Goal: Task Accomplishment & Management: Use online tool/utility

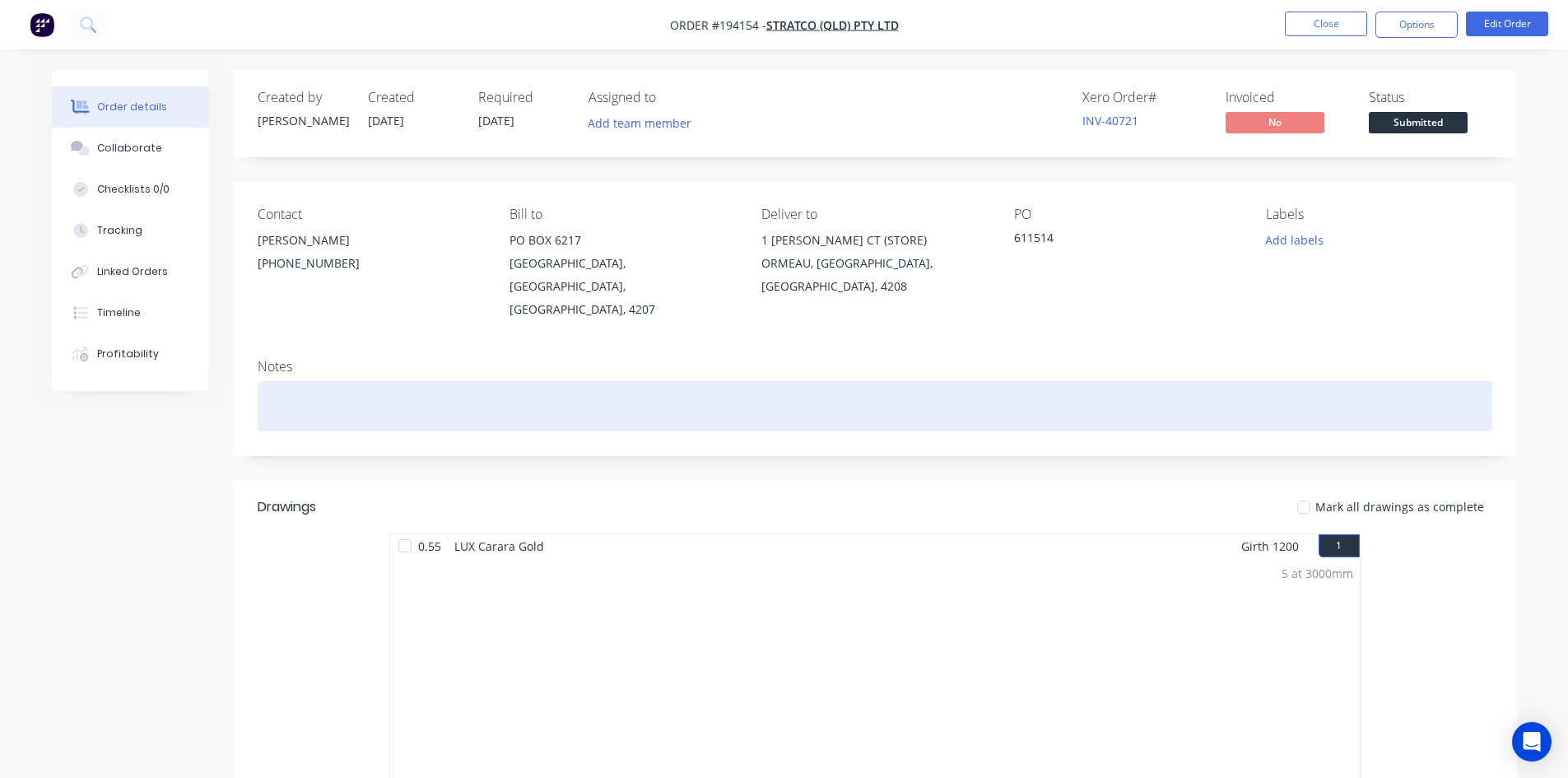
click at [861, 381] on div at bounding box center [875, 406] width 1234 height 50
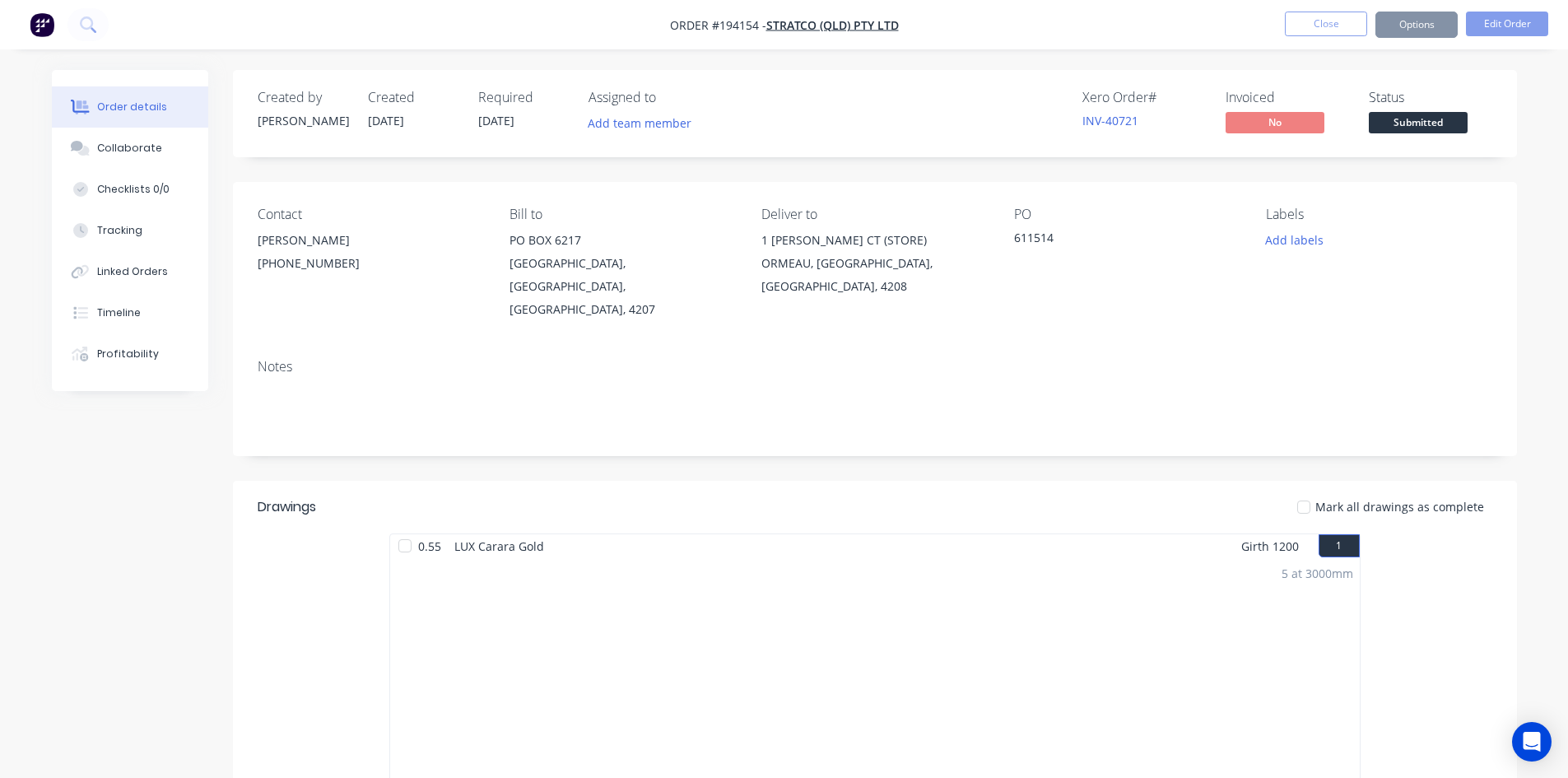
click at [1408, 299] on div "Contact [PERSON_NAME] [PHONE_NUMBER] Bill to [GEOGRAPHIC_DATA] Deliver to [STRE…" at bounding box center [875, 264] width 1284 height 164
click at [1315, 33] on button "Close" at bounding box center [1326, 24] width 82 height 25
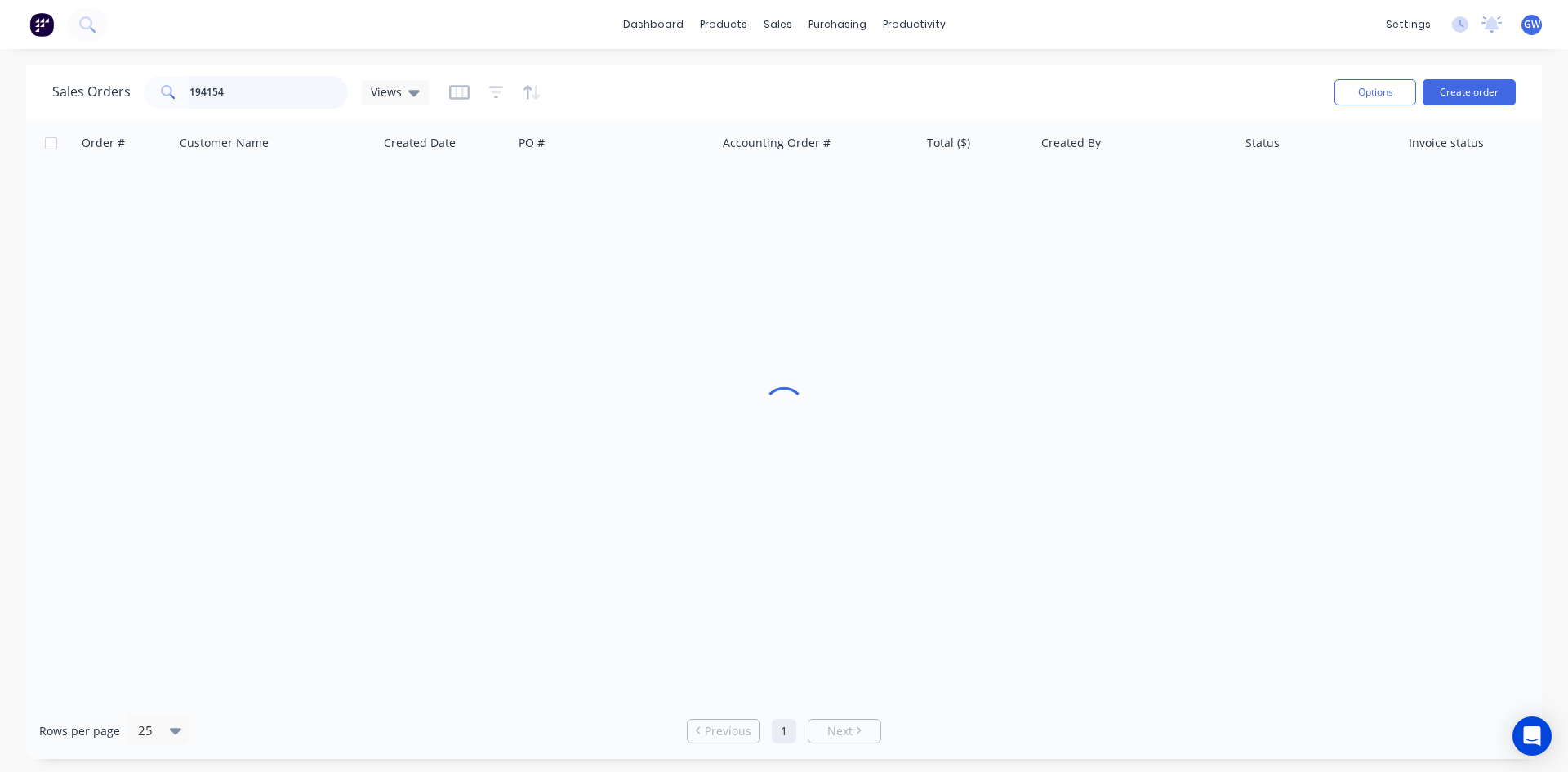
click at [0, 61] on div "dashboard products sales purchasing productivity dashboard products Product Cat…" at bounding box center [784, 386] width 1568 height 772
type input "194087"
click at [1007, 219] on div "Order # Customer Name Created Date PO # Accounting Order # Total ($) Created By…" at bounding box center [783, 410] width 1516 height 584
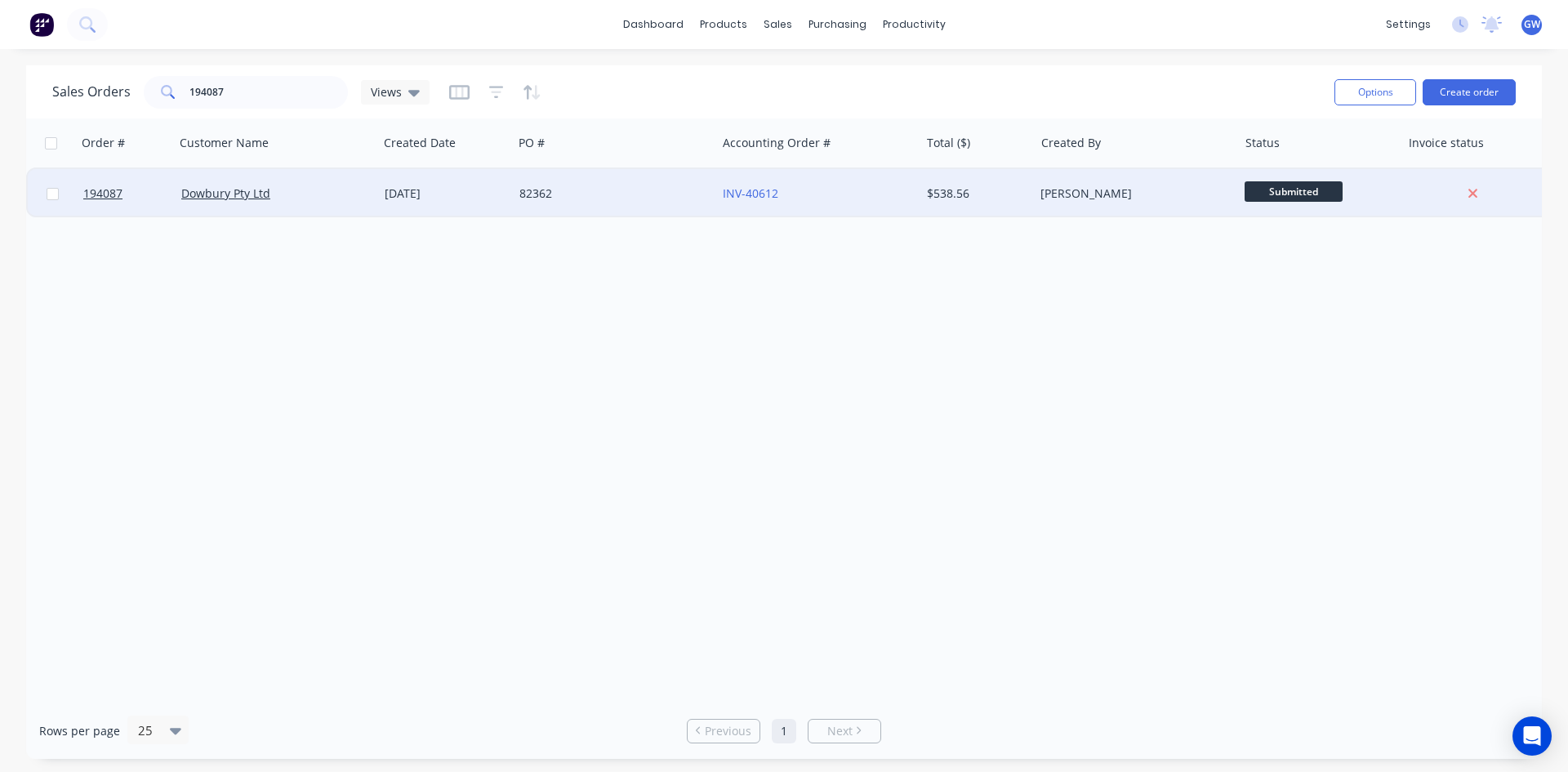
click at [1016, 203] on div "$538.56" at bounding box center [977, 193] width 114 height 49
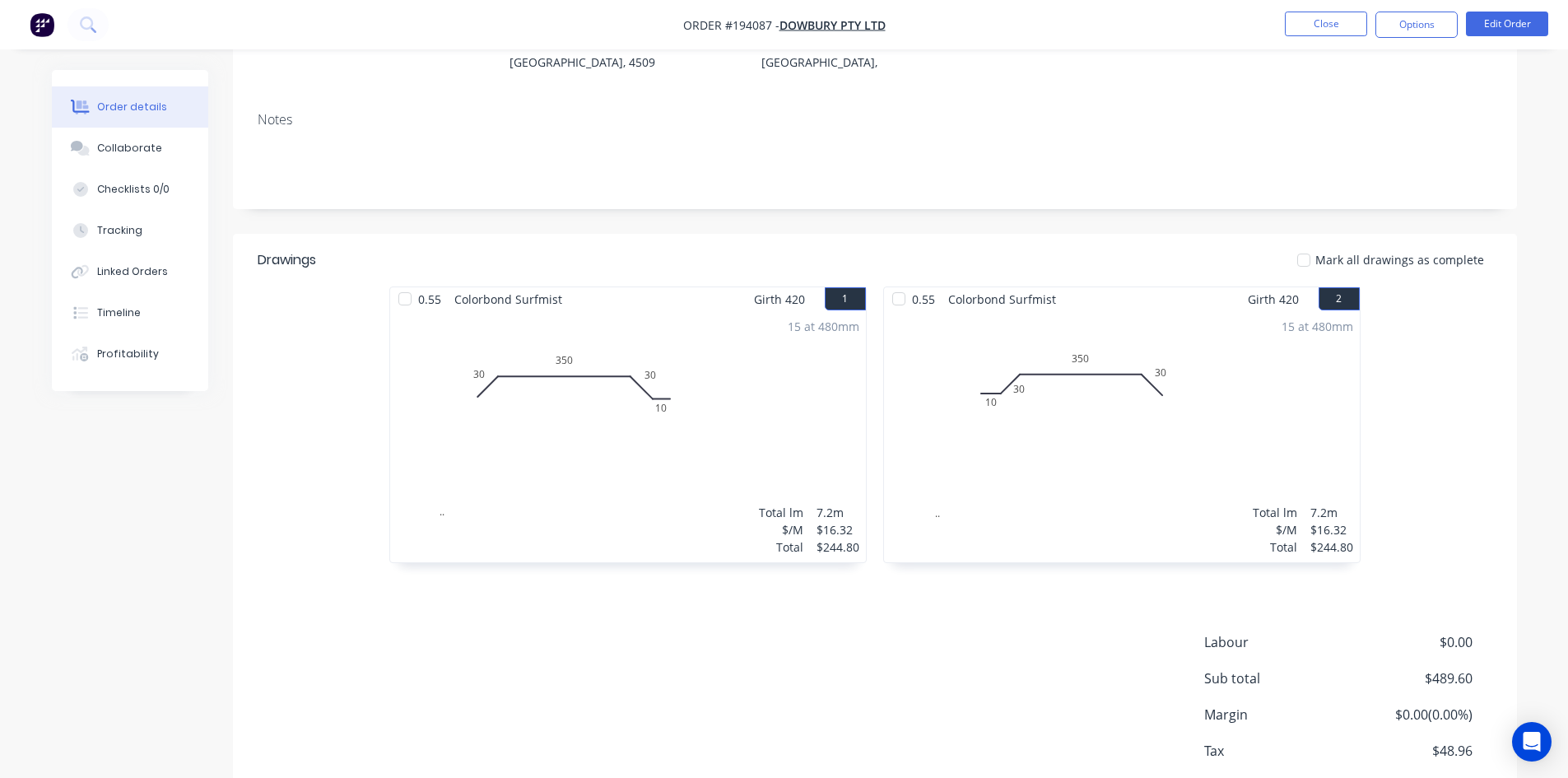
scroll to position [318, 0]
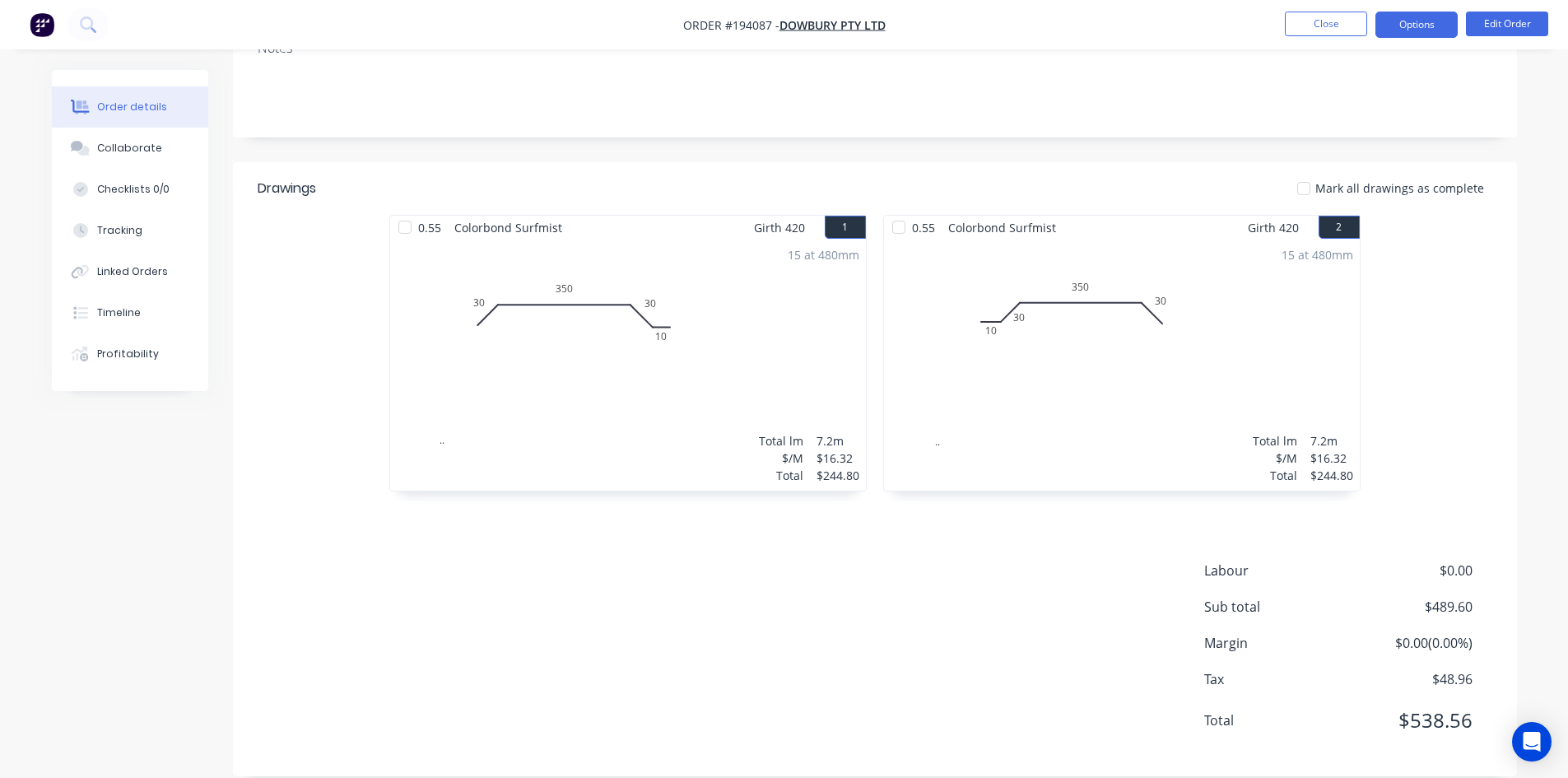
click at [1428, 26] on button "Options" at bounding box center [1416, 24] width 82 height 26
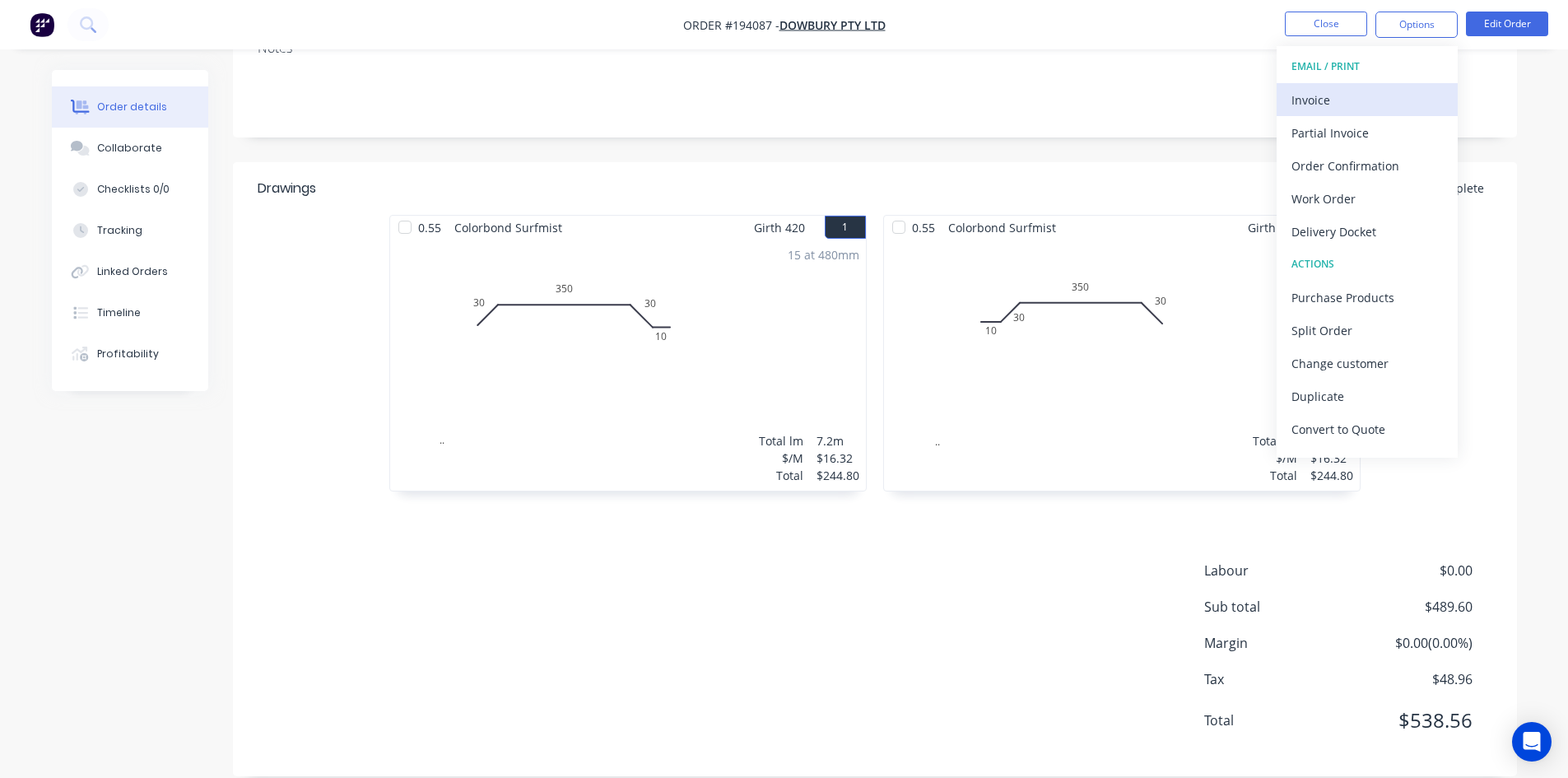
click at [1387, 106] on div "Invoice" at bounding box center [1368, 100] width 152 height 24
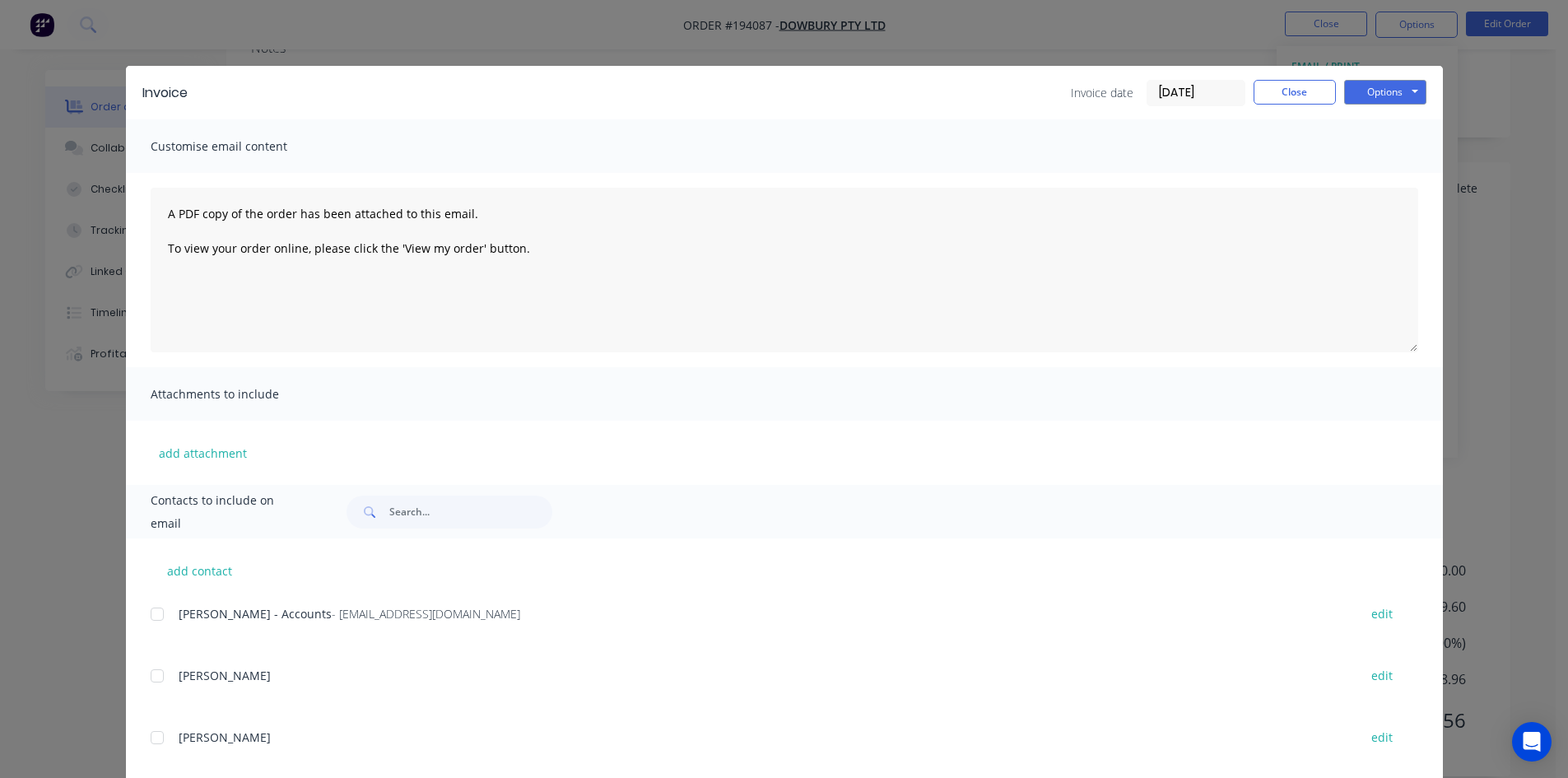
click at [160, 606] on div at bounding box center [157, 614] width 33 height 33
click at [1409, 96] on button "Options" at bounding box center [1385, 92] width 82 height 25
click at [1410, 173] on button "Email" at bounding box center [1396, 176] width 105 height 27
drag, startPoint x: 1299, startPoint y: 93, endPoint x: 1315, endPoint y: 26, distance: 68.9
click at [1299, 89] on button "Close" at bounding box center [1295, 92] width 82 height 25
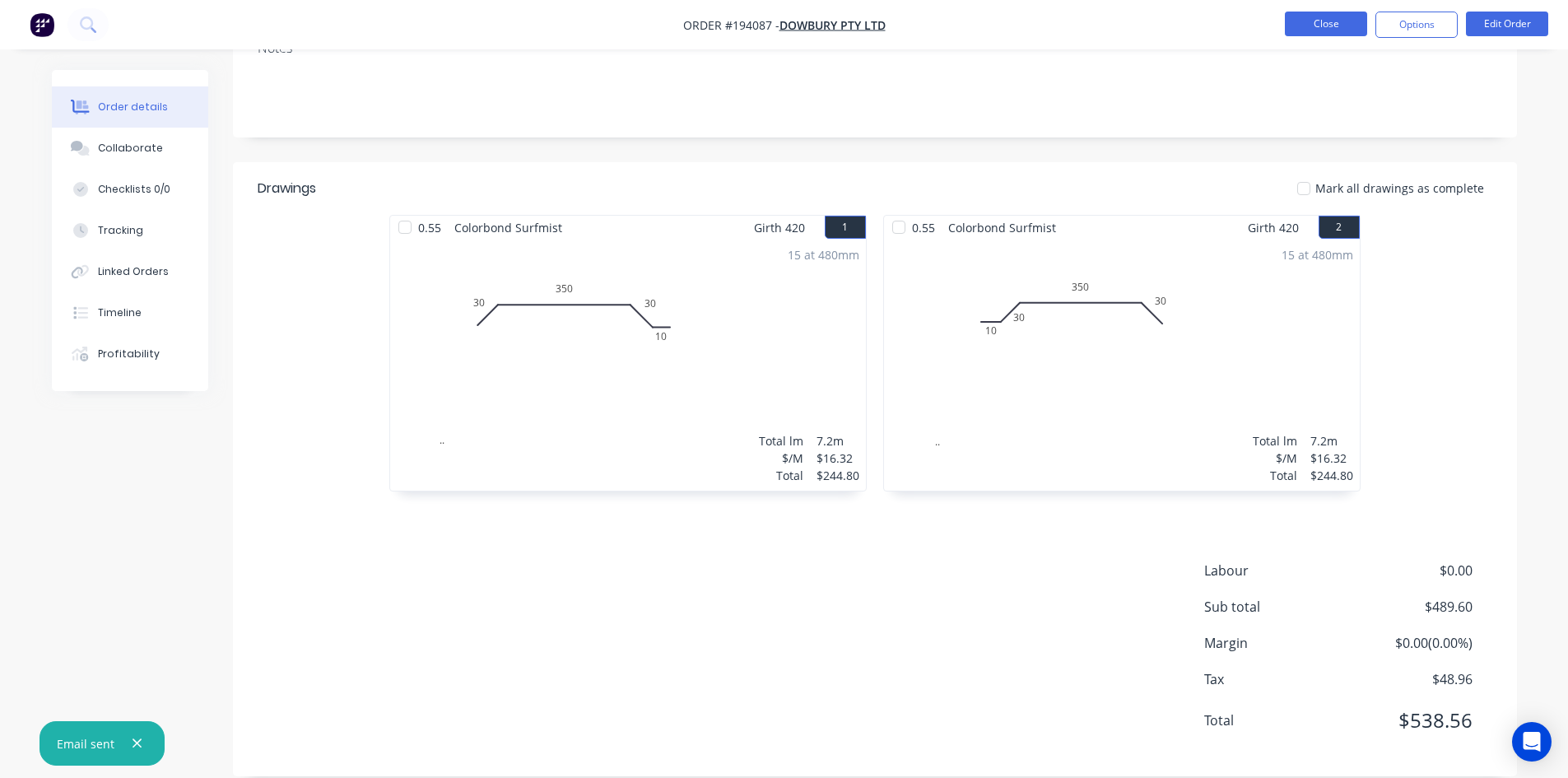
click at [1324, 15] on button "Close" at bounding box center [1326, 24] width 82 height 25
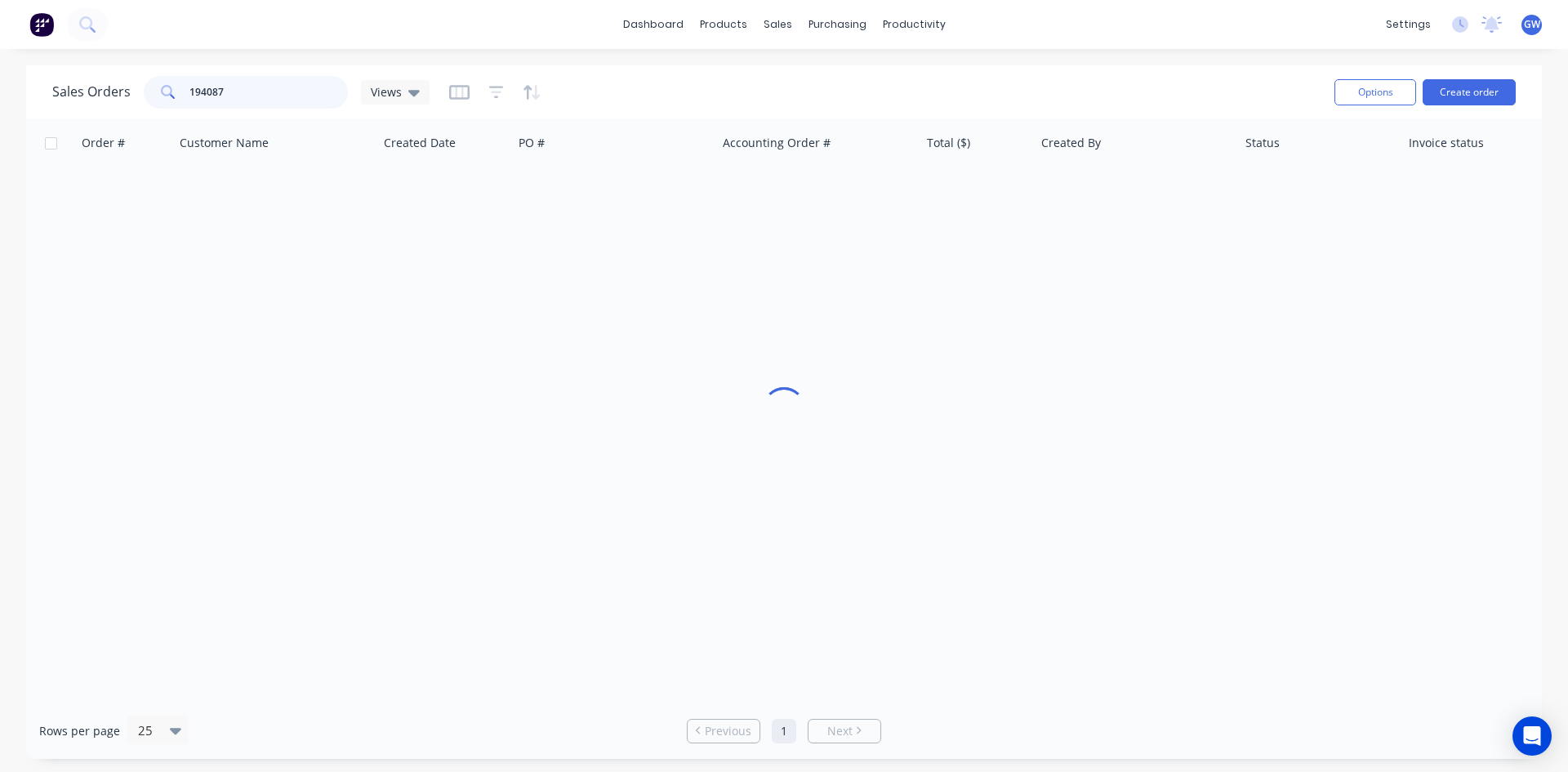
click at [220, 94] on input "194087" at bounding box center [268, 92] width 159 height 32
type input "194150"
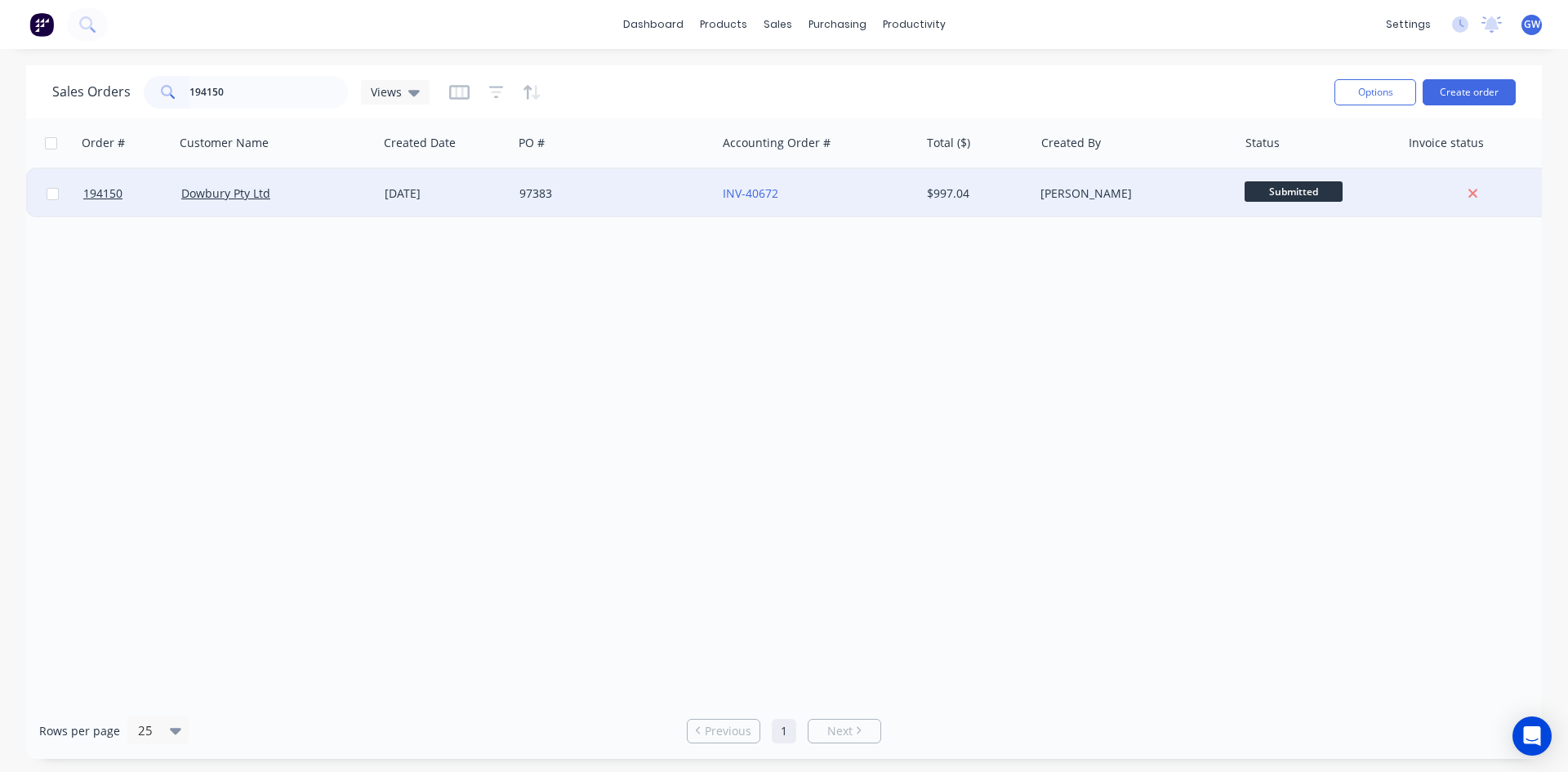
click at [982, 180] on div "$997.04" at bounding box center [977, 193] width 114 height 49
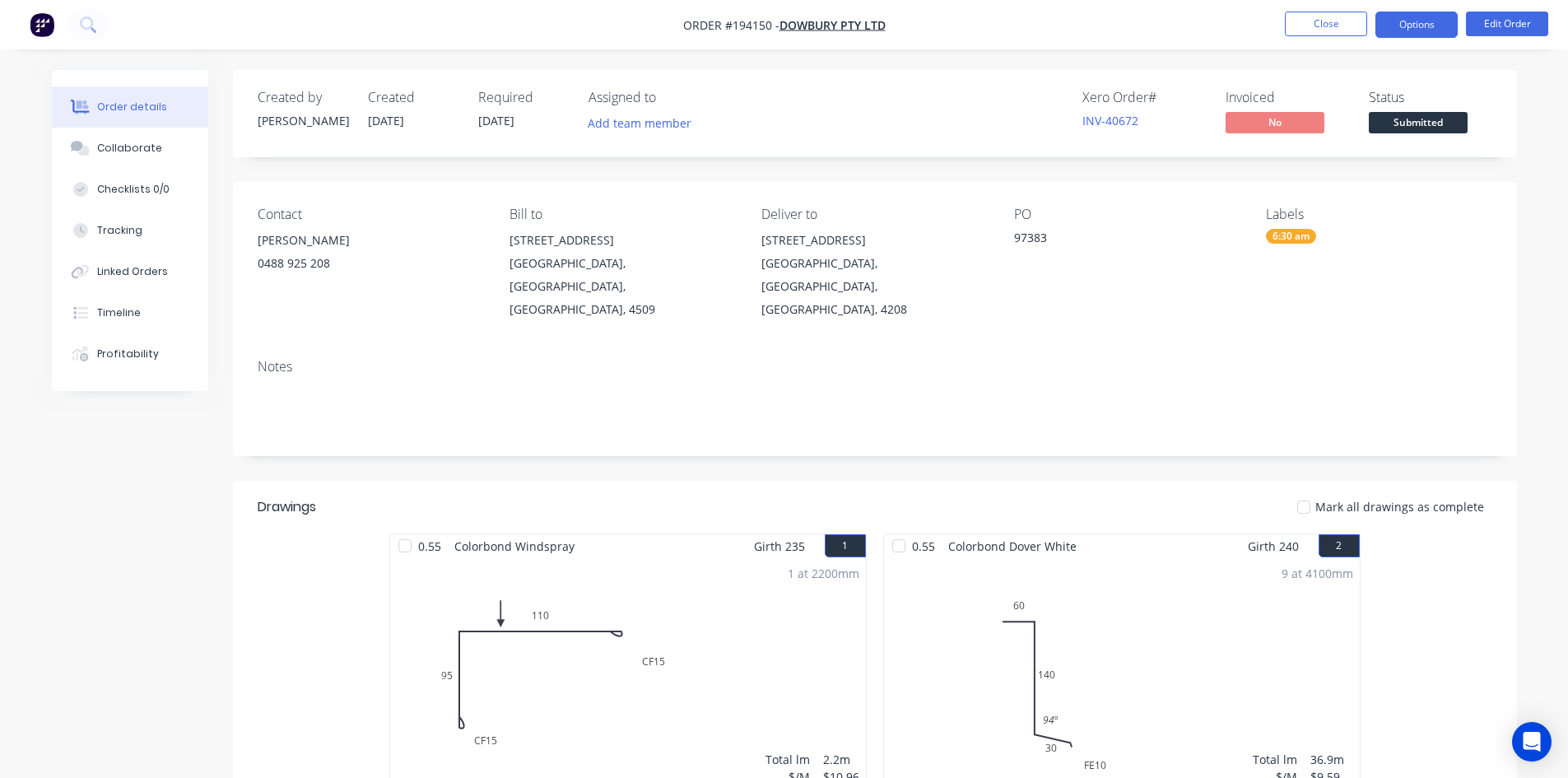
click at [1412, 26] on button "Options" at bounding box center [1416, 24] width 82 height 26
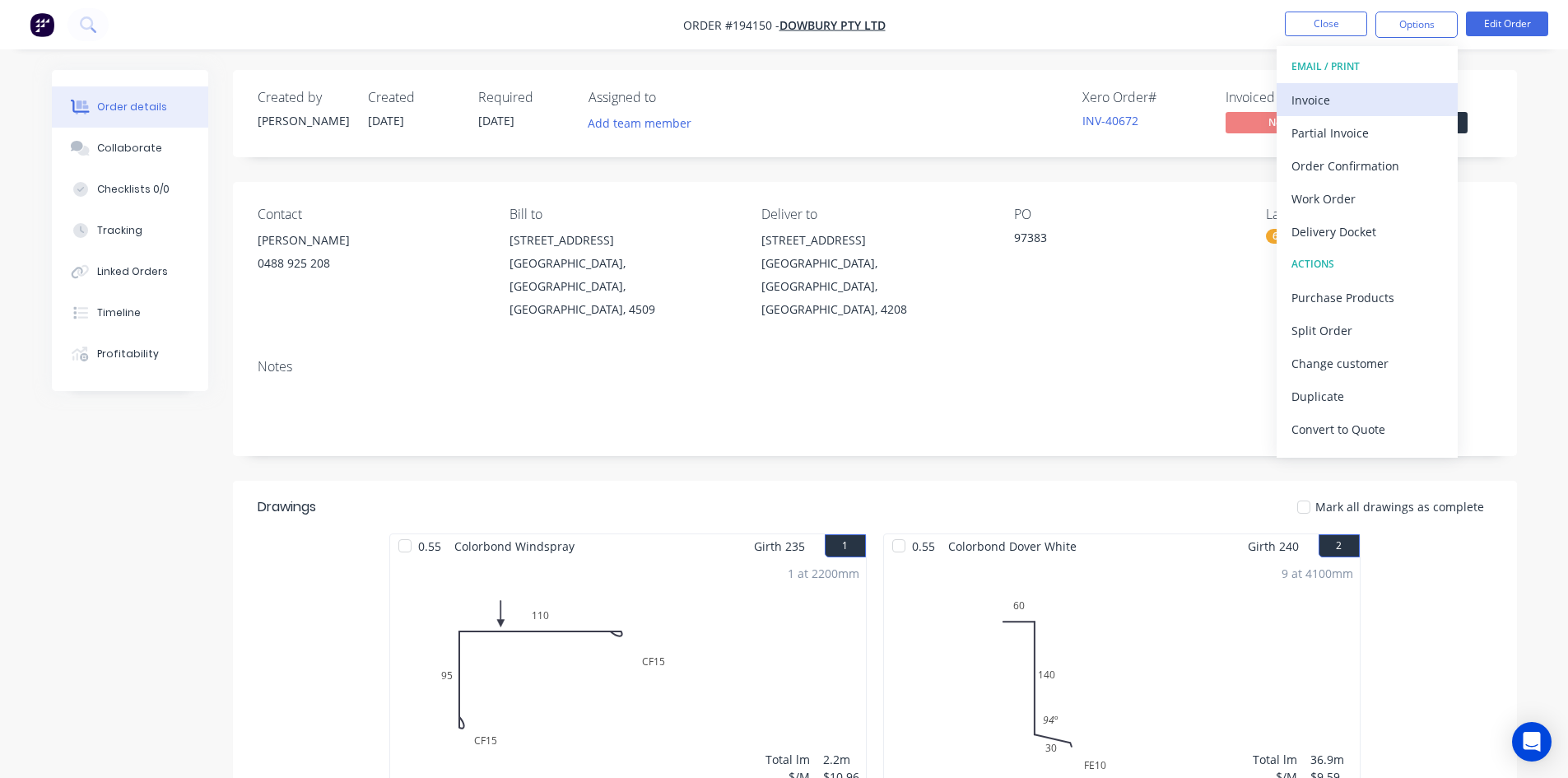
click at [1350, 90] on div "Invoice" at bounding box center [1368, 100] width 152 height 24
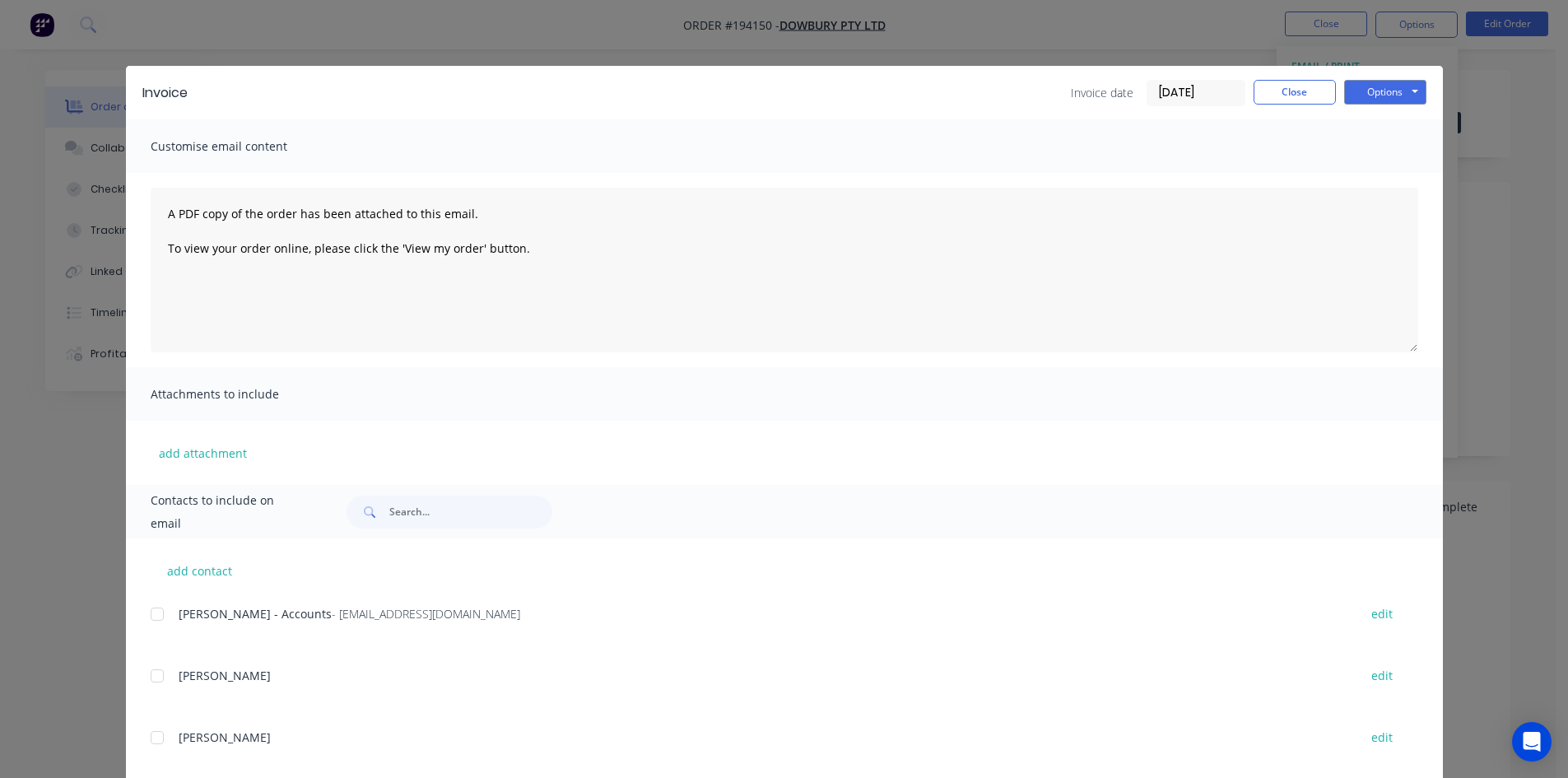
click at [165, 614] on div at bounding box center [157, 614] width 33 height 33
click at [1377, 93] on button "Options" at bounding box center [1385, 92] width 82 height 25
click at [1376, 167] on button "Email" at bounding box center [1396, 176] width 105 height 27
click at [1262, 93] on button "Close" at bounding box center [1295, 92] width 82 height 25
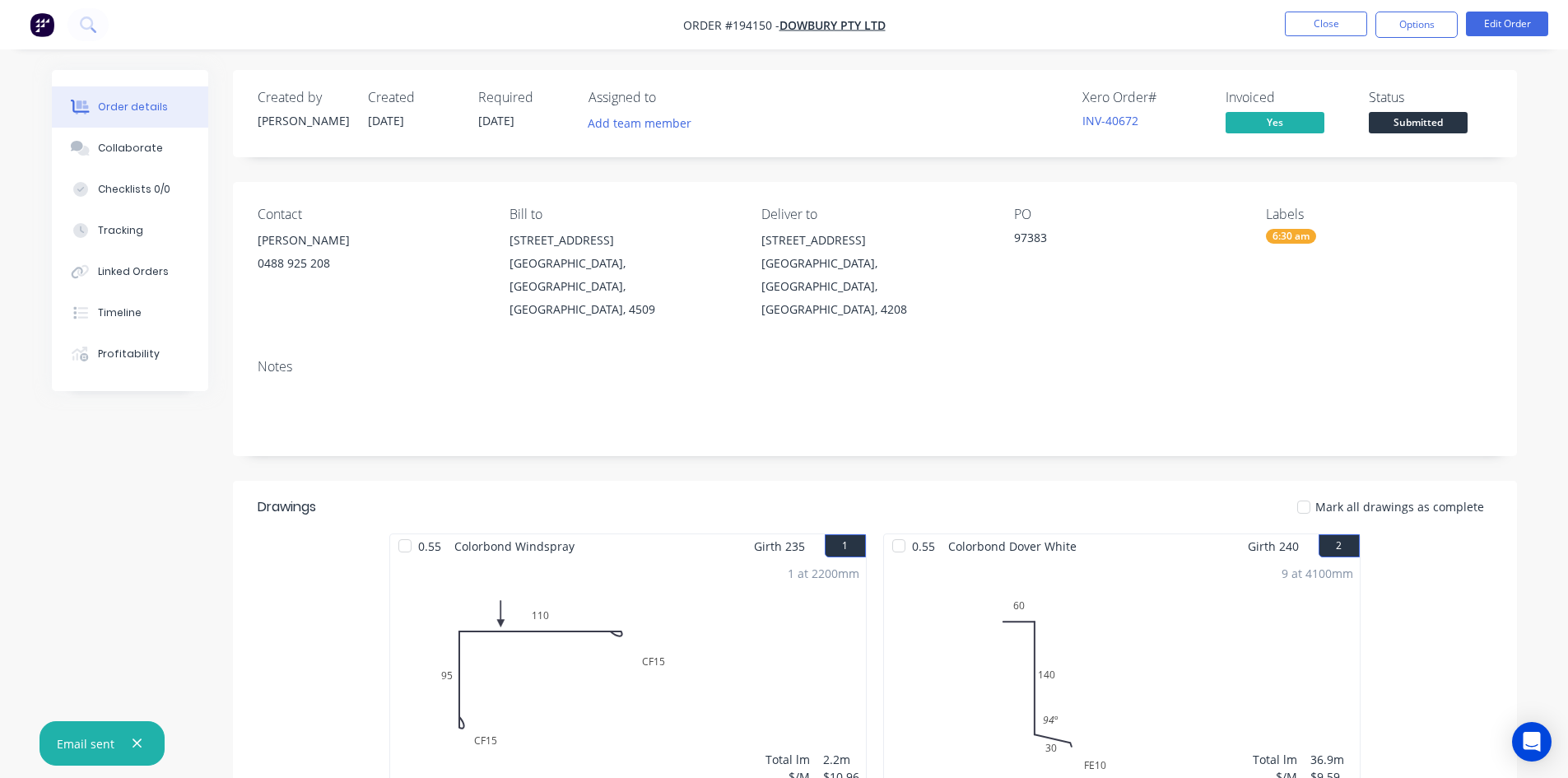
click at [1302, 37] on li "Close" at bounding box center [1326, 24] width 82 height 26
click at [1312, 31] on button "Close" at bounding box center [1326, 24] width 82 height 25
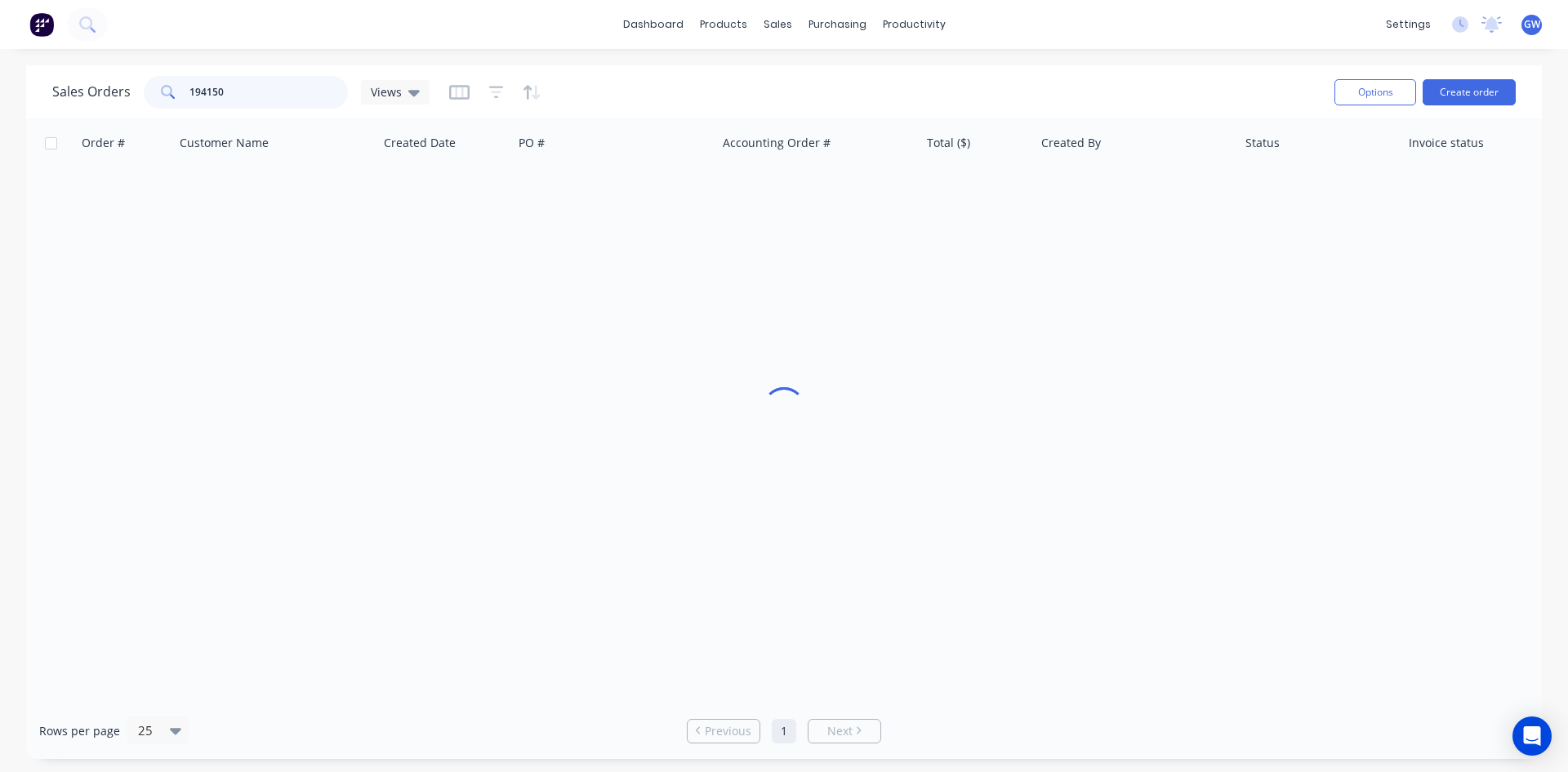
click at [253, 106] on input "194150" at bounding box center [268, 92] width 159 height 32
type input "194080"
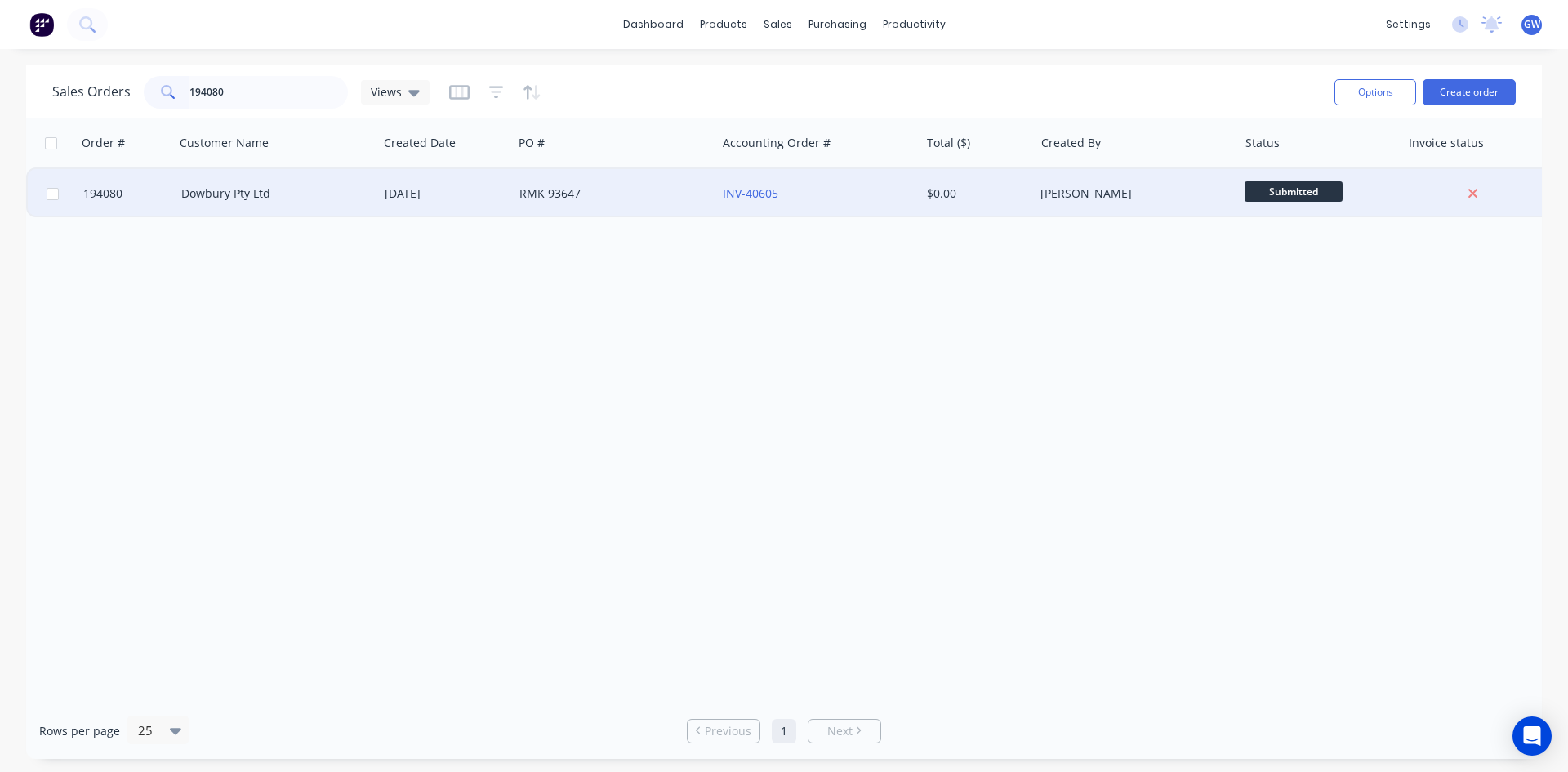
click at [1017, 182] on div "$0.00" at bounding box center [977, 193] width 114 height 49
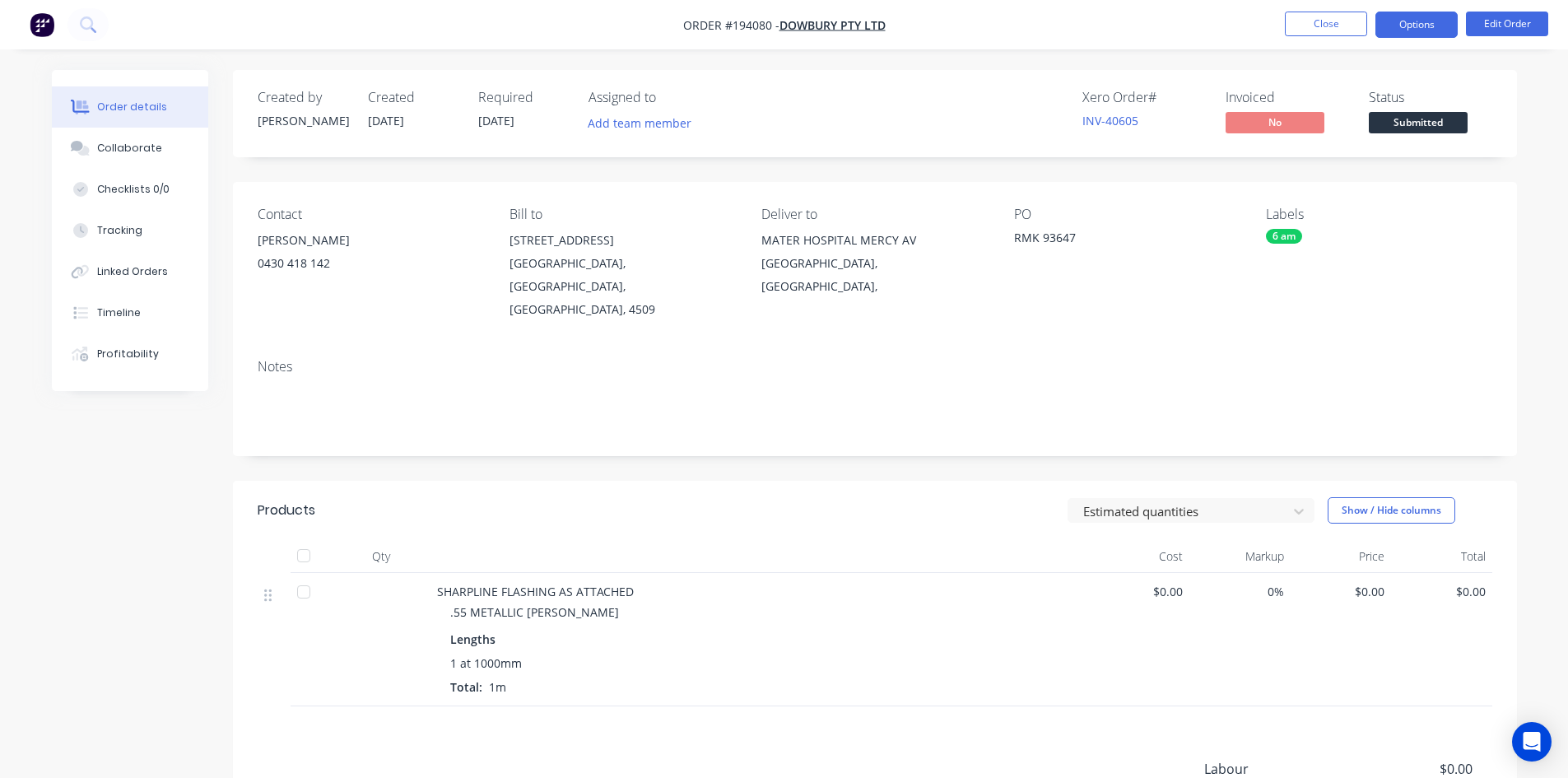
click at [1404, 37] on button "Options" at bounding box center [1416, 24] width 82 height 26
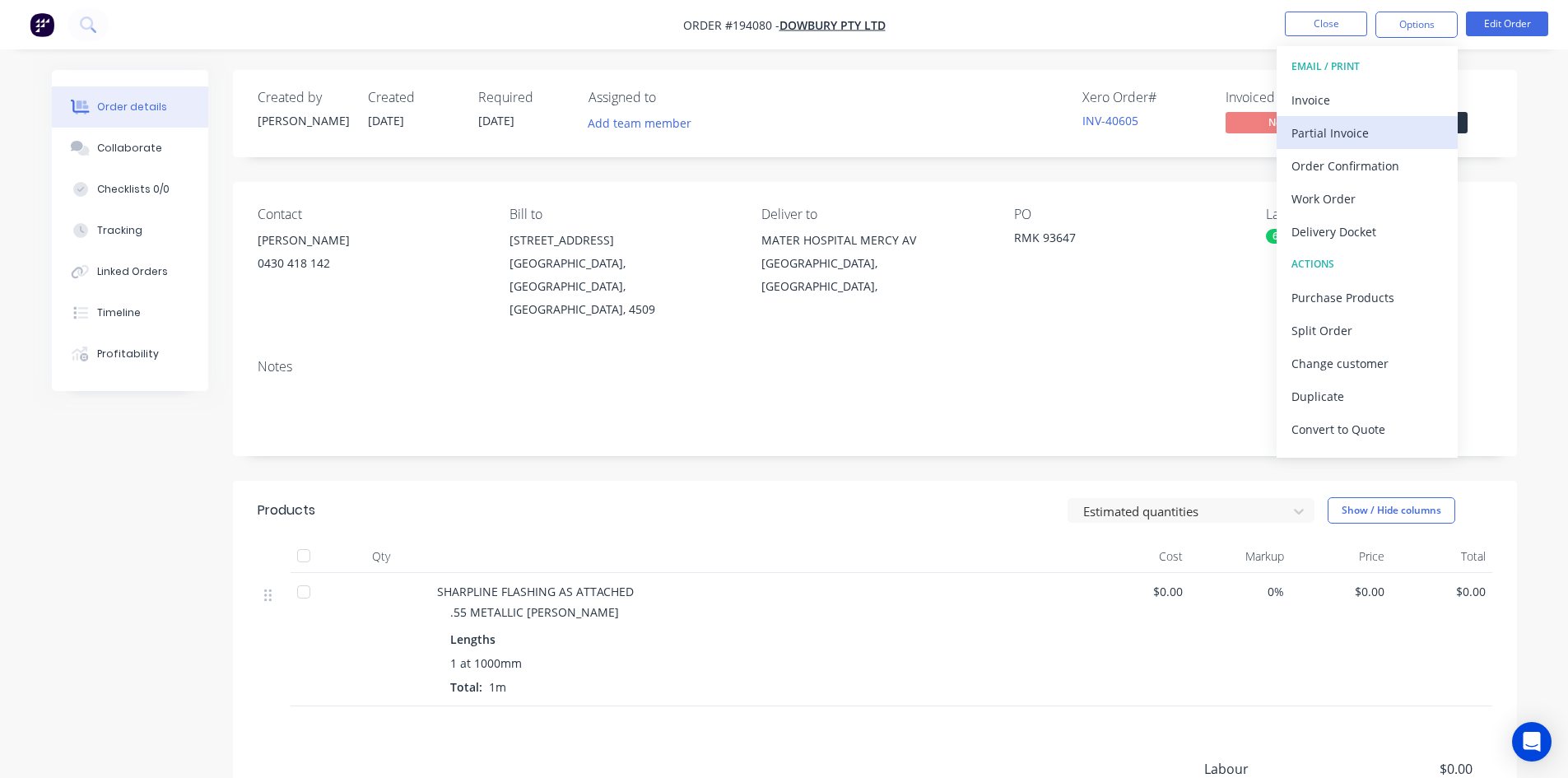
click at [1373, 119] on button "Partial Invoice" at bounding box center [1367, 132] width 181 height 33
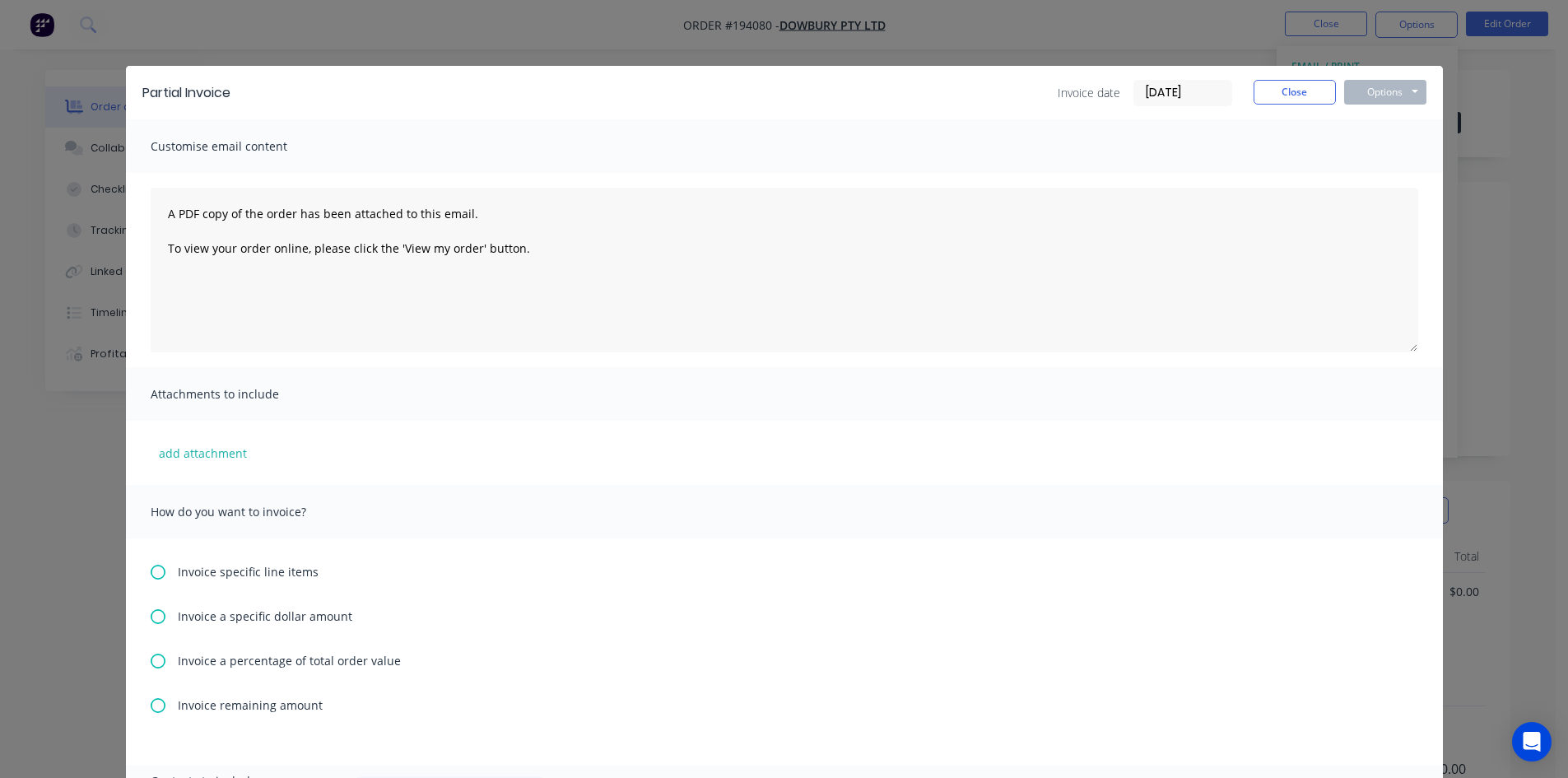
click at [1388, 56] on div "Partial Invoice Invoice date [DATE] Close Options Preview Print Email Customise…" at bounding box center [784, 389] width 1568 height 778
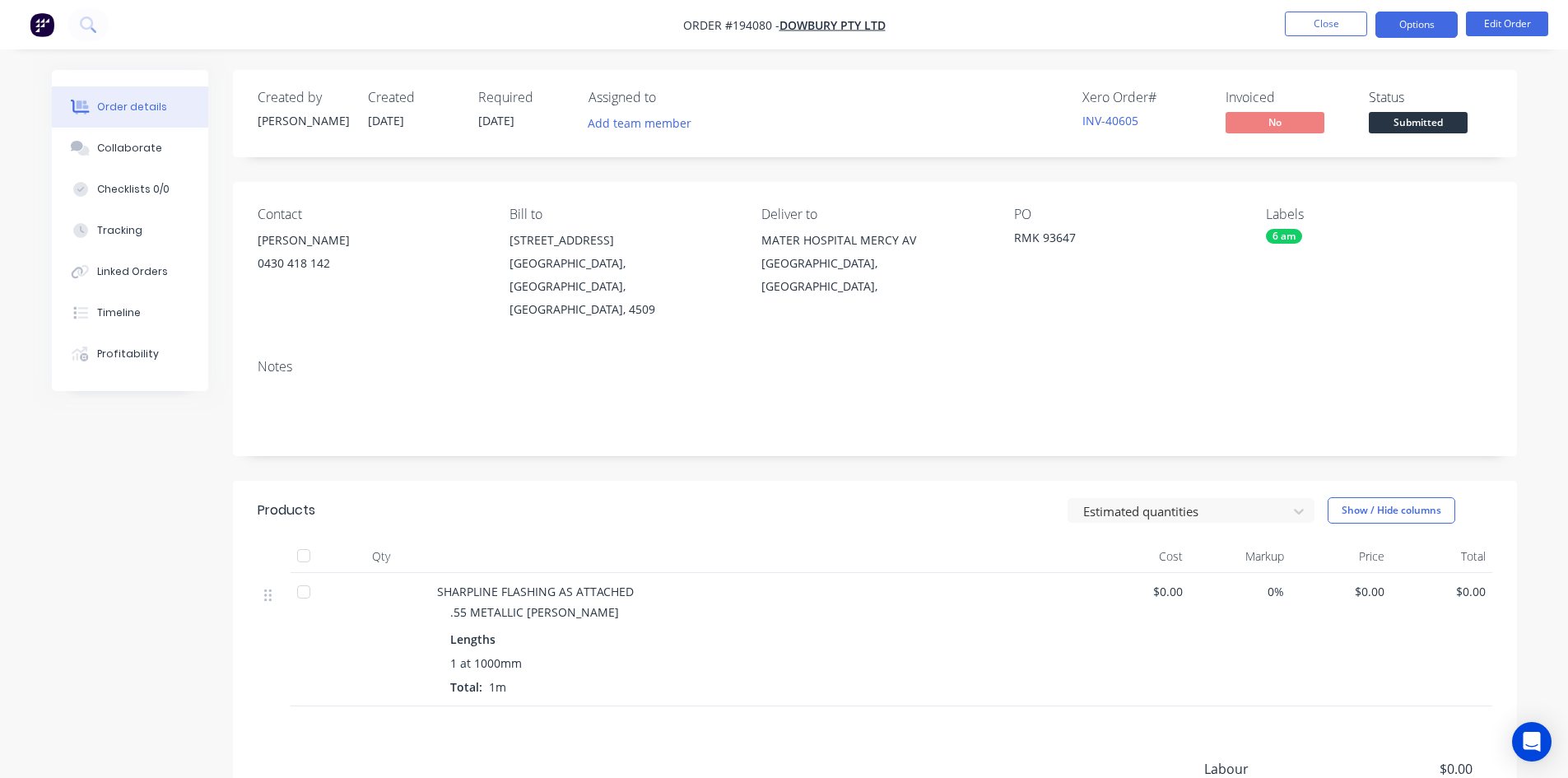
click at [1416, 37] on button "Options" at bounding box center [1416, 24] width 82 height 26
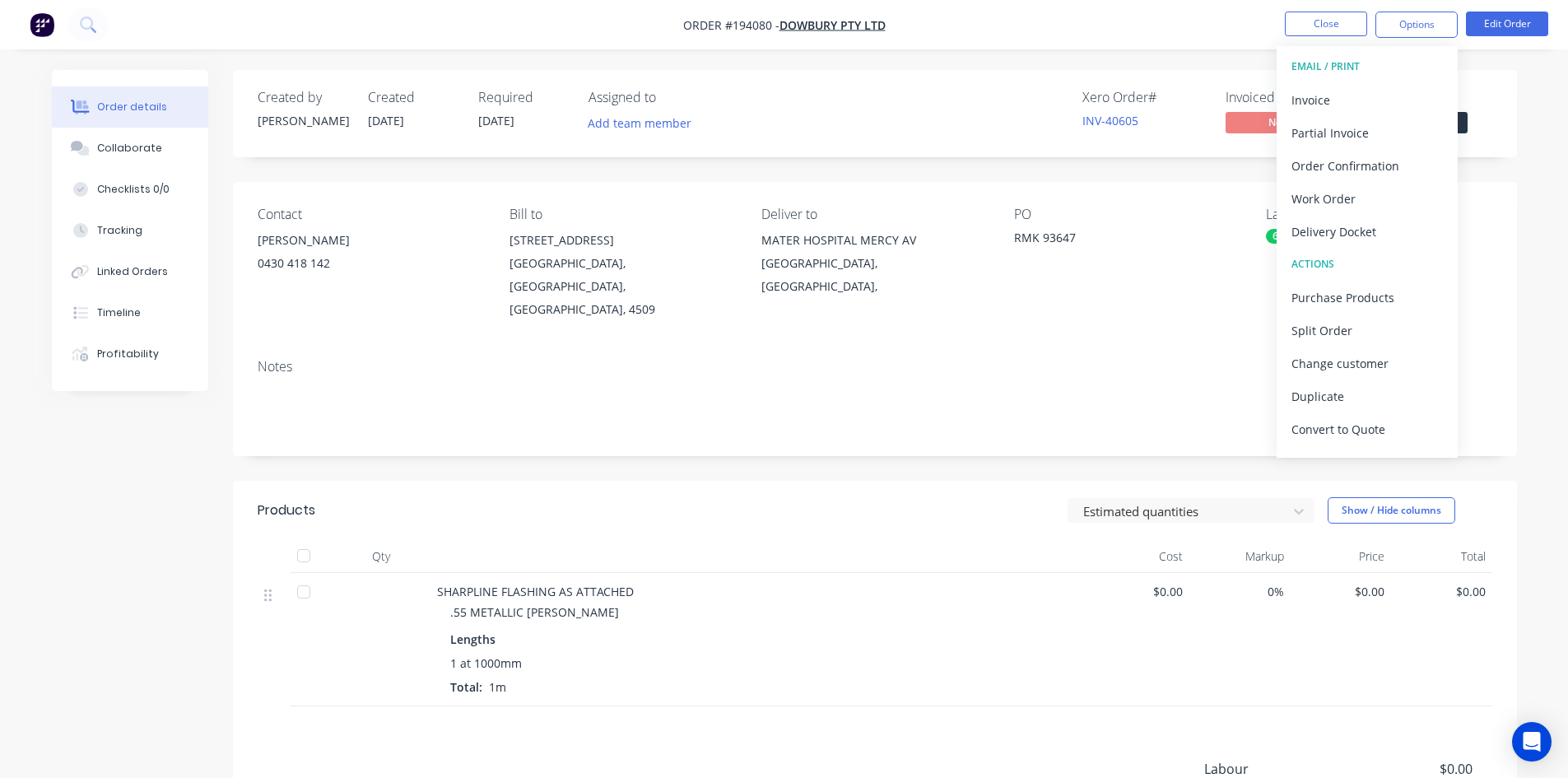
click at [1370, 102] on div "Invoice" at bounding box center [1368, 100] width 152 height 24
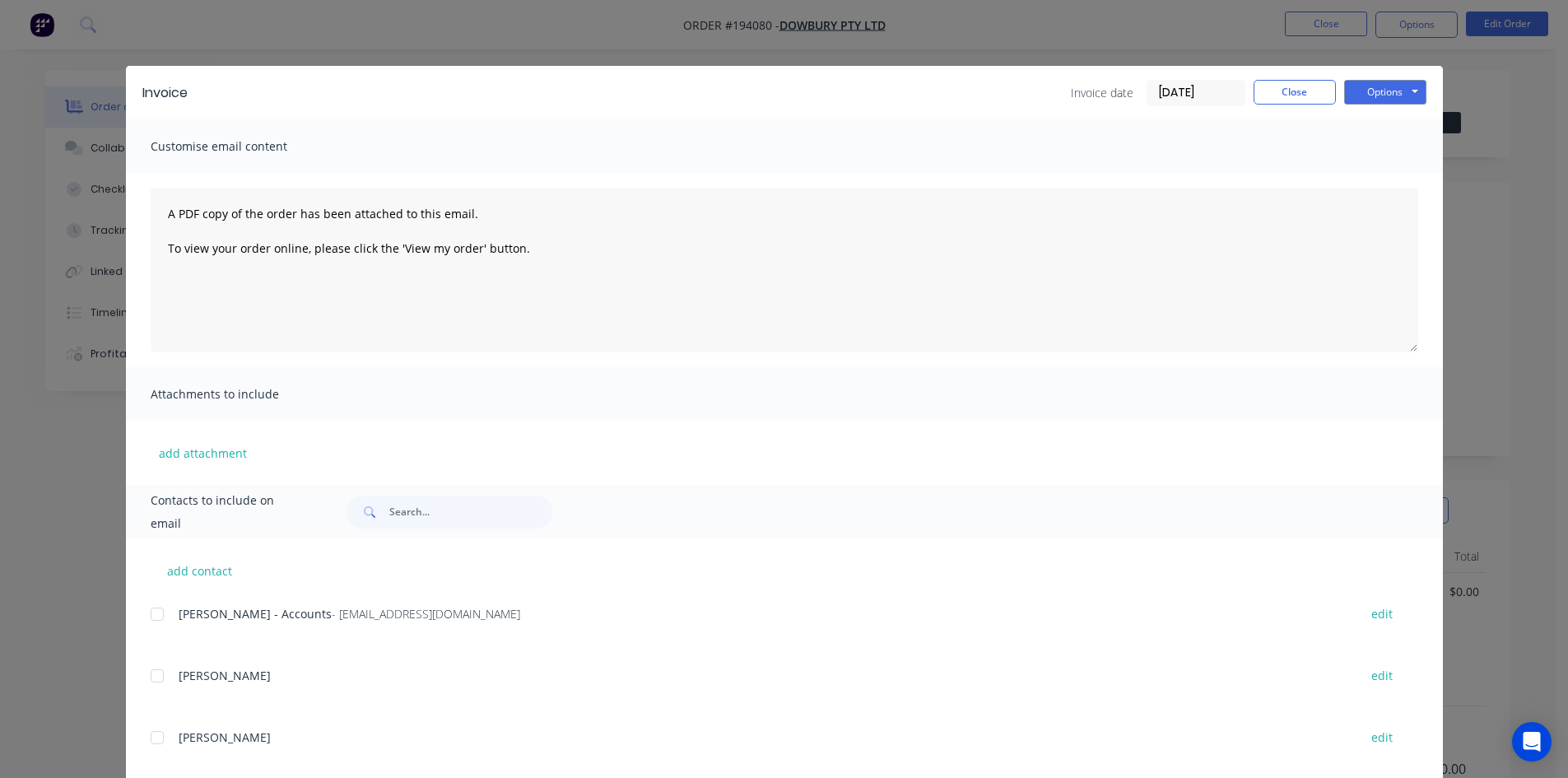
click at [1392, 89] on button "Options" at bounding box center [1385, 92] width 82 height 25
click at [1382, 152] on button "Print" at bounding box center [1396, 149] width 105 height 27
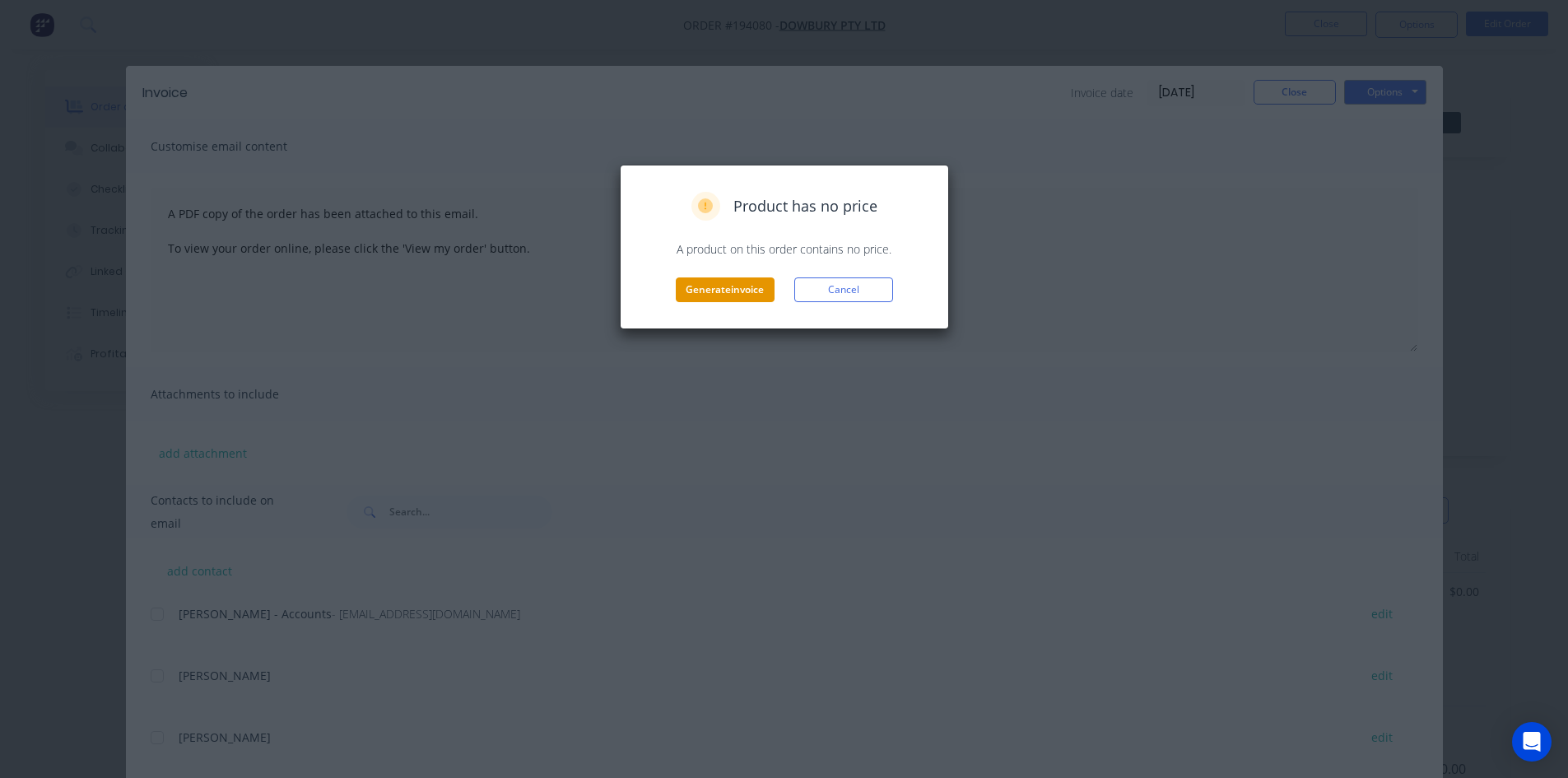
click at [690, 301] on button "Generate invoice" at bounding box center [725, 290] width 99 height 25
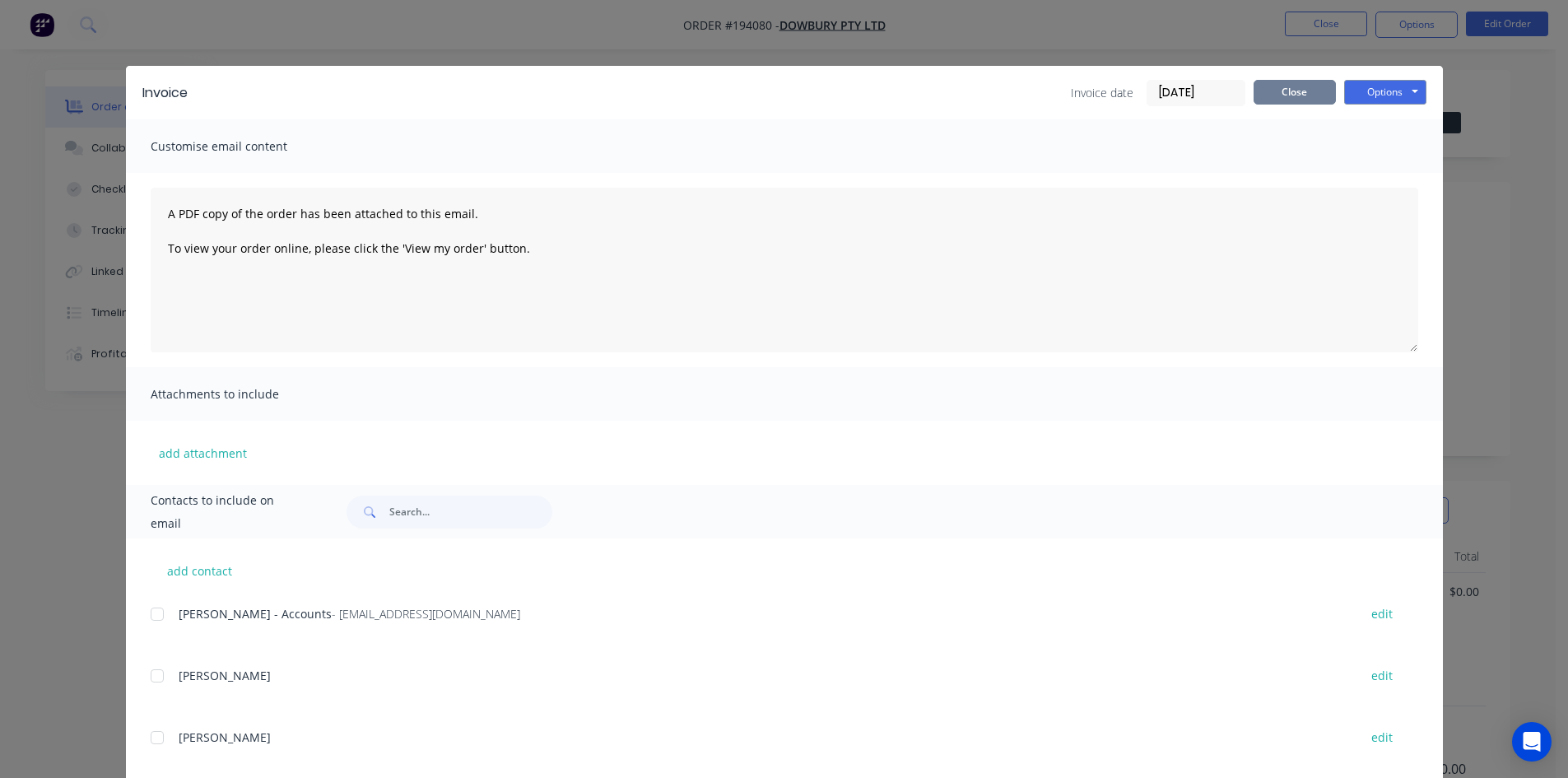
click at [1325, 99] on button "Close" at bounding box center [1295, 92] width 82 height 25
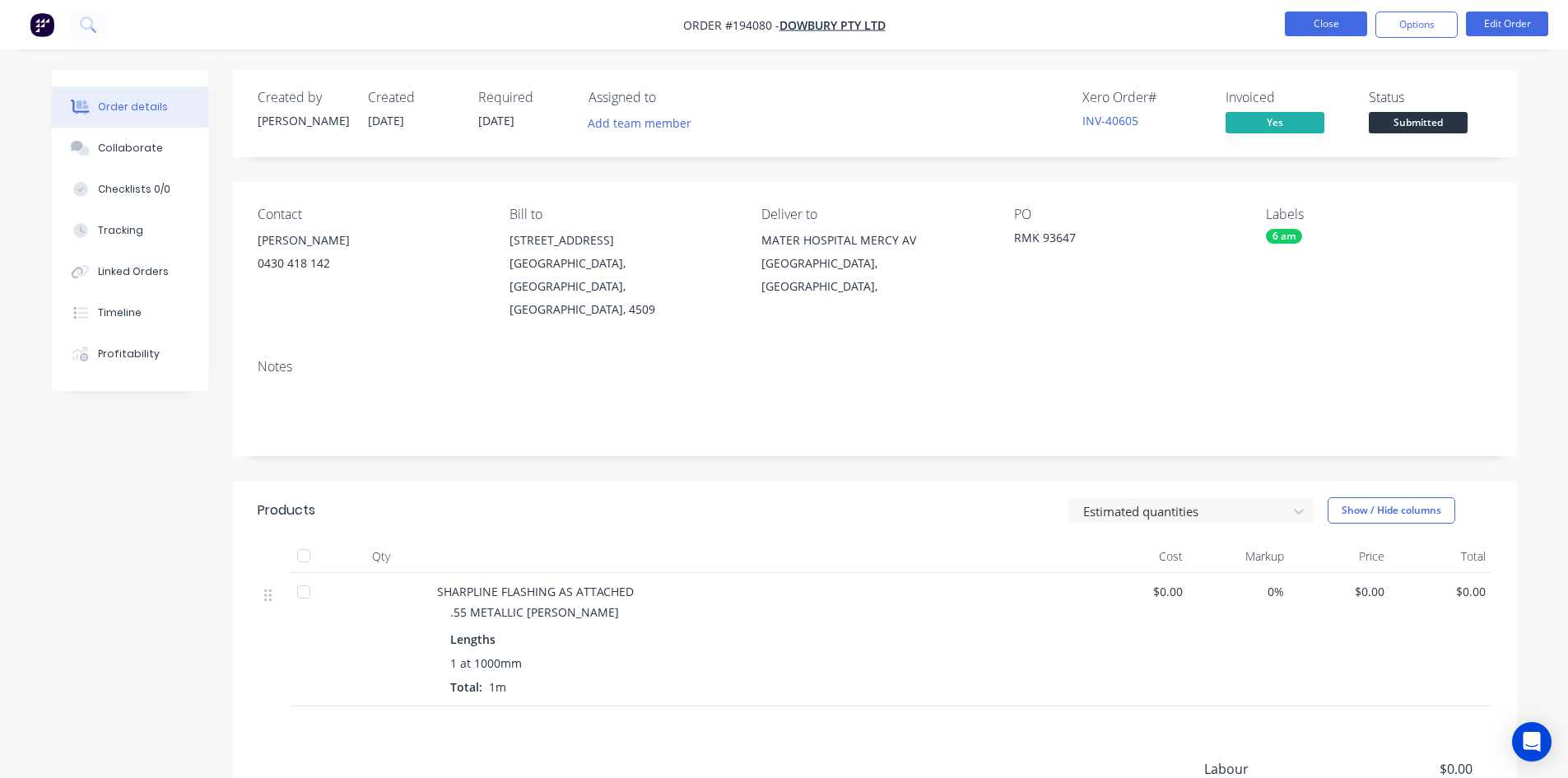
click at [1344, 32] on button "Close" at bounding box center [1326, 24] width 82 height 25
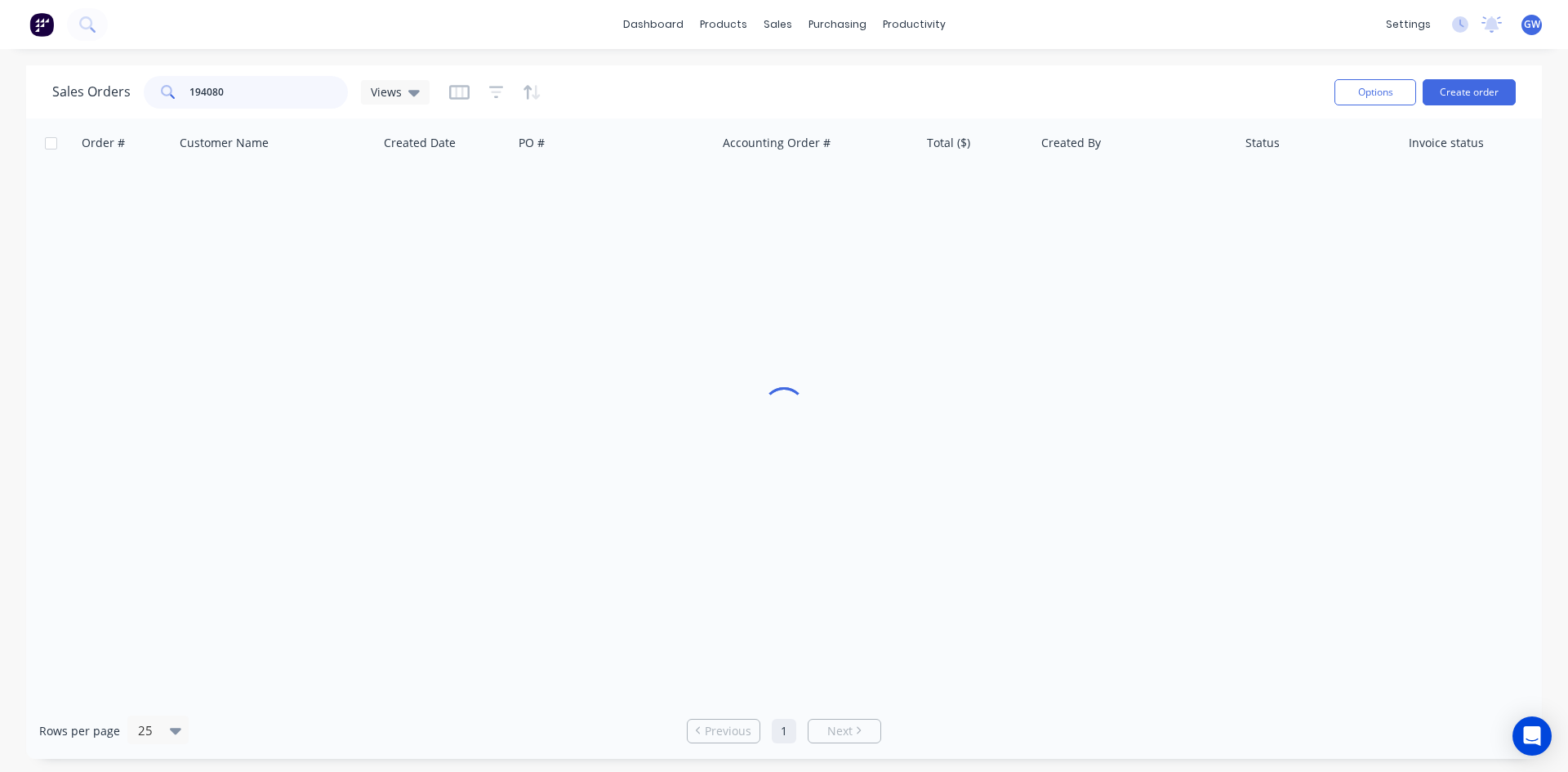
click at [253, 94] on input "194080" at bounding box center [268, 92] width 159 height 32
type input "194027"
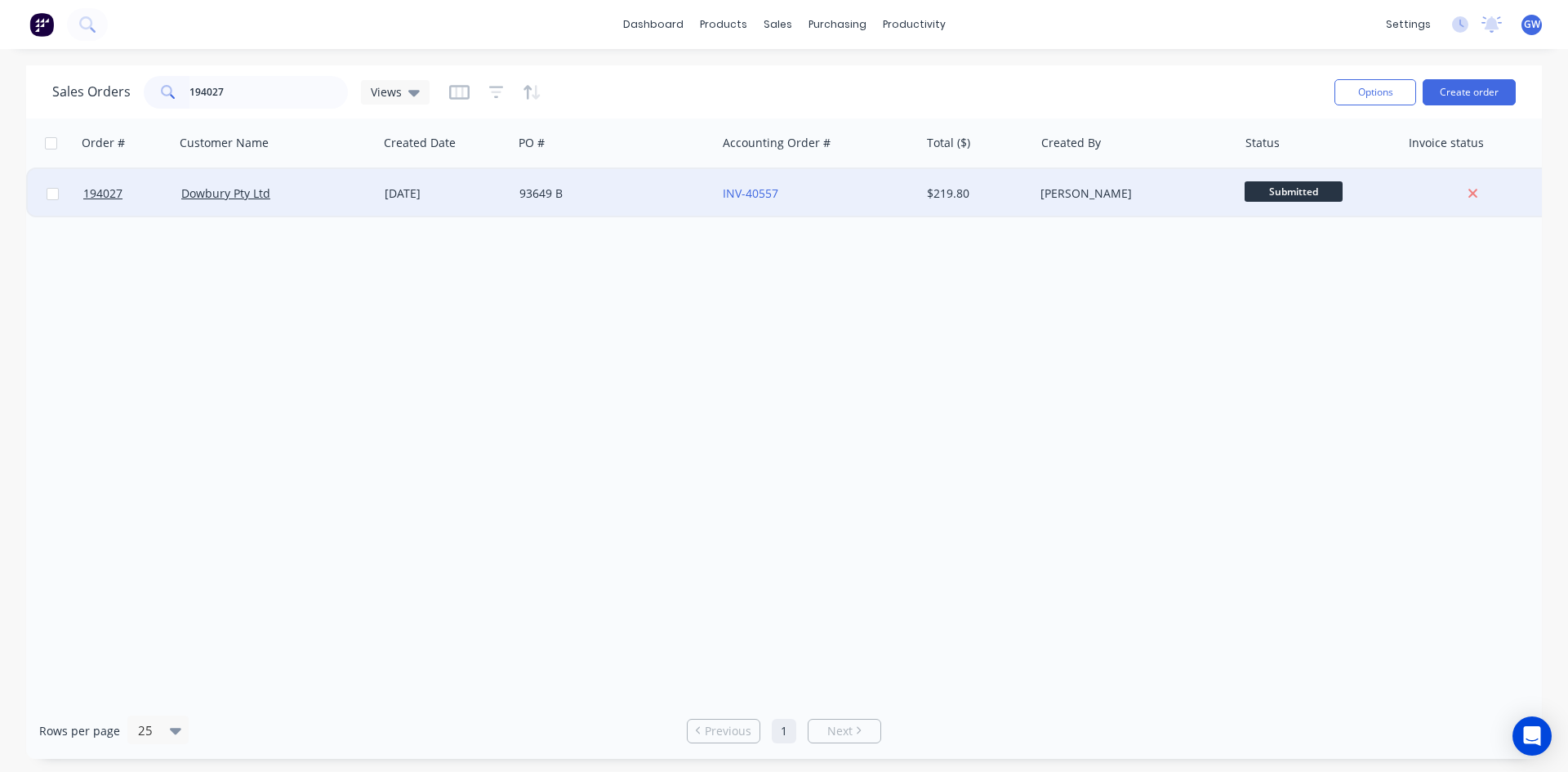
click at [1103, 190] on div "[PERSON_NAME]" at bounding box center [1130, 193] width 182 height 16
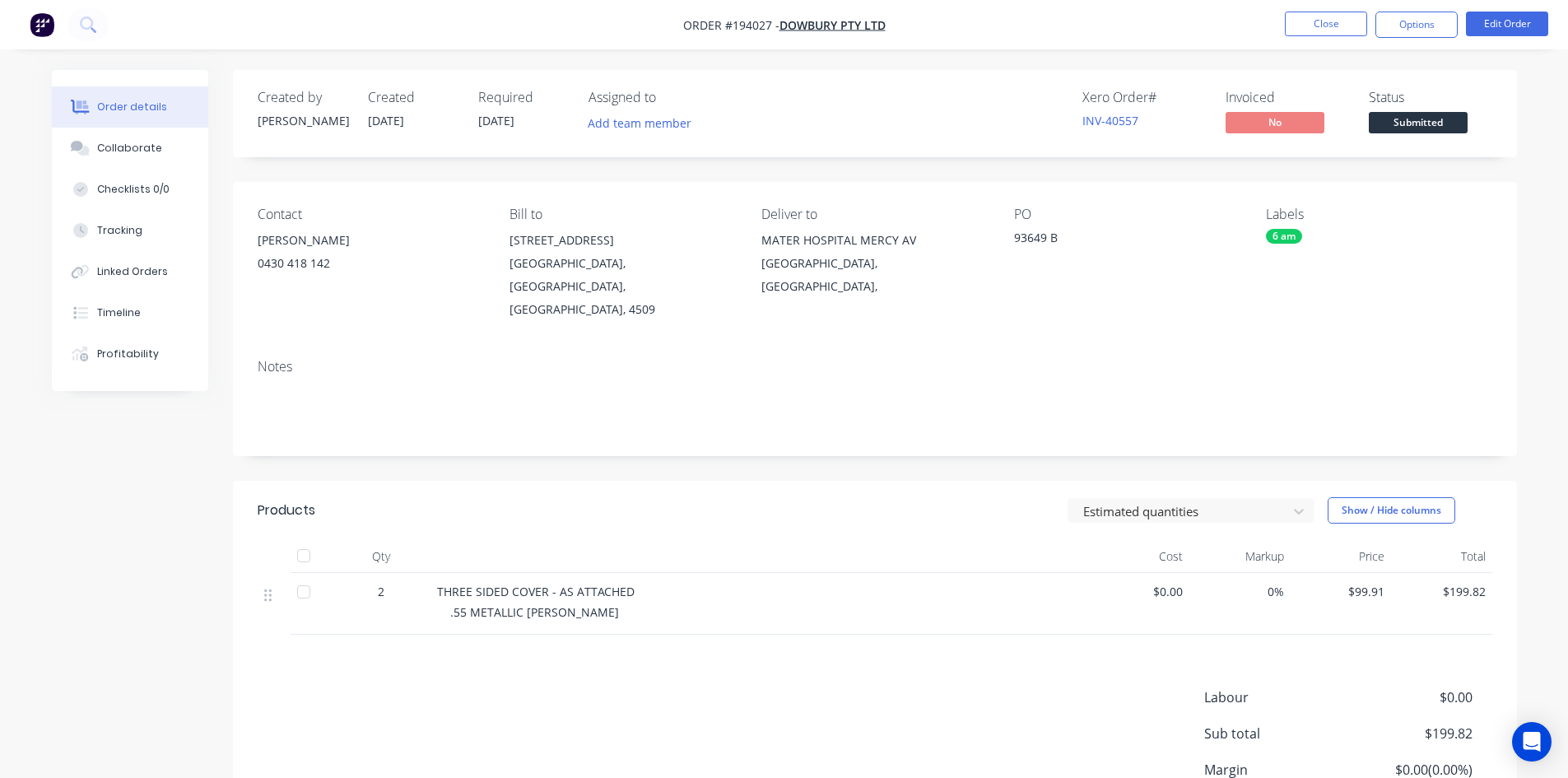
click at [1420, 11] on nav "Order #194027 - Dowbury Pty Ltd Close Options Edit Order" at bounding box center [784, 24] width 1568 height 49
click at [1407, 22] on button "Options" at bounding box center [1416, 24] width 82 height 26
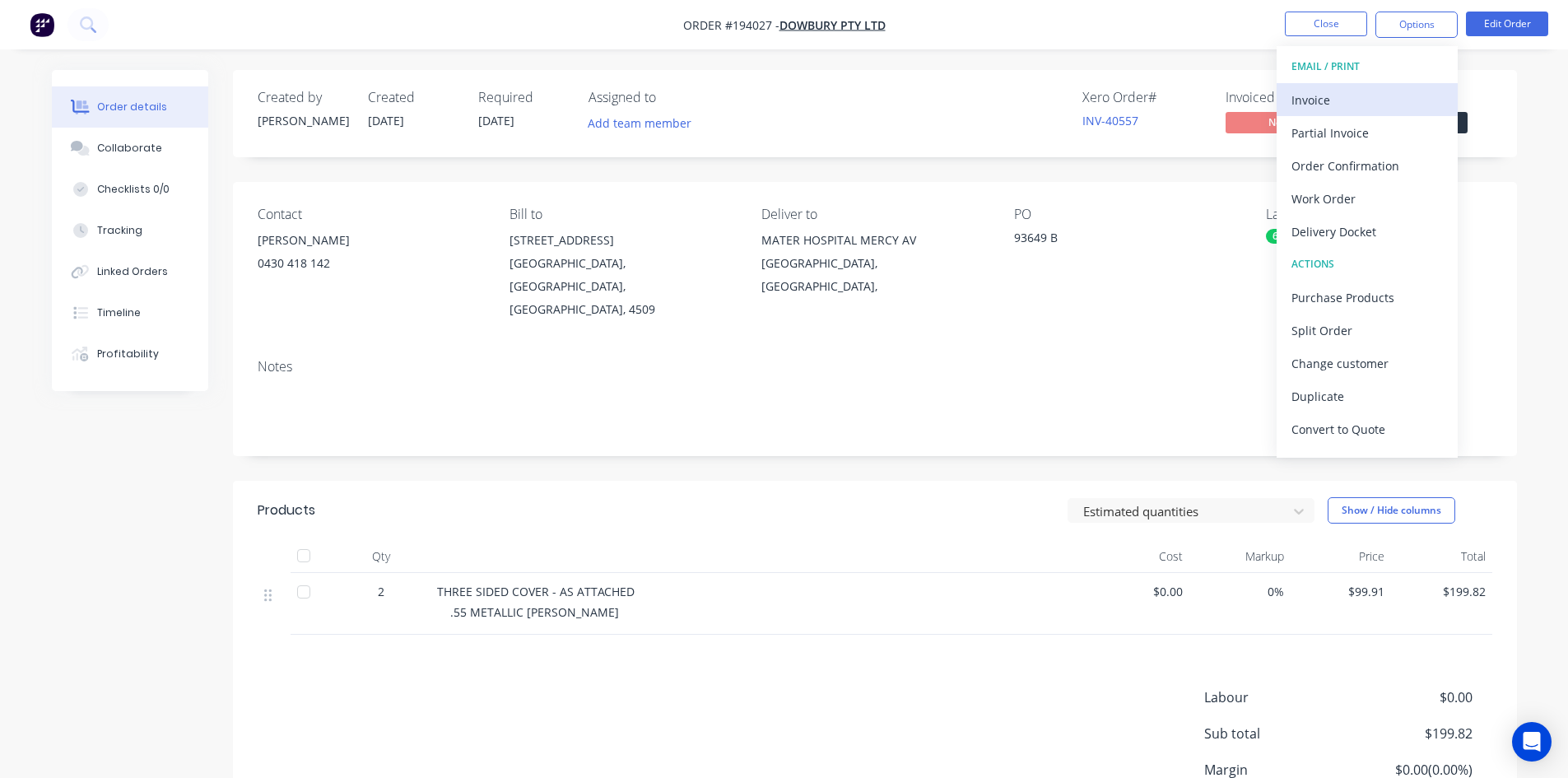
click at [1352, 84] on button "Invoice" at bounding box center [1367, 100] width 181 height 33
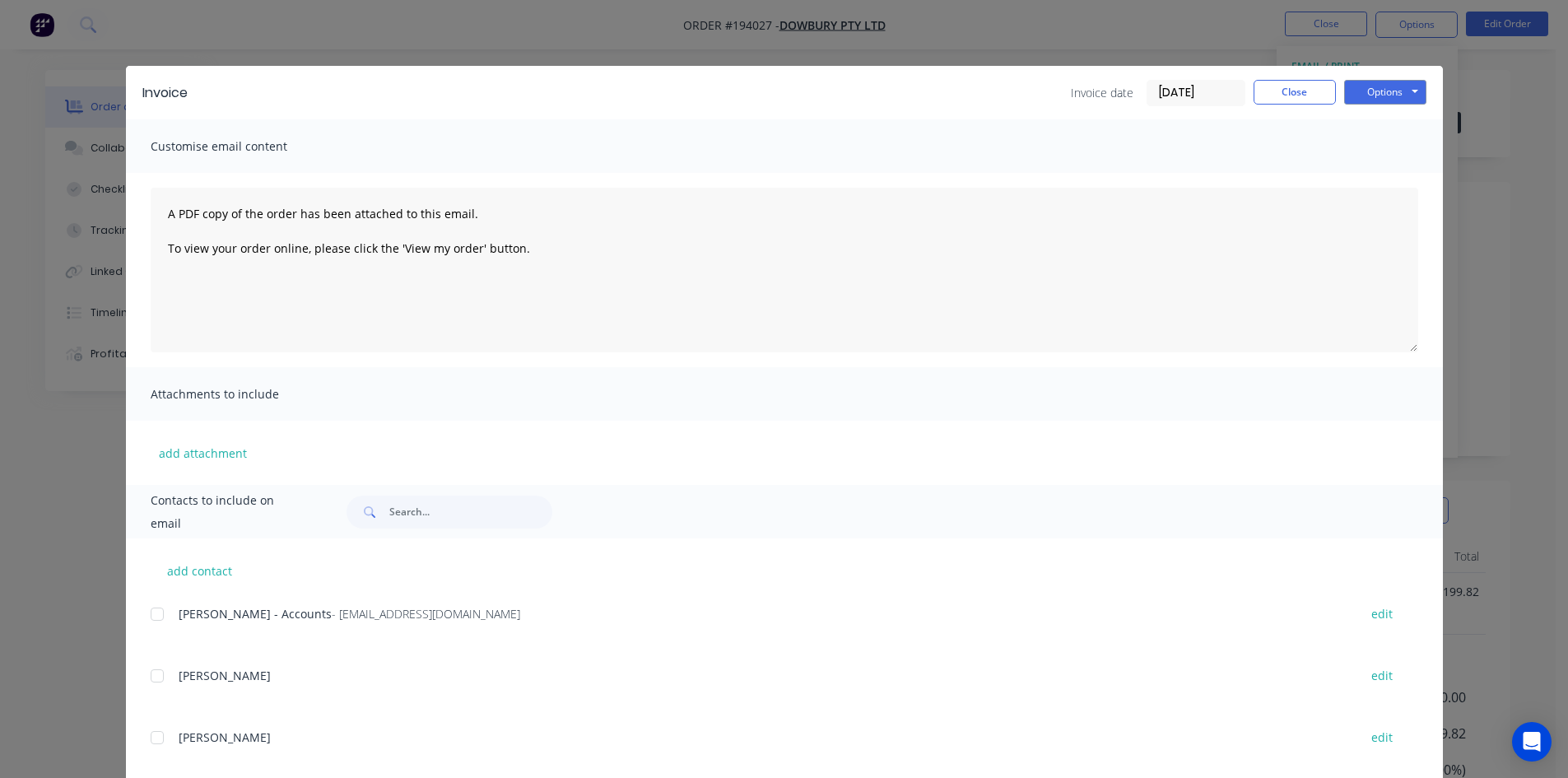
click at [157, 614] on div at bounding box center [157, 614] width 33 height 33
click at [1404, 91] on button "Options" at bounding box center [1385, 92] width 82 height 25
click at [1388, 177] on button "Email" at bounding box center [1396, 176] width 105 height 27
click at [1312, 83] on button "Close" at bounding box center [1295, 92] width 82 height 25
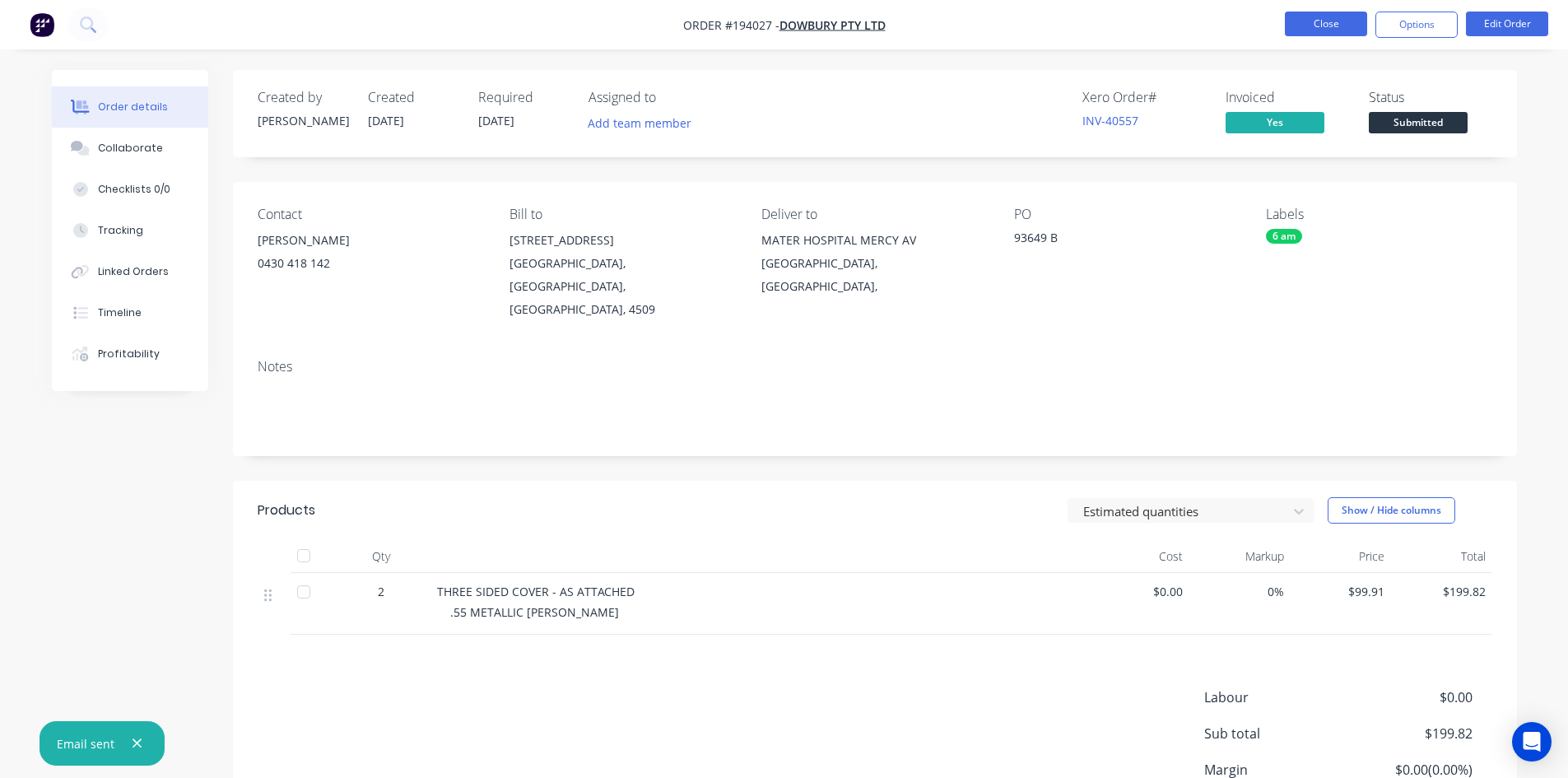
click at [1342, 31] on button "Close" at bounding box center [1326, 24] width 82 height 25
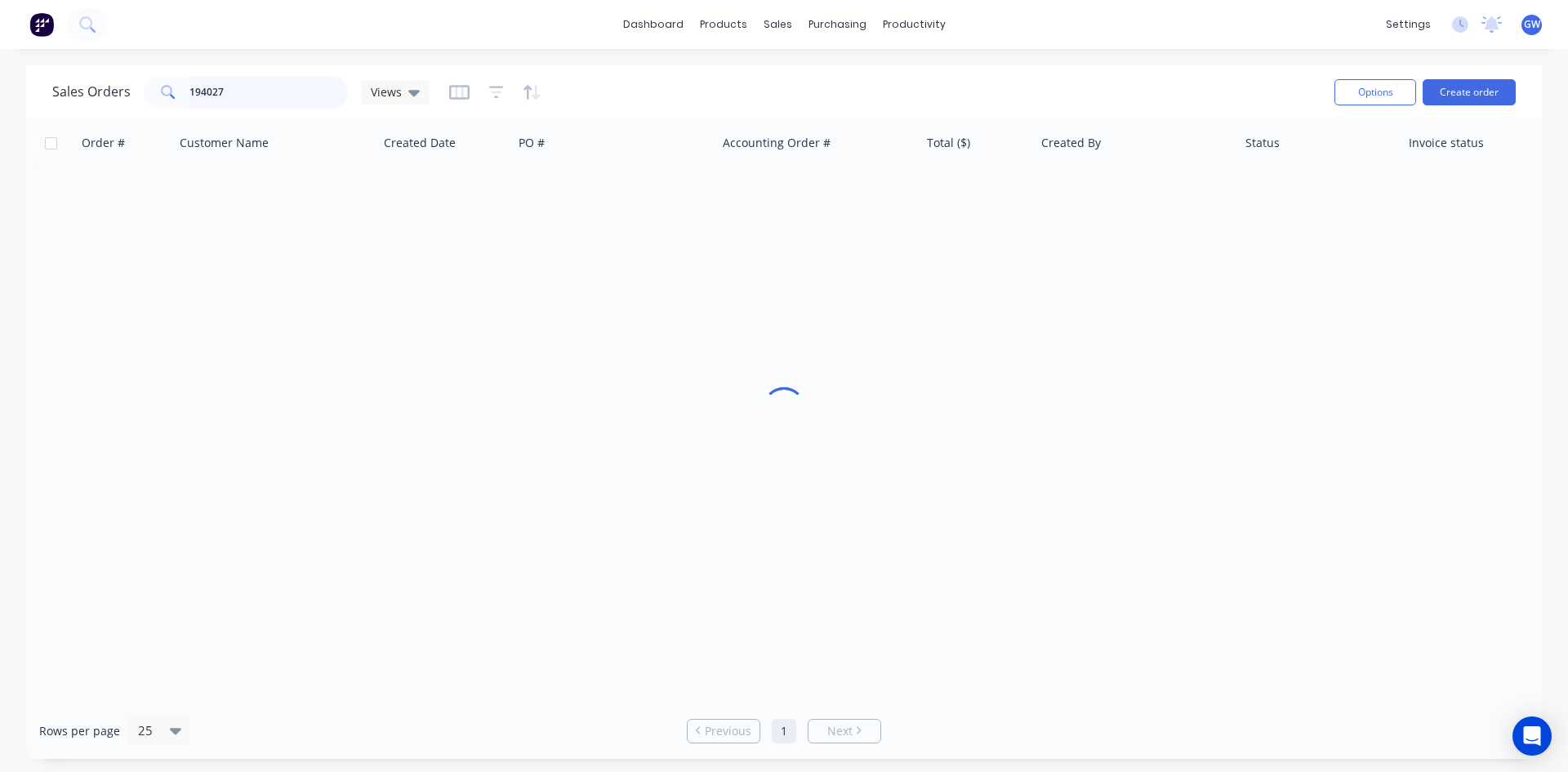
click at [272, 77] on input "194027" at bounding box center [268, 92] width 159 height 32
type input "193993"
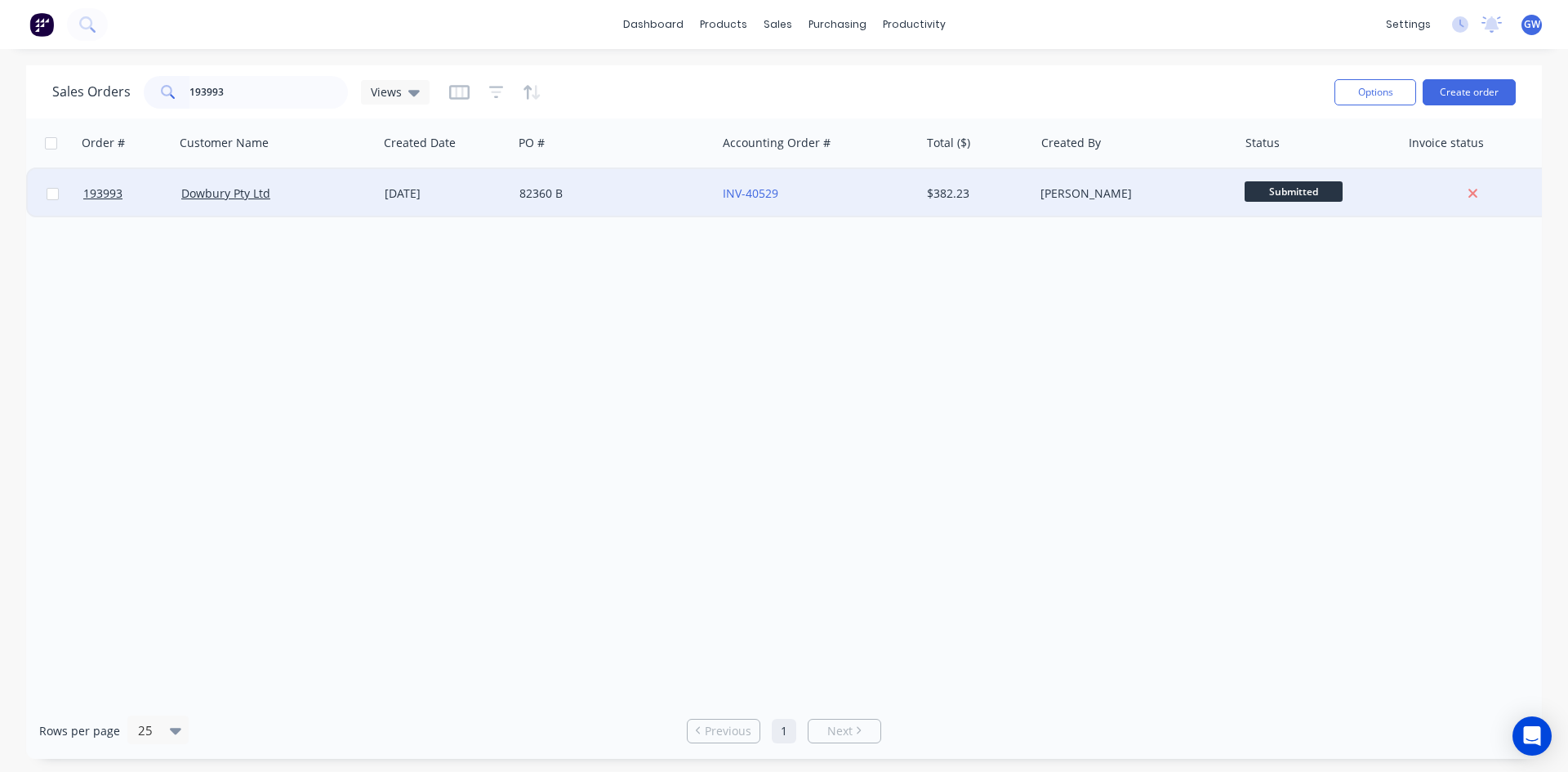
click at [989, 171] on div "$382.23" at bounding box center [977, 193] width 114 height 49
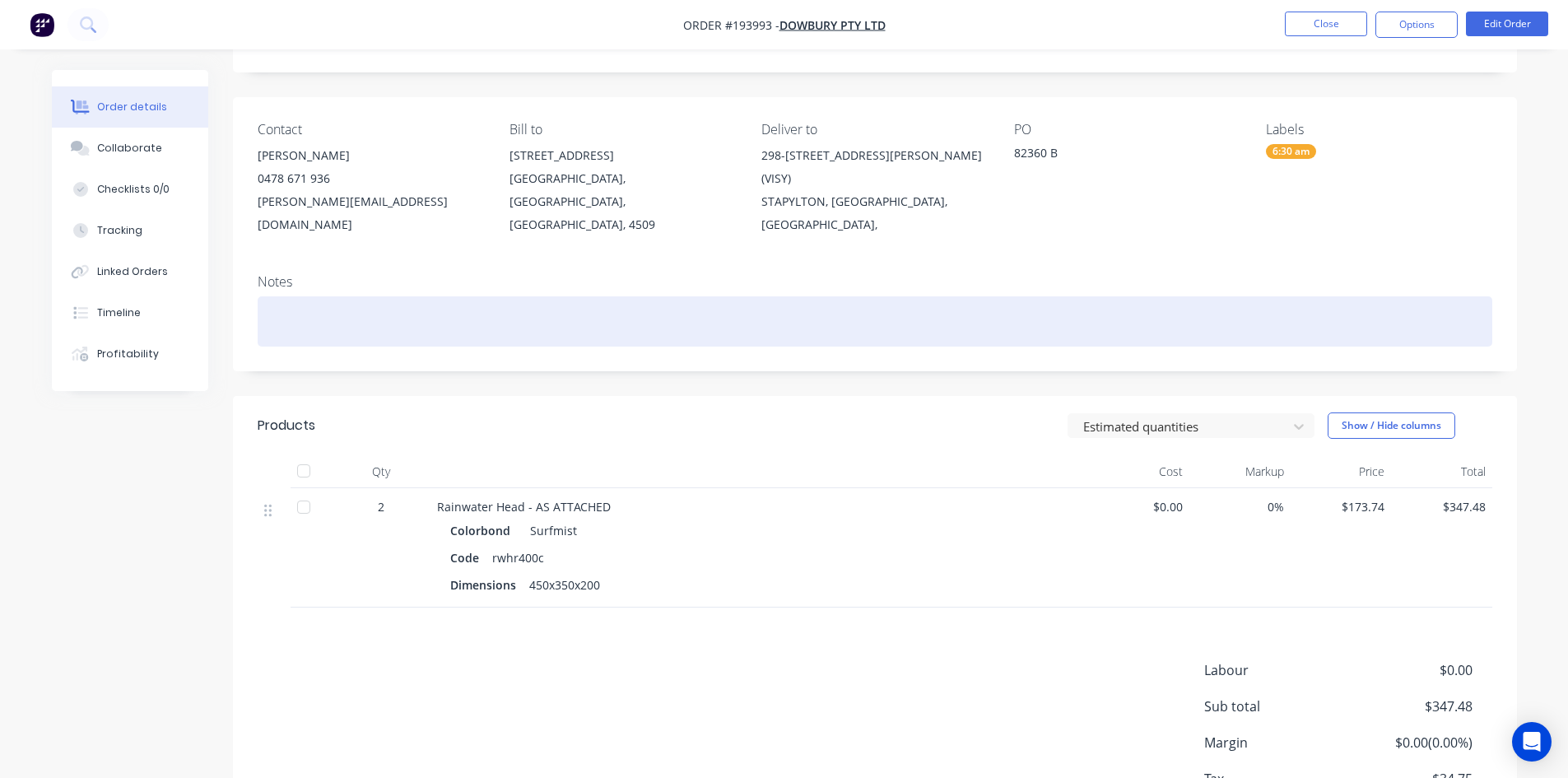
scroll to position [184, 0]
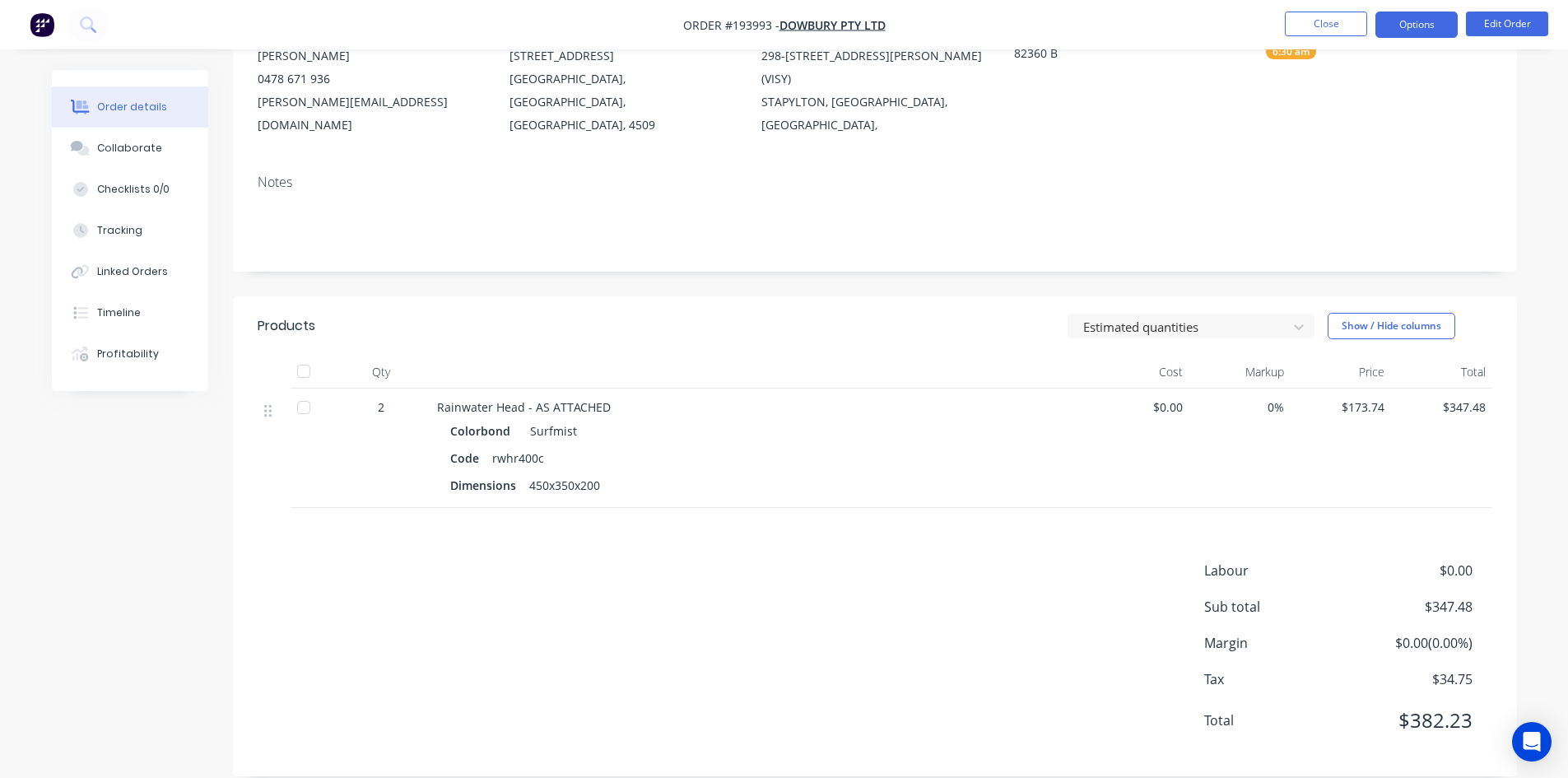
click at [1423, 36] on button "Options" at bounding box center [1416, 24] width 82 height 26
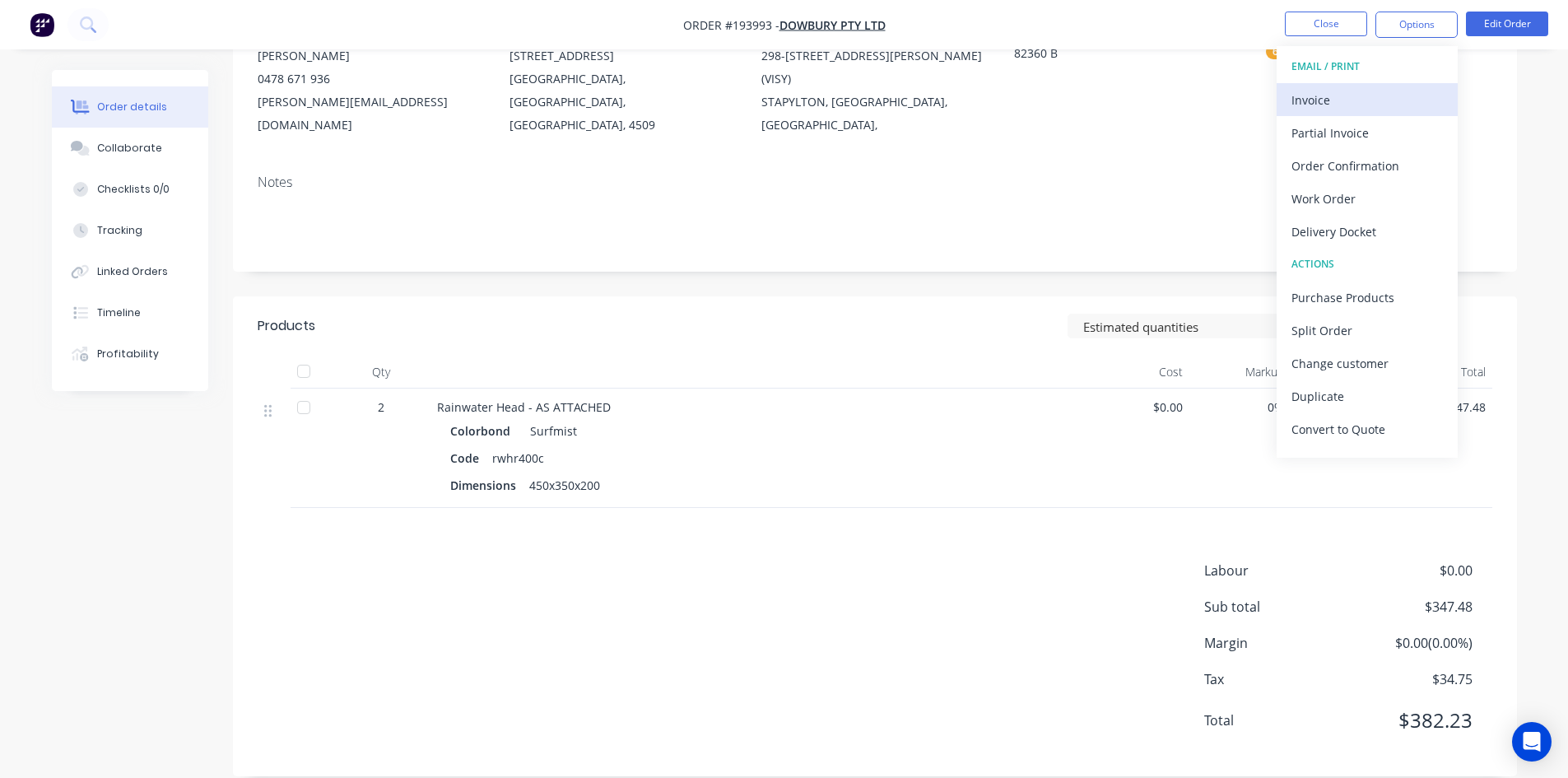
click at [1377, 102] on div "Invoice" at bounding box center [1368, 100] width 152 height 24
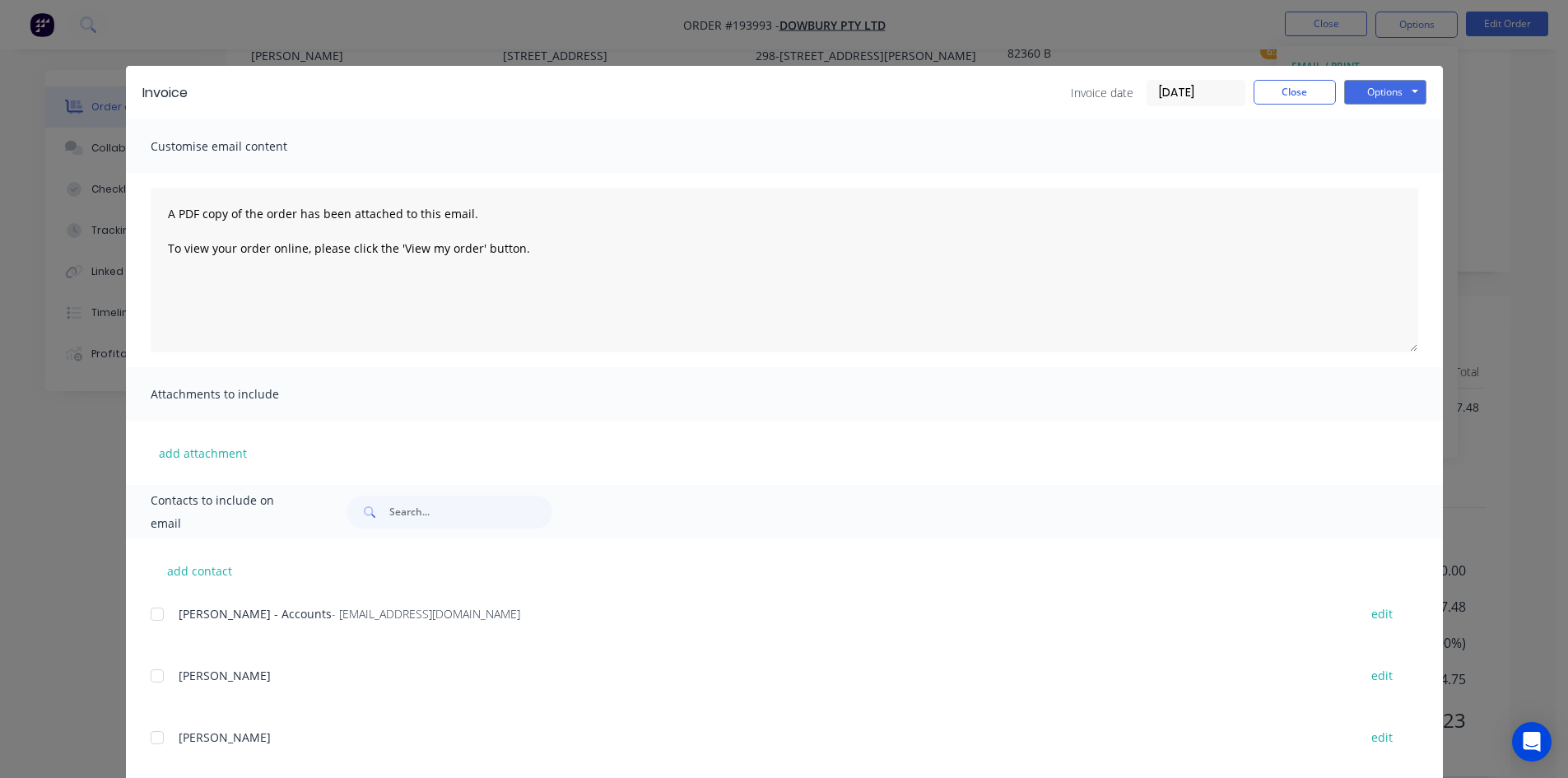
click at [151, 605] on div at bounding box center [157, 614] width 33 height 33
click at [1380, 90] on button "Options" at bounding box center [1385, 92] width 82 height 25
click at [1377, 176] on button "Email" at bounding box center [1396, 176] width 105 height 27
click at [1305, 90] on button "Close" at bounding box center [1295, 92] width 82 height 25
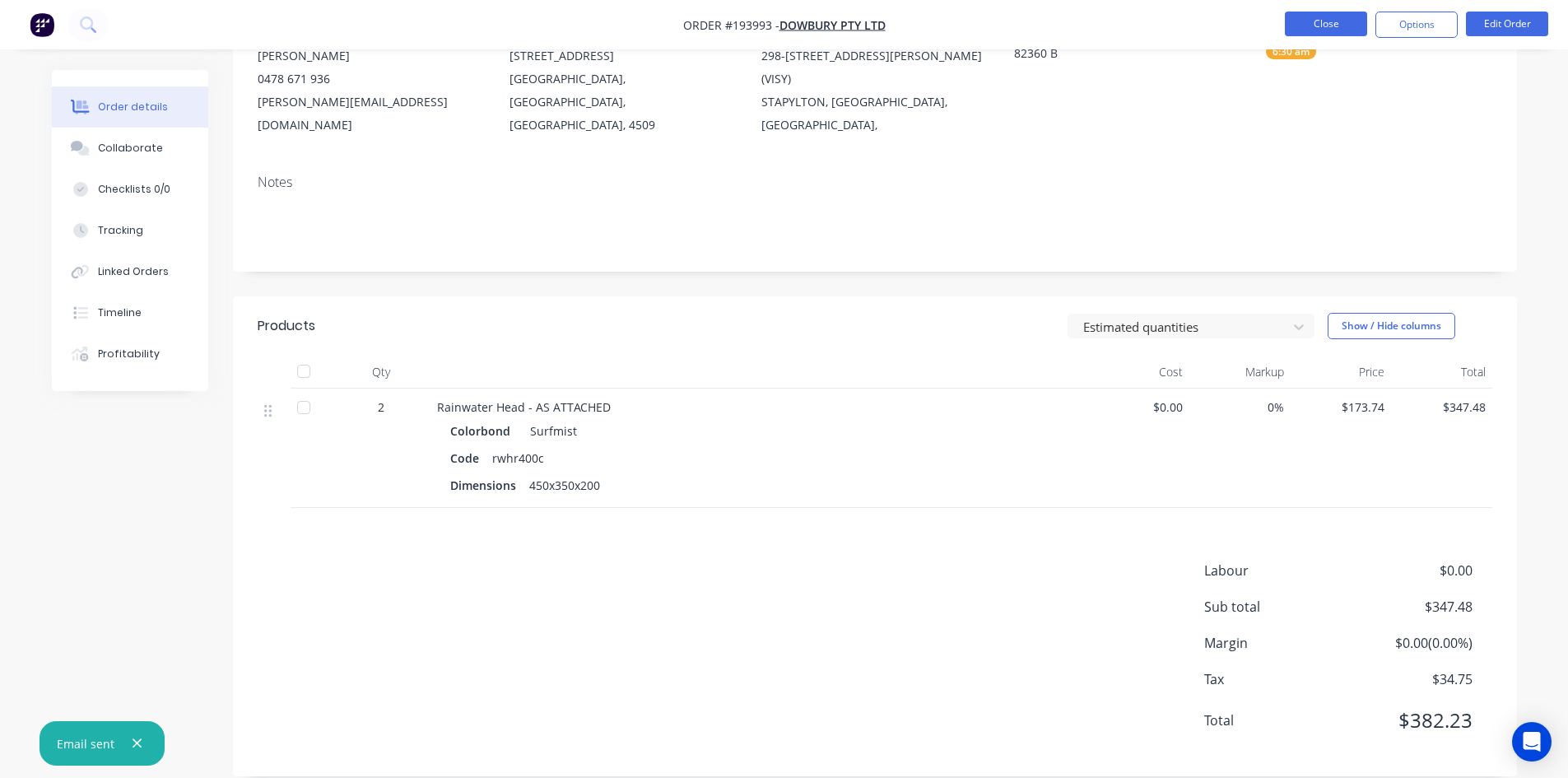
click at [1344, 18] on button "Close" at bounding box center [1326, 24] width 82 height 25
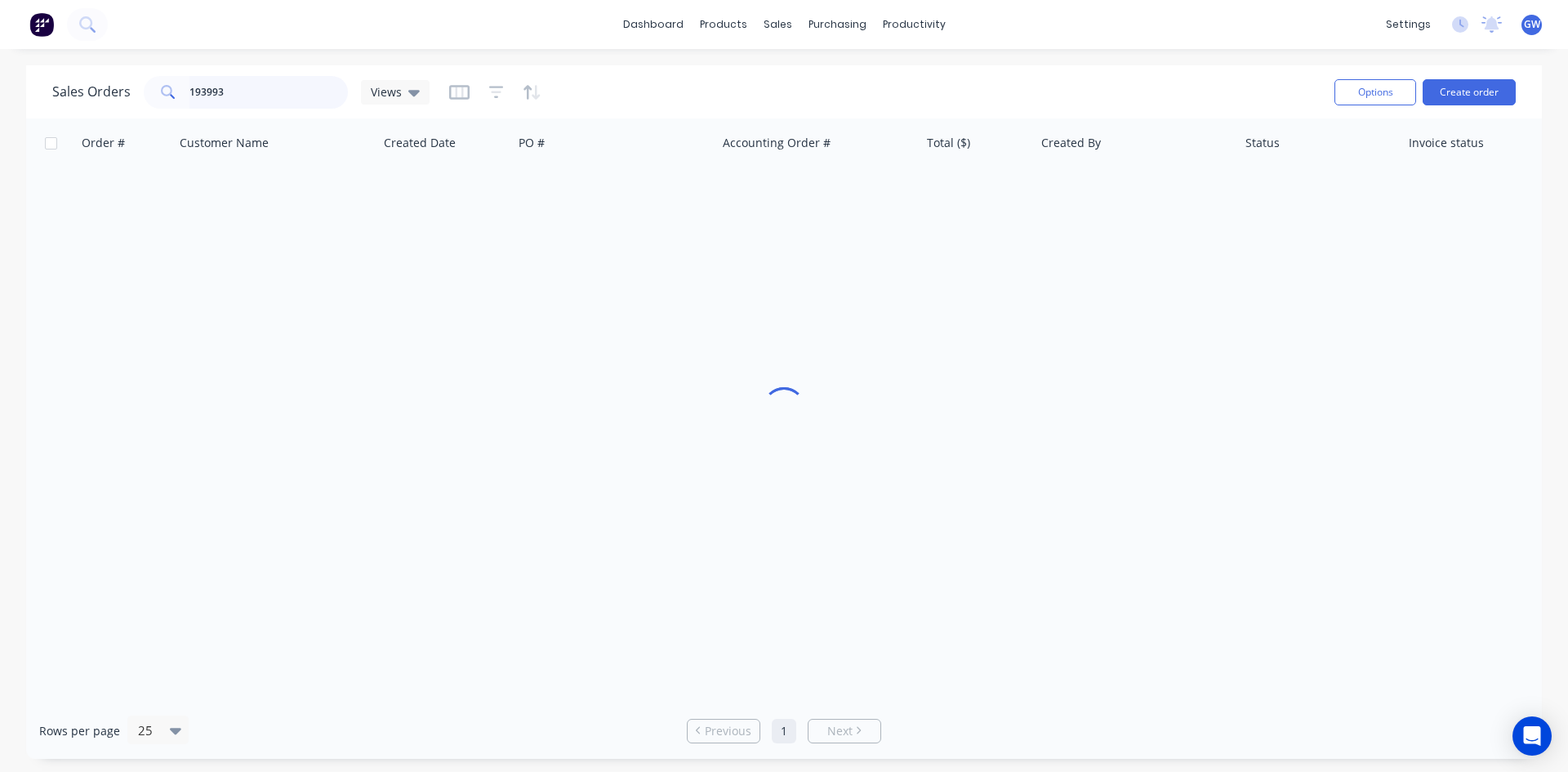
click at [322, 90] on input "193993" at bounding box center [268, 92] width 159 height 32
type input "194113"
click at [1088, 188] on div "[PERSON_NAME]" at bounding box center [1130, 193] width 182 height 16
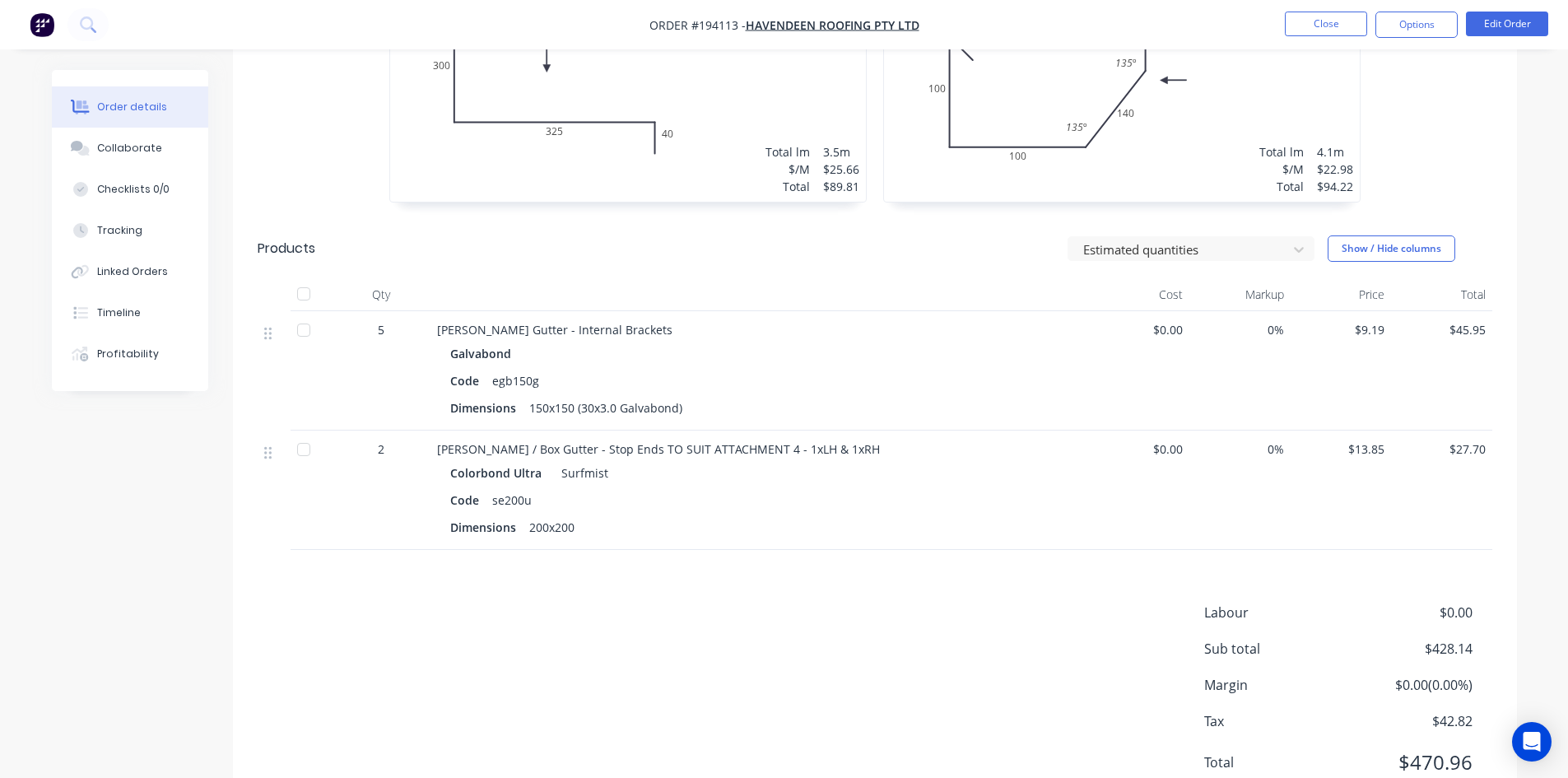
scroll to position [943, 0]
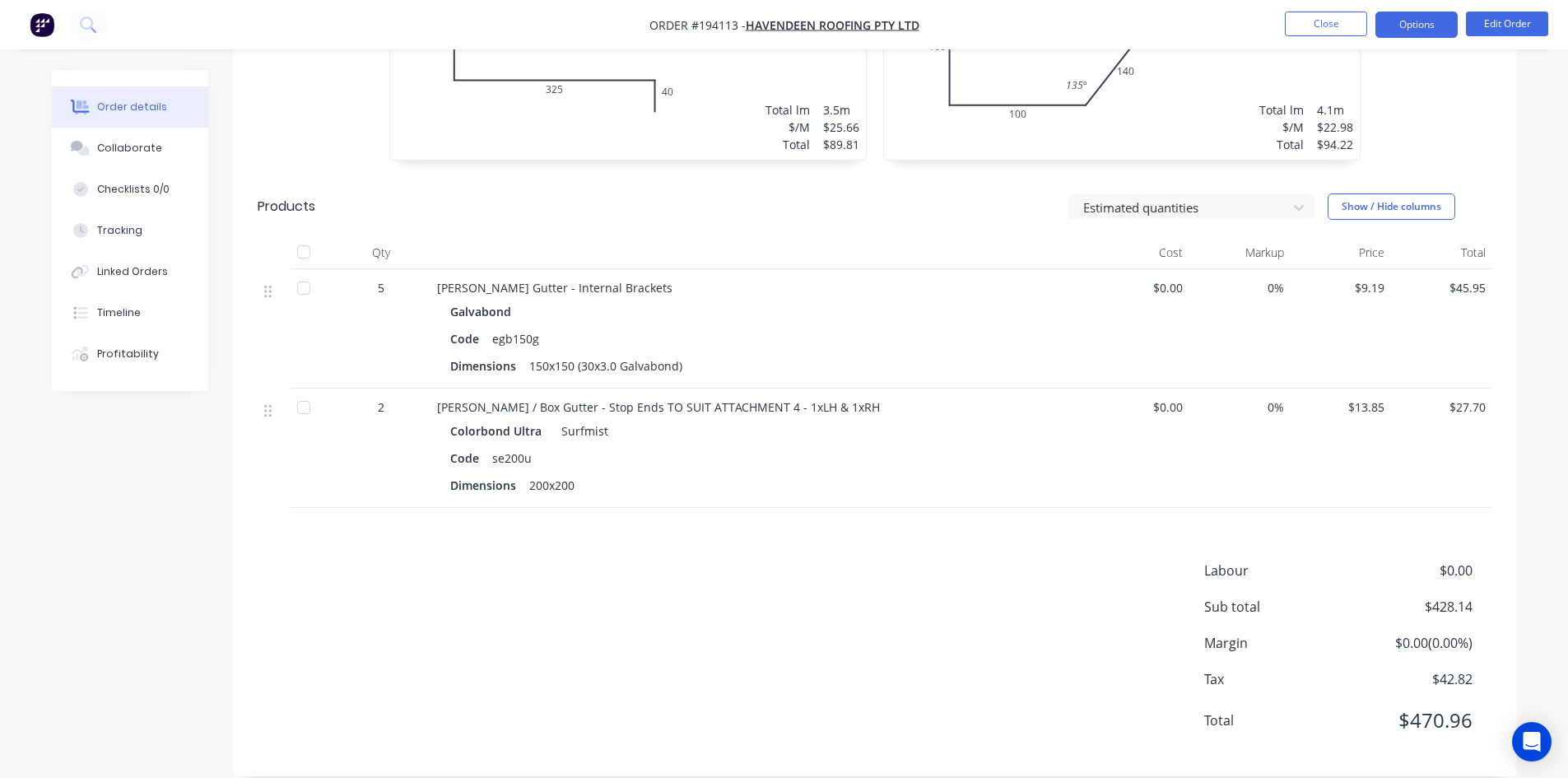
click at [1428, 35] on button "Options" at bounding box center [1416, 24] width 82 height 26
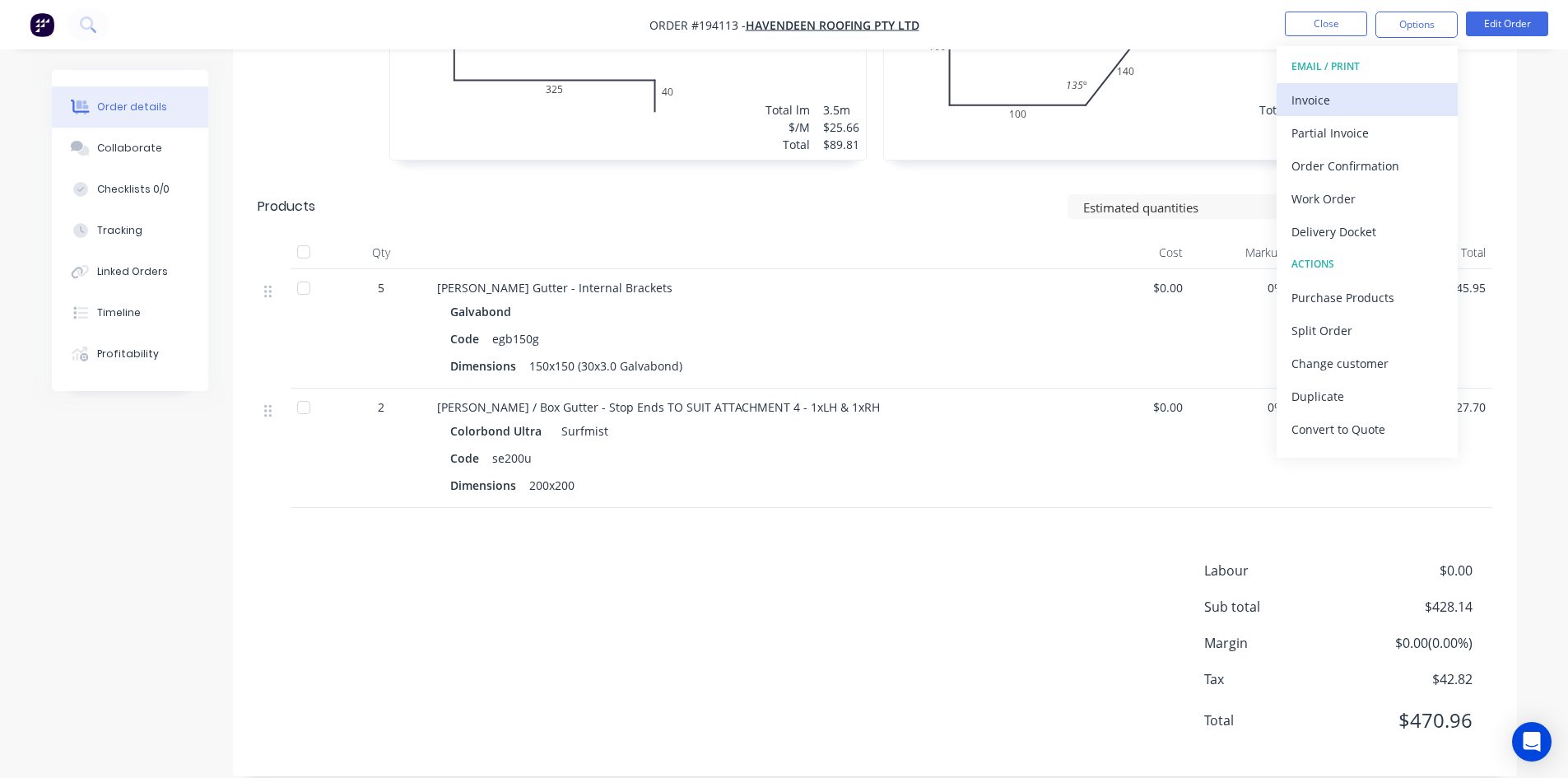
click at [1366, 113] on button "Invoice" at bounding box center [1367, 100] width 181 height 33
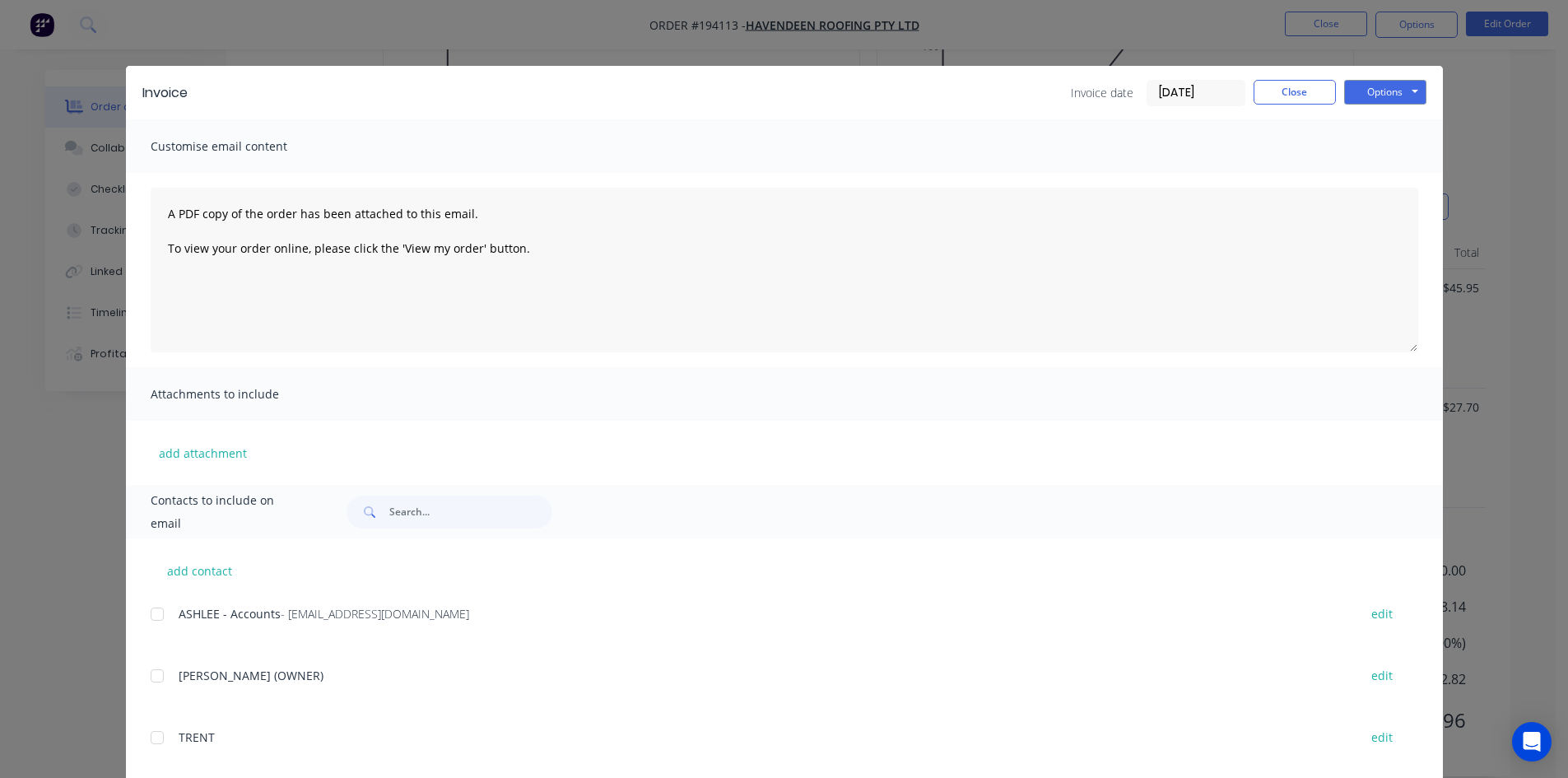
click at [166, 609] on div at bounding box center [157, 614] width 33 height 33
click at [1388, 96] on button "Options" at bounding box center [1385, 92] width 82 height 25
click at [1388, 180] on button "Email" at bounding box center [1396, 176] width 105 height 27
click at [1282, 97] on button "Close" at bounding box center [1295, 92] width 82 height 25
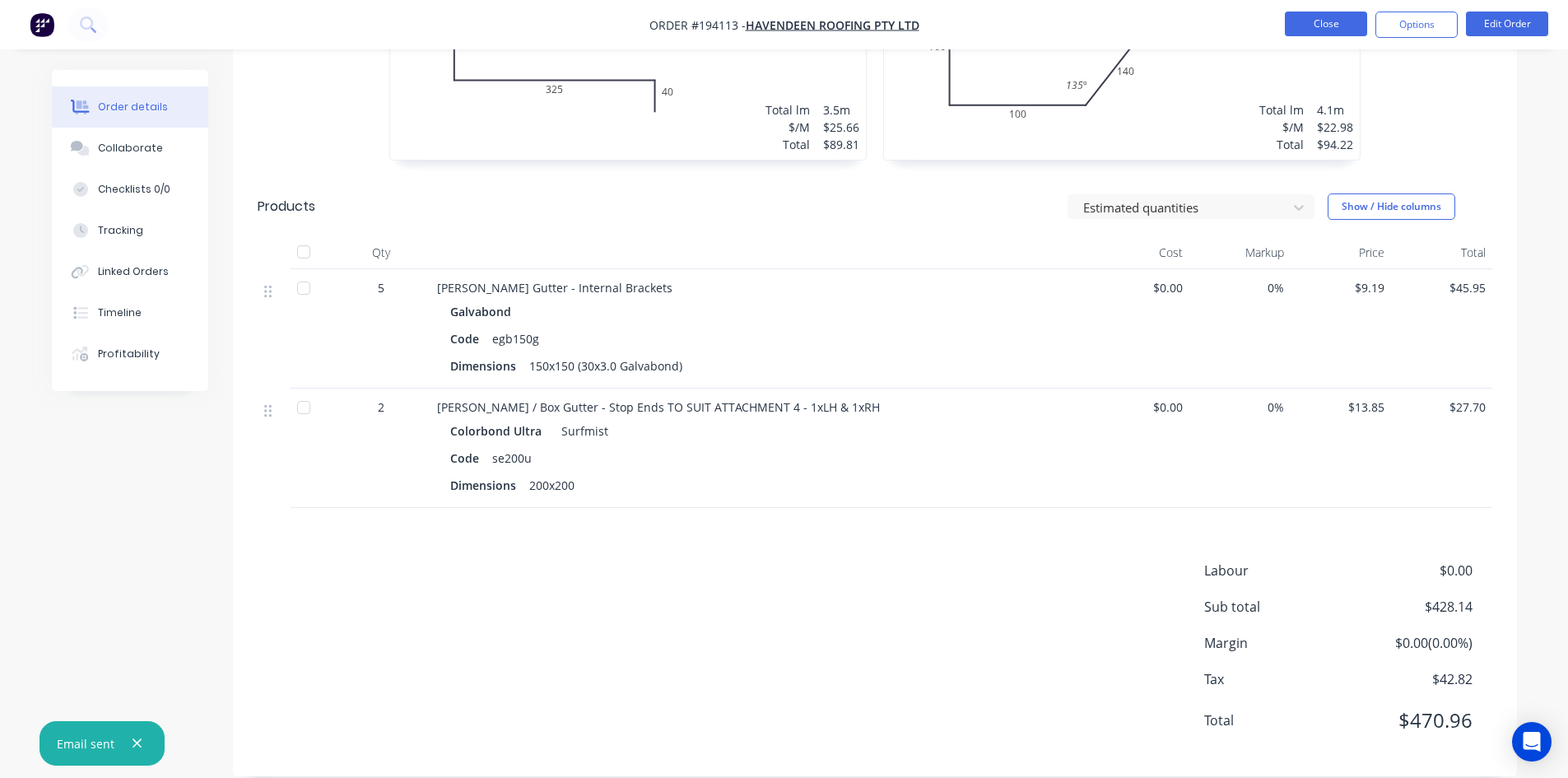
click at [1326, 23] on button "Close" at bounding box center [1326, 24] width 82 height 25
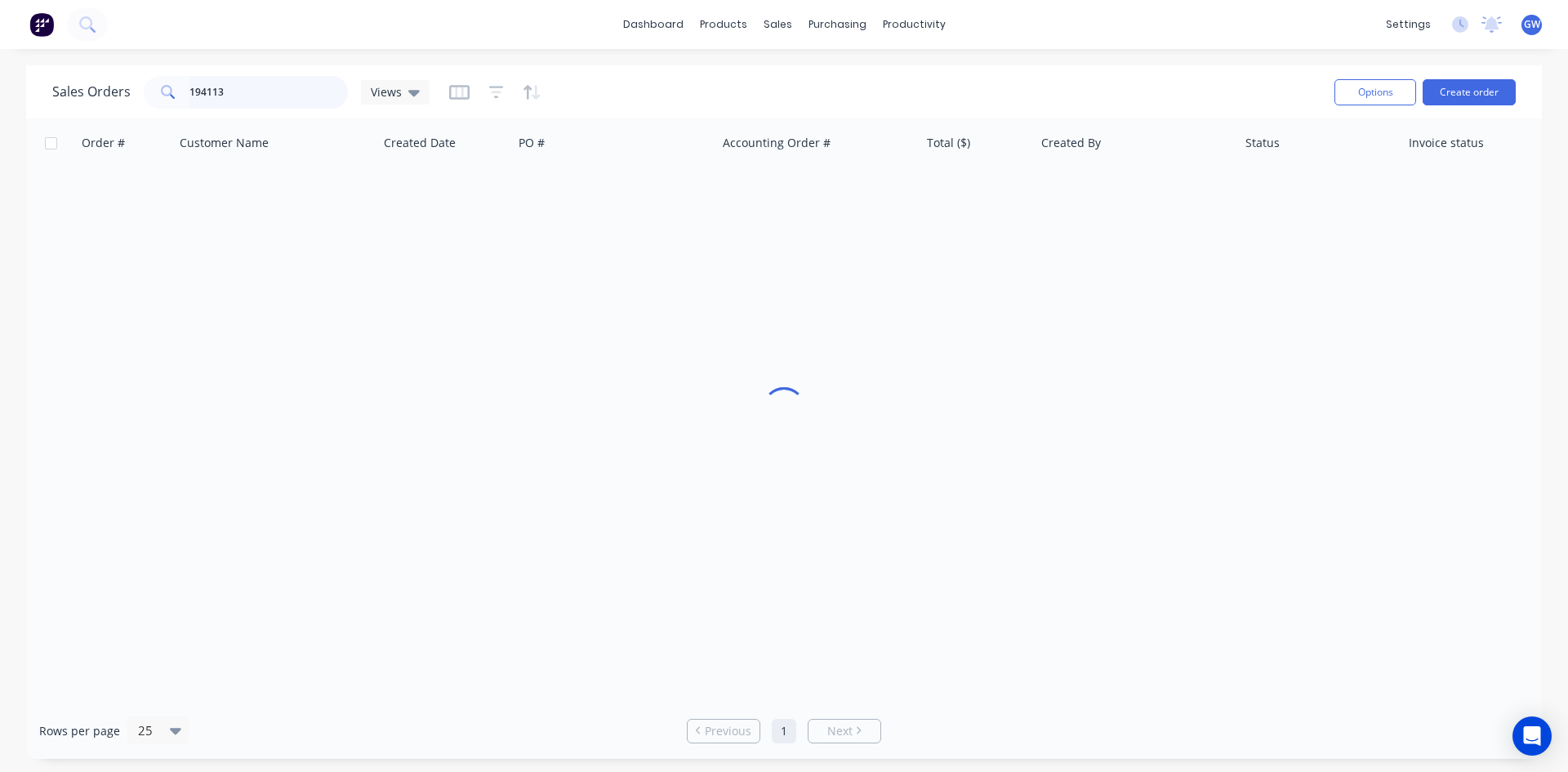
click at [259, 85] on input "194113" at bounding box center [268, 92] width 159 height 32
type input "194075"
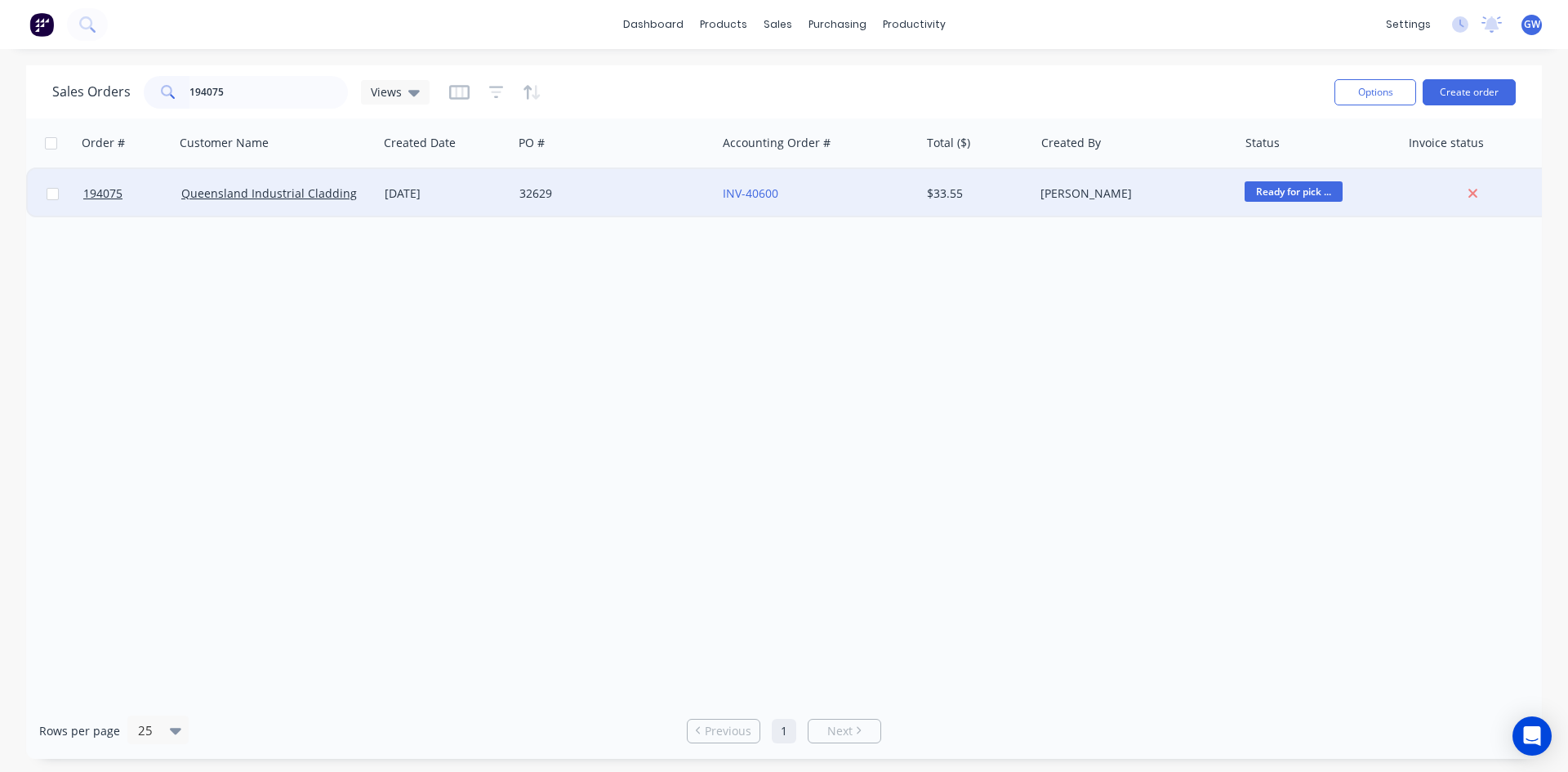
click at [1114, 187] on div "[PERSON_NAME]" at bounding box center [1130, 193] width 182 height 16
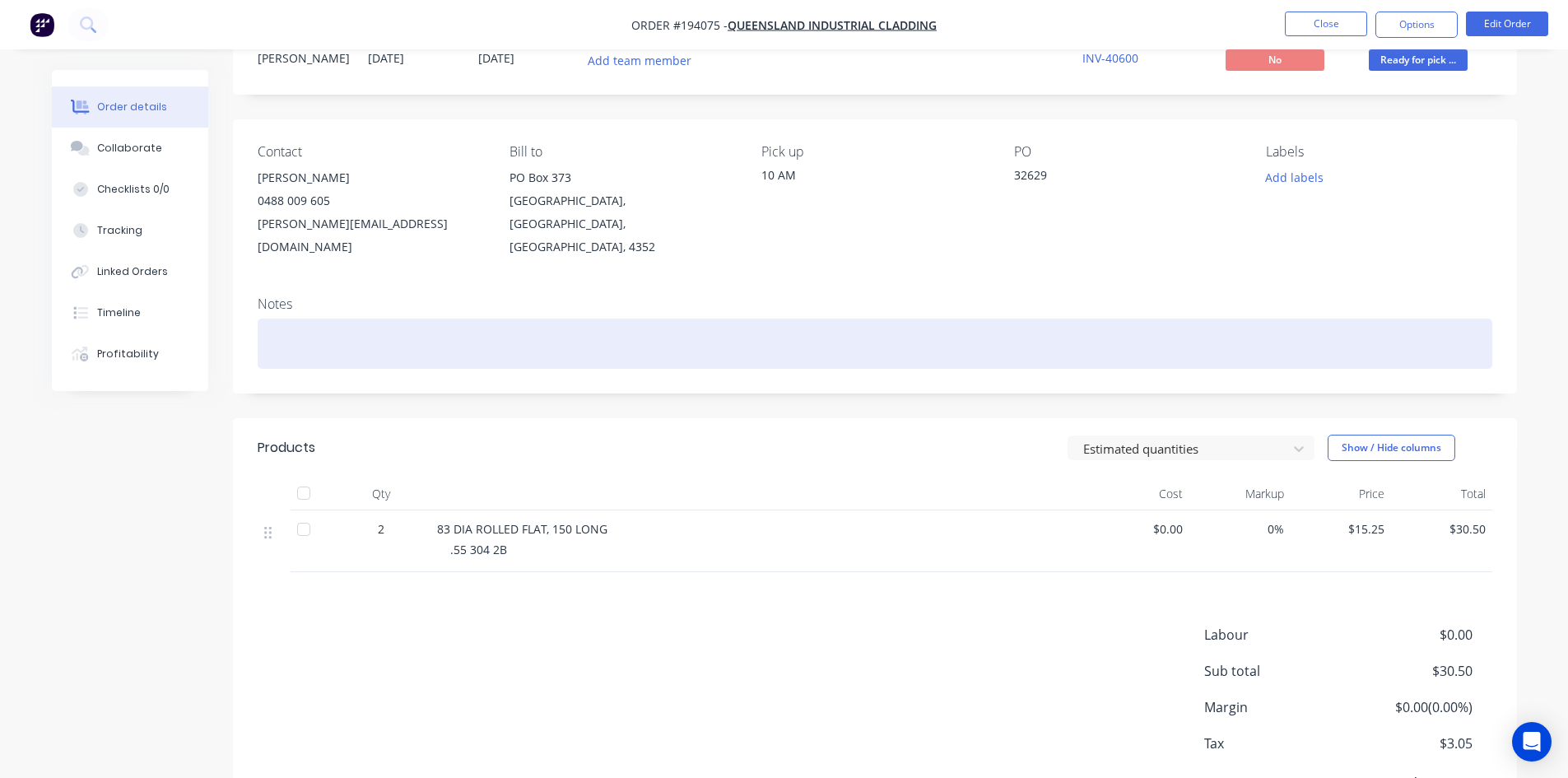
scroll to position [127, 0]
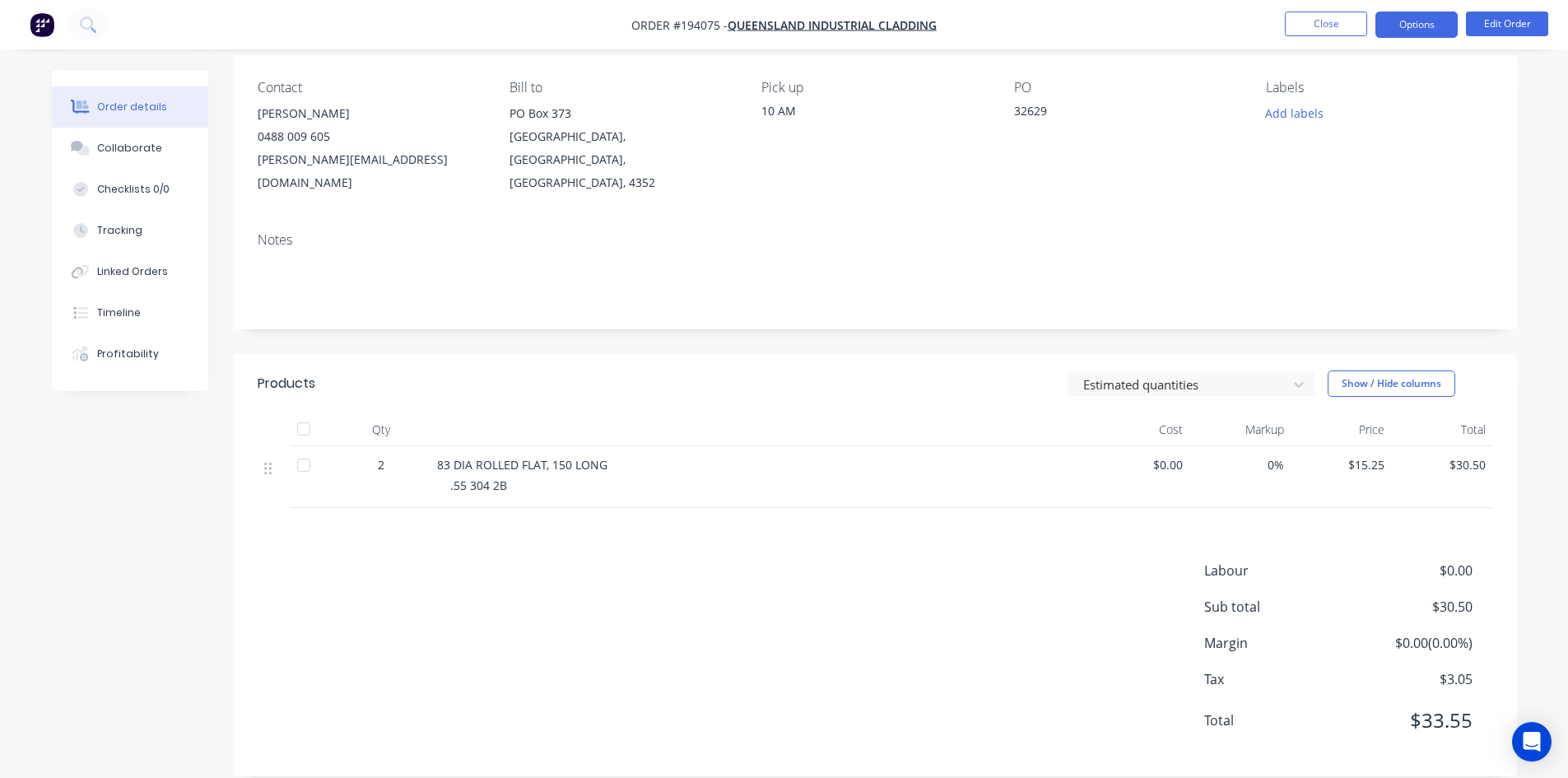
click at [1410, 14] on button "Options" at bounding box center [1416, 24] width 82 height 26
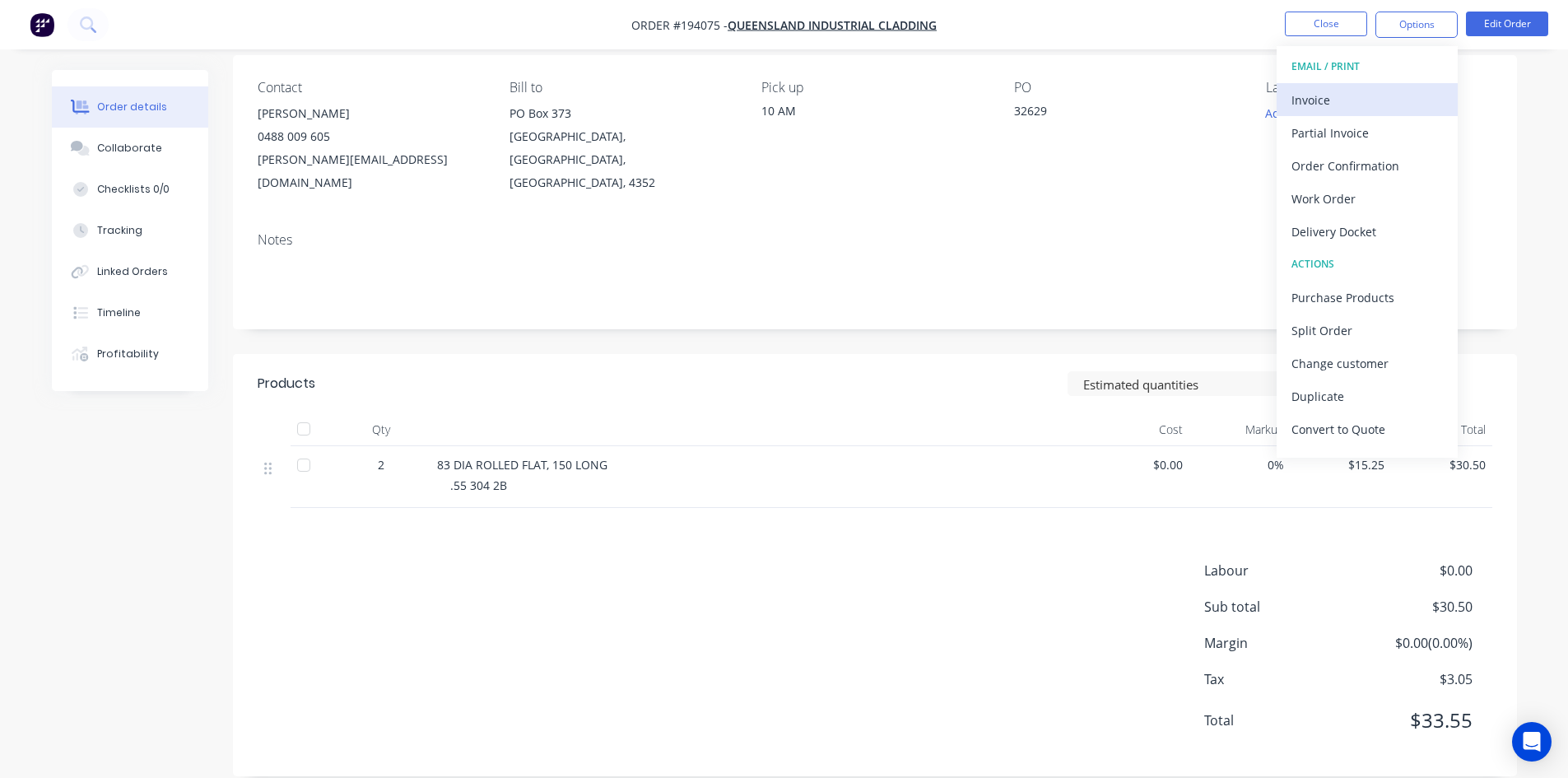
click at [1362, 89] on div "Invoice" at bounding box center [1368, 100] width 152 height 24
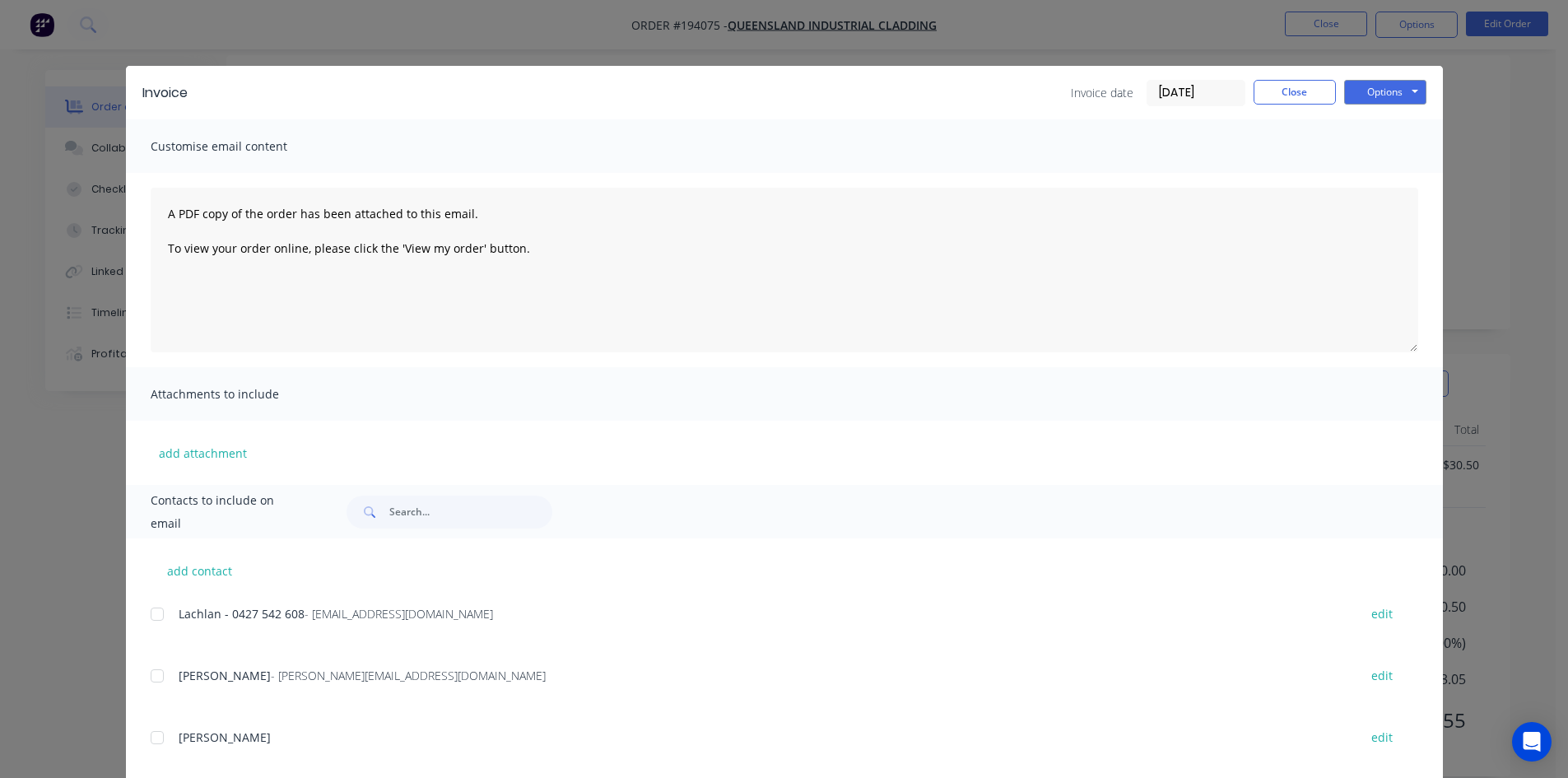
click at [160, 613] on div at bounding box center [157, 614] width 33 height 33
click at [153, 677] on div at bounding box center [157, 675] width 33 height 33
click at [1401, 92] on button "Options" at bounding box center [1385, 92] width 82 height 25
click at [1403, 173] on button "Email" at bounding box center [1396, 176] width 105 height 27
click at [1298, 90] on button "Close" at bounding box center [1295, 92] width 82 height 25
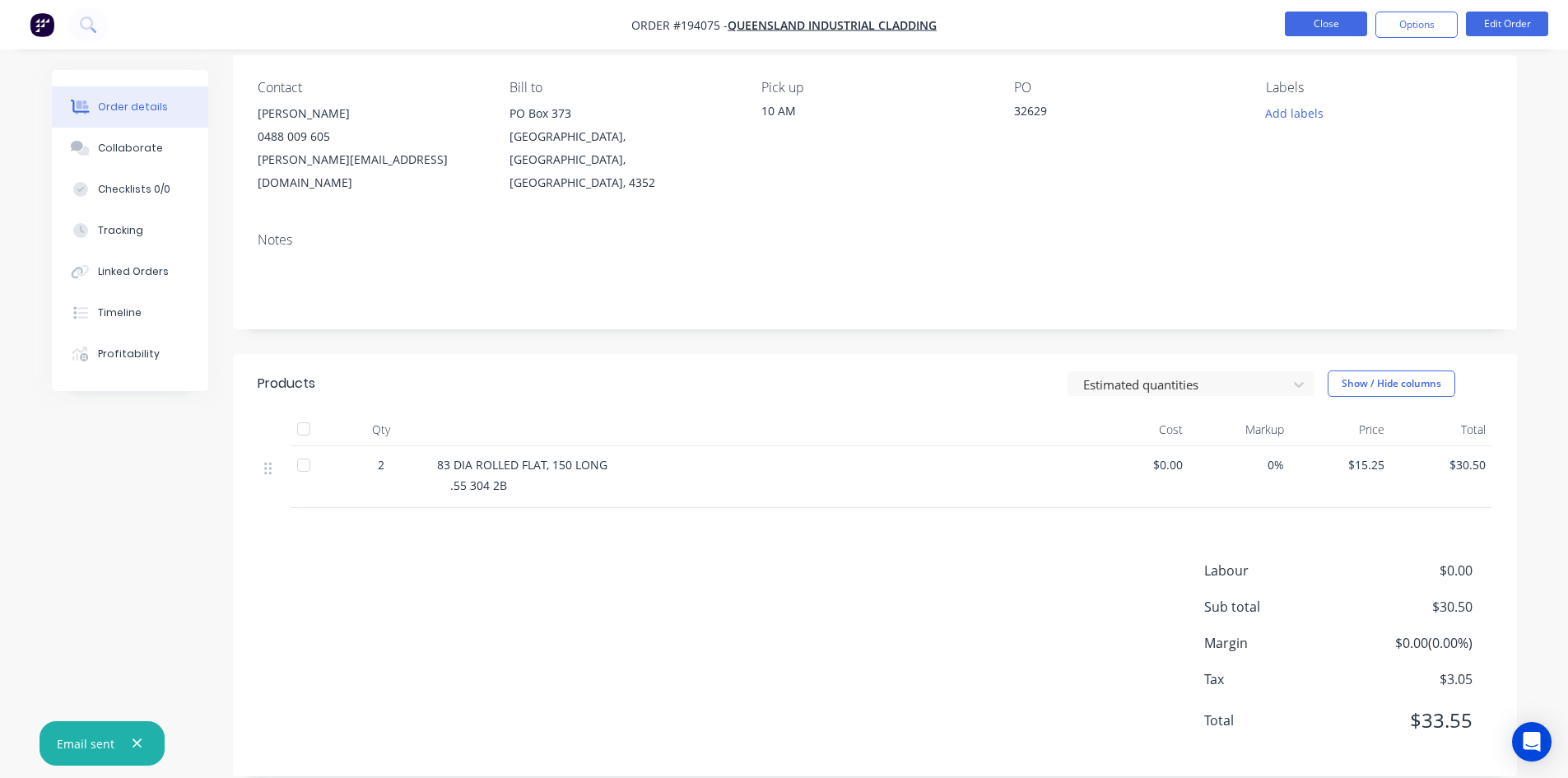
click at [1330, 14] on button "Close" at bounding box center [1326, 24] width 82 height 25
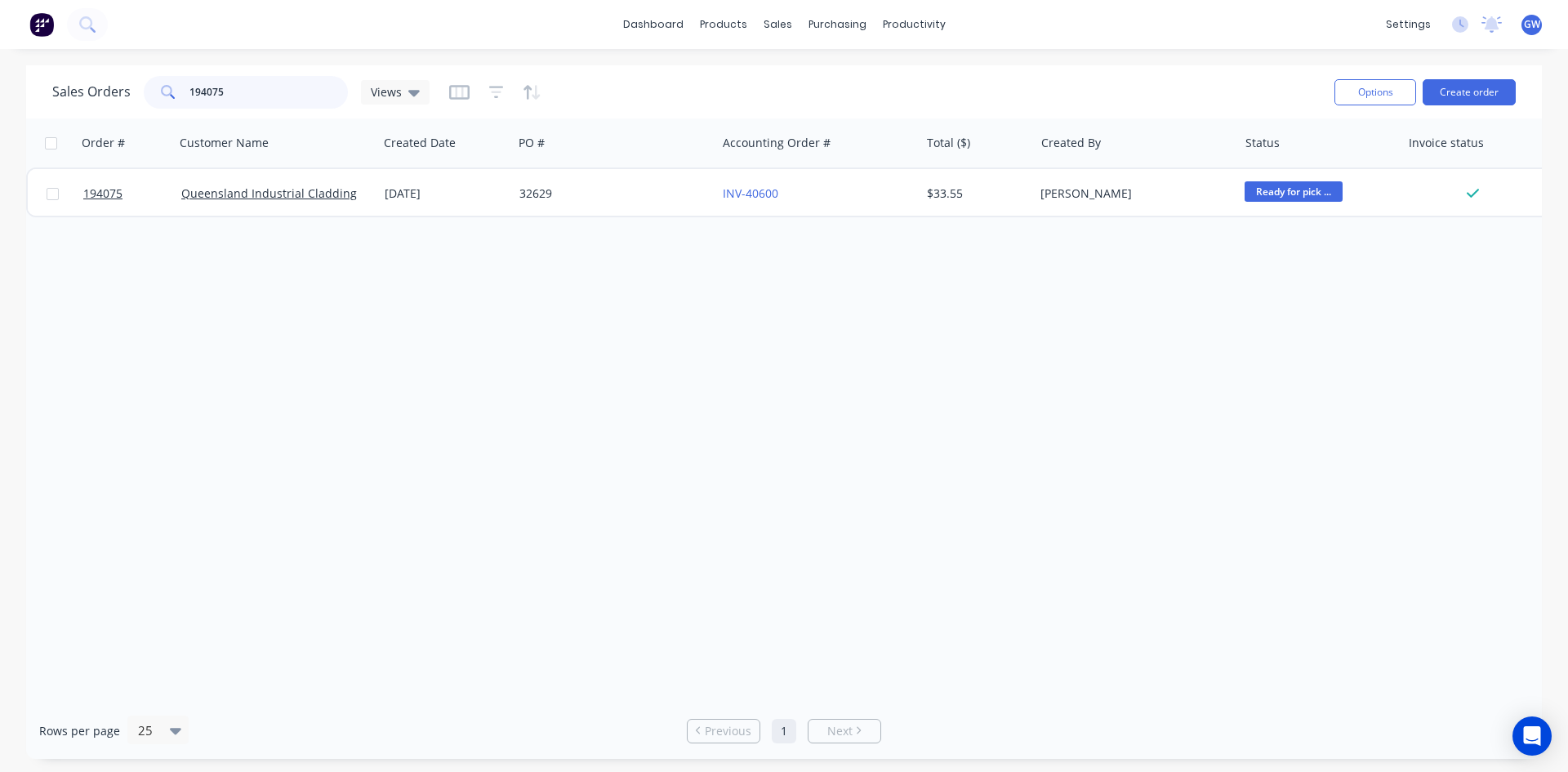
drag, startPoint x: 284, startPoint y: 85, endPoint x: 107, endPoint y: 84, distance: 177.0
click at [107, 84] on div "Sales Orders 194075 Views" at bounding box center [241, 92] width 377 height 32
type input "191171"
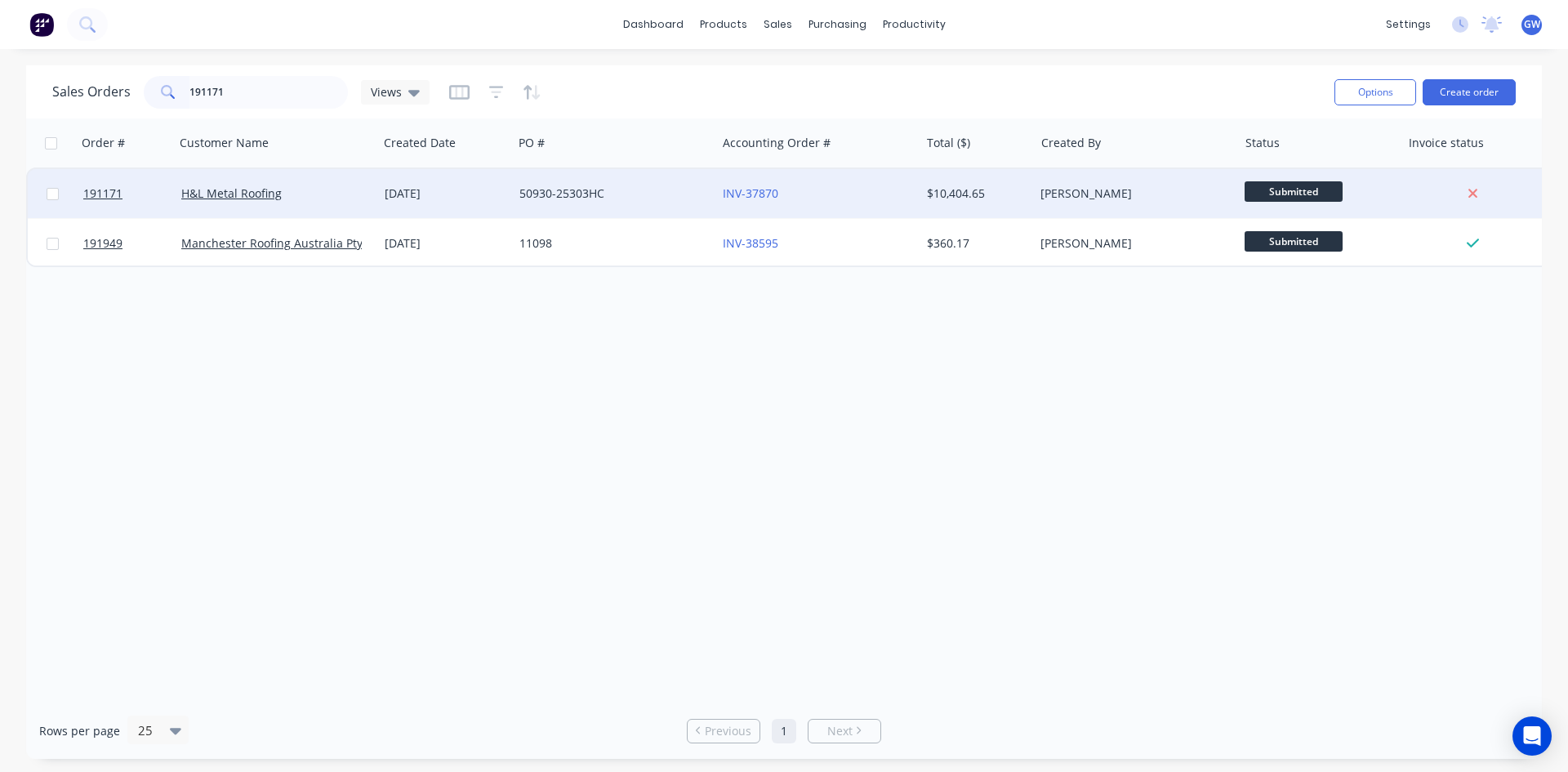
click at [1143, 191] on div "[PERSON_NAME]" at bounding box center [1130, 193] width 182 height 16
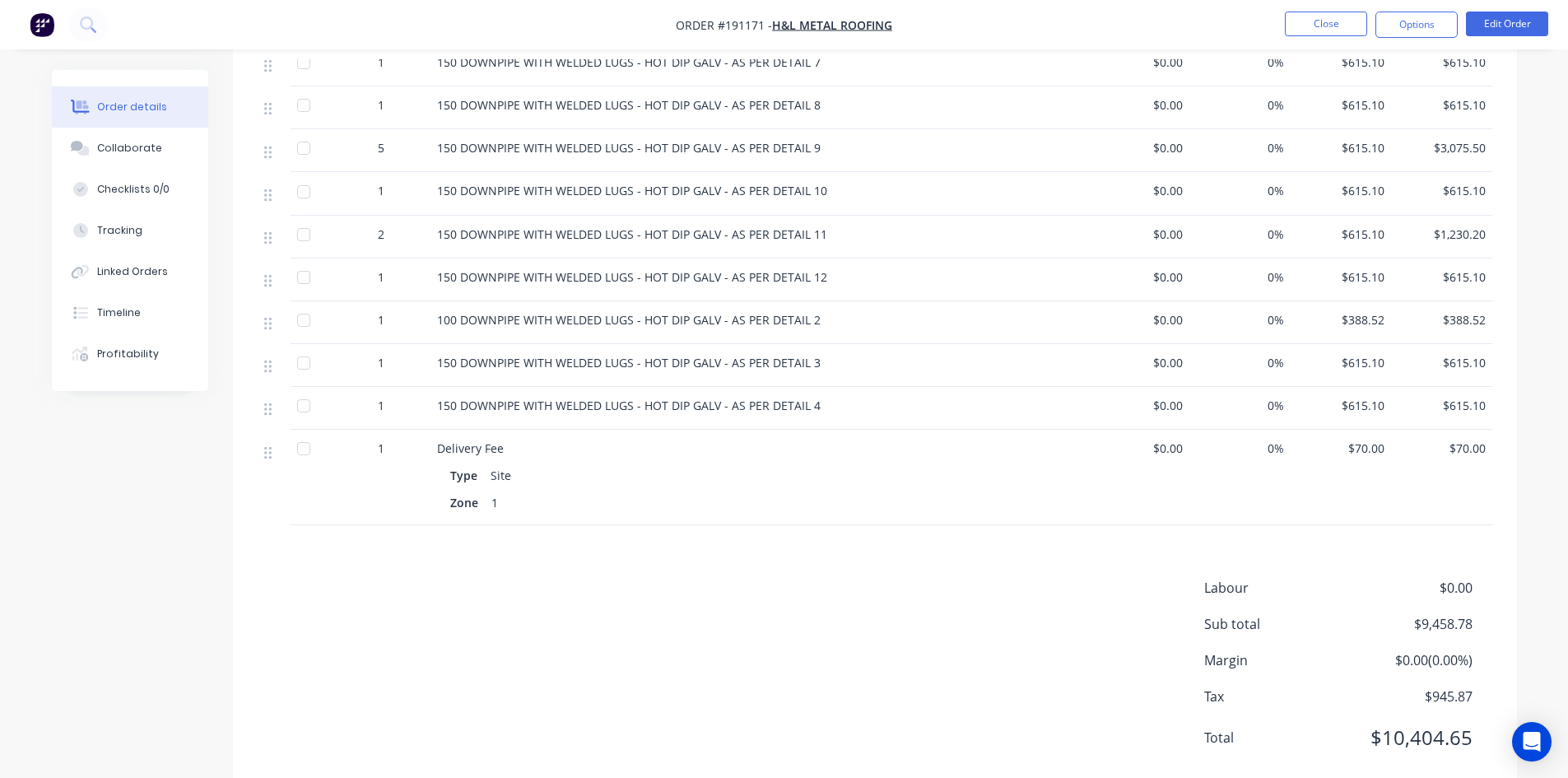
scroll to position [831, 0]
click at [1402, 19] on button "Options" at bounding box center [1416, 24] width 82 height 26
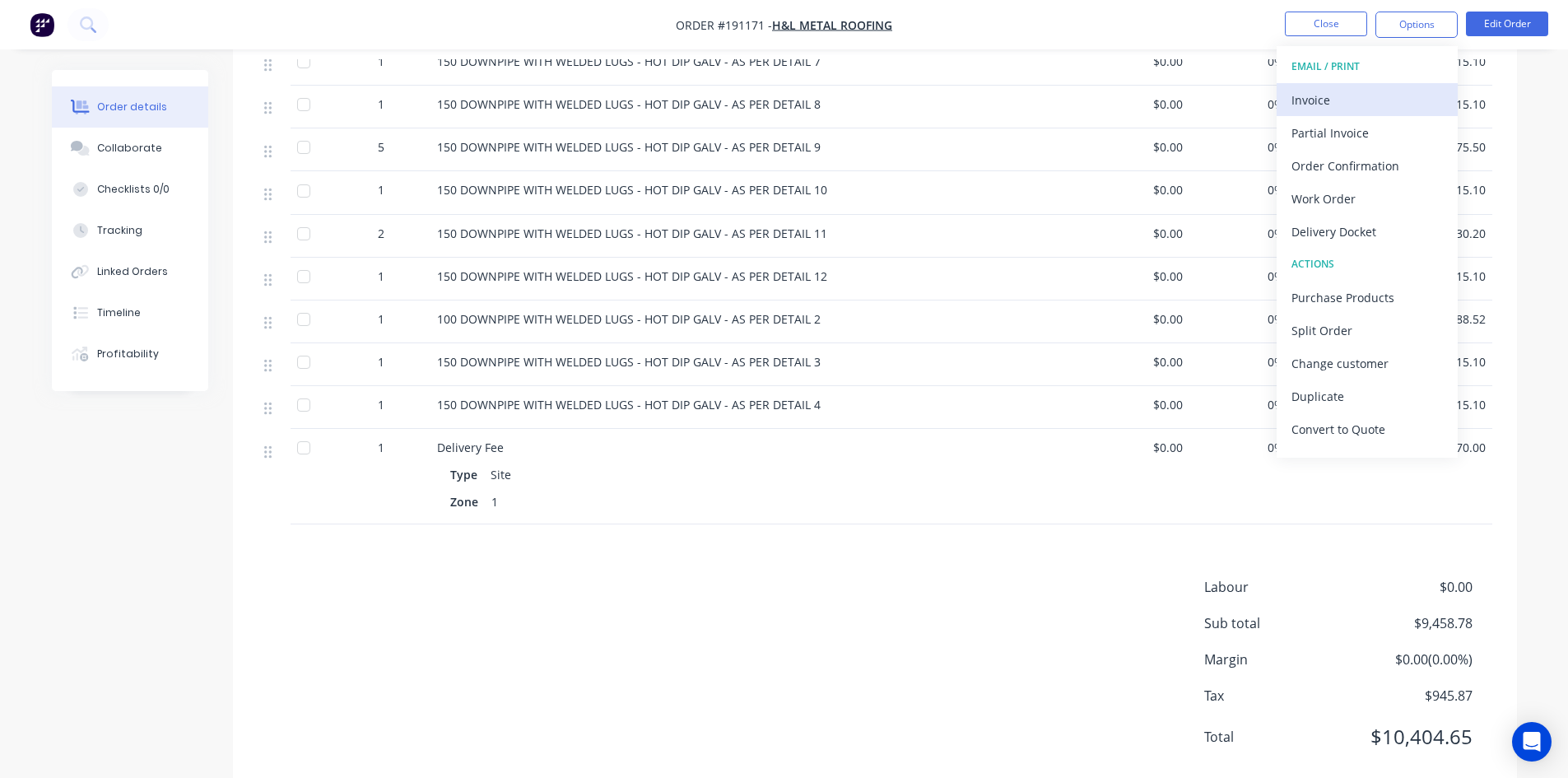
click at [1374, 100] on div "Invoice" at bounding box center [1368, 100] width 152 height 24
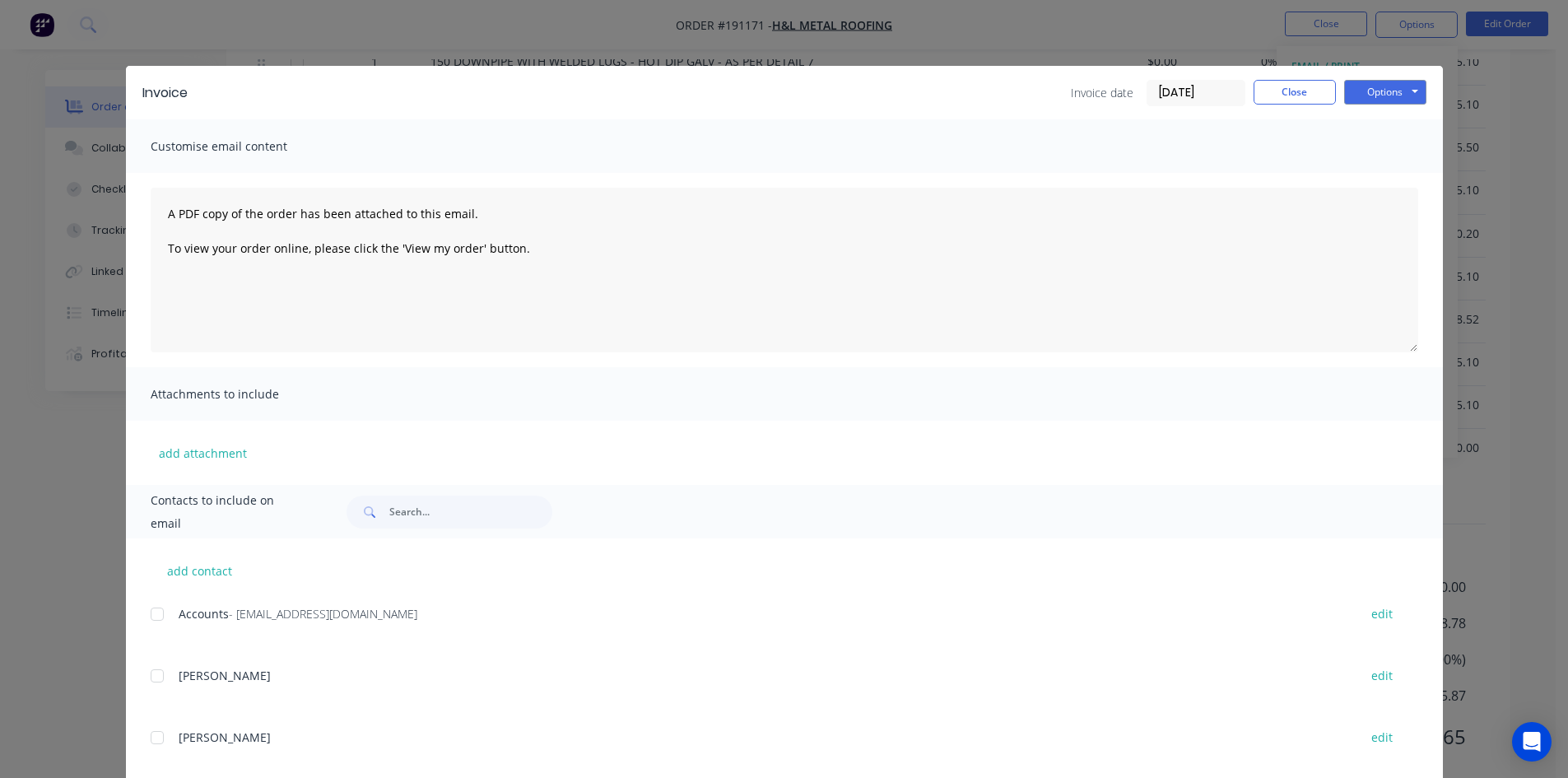
drag, startPoint x: 154, startPoint y: 620, endPoint x: 176, endPoint y: 608, distance: 25.1
click at [155, 620] on div at bounding box center [157, 614] width 33 height 33
click at [1415, 92] on button "Options" at bounding box center [1385, 92] width 82 height 25
click at [1388, 177] on button "Email" at bounding box center [1396, 176] width 105 height 27
drag, startPoint x: 1263, startPoint y: 89, endPoint x: 1279, endPoint y: 65, distance: 28.8
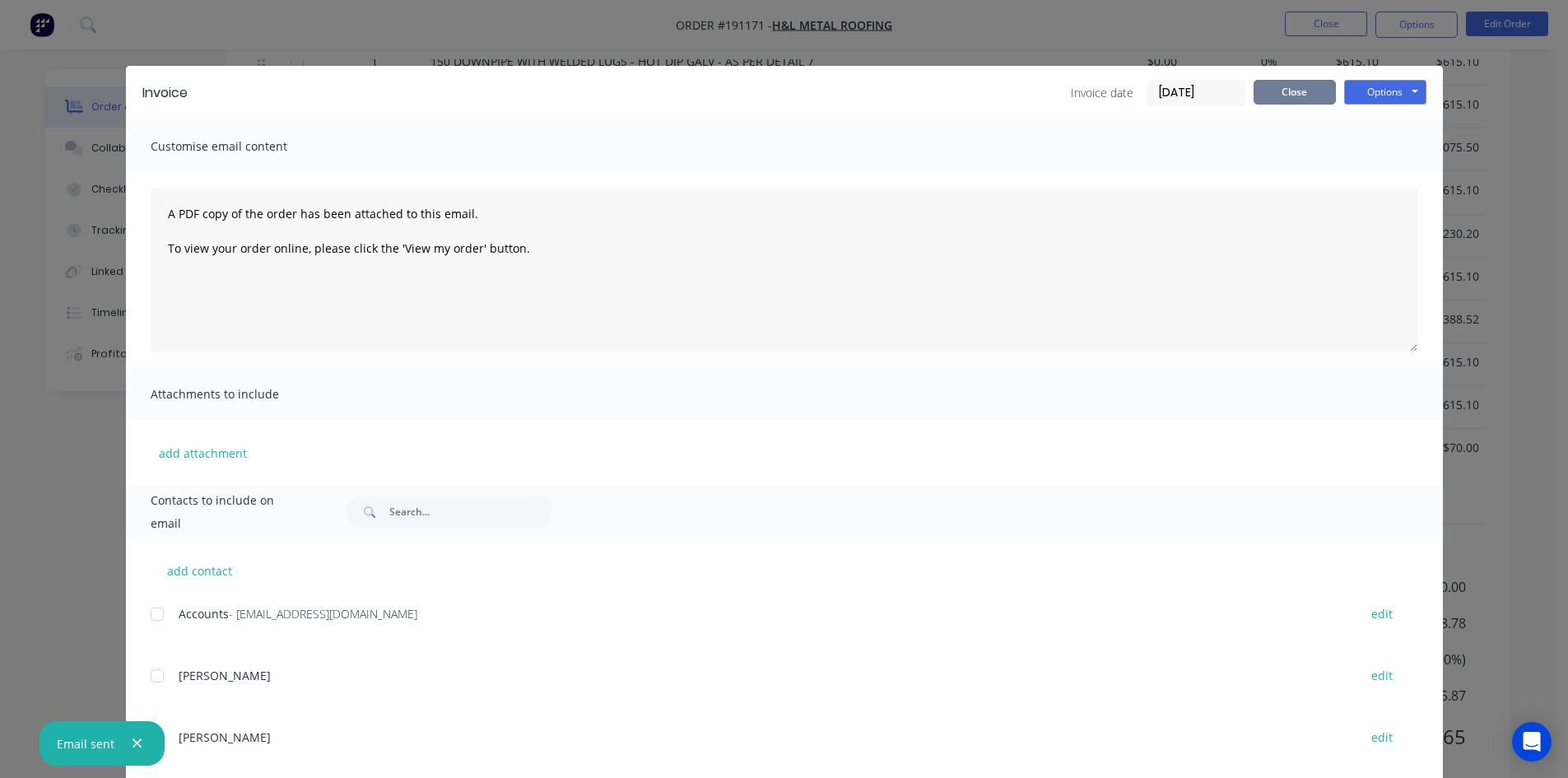
click at [1263, 89] on button "Close" at bounding box center [1295, 92] width 82 height 25
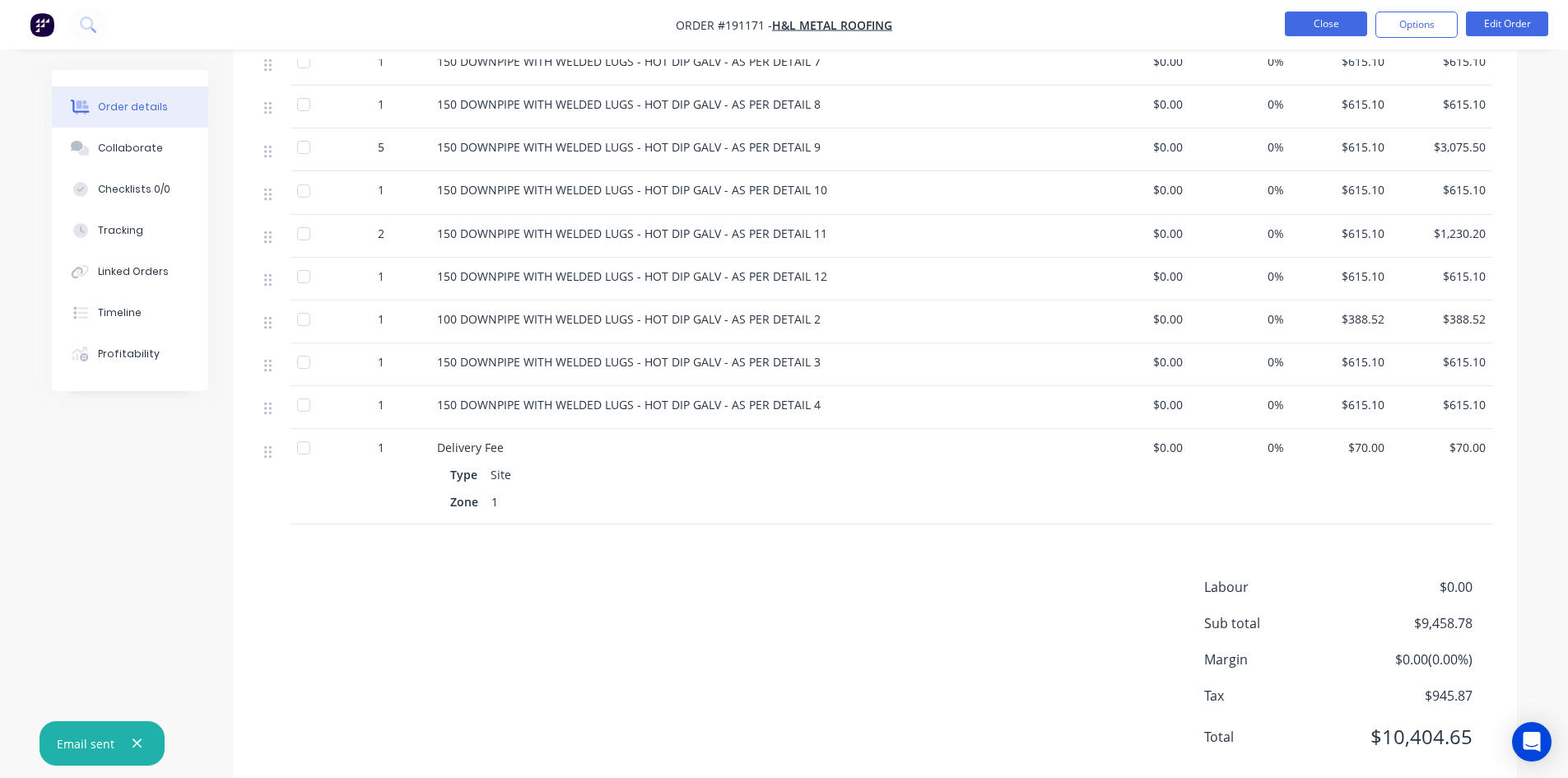
click at [1311, 22] on button "Close" at bounding box center [1326, 24] width 82 height 25
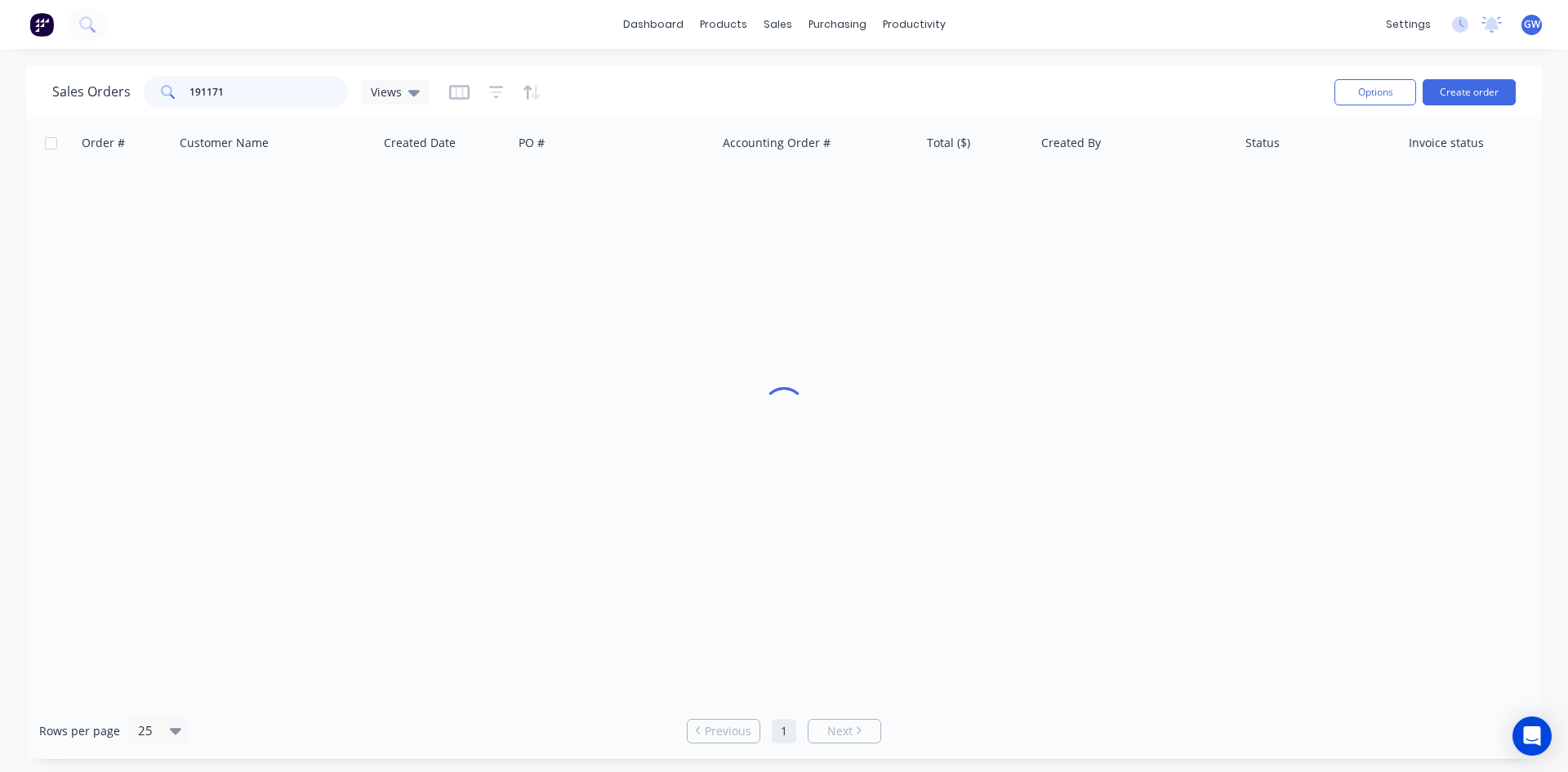
click at [250, 93] on input "191171" at bounding box center [268, 92] width 159 height 32
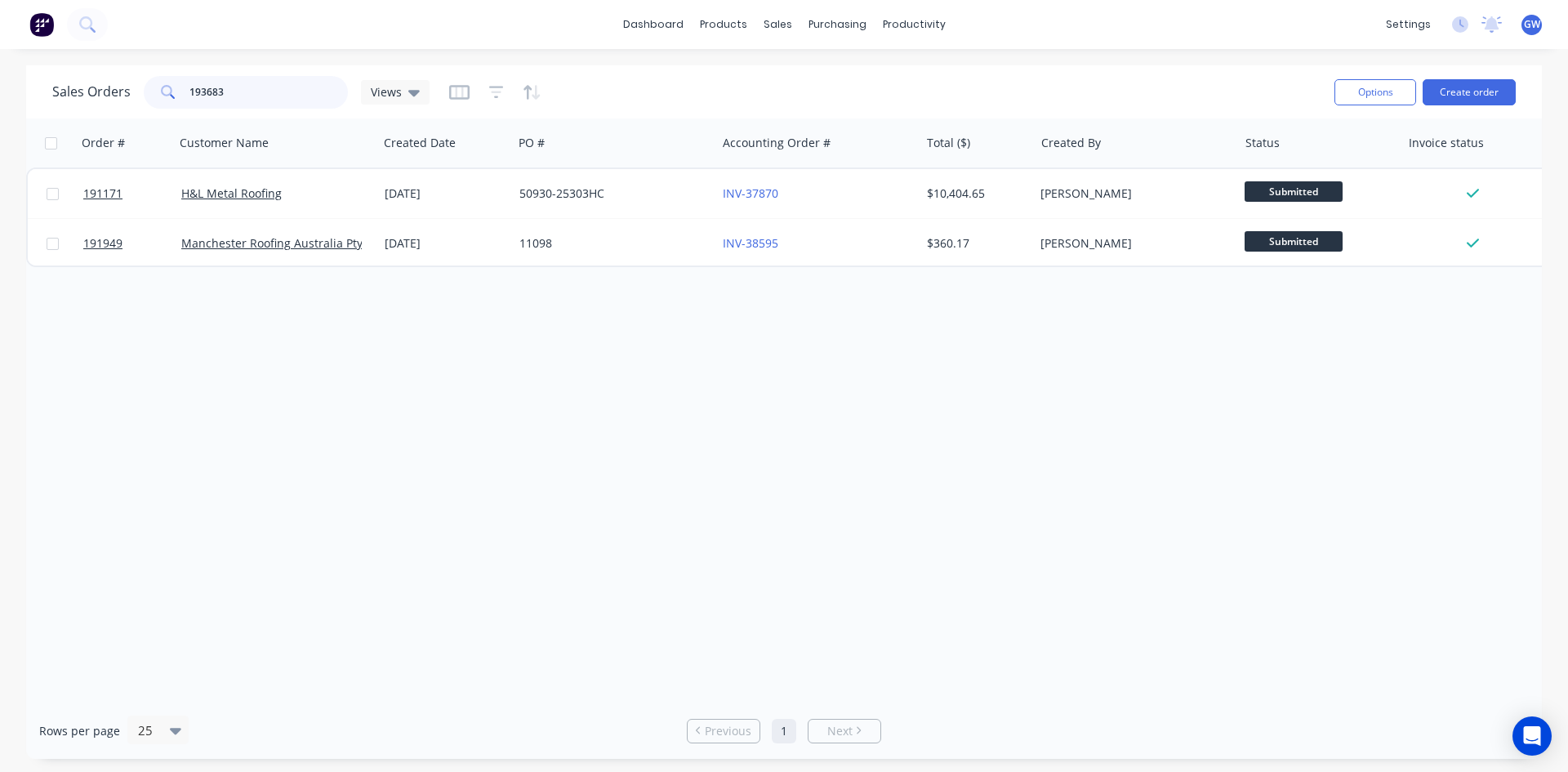
type input "193683"
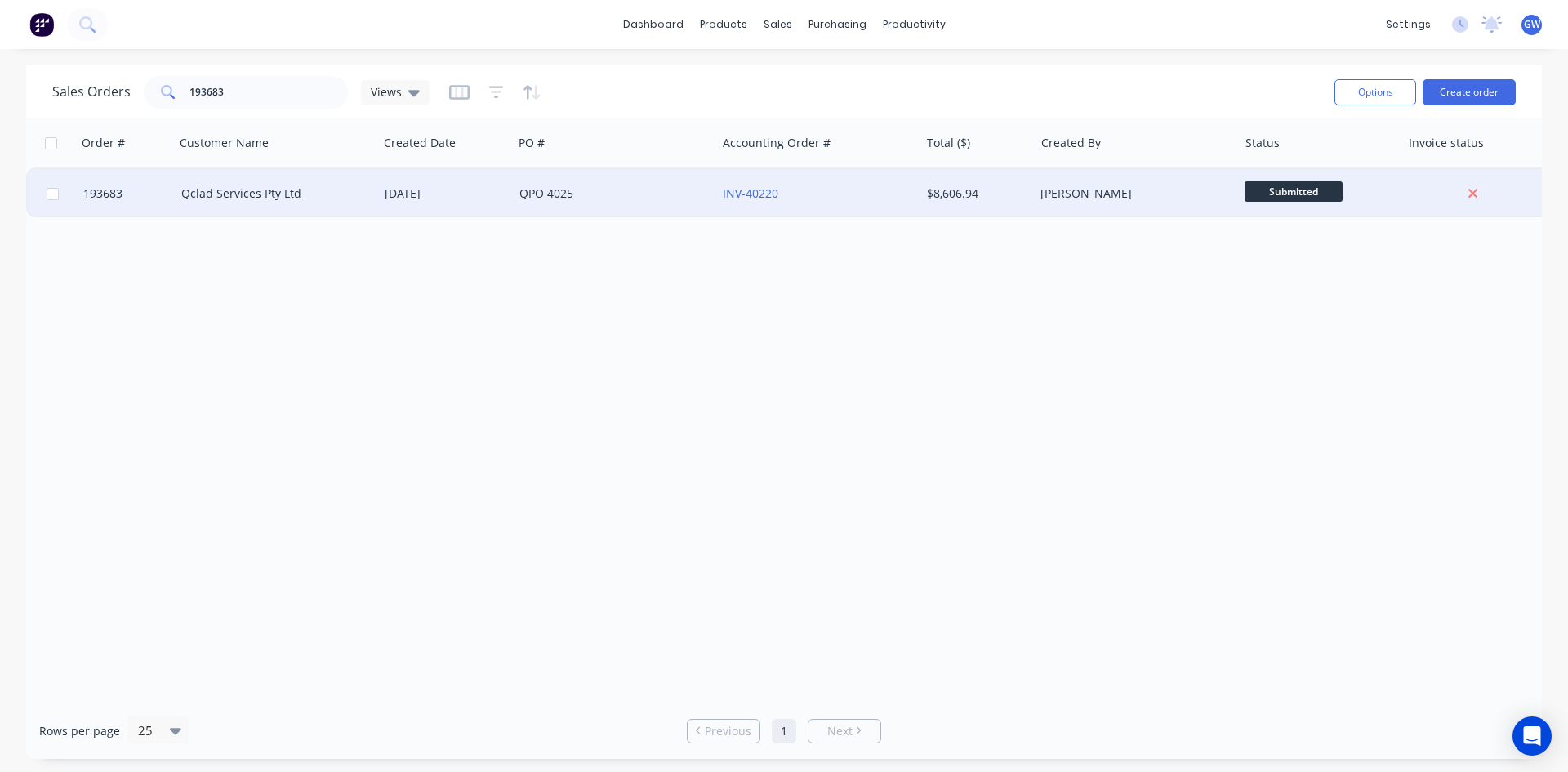
click at [1073, 186] on div "[PERSON_NAME]" at bounding box center [1130, 193] width 182 height 16
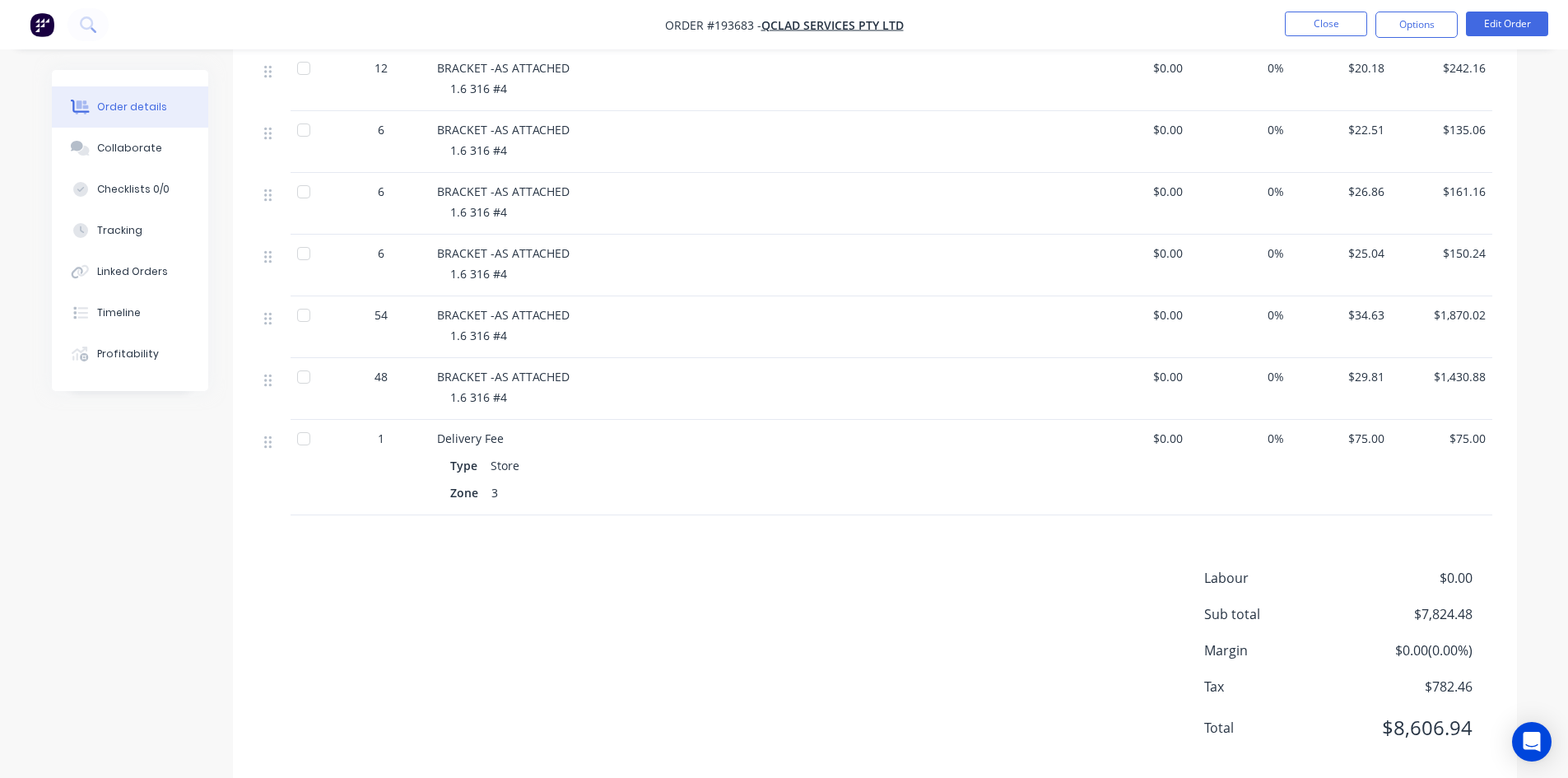
scroll to position [717, 0]
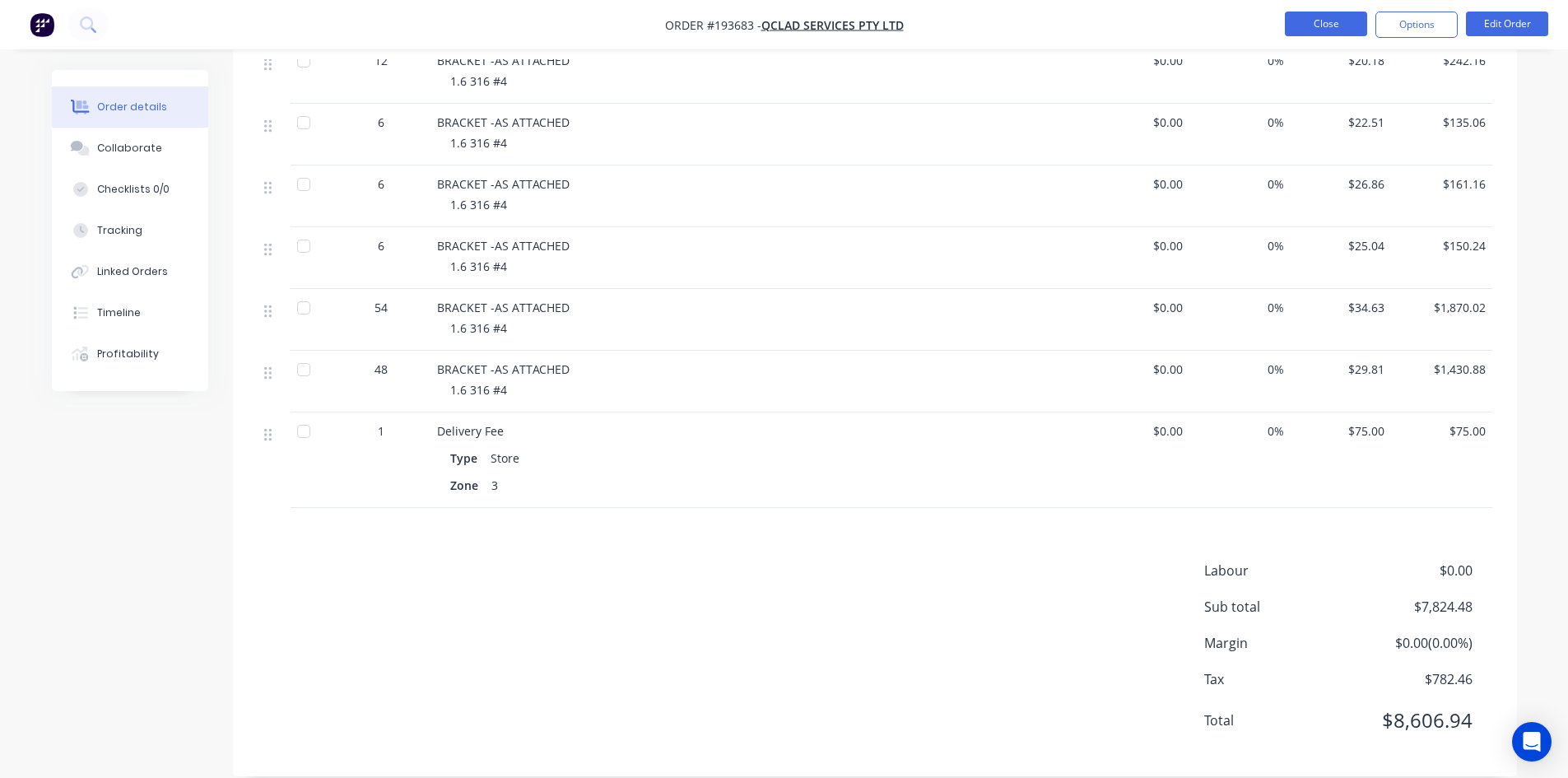
click at [1324, 12] on button "Close" at bounding box center [1326, 24] width 82 height 25
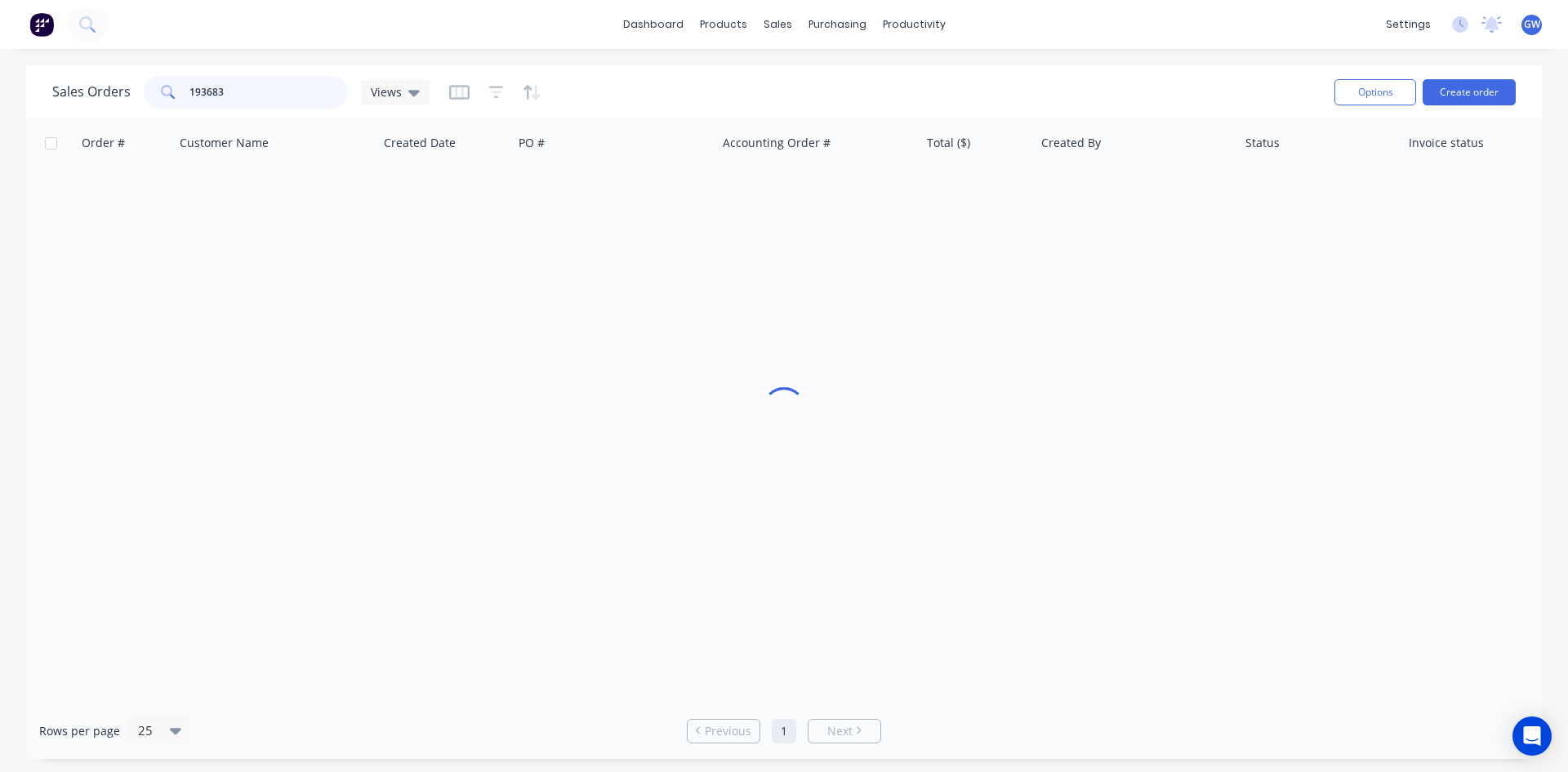
drag, startPoint x: 256, startPoint y: 103, endPoint x: 151, endPoint y: 90, distance: 105.8
click at [151, 90] on div "193683" at bounding box center [245, 92] width 205 height 32
type input "193692"
click at [984, 188] on div "$991.12" at bounding box center [974, 193] width 95 height 16
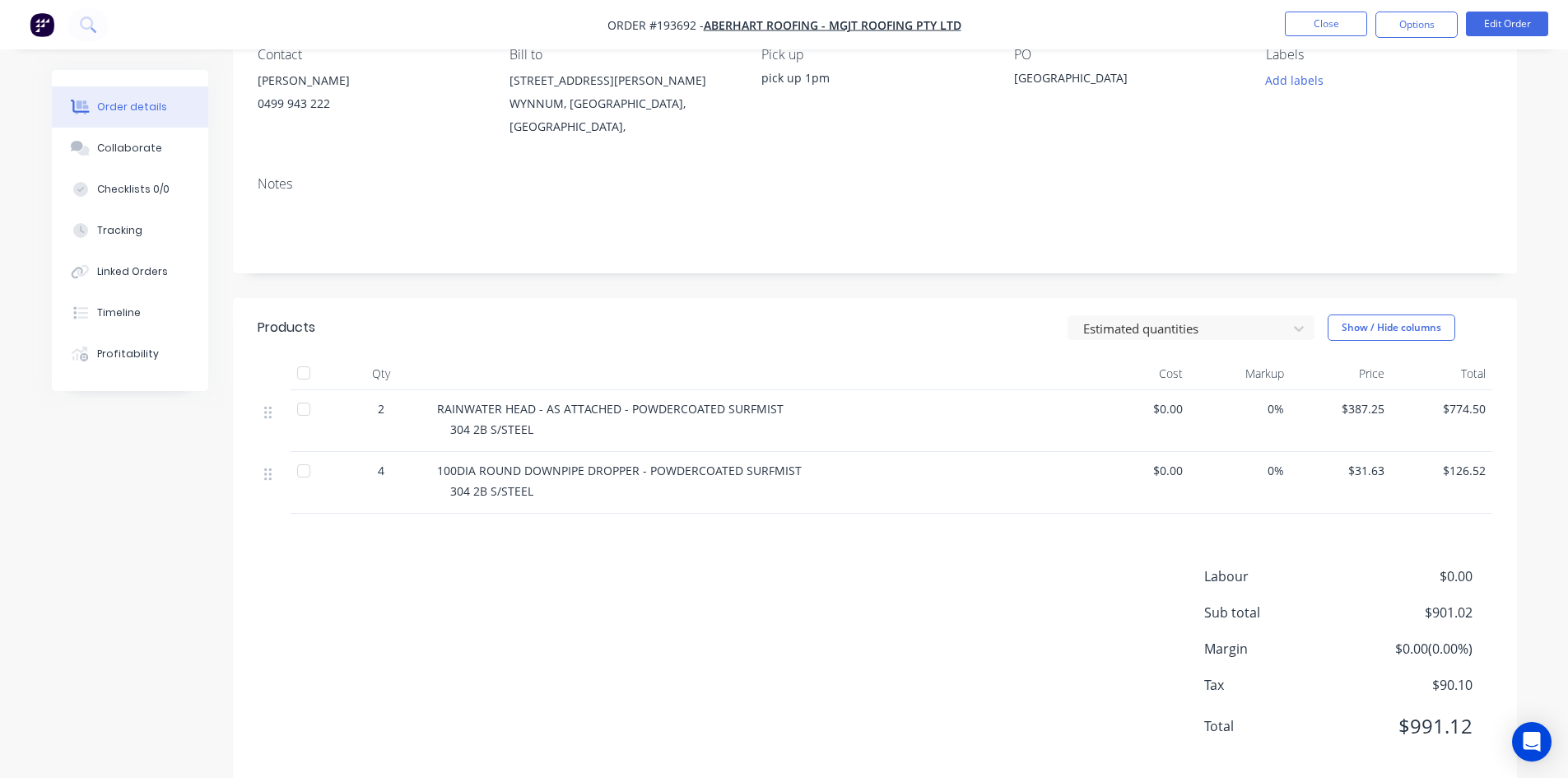
scroll to position [172, 0]
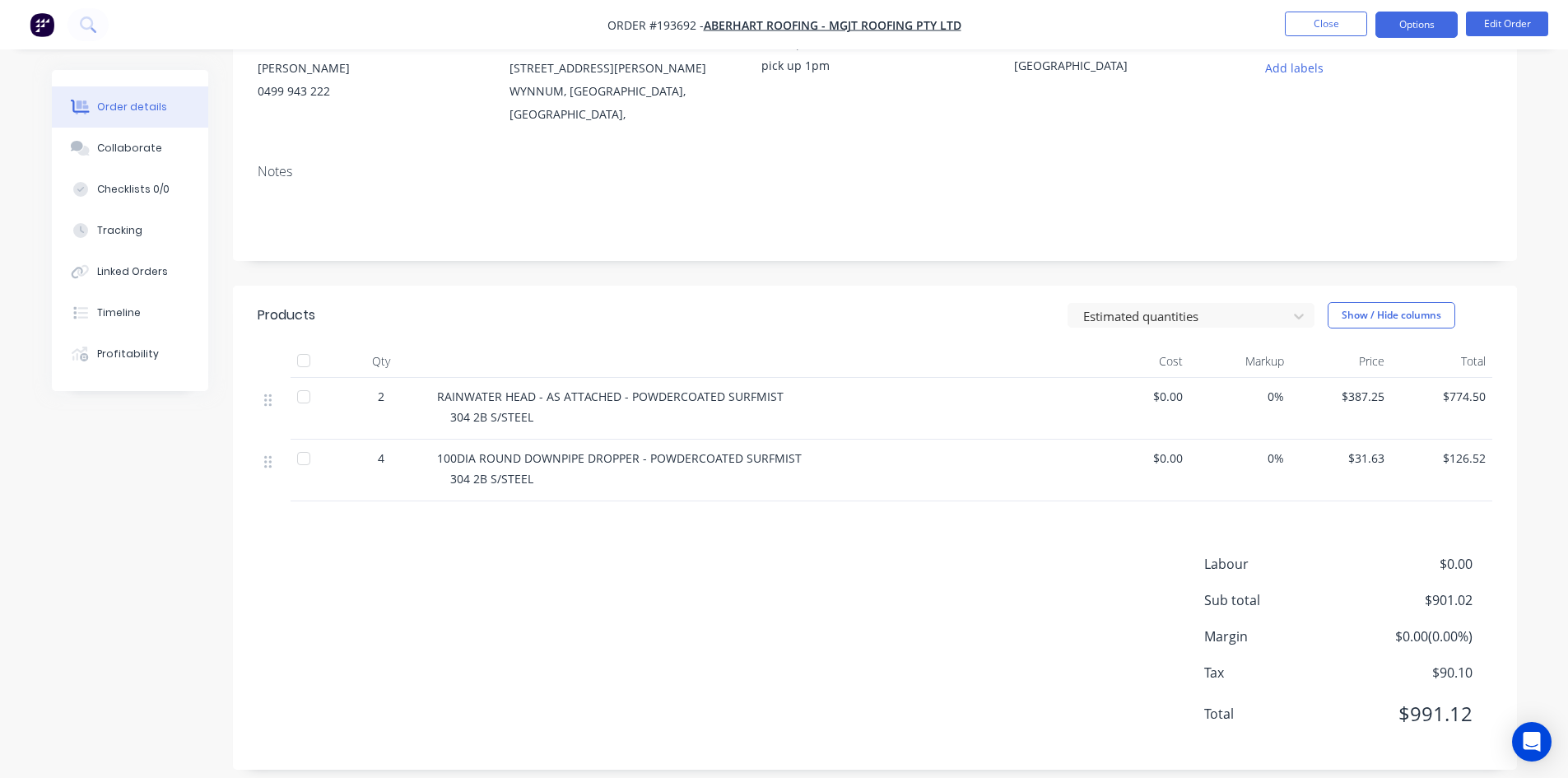
click at [1398, 23] on button "Options" at bounding box center [1416, 24] width 82 height 26
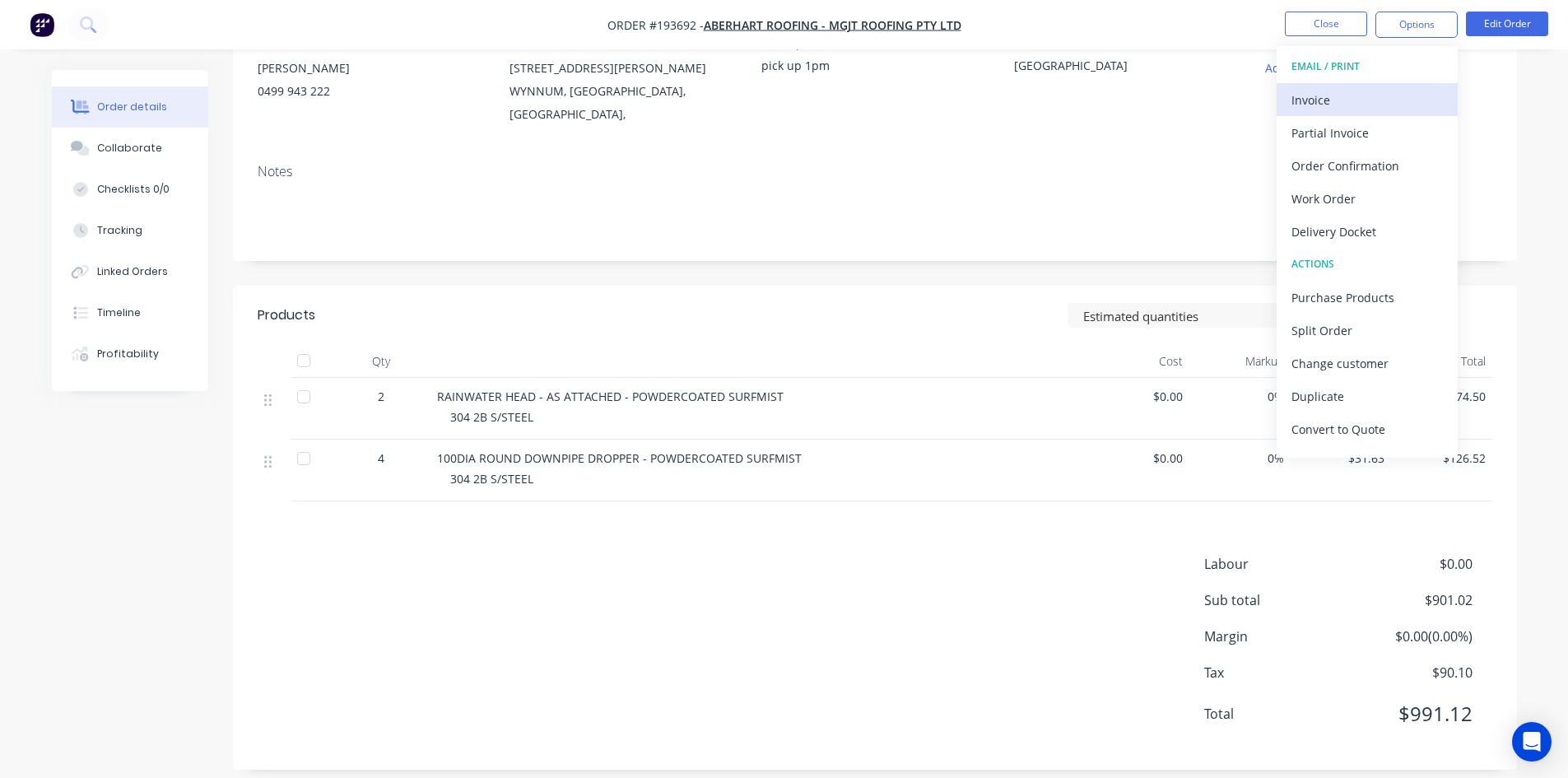
click at [1379, 104] on div "Invoice" at bounding box center [1368, 100] width 152 height 24
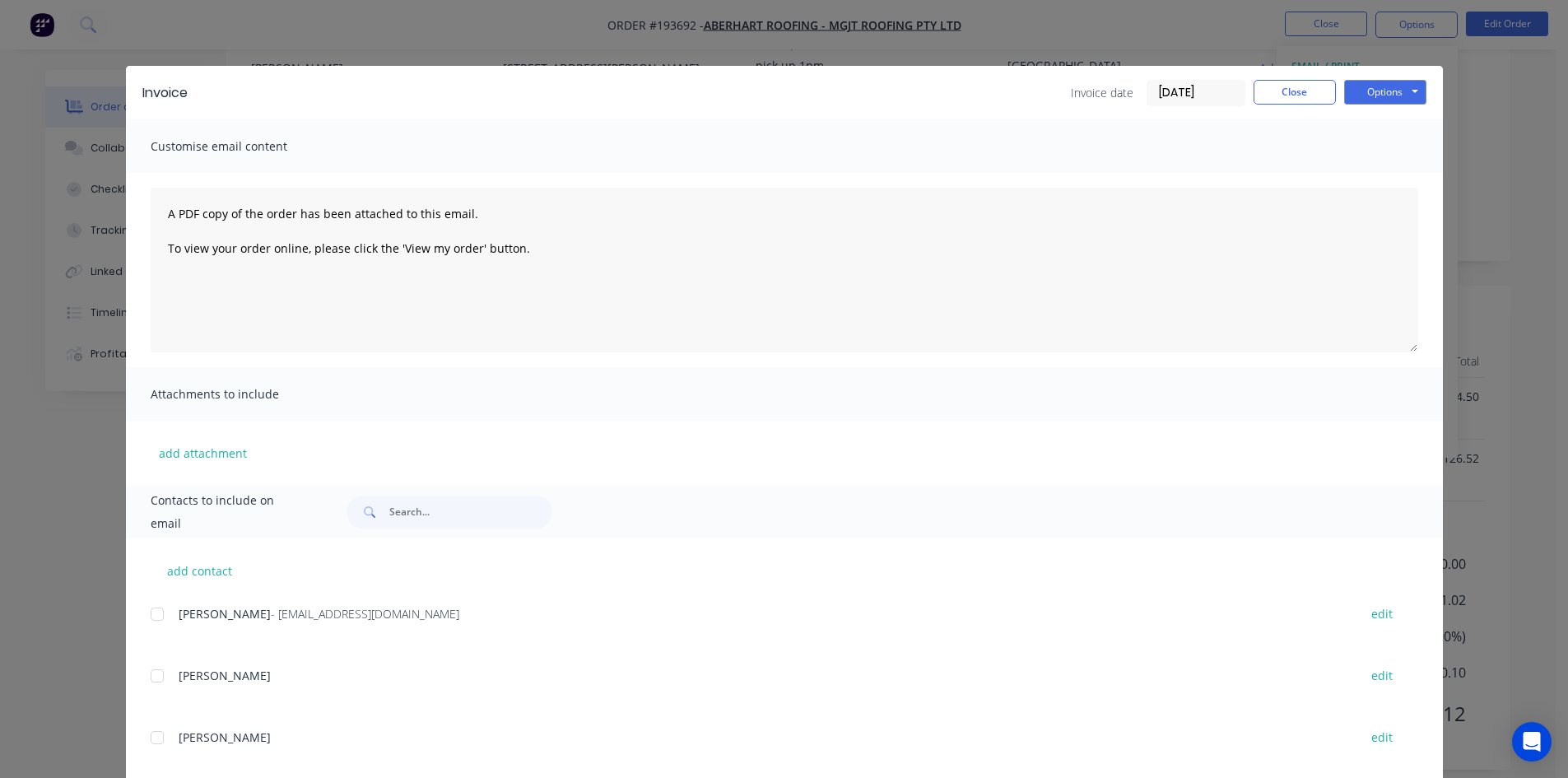
click at [159, 619] on div at bounding box center [157, 614] width 33 height 33
drag, startPoint x: 1368, startPoint y: 90, endPoint x: 1374, endPoint y: 96, distance: 8.5
click at [1368, 90] on button "Options" at bounding box center [1385, 92] width 82 height 25
click at [1387, 177] on button "Email" at bounding box center [1396, 176] width 105 height 27
click at [1296, 84] on button "Close" at bounding box center [1295, 92] width 82 height 25
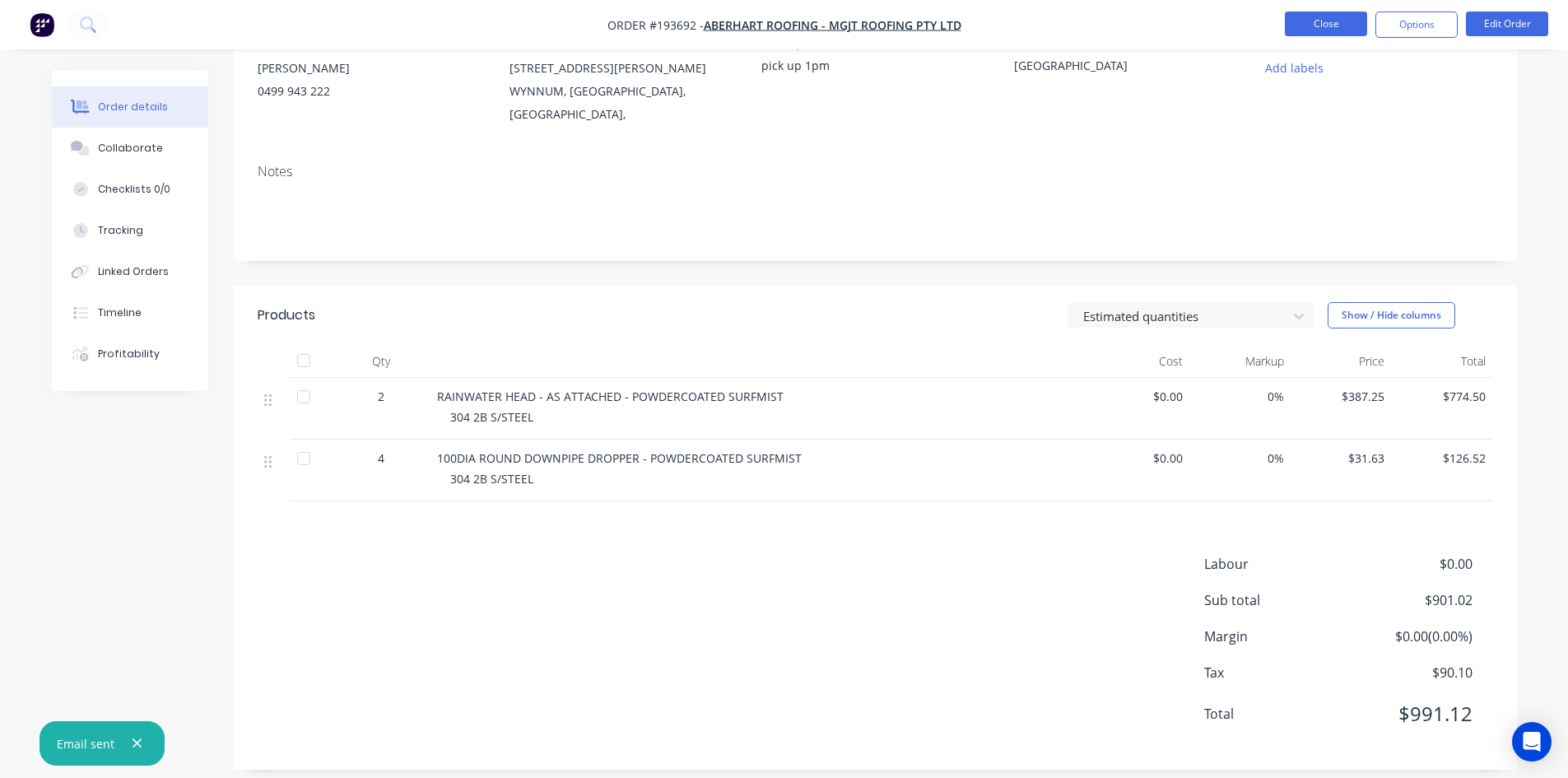
click at [1332, 24] on button "Close" at bounding box center [1326, 24] width 82 height 25
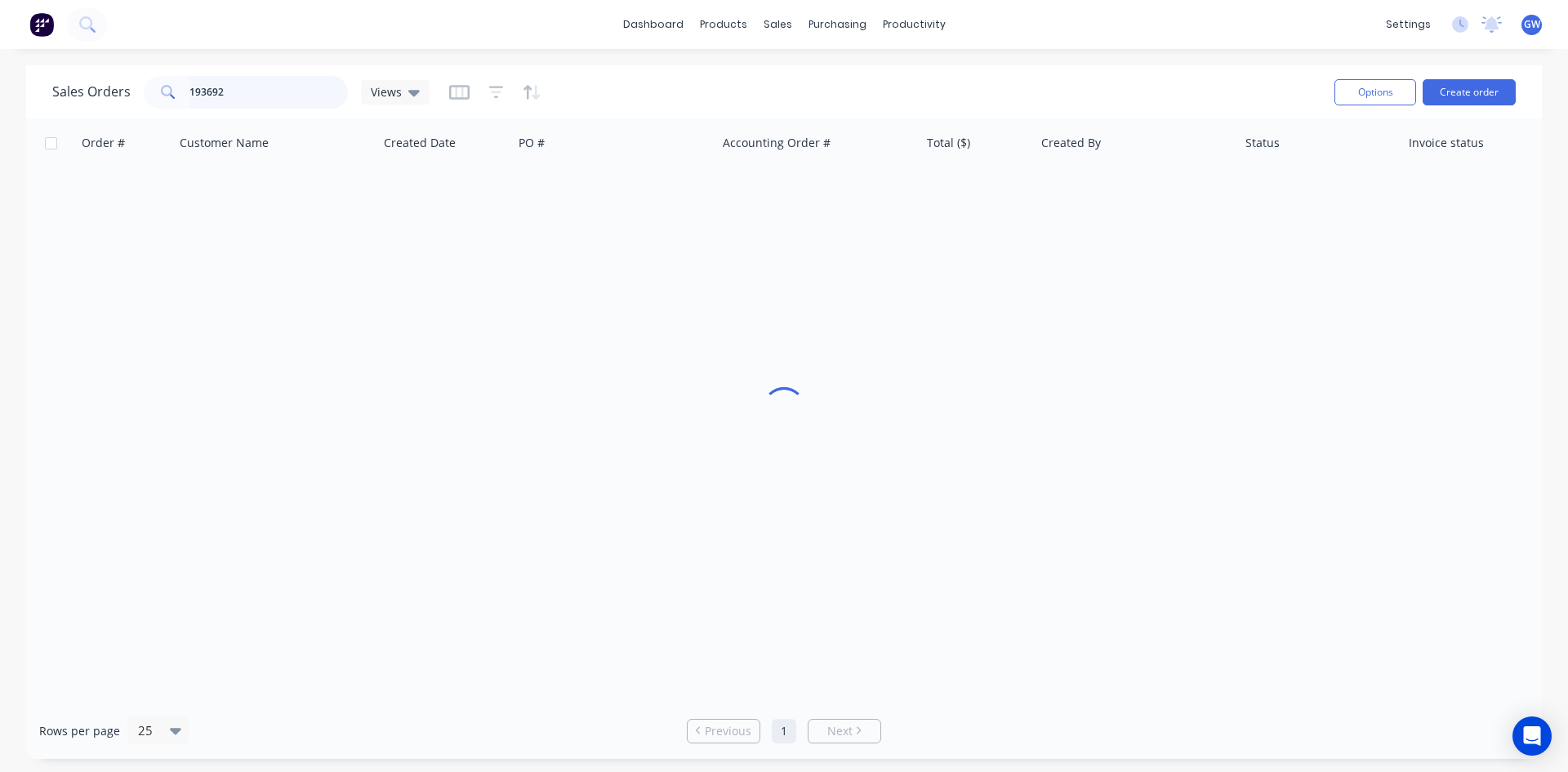
click at [250, 79] on input "193692" at bounding box center [268, 92] width 159 height 32
type input "193656"
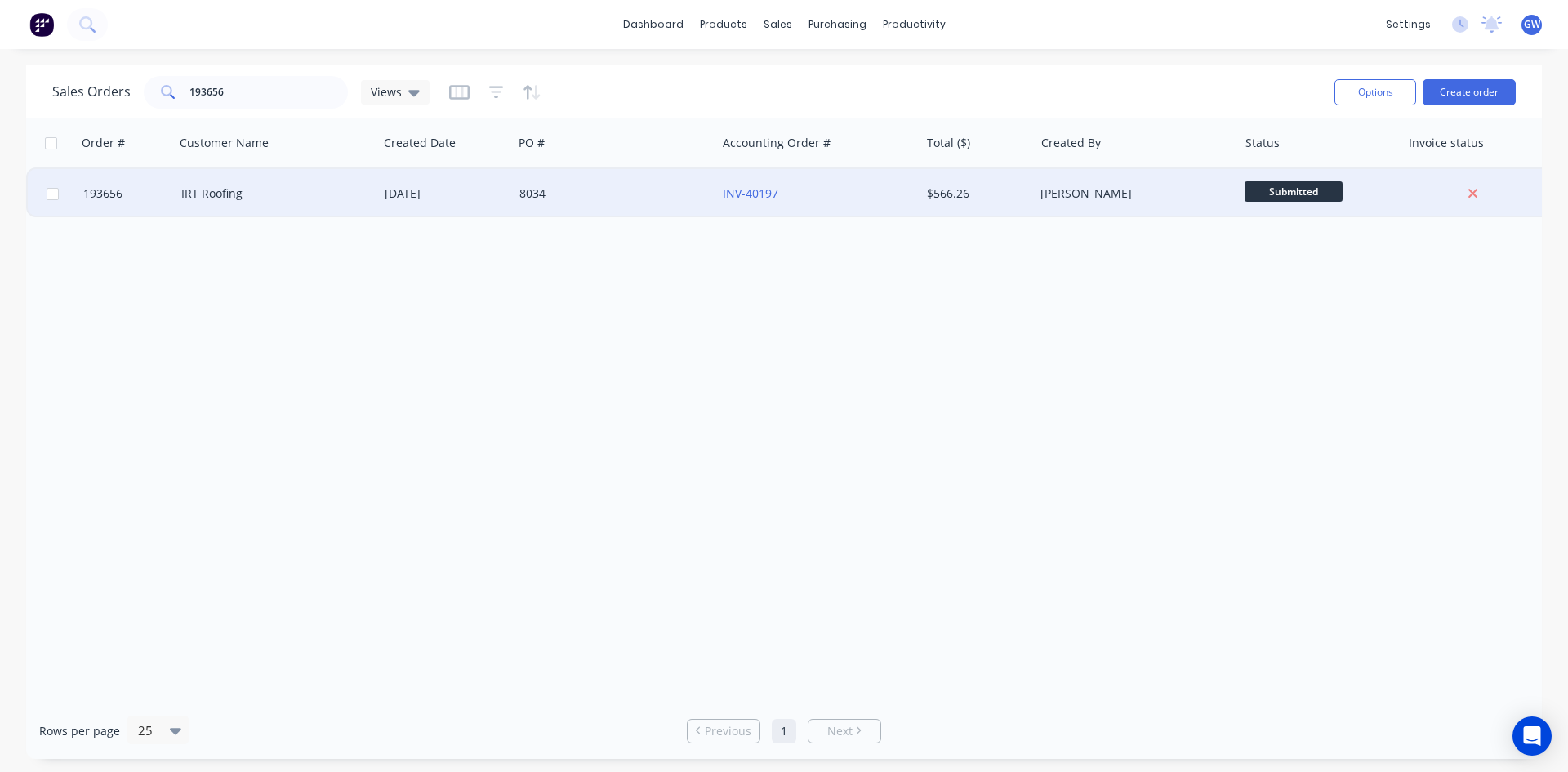
click at [1163, 186] on div "[PERSON_NAME]" at bounding box center [1130, 193] width 182 height 16
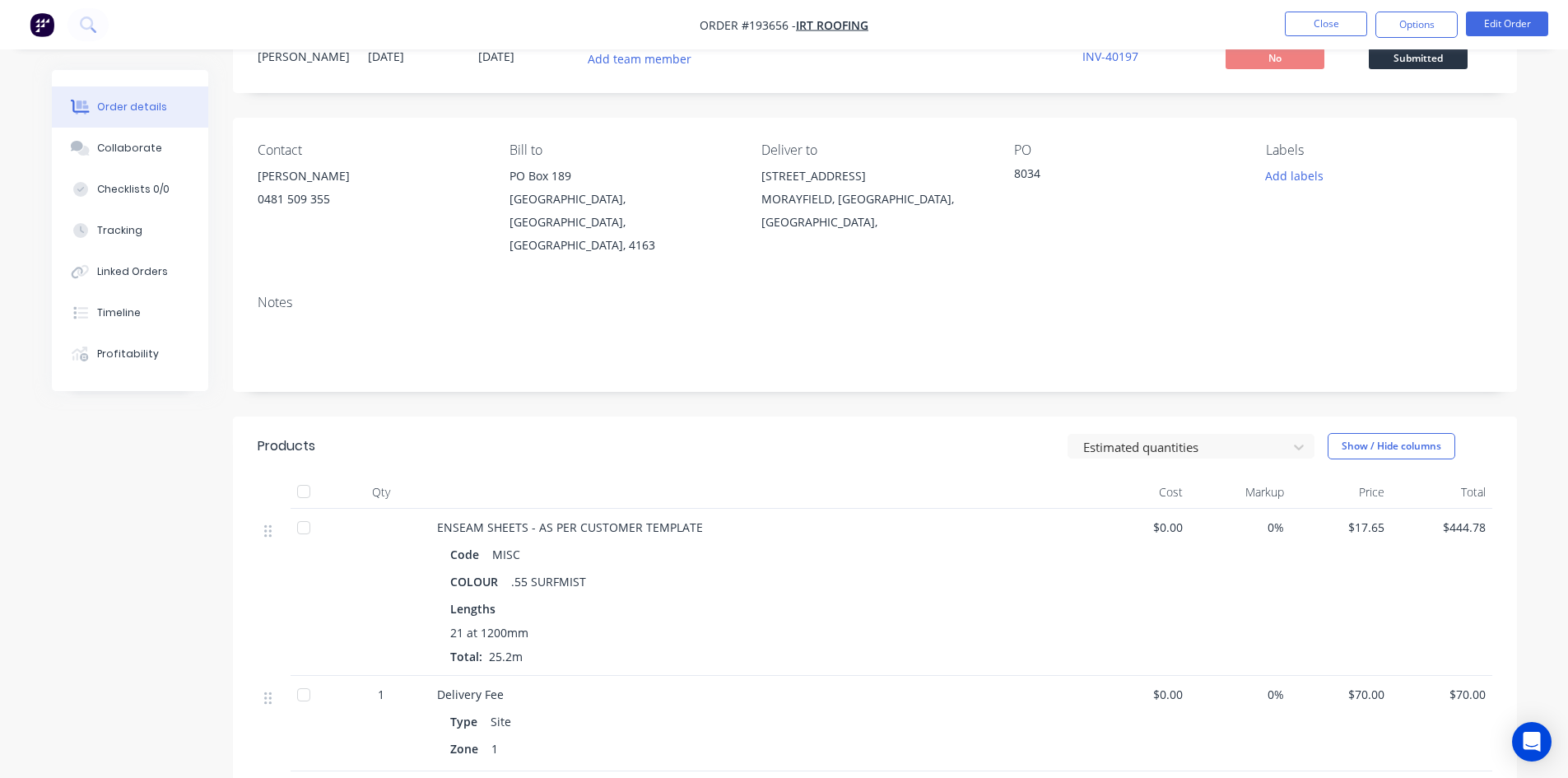
scroll to position [311, 0]
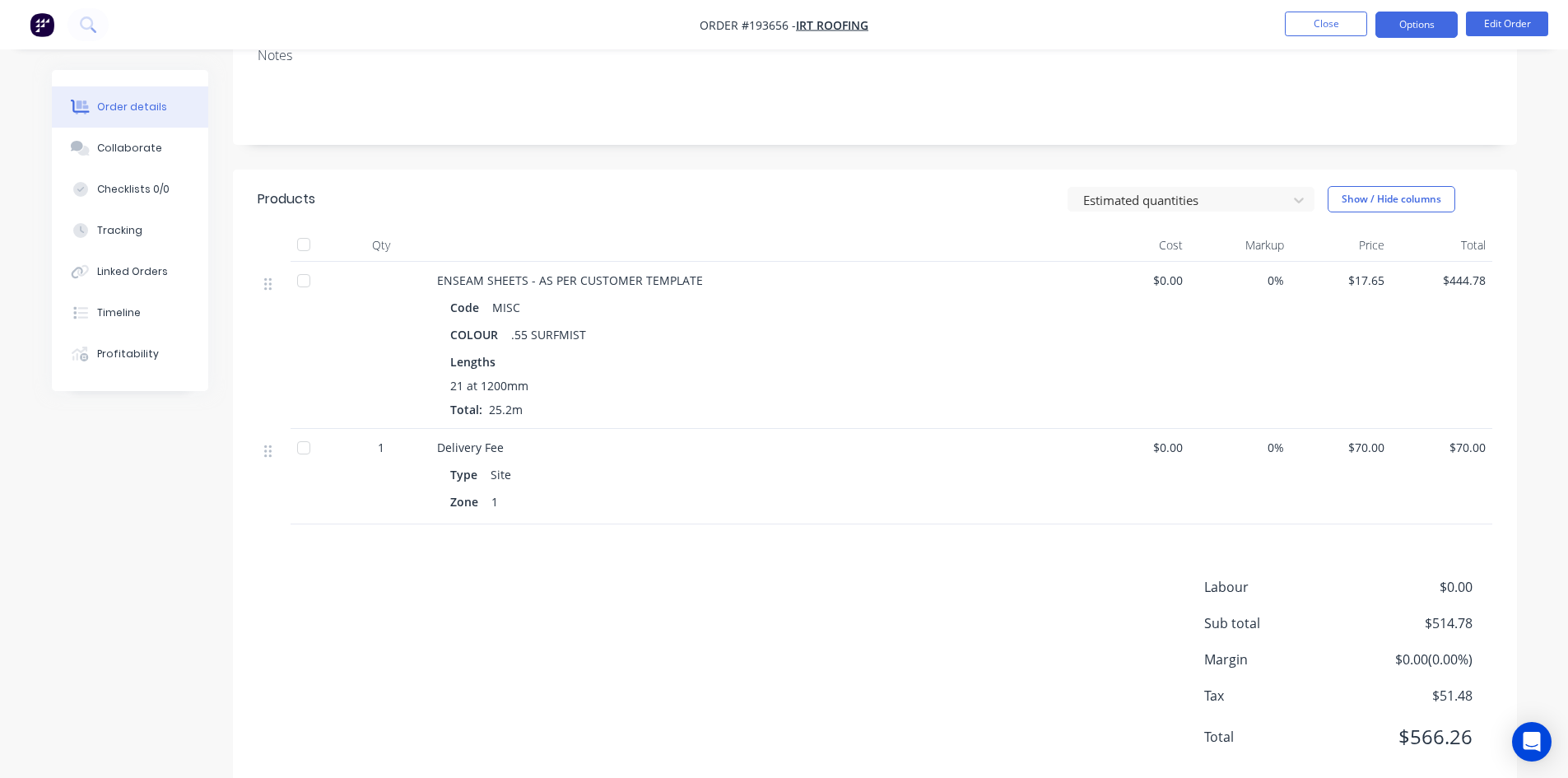
click at [1445, 15] on button "Options" at bounding box center [1416, 24] width 82 height 26
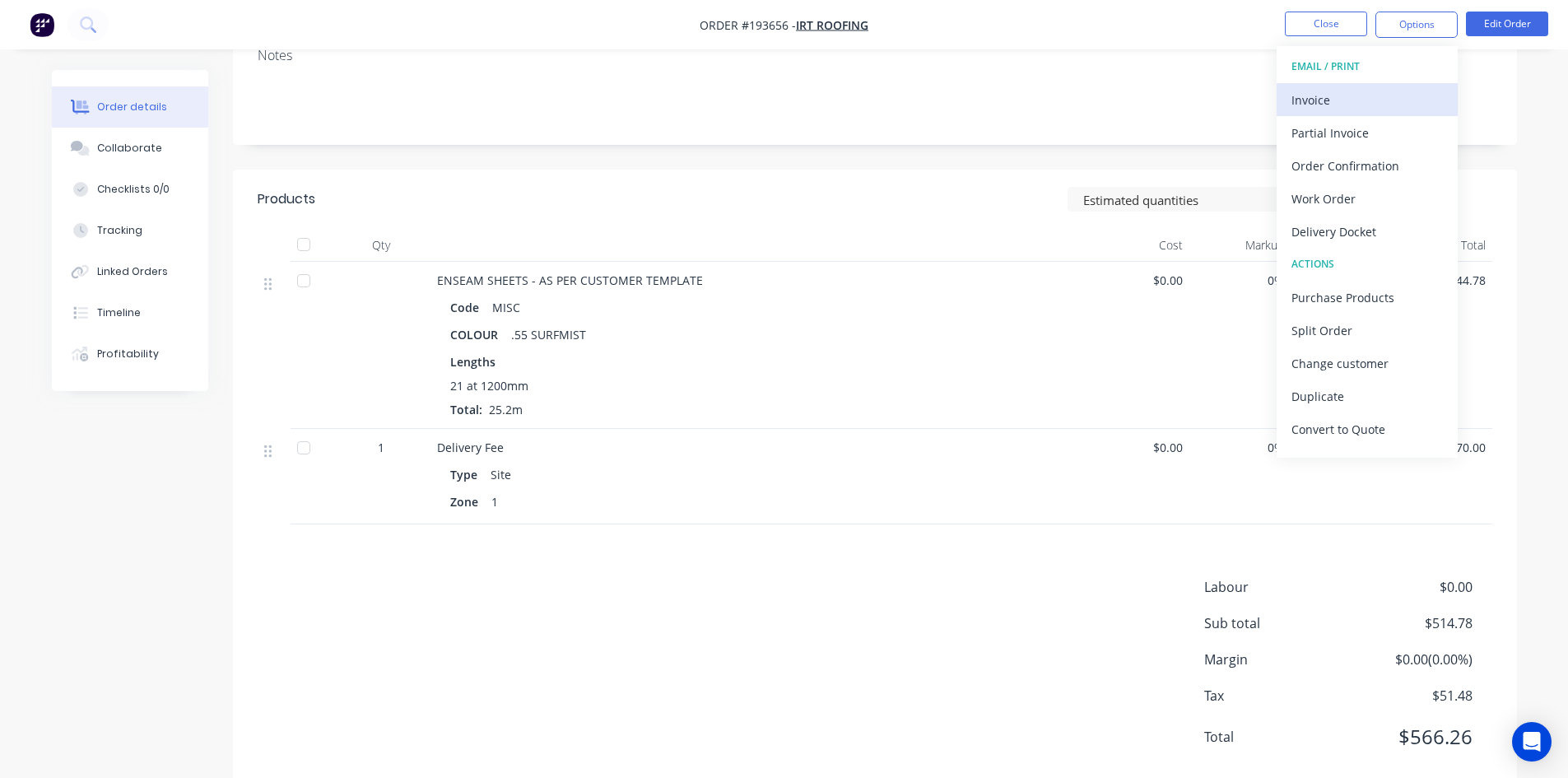
click at [1374, 96] on div "Invoice" at bounding box center [1368, 100] width 152 height 24
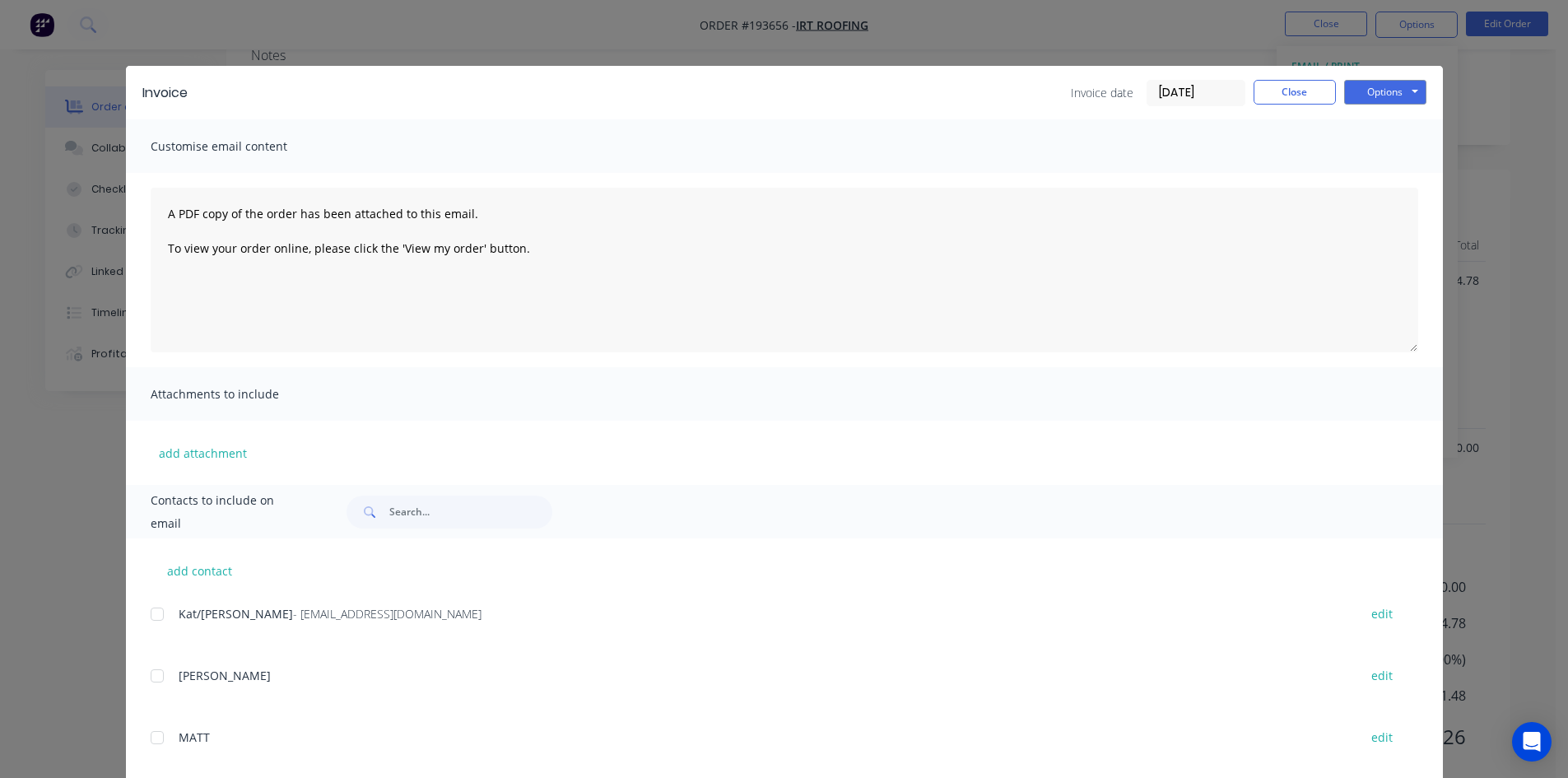
drag, startPoint x: 156, startPoint y: 622, endPoint x: 392, endPoint y: 518, distance: 257.9
click at [163, 618] on div at bounding box center [157, 614] width 33 height 33
drag, startPoint x: 1381, startPoint y: 87, endPoint x: 1384, endPoint y: 104, distance: 17.3
click at [1382, 87] on button "Options" at bounding box center [1385, 92] width 82 height 25
click at [1386, 171] on button "Email" at bounding box center [1396, 176] width 105 height 27
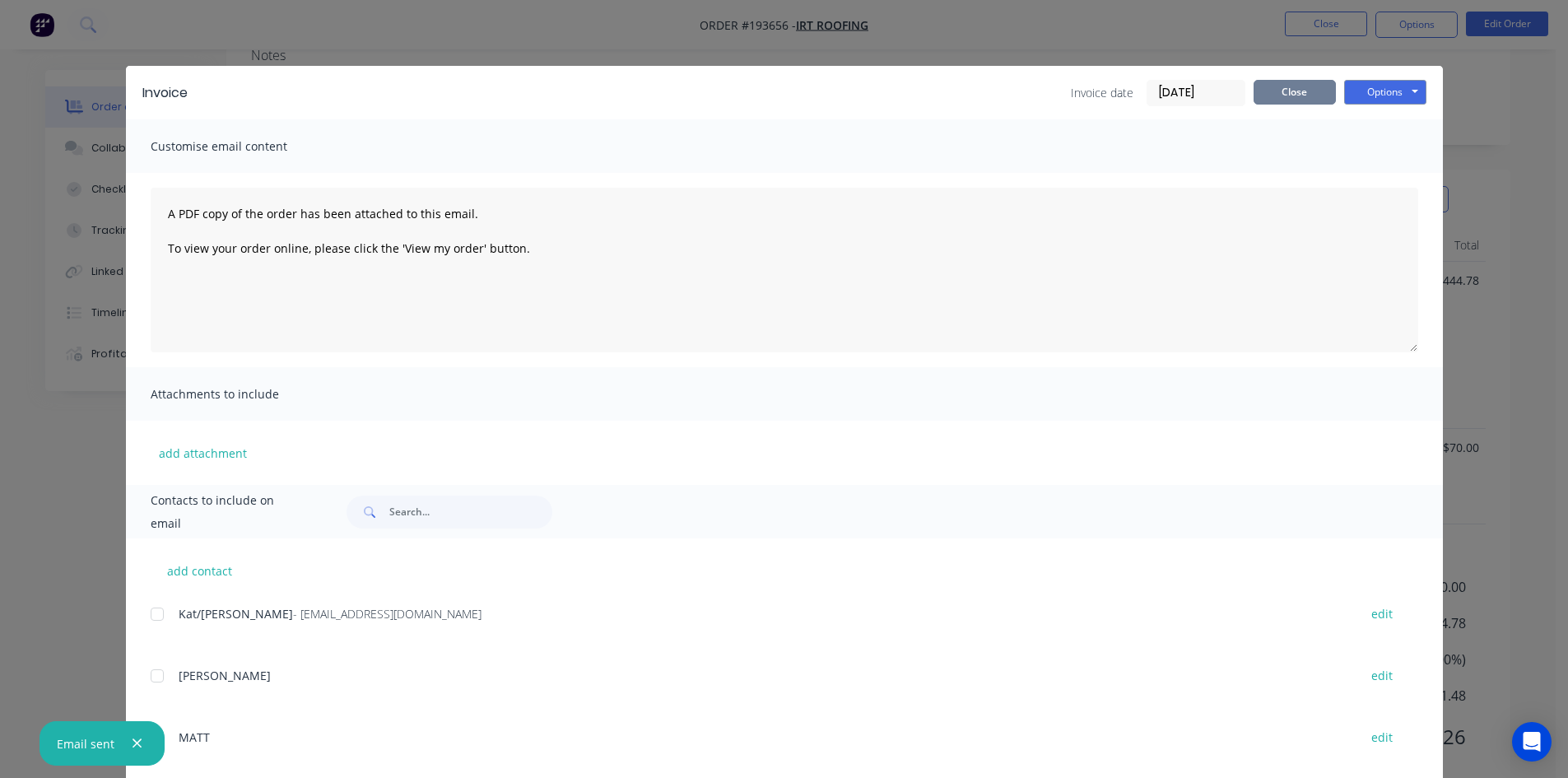
click at [1309, 83] on button "Close" at bounding box center [1295, 92] width 82 height 25
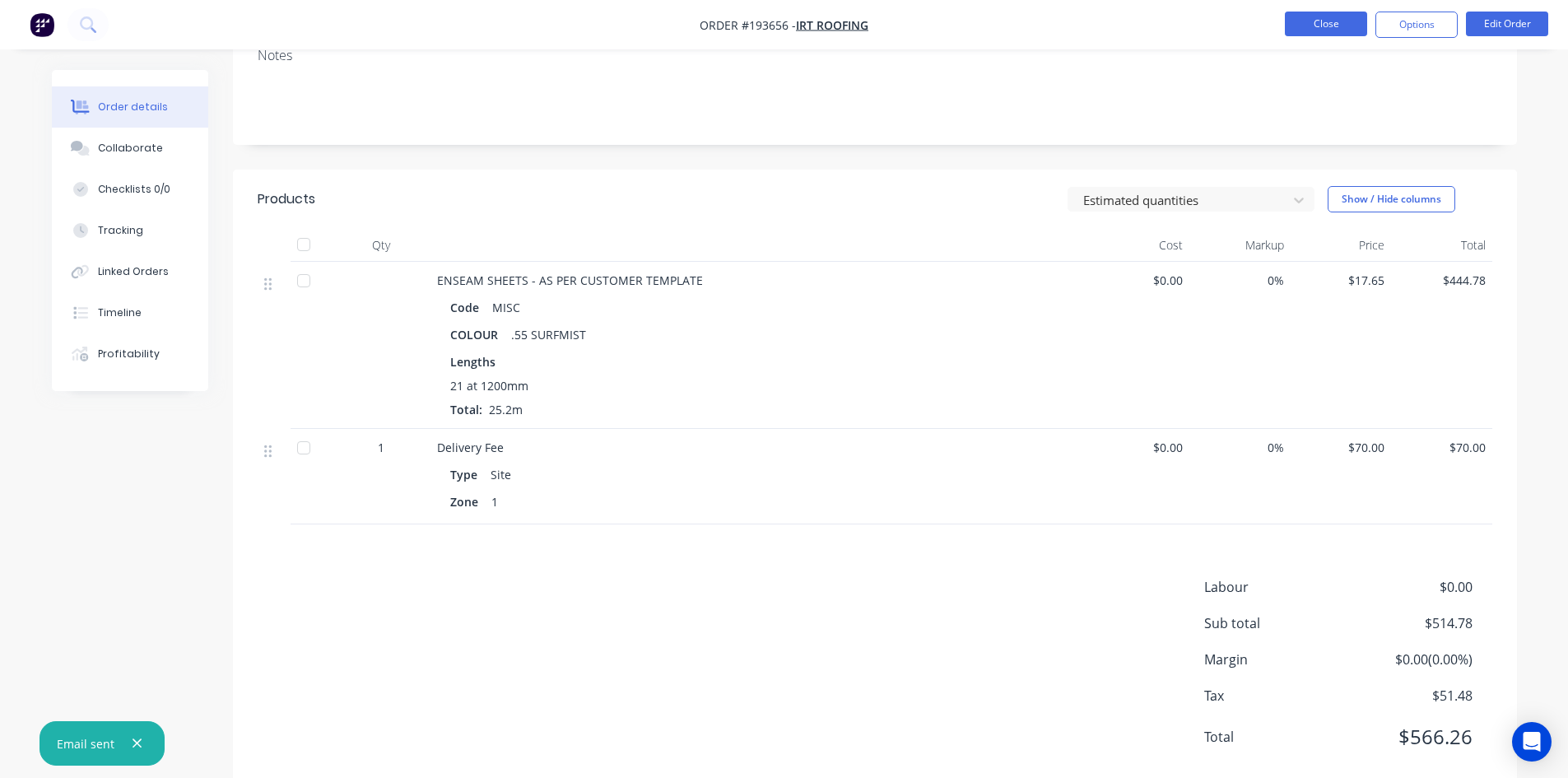
click at [1324, 26] on button "Close" at bounding box center [1326, 24] width 82 height 25
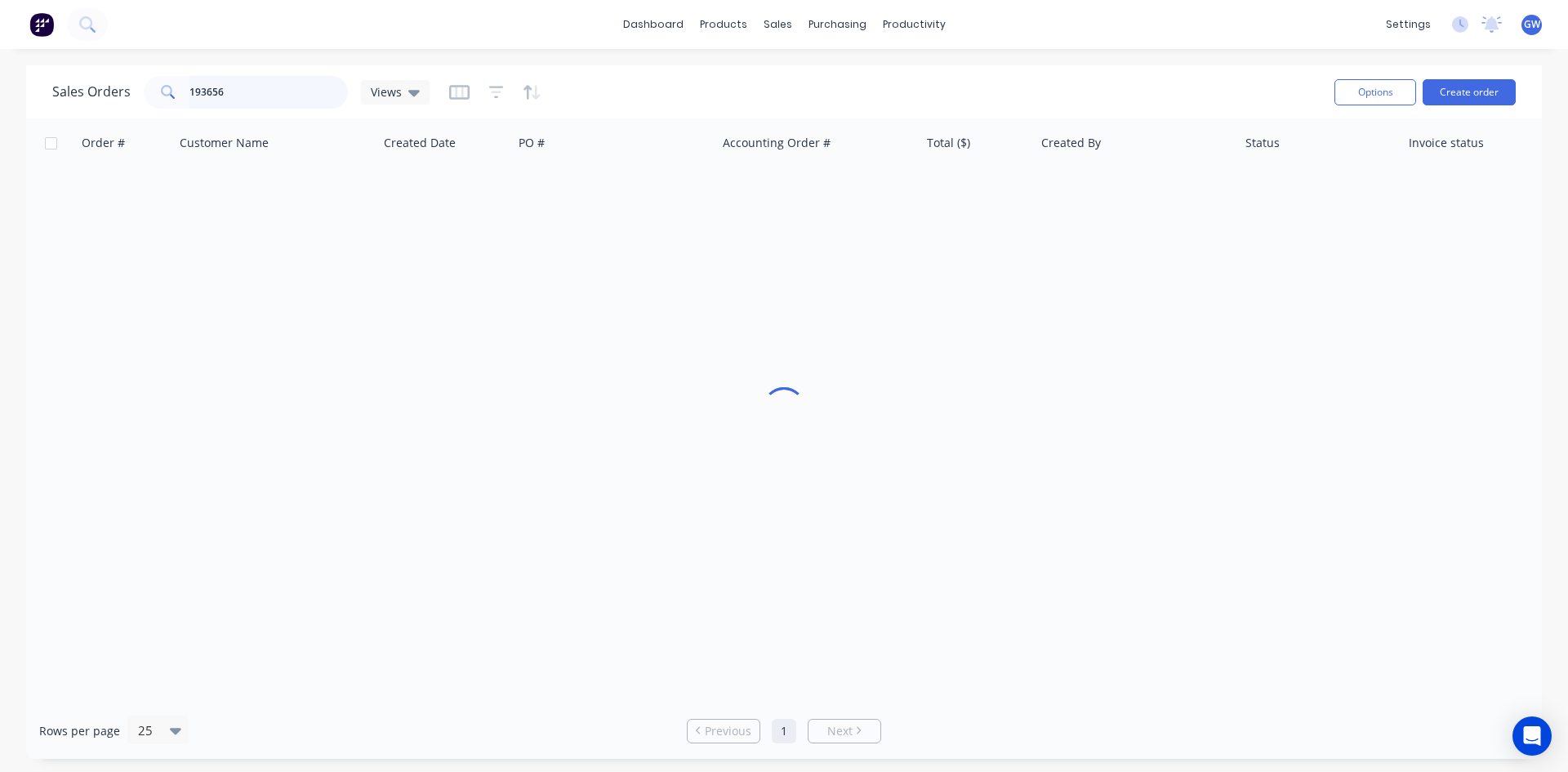
click at [264, 95] on input "193656" at bounding box center [268, 92] width 159 height 32
type input "191931"
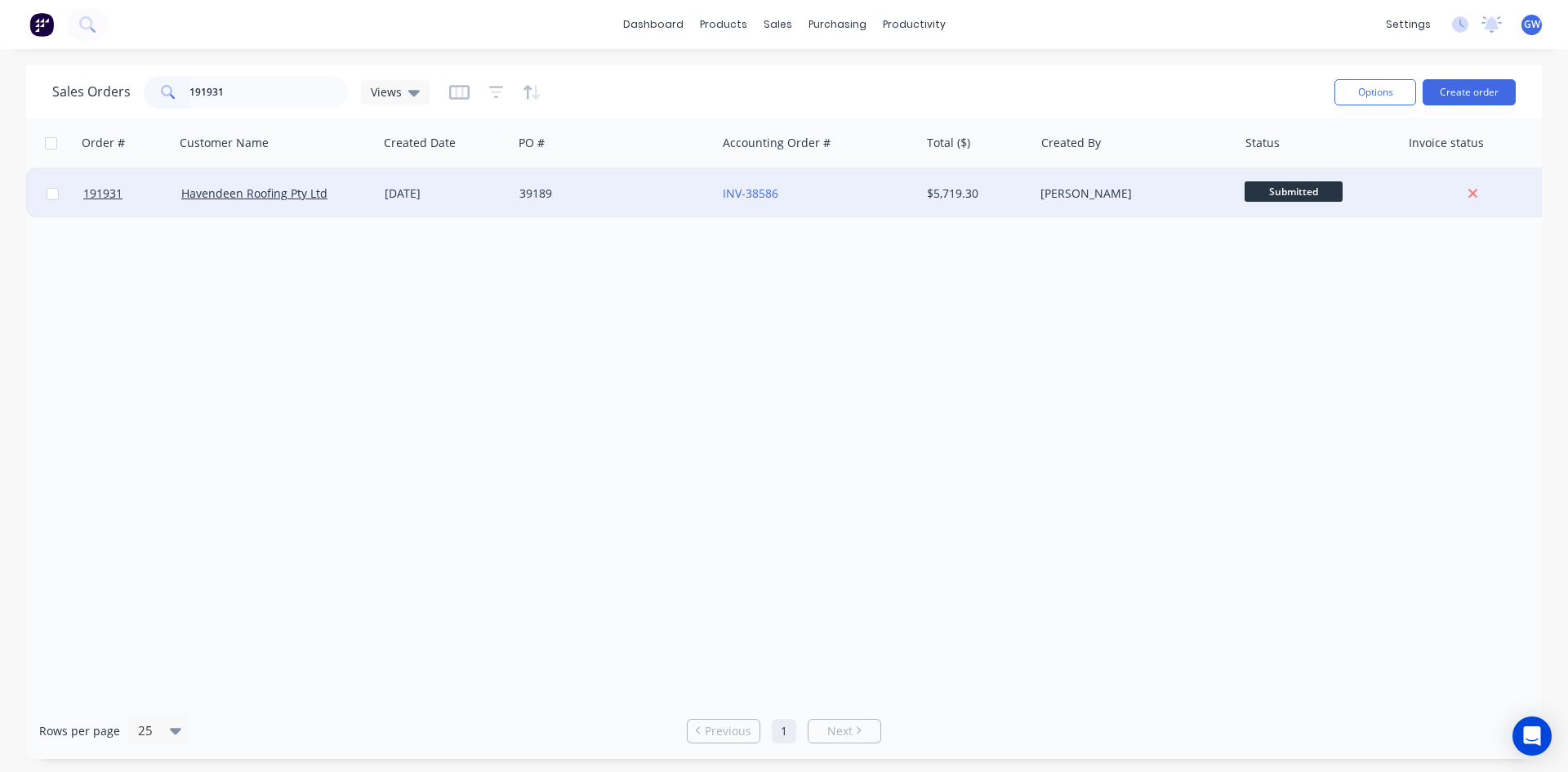
click at [1065, 189] on div "[PERSON_NAME]" at bounding box center [1130, 193] width 182 height 16
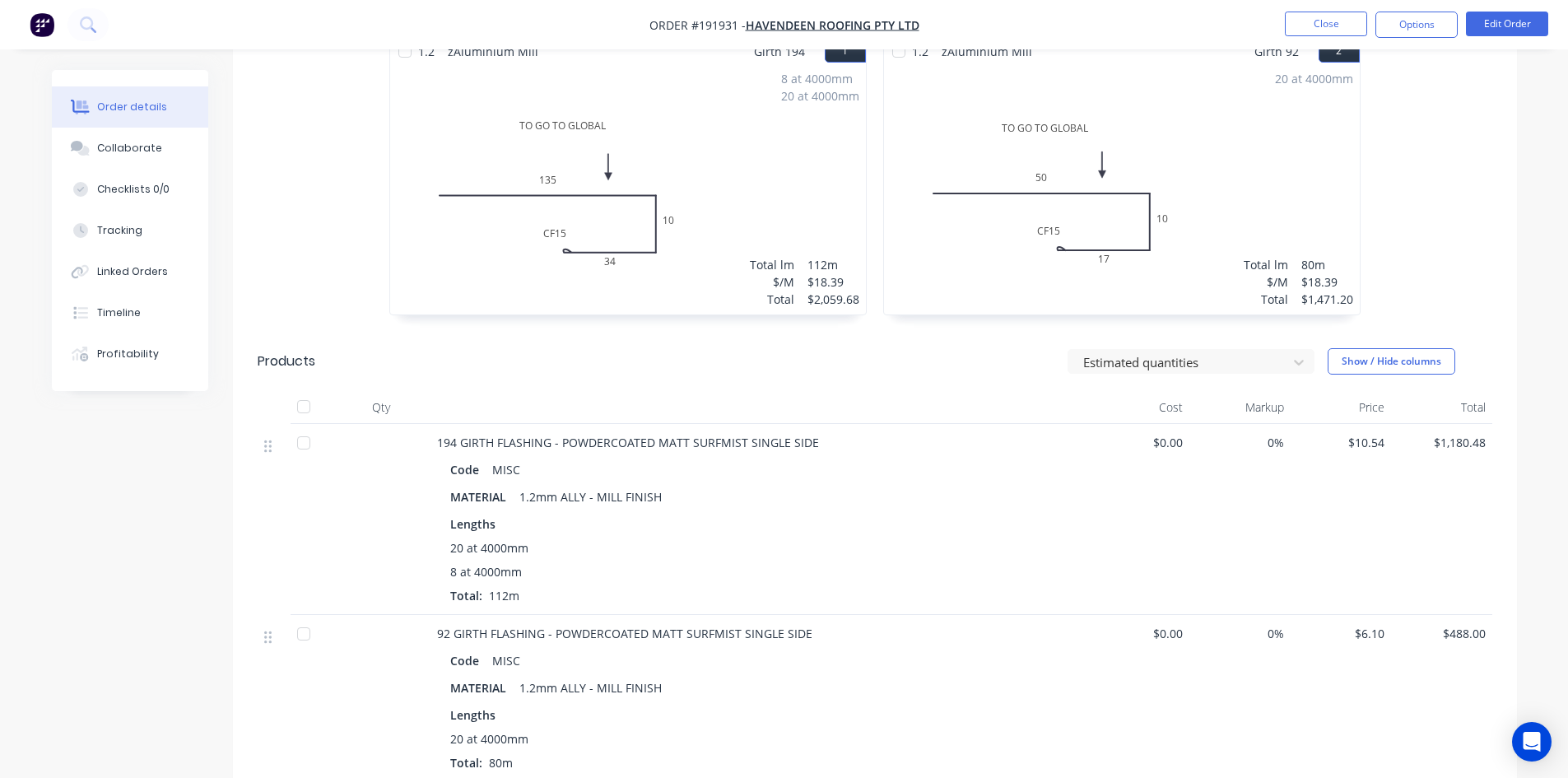
scroll to position [494, 0]
click at [1423, 36] on button "Options" at bounding box center [1416, 24] width 82 height 26
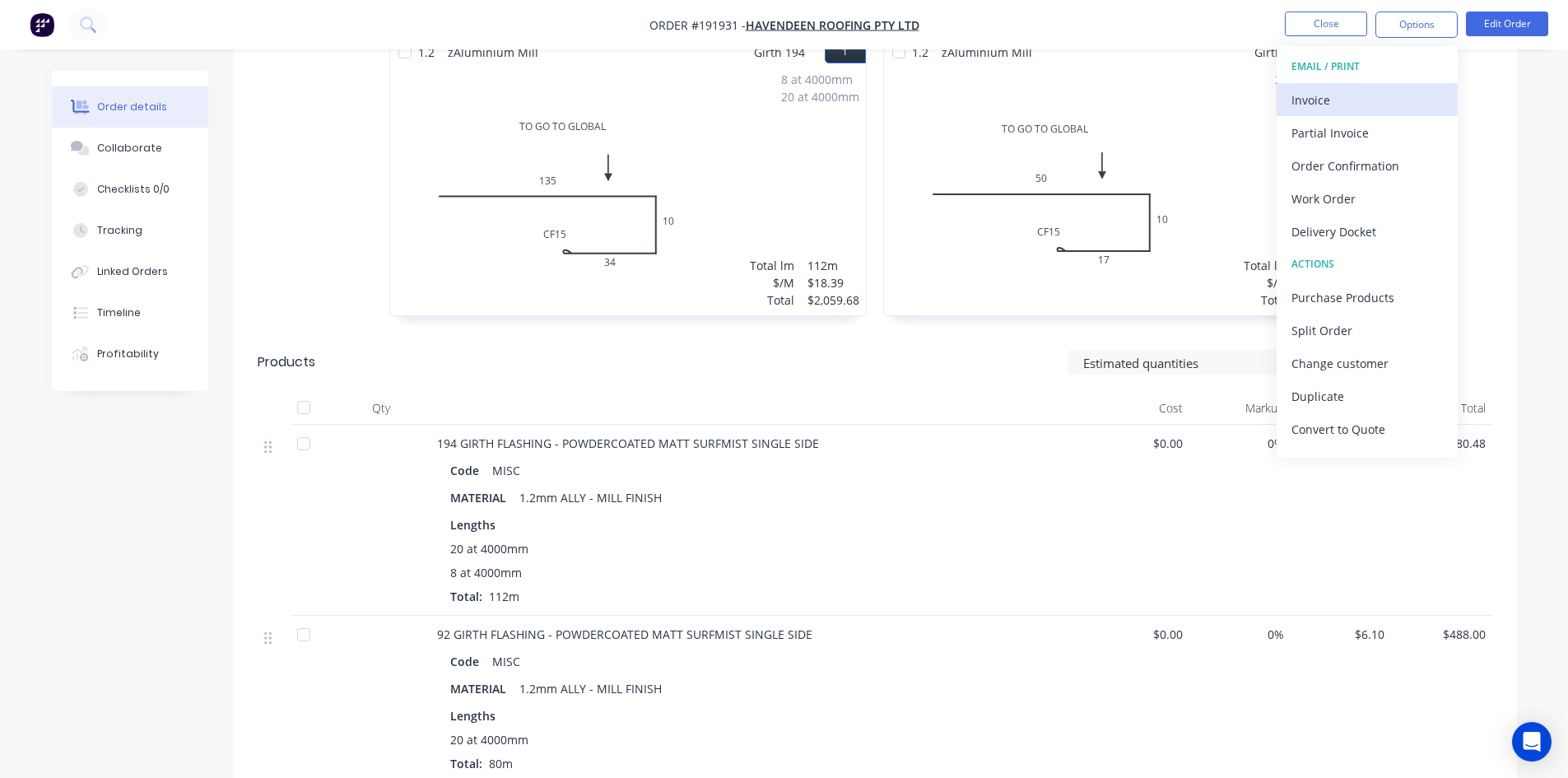
click at [1341, 104] on div "Invoice" at bounding box center [1368, 100] width 152 height 24
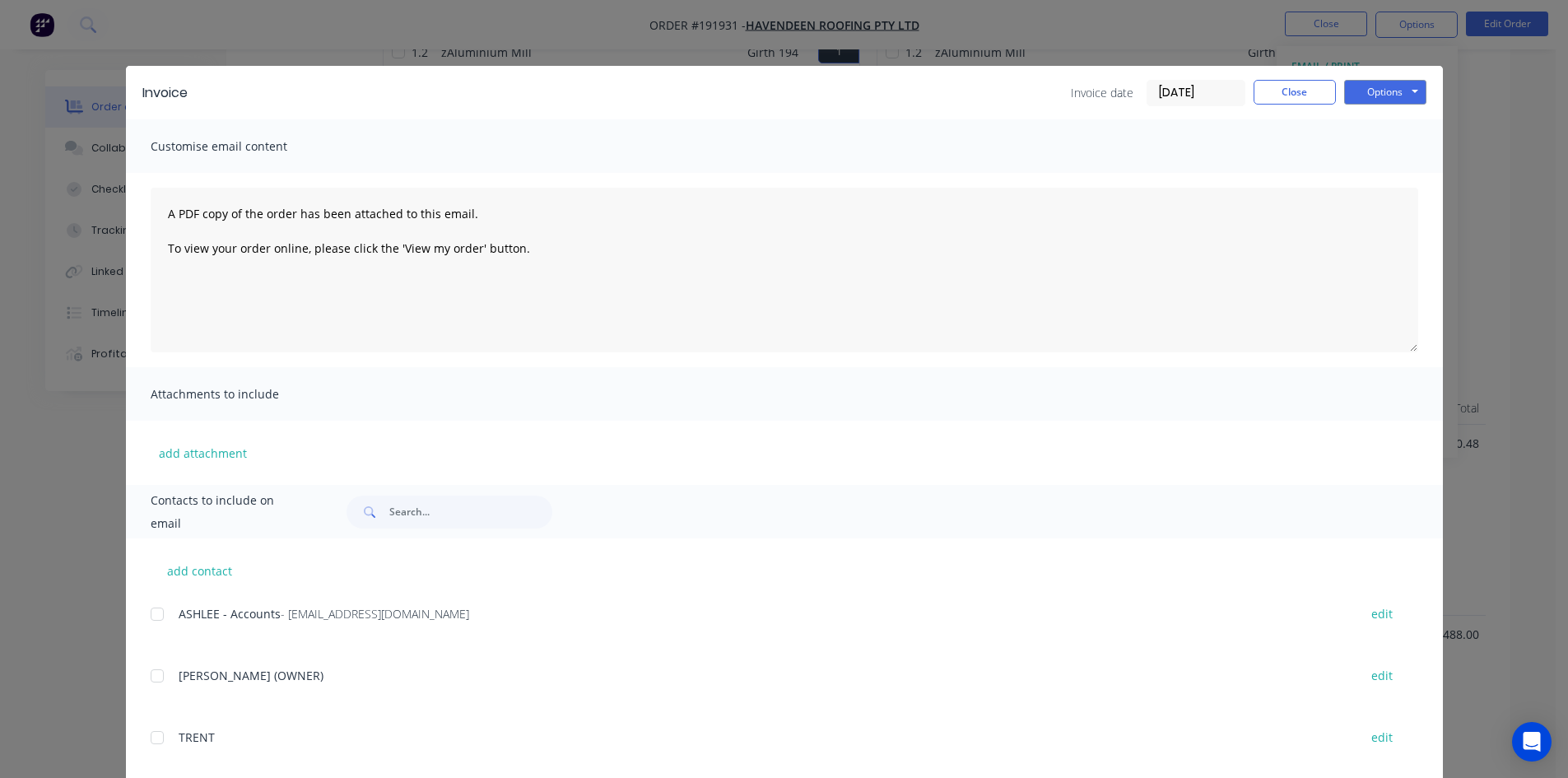
click at [155, 608] on div at bounding box center [157, 614] width 33 height 33
click at [1385, 96] on button "Options" at bounding box center [1385, 92] width 82 height 25
click at [1388, 169] on button "Email" at bounding box center [1396, 176] width 105 height 27
click at [1277, 96] on button "Close" at bounding box center [1295, 92] width 82 height 25
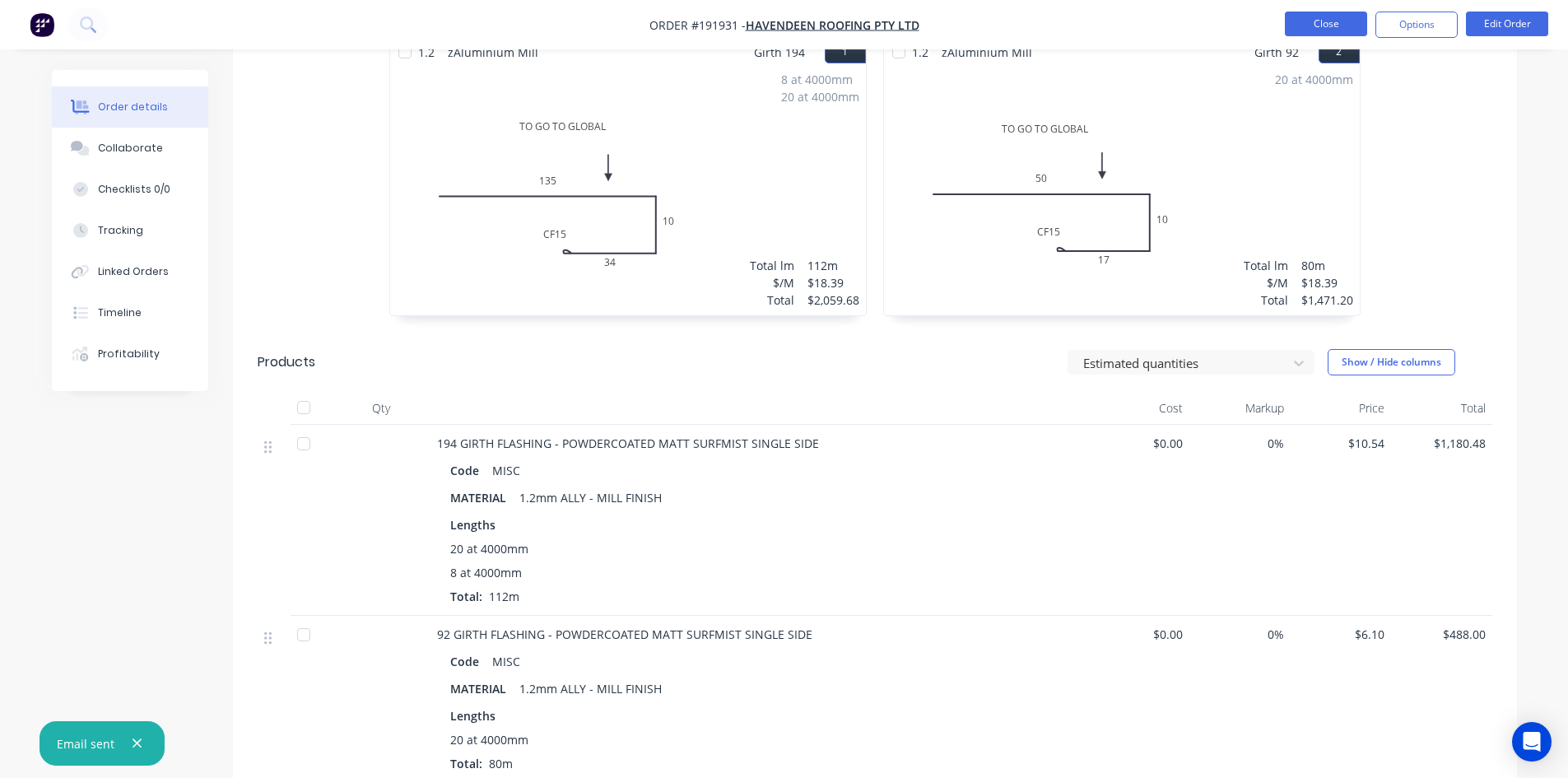
click at [1323, 23] on button "Close" at bounding box center [1326, 24] width 82 height 25
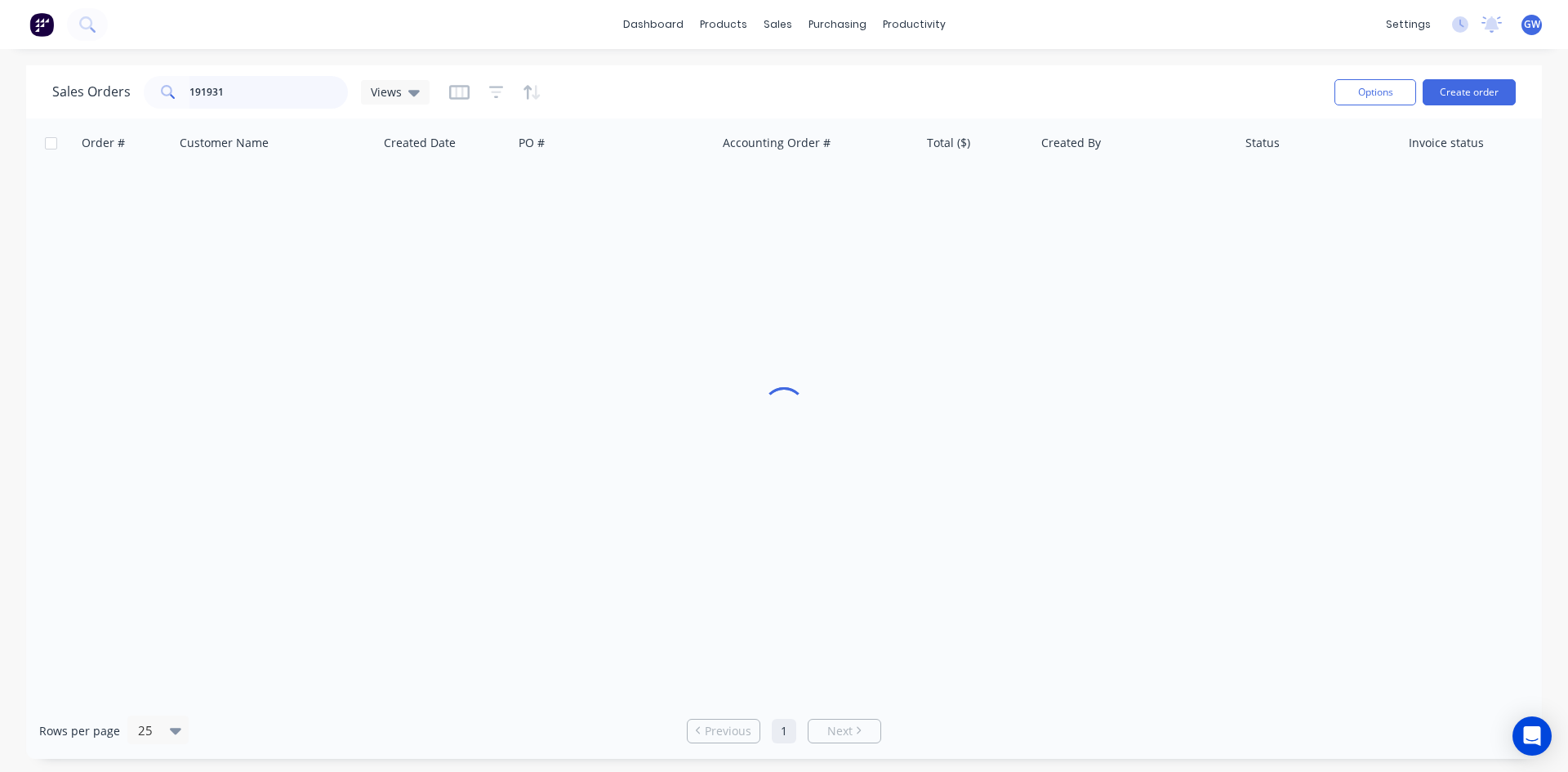
click at [279, 98] on input "191931" at bounding box center [268, 92] width 159 height 32
type input "194154"
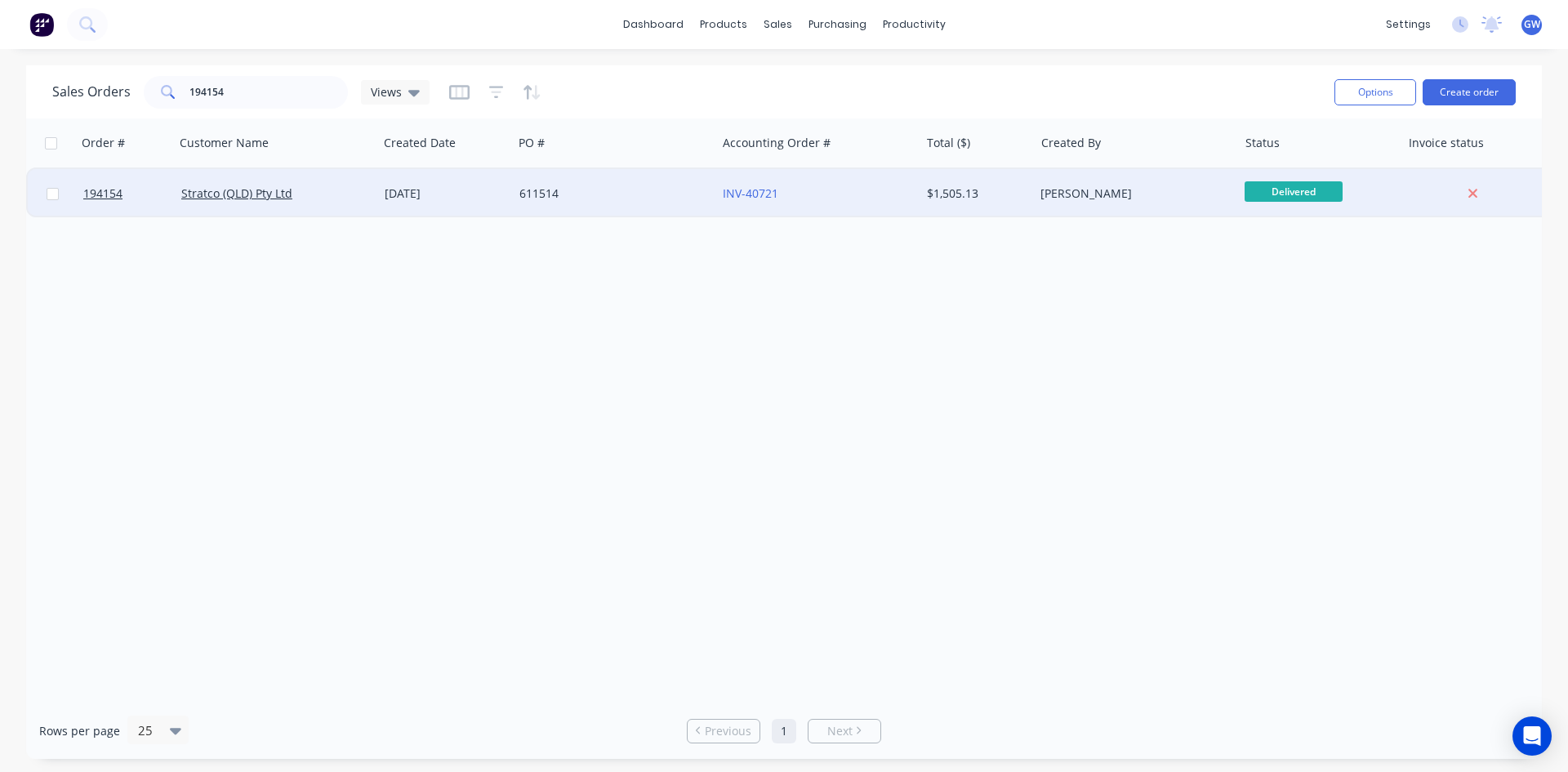
click at [1150, 187] on div "[PERSON_NAME]" at bounding box center [1130, 193] width 182 height 16
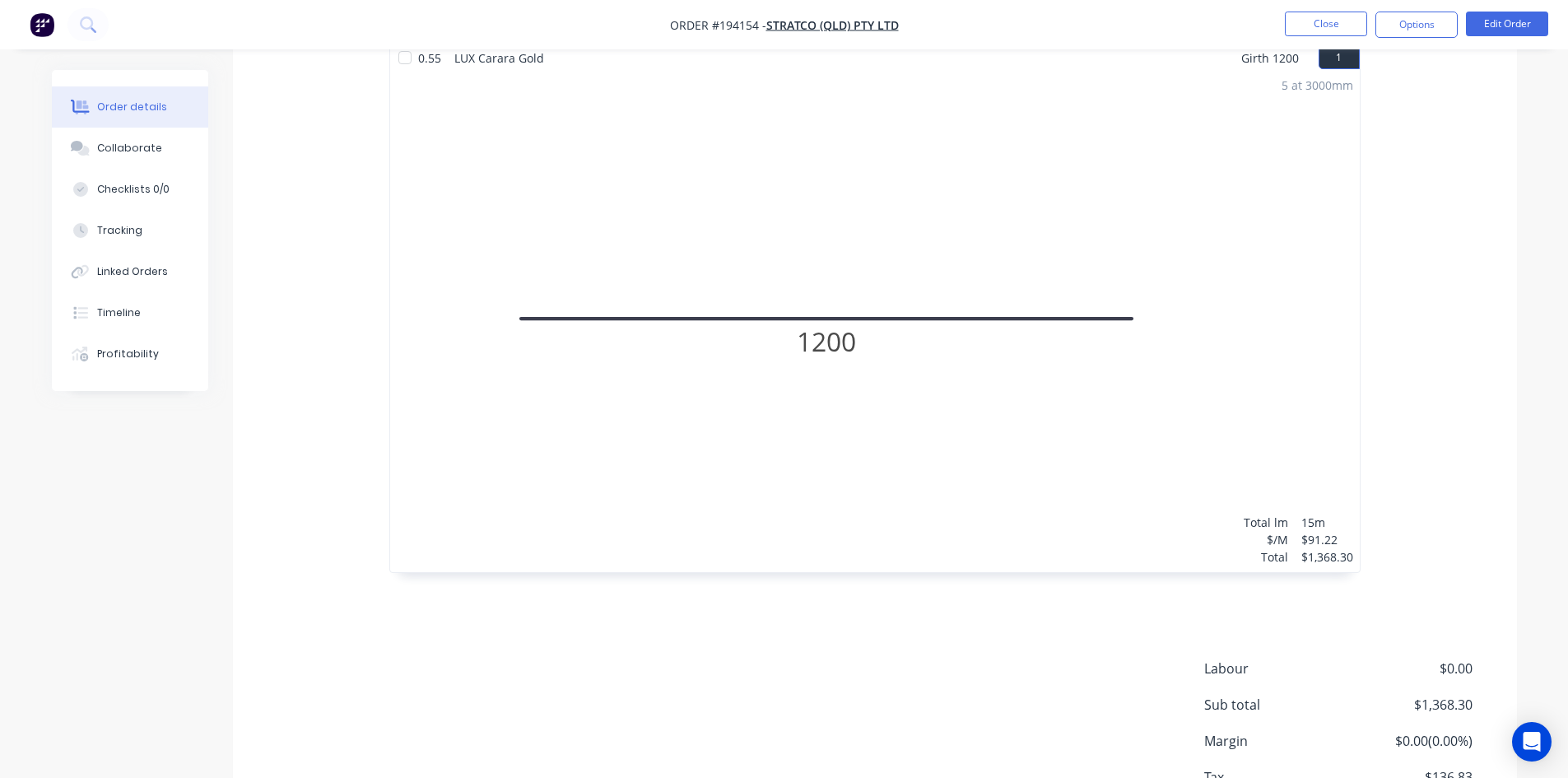
scroll to position [494, 0]
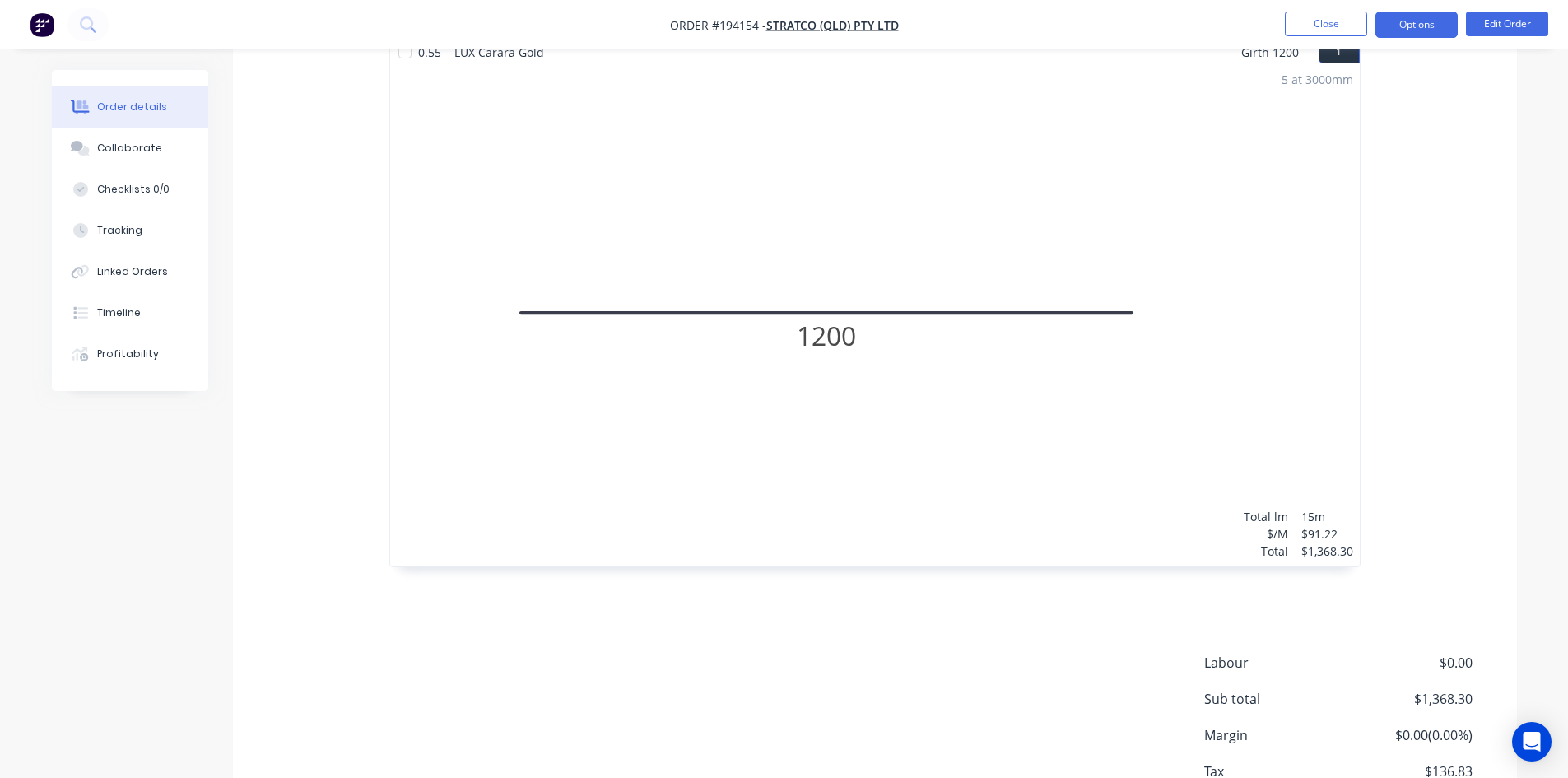
click at [1405, 35] on button "Options" at bounding box center [1416, 24] width 82 height 26
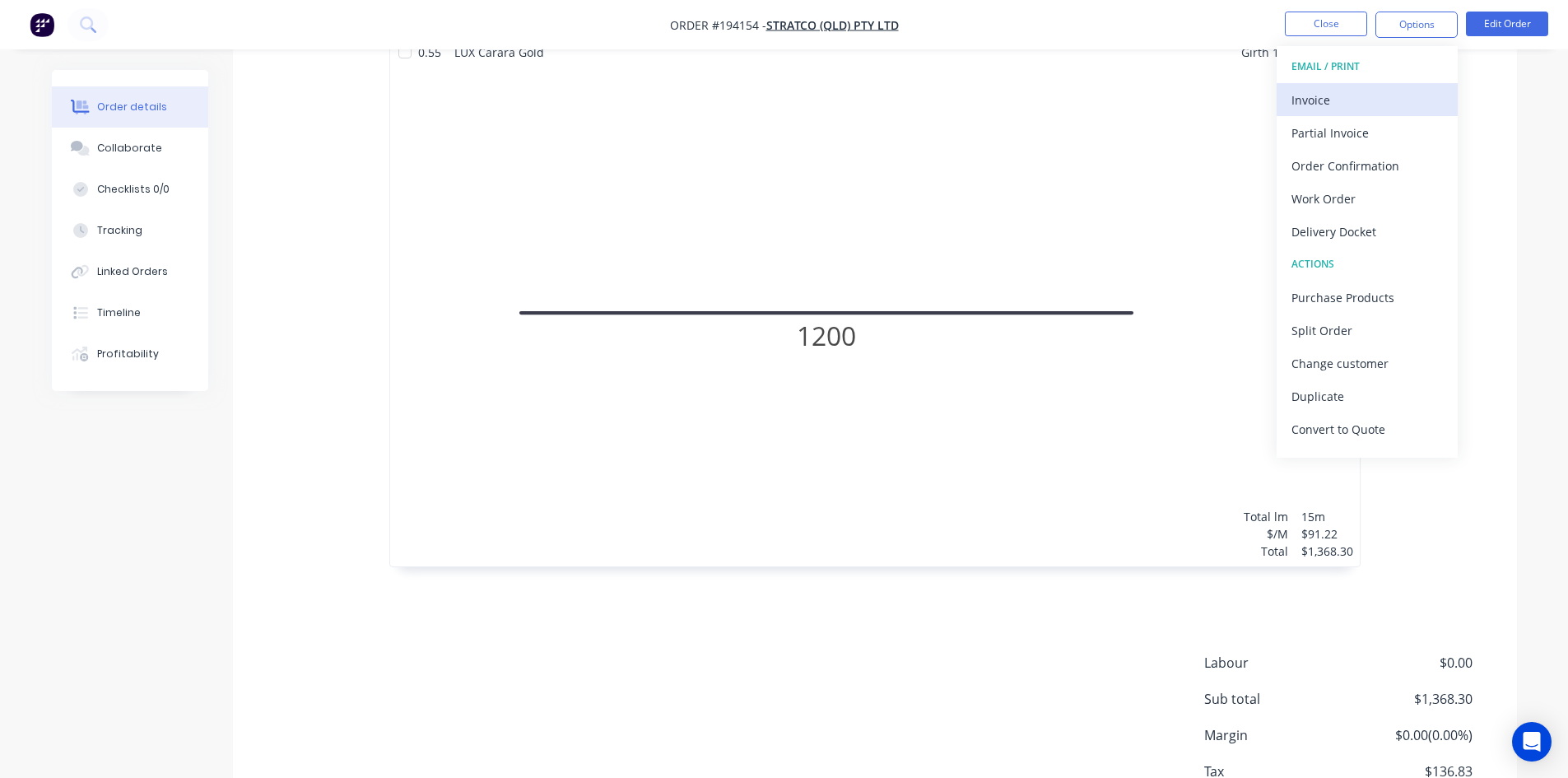
click at [1358, 111] on div "Invoice" at bounding box center [1368, 100] width 152 height 24
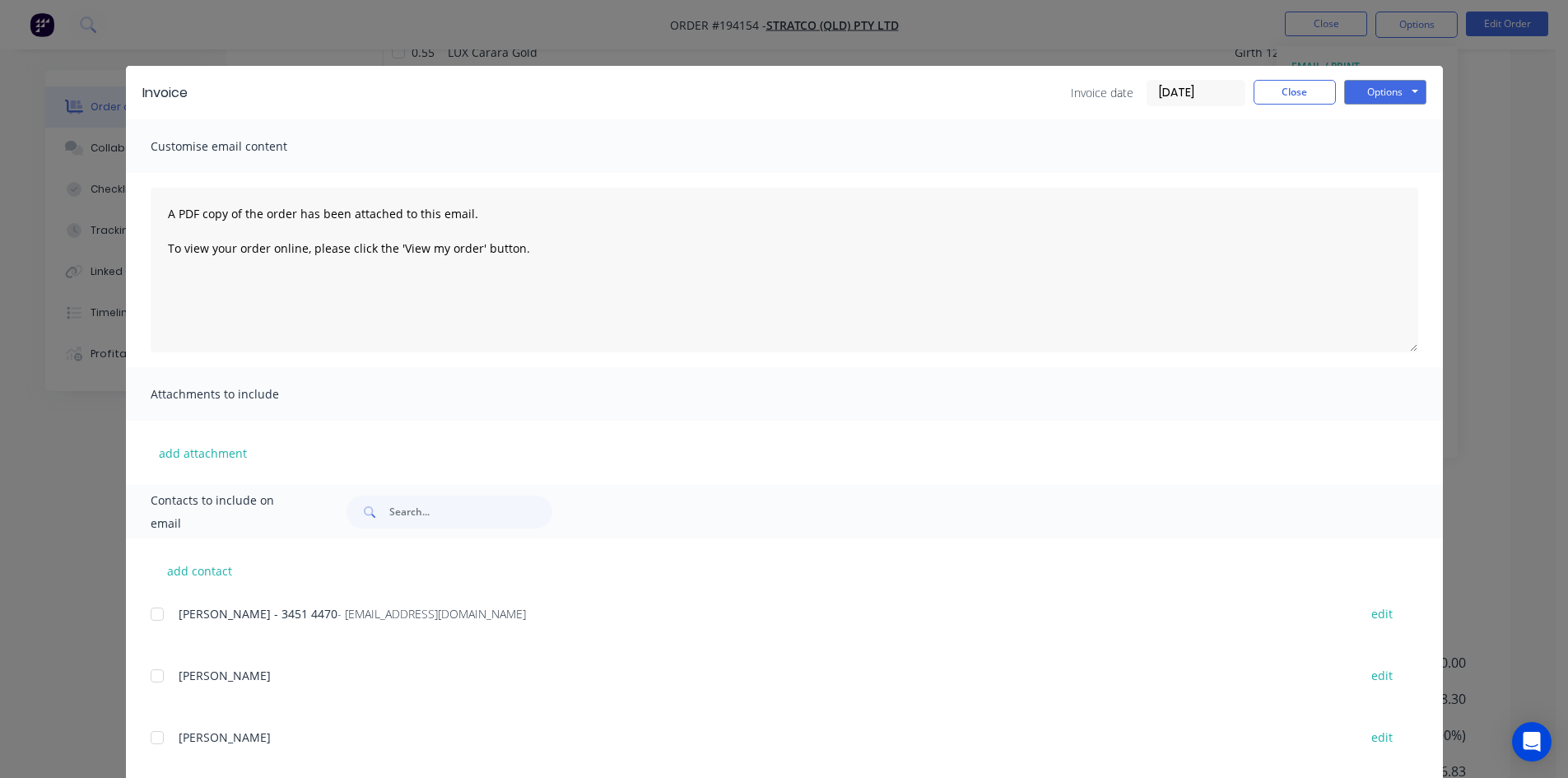
click at [159, 618] on div at bounding box center [157, 614] width 33 height 33
click at [1410, 90] on button "Options" at bounding box center [1385, 92] width 82 height 25
click at [1388, 167] on button "Email" at bounding box center [1396, 176] width 105 height 27
click at [1309, 89] on button "Close" at bounding box center [1295, 92] width 82 height 25
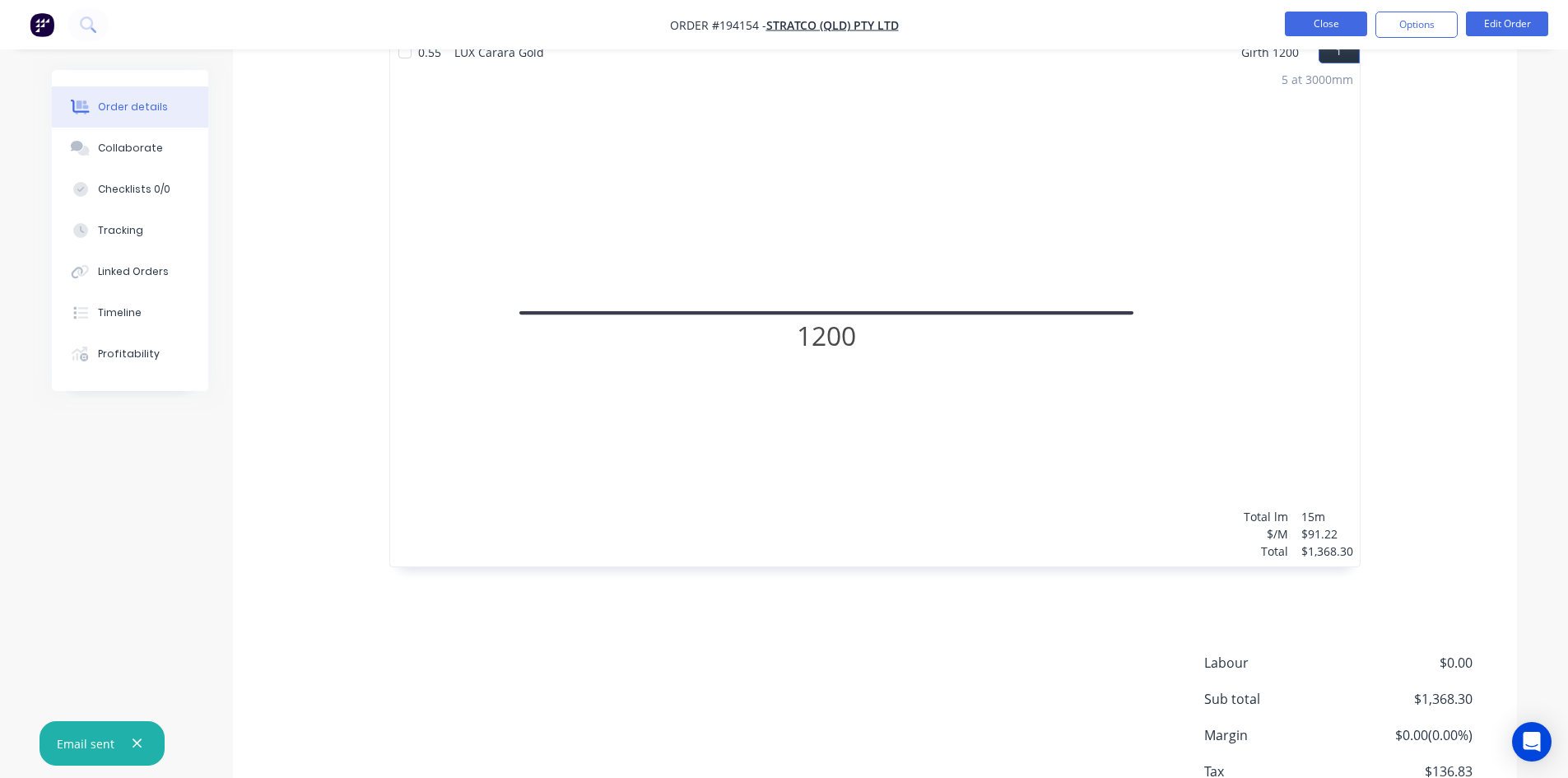
click at [1317, 29] on button "Close" at bounding box center [1326, 24] width 82 height 25
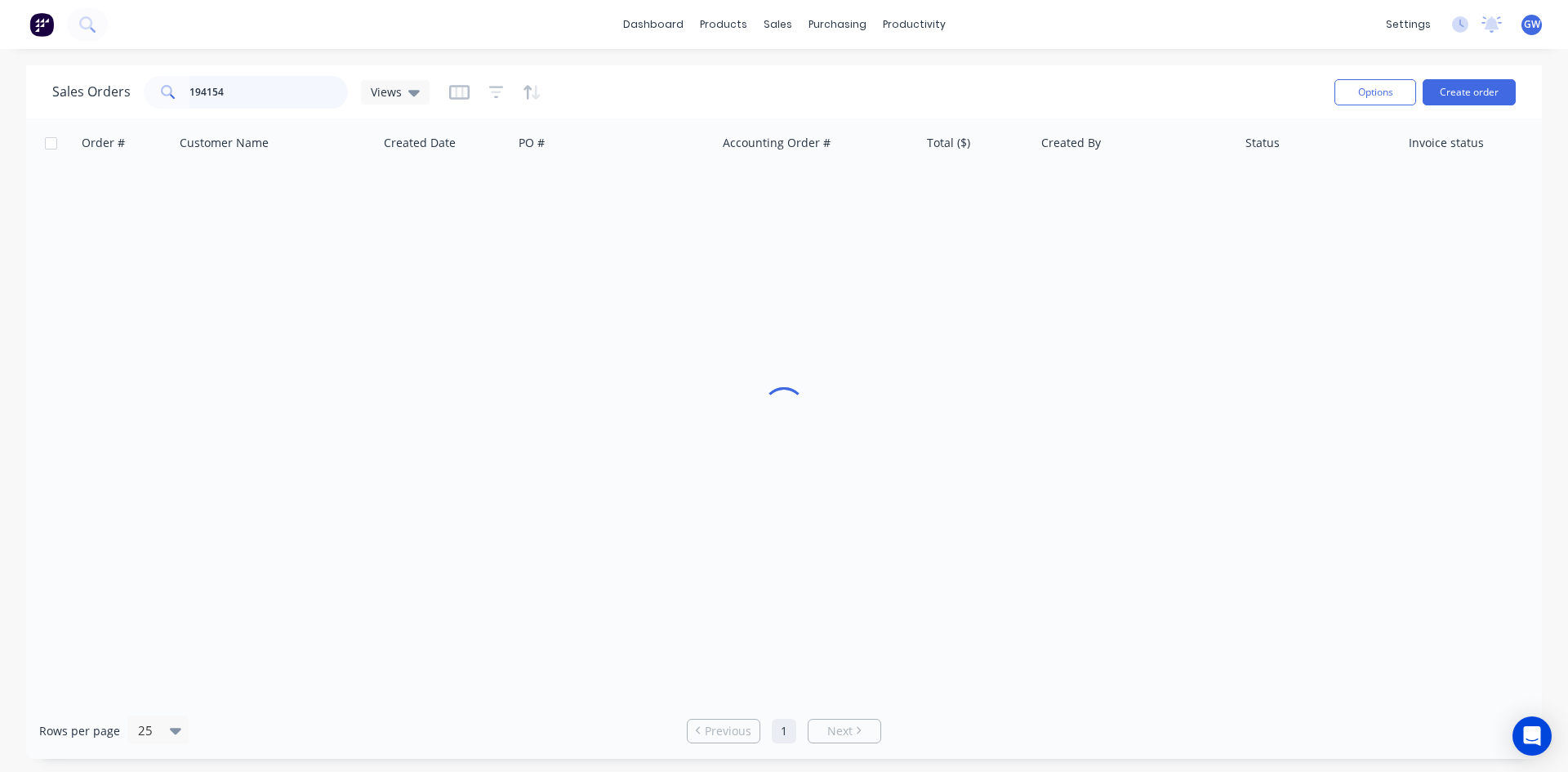
click at [281, 96] on input "194154" at bounding box center [268, 92] width 159 height 32
type input "191752"
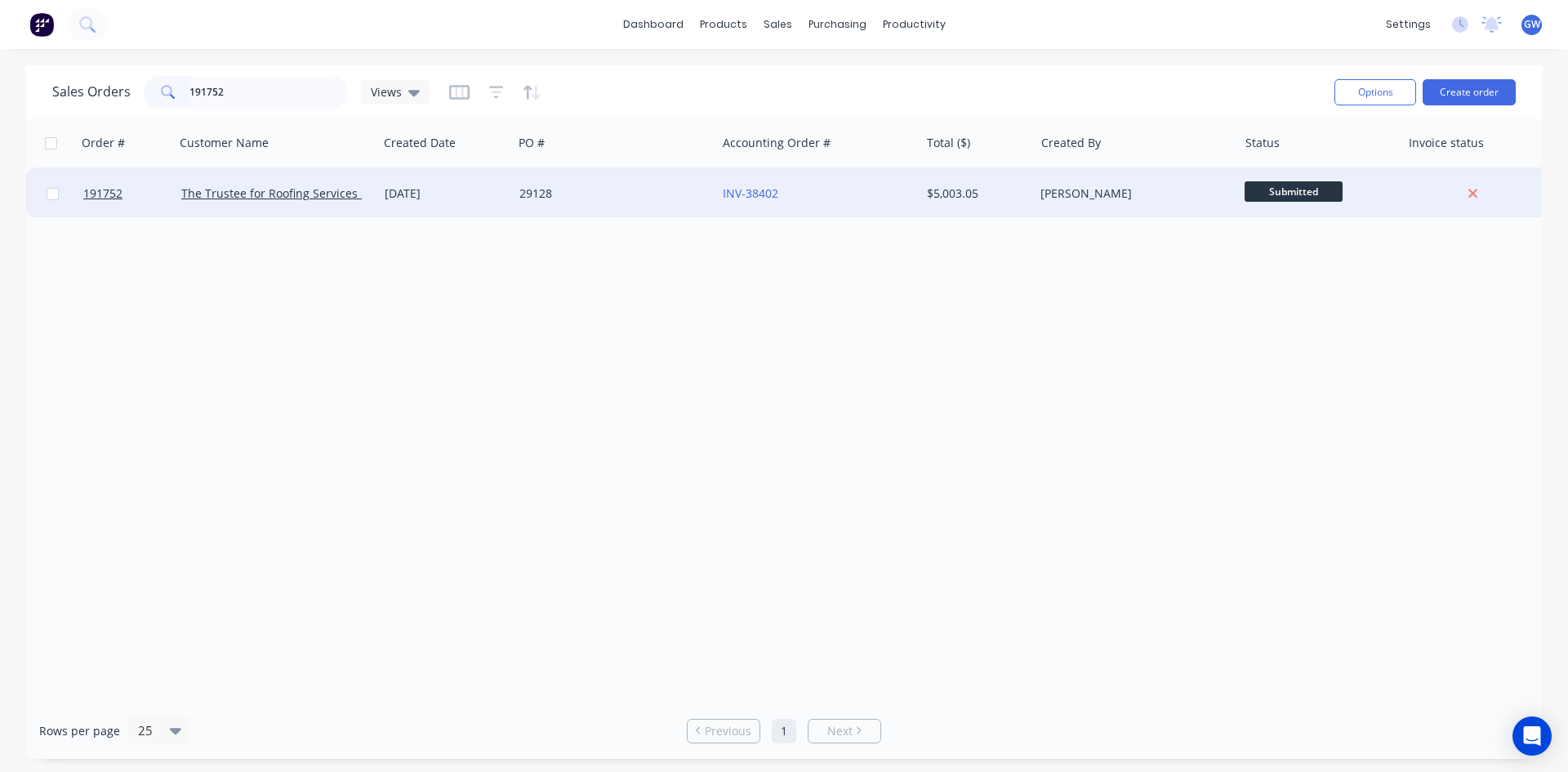
click at [962, 197] on div "$5,003.05" at bounding box center [974, 193] width 95 height 16
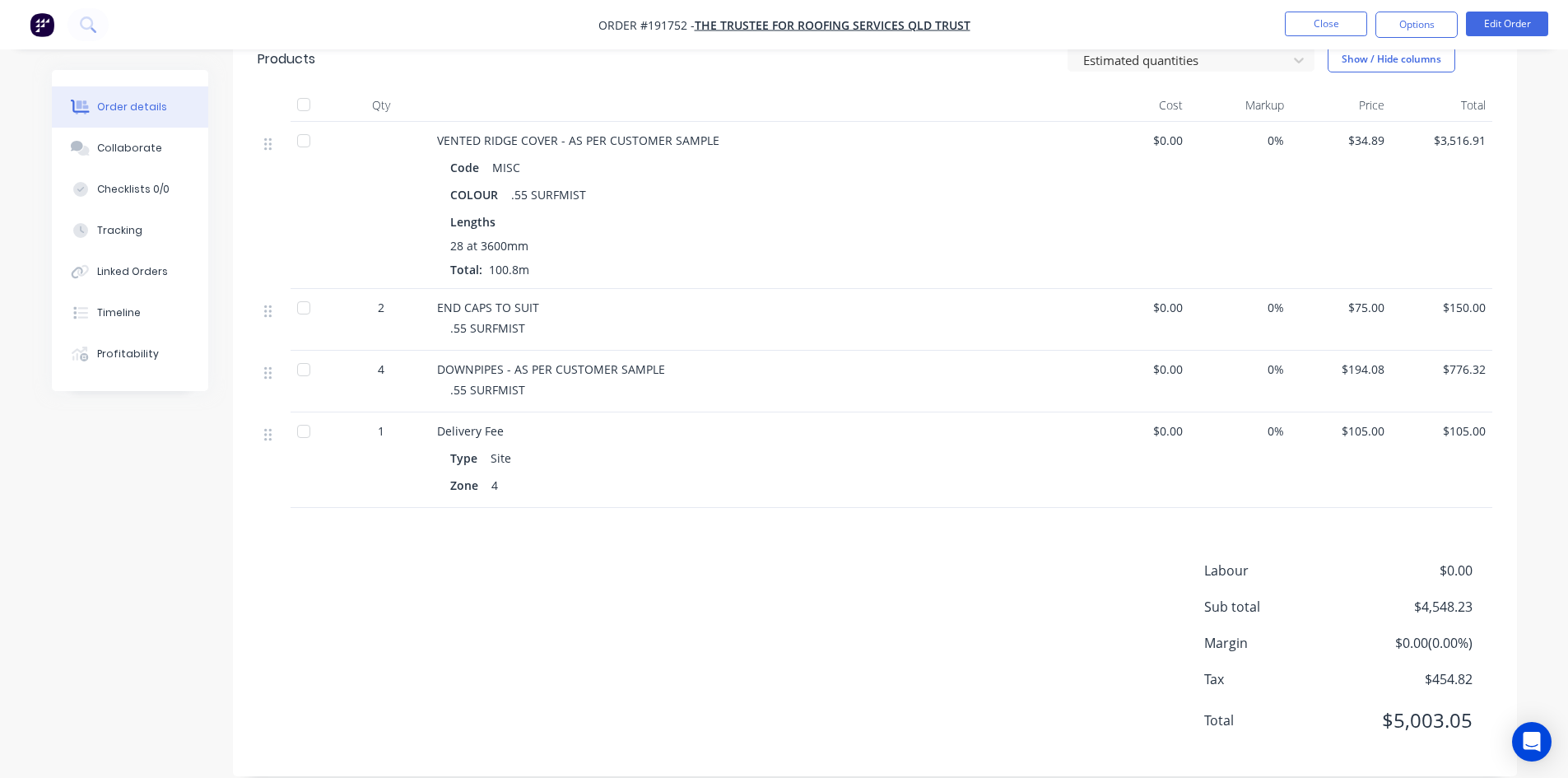
scroll to position [368, 0]
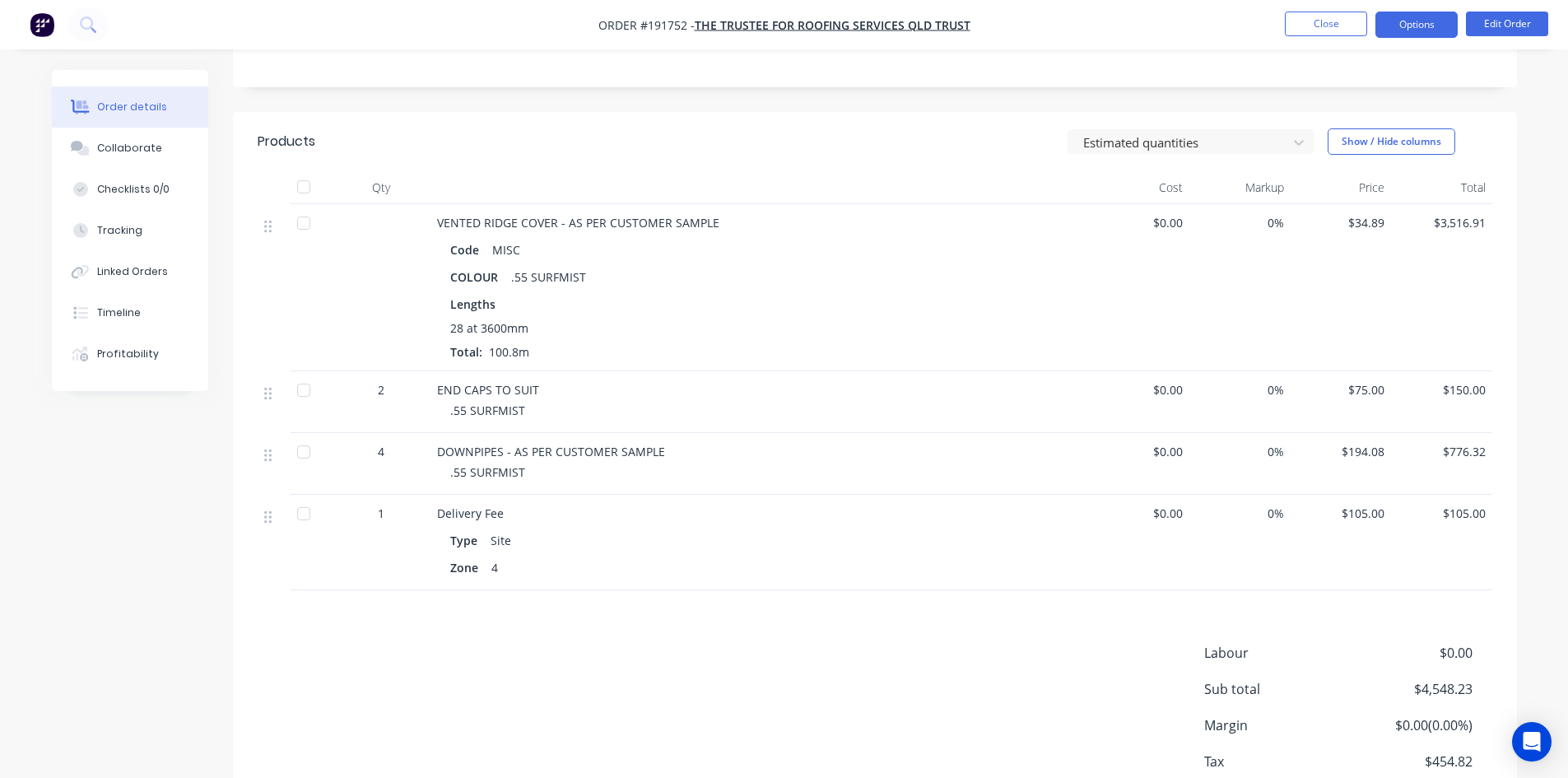
click at [1423, 26] on button "Options" at bounding box center [1416, 24] width 82 height 26
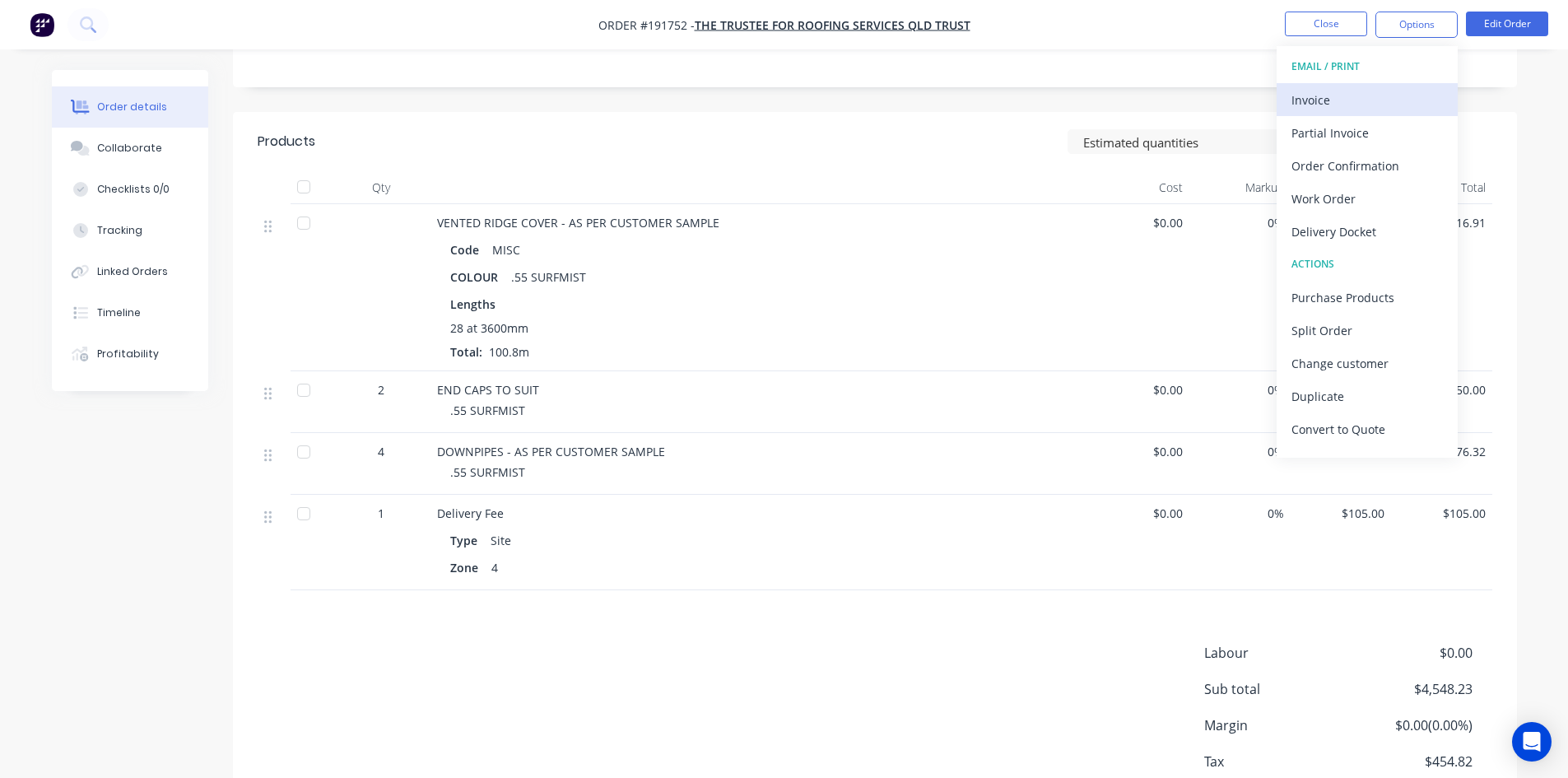
click at [1390, 94] on div "Invoice" at bounding box center [1368, 100] width 152 height 24
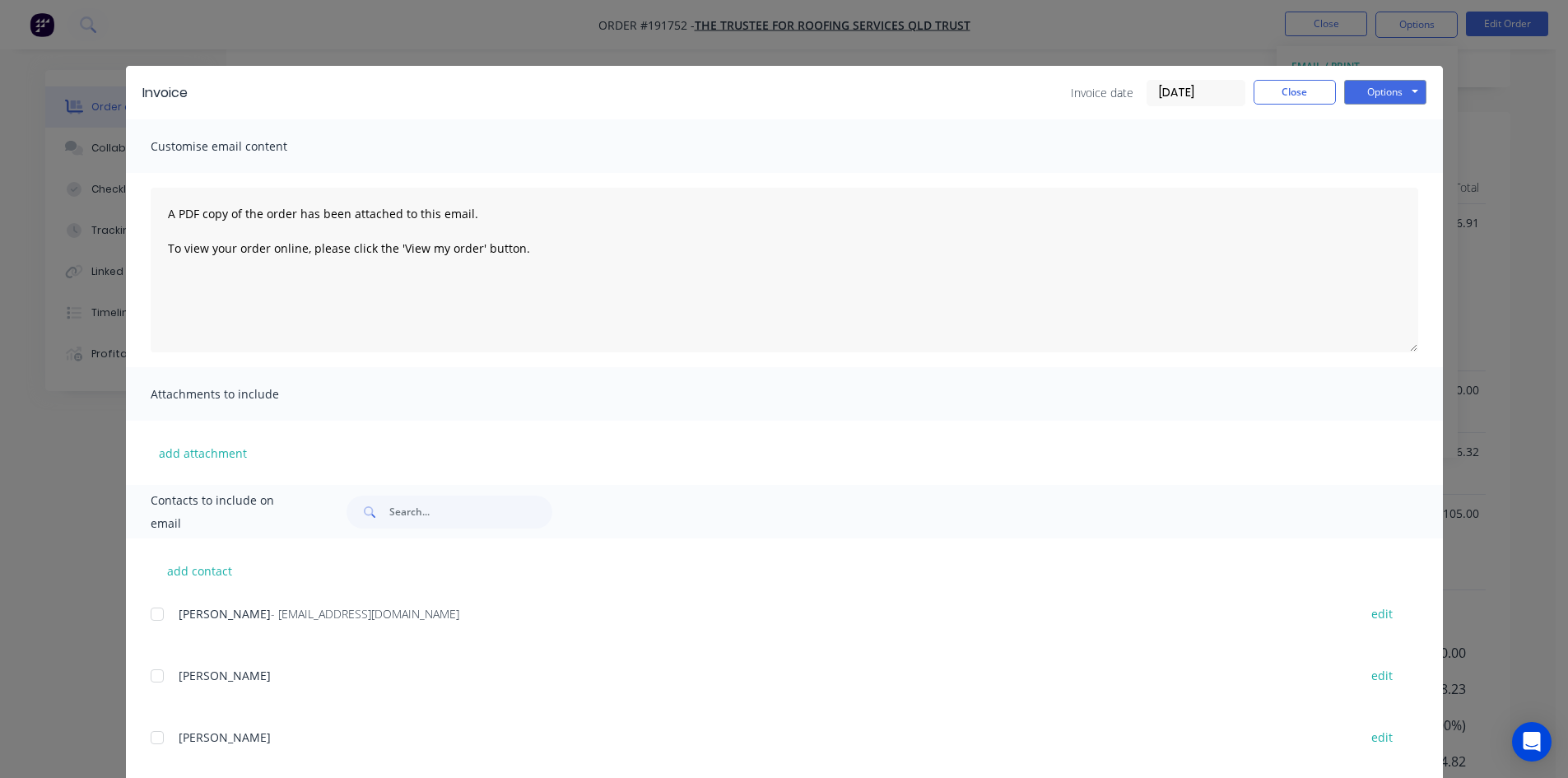
drag, startPoint x: 150, startPoint y: 610, endPoint x: 293, endPoint y: 565, distance: 149.9
click at [152, 610] on div at bounding box center [157, 614] width 33 height 33
click at [1392, 84] on button "Options" at bounding box center [1385, 92] width 82 height 25
click at [1399, 177] on button "Email" at bounding box center [1396, 176] width 105 height 27
click at [1305, 97] on button "Close" at bounding box center [1295, 92] width 82 height 25
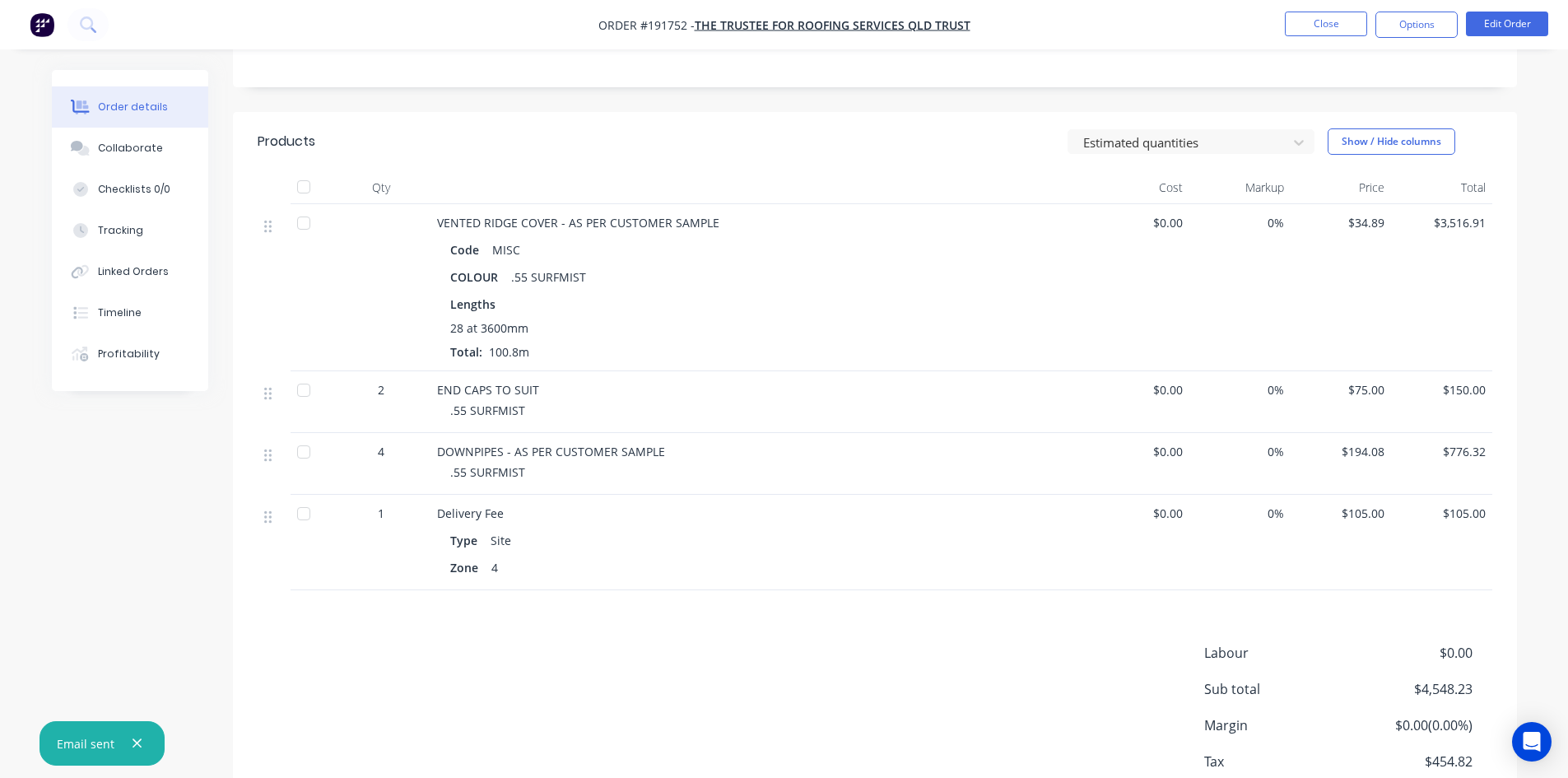
click at [1311, 36] on li "Close" at bounding box center [1326, 24] width 82 height 26
click at [1321, 30] on button "Close" at bounding box center [1326, 24] width 82 height 25
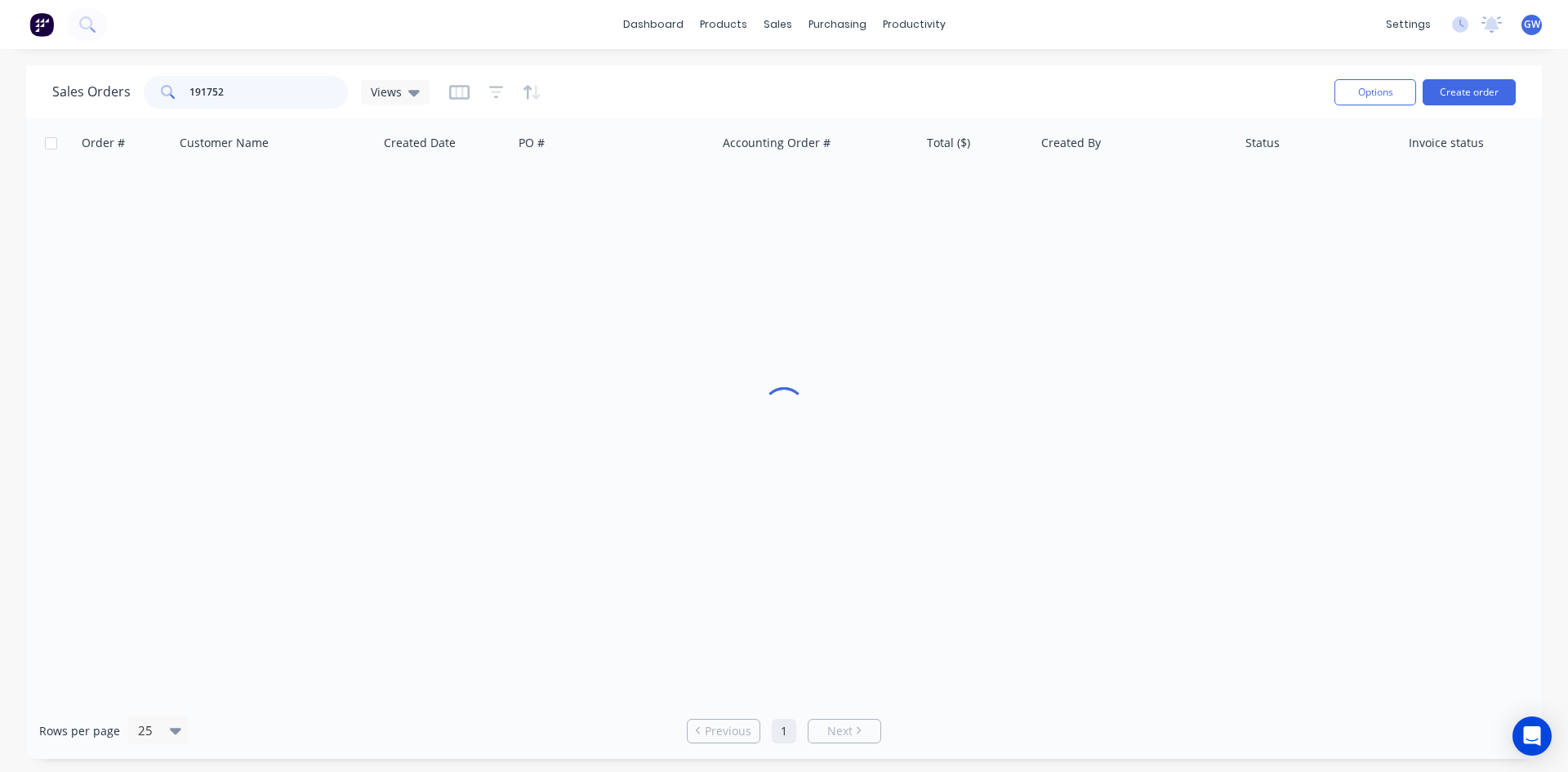
drag, startPoint x: 243, startPoint y: 93, endPoint x: 126, endPoint y: 89, distance: 117.1
click at [126, 89] on div "Sales Orders 191752 Views" at bounding box center [241, 92] width 377 height 32
type input "194103"
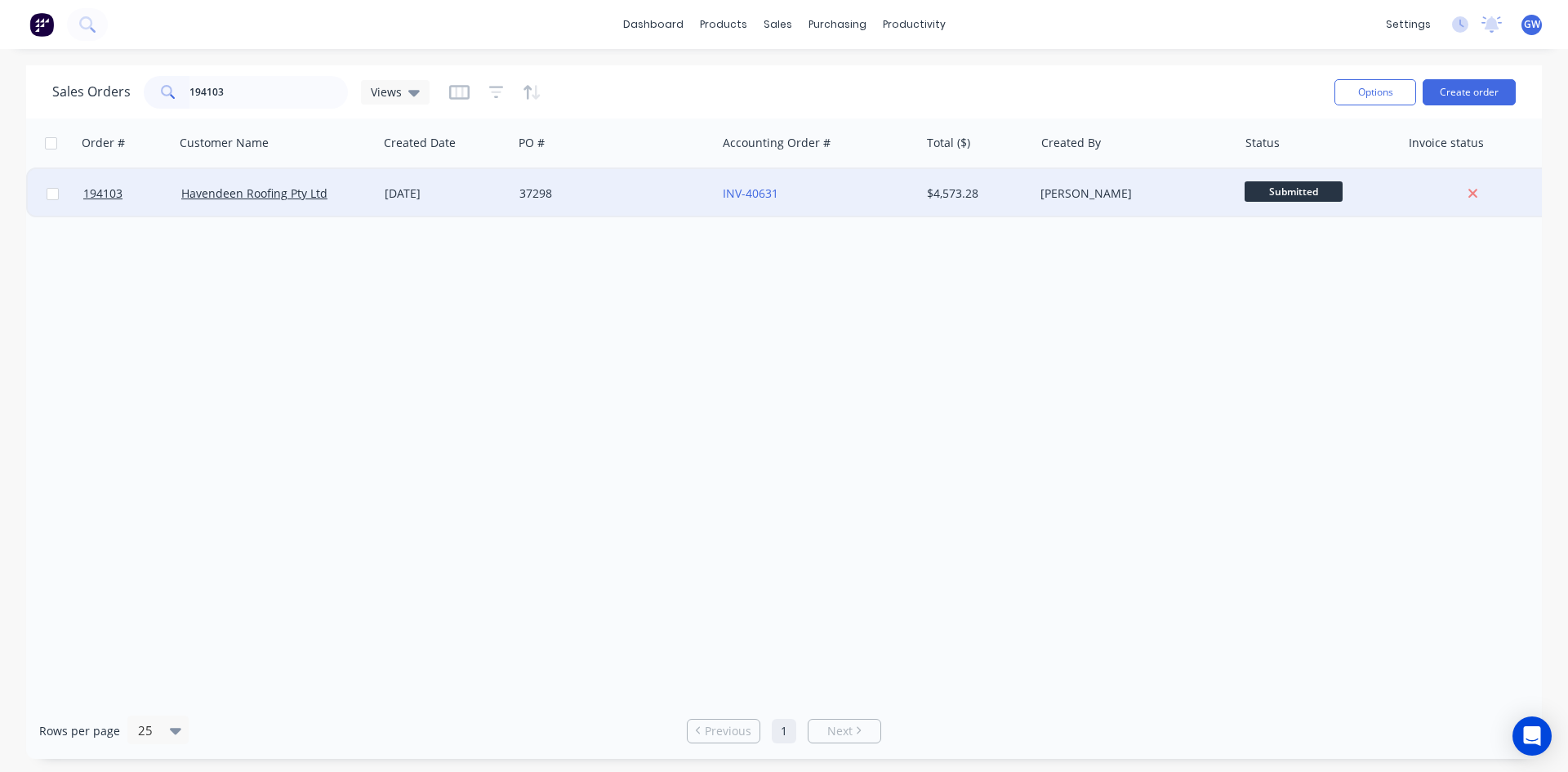
click at [1127, 188] on div "[PERSON_NAME]" at bounding box center [1130, 193] width 182 height 16
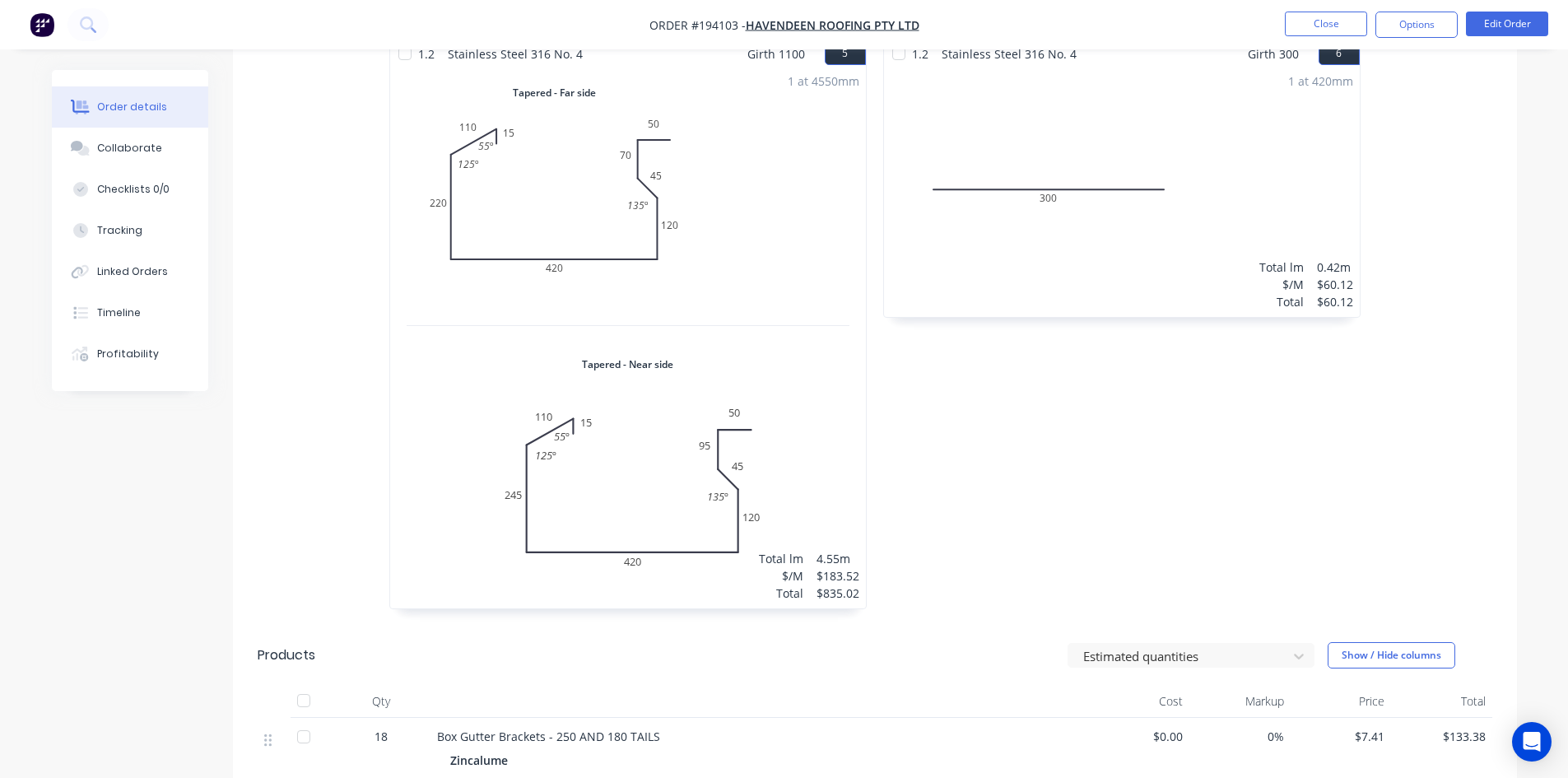
scroll to position [1908, 0]
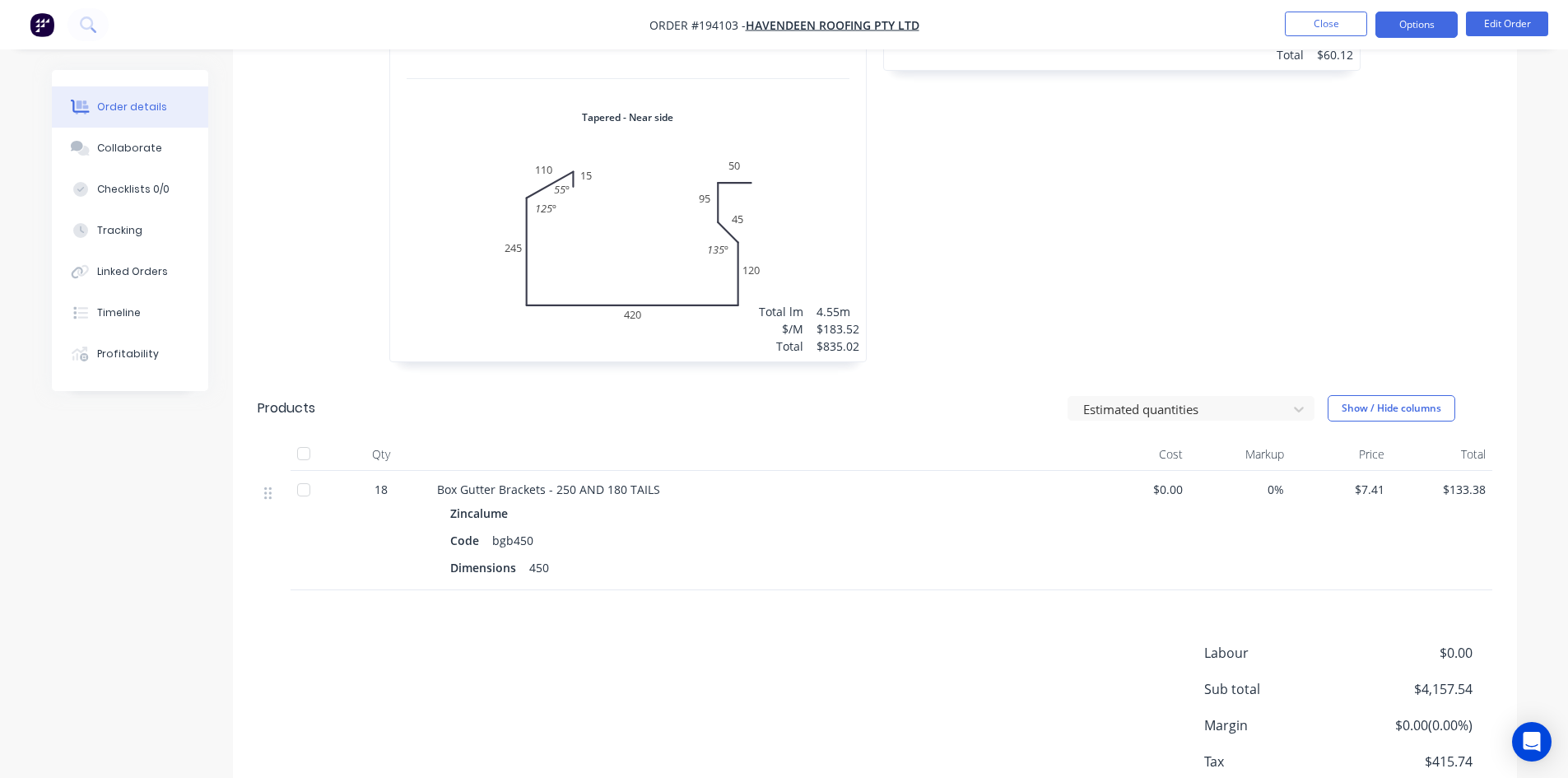
click at [1384, 20] on button "Options" at bounding box center [1416, 24] width 82 height 26
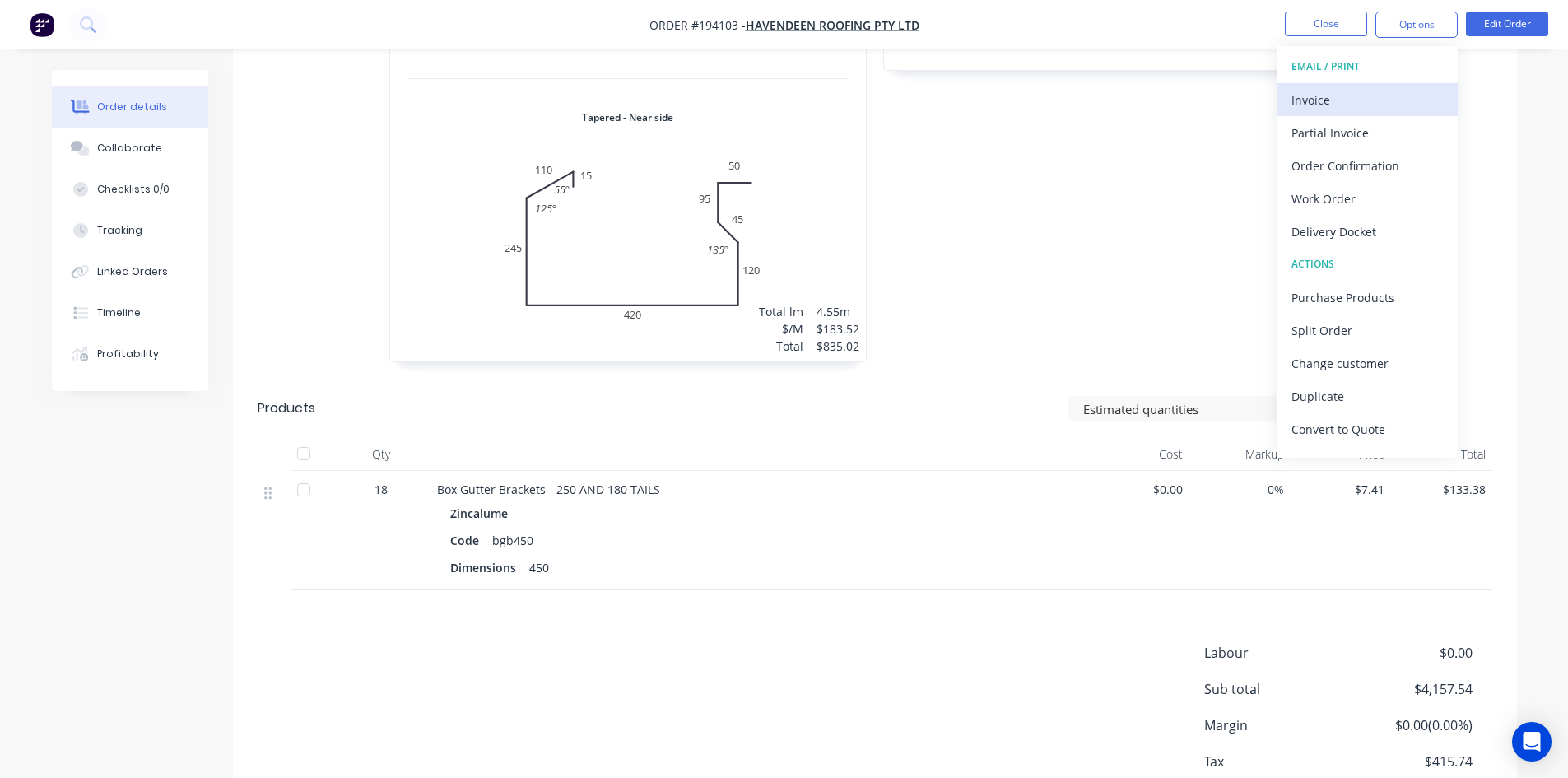
click at [1360, 106] on div "Invoice" at bounding box center [1368, 100] width 152 height 24
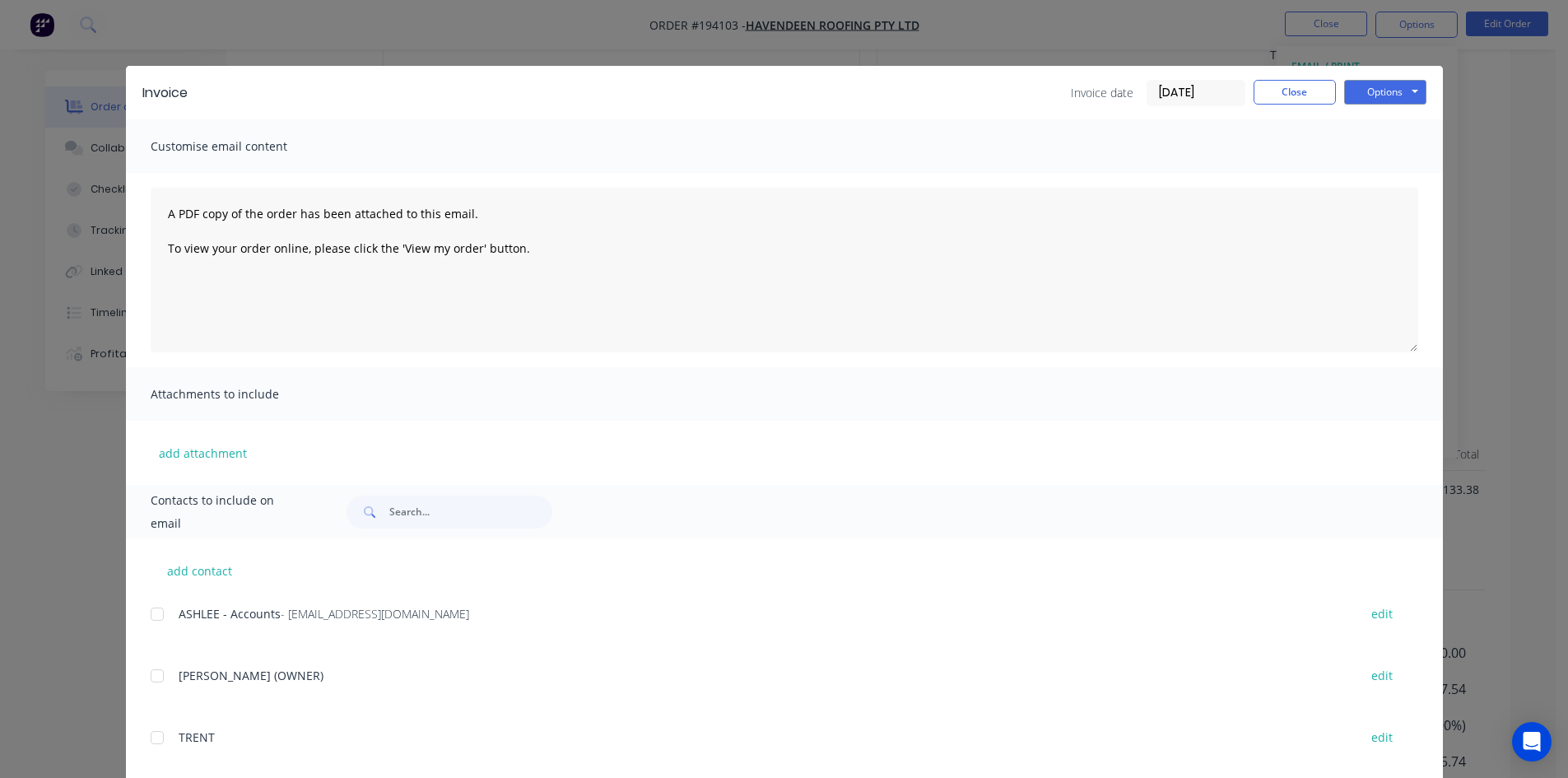
click at [153, 613] on div at bounding box center [157, 614] width 33 height 33
click at [1398, 90] on button "Options" at bounding box center [1385, 92] width 82 height 25
click at [1388, 177] on button "Email" at bounding box center [1396, 176] width 105 height 27
click at [1283, 102] on button "Close" at bounding box center [1295, 92] width 82 height 25
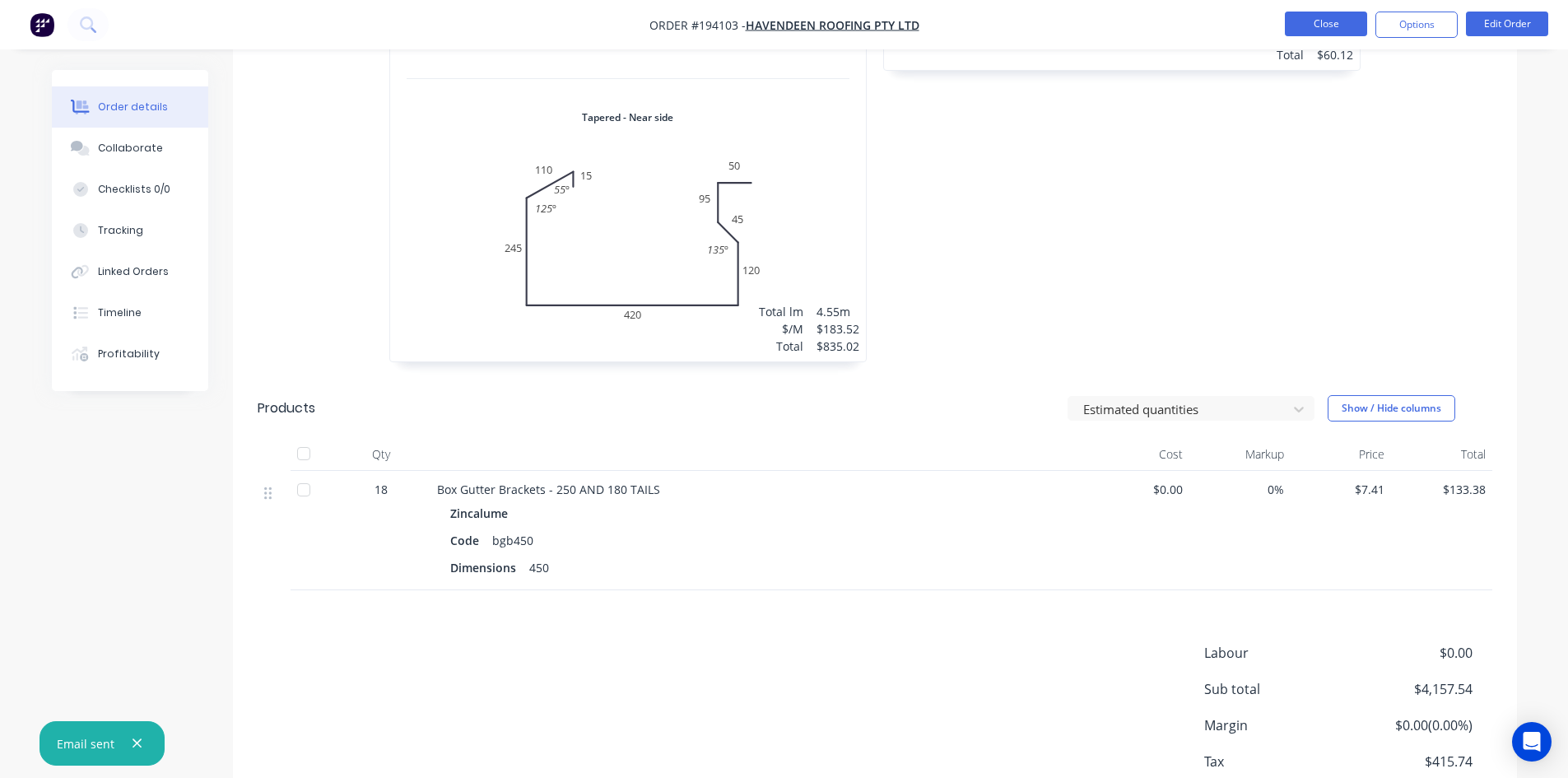
click at [1329, 34] on button "Close" at bounding box center [1326, 24] width 82 height 25
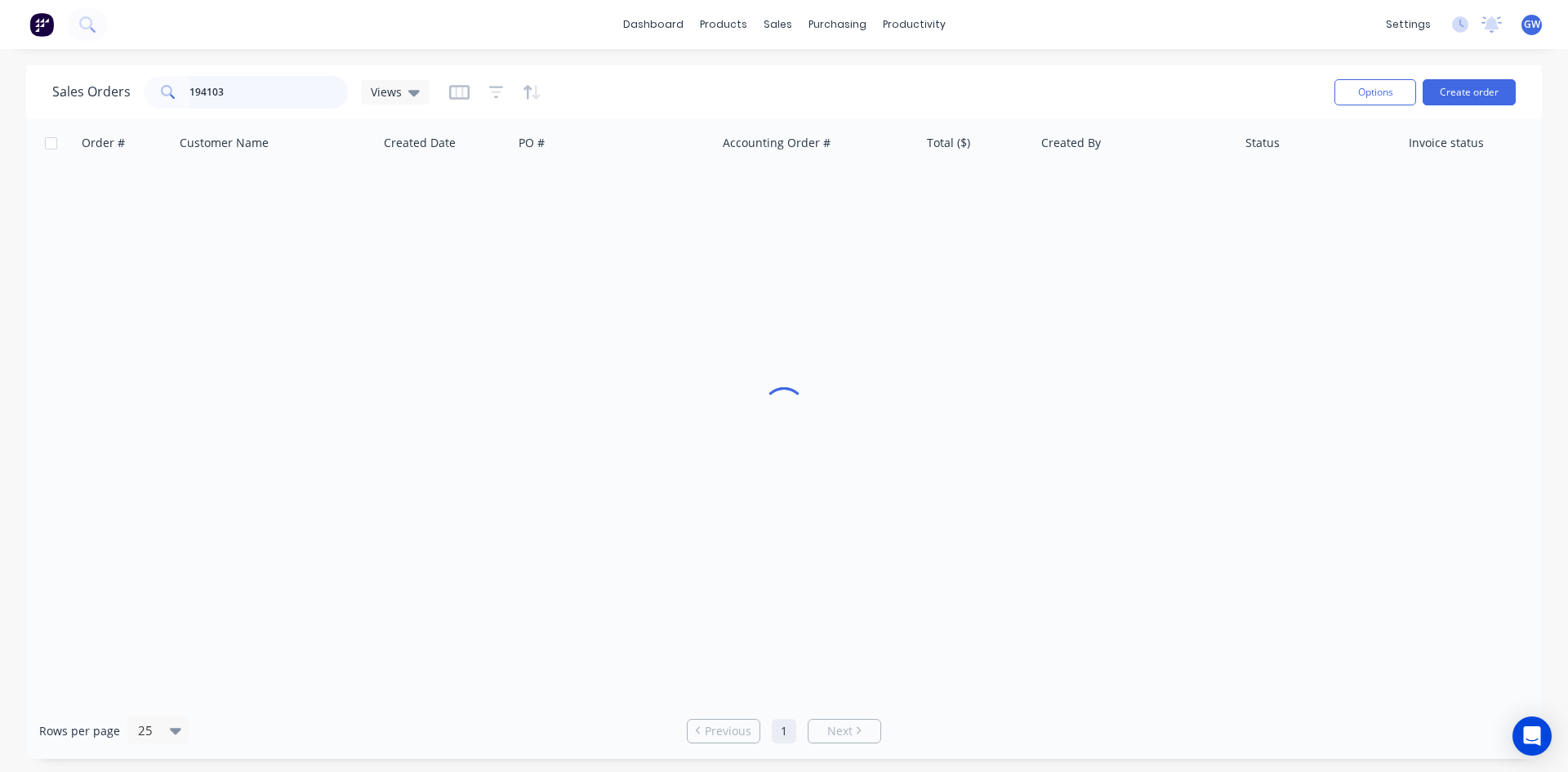
click at [284, 94] on input "194103" at bounding box center [268, 92] width 159 height 32
type input "193267"
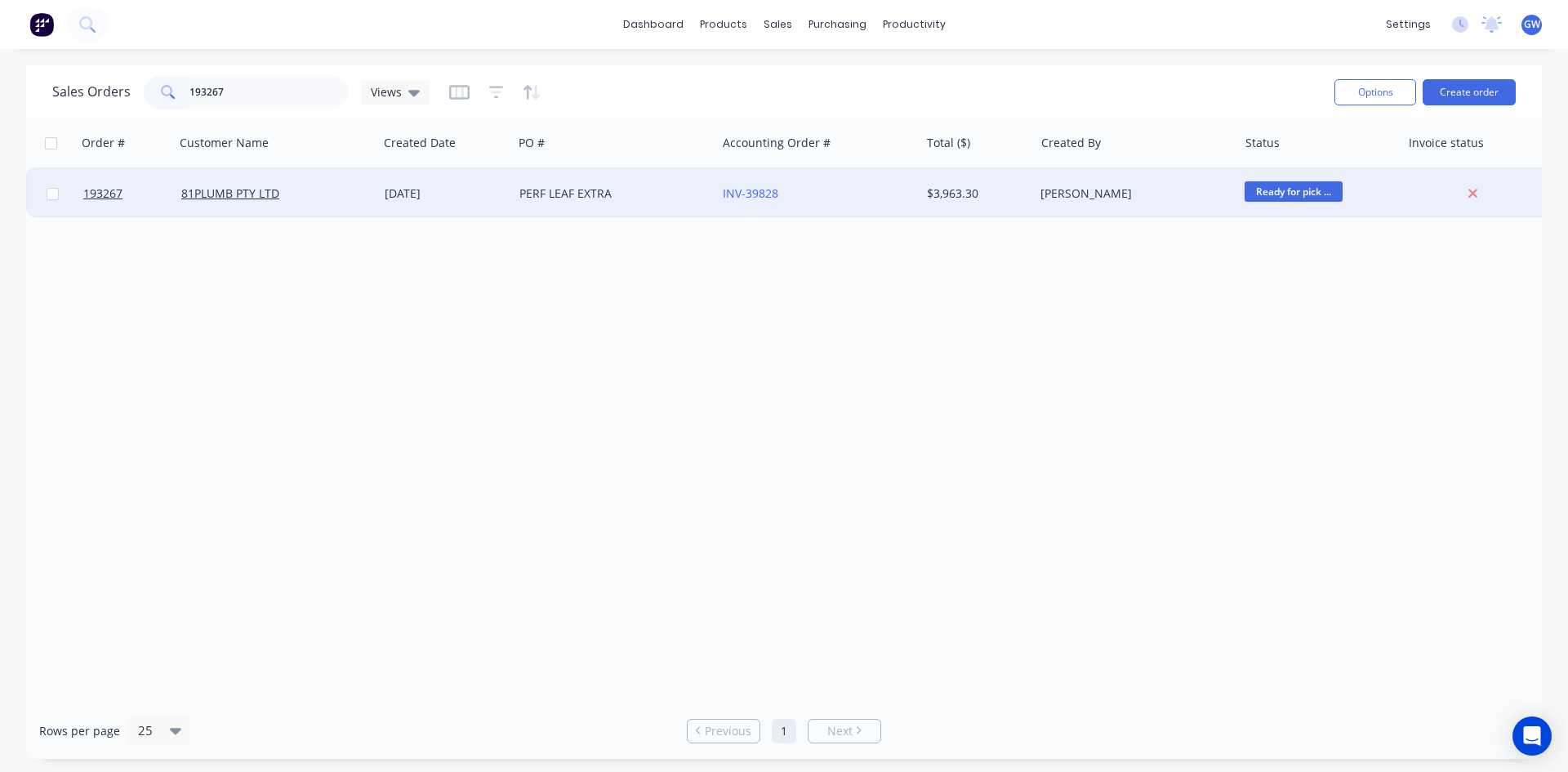
click at [1088, 193] on div "[PERSON_NAME]" at bounding box center [1130, 193] width 182 height 16
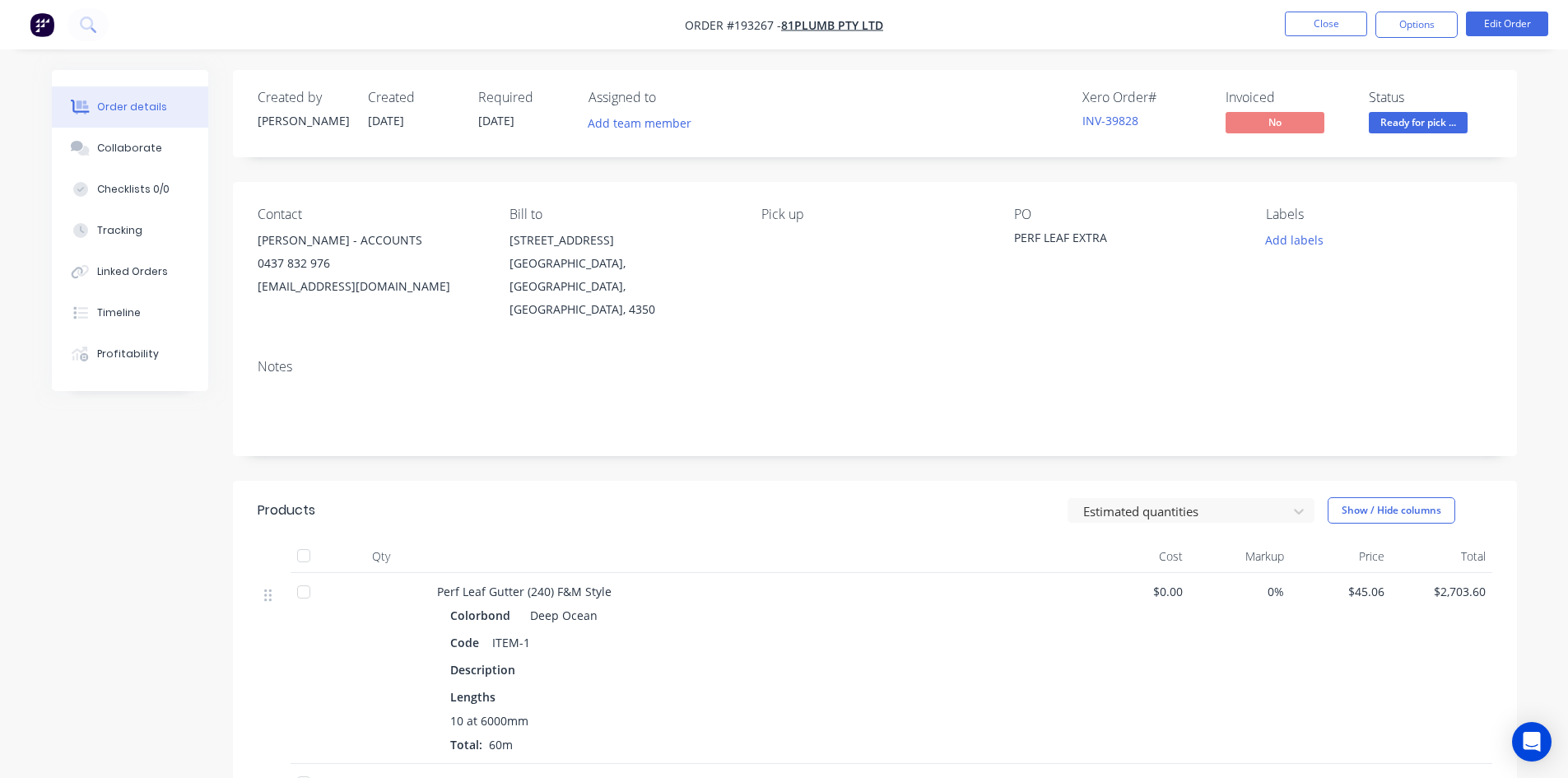
scroll to position [375, 0]
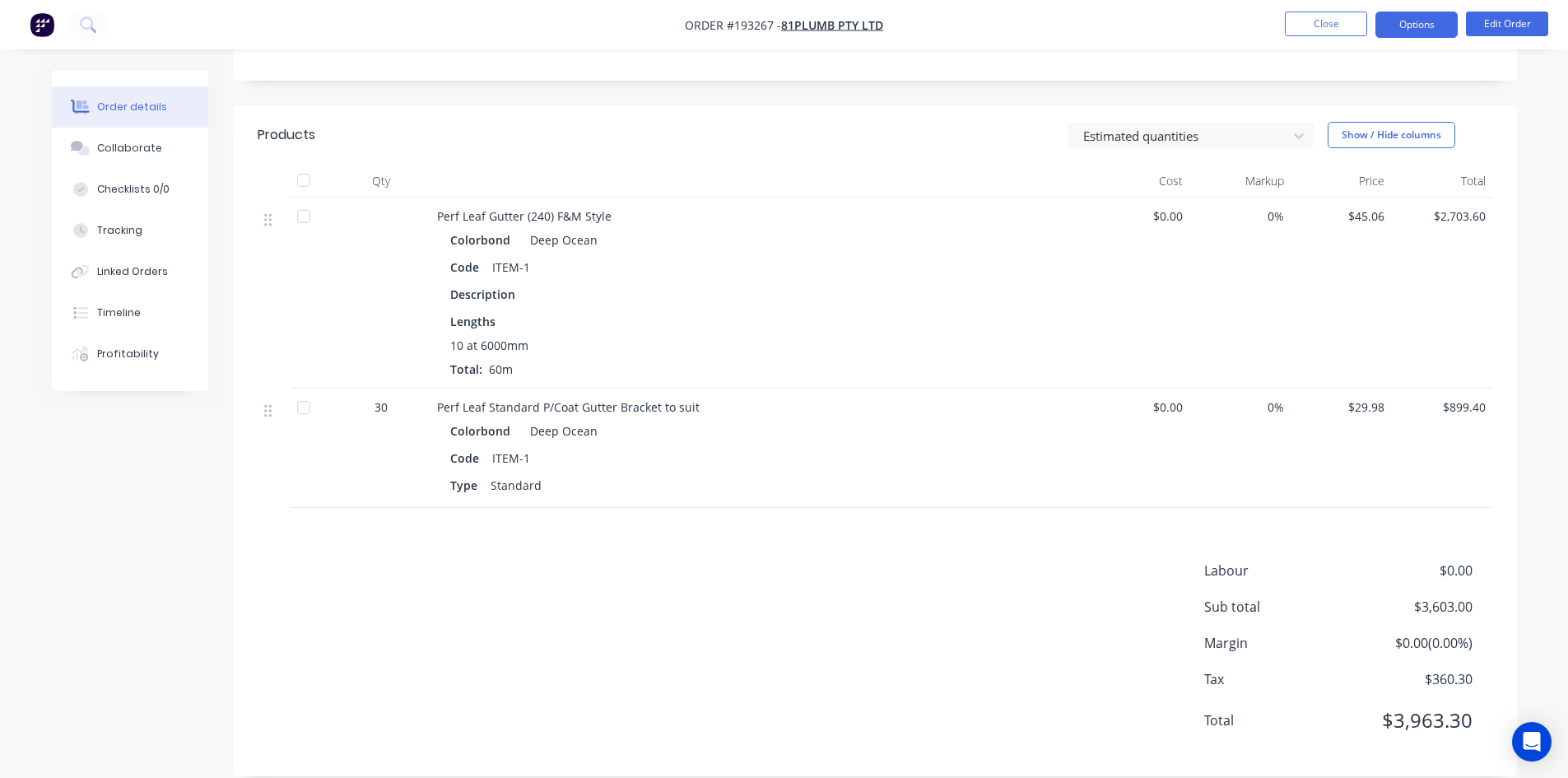
click at [1406, 17] on button "Options" at bounding box center [1416, 24] width 82 height 26
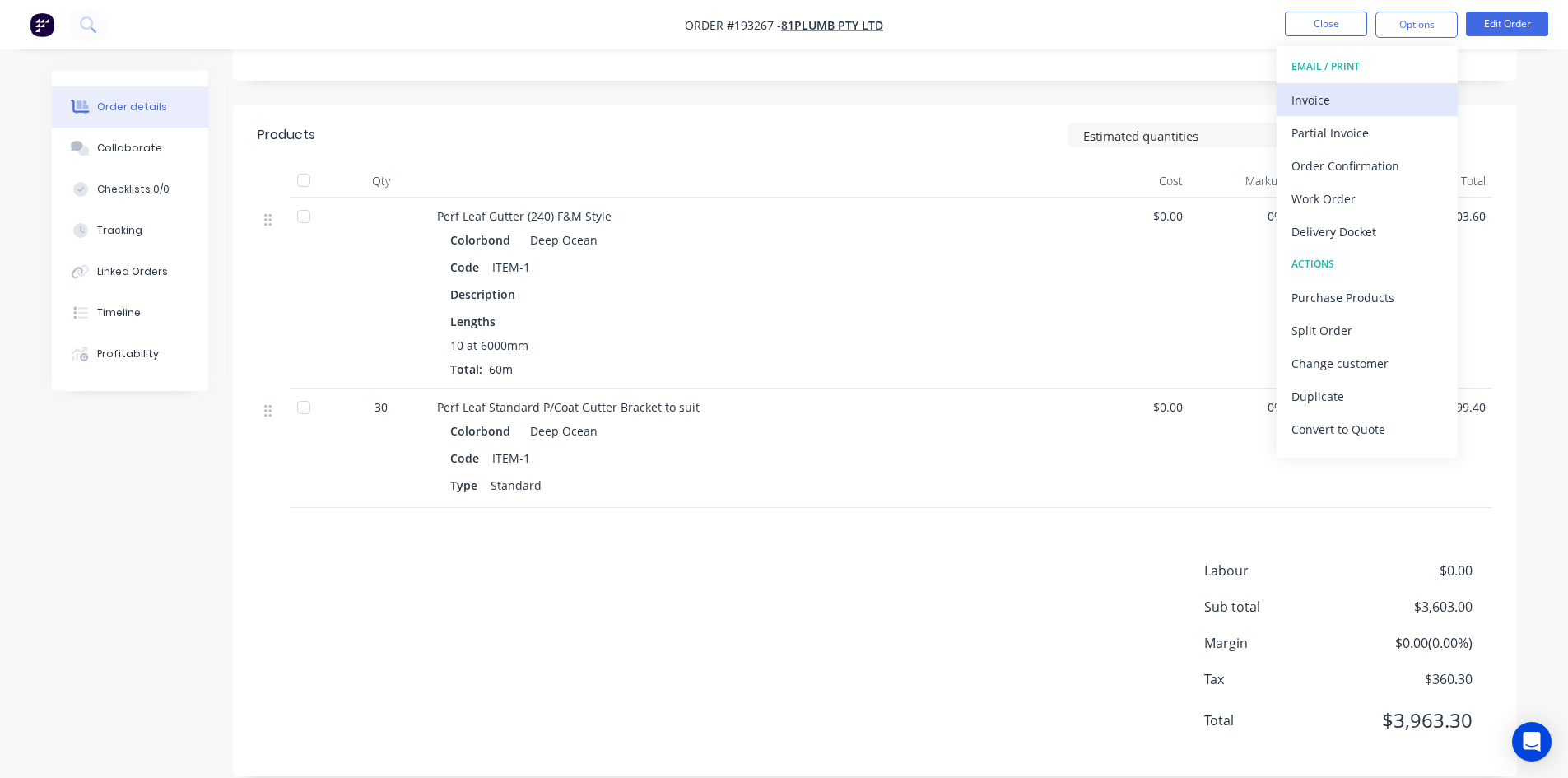
click at [1357, 99] on div "Invoice" at bounding box center [1368, 100] width 152 height 24
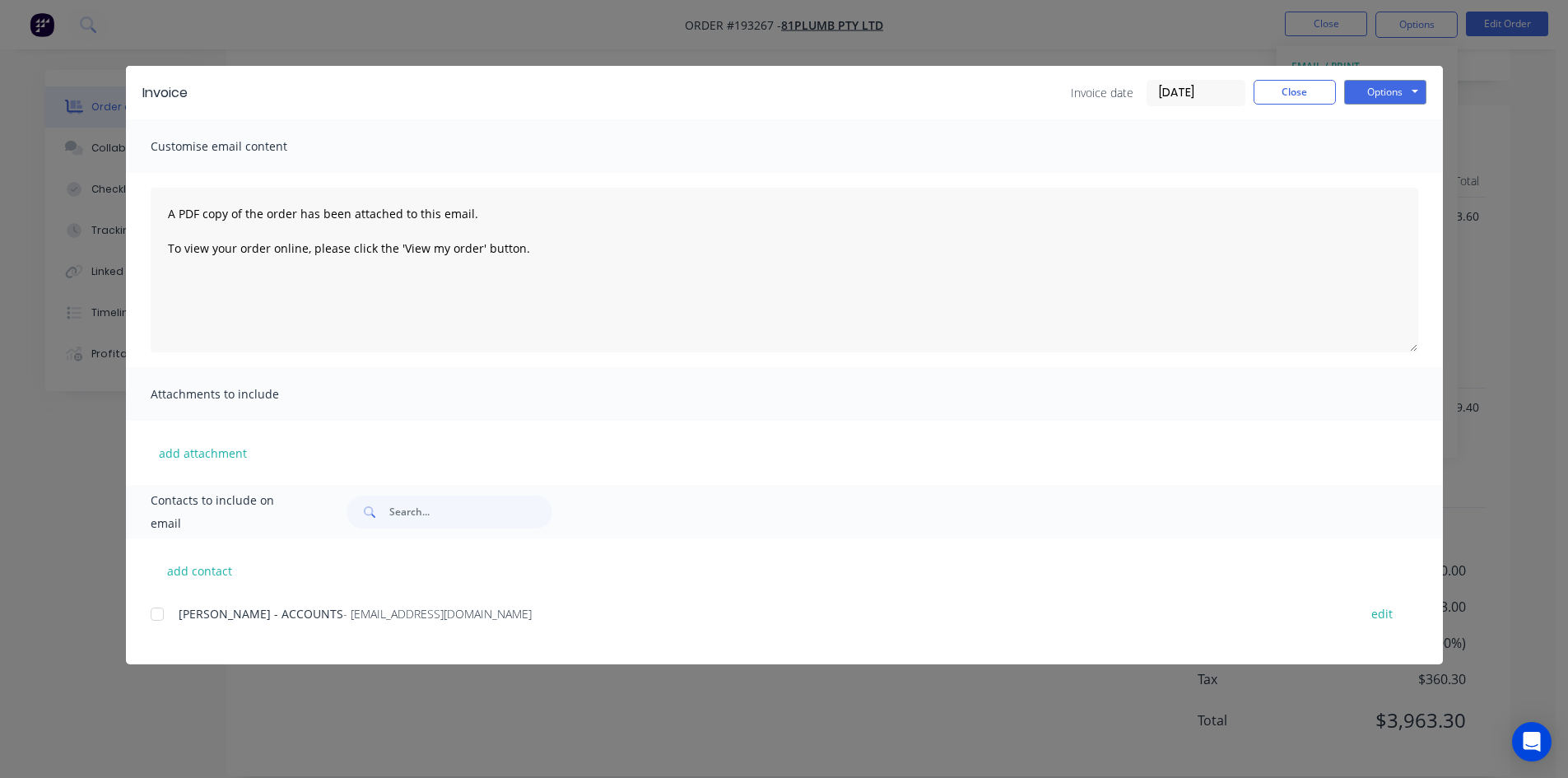
click at [162, 616] on div at bounding box center [157, 614] width 33 height 33
click at [1413, 90] on button "Options" at bounding box center [1385, 92] width 82 height 25
click at [1388, 180] on button "Email" at bounding box center [1396, 176] width 105 height 27
click at [1306, 80] on button "Close" at bounding box center [1295, 92] width 82 height 25
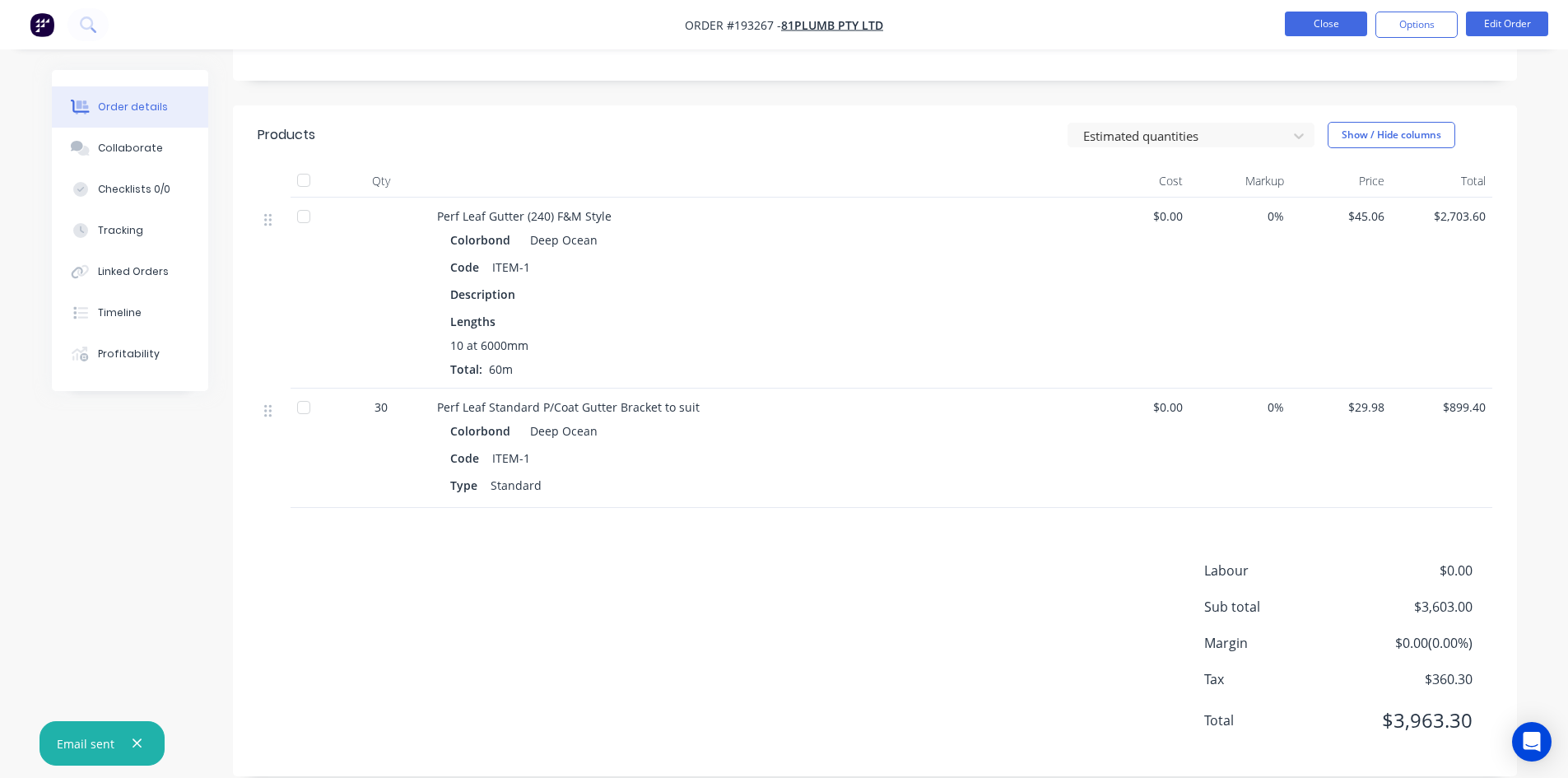
click at [1319, 14] on button "Close" at bounding box center [1326, 24] width 82 height 25
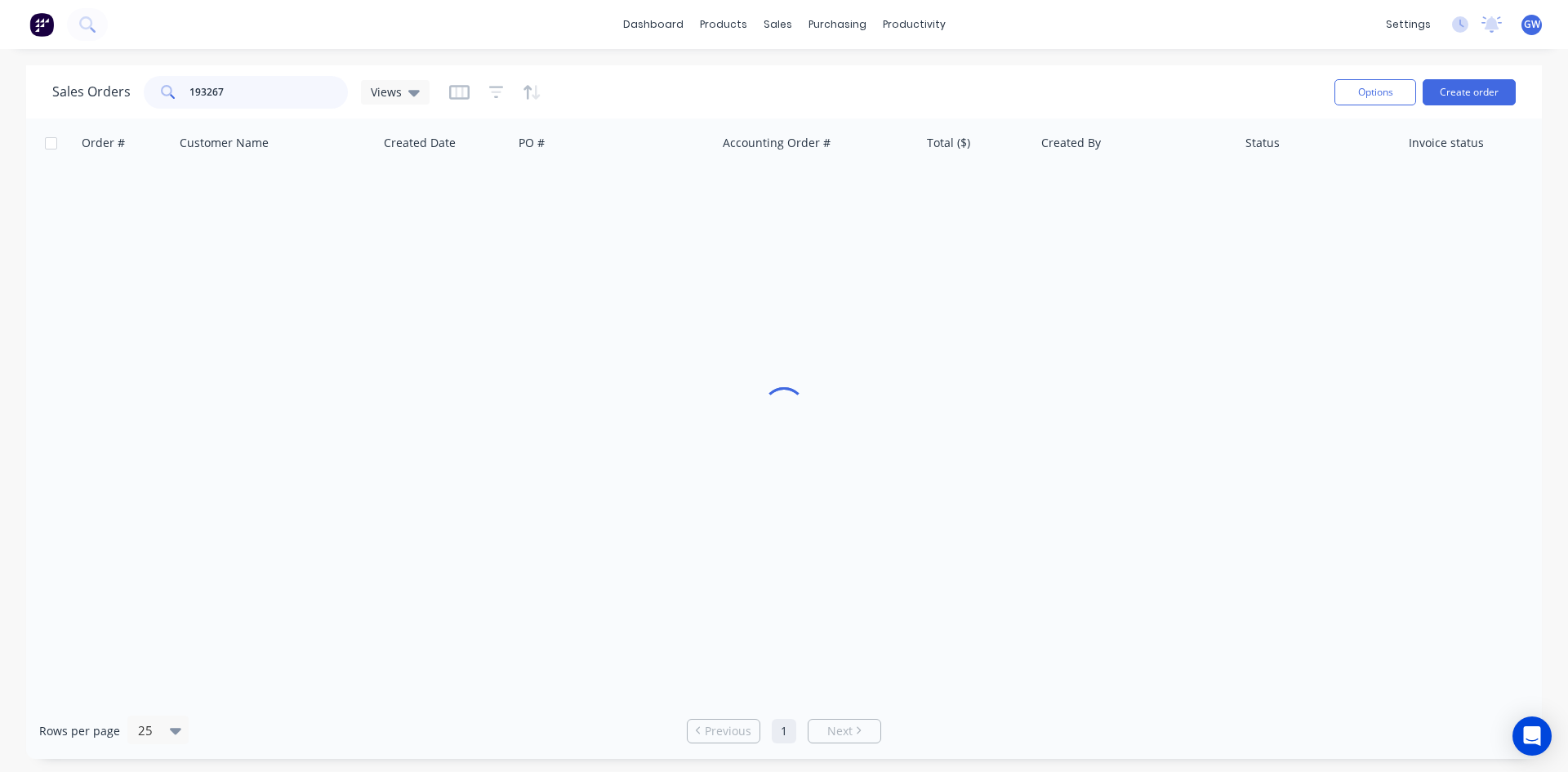
click at [232, 103] on input "193267" at bounding box center [268, 92] width 159 height 32
type input "193882"
click at [914, 190] on div "INV-40417" at bounding box center [818, 193] width 204 height 49
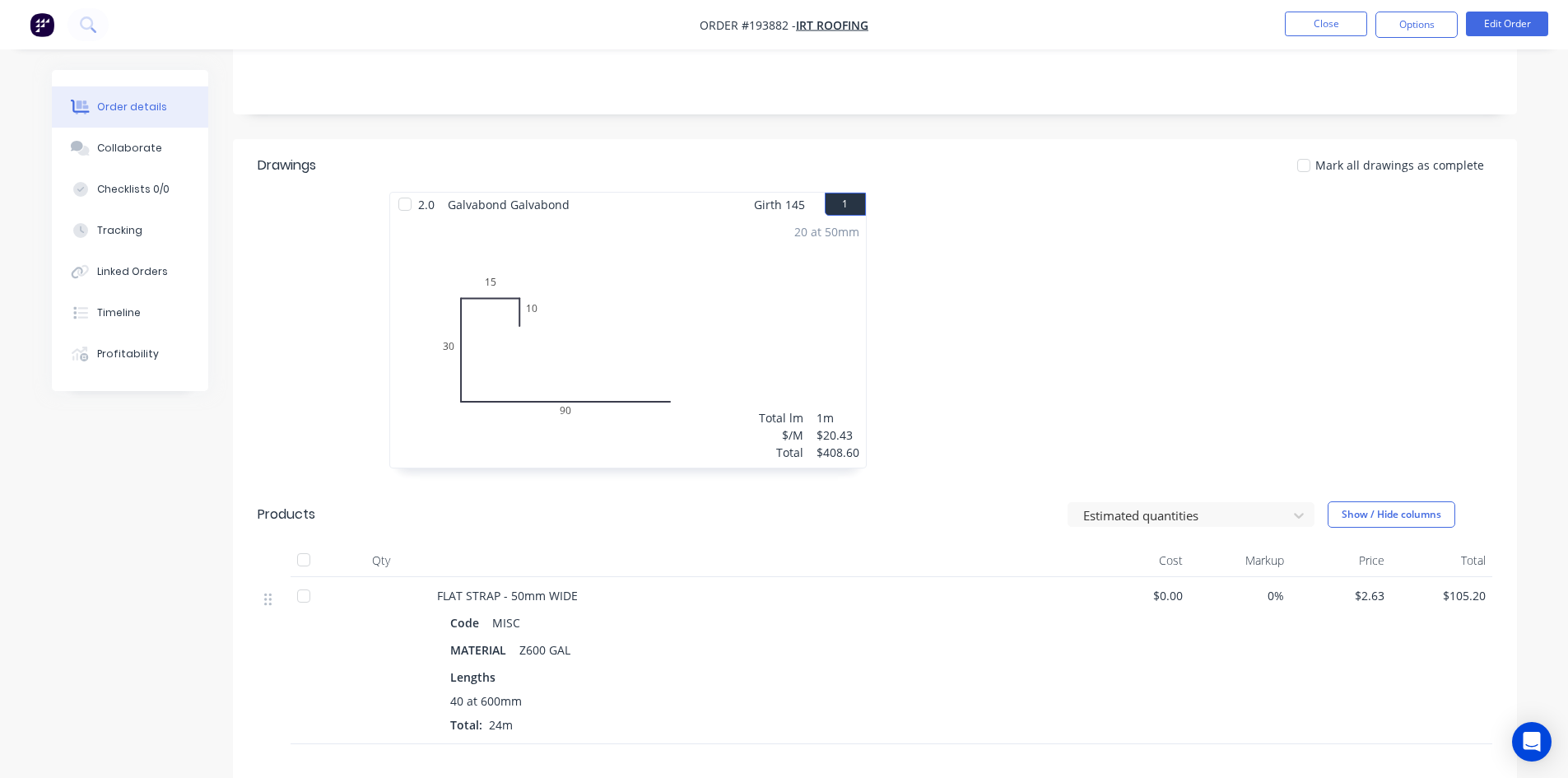
scroll to position [412, 0]
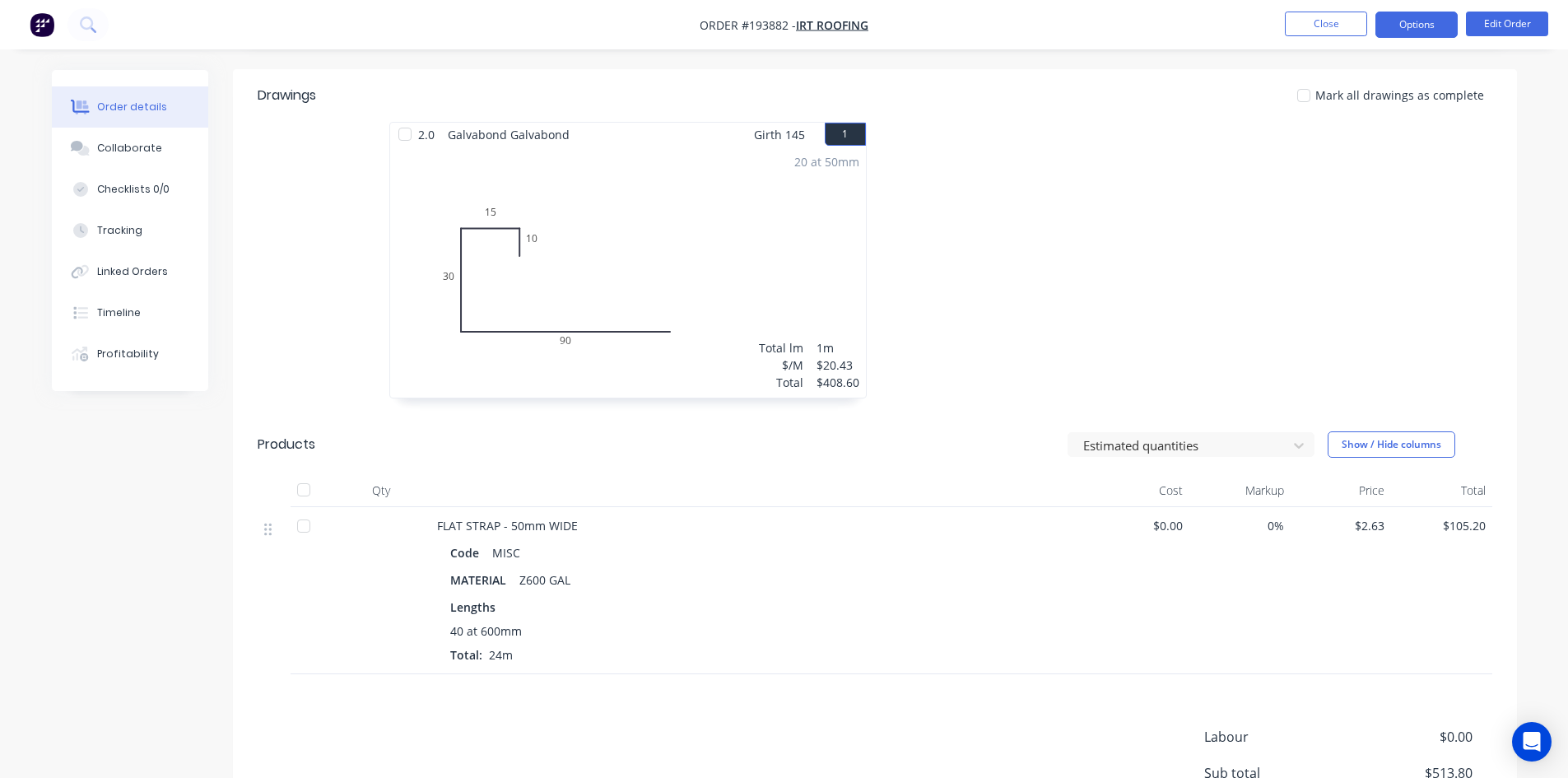
click at [1408, 34] on button "Options" at bounding box center [1416, 24] width 82 height 26
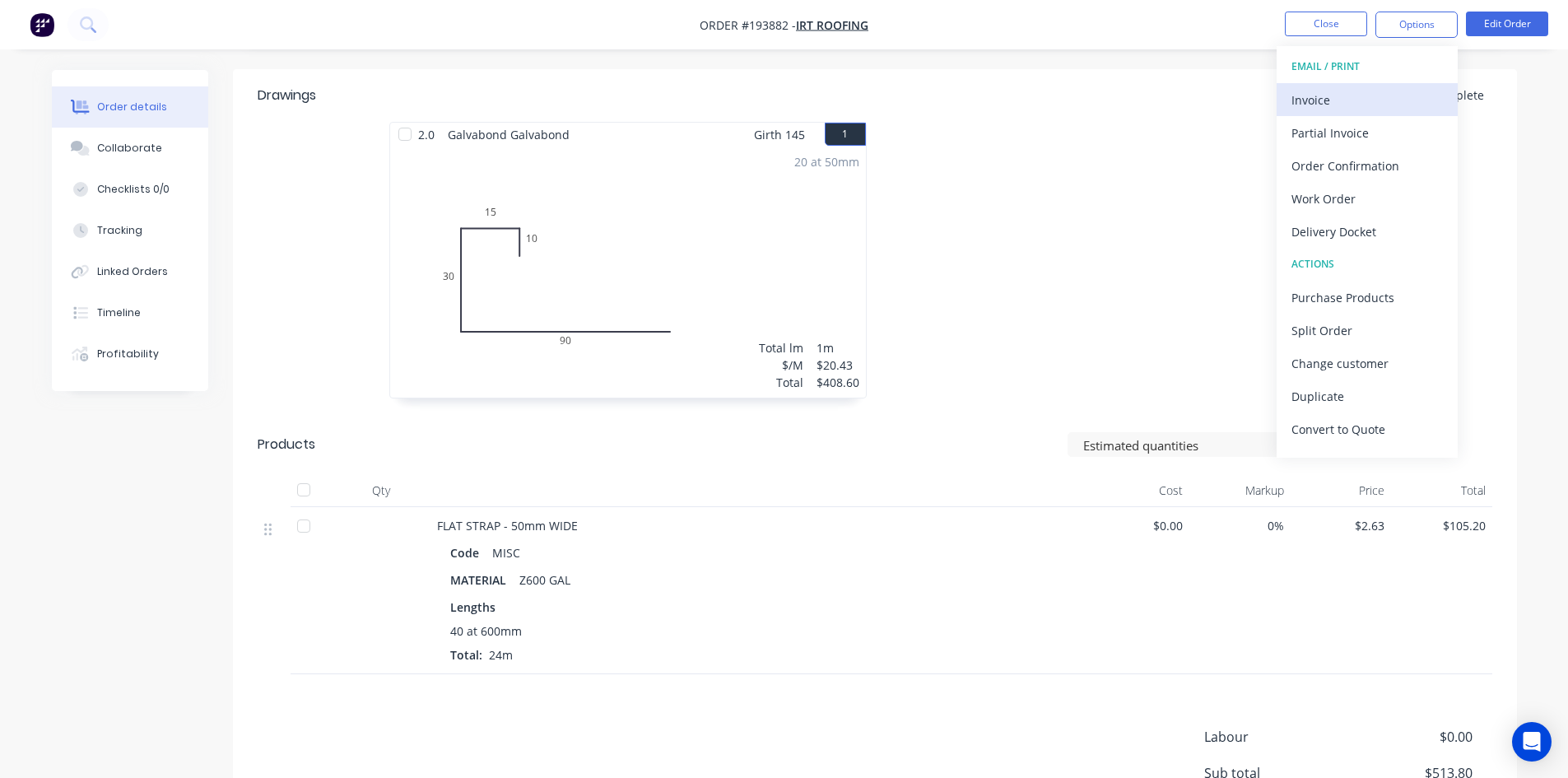
click at [1392, 91] on div "Invoice" at bounding box center [1368, 100] width 152 height 24
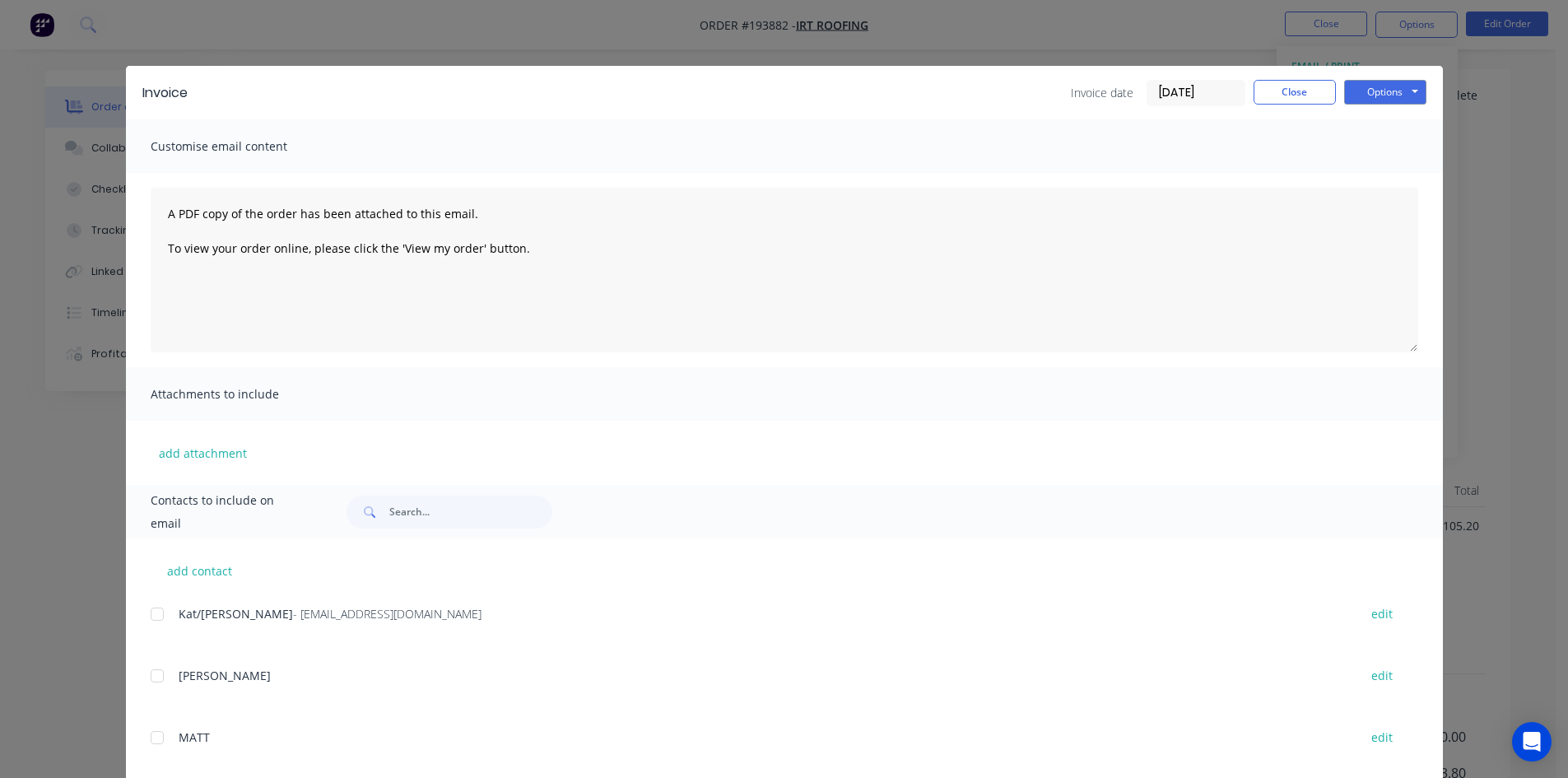
click at [151, 625] on div at bounding box center [157, 614] width 33 height 33
click at [1379, 99] on button "Options" at bounding box center [1385, 92] width 82 height 25
click at [1392, 175] on button "Email" at bounding box center [1396, 176] width 105 height 27
click at [1289, 96] on button "Close" at bounding box center [1295, 92] width 82 height 25
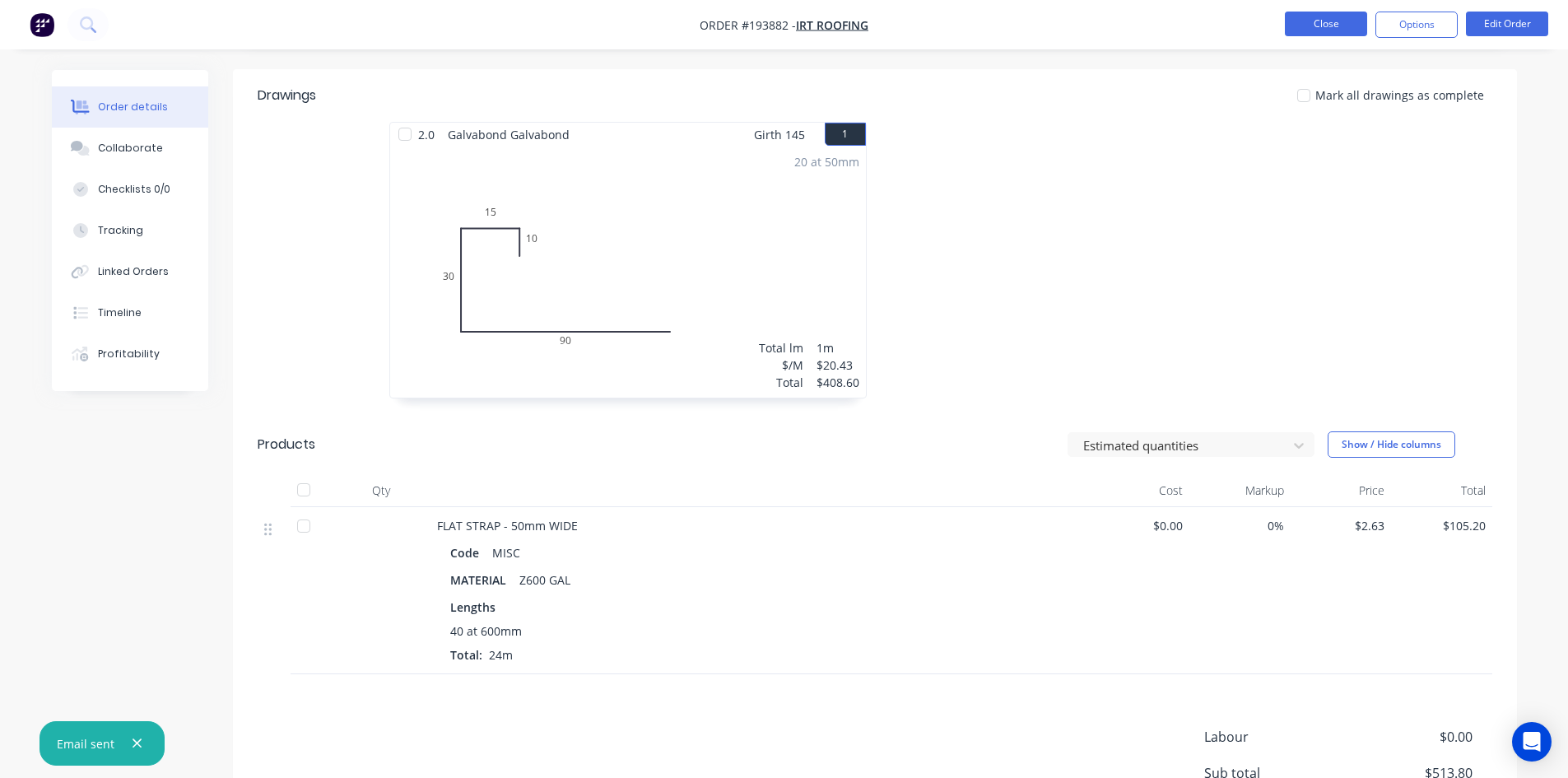
click at [1326, 34] on button "Close" at bounding box center [1326, 24] width 82 height 25
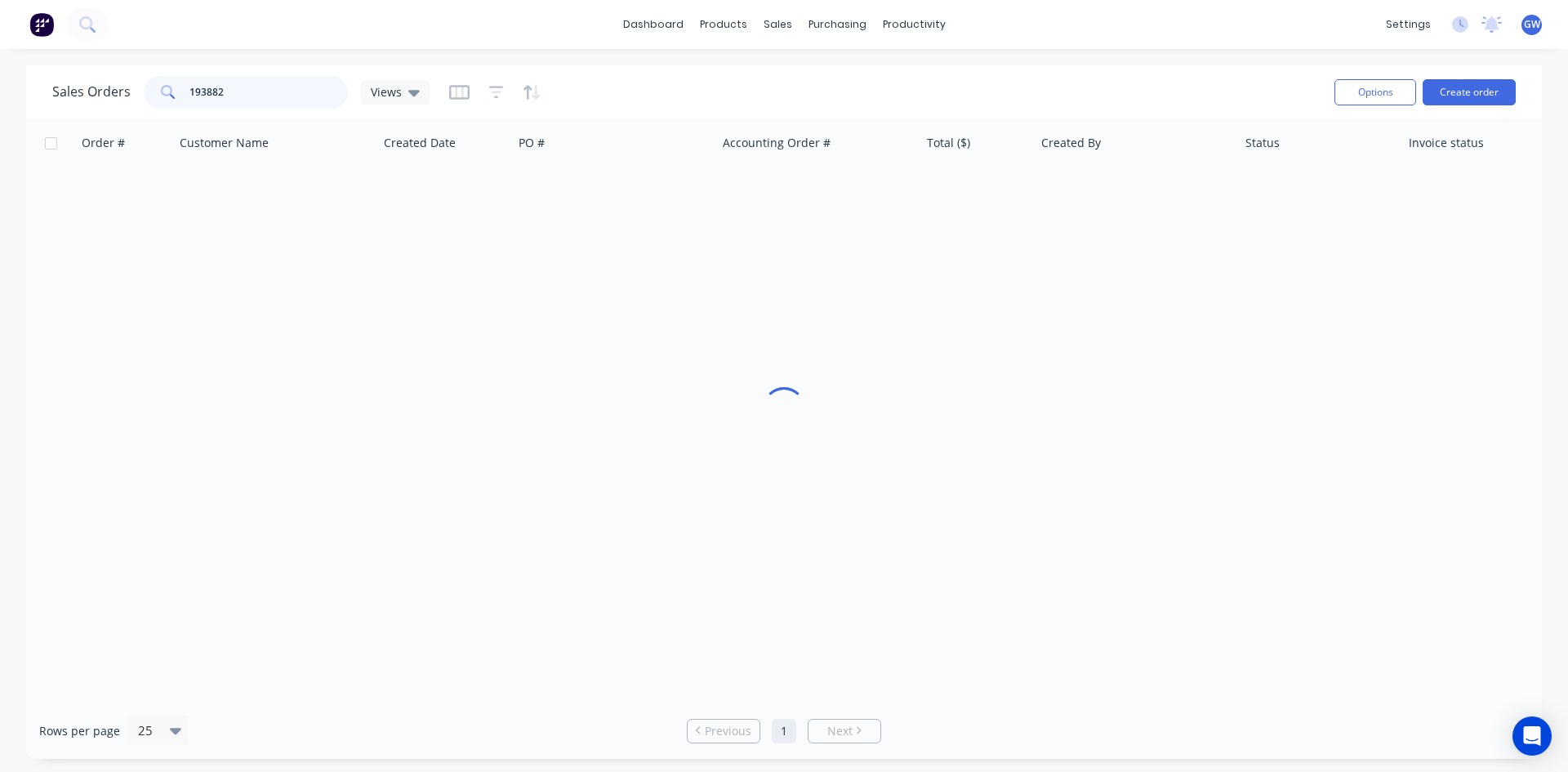
drag, startPoint x: 256, startPoint y: 93, endPoint x: 29, endPoint y: 85, distance: 227.1
click at [29, 85] on div "Sales Orders 193882 Views Options Create order" at bounding box center [783, 92] width 1516 height 53
type input "193958"
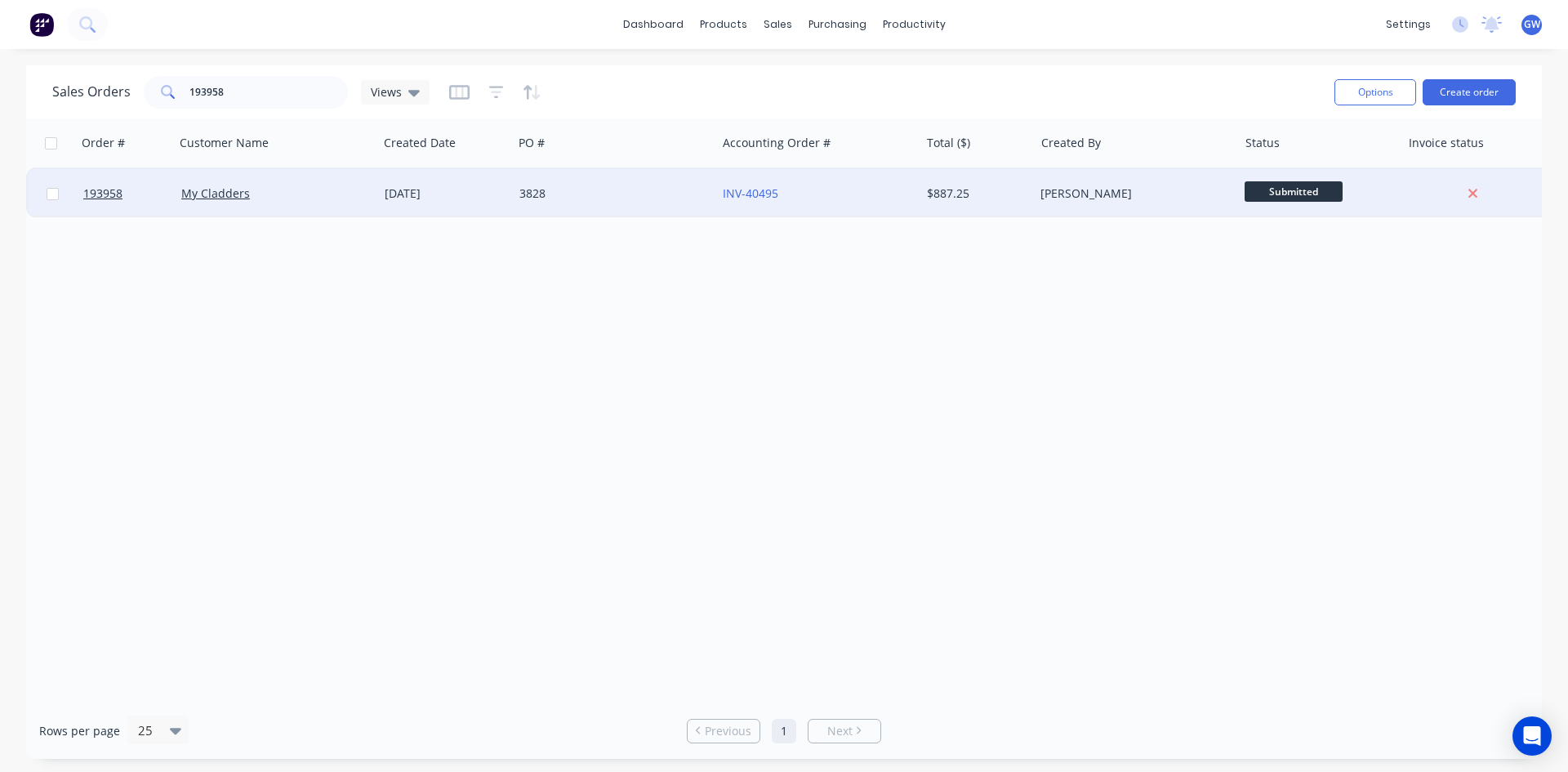
click at [932, 183] on div "$887.25" at bounding box center [977, 193] width 114 height 49
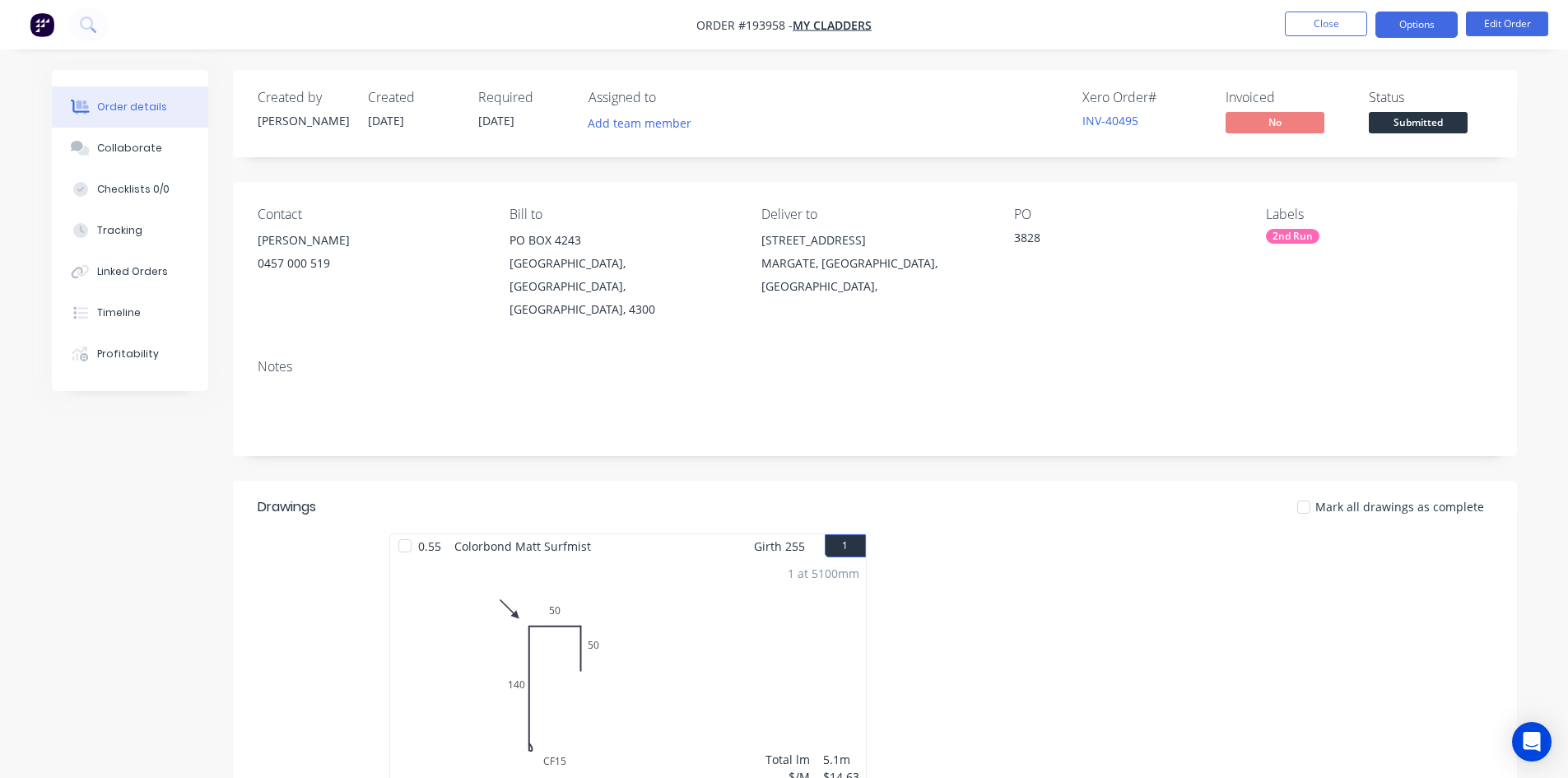
click at [1393, 26] on button "Options" at bounding box center [1416, 24] width 82 height 26
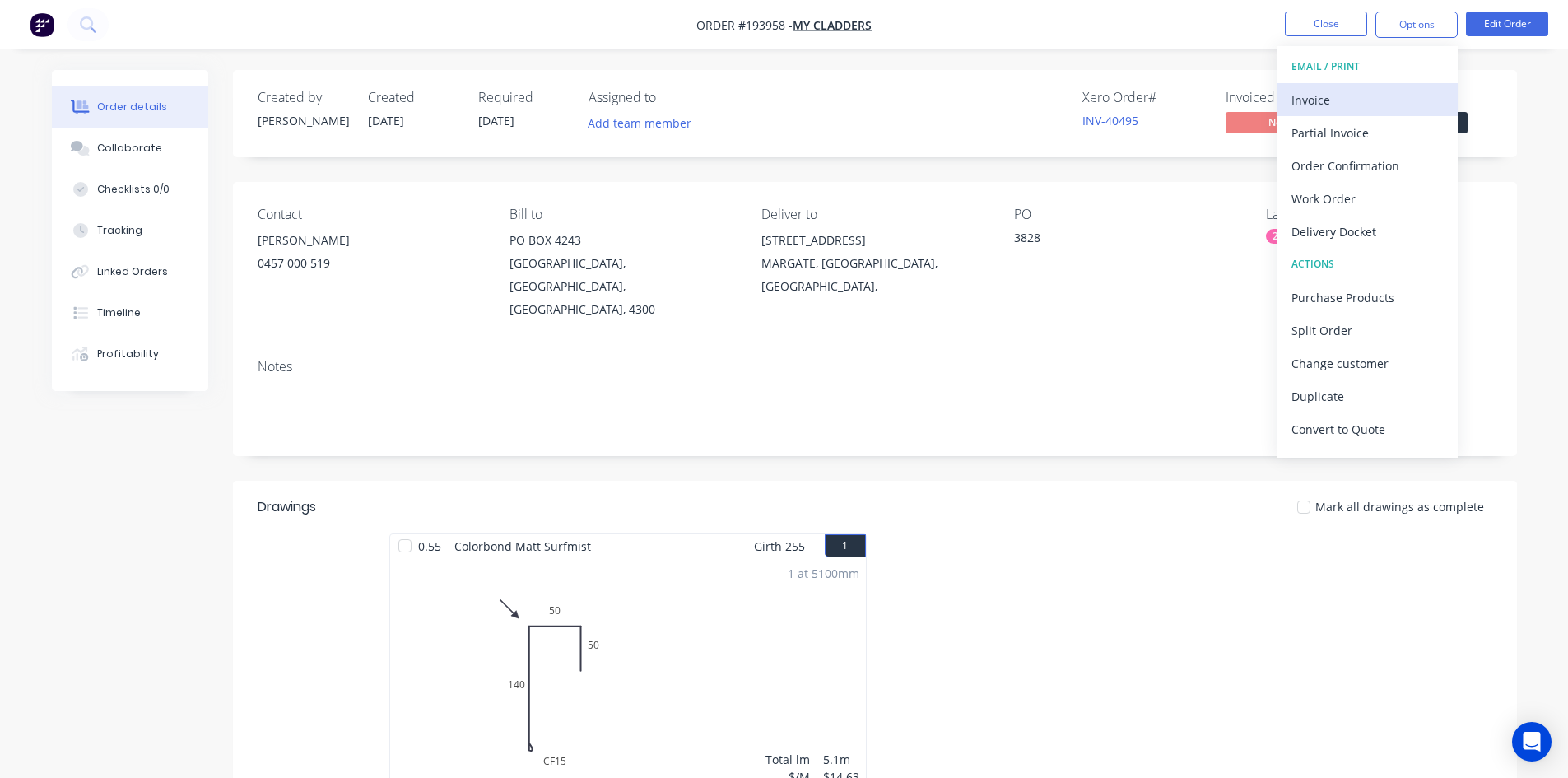
click at [1369, 91] on div "Invoice" at bounding box center [1368, 100] width 152 height 24
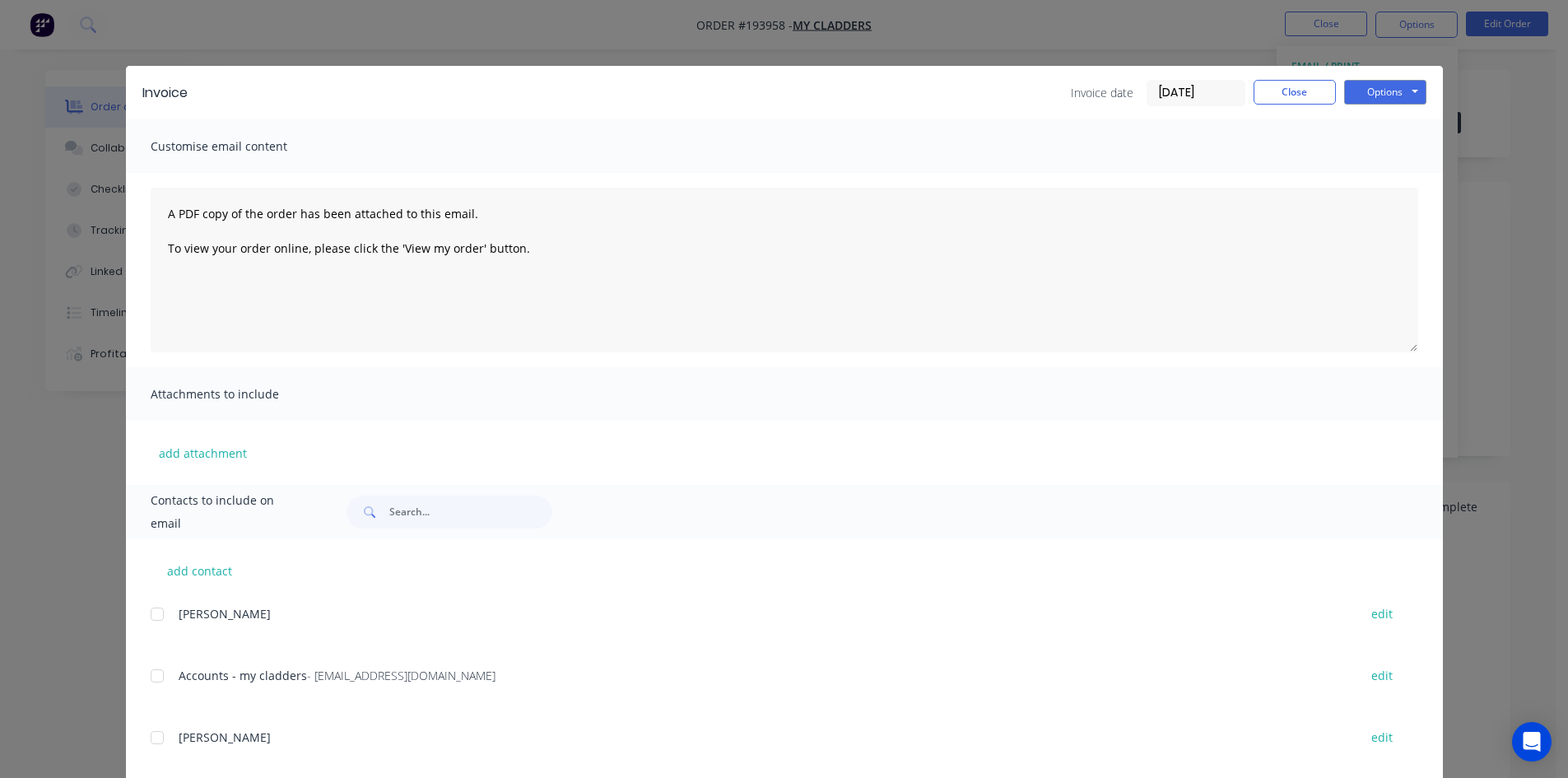
drag, startPoint x: 157, startPoint y: 671, endPoint x: 218, endPoint y: 630, distance: 73.5
click at [158, 671] on div at bounding box center [157, 675] width 33 height 33
click at [1396, 102] on button "Options" at bounding box center [1385, 92] width 82 height 25
click at [1392, 176] on button "Email" at bounding box center [1396, 176] width 105 height 27
drag, startPoint x: 1295, startPoint y: 96, endPoint x: 1313, endPoint y: 46, distance: 53.1
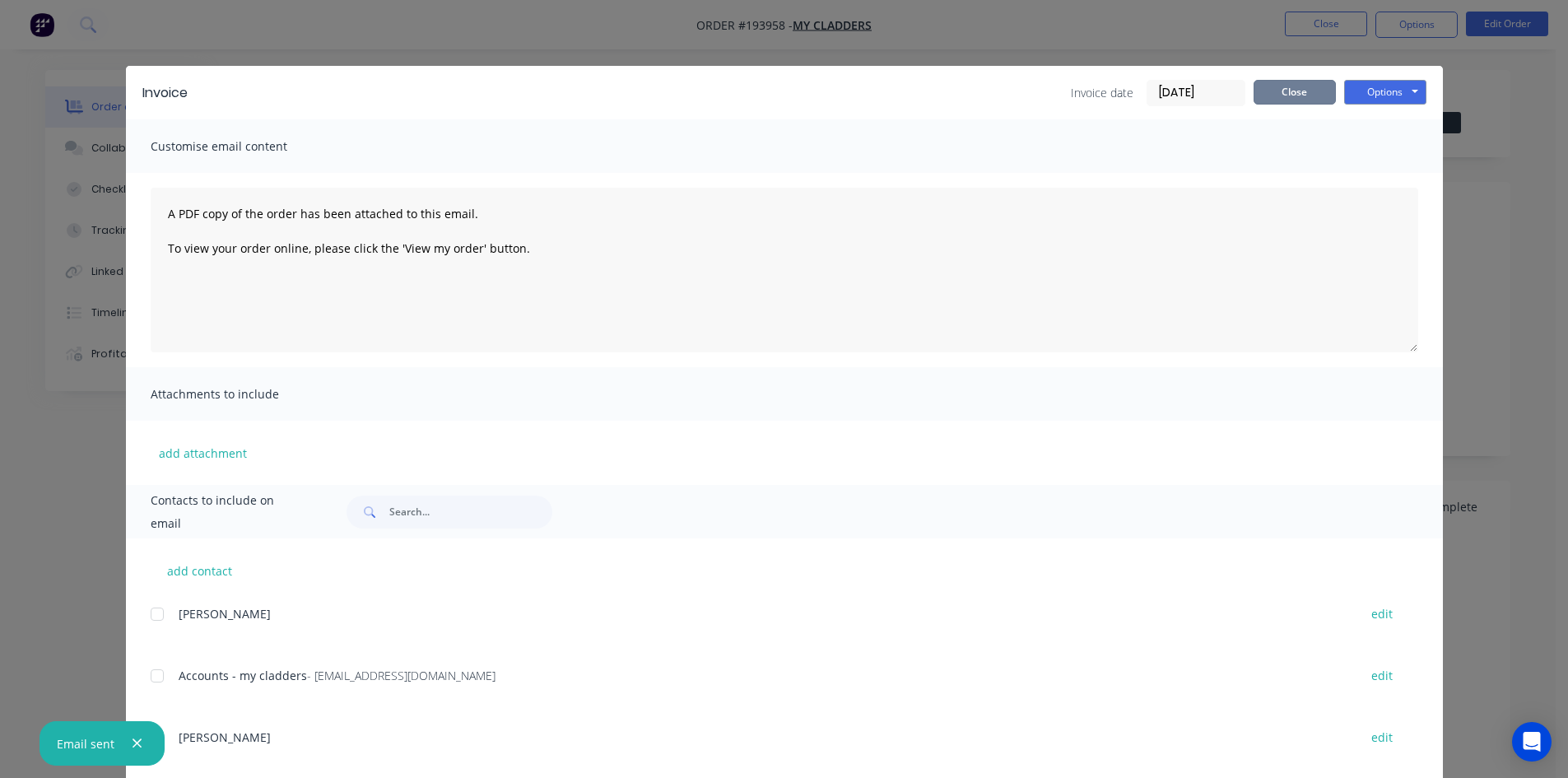
click at [1295, 96] on button "Close" at bounding box center [1295, 92] width 82 height 25
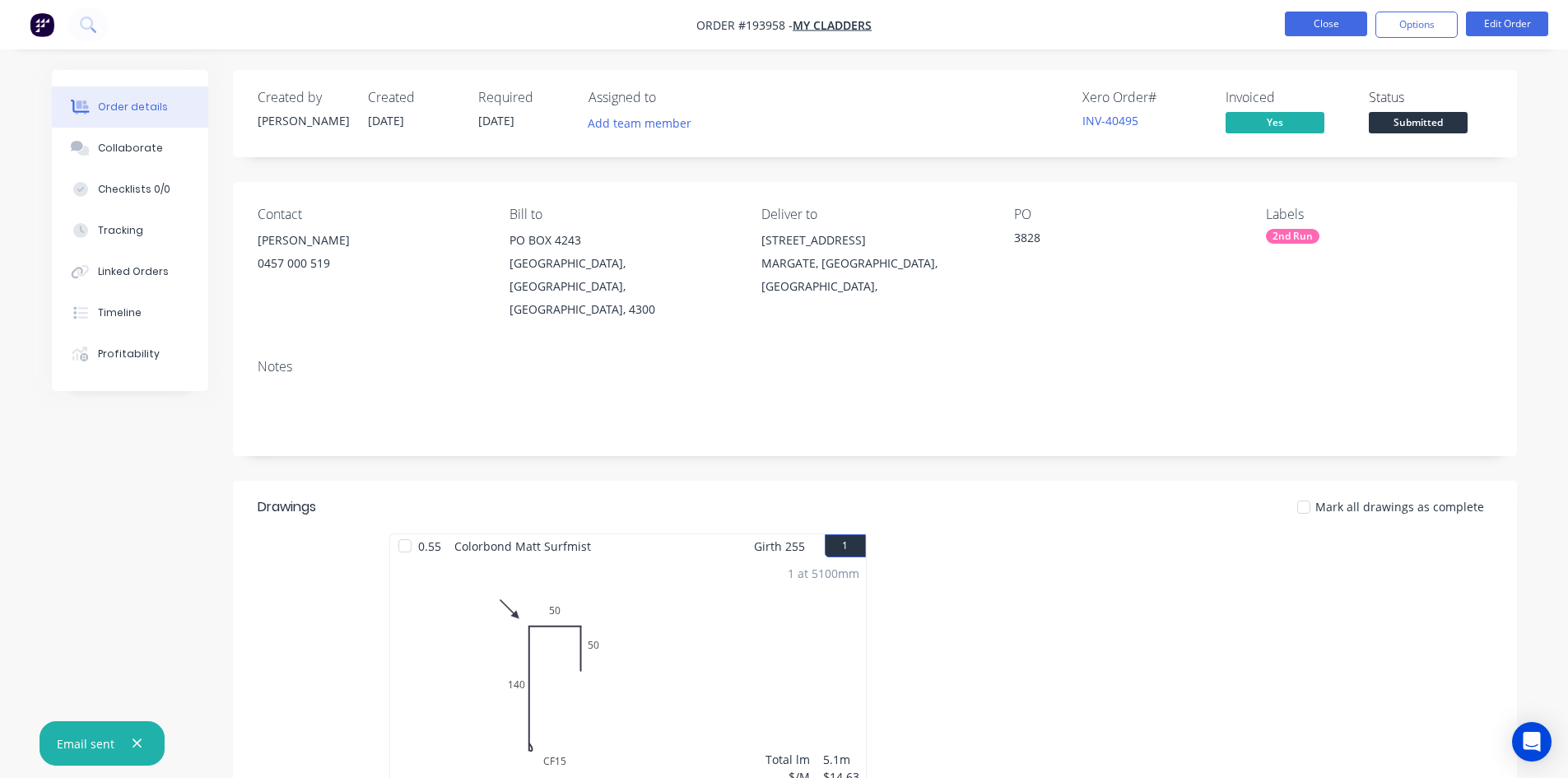
click at [1325, 35] on li "Close" at bounding box center [1326, 24] width 82 height 26
click at [1336, 26] on button "Close" at bounding box center [1326, 24] width 82 height 25
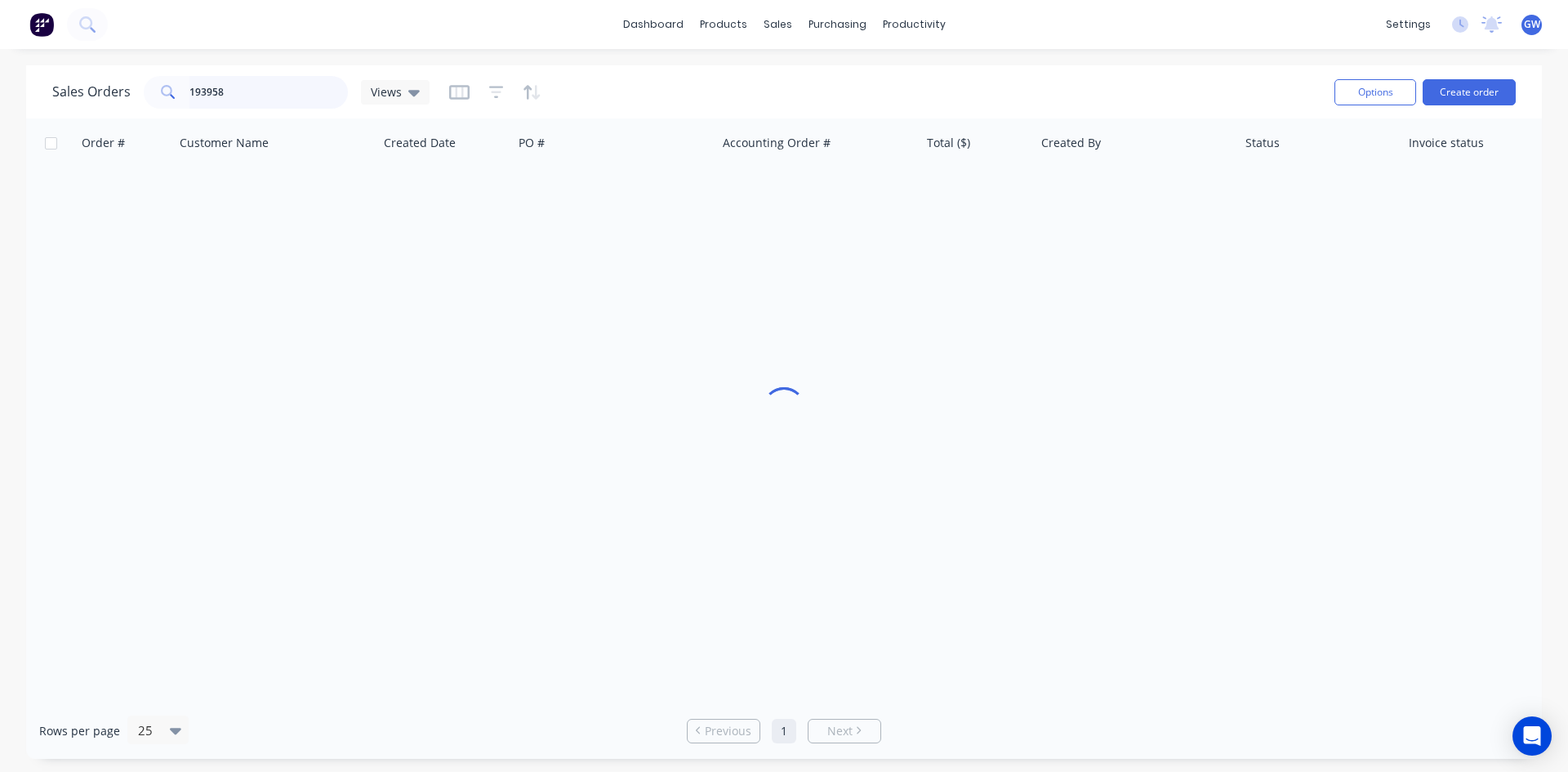
click at [297, 83] on input "193958" at bounding box center [268, 92] width 159 height 32
type input "194097"
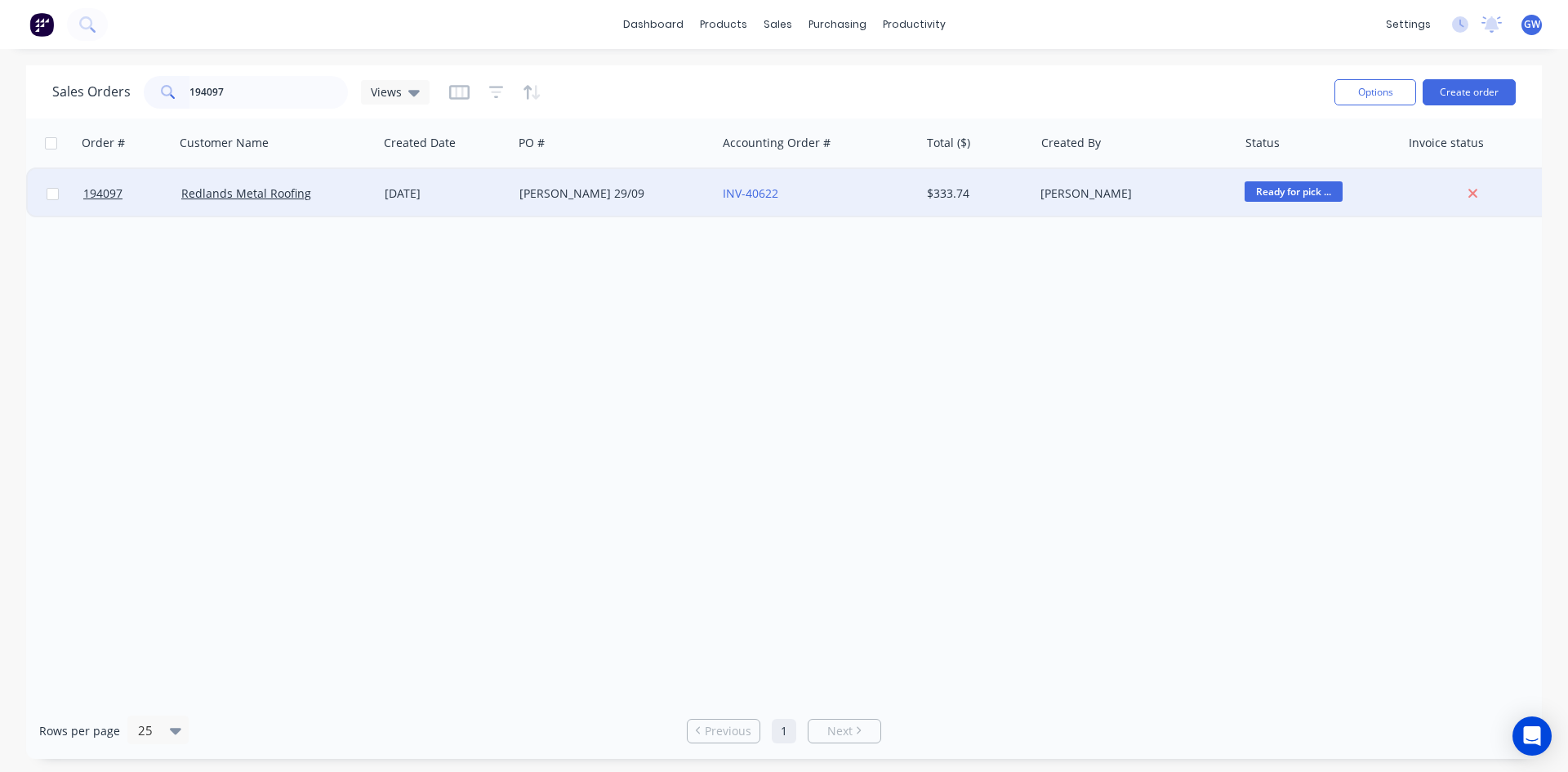
click at [1071, 195] on div "[PERSON_NAME]" at bounding box center [1130, 193] width 182 height 16
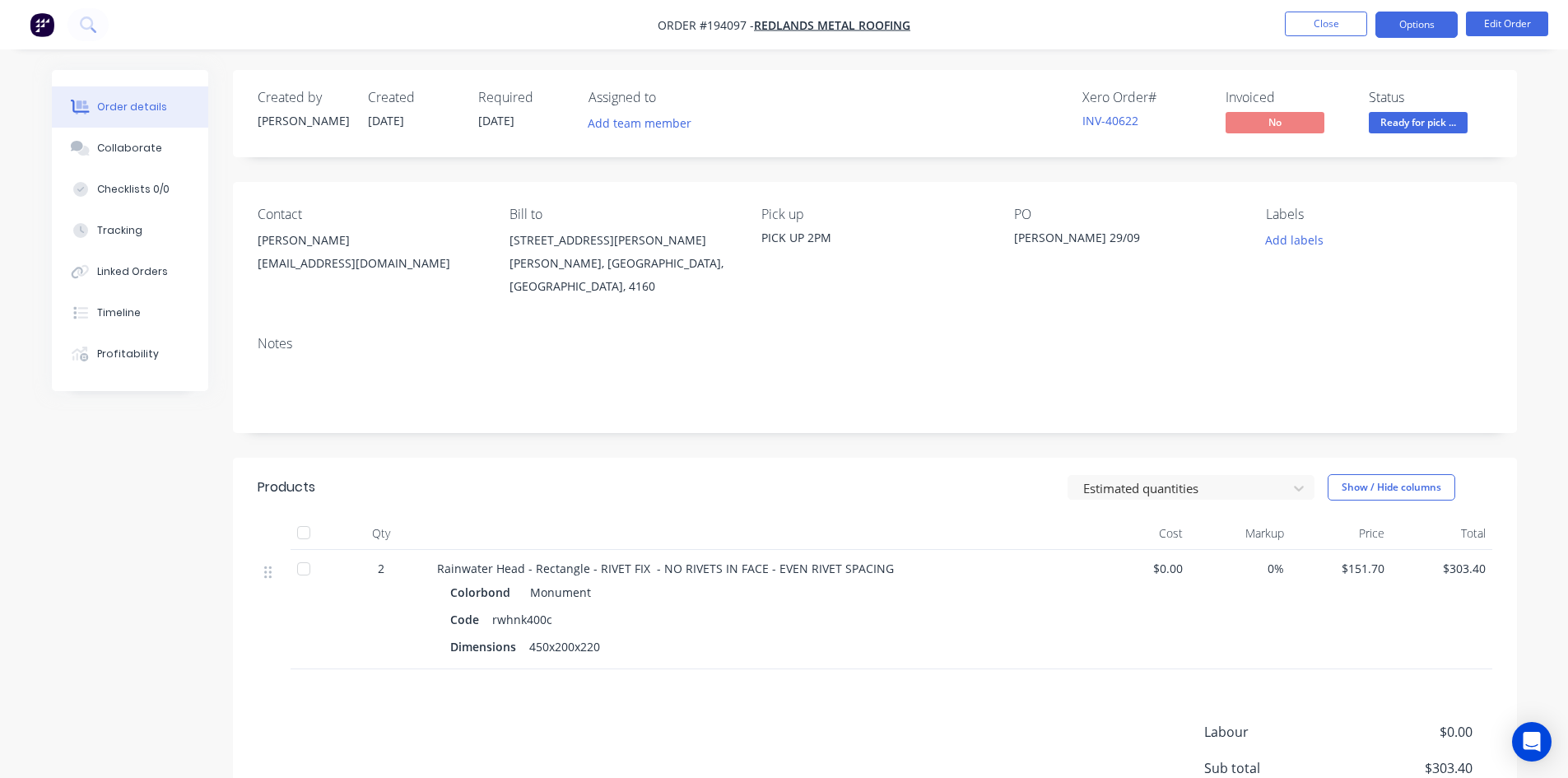
click at [1402, 21] on button "Options" at bounding box center [1416, 24] width 82 height 26
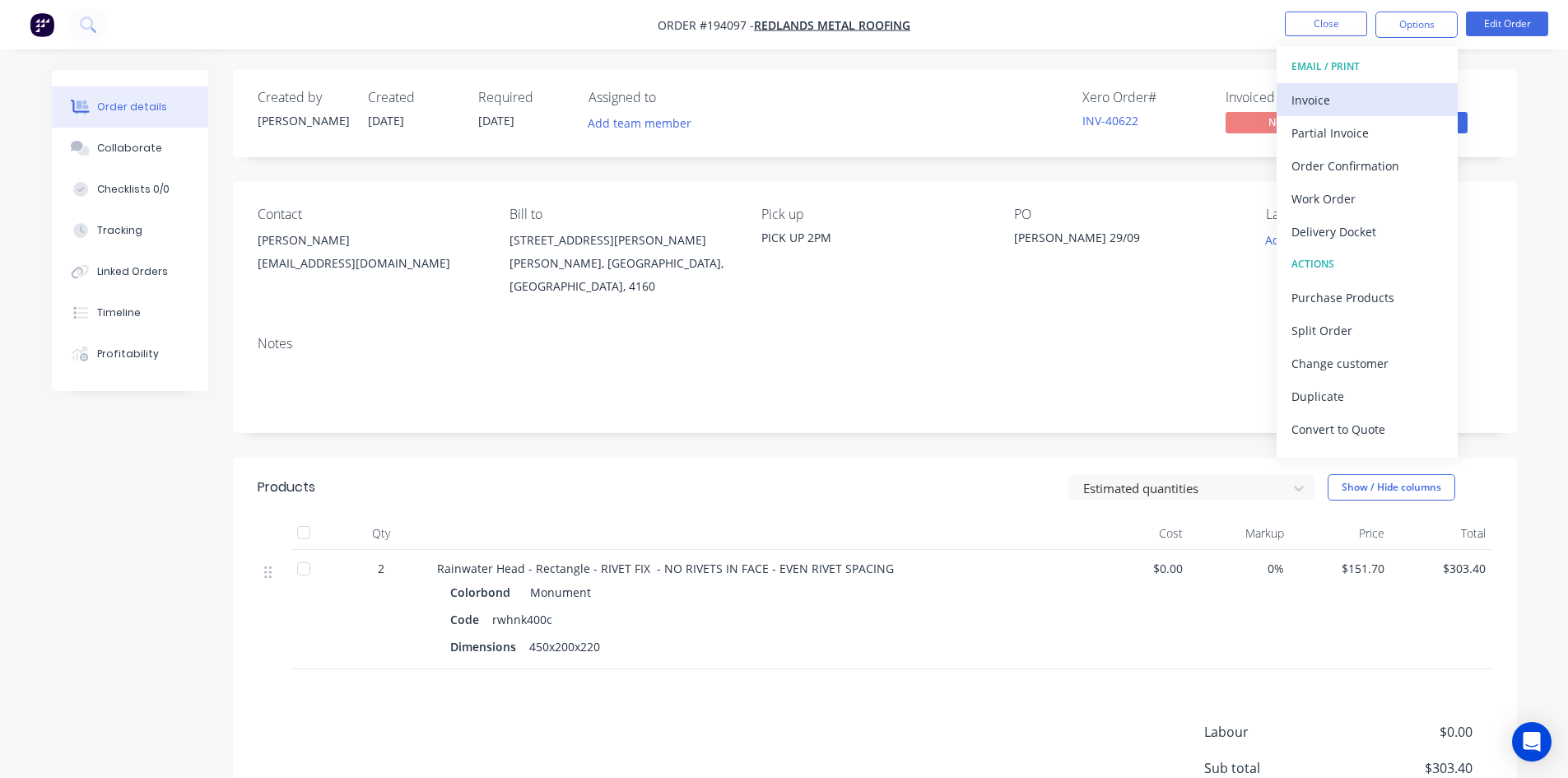
click at [1331, 90] on div "Invoice" at bounding box center [1368, 100] width 152 height 24
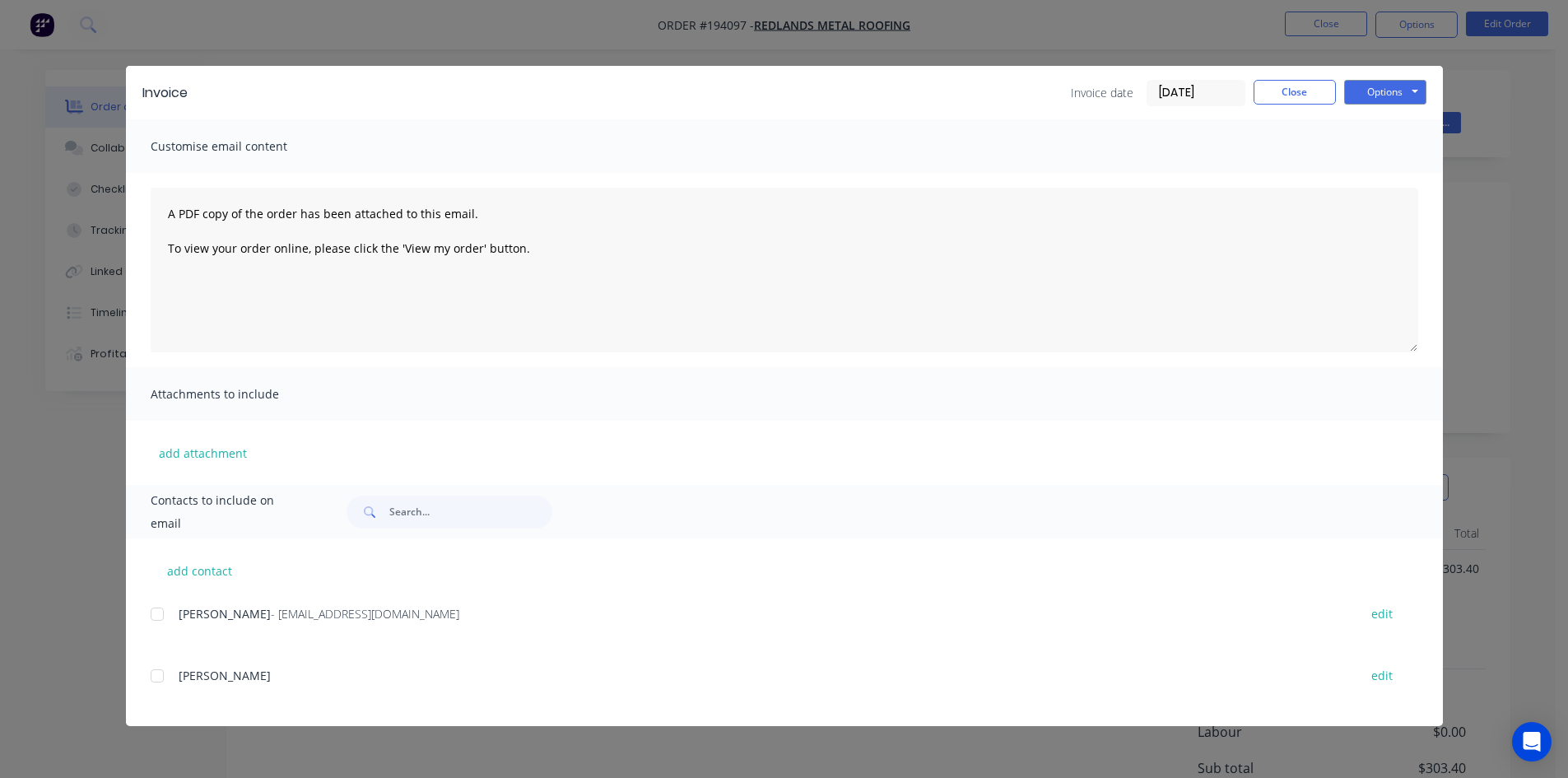
click at [166, 610] on div at bounding box center [157, 614] width 33 height 33
click at [1379, 89] on button "Options" at bounding box center [1385, 92] width 82 height 25
click at [1391, 180] on button "Email" at bounding box center [1396, 176] width 105 height 27
click at [1313, 92] on button "Close" at bounding box center [1295, 92] width 82 height 25
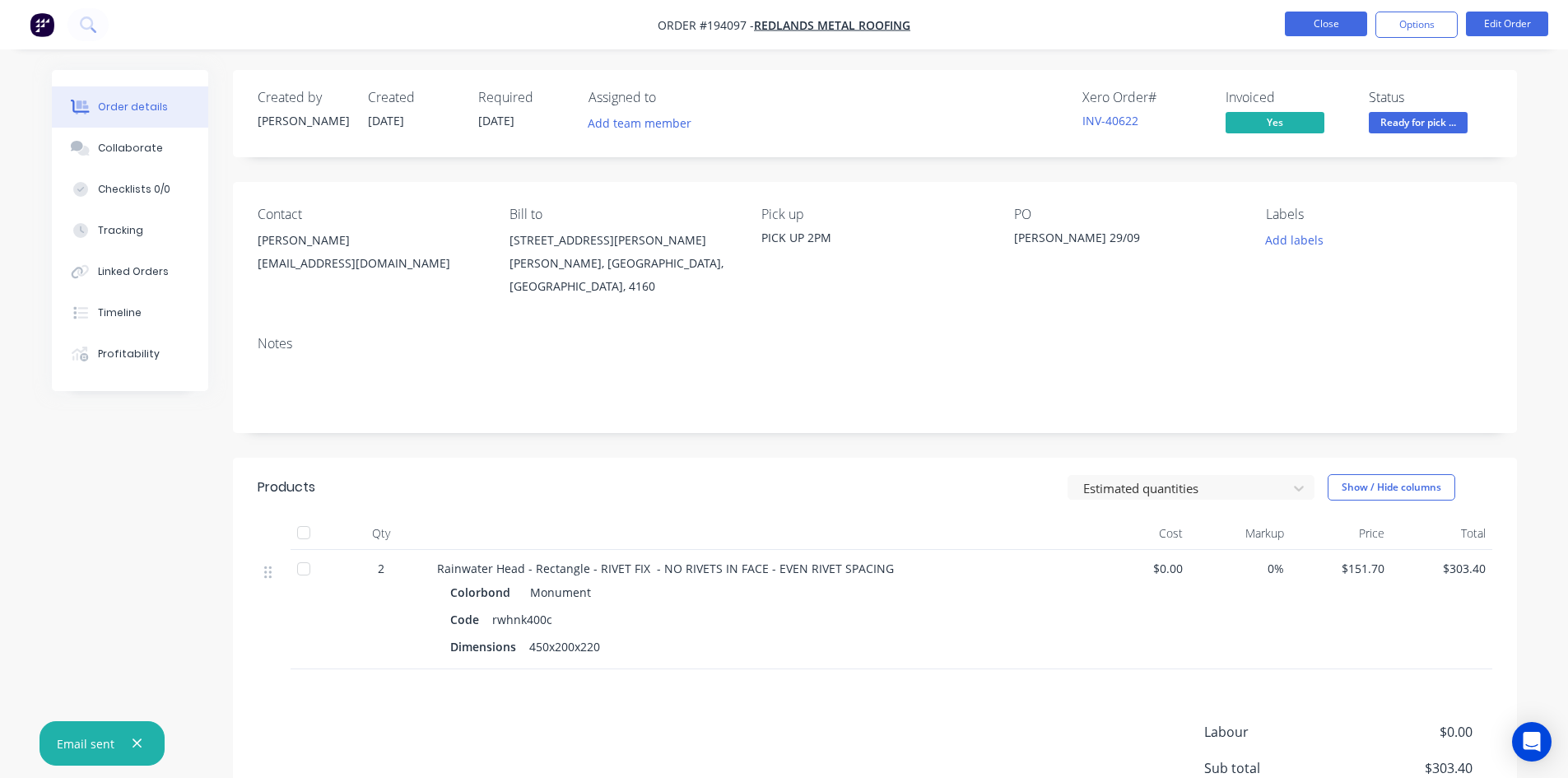
click at [1329, 25] on button "Close" at bounding box center [1326, 24] width 82 height 25
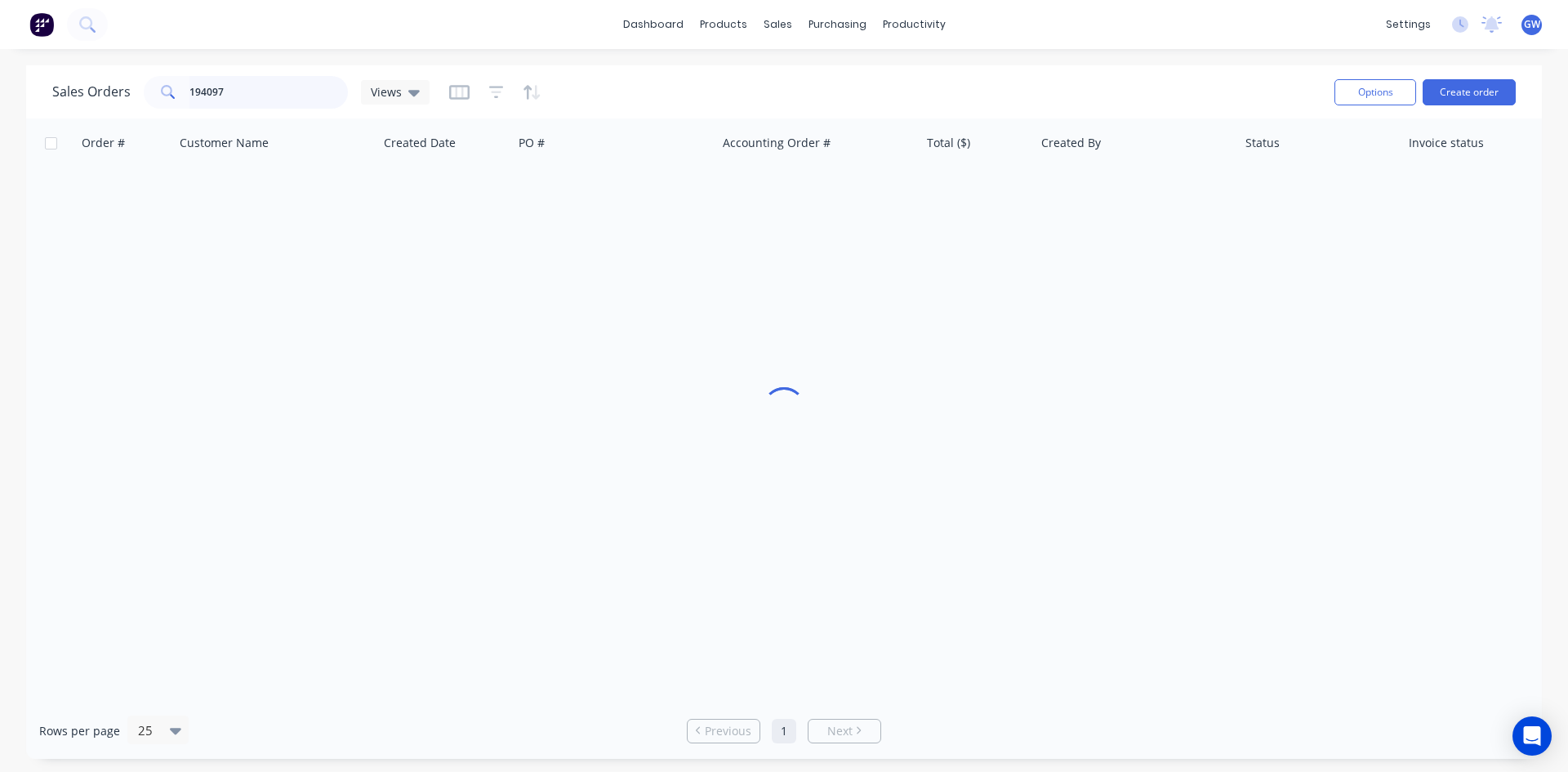
click at [230, 89] on input "194097" at bounding box center [268, 92] width 159 height 32
type input "194126"
click at [1077, 190] on div "[PERSON_NAME]" at bounding box center [1130, 193] width 182 height 16
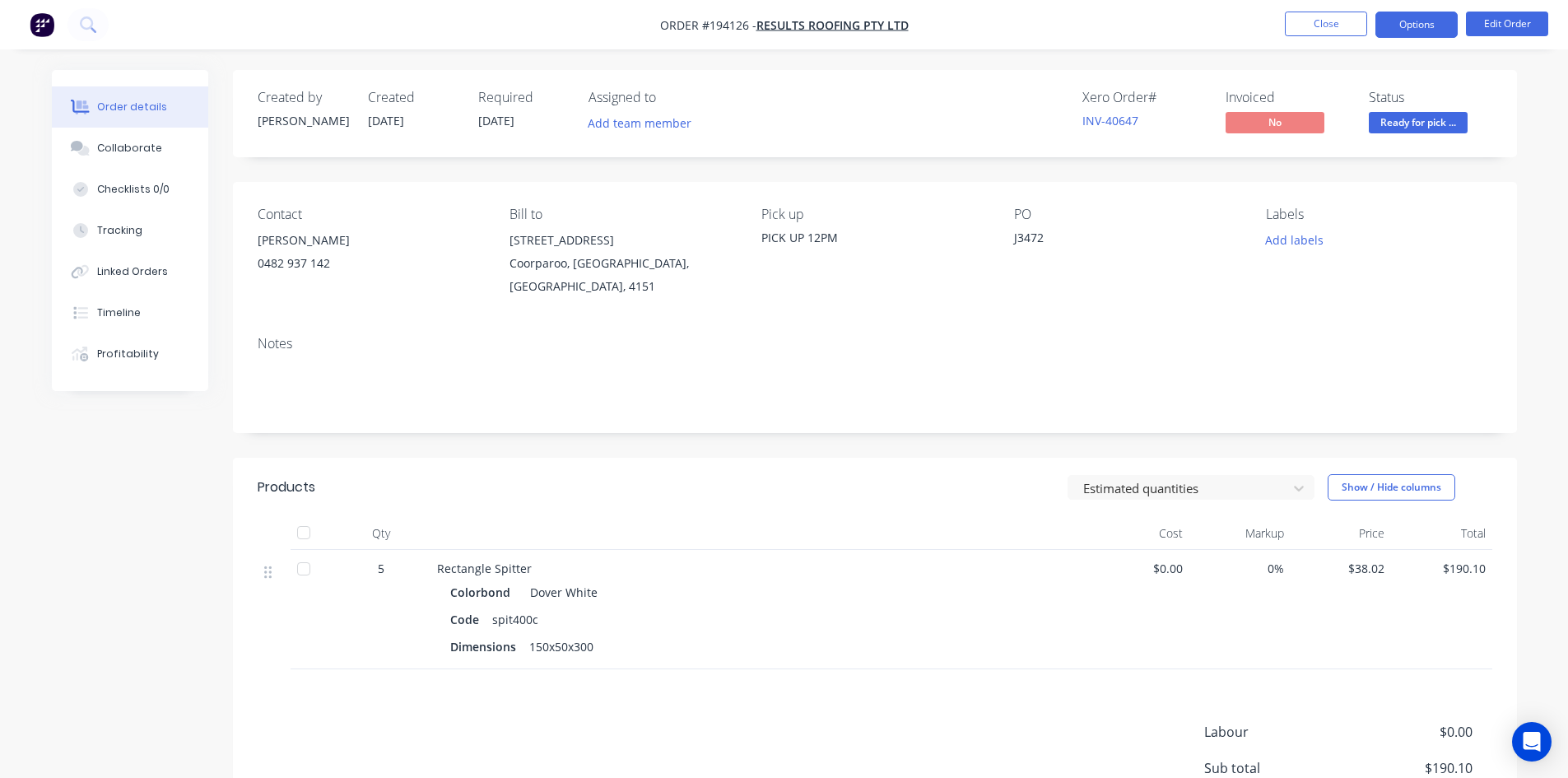
click at [1420, 20] on button "Options" at bounding box center [1416, 24] width 82 height 26
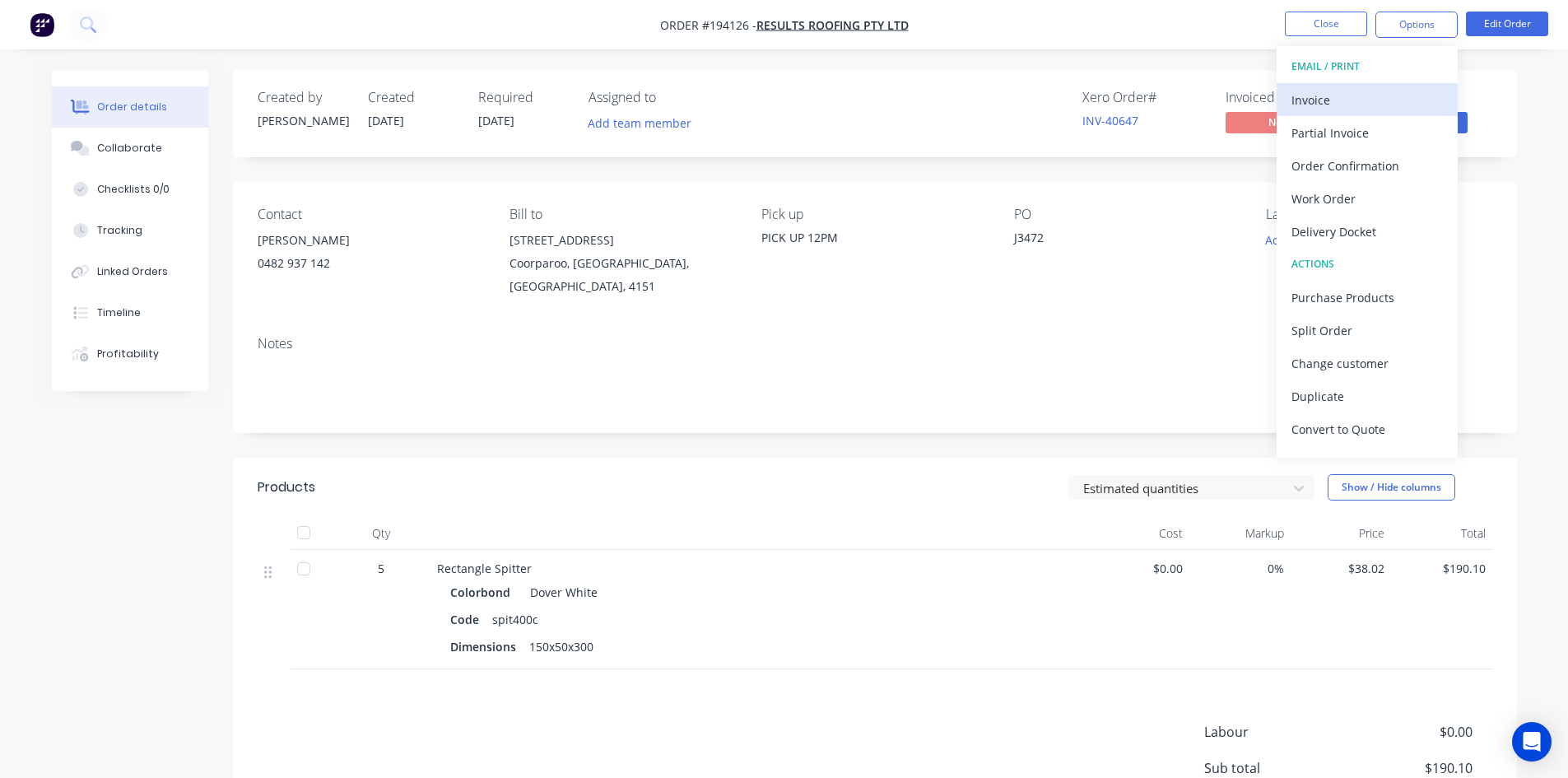
click at [1364, 100] on div "Invoice" at bounding box center [1368, 100] width 152 height 24
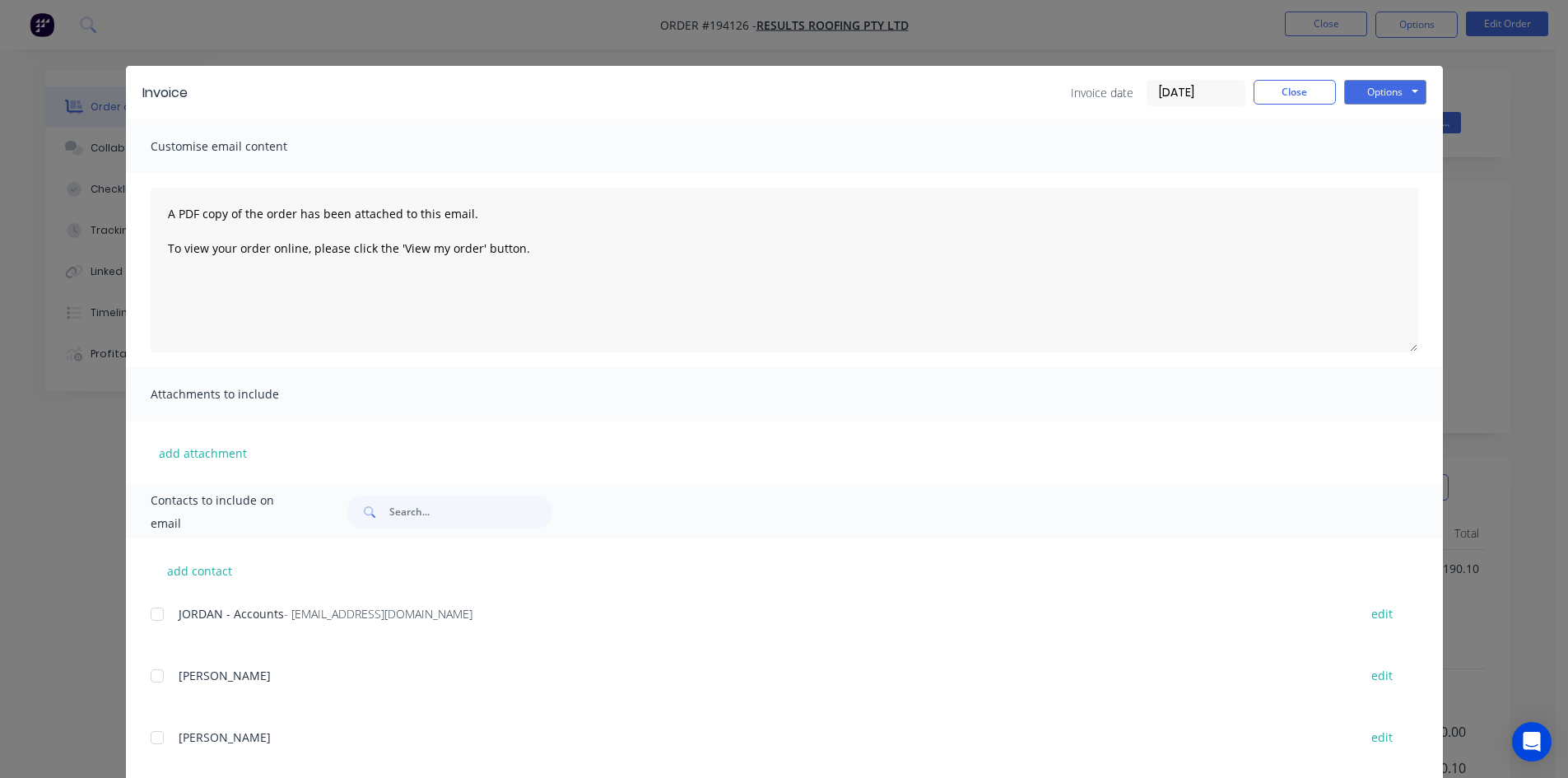
click at [146, 611] on div at bounding box center [157, 614] width 33 height 33
click at [1381, 95] on button "Options" at bounding box center [1385, 92] width 82 height 25
click at [1364, 180] on button "Email" at bounding box center [1396, 176] width 105 height 27
click at [1287, 94] on button "Close" at bounding box center [1295, 92] width 82 height 25
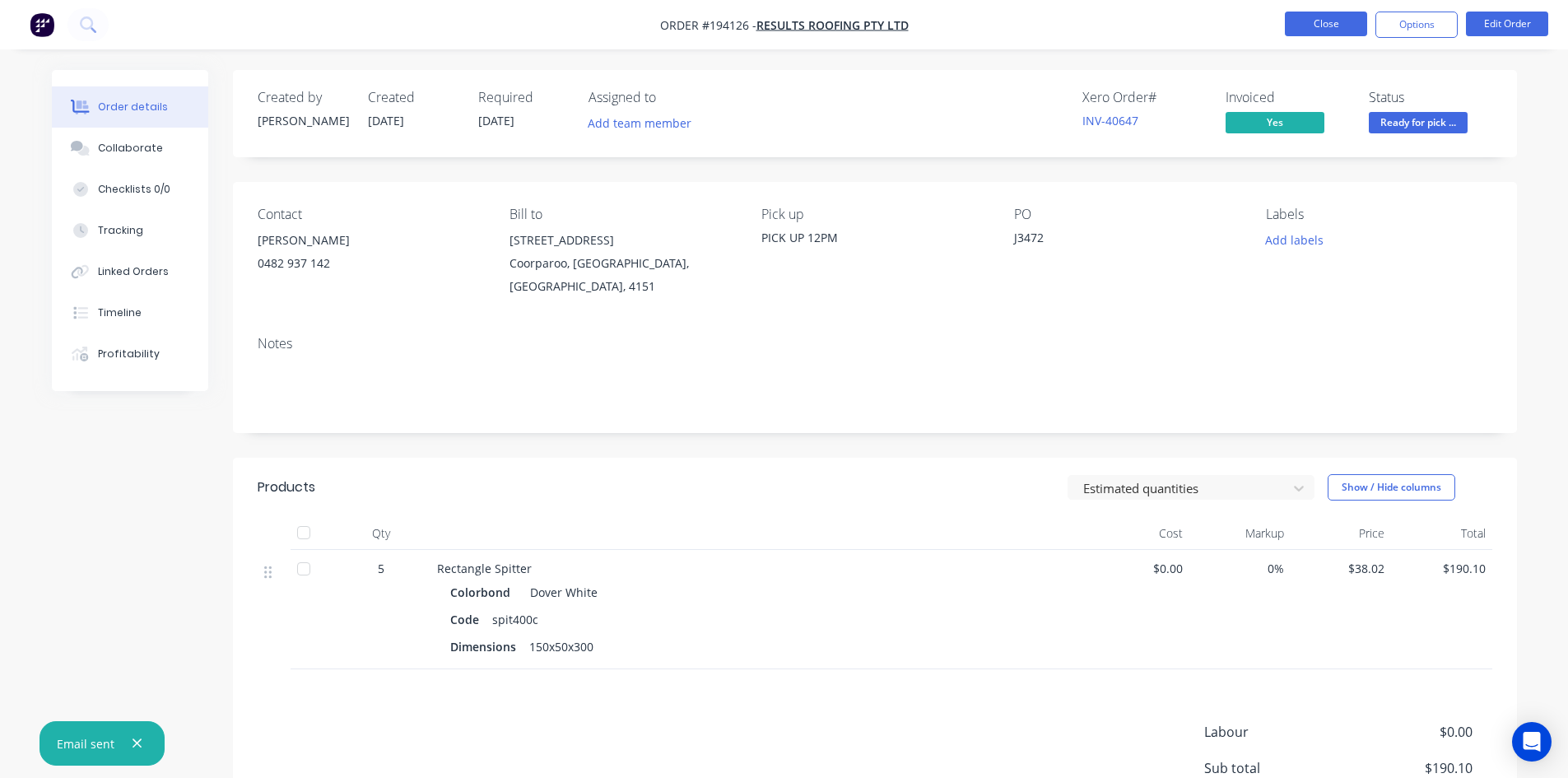
click at [1308, 18] on button "Close" at bounding box center [1326, 24] width 82 height 25
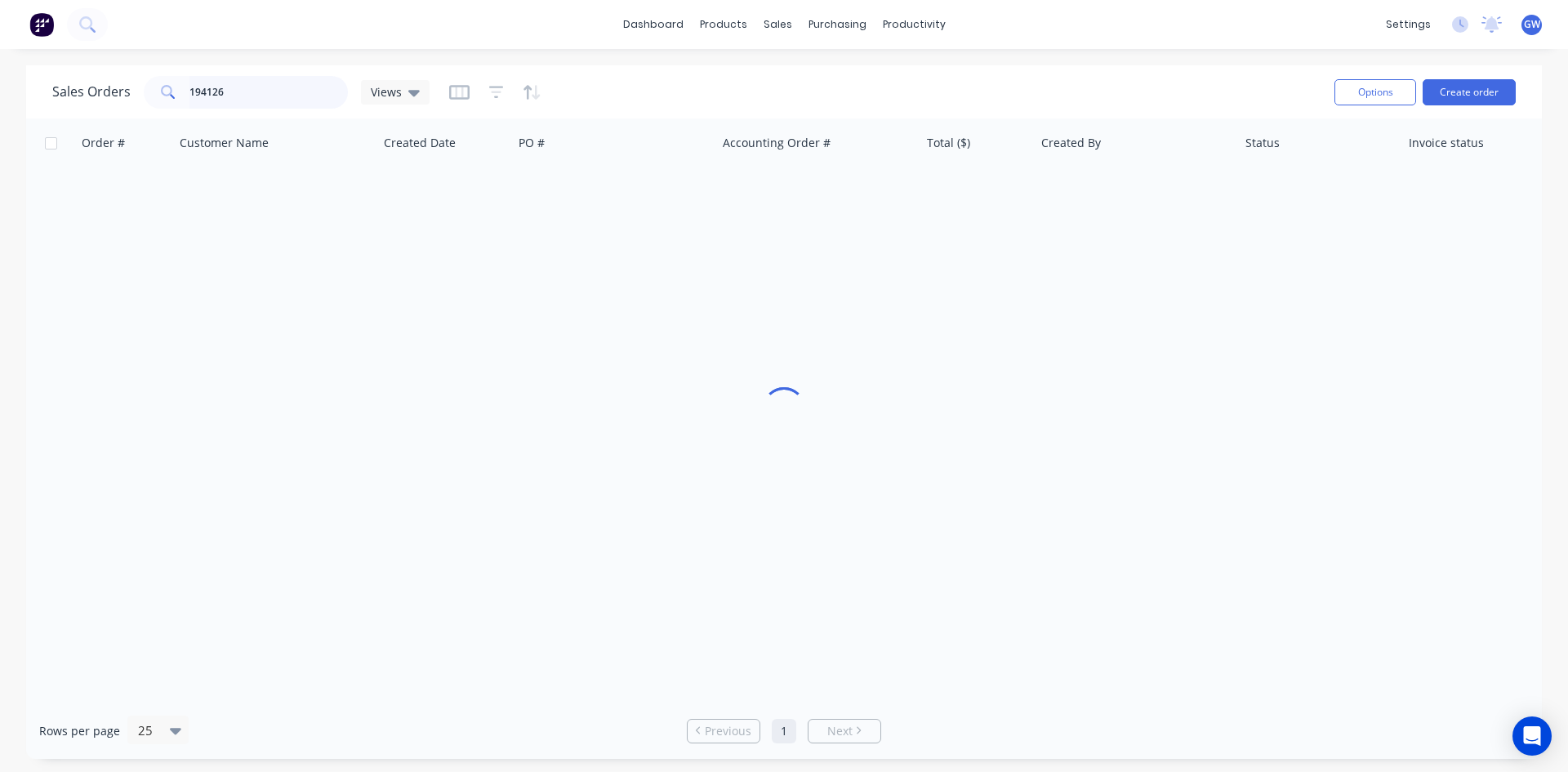
click at [245, 84] on input "194126" at bounding box center [268, 92] width 159 height 32
type input "191929"
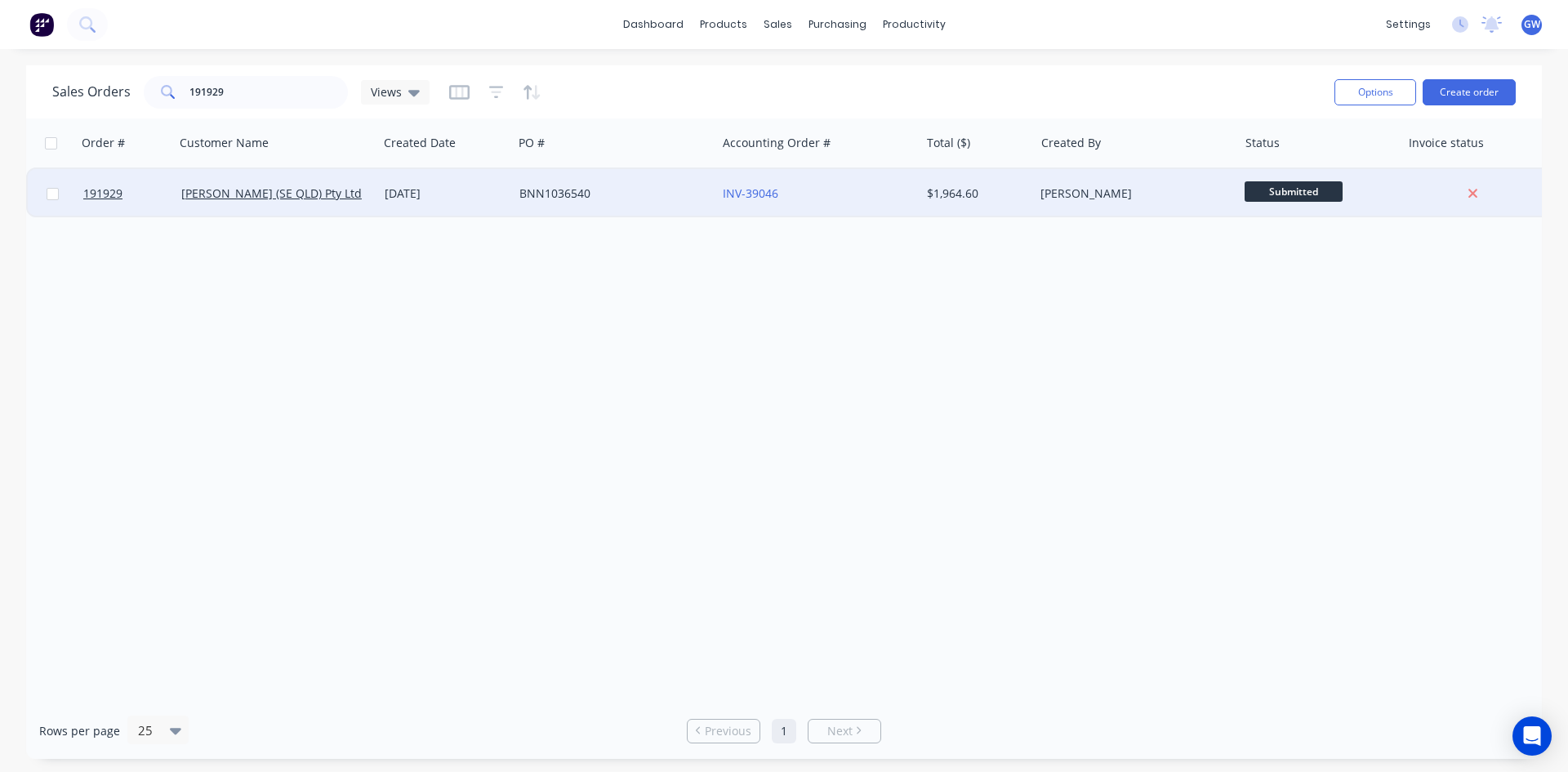
click at [850, 197] on div "INV-39046" at bounding box center [813, 193] width 182 height 16
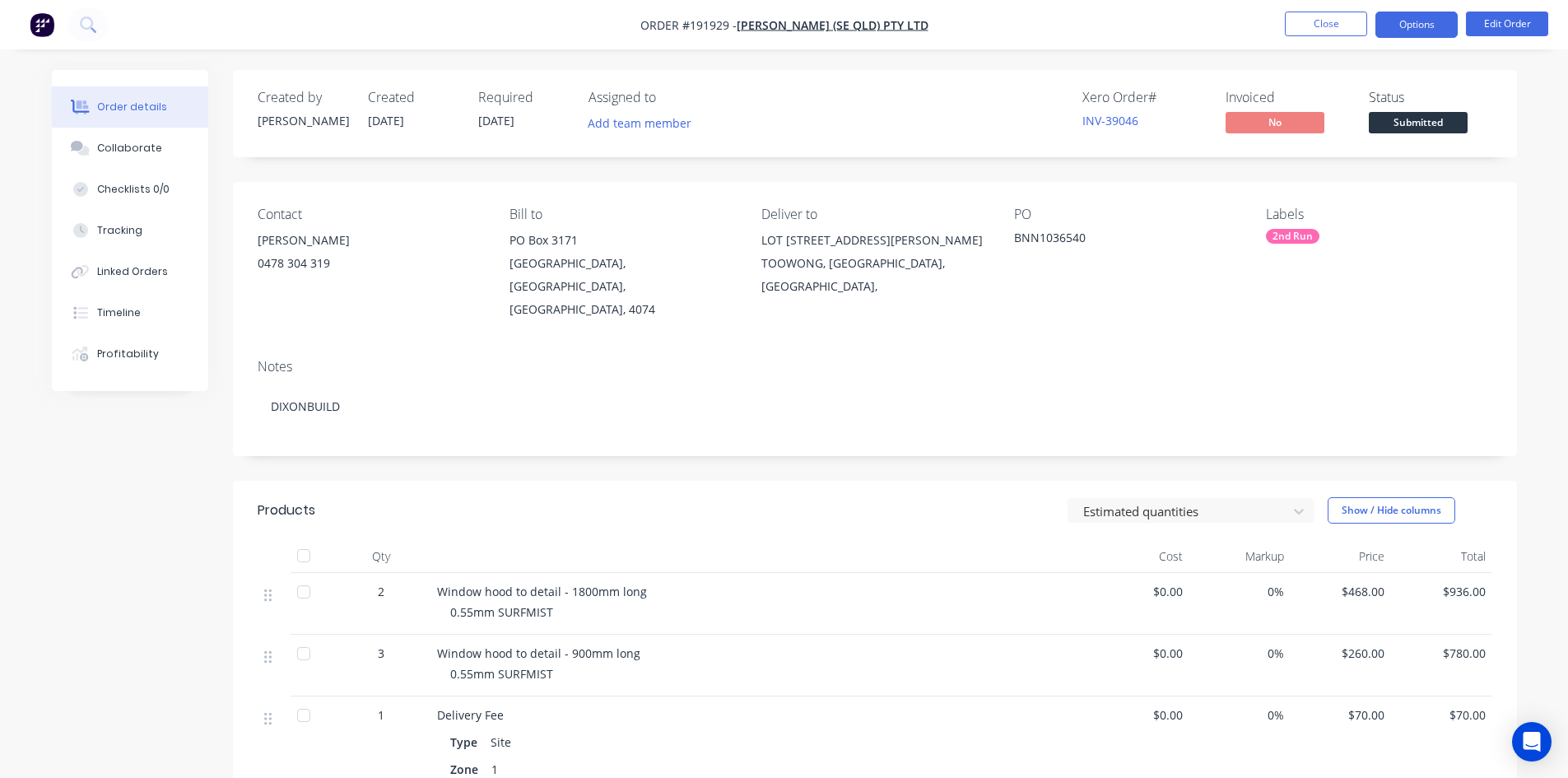
click at [1436, 25] on button "Options" at bounding box center [1416, 24] width 82 height 26
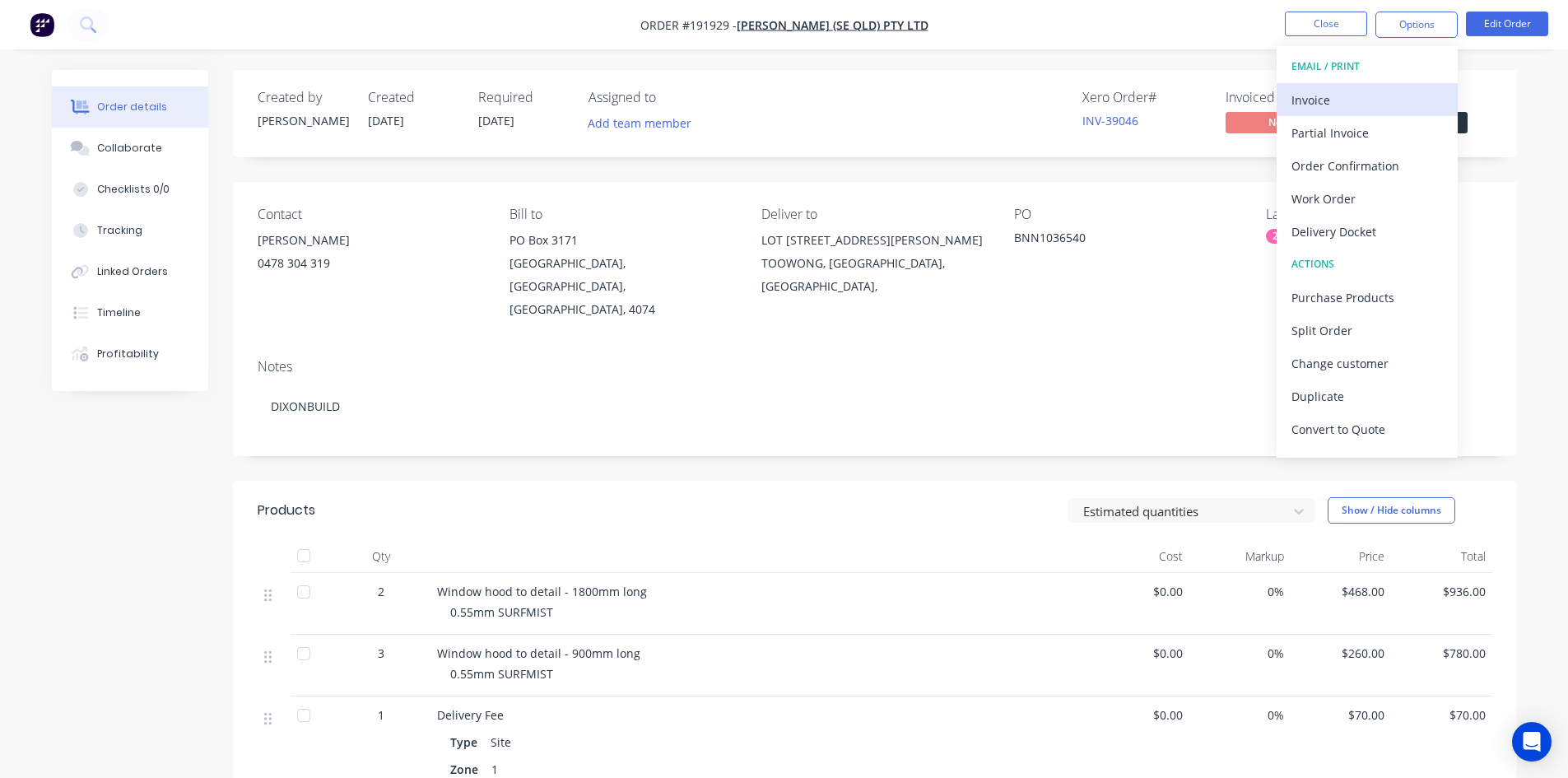
click at [1372, 89] on div "Invoice" at bounding box center [1368, 100] width 152 height 24
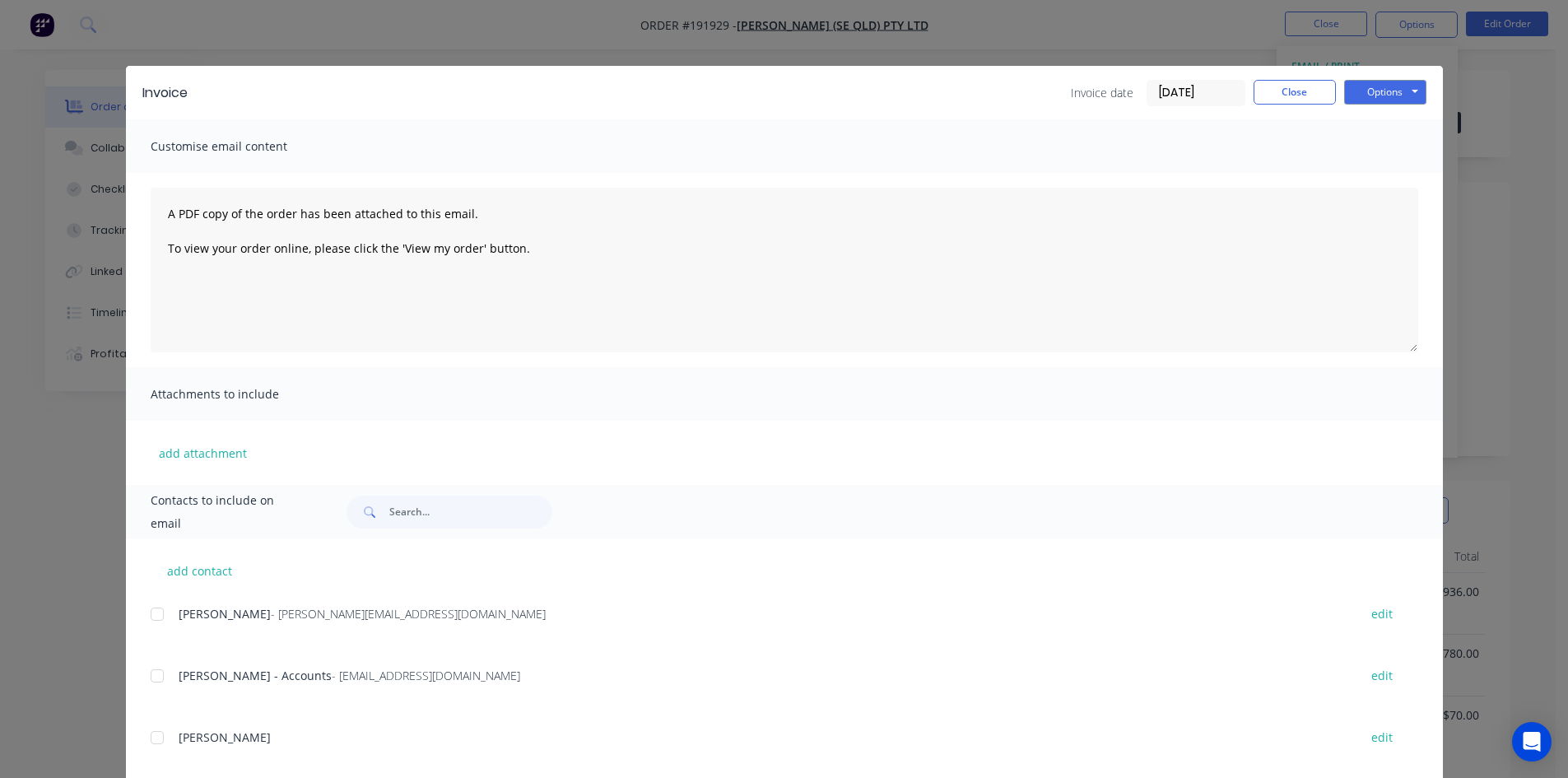
drag, startPoint x: 157, startPoint y: 617, endPoint x: 166, endPoint y: 691, distance: 74.5
click at [158, 617] on div at bounding box center [157, 614] width 33 height 33
click at [166, 692] on div at bounding box center [157, 675] width 33 height 33
drag, startPoint x: 1364, startPoint y: 96, endPoint x: 1385, endPoint y: 104, distance: 22.5
click at [1369, 97] on button "Options" at bounding box center [1385, 92] width 82 height 25
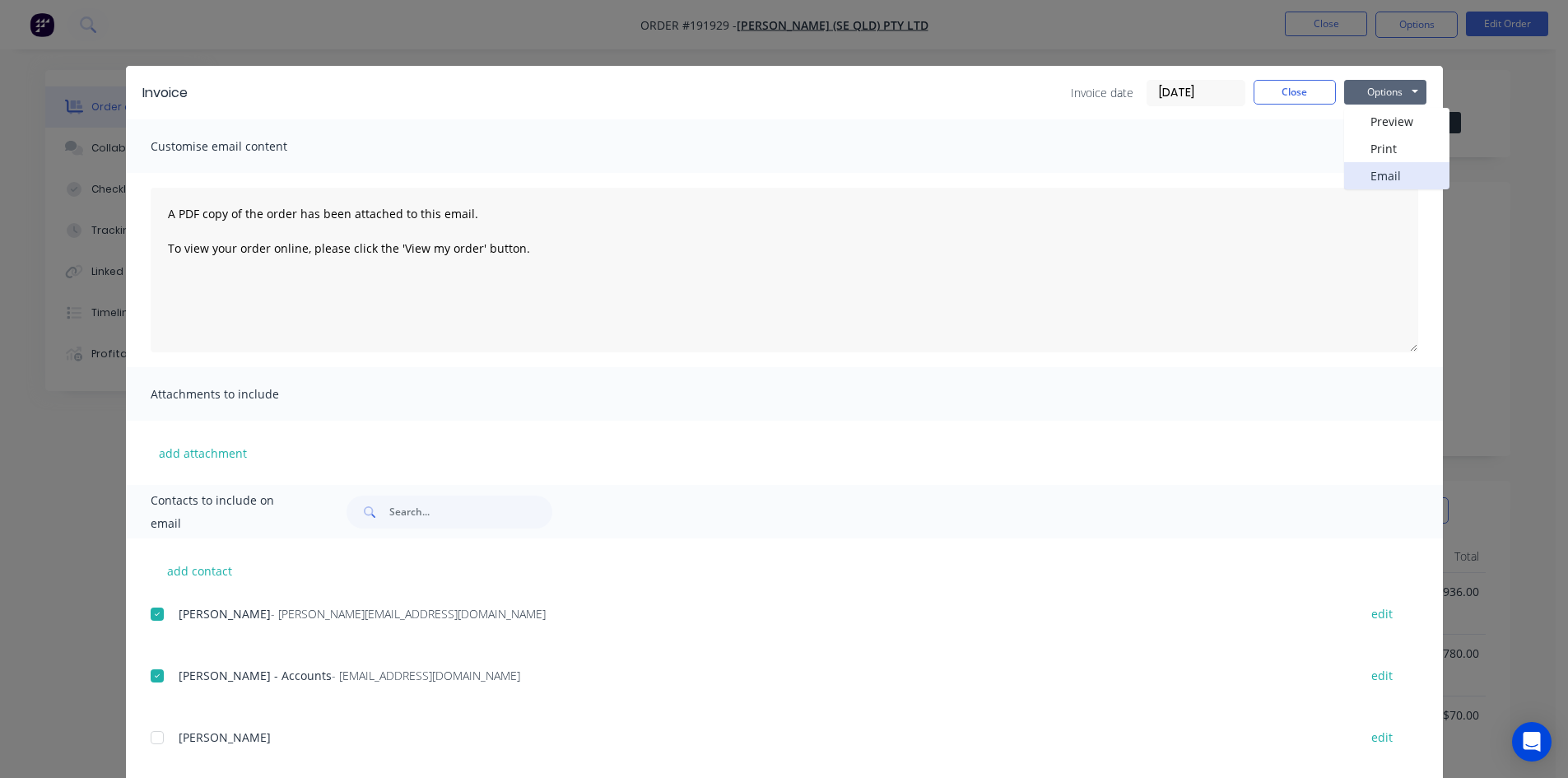
click at [1392, 173] on button "Email" at bounding box center [1396, 176] width 105 height 27
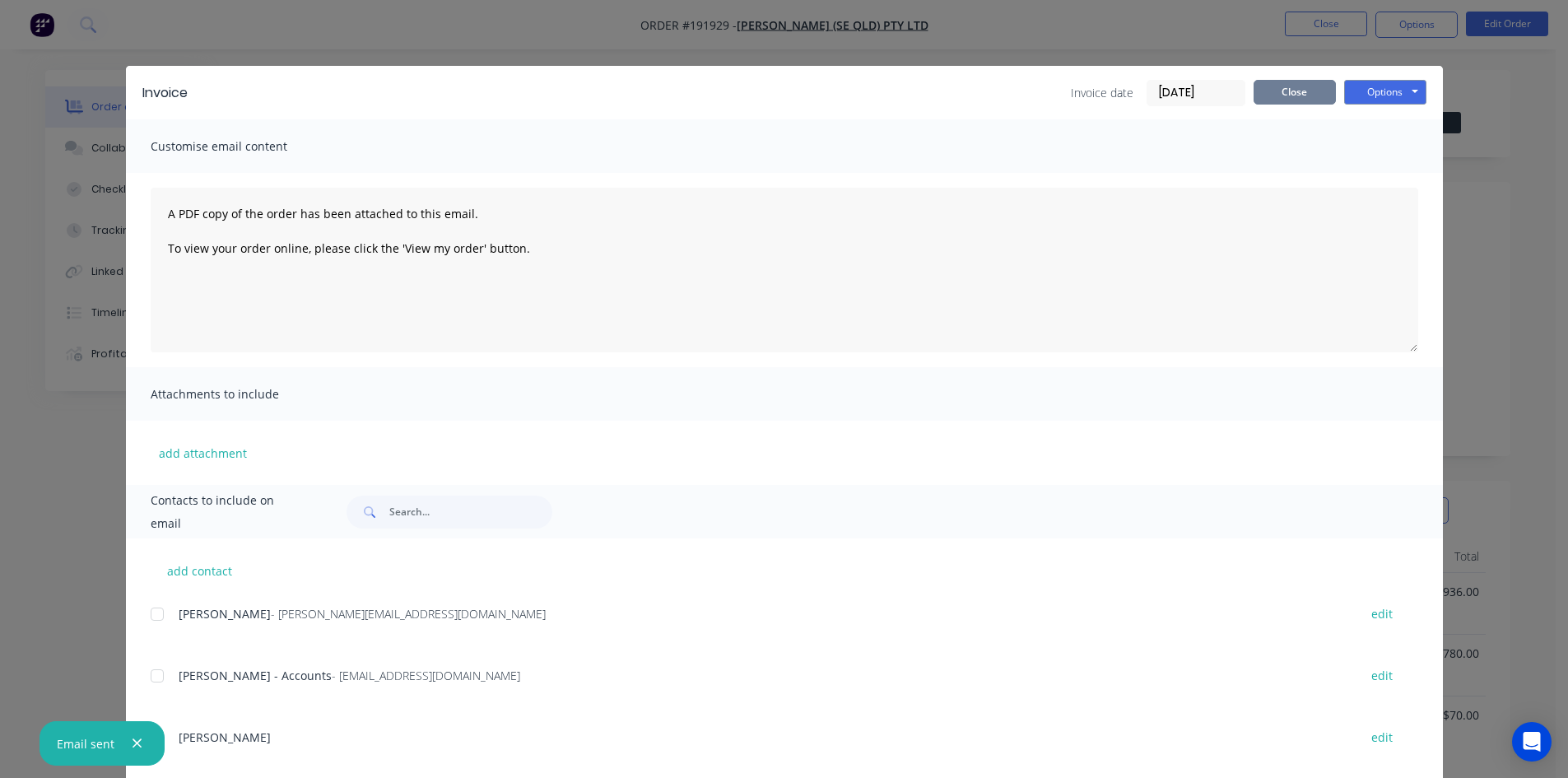
click at [1286, 91] on button "Close" at bounding box center [1295, 92] width 82 height 25
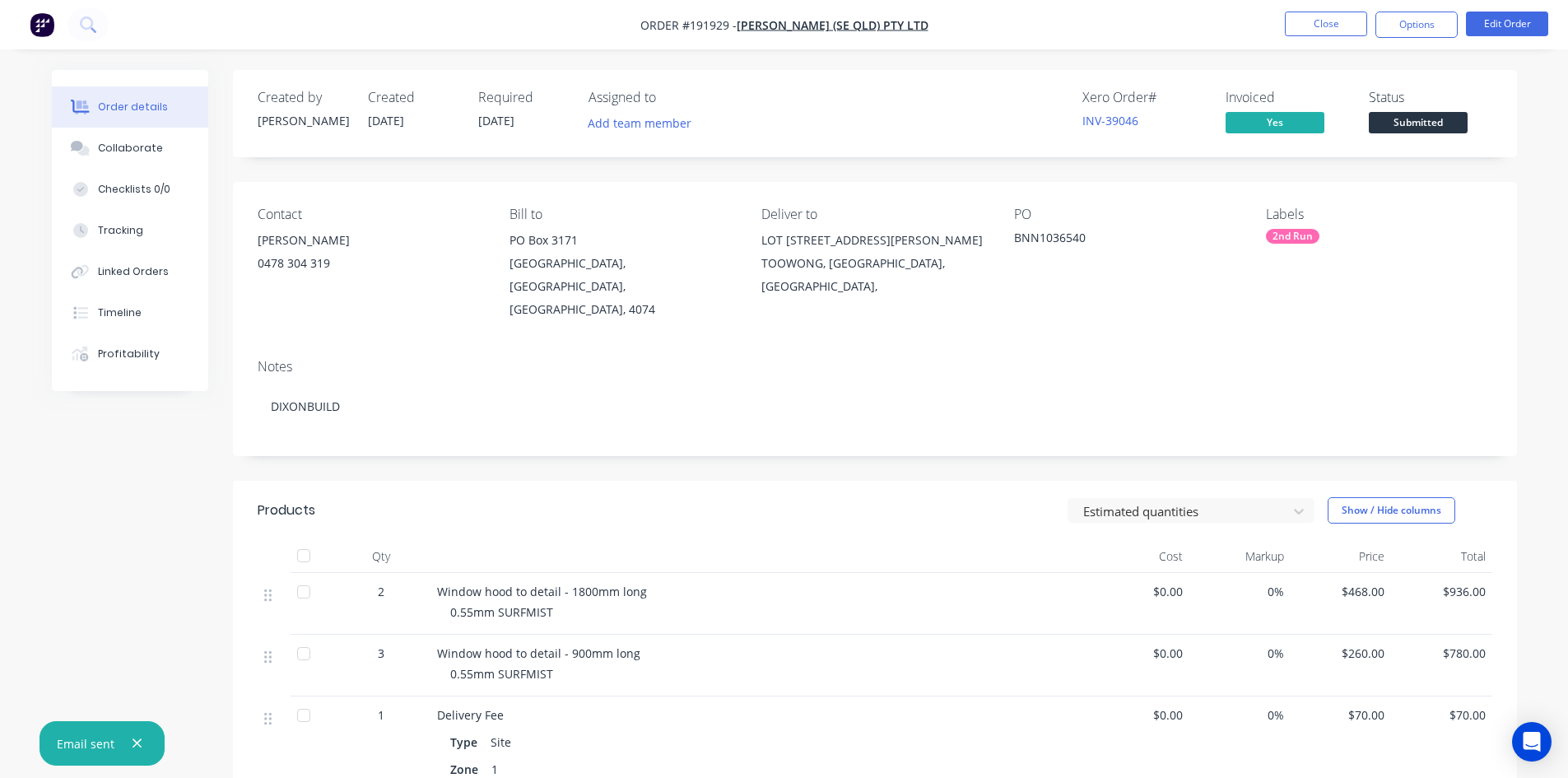
click at [1320, 11] on nav "Order #191929 - [PERSON_NAME] (SE QLD) Pty Ltd Close Options Edit Order" at bounding box center [784, 24] width 1568 height 49
click at [1330, 20] on button "Close" at bounding box center [1326, 24] width 82 height 25
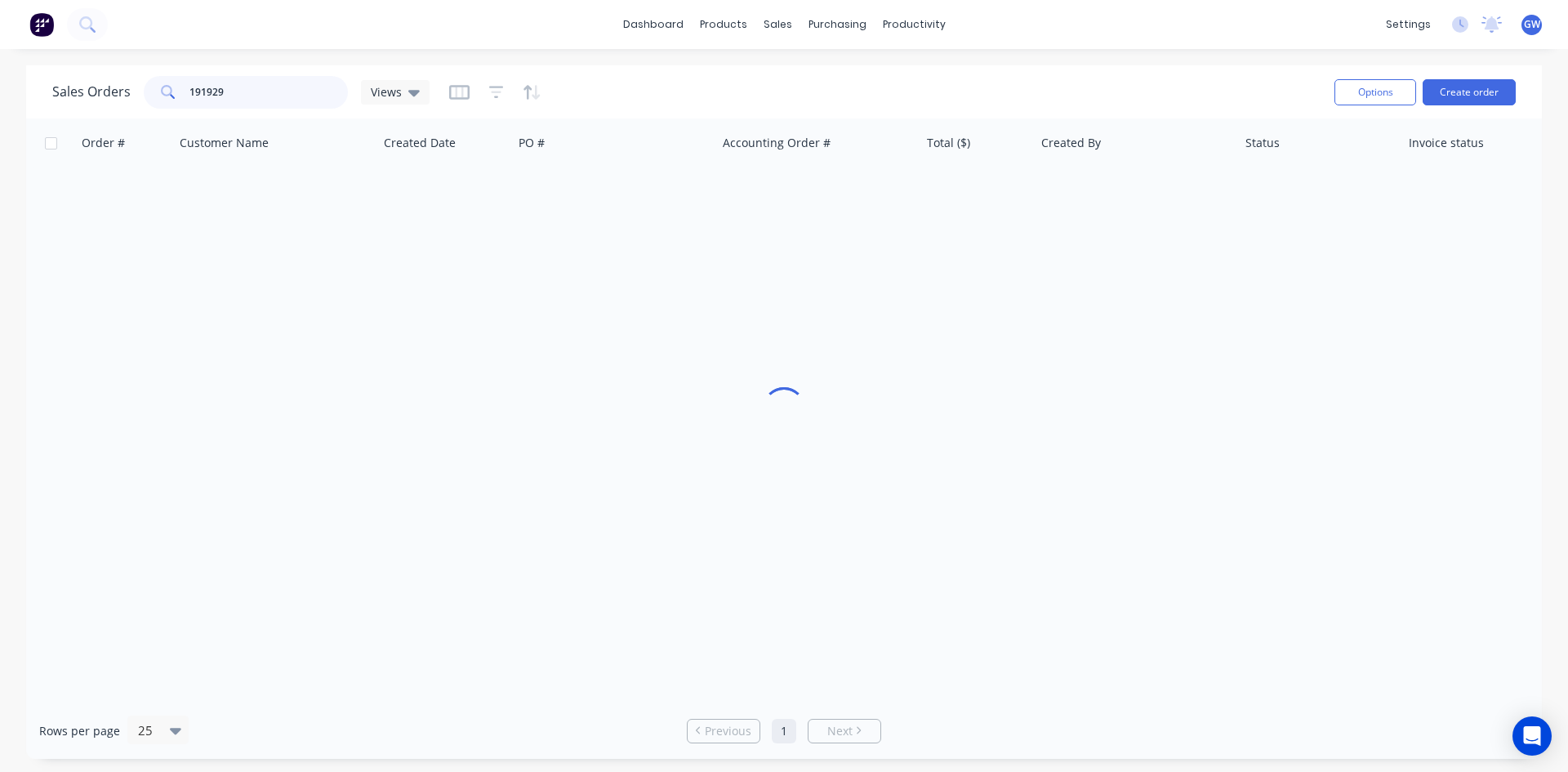
click at [296, 92] on input "191929" at bounding box center [268, 92] width 159 height 32
type input "193761"
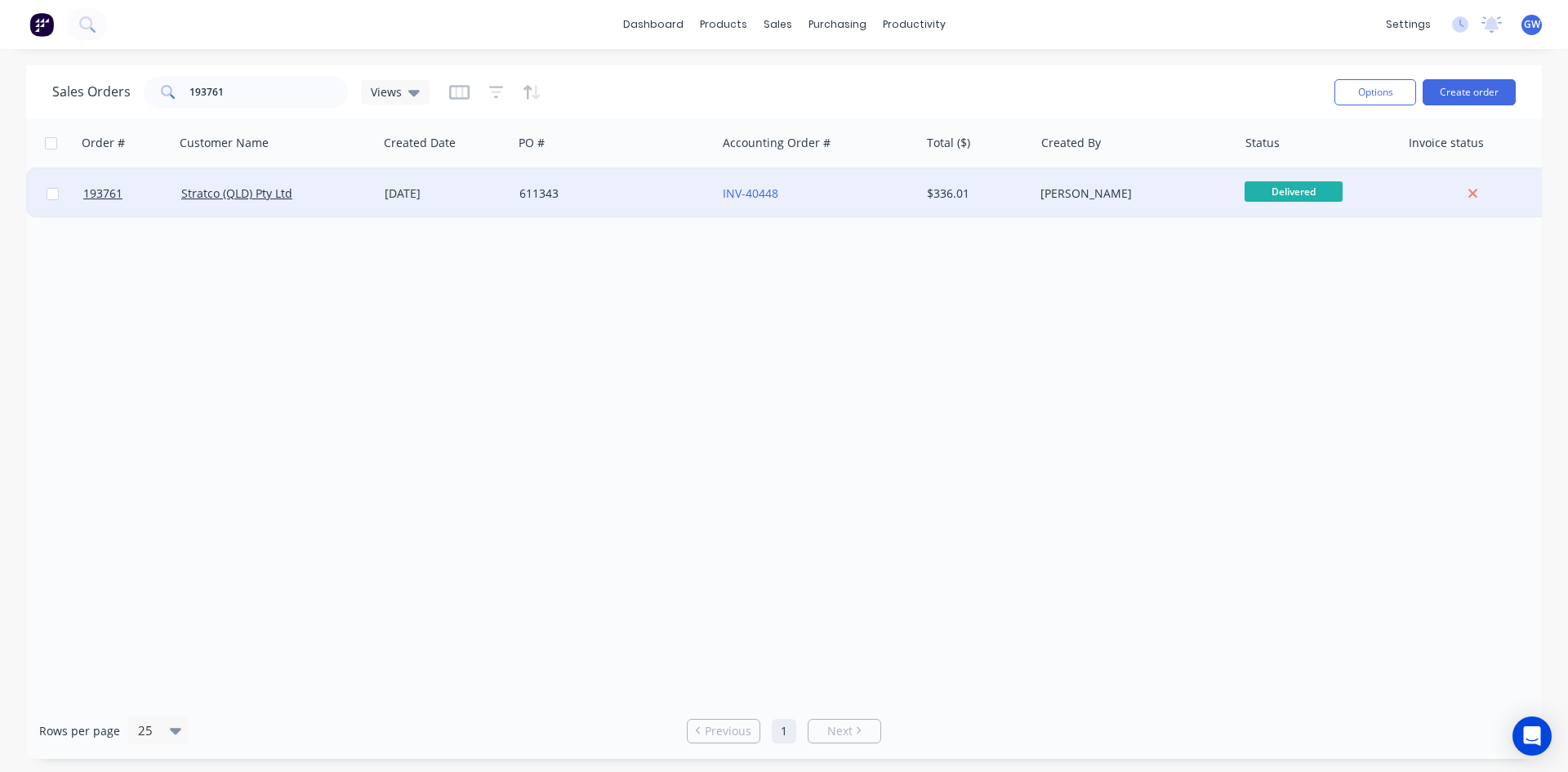
click at [1018, 197] on div "$336.01" at bounding box center [974, 193] width 95 height 16
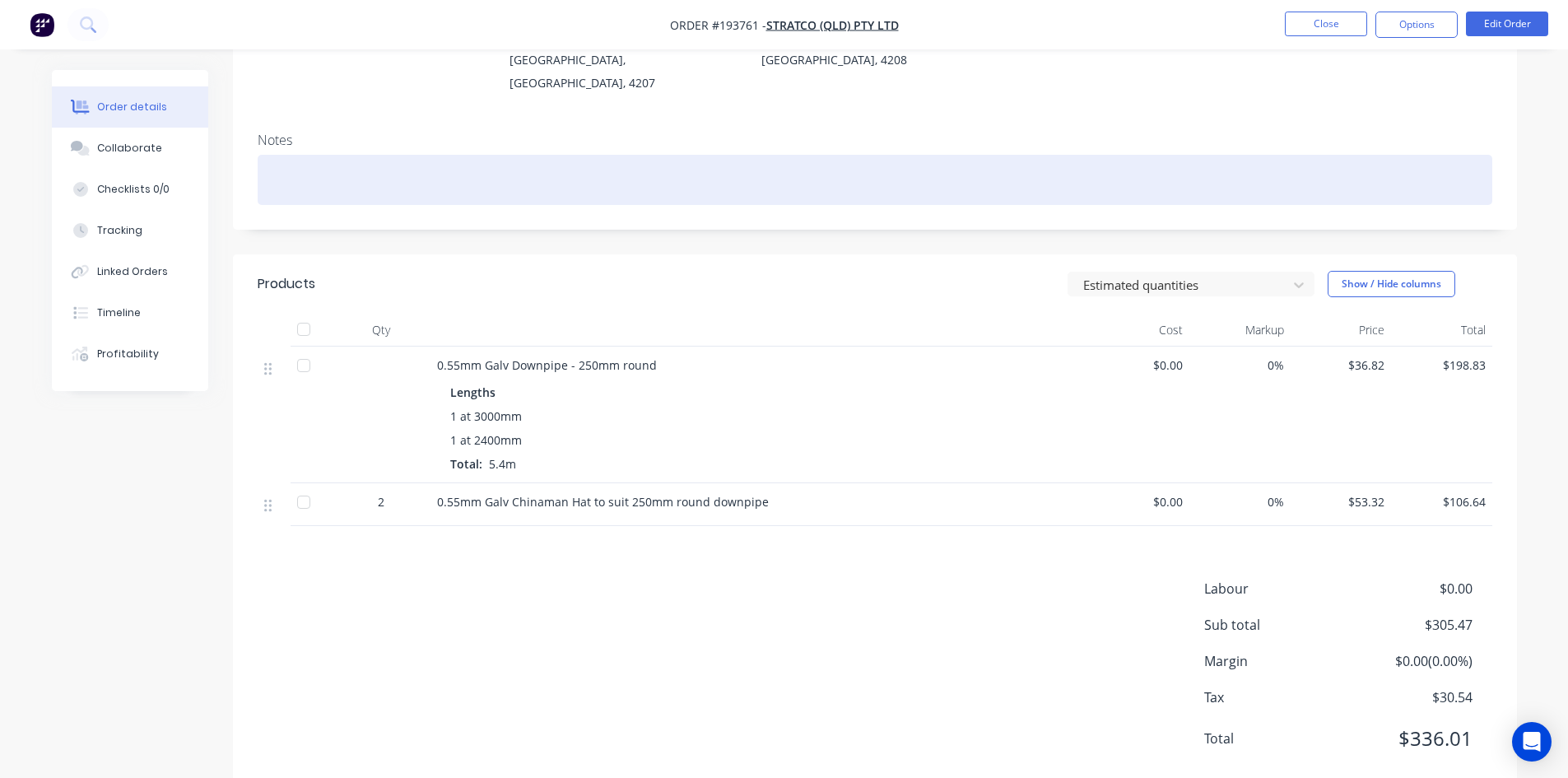
scroll to position [228, 0]
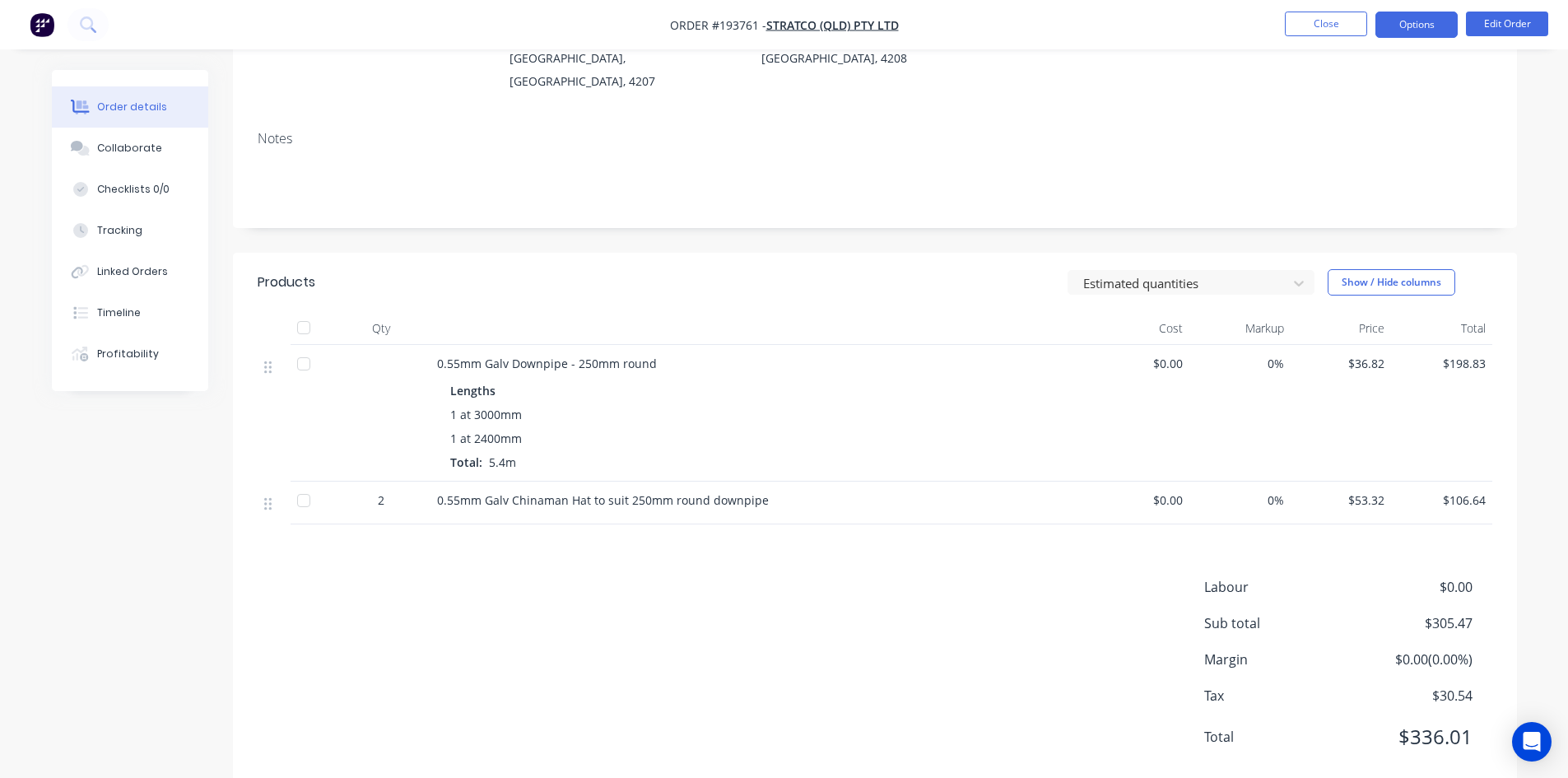
click at [1421, 29] on button "Options" at bounding box center [1416, 24] width 82 height 26
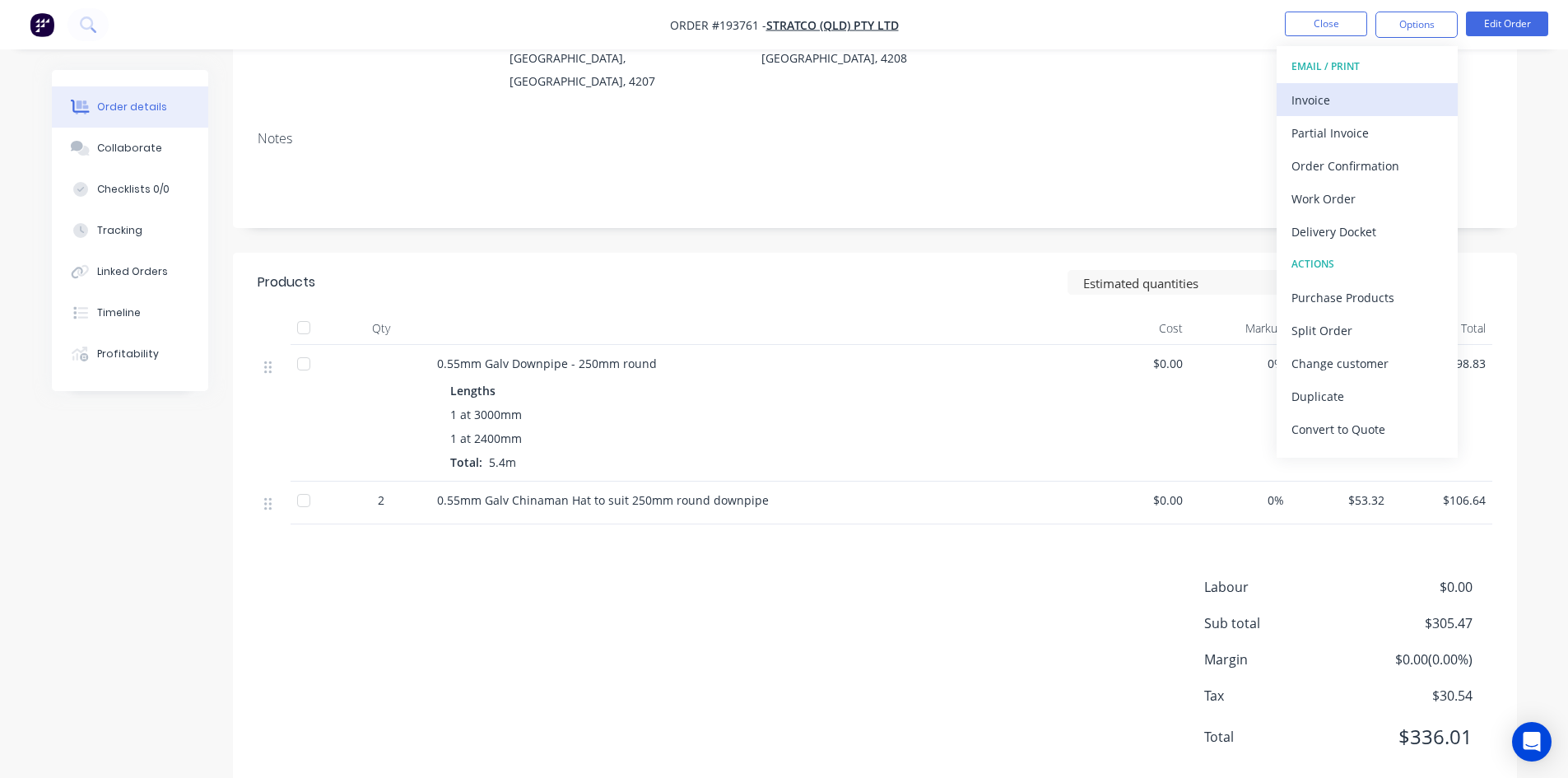
click at [1374, 94] on div "Invoice" at bounding box center [1368, 100] width 152 height 24
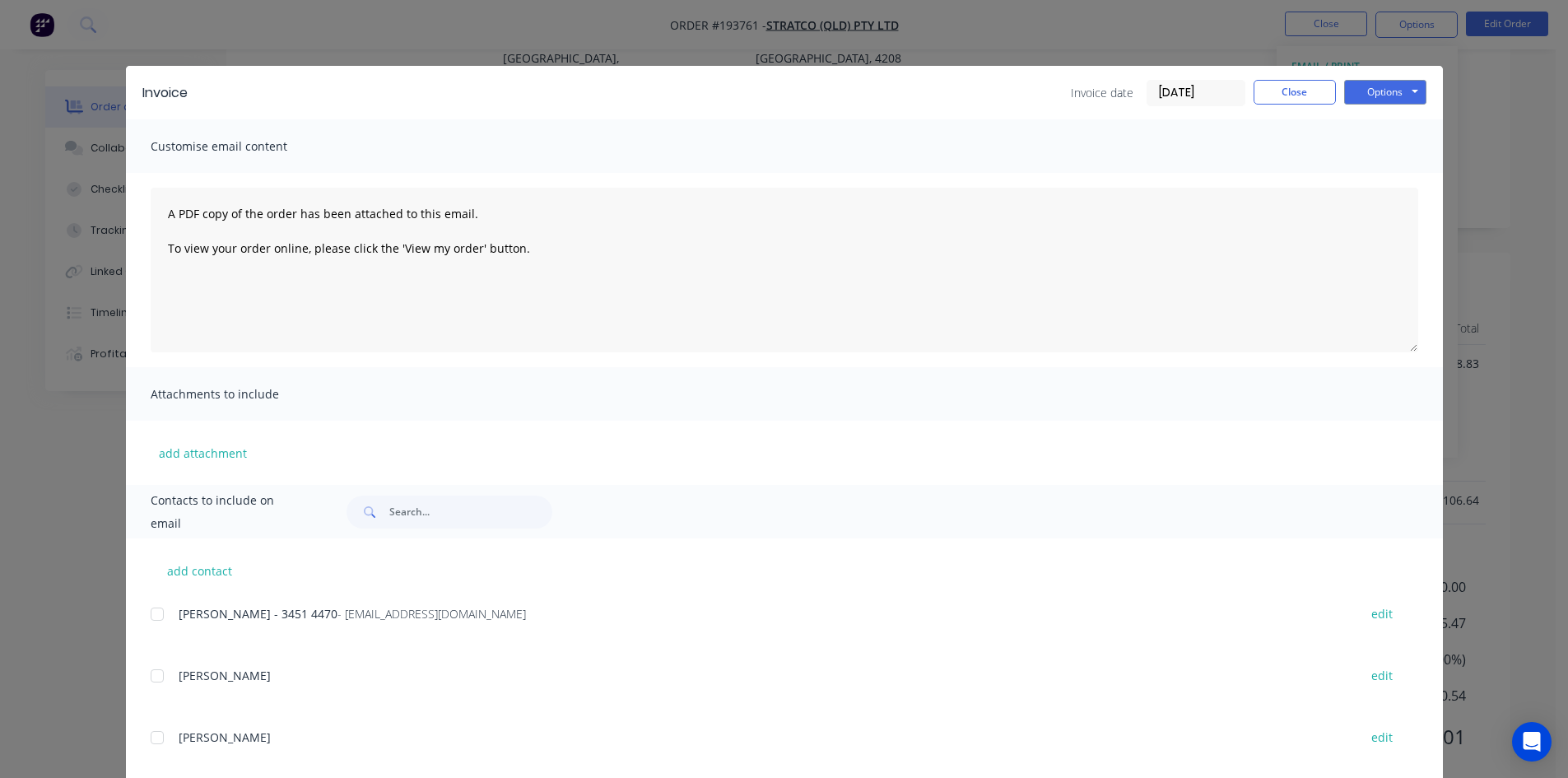
click at [152, 624] on div at bounding box center [157, 614] width 33 height 33
click at [1388, 105] on div "Options Preview Print Email" at bounding box center [1385, 92] width 82 height 26
click at [1395, 99] on button "Options" at bounding box center [1385, 92] width 82 height 25
click at [1386, 179] on button "Email" at bounding box center [1396, 176] width 105 height 27
click at [1293, 90] on button "Close" at bounding box center [1295, 92] width 82 height 25
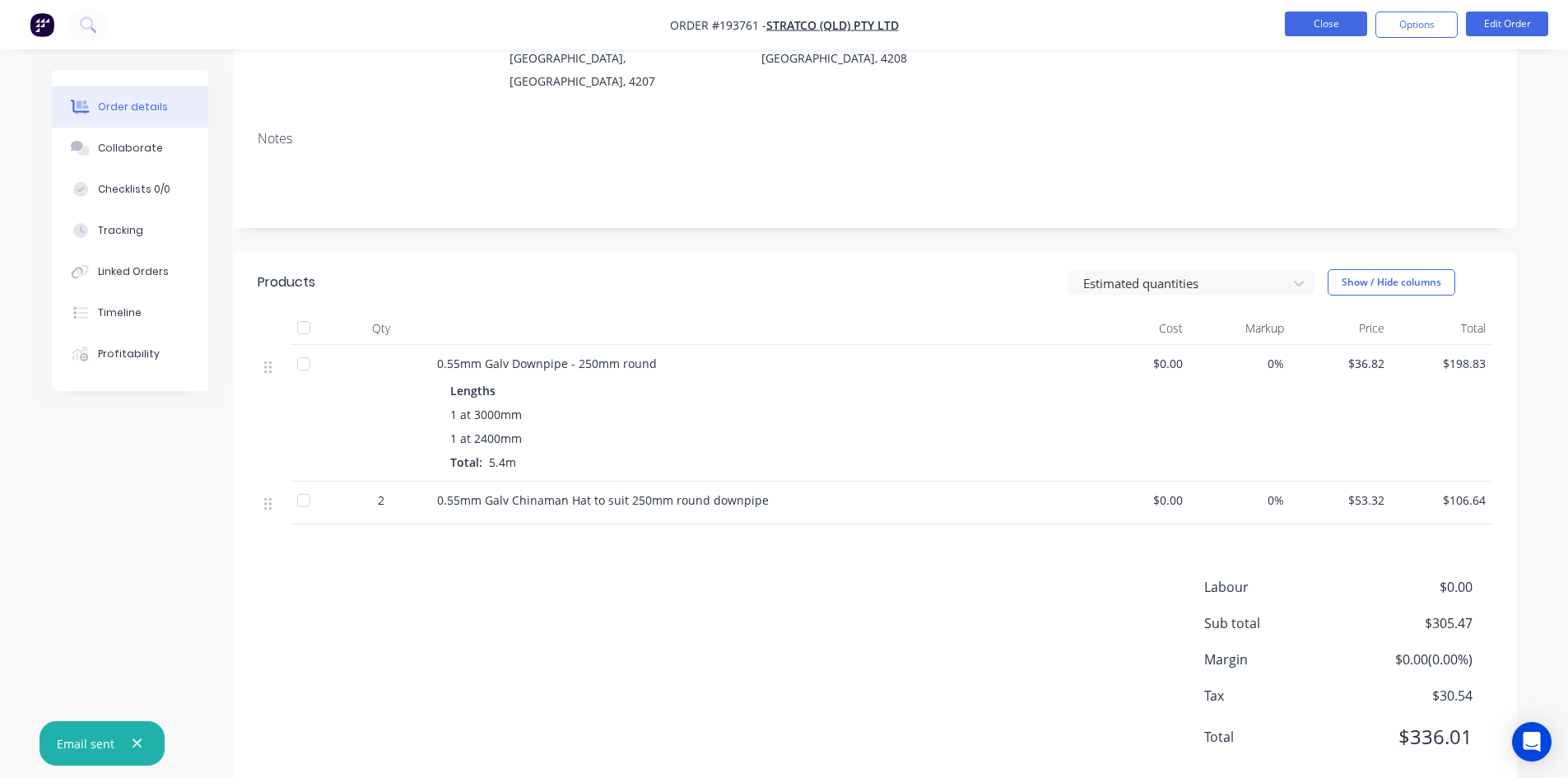
click at [1314, 26] on button "Close" at bounding box center [1326, 24] width 82 height 25
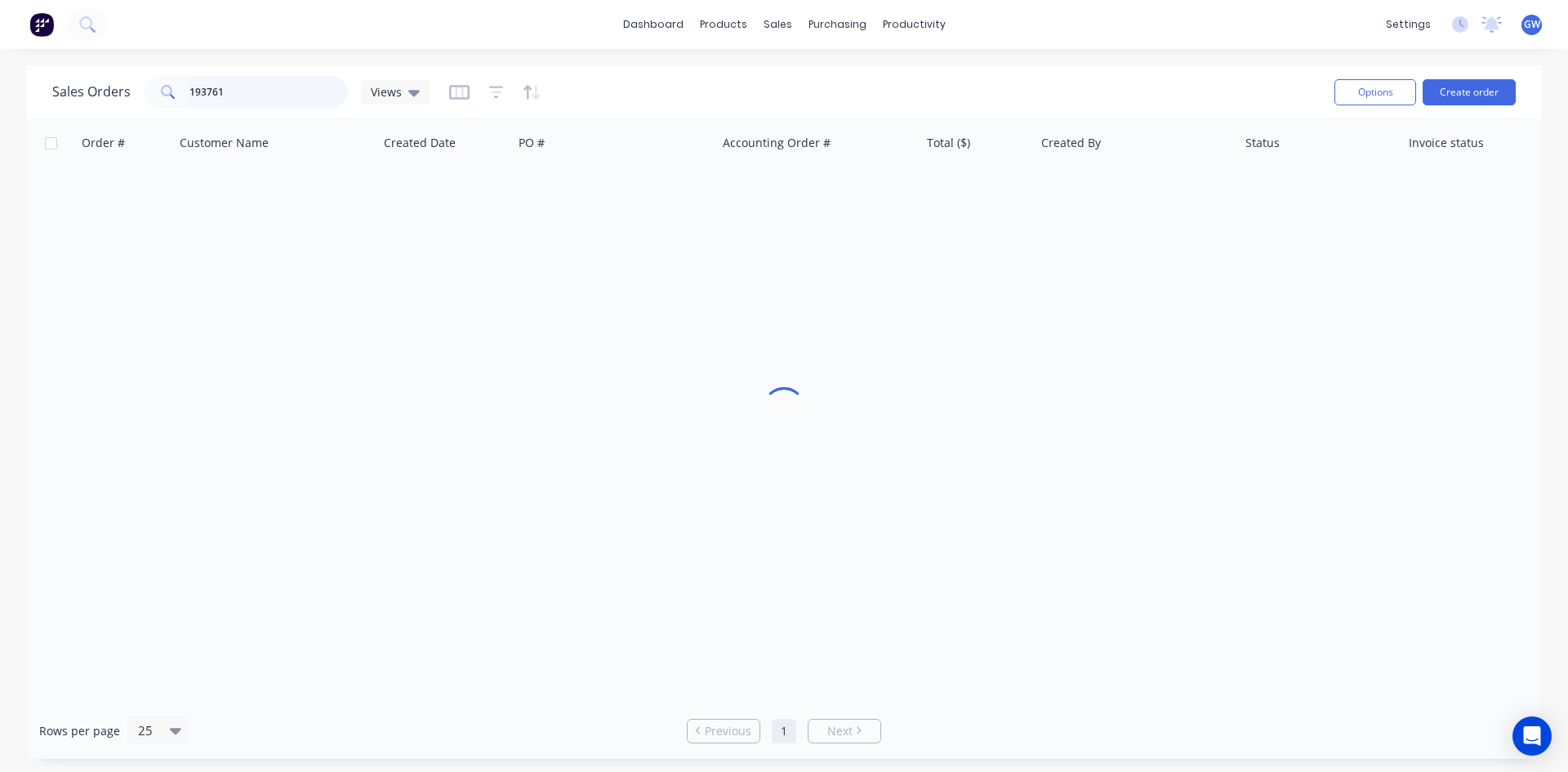
click at [267, 108] on input "193761" at bounding box center [268, 92] width 159 height 32
type input "193747"
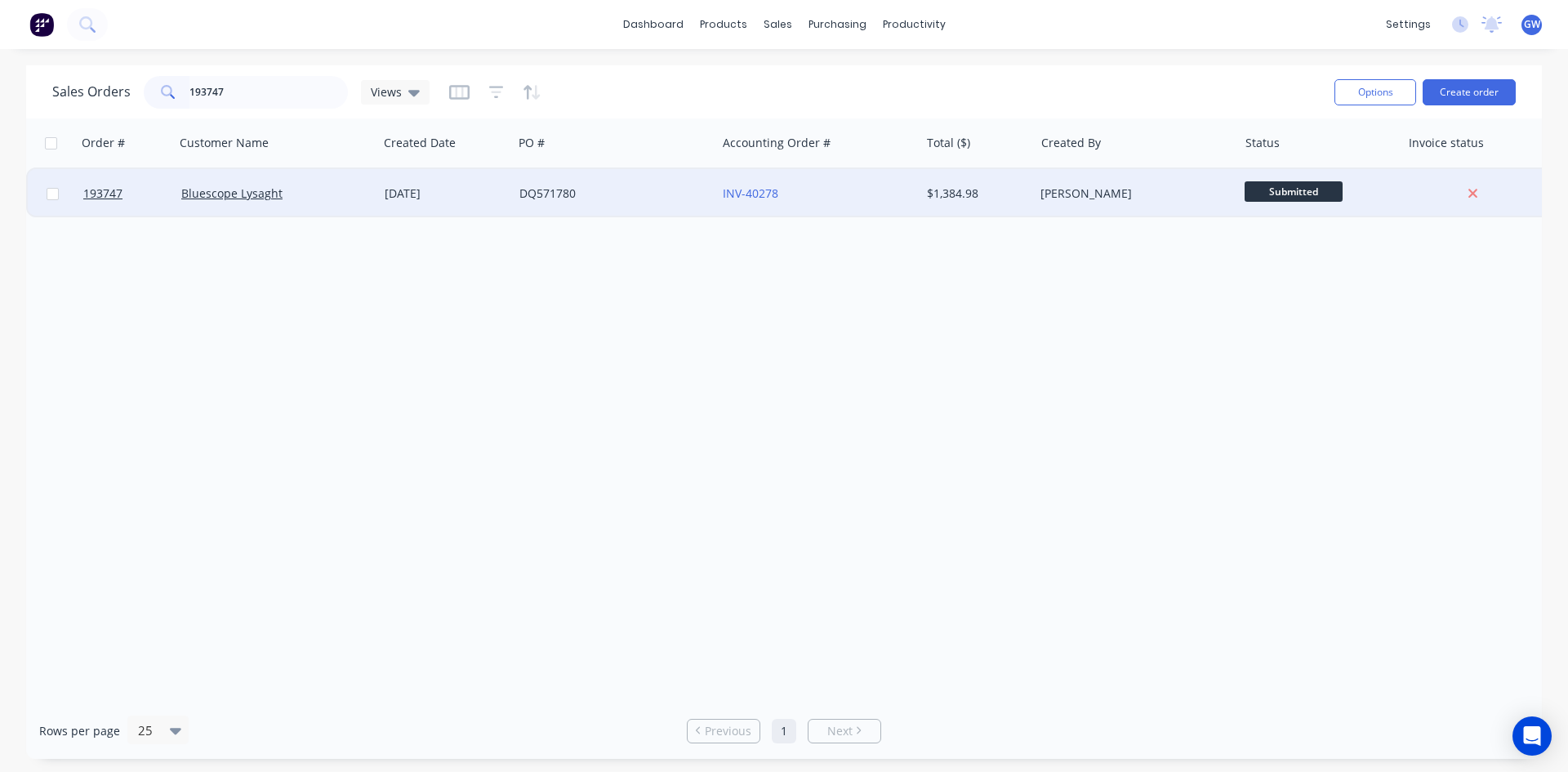
click at [1058, 212] on div "[PERSON_NAME]" at bounding box center [1136, 193] width 204 height 49
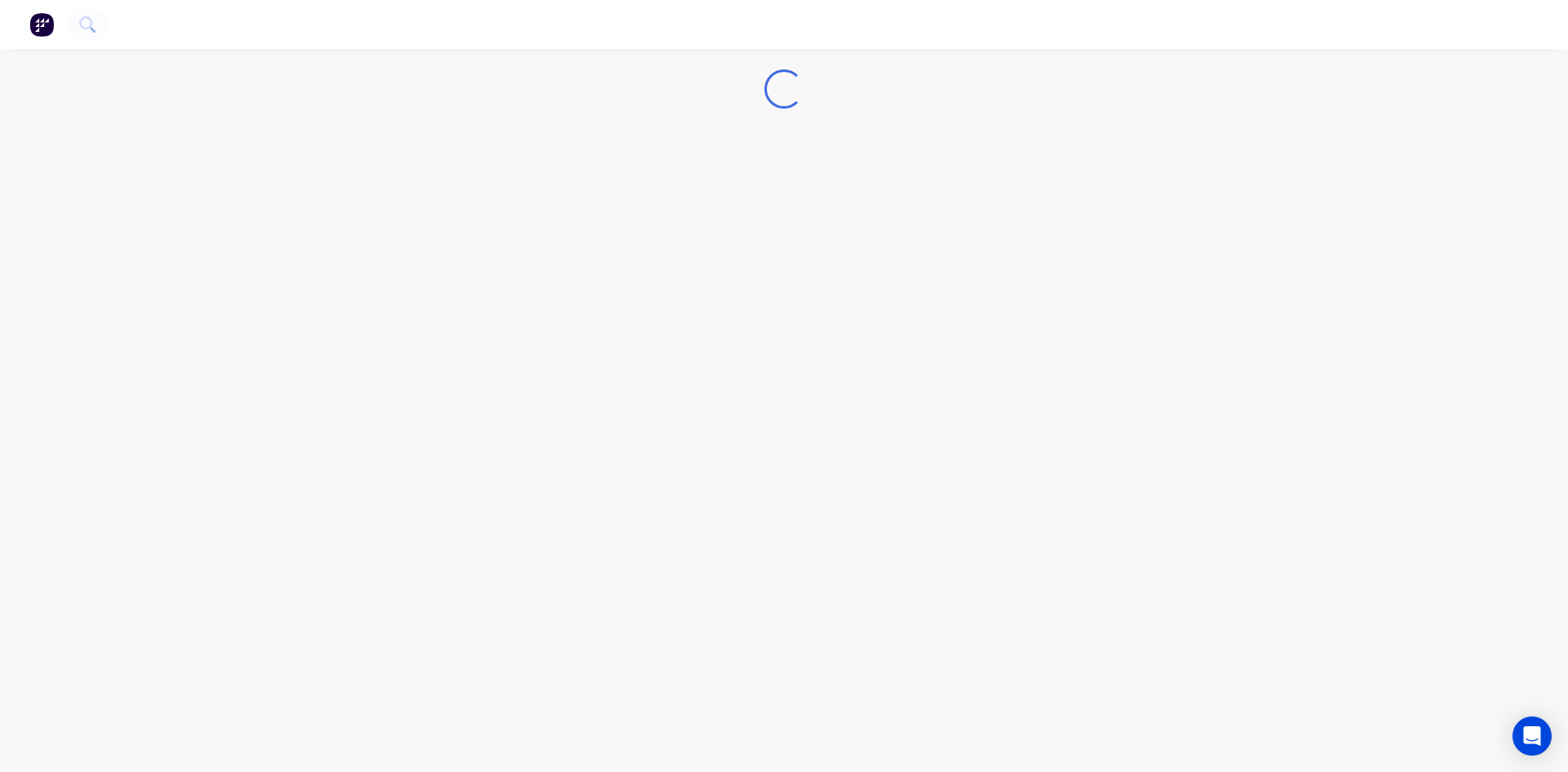
click at [1066, 207] on div "Loading..." at bounding box center [784, 386] width 1568 height 772
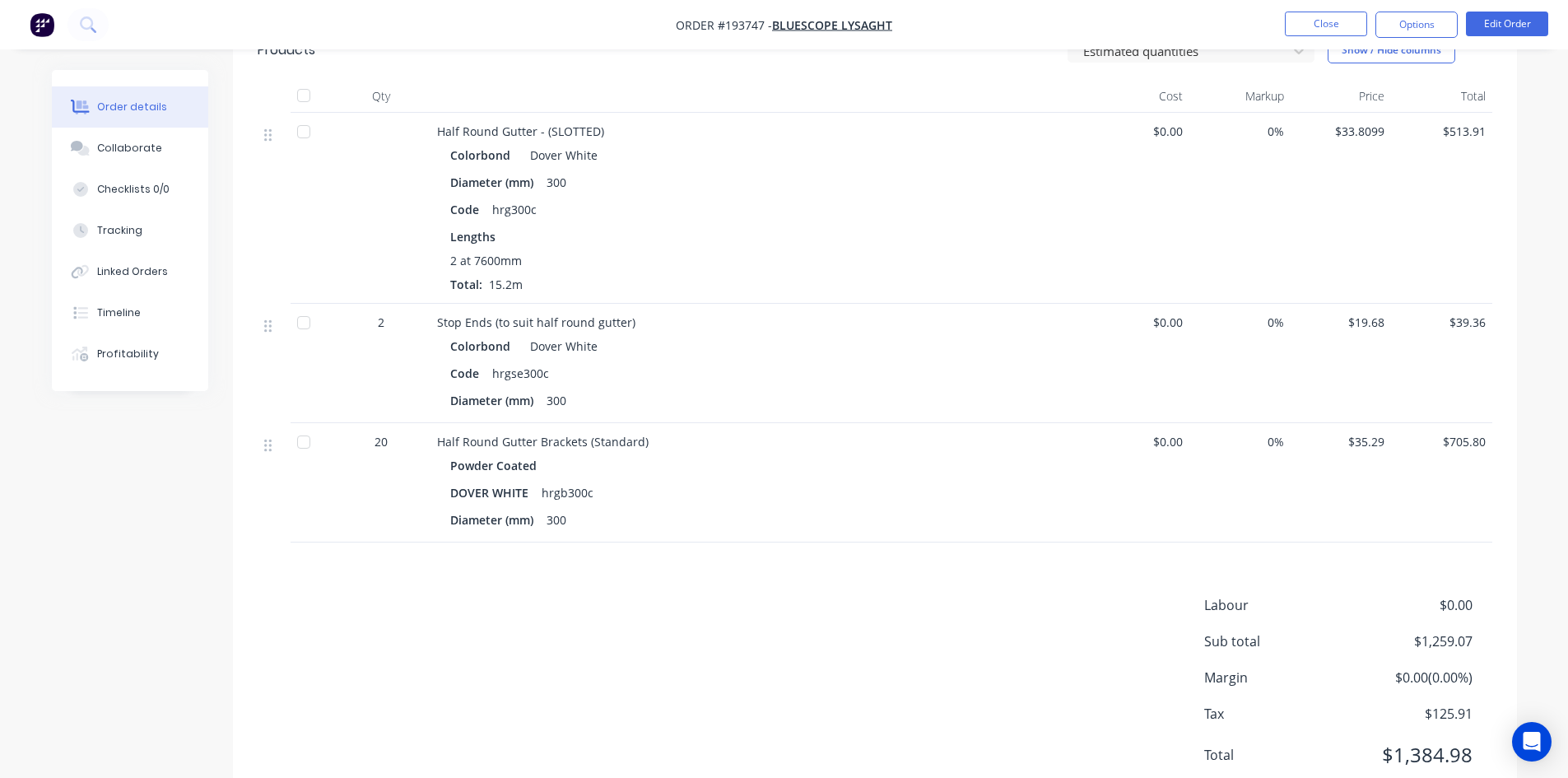
scroll to position [495, 0]
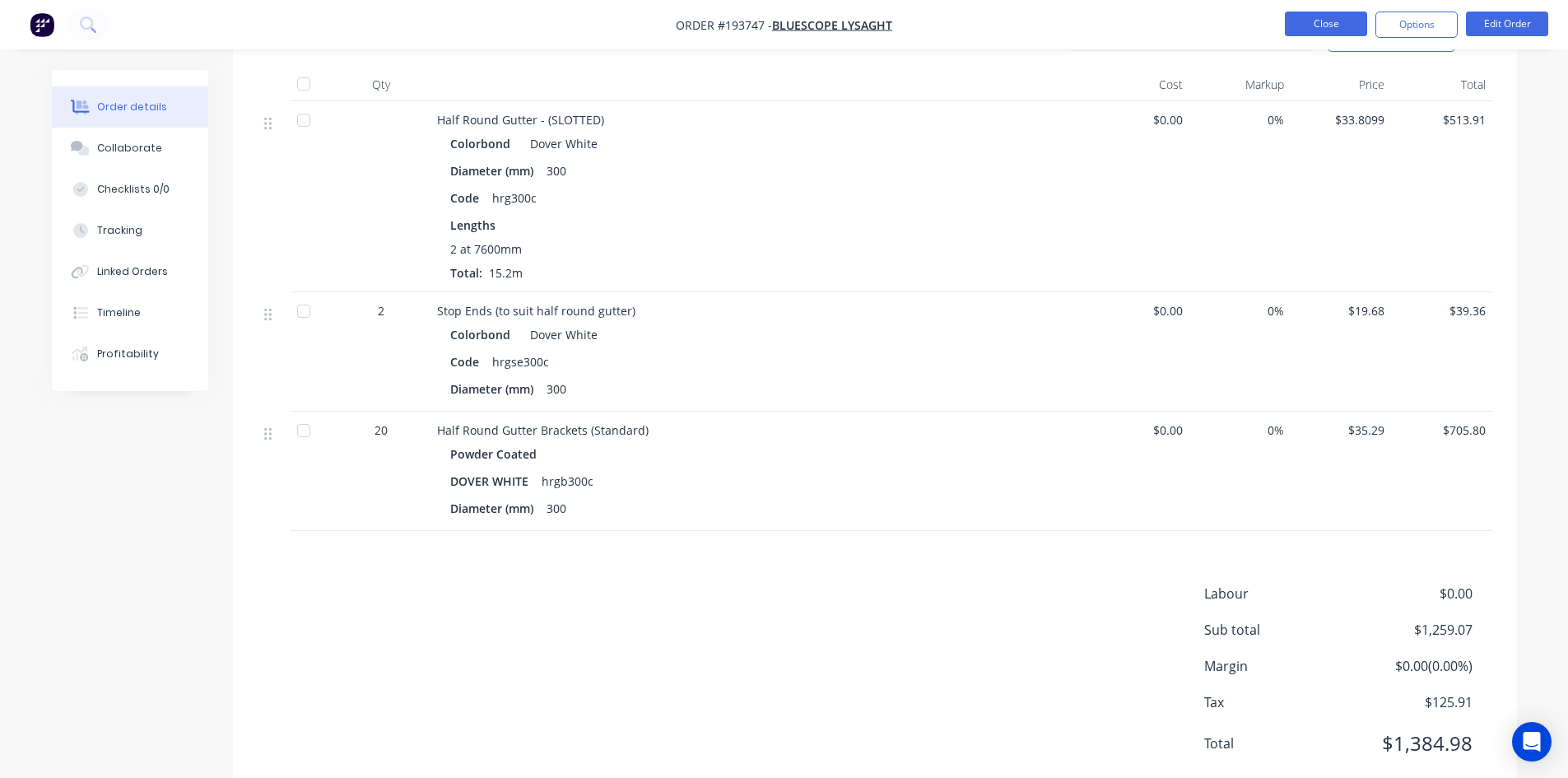
click at [1349, 18] on button "Close" at bounding box center [1326, 24] width 82 height 25
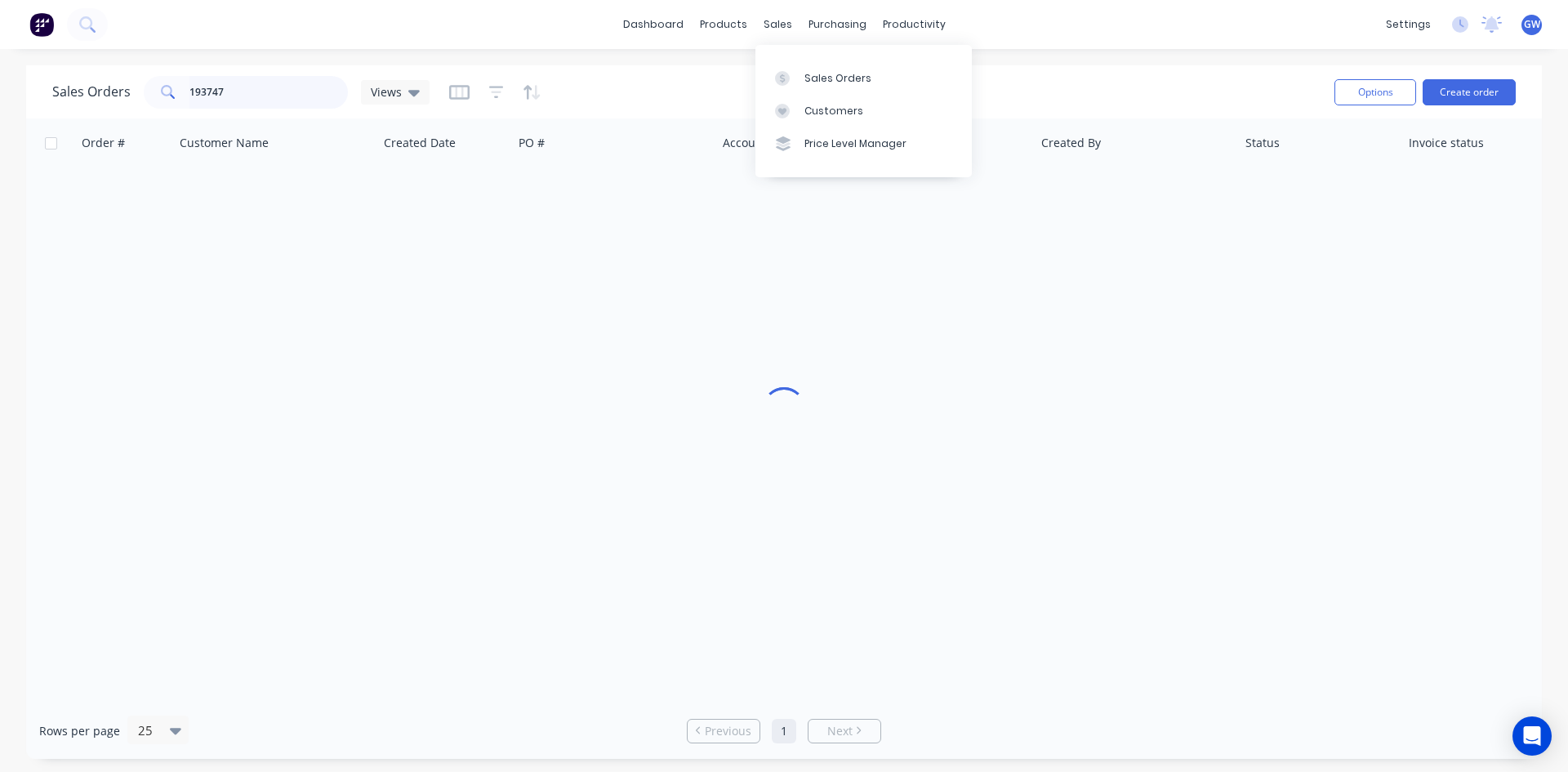
drag, startPoint x: 287, startPoint y: 81, endPoint x: 250, endPoint y: 89, distance: 37.9
click at [256, 88] on input "193747" at bounding box center [268, 92] width 159 height 32
click at [257, 85] on input "193747" at bounding box center [268, 92] width 159 height 32
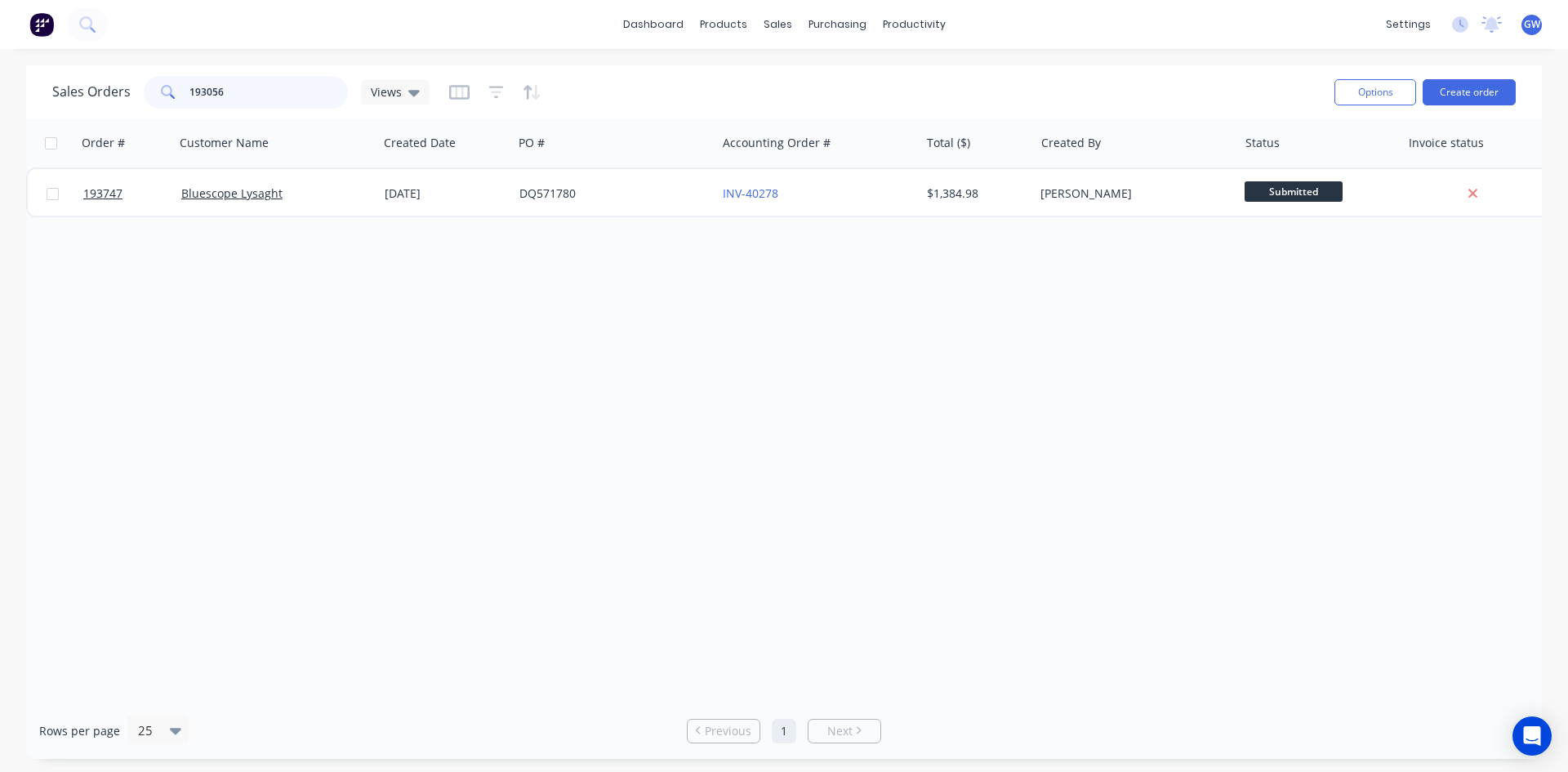
type input "193056"
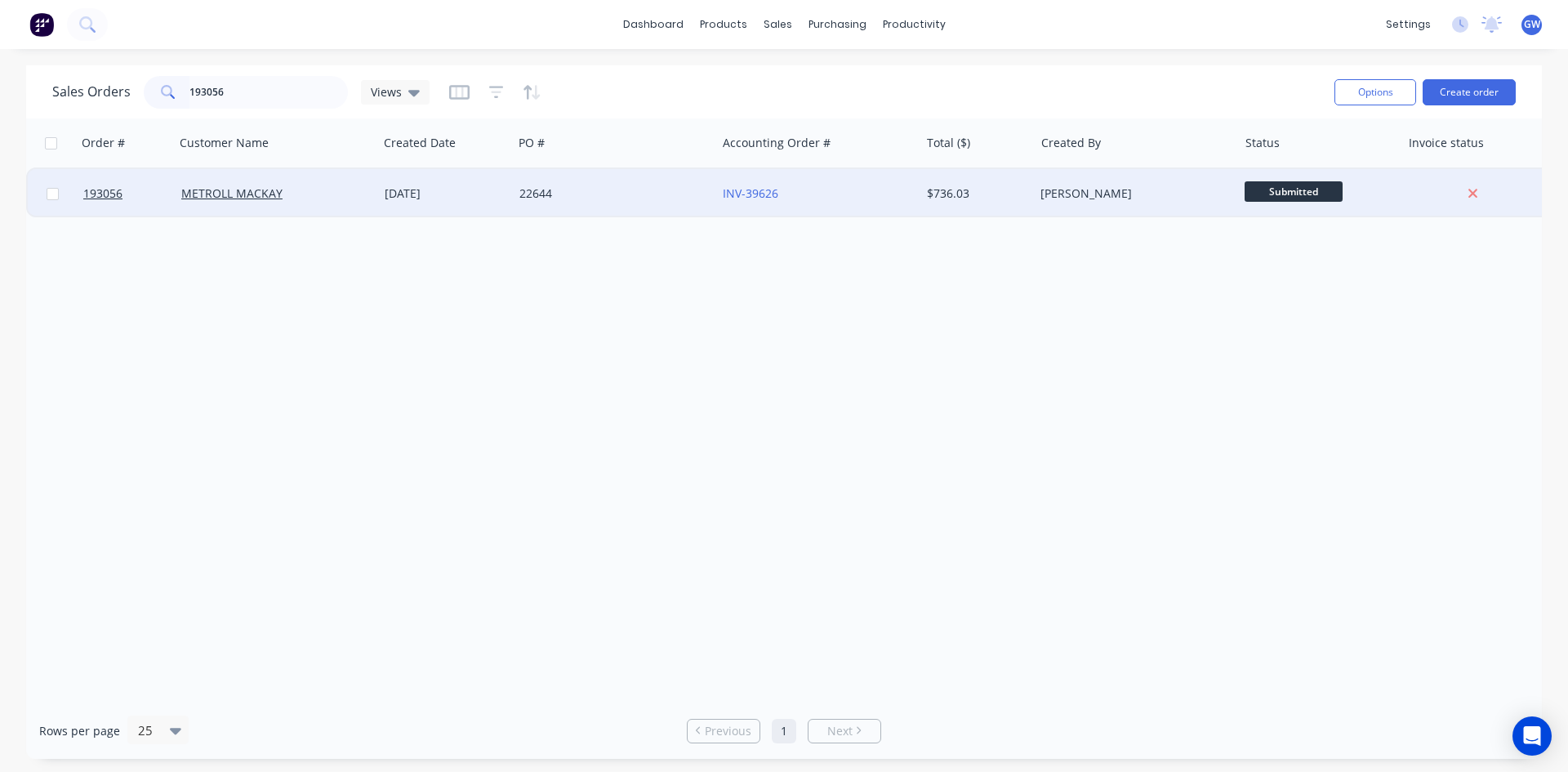
click at [949, 205] on div "$736.03" at bounding box center [977, 193] width 114 height 49
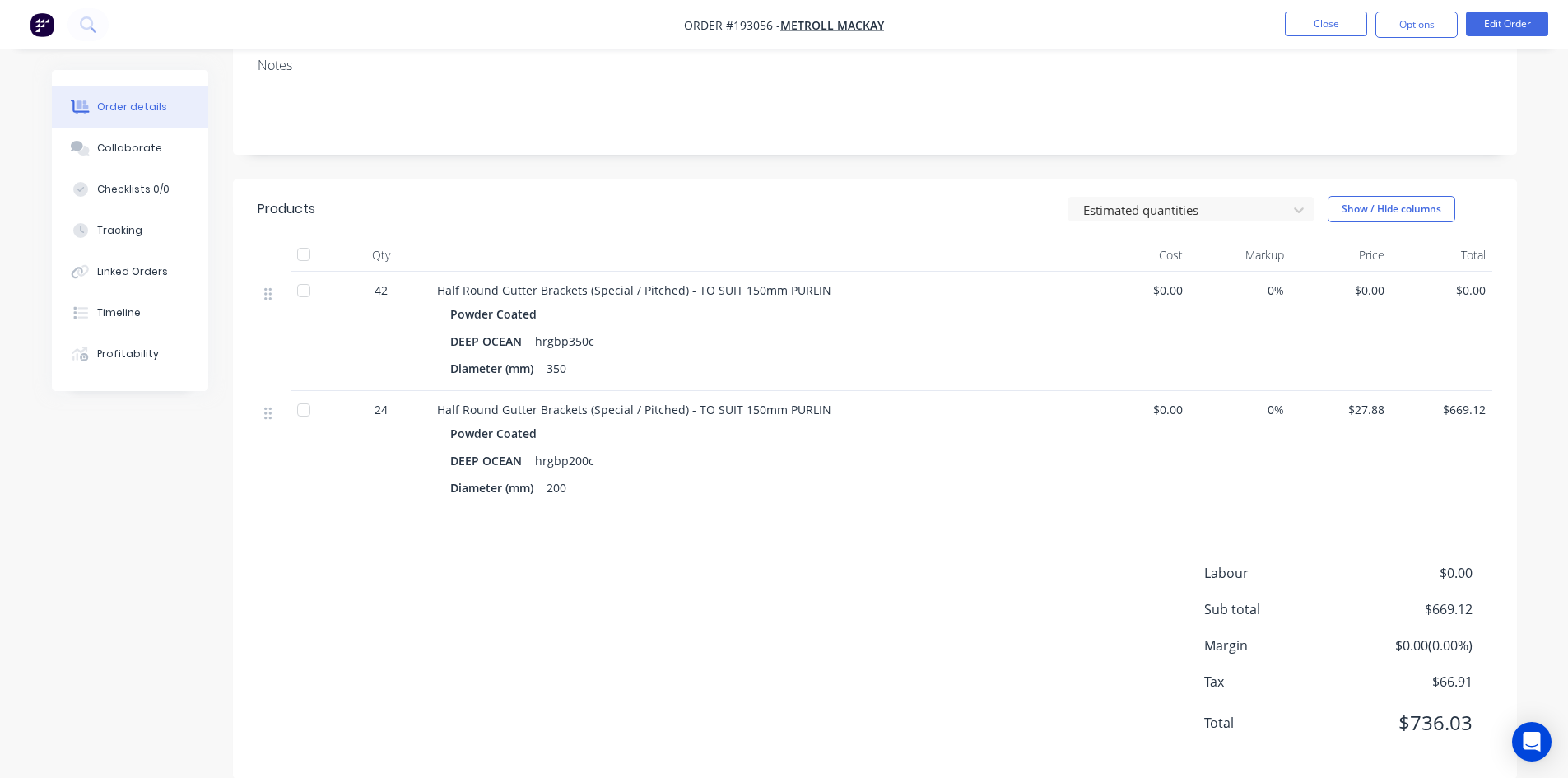
scroll to position [304, 0]
click at [1346, 30] on button "Close" at bounding box center [1326, 24] width 82 height 25
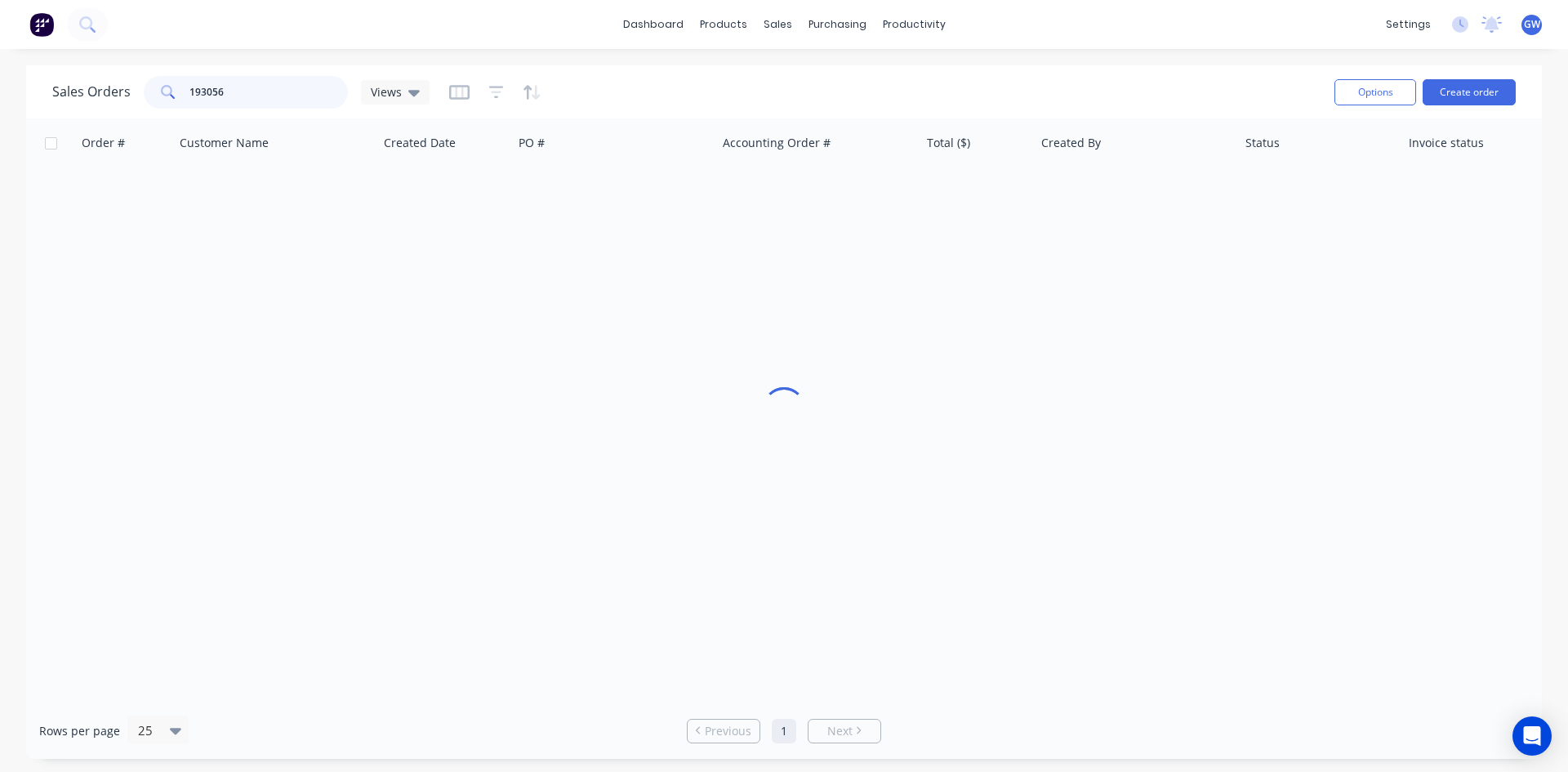
drag, startPoint x: 262, startPoint y: 101, endPoint x: 80, endPoint y: 92, distance: 182.2
click at [80, 92] on div "Sales Orders 193056 Views" at bounding box center [241, 92] width 377 height 32
type input "193847"
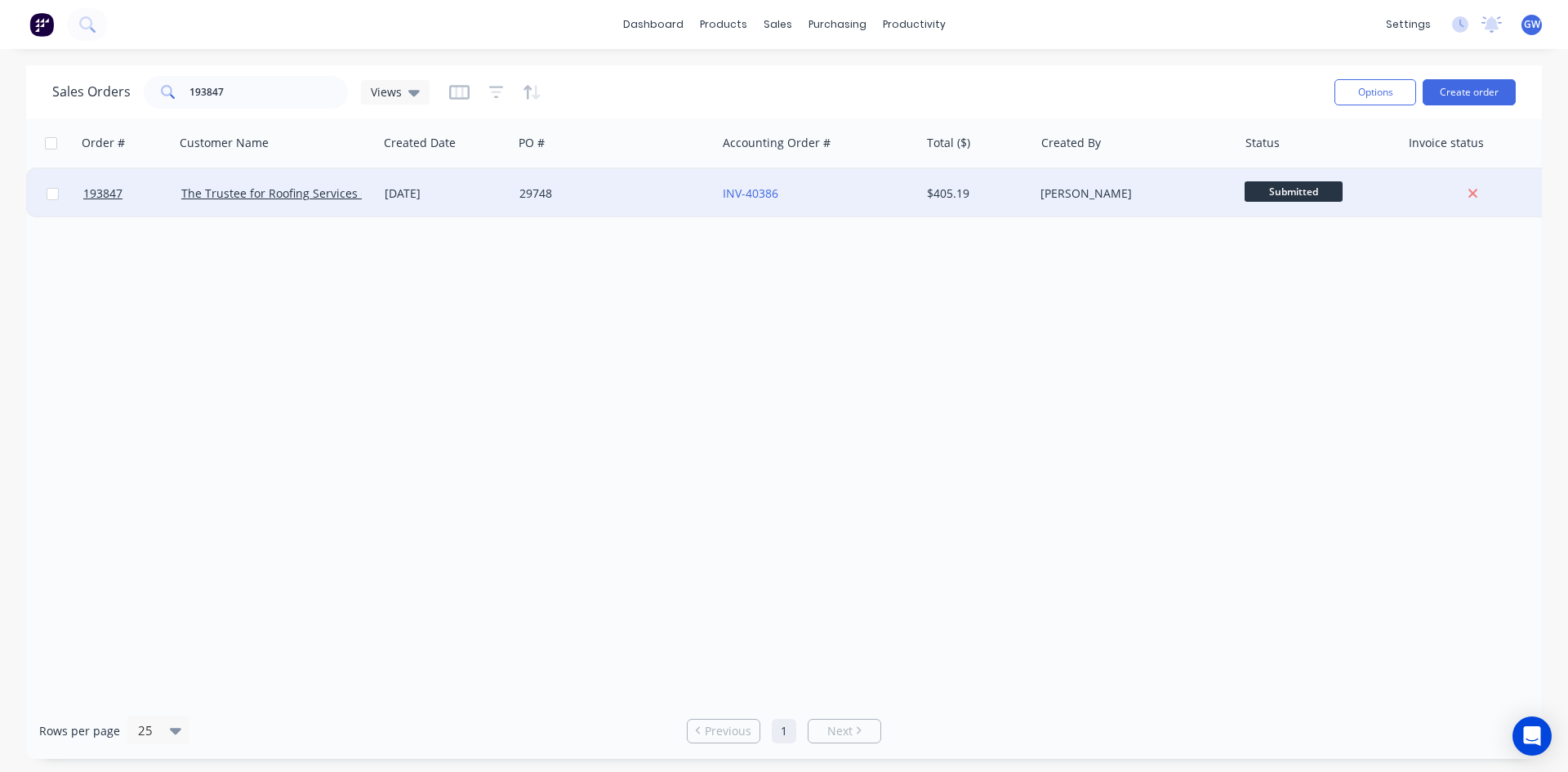
click at [993, 190] on div "$405.19" at bounding box center [974, 193] width 95 height 16
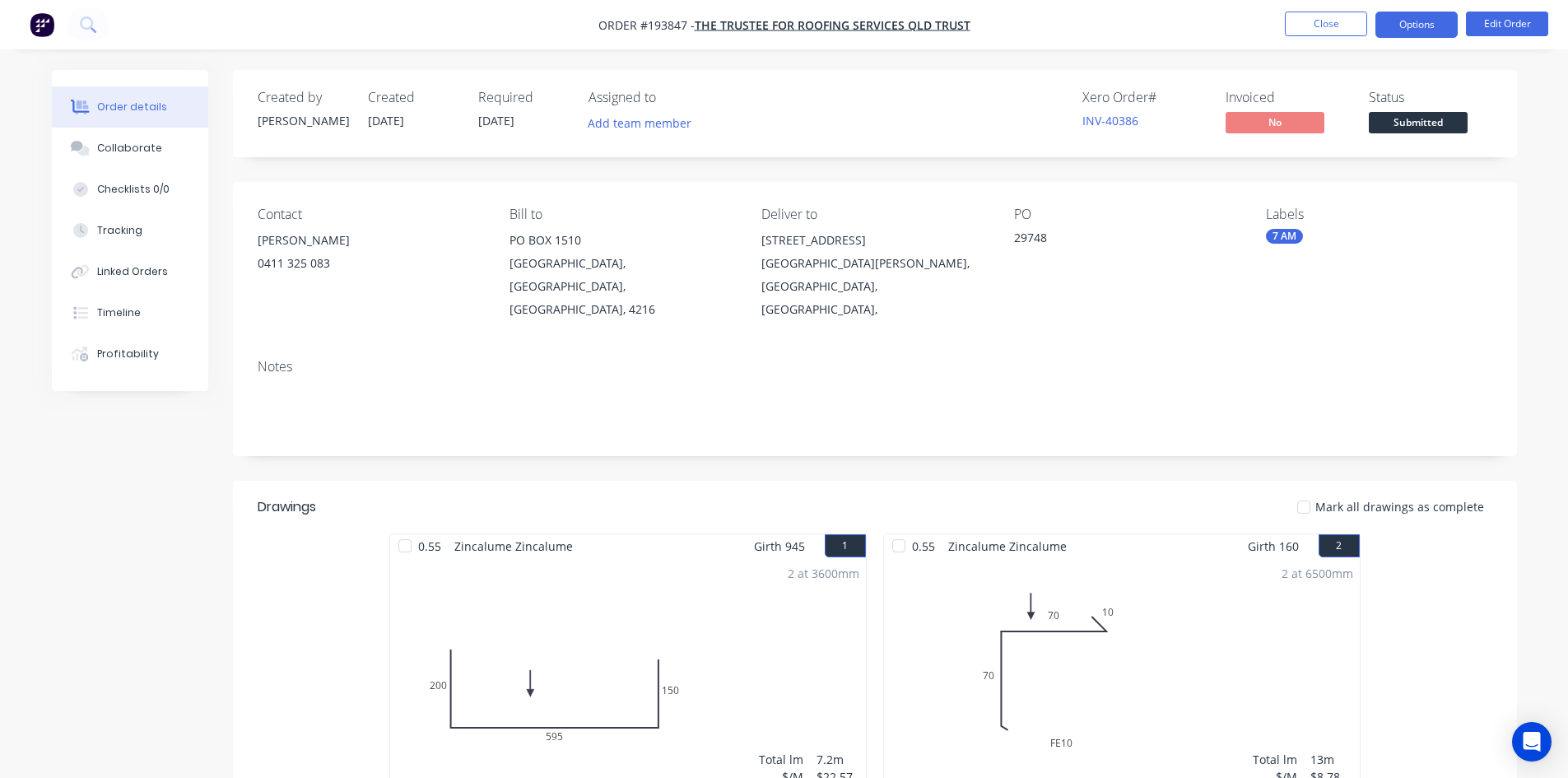
click at [1423, 29] on button "Options" at bounding box center [1416, 24] width 82 height 26
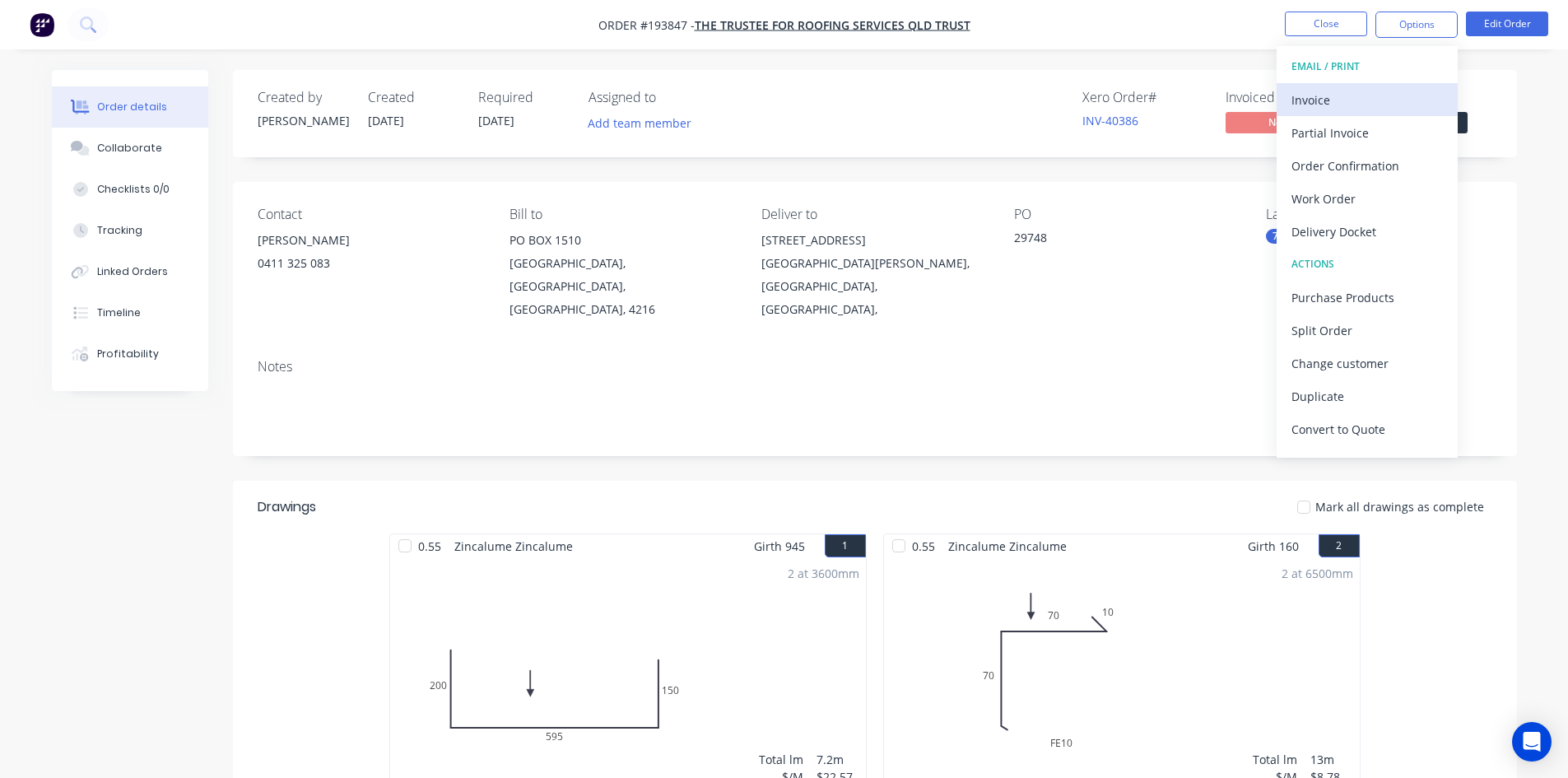
click at [1374, 88] on div "Invoice" at bounding box center [1368, 100] width 152 height 24
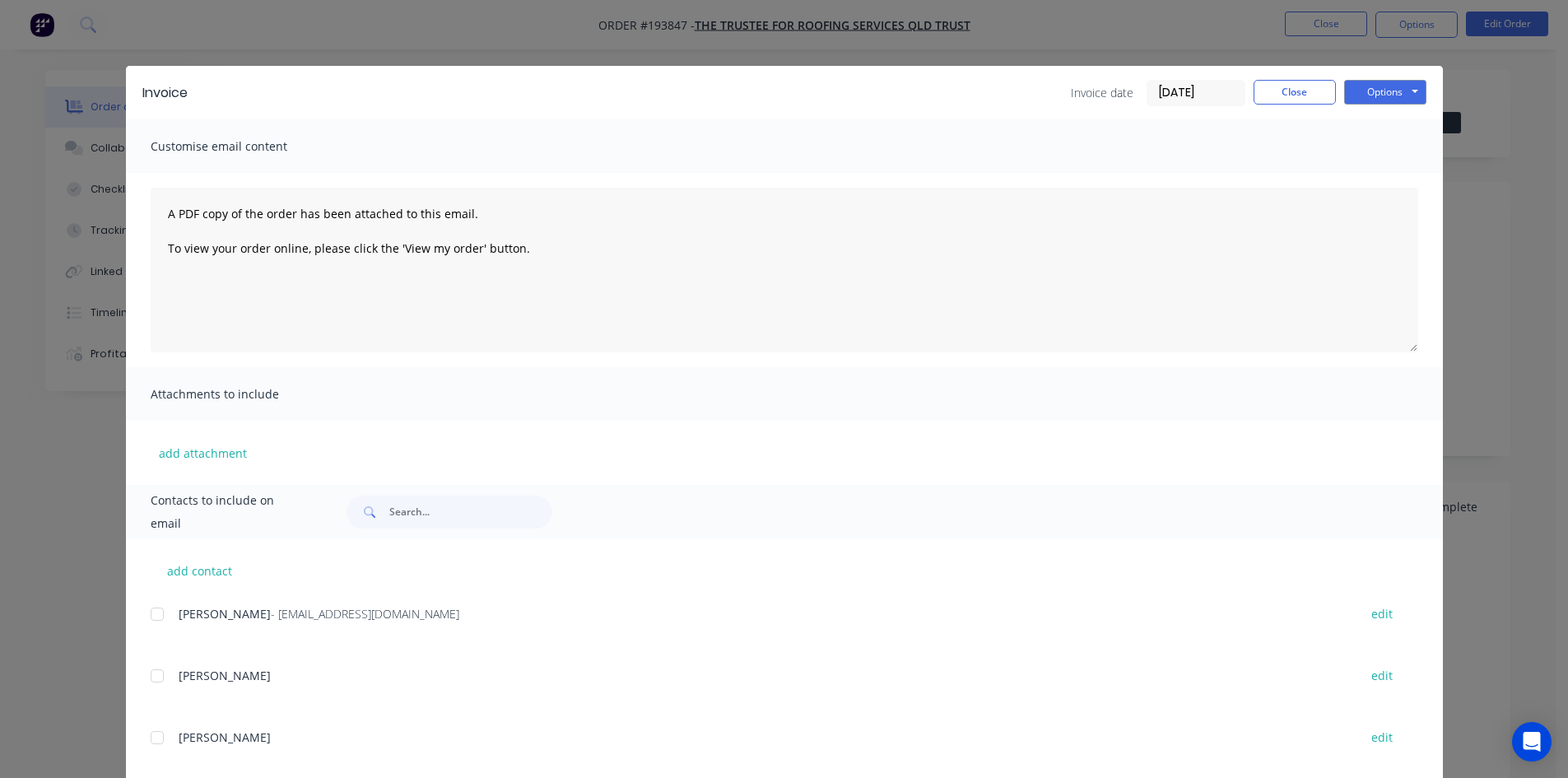
click at [152, 616] on div at bounding box center [157, 614] width 33 height 33
click at [1418, 93] on button "Options" at bounding box center [1385, 92] width 82 height 25
click at [1402, 180] on button "Email" at bounding box center [1396, 176] width 105 height 27
click at [1302, 102] on button "Close" at bounding box center [1295, 92] width 82 height 25
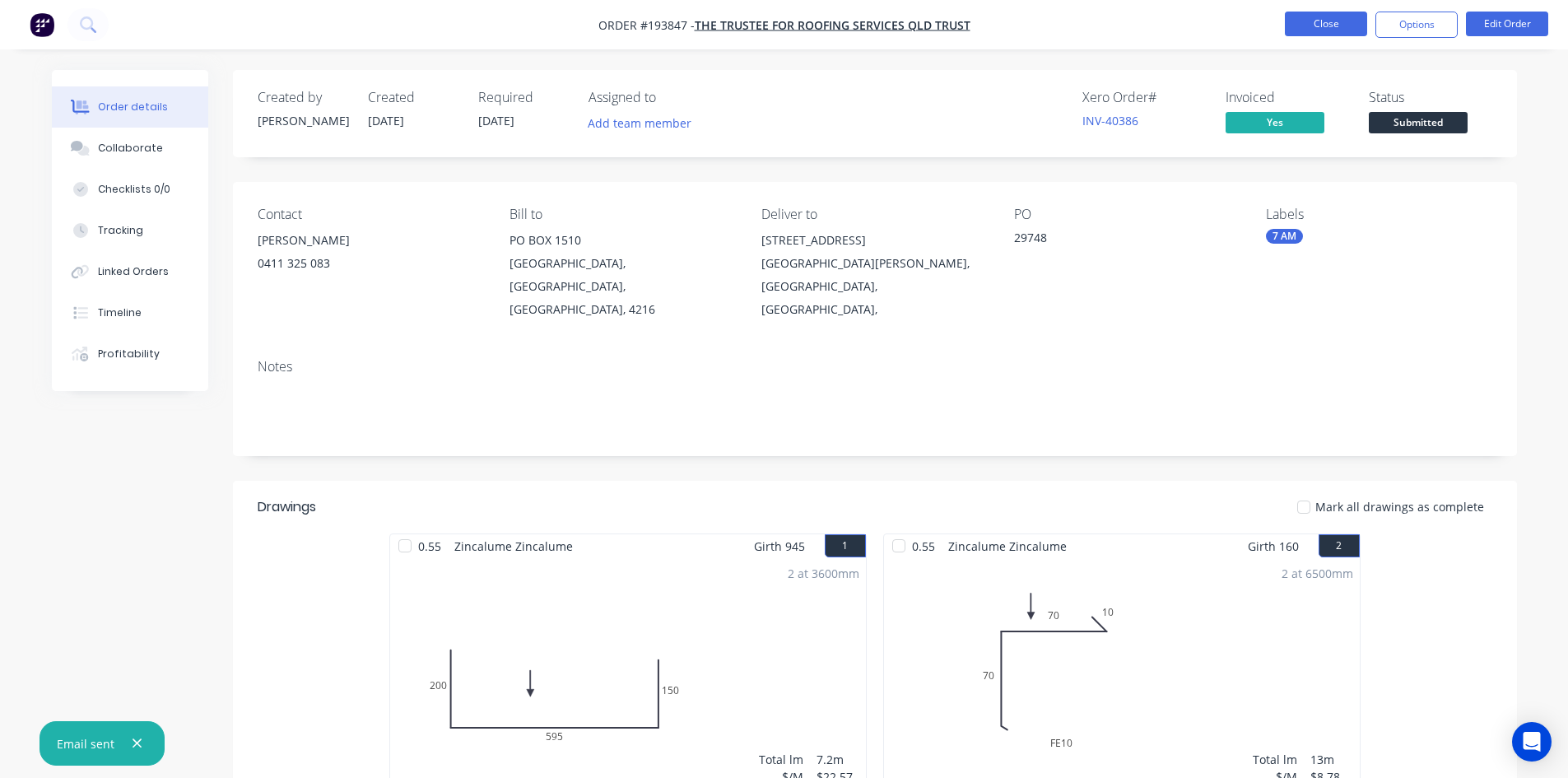
click at [1340, 13] on button "Close" at bounding box center [1326, 24] width 82 height 25
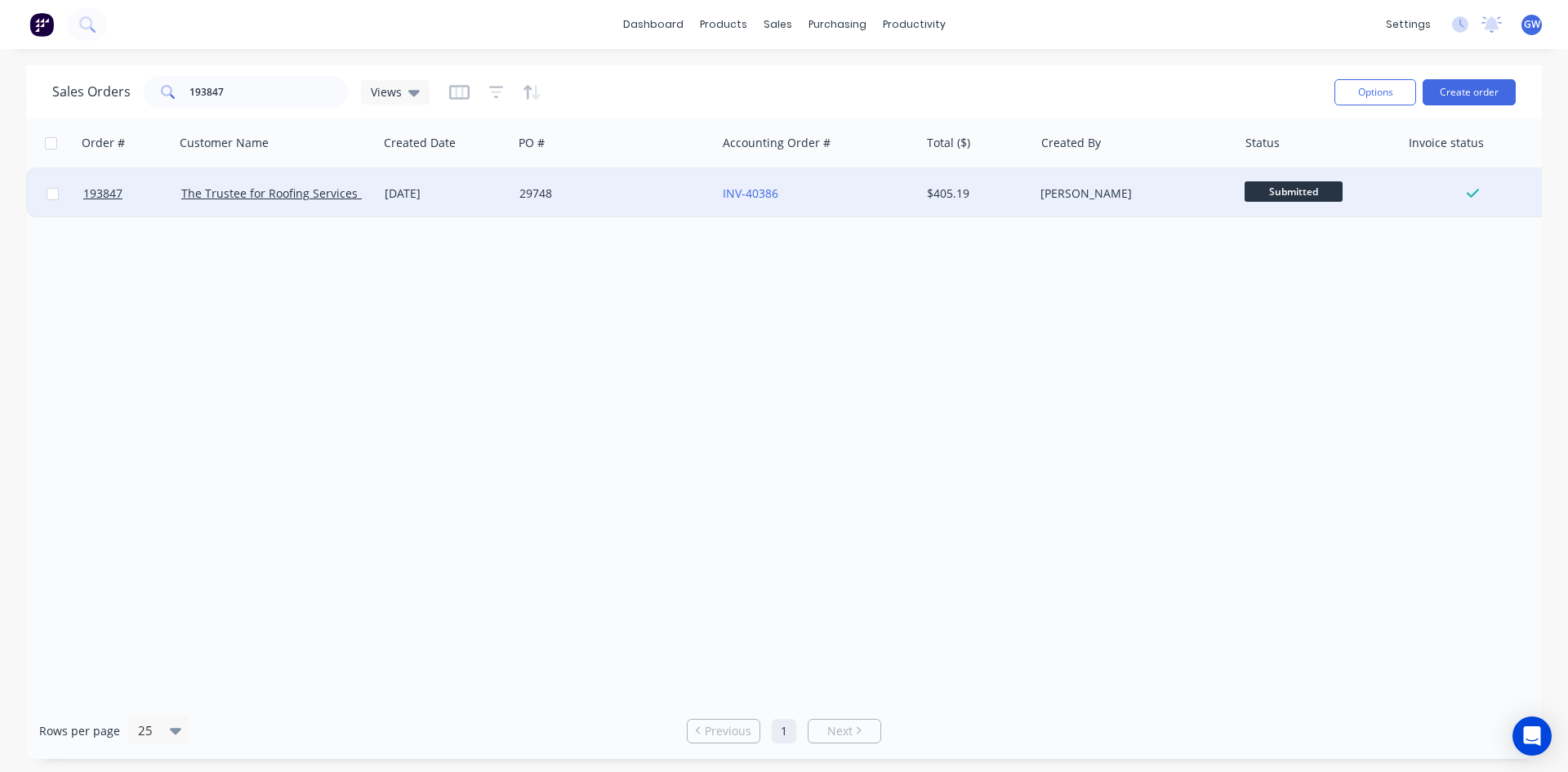
click at [840, 197] on div "INV-40386" at bounding box center [813, 193] width 182 height 16
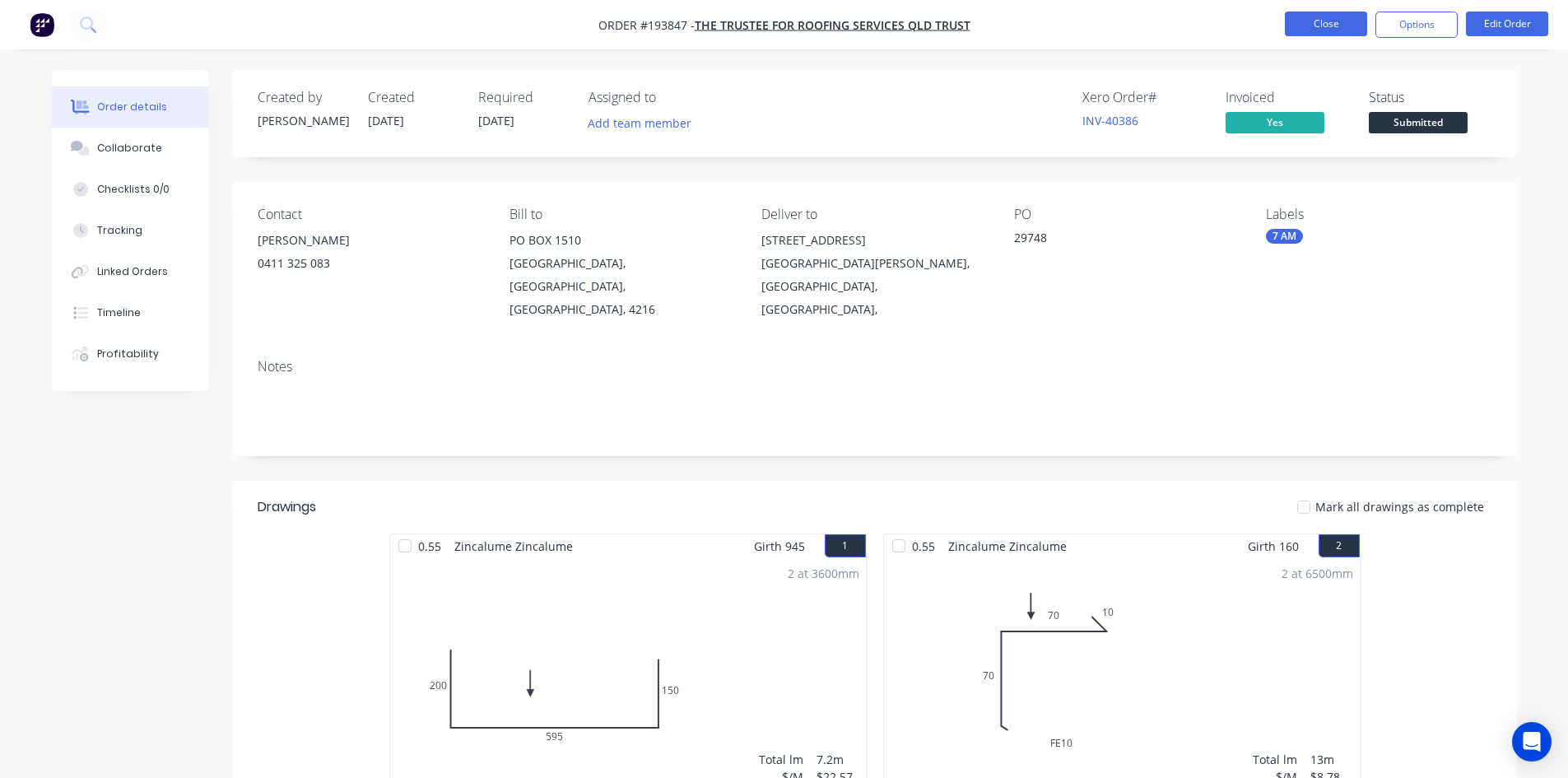
click at [1325, 29] on button "Close" at bounding box center [1326, 24] width 82 height 25
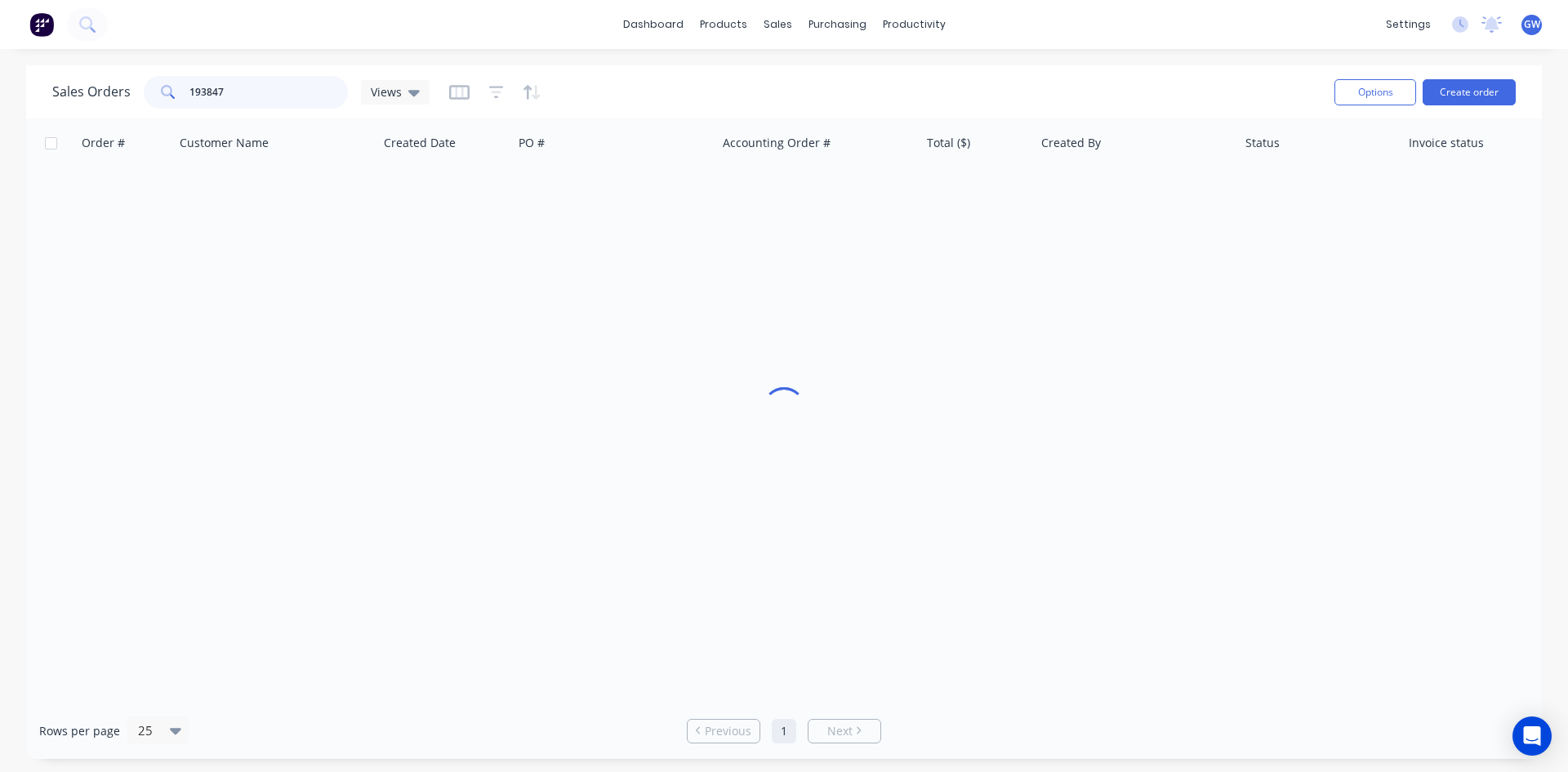
click at [261, 101] on input "193847" at bounding box center [268, 92] width 159 height 32
type input "192791"
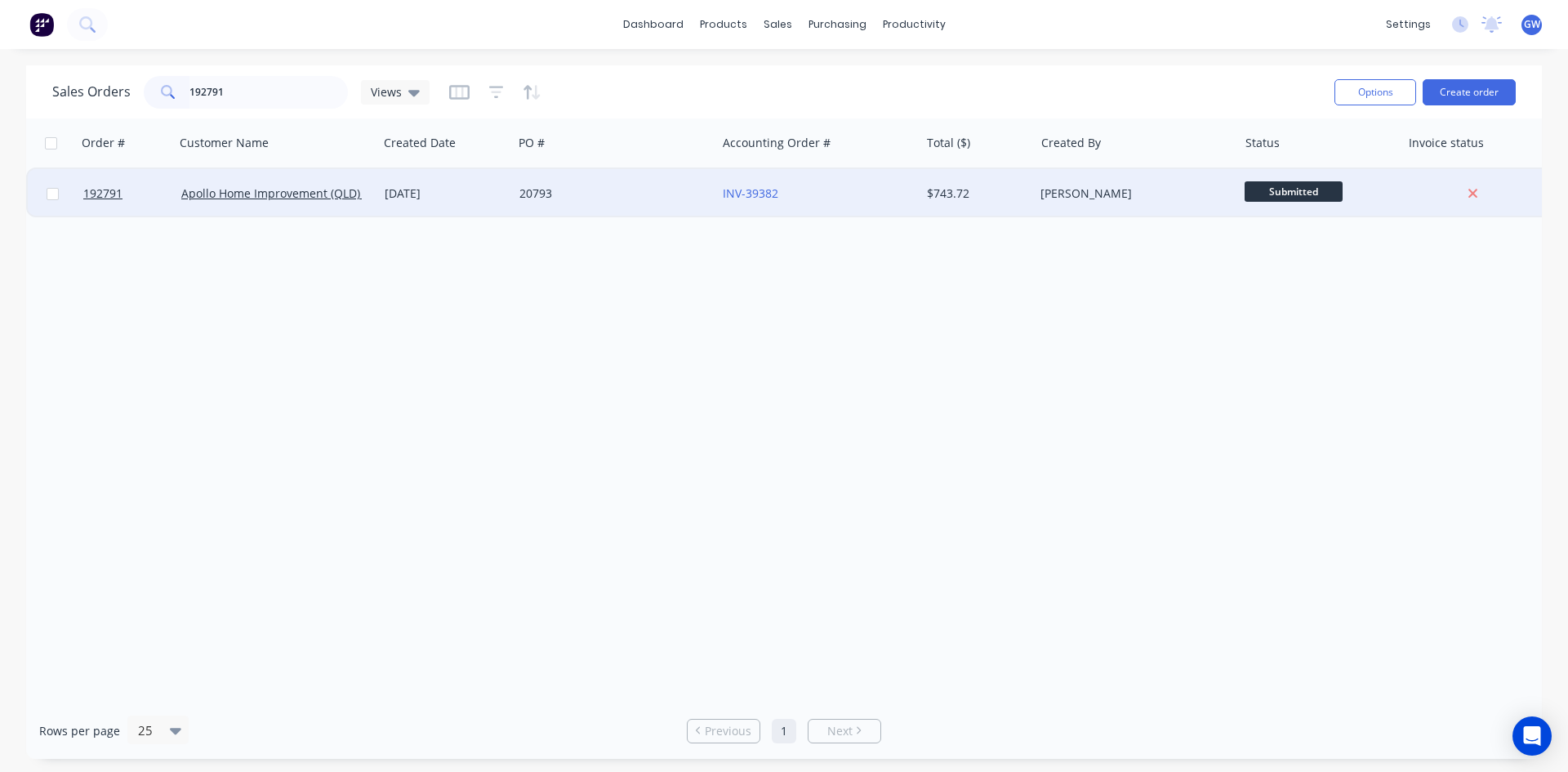
click at [958, 204] on div "$743.72" at bounding box center [977, 193] width 114 height 49
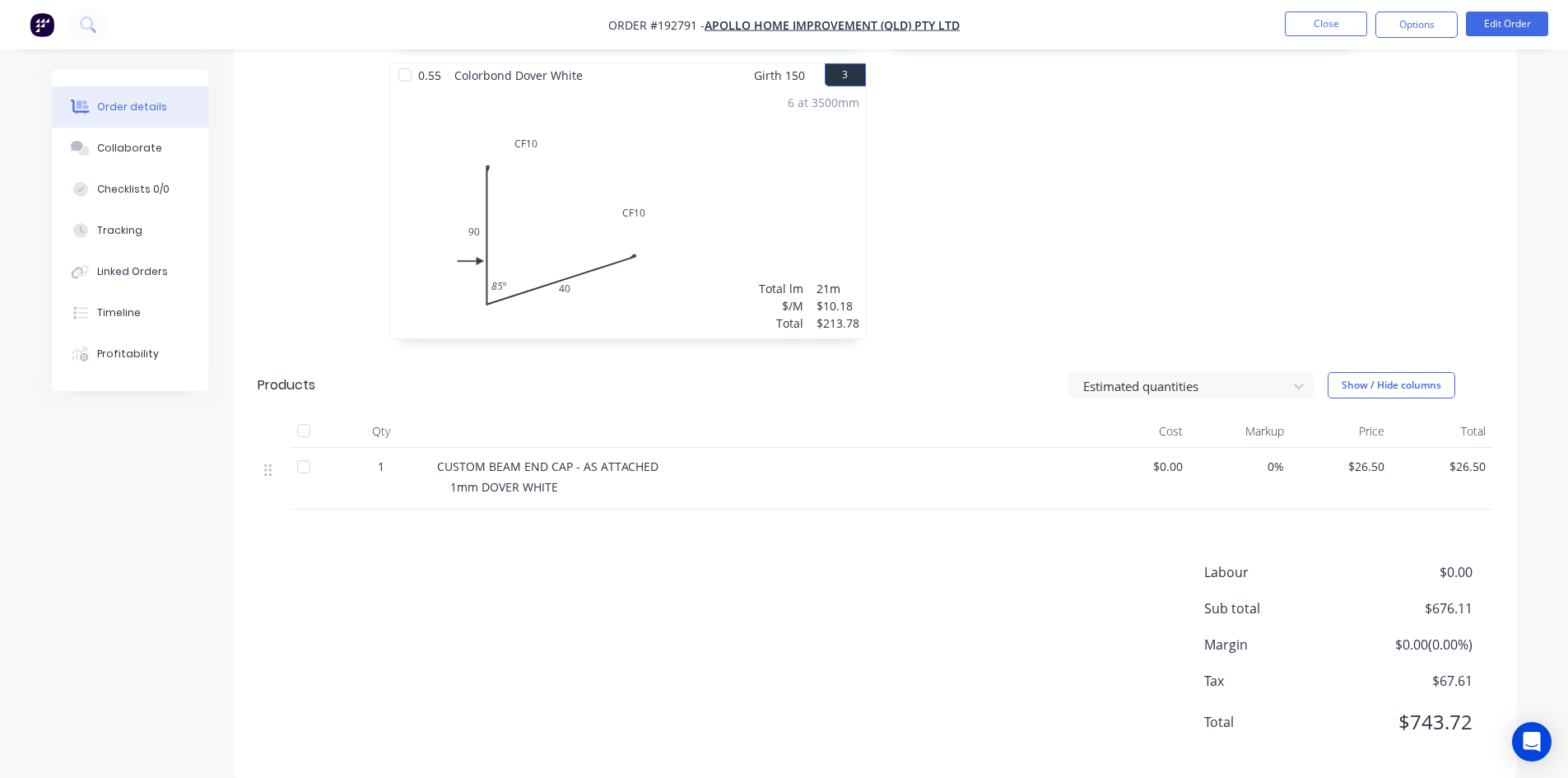
scroll to position [766, 0]
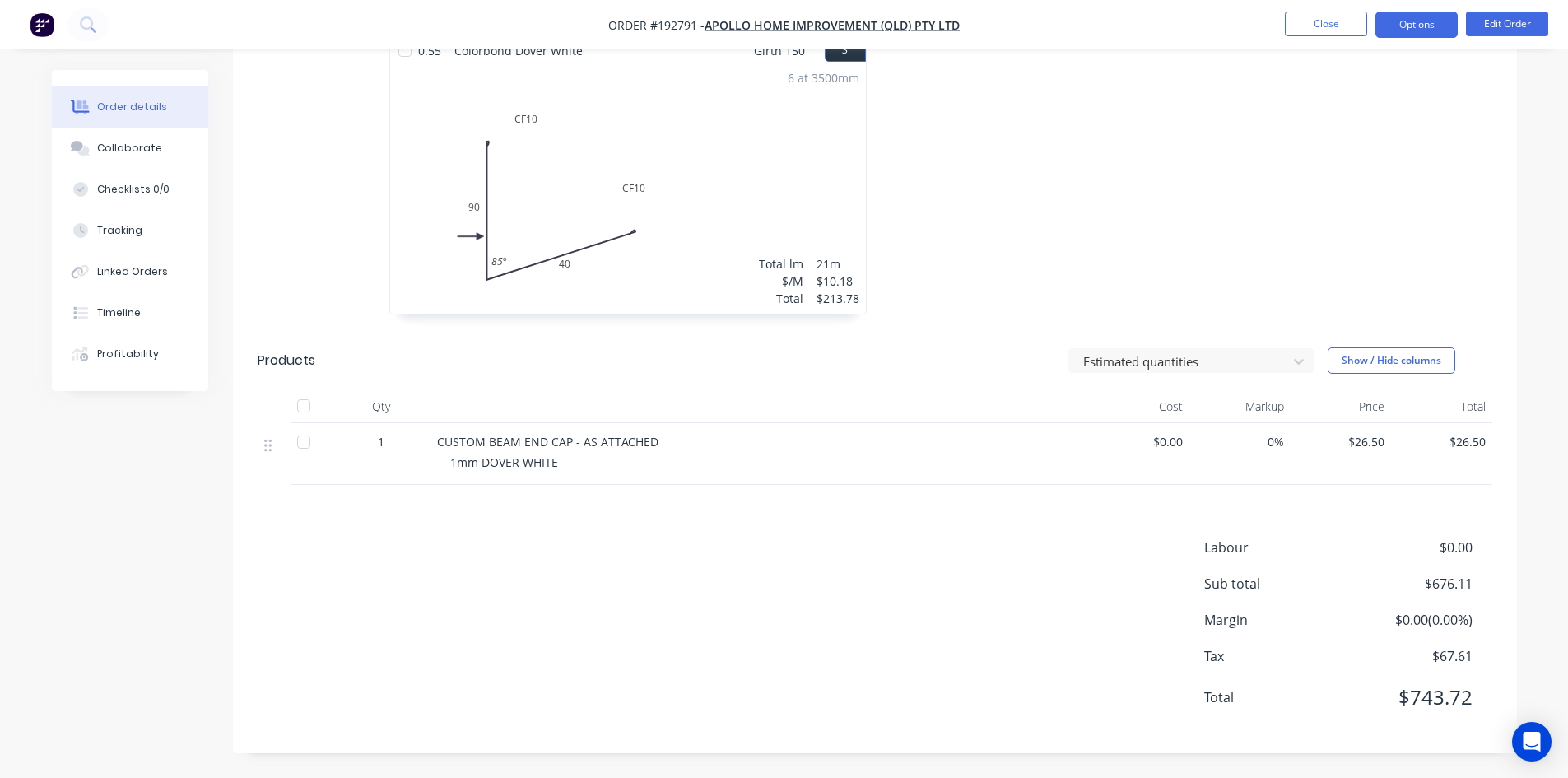
click at [1404, 26] on button "Options" at bounding box center [1416, 24] width 82 height 26
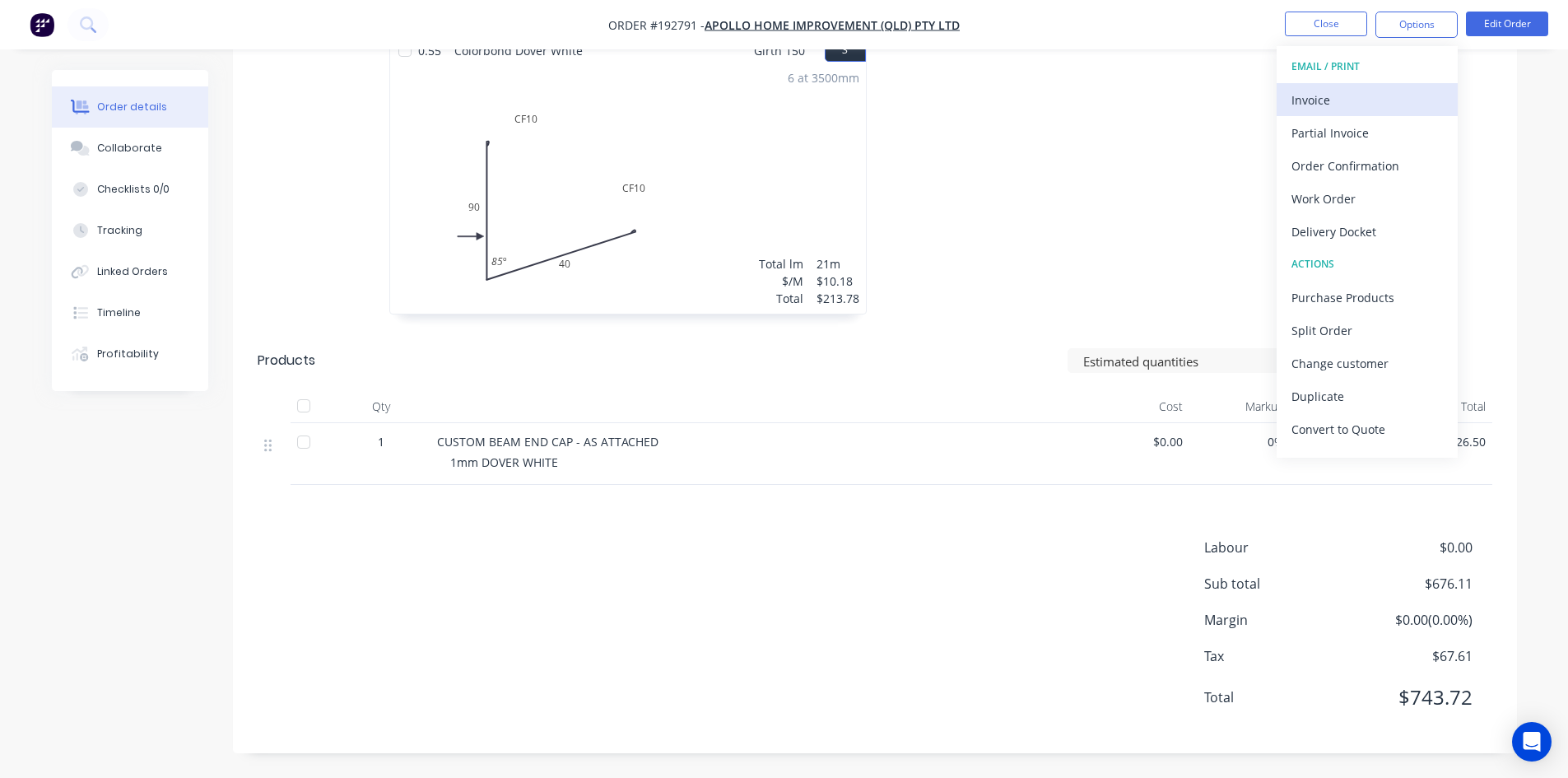
click at [1369, 88] on div "Invoice" at bounding box center [1368, 100] width 152 height 24
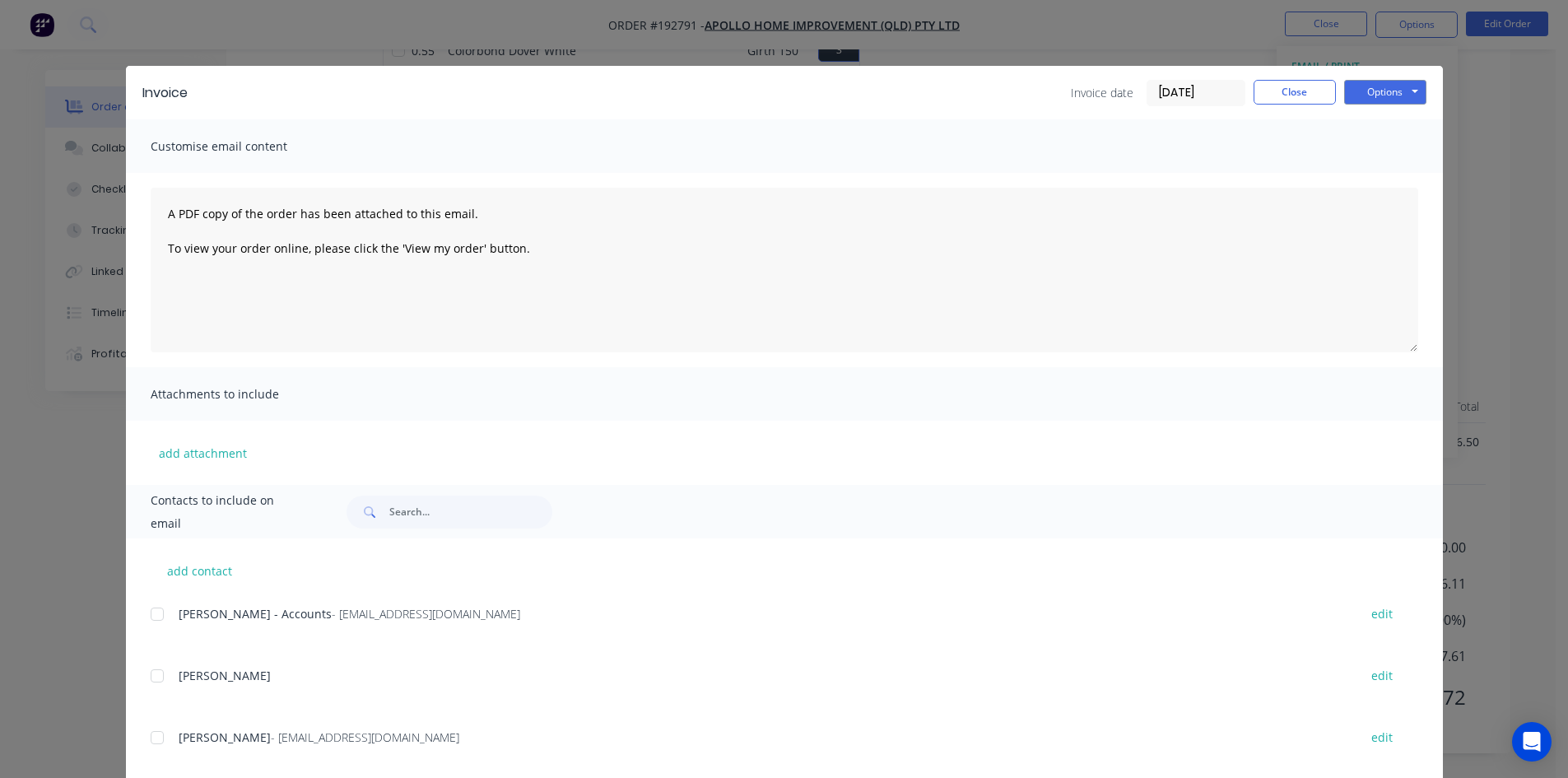
click at [149, 615] on div at bounding box center [157, 614] width 33 height 33
click at [1412, 99] on button "Options" at bounding box center [1385, 92] width 82 height 25
click at [1389, 180] on button "Email" at bounding box center [1396, 176] width 105 height 27
click at [1330, 100] on div "Invoice date [DATE] Close Options Preview Print Email" at bounding box center [1249, 92] width 356 height 26
drag, startPoint x: 1319, startPoint y: 96, endPoint x: 1319, endPoint y: 84, distance: 12.0
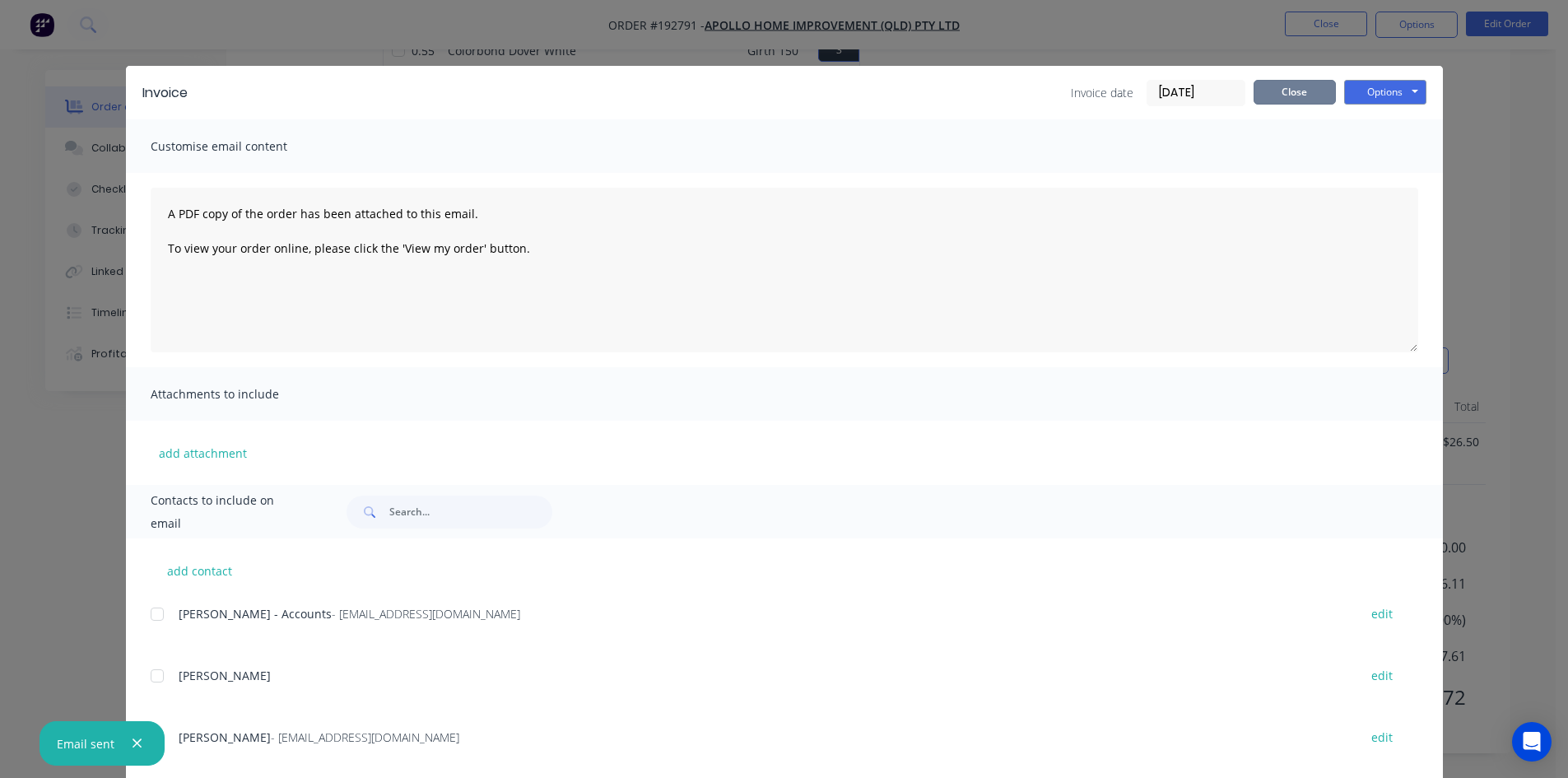
click at [1319, 96] on button "Close" at bounding box center [1295, 92] width 82 height 25
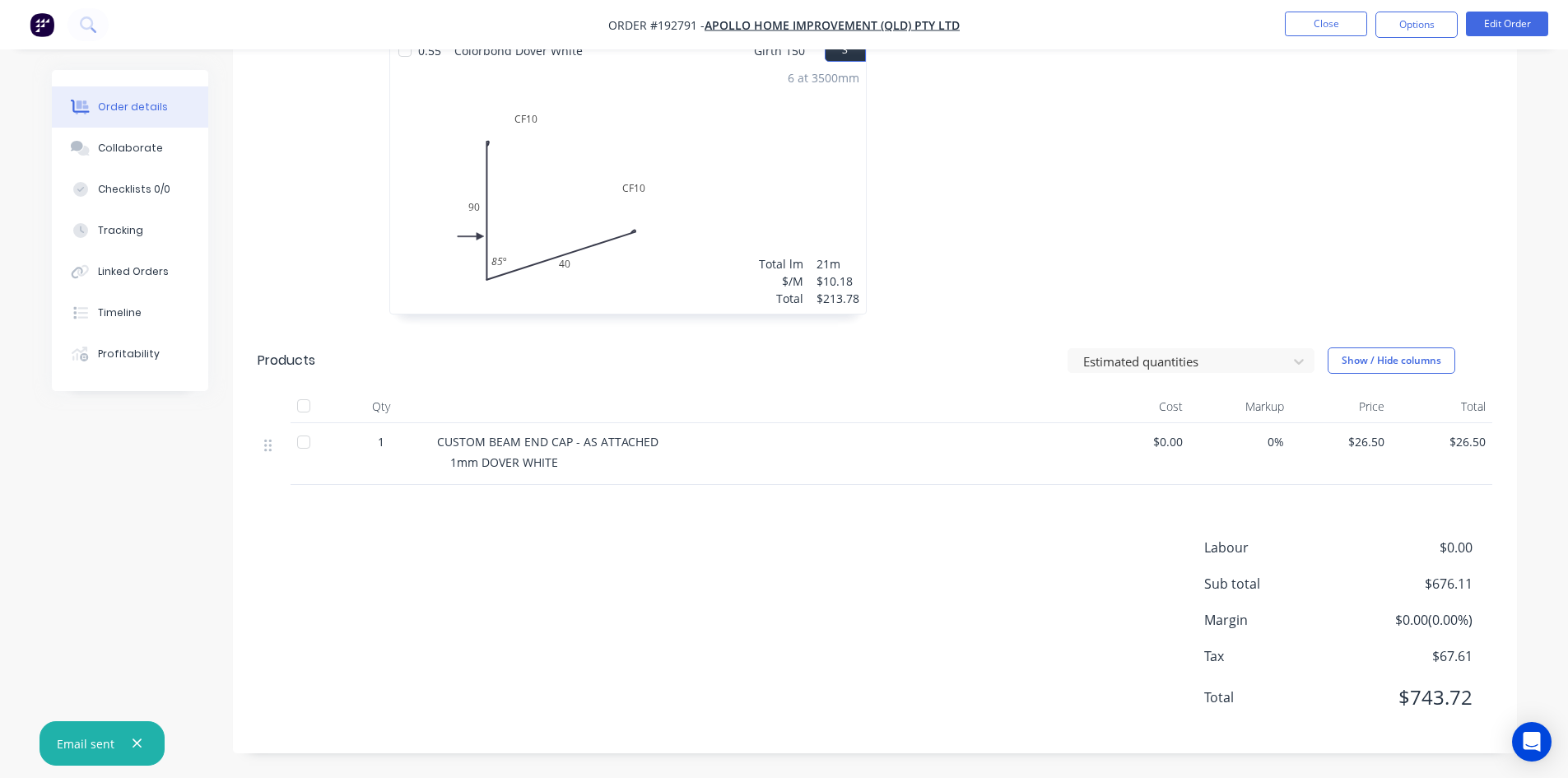
click at [1326, 40] on nav "Order #192791 - Apollo Home Improvement (QLD) Pty Ltd Close Options Edit Order" at bounding box center [784, 24] width 1568 height 49
click at [1338, 31] on button "Close" at bounding box center [1326, 24] width 82 height 25
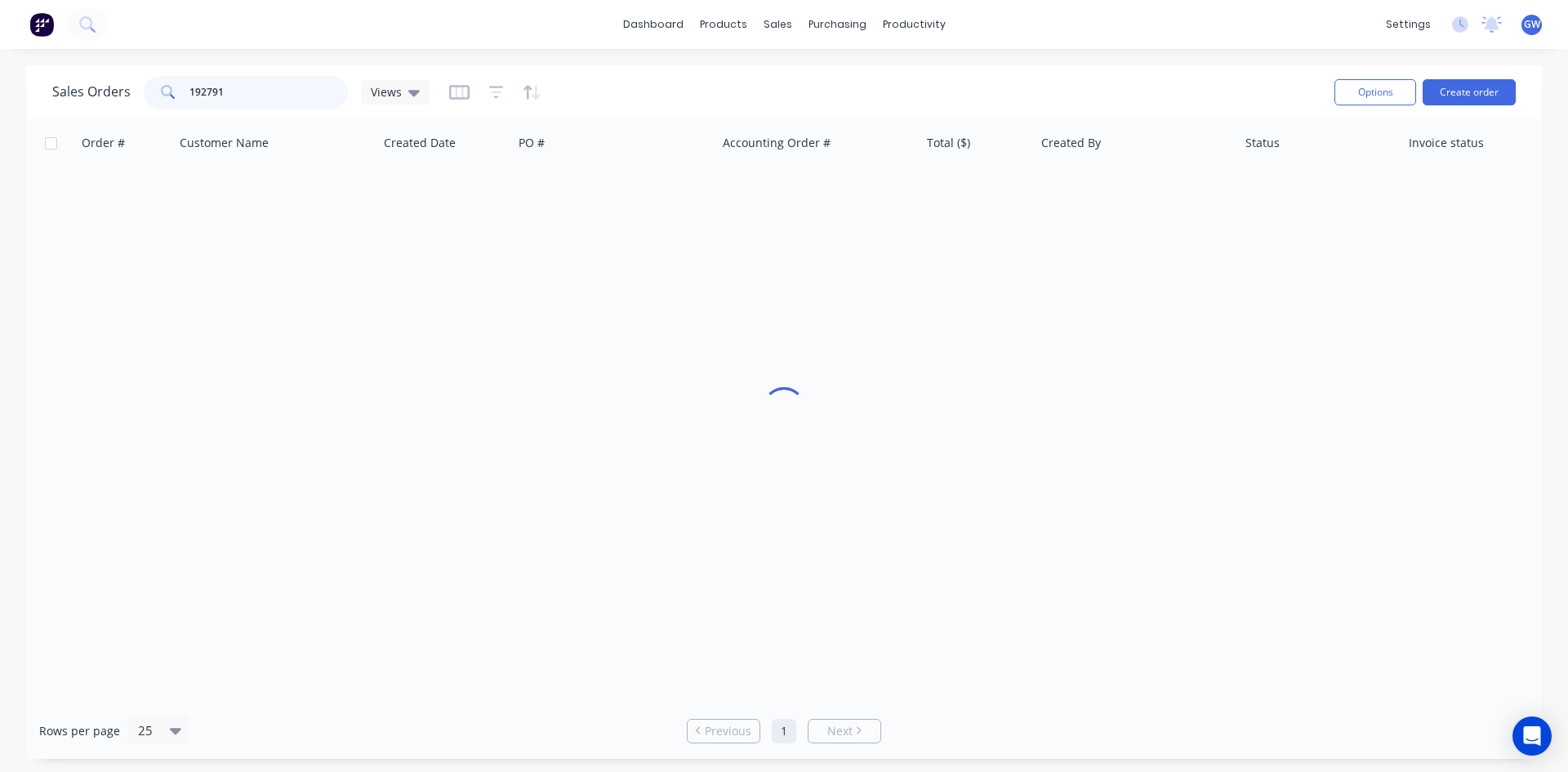
click at [282, 96] on input "192791" at bounding box center [268, 92] width 159 height 32
type input "192691"
click at [981, 189] on div "$1,644.58" at bounding box center [974, 193] width 95 height 16
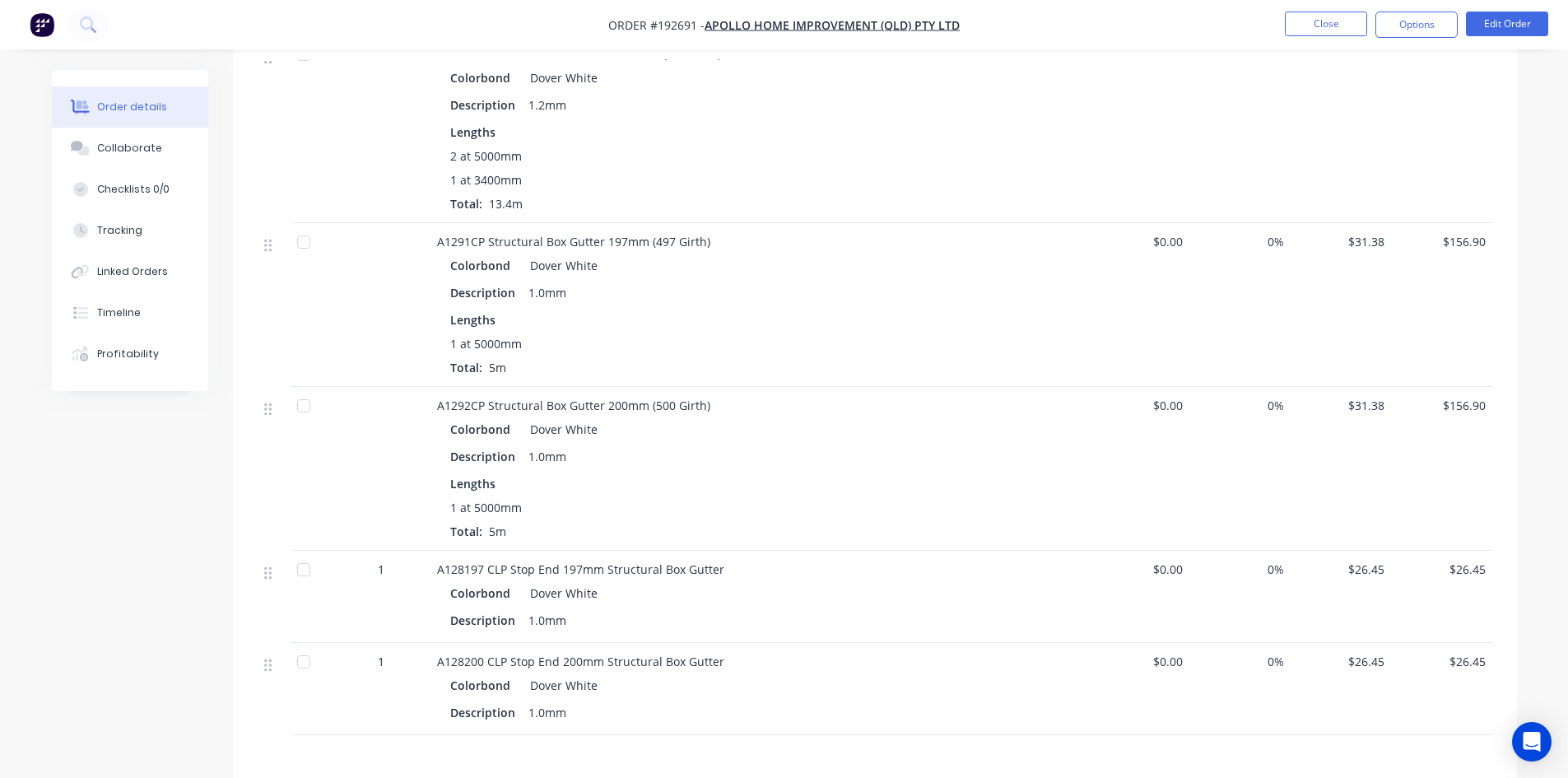
scroll to position [1565, 0]
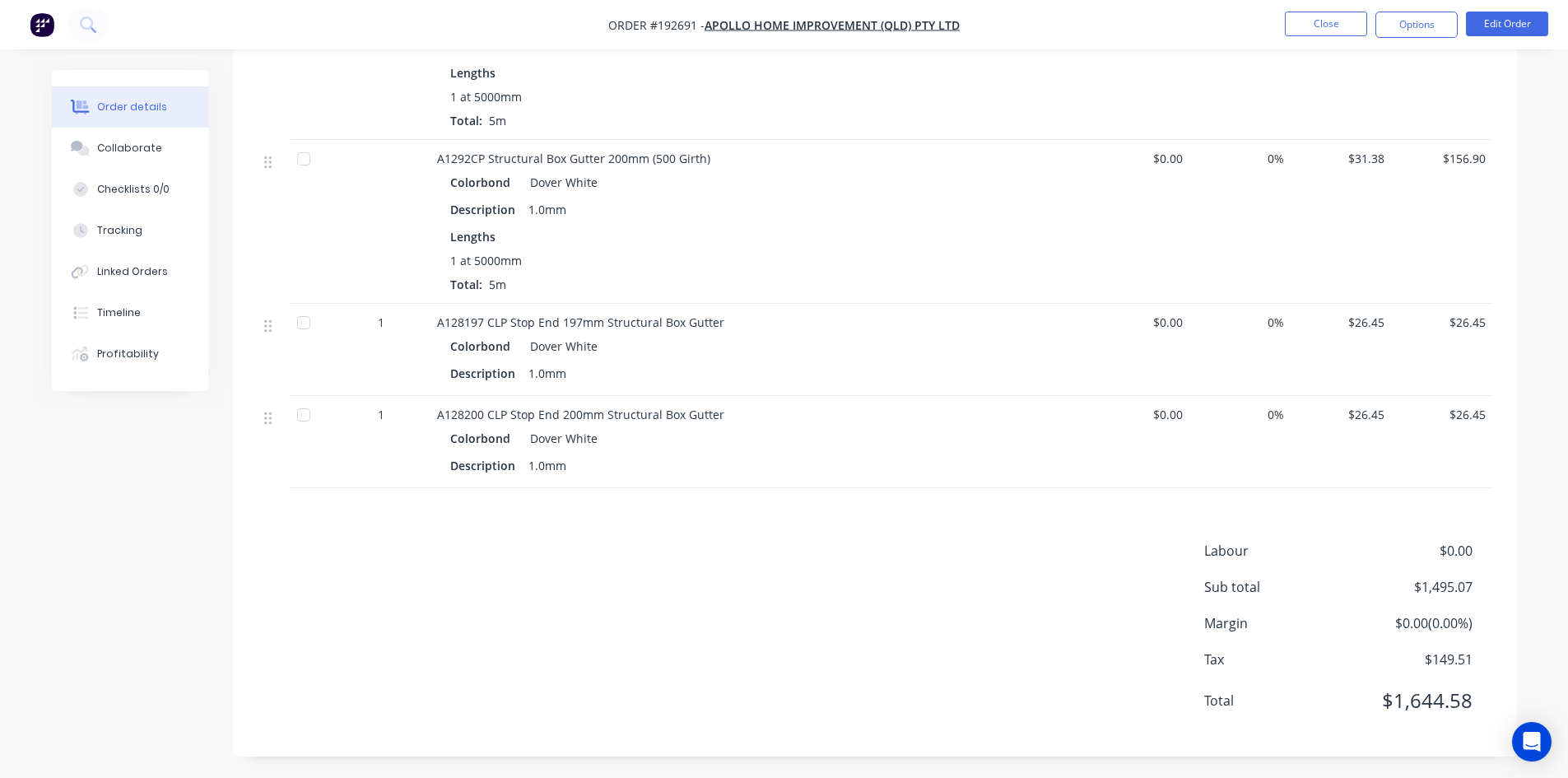
click at [1417, 41] on nav "Order #192691 - Apollo Home Improvement (QLD) Pty Ltd Close Options Edit Order" at bounding box center [784, 24] width 1568 height 49
click at [1431, 26] on button "Options" at bounding box center [1416, 24] width 82 height 26
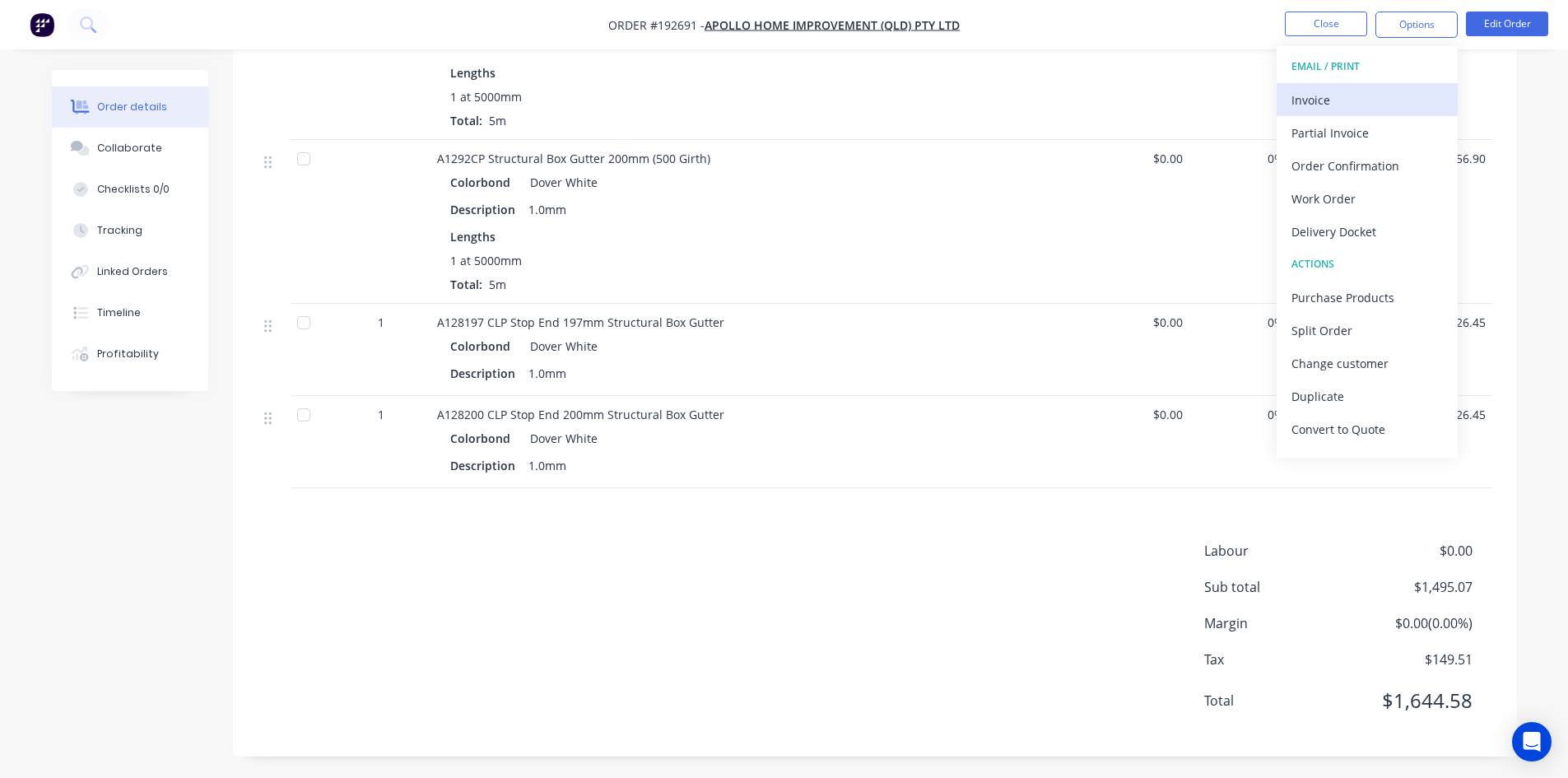
click at [1351, 115] on button "Invoice" at bounding box center [1367, 100] width 181 height 33
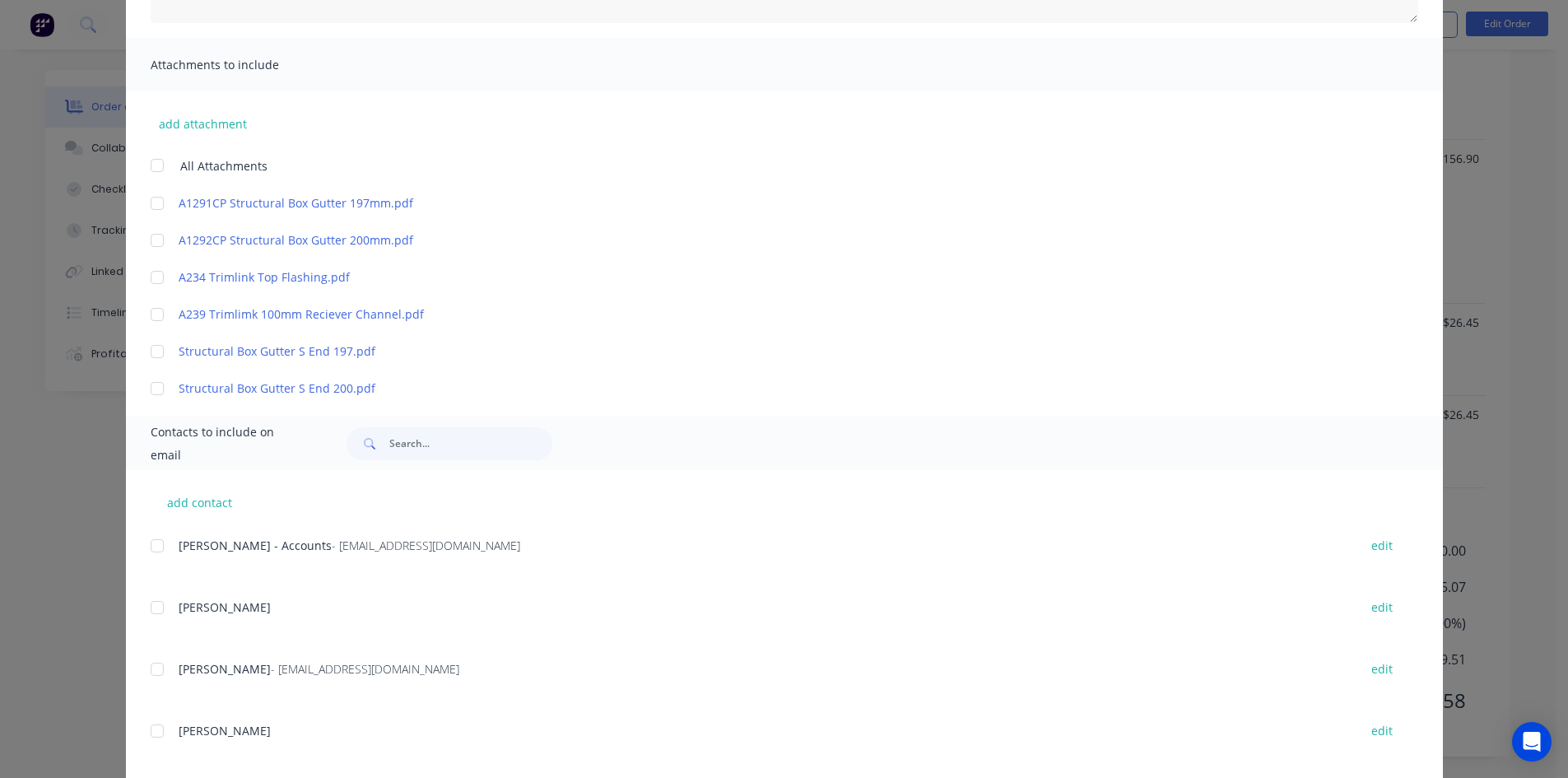
click at [158, 554] on div at bounding box center [157, 546] width 33 height 33
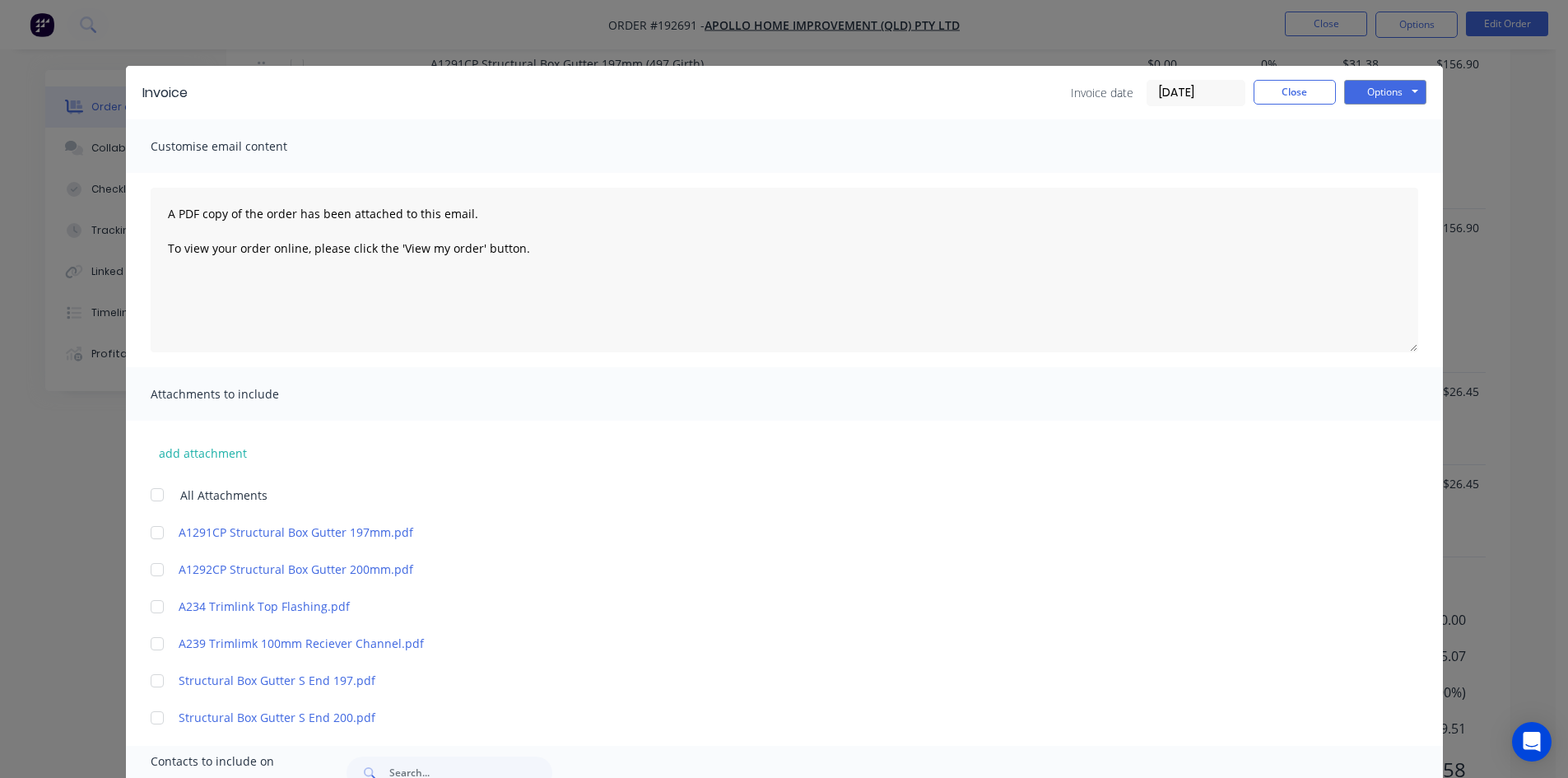
scroll to position [1400, 0]
click at [1375, 94] on button "Options" at bounding box center [1385, 92] width 82 height 25
click at [1404, 182] on button "Email" at bounding box center [1396, 176] width 105 height 27
click at [1298, 86] on button "Close" at bounding box center [1295, 92] width 82 height 25
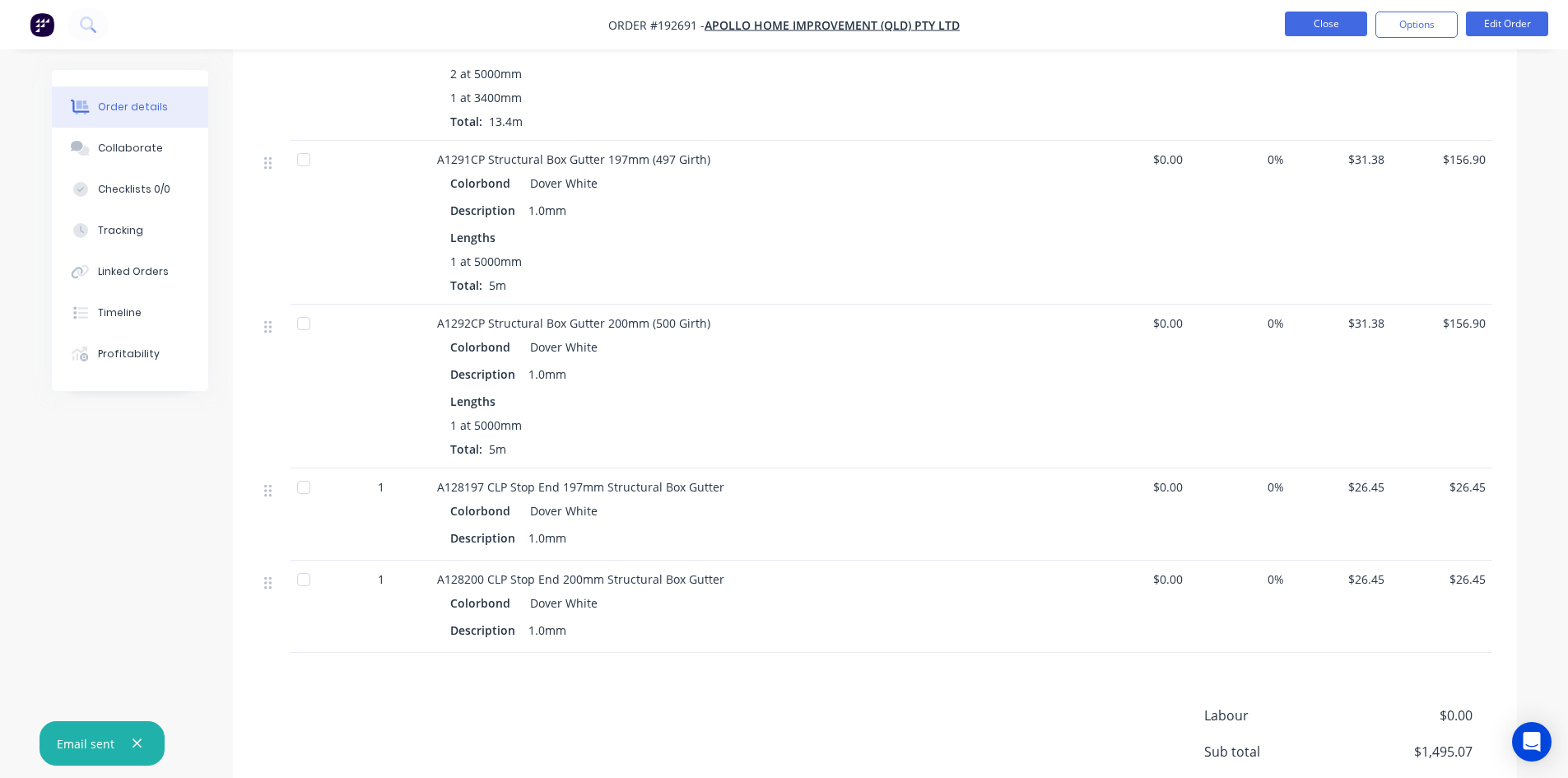
click at [1323, 30] on button "Close" at bounding box center [1326, 24] width 82 height 25
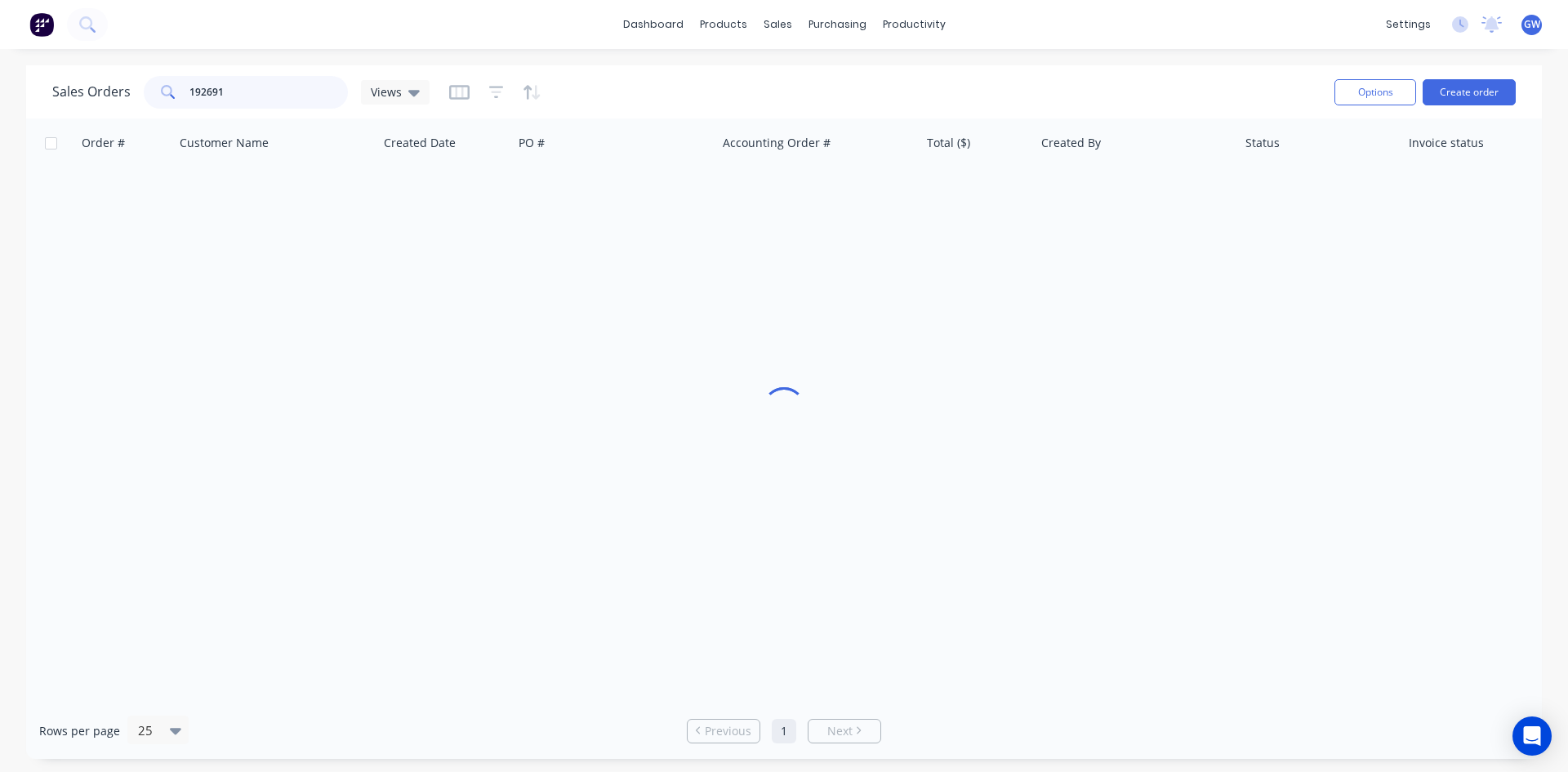
drag, startPoint x: 266, startPoint y: 95, endPoint x: 118, endPoint y: 89, distance: 148.1
click at [118, 89] on div "Sales Orders 192691 Views" at bounding box center [241, 92] width 377 height 32
type input "193154"
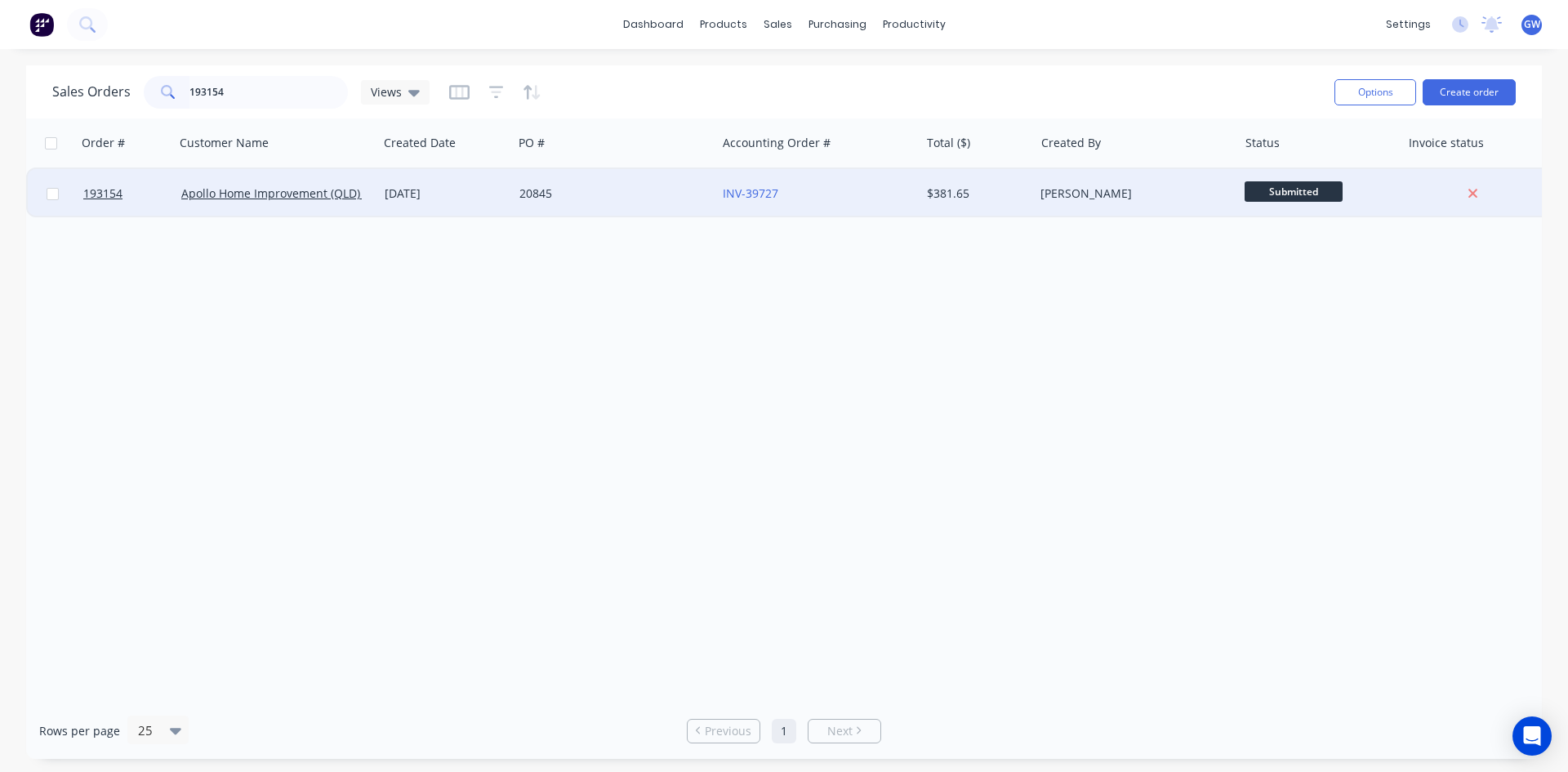
click at [1074, 193] on div "[PERSON_NAME]" at bounding box center [1130, 193] width 182 height 16
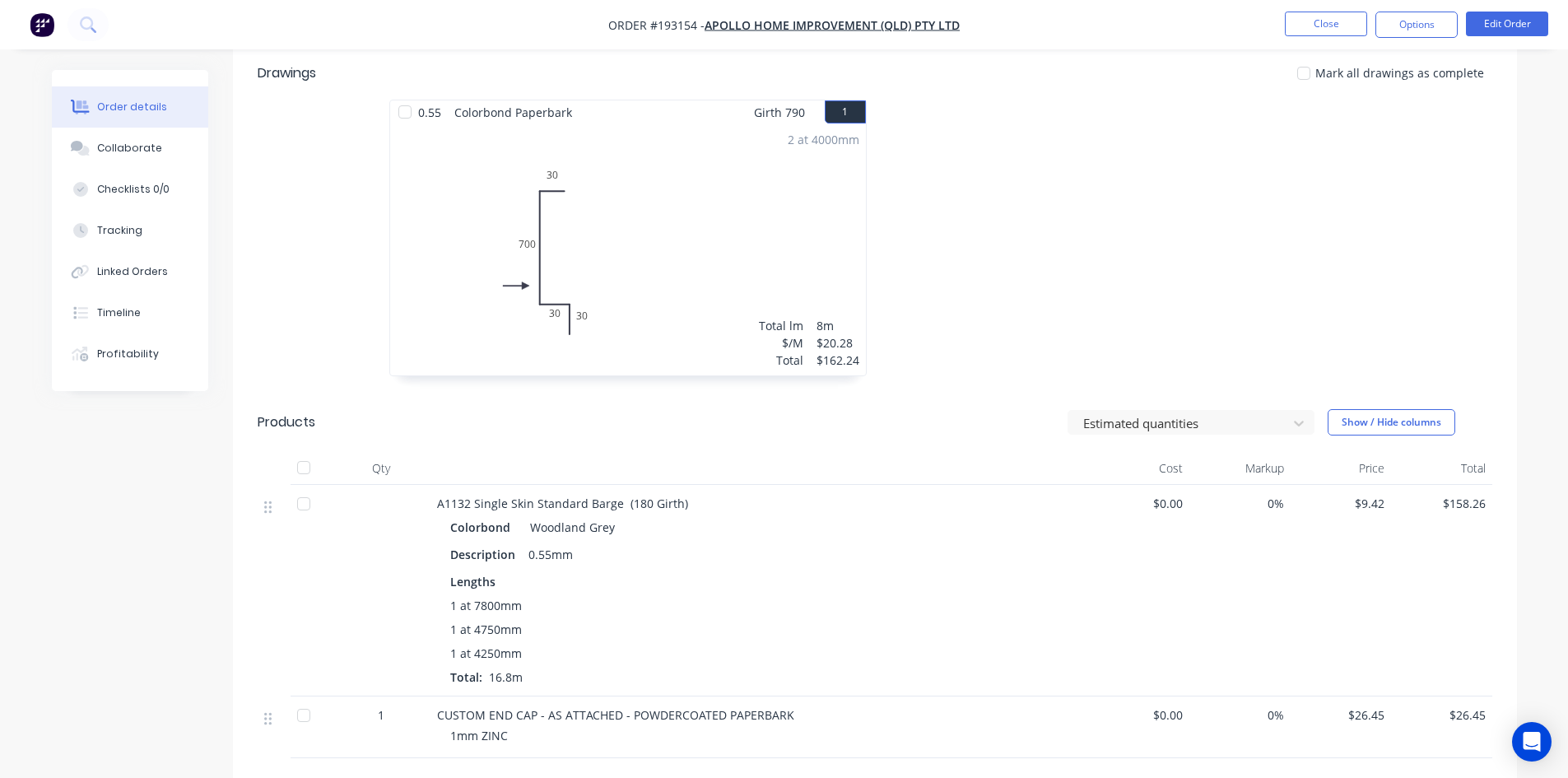
scroll to position [412, 0]
click at [1397, 39] on nav "Order #193154 - Apollo Home Improvement (QLD) Pty Ltd Close Options Edit Order" at bounding box center [784, 24] width 1568 height 49
click at [1412, 29] on button "Options" at bounding box center [1416, 24] width 82 height 26
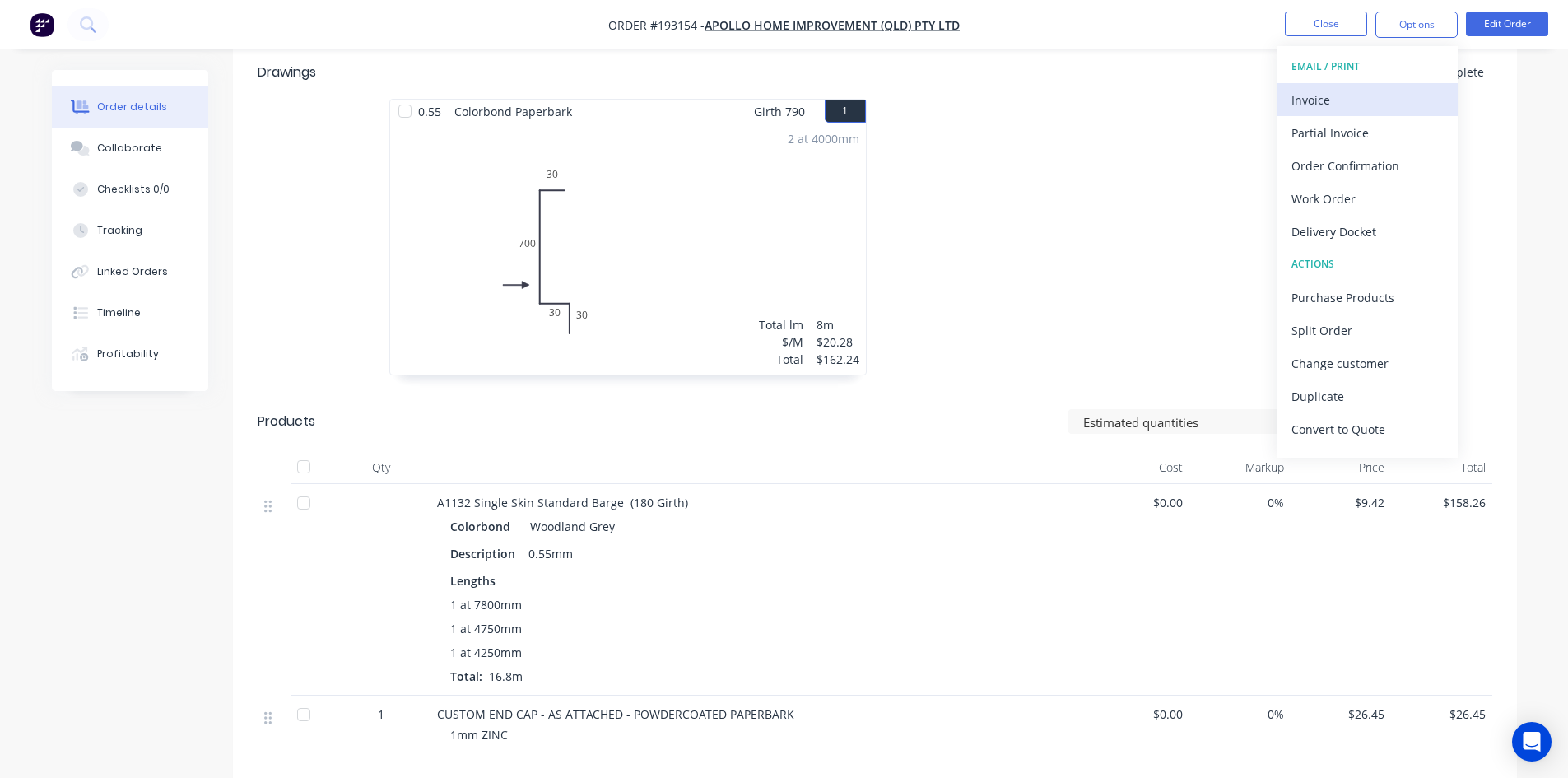
click at [1369, 102] on div "Invoice" at bounding box center [1368, 100] width 152 height 24
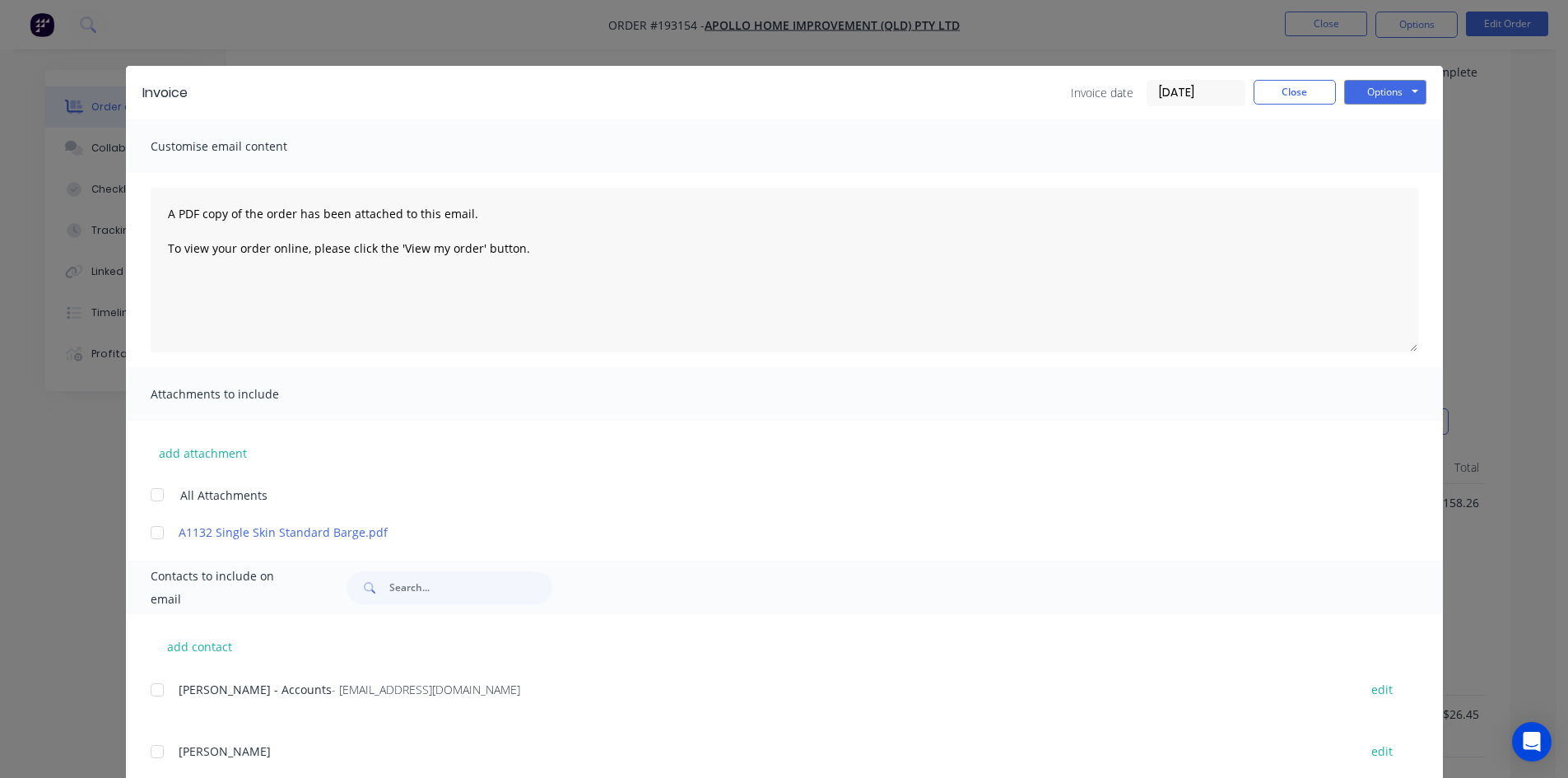
drag, startPoint x: 160, startPoint y: 686, endPoint x: 329, endPoint y: 599, distance: 190.1
click at [161, 686] on div at bounding box center [157, 690] width 33 height 33
click at [1388, 89] on button "Options" at bounding box center [1385, 92] width 82 height 25
click at [1381, 175] on button "Email" at bounding box center [1396, 176] width 105 height 27
click at [1283, 91] on button "Close" at bounding box center [1295, 92] width 82 height 25
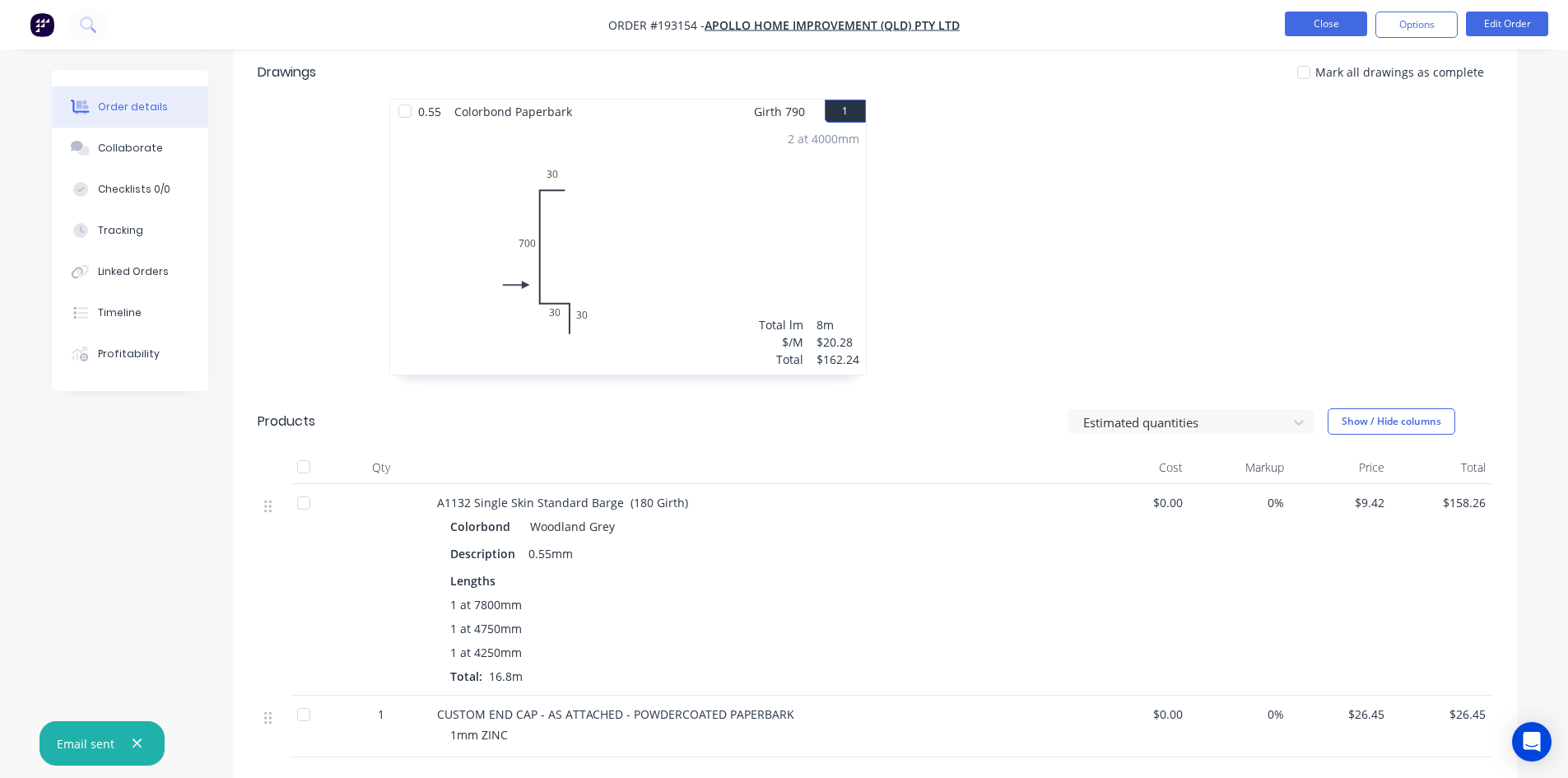
click at [1313, 27] on button "Close" at bounding box center [1326, 24] width 82 height 25
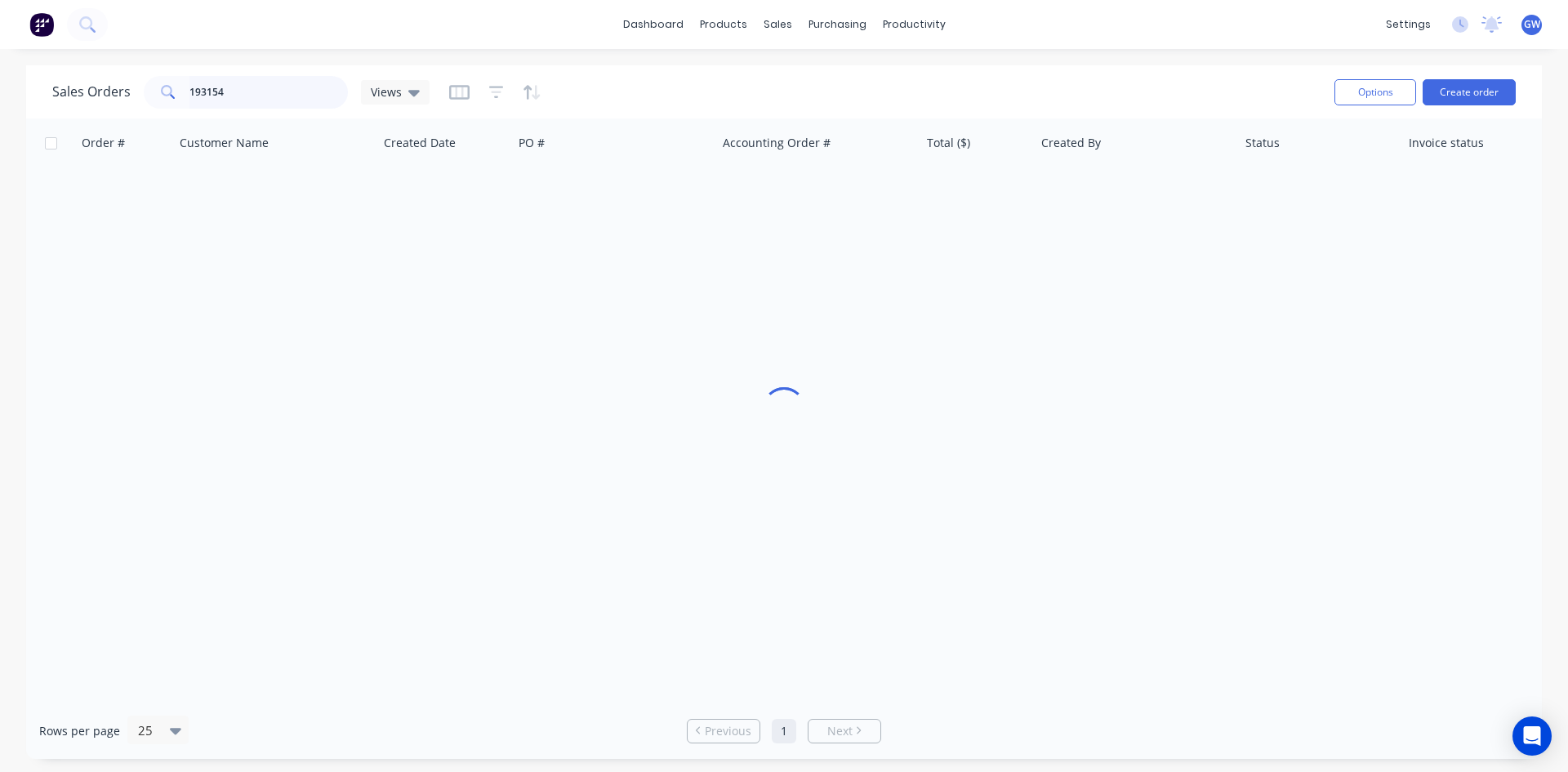
click at [234, 96] on input "193154" at bounding box center [268, 92] width 159 height 32
type input "190374"
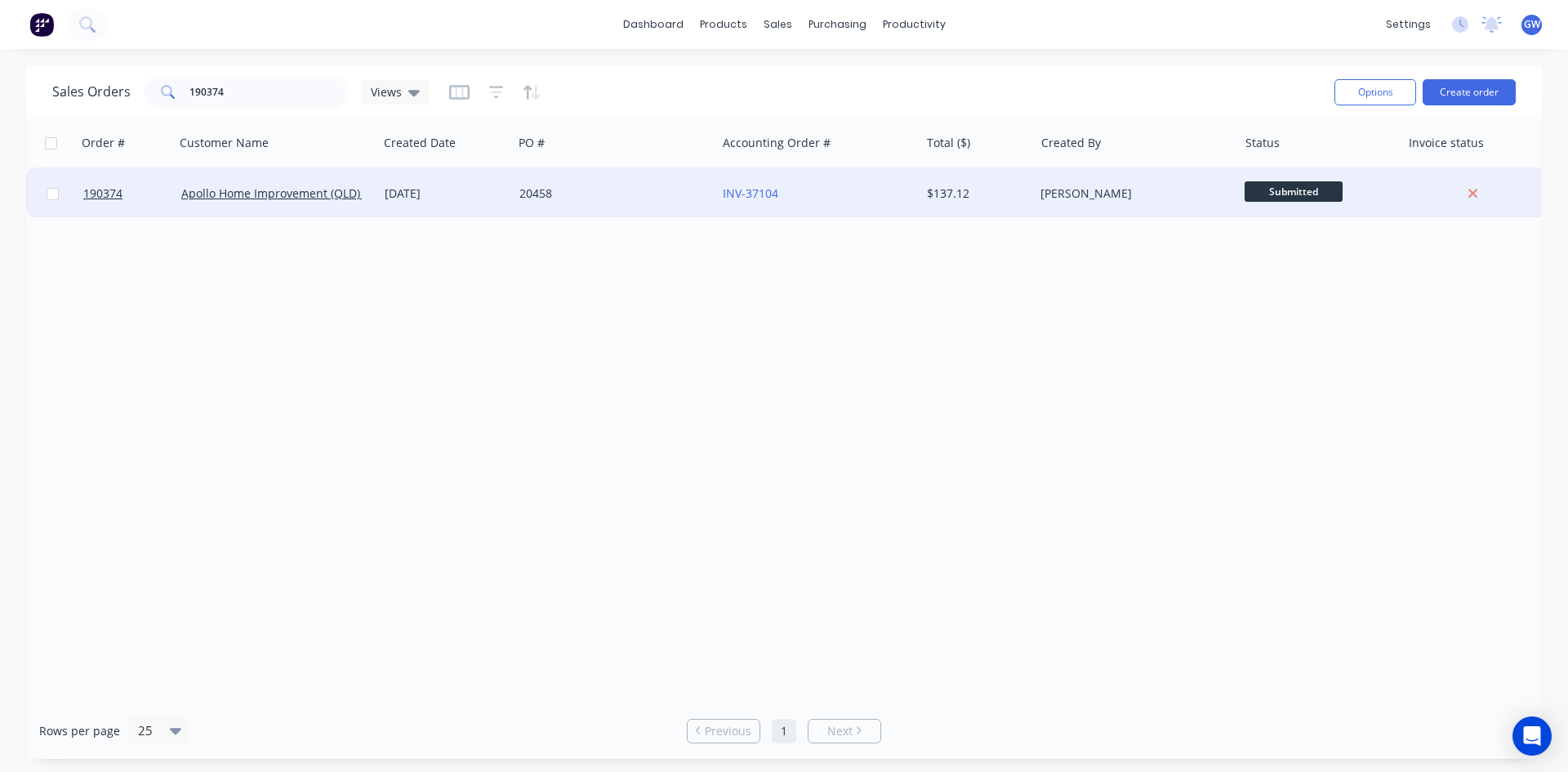
click at [1044, 176] on div "[PERSON_NAME]" at bounding box center [1136, 193] width 204 height 49
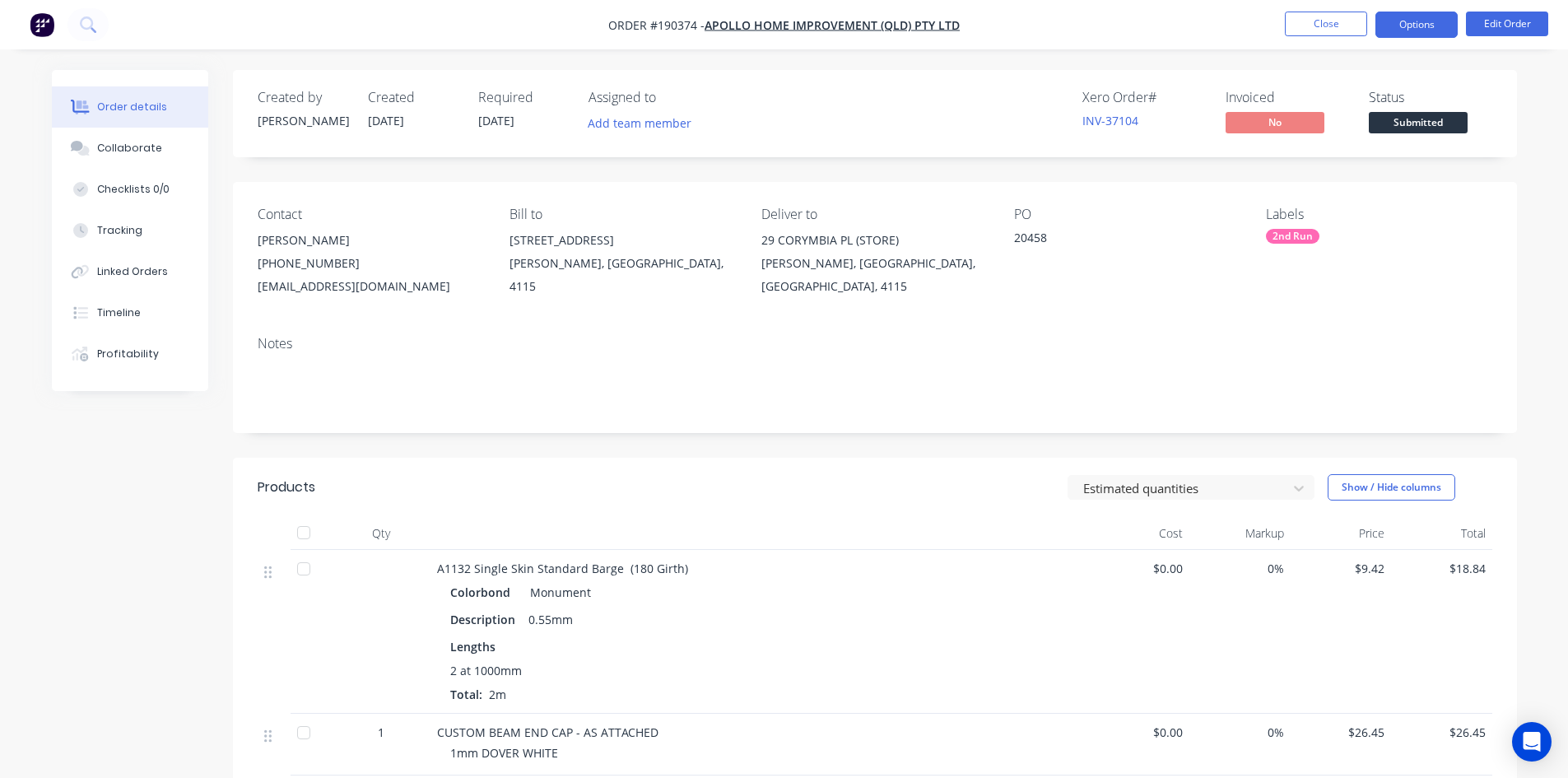
click at [1425, 27] on button "Options" at bounding box center [1416, 24] width 82 height 26
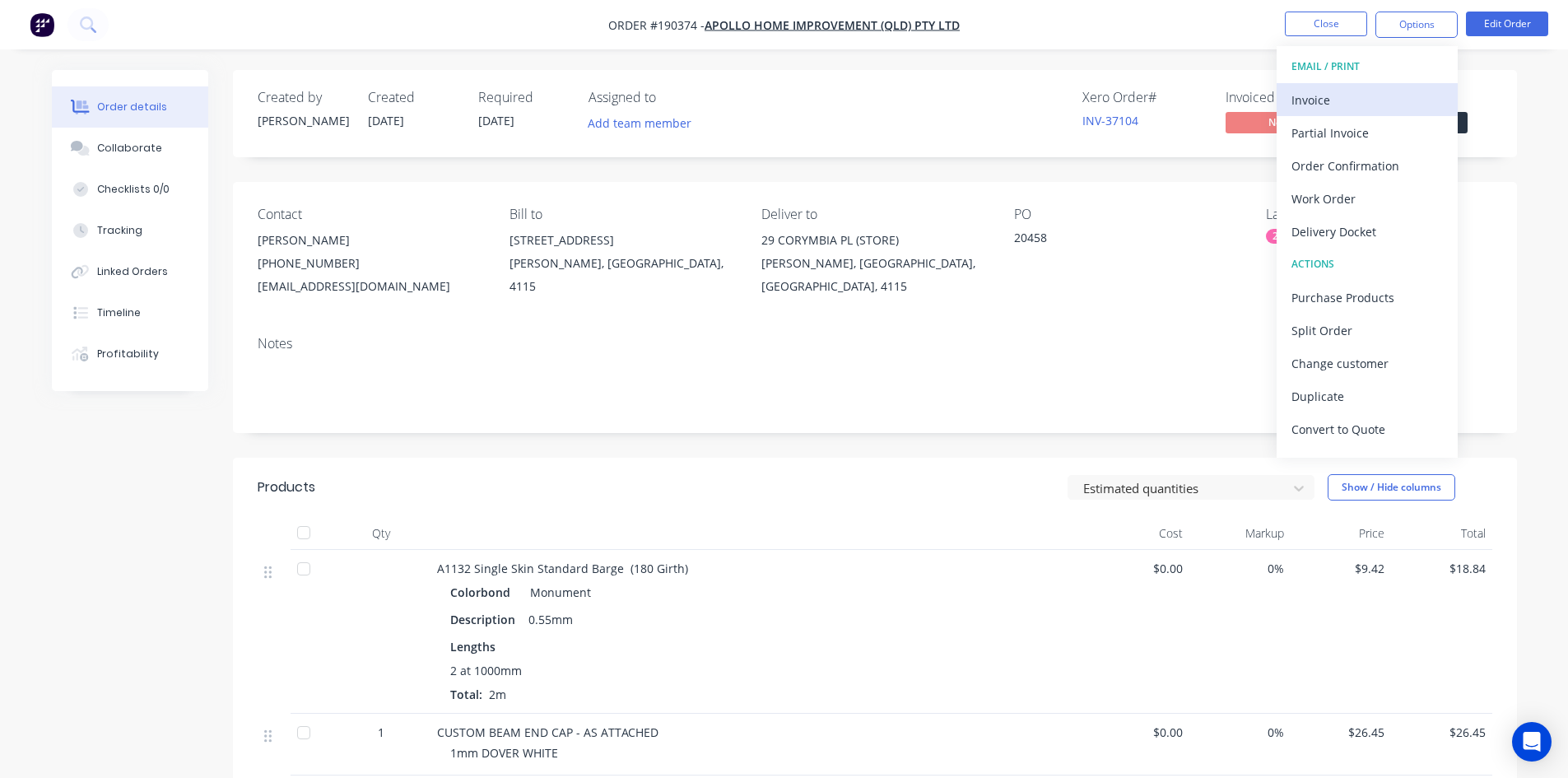
drag, startPoint x: 1378, startPoint y: 89, endPoint x: 1366, endPoint y: 90, distance: 12.0
click at [1366, 90] on div "Invoice" at bounding box center [1368, 100] width 152 height 24
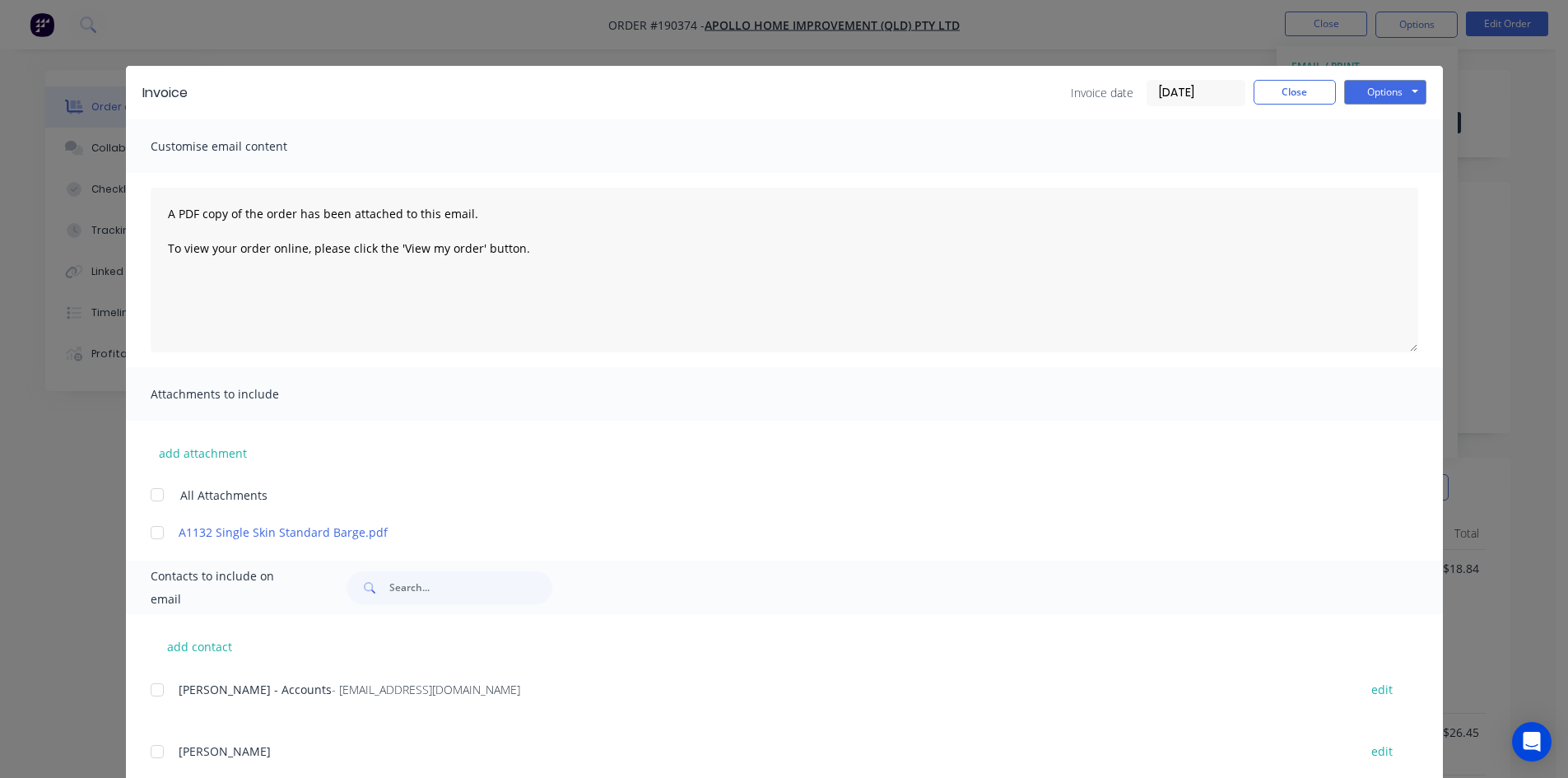
click at [152, 687] on div at bounding box center [157, 690] width 33 height 33
click at [1398, 93] on button "Options" at bounding box center [1385, 92] width 82 height 25
click at [1397, 177] on button "Email" at bounding box center [1396, 176] width 105 height 27
click at [1294, 80] on button "Close" at bounding box center [1295, 92] width 82 height 25
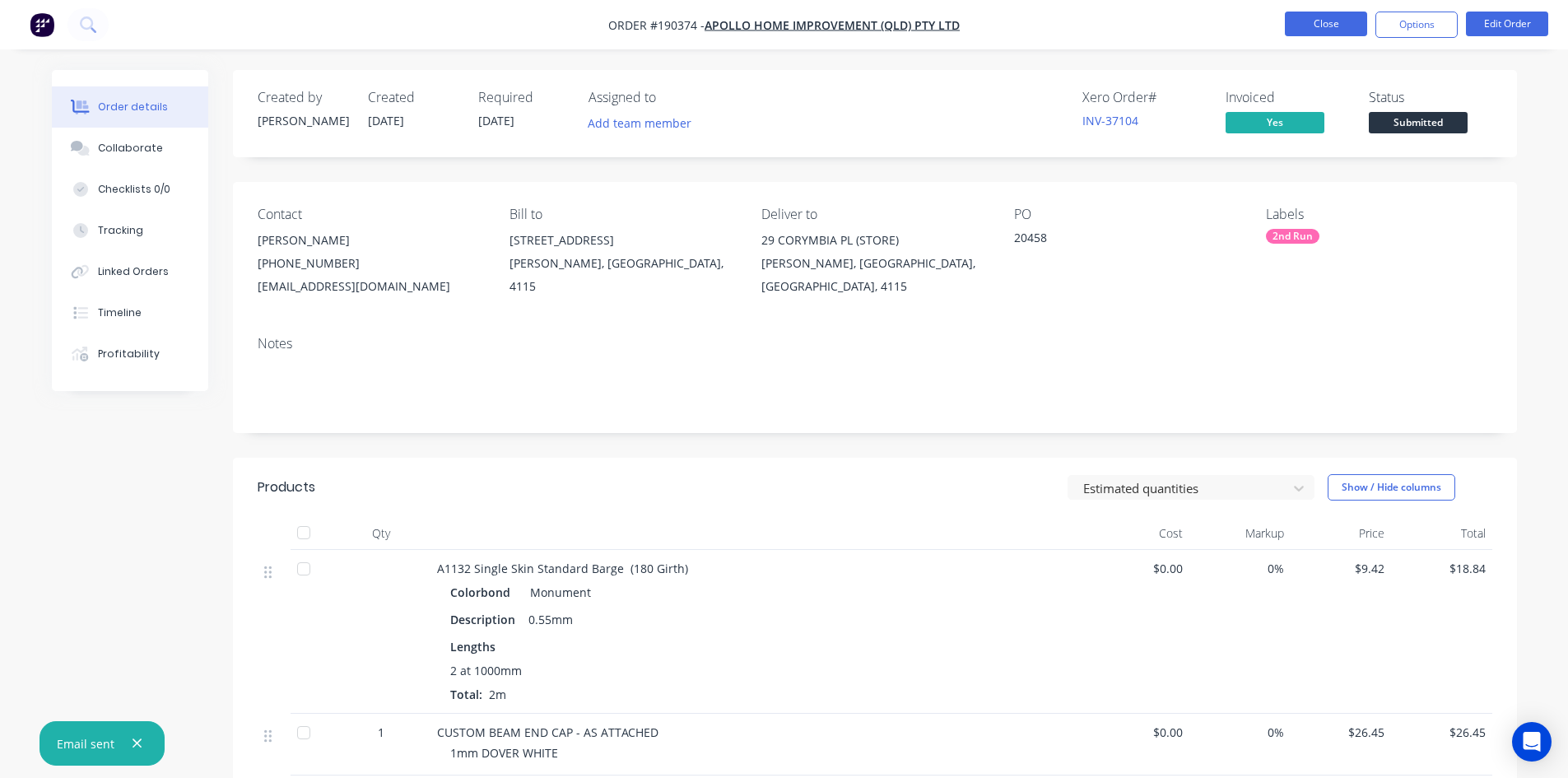
click at [1329, 32] on button "Close" at bounding box center [1326, 24] width 82 height 25
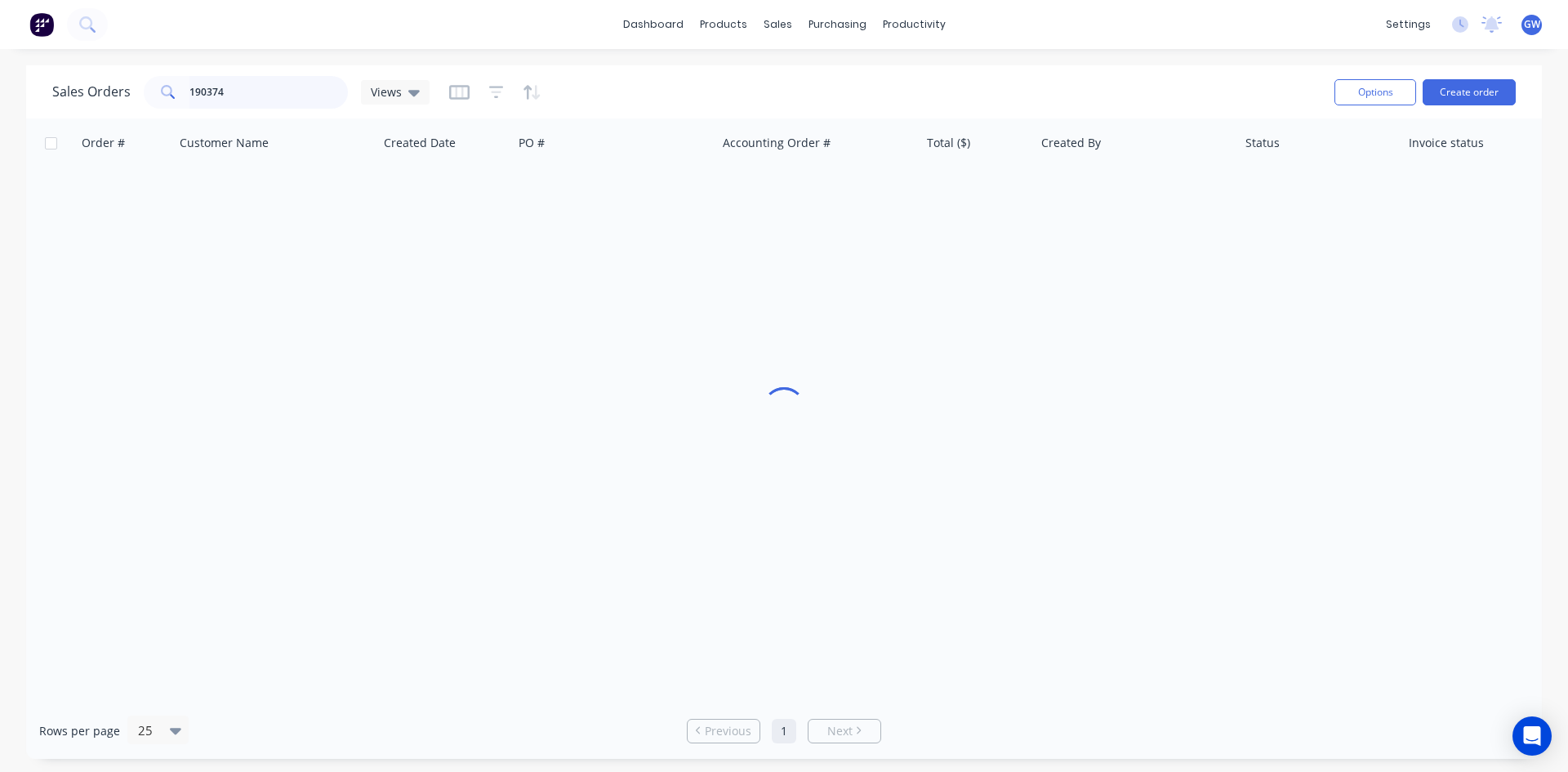
click at [266, 84] on input "190374" at bounding box center [268, 92] width 159 height 32
type input "191251"
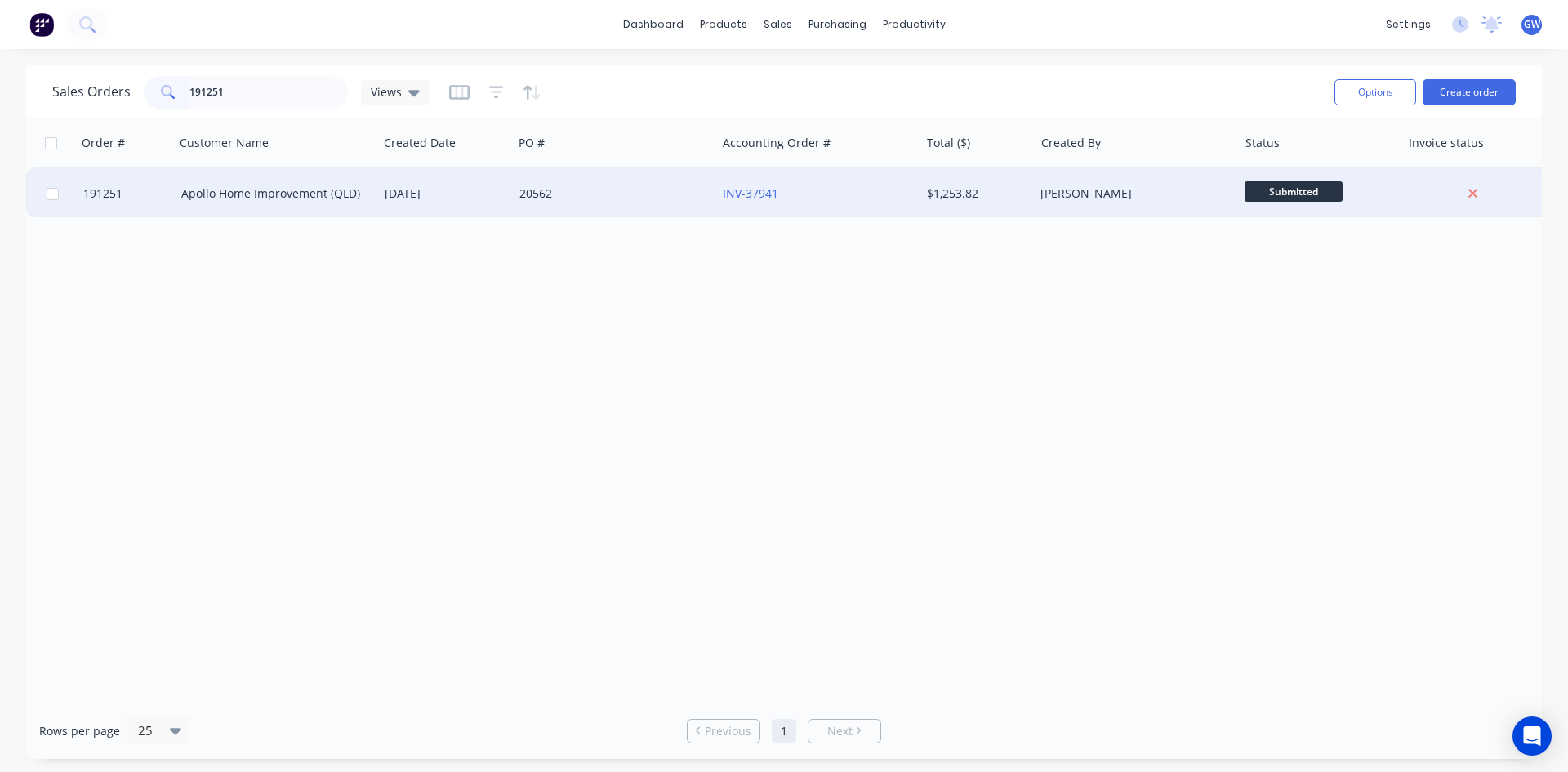
drag, startPoint x: 1031, startPoint y: 219, endPoint x: 1037, endPoint y: 205, distance: 15.2
click at [1031, 218] on div "Order # Customer Name Created Date PO # Accounting Order # Total ($) Created By…" at bounding box center [783, 410] width 1516 height 584
click at [1037, 205] on div "[PERSON_NAME]" at bounding box center [1136, 193] width 204 height 49
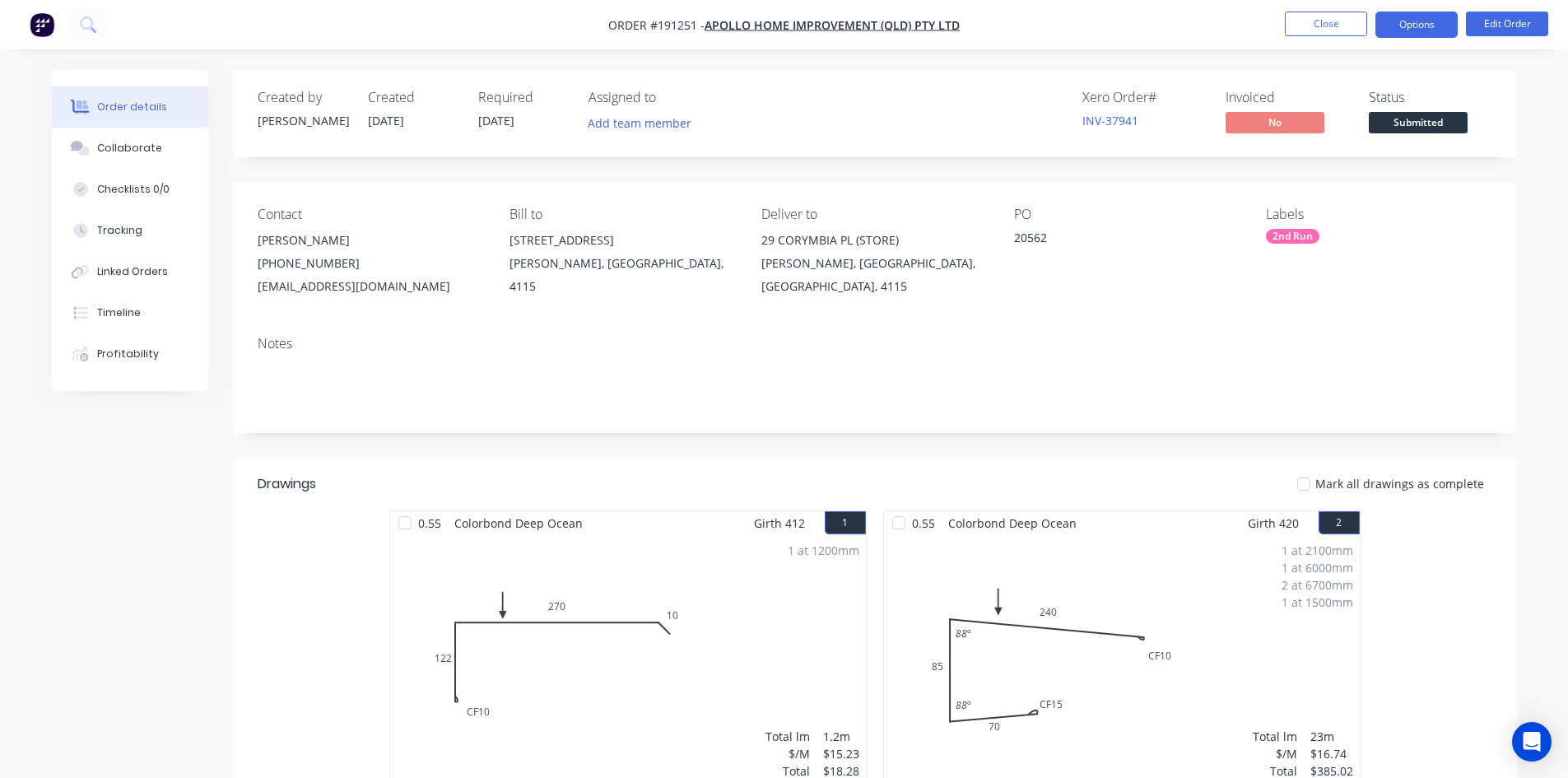
click at [1418, 25] on button "Options" at bounding box center [1416, 24] width 82 height 26
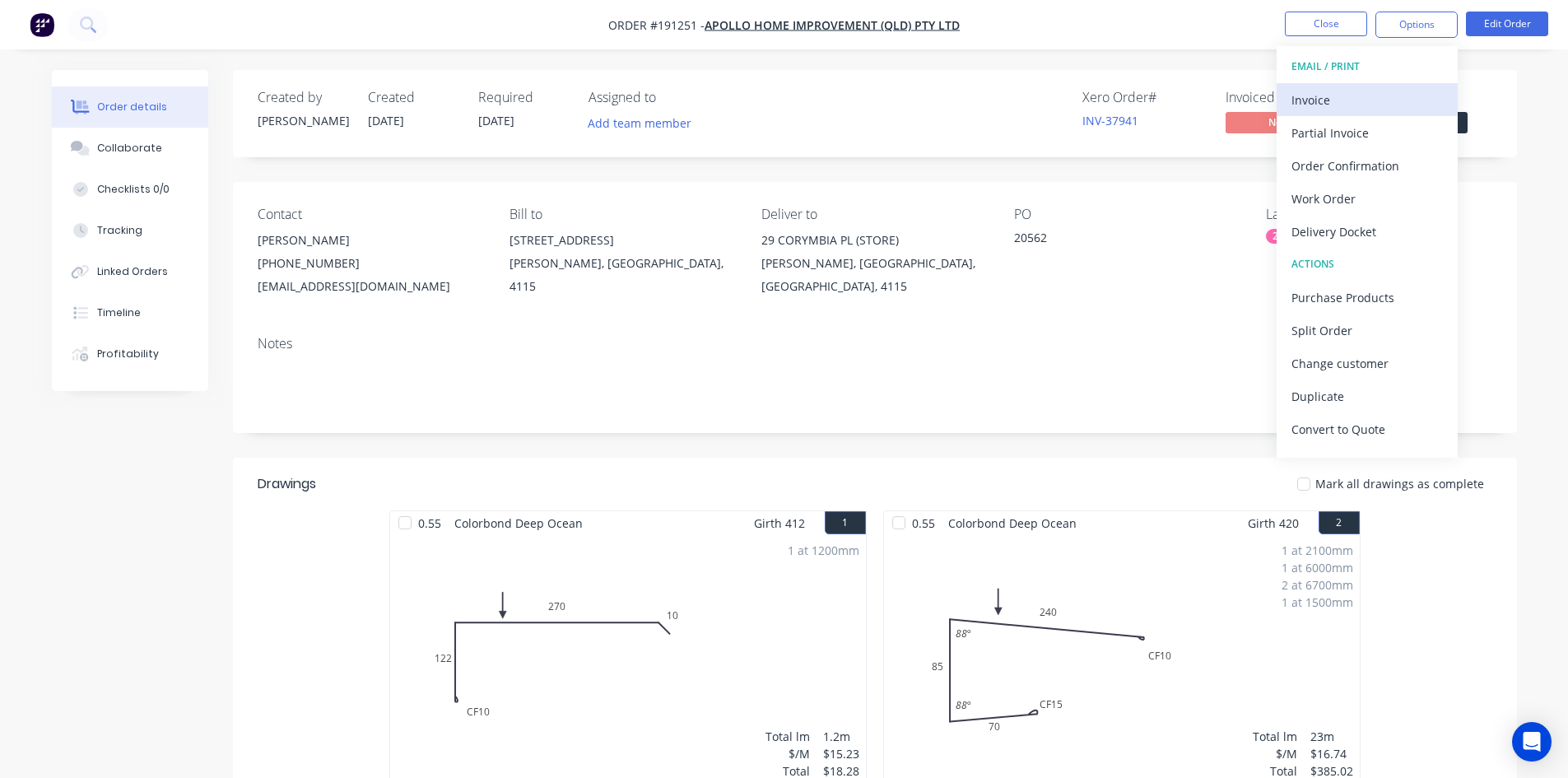
click at [1344, 91] on div "Invoice" at bounding box center [1368, 100] width 152 height 24
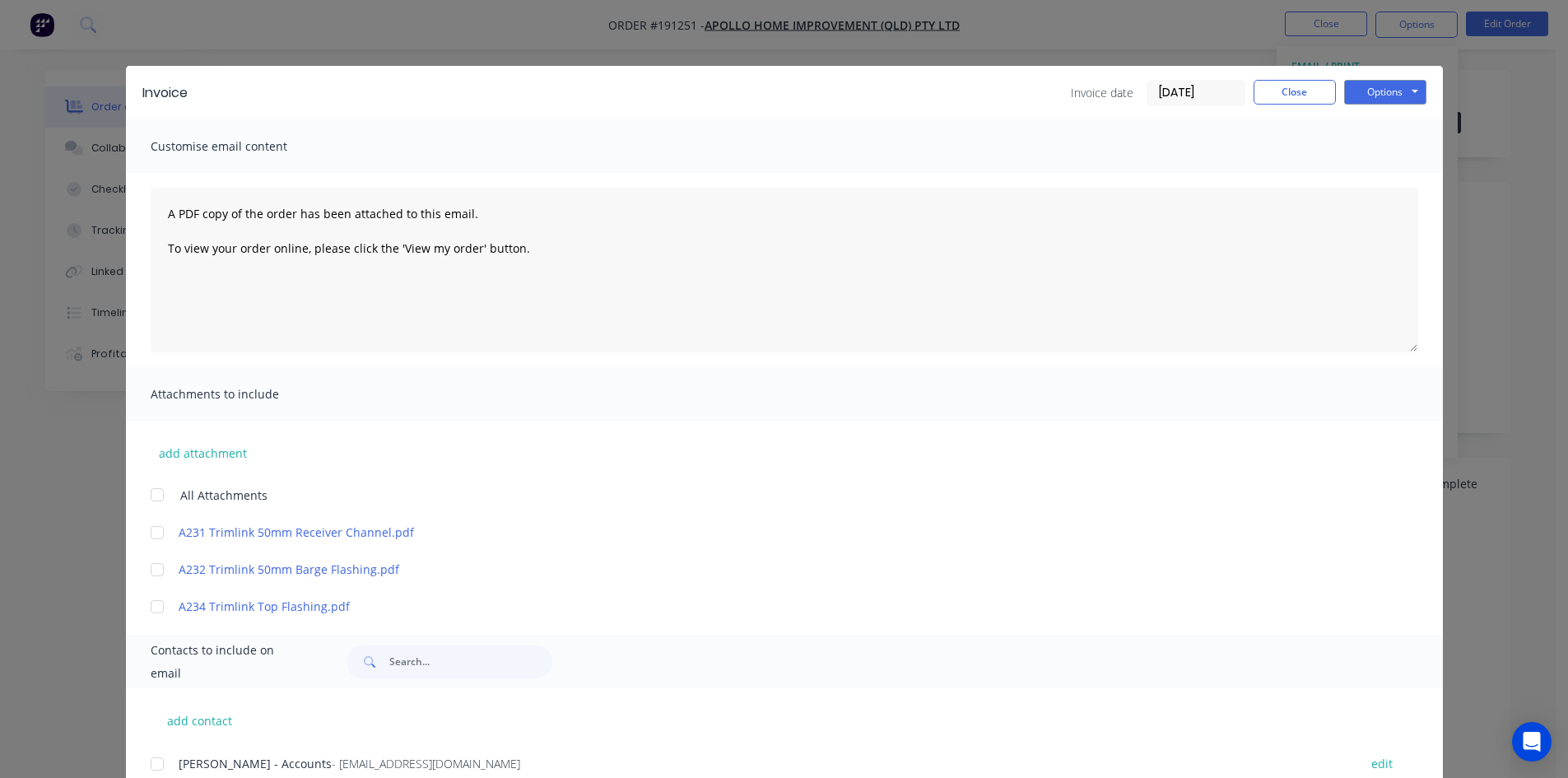
click at [159, 769] on div at bounding box center [157, 764] width 33 height 33
click at [1412, 86] on button "Options" at bounding box center [1385, 92] width 82 height 25
click at [1369, 173] on button "Email" at bounding box center [1396, 176] width 105 height 27
click at [1292, 100] on button "Close" at bounding box center [1295, 92] width 82 height 25
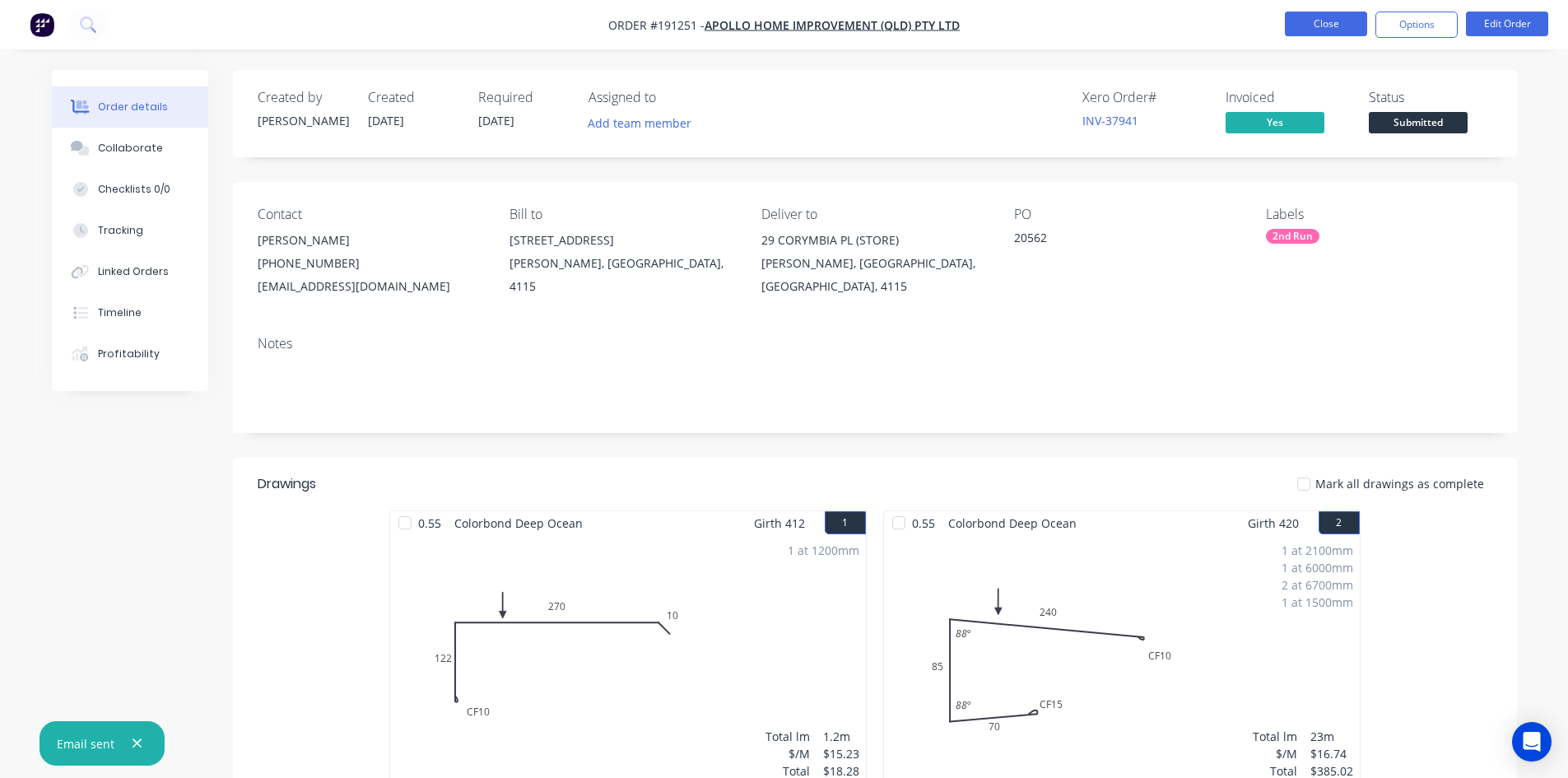
click at [1314, 28] on button "Close" at bounding box center [1326, 24] width 82 height 25
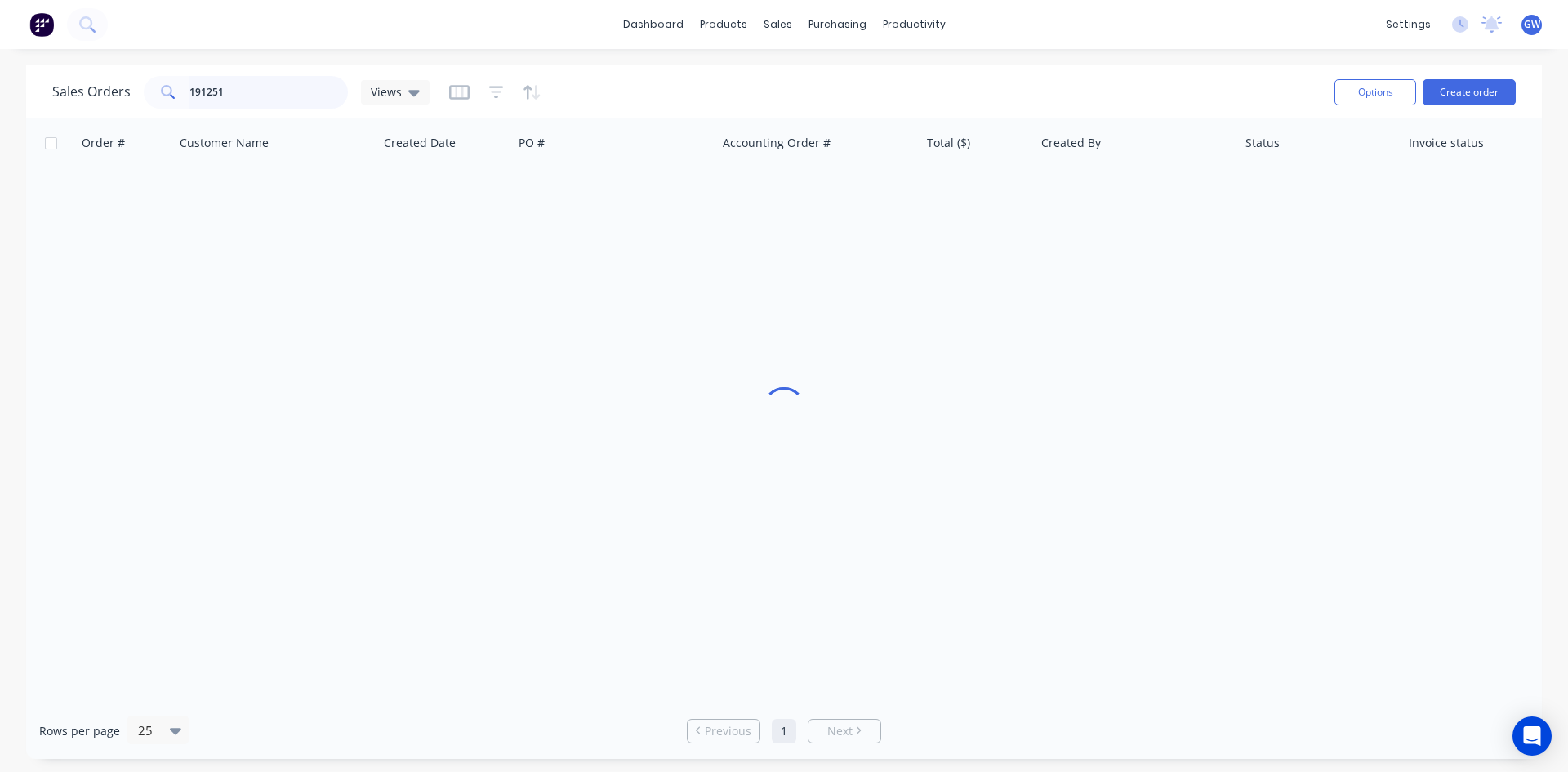
click at [237, 103] on input "191251" at bounding box center [268, 92] width 159 height 32
type input "190957"
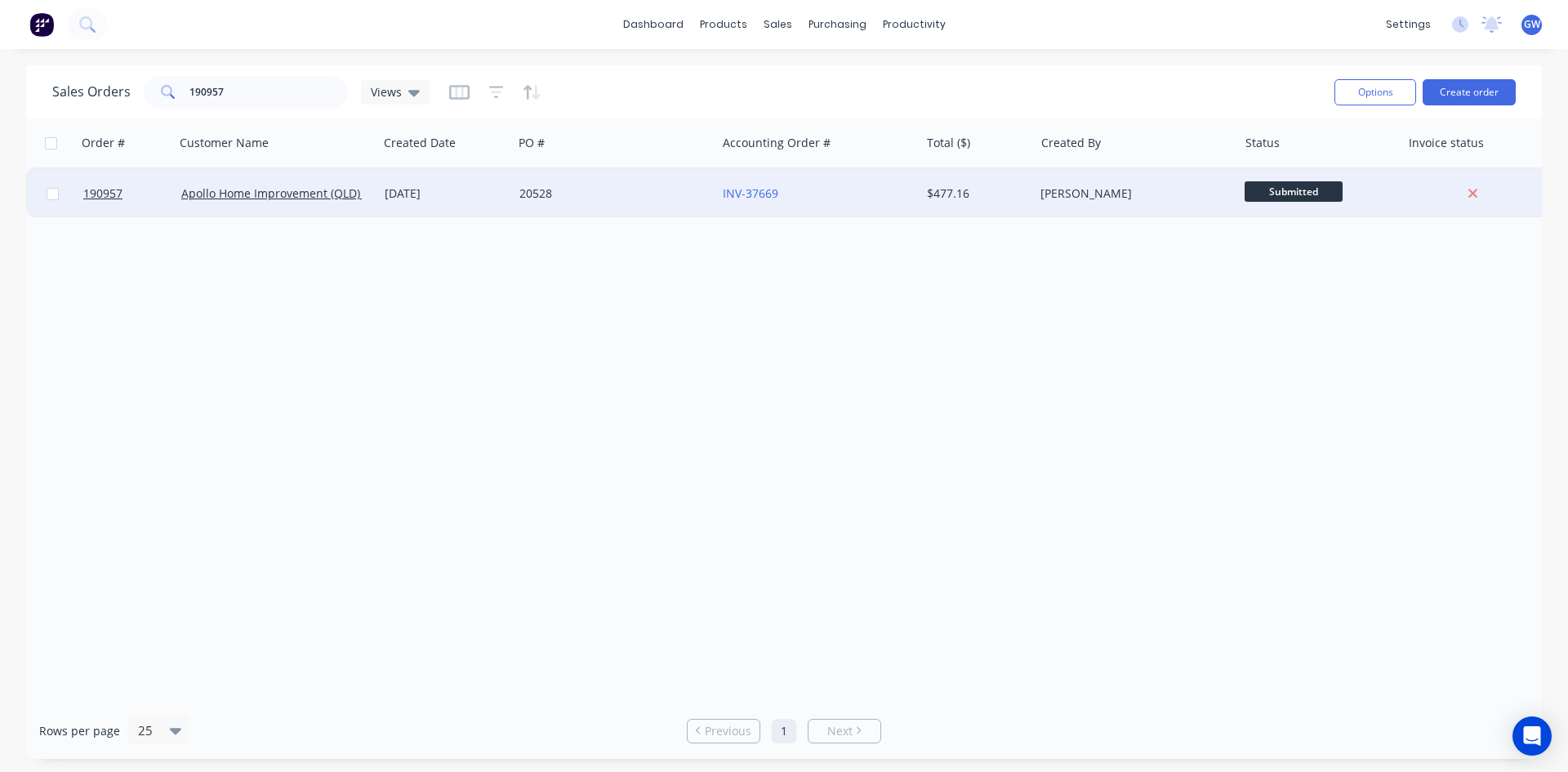
click at [1133, 196] on div "[PERSON_NAME]" at bounding box center [1130, 193] width 182 height 16
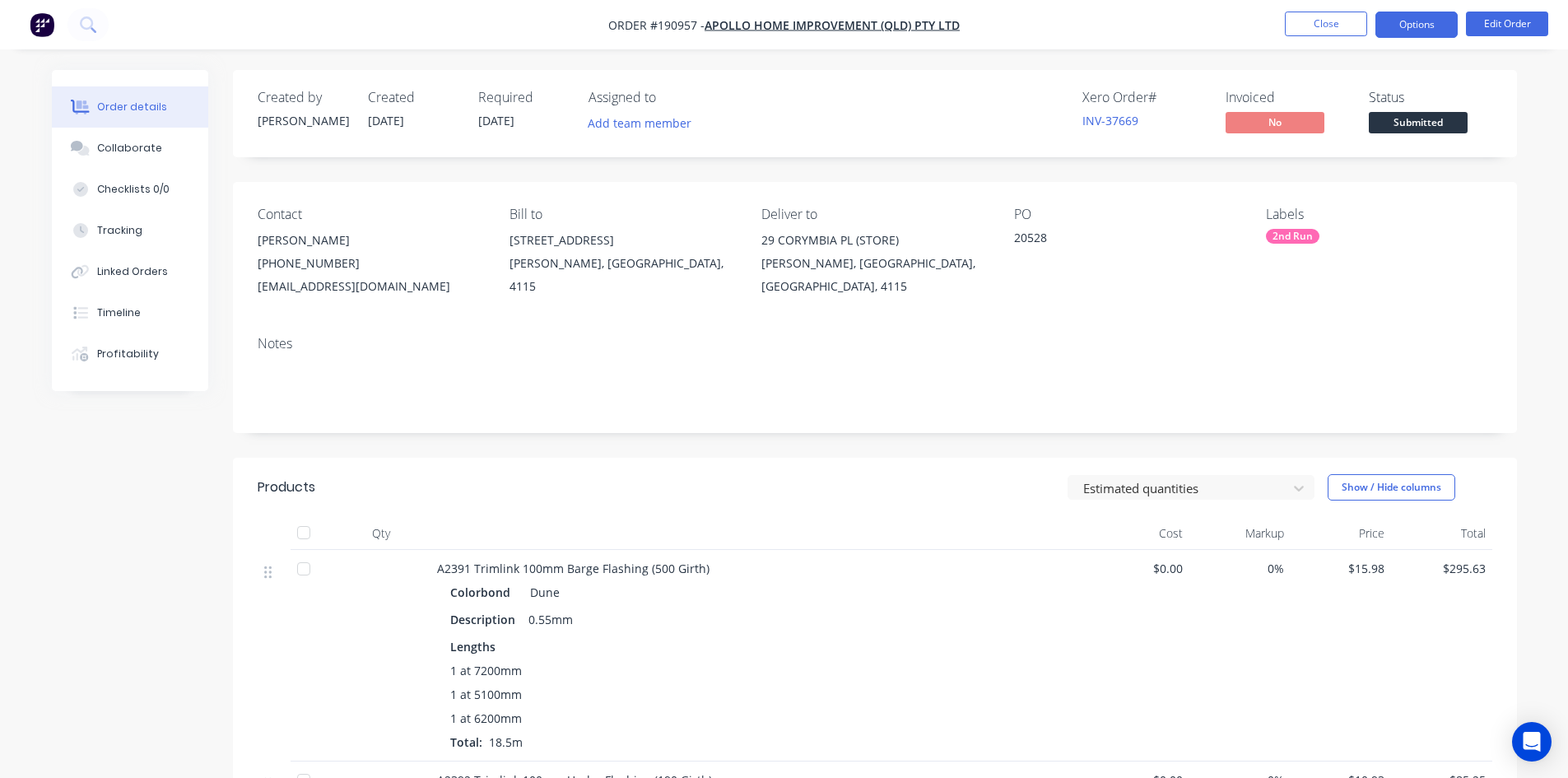
click at [1431, 29] on button "Options" at bounding box center [1416, 24] width 82 height 26
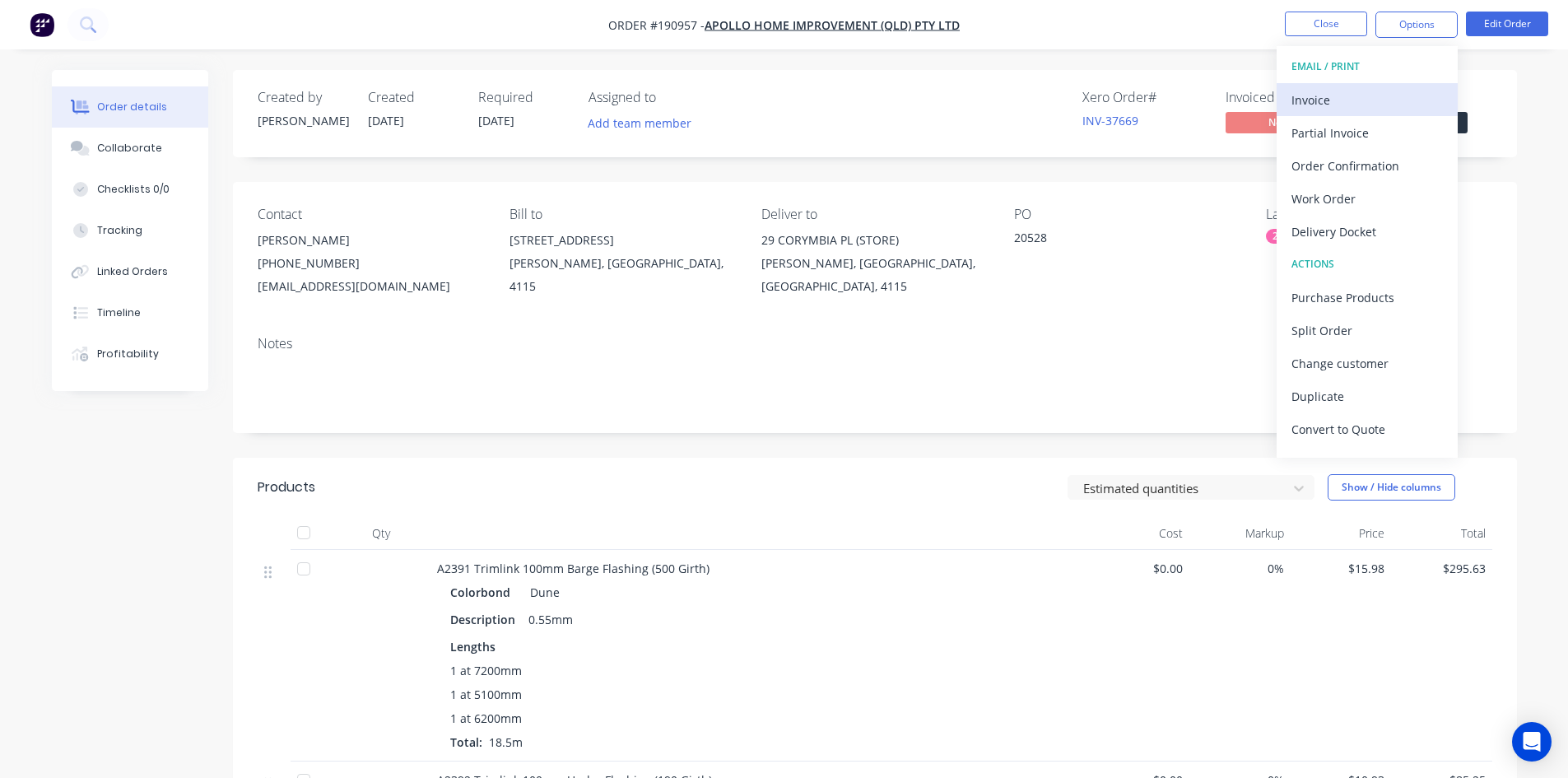
click at [1361, 101] on div "Invoice" at bounding box center [1368, 100] width 152 height 24
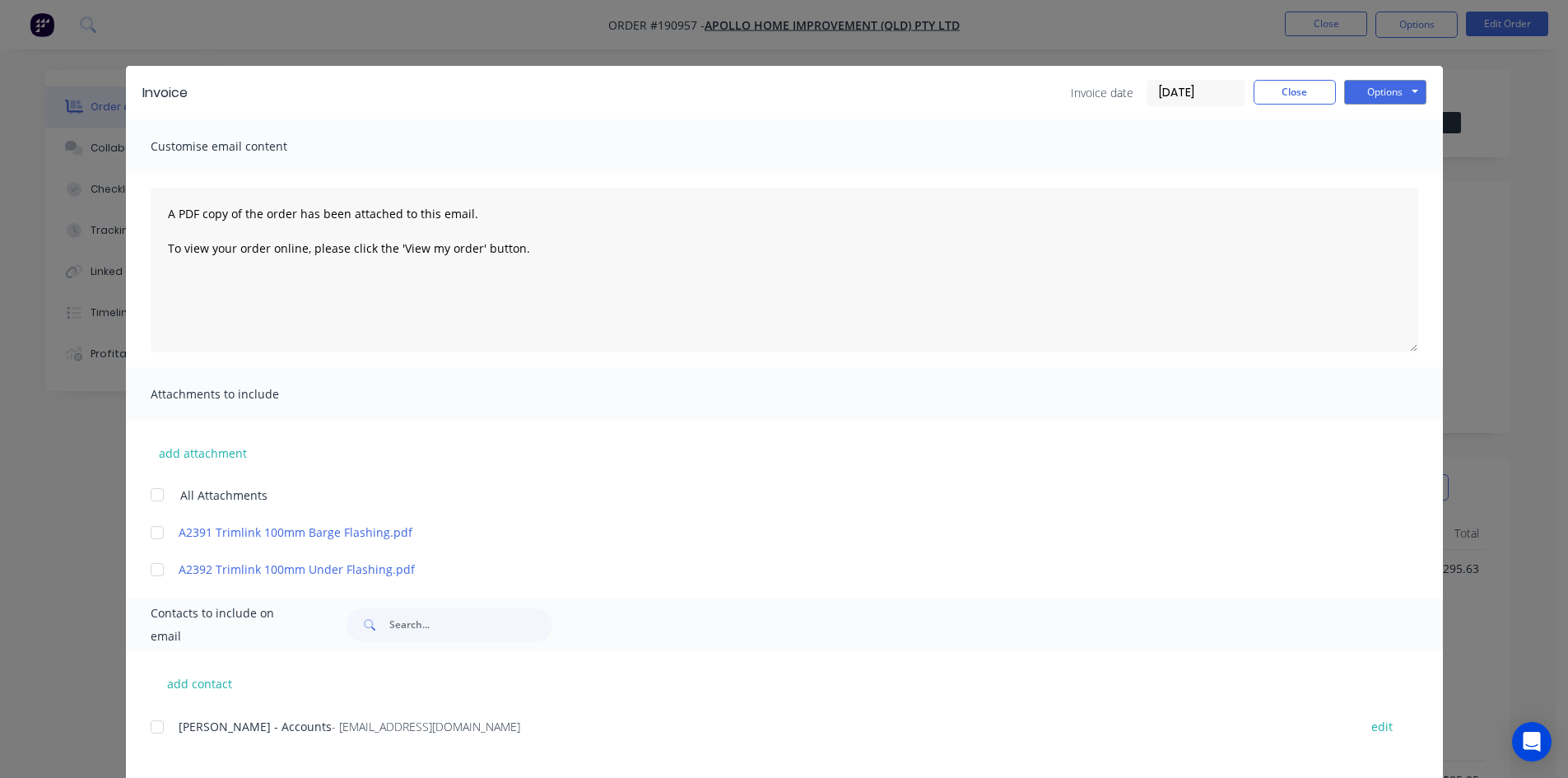
drag, startPoint x: 153, startPoint y: 729, endPoint x: 807, endPoint y: 513, distance: 688.7
click at [159, 726] on div at bounding box center [157, 727] width 33 height 33
click at [1390, 90] on button "Options" at bounding box center [1385, 92] width 82 height 25
click at [1385, 177] on button "Email" at bounding box center [1396, 176] width 105 height 27
click at [1316, 94] on button "Close" at bounding box center [1295, 92] width 82 height 25
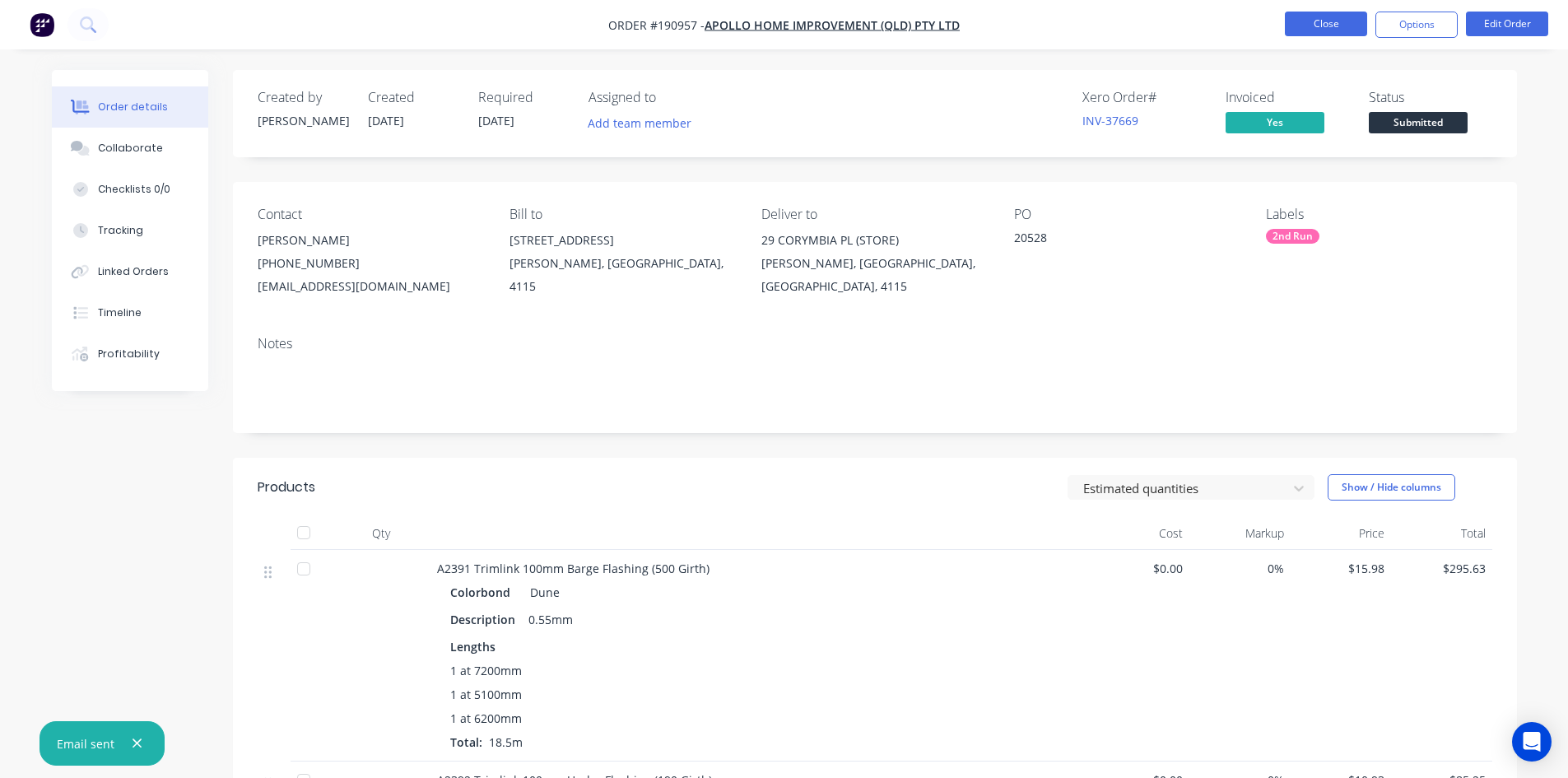
click at [1323, 25] on button "Close" at bounding box center [1326, 24] width 82 height 25
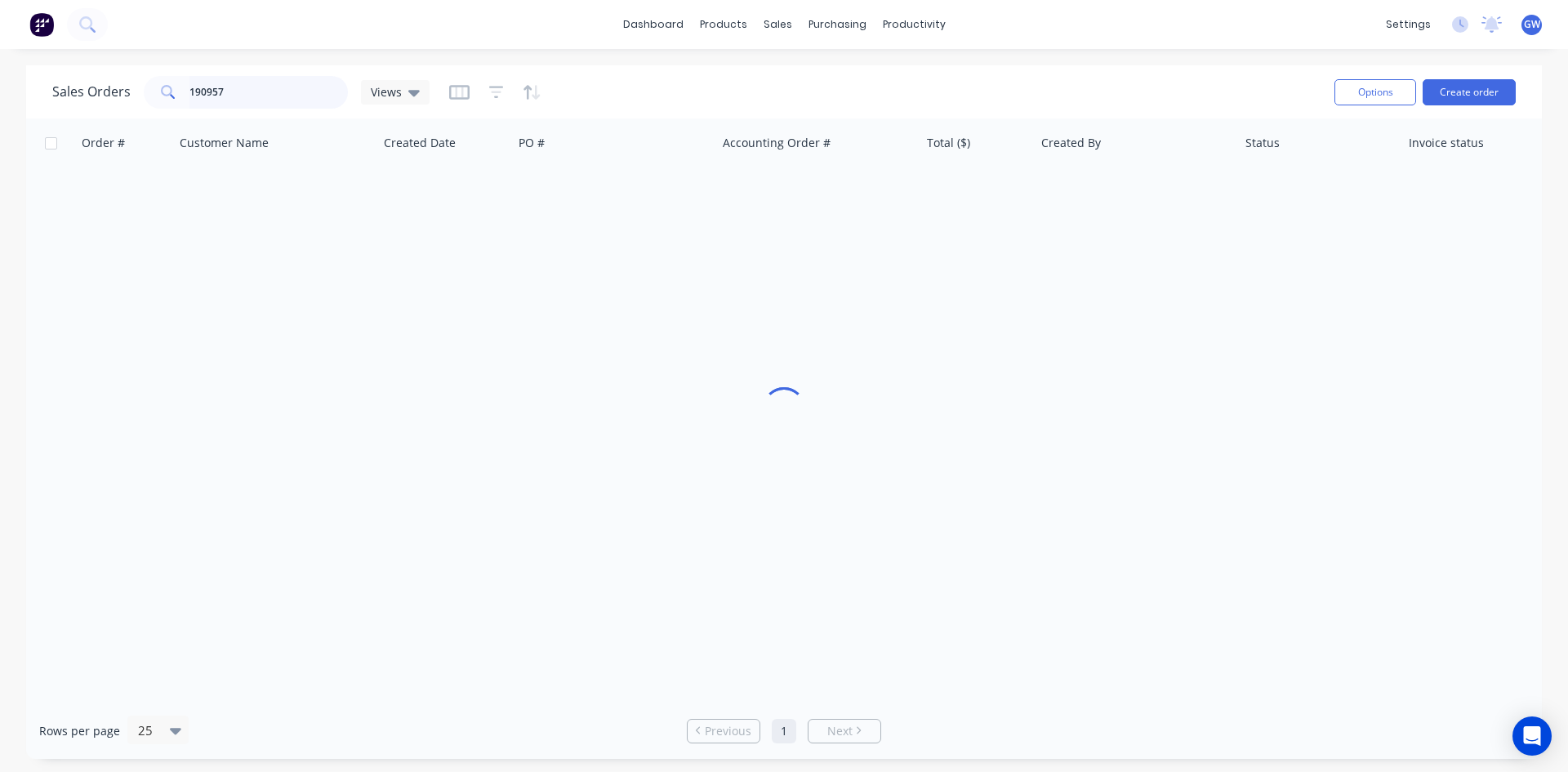
click at [284, 89] on input "190957" at bounding box center [268, 92] width 159 height 32
type input "192458"
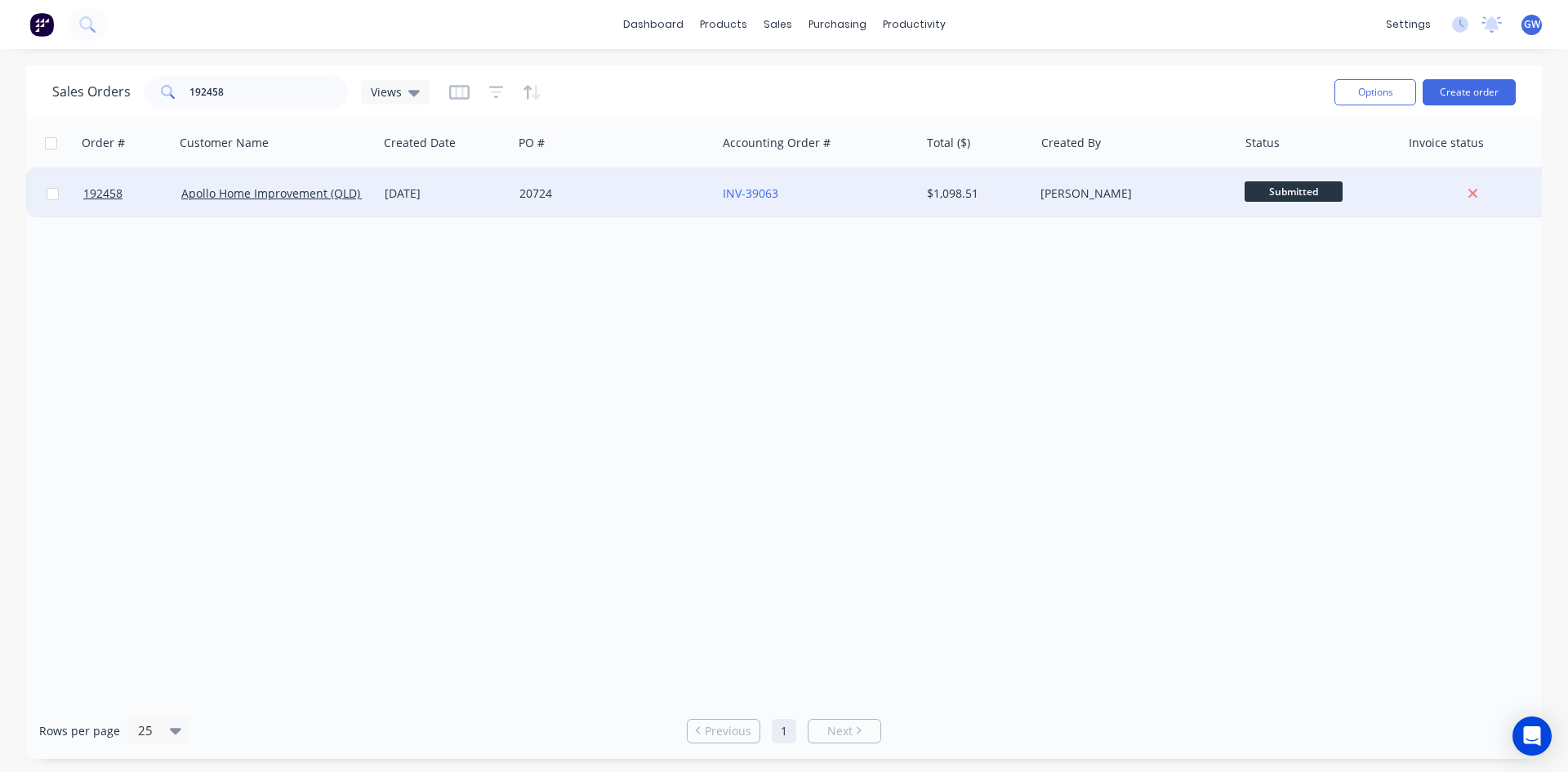
click at [1058, 185] on div "[PERSON_NAME]" at bounding box center [1136, 193] width 204 height 49
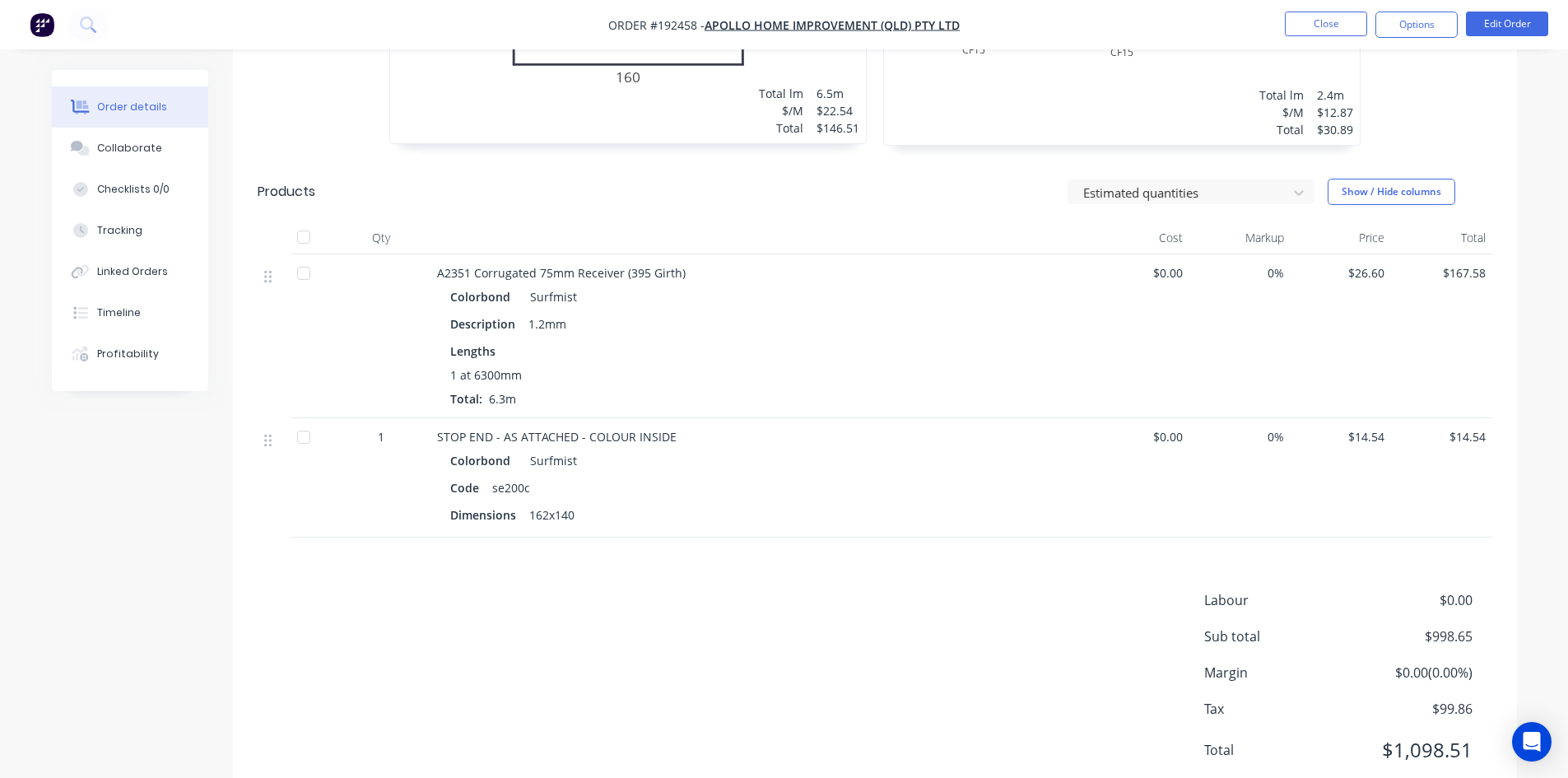
scroll to position [1491, 0]
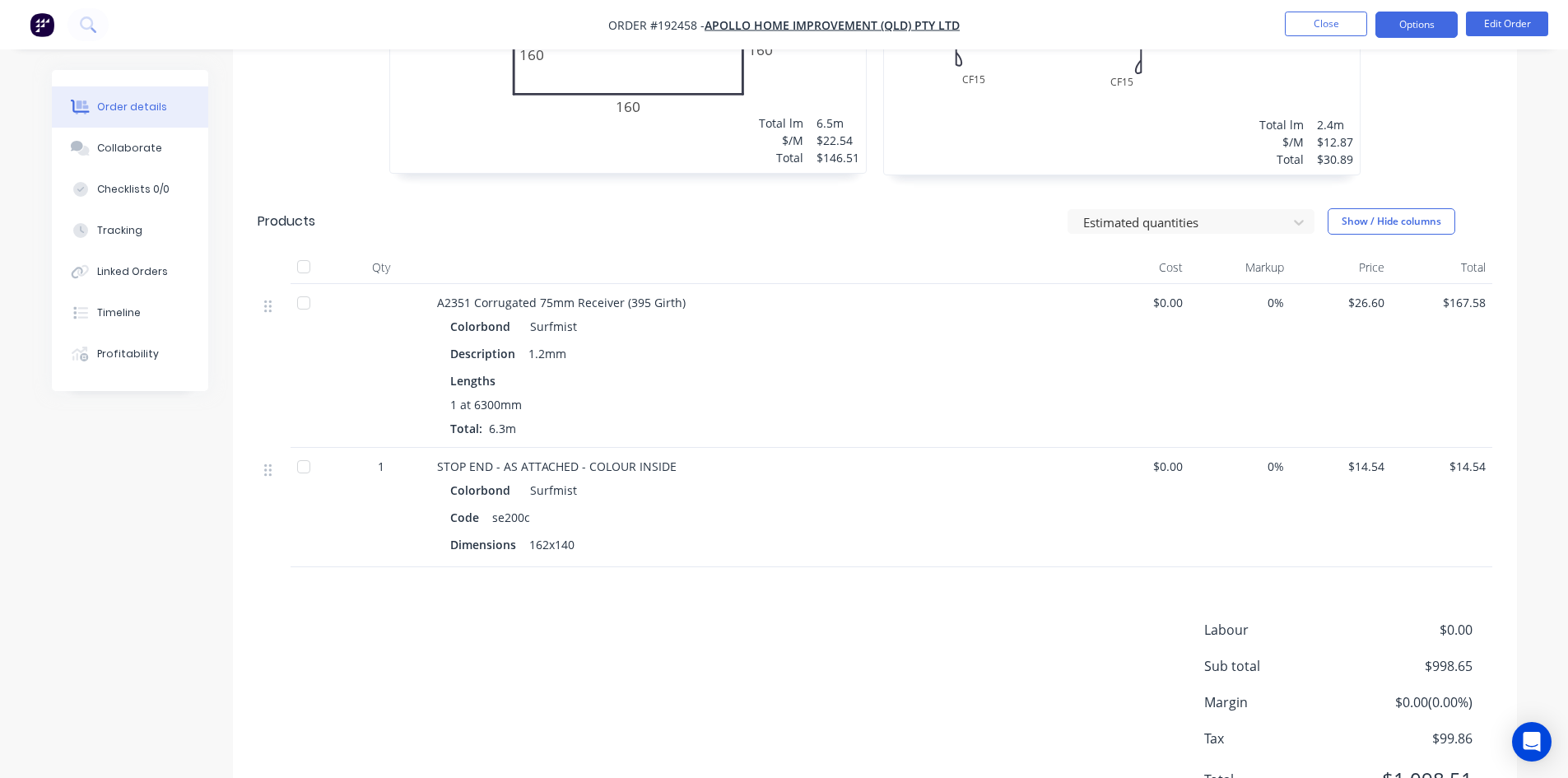
click at [1398, 14] on button "Options" at bounding box center [1416, 24] width 82 height 26
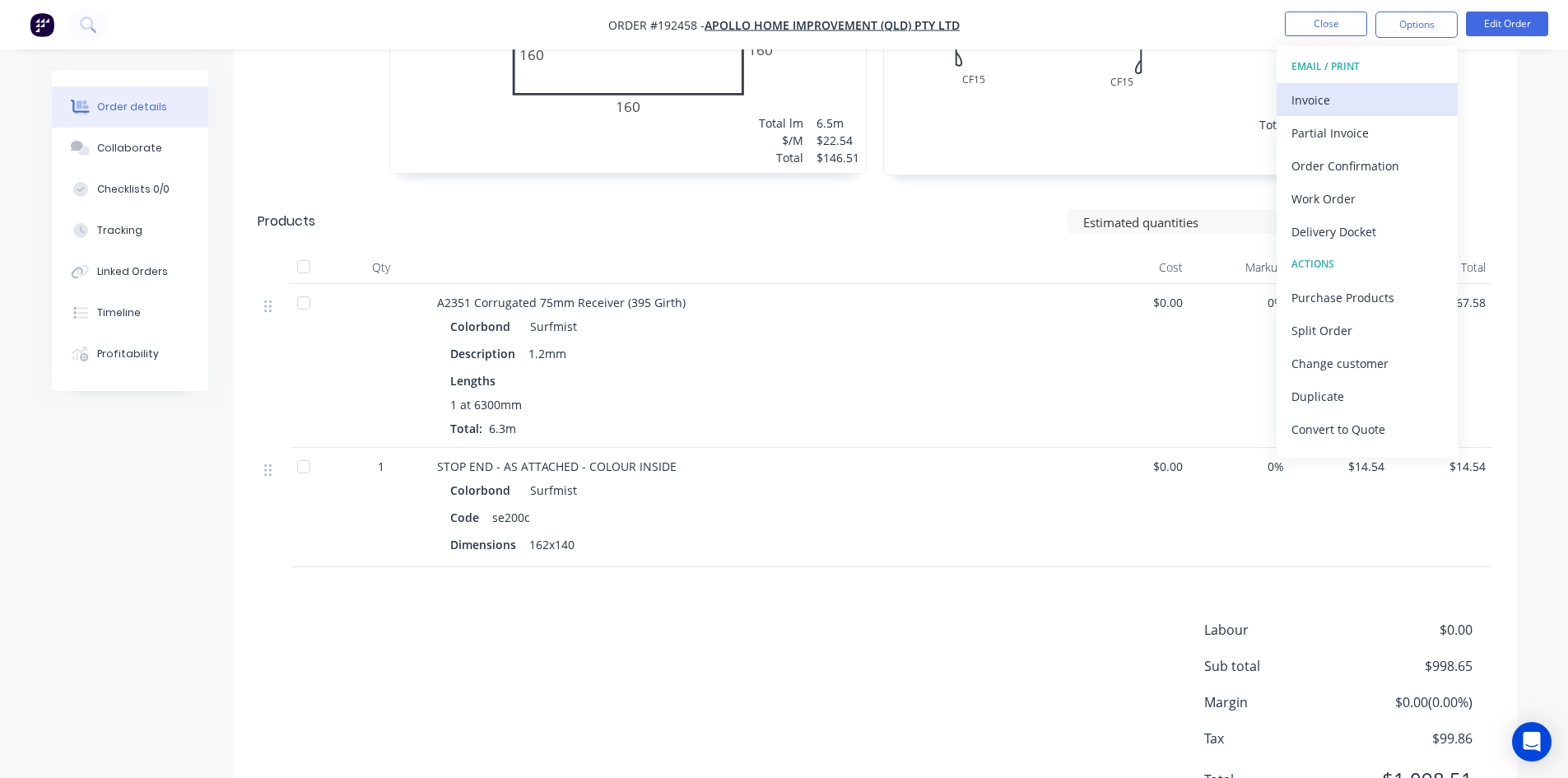
click at [1351, 83] on button "Invoice" at bounding box center [1367, 100] width 181 height 33
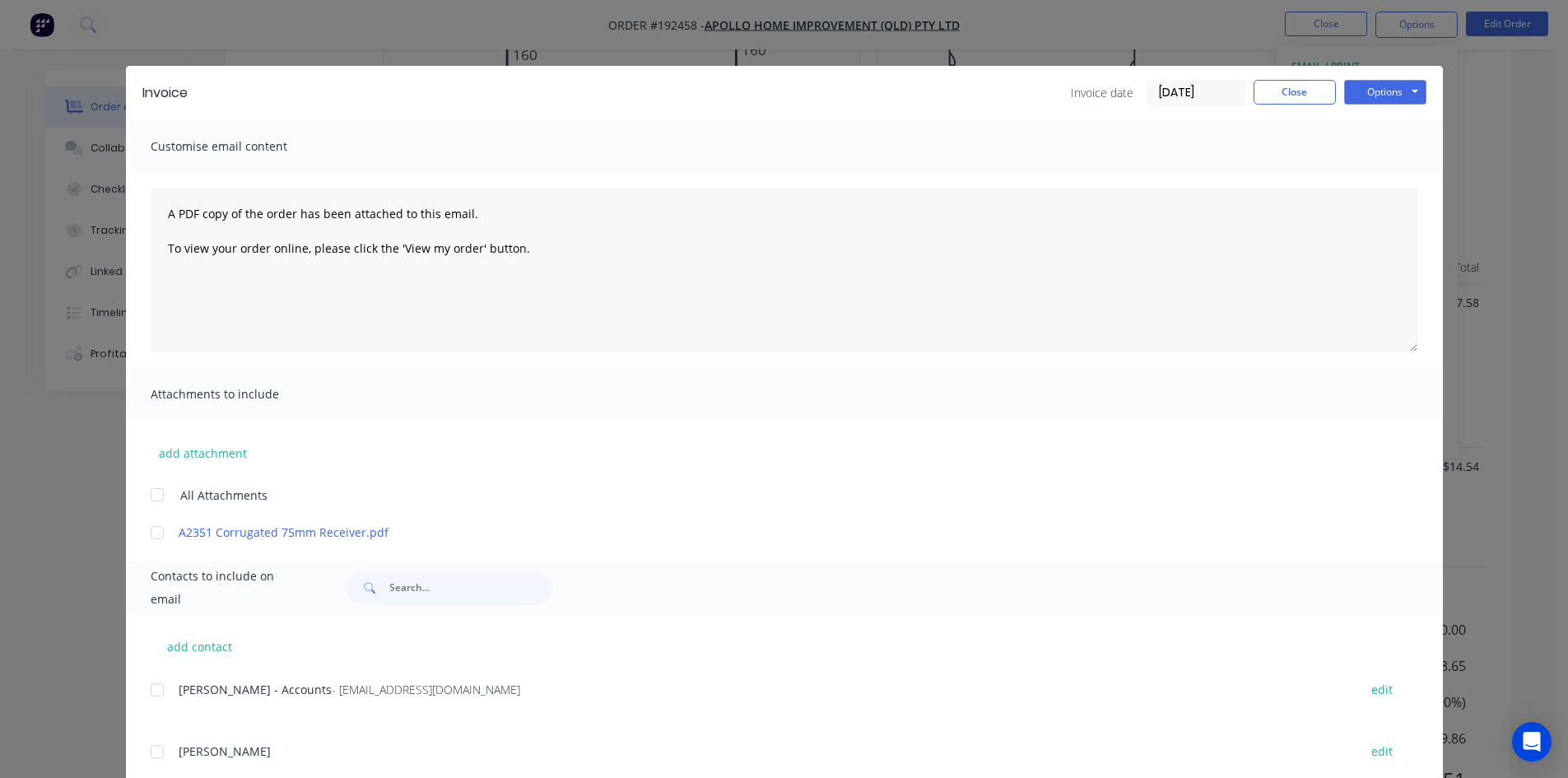
drag, startPoint x: 172, startPoint y: 682, endPoint x: 163, endPoint y: 688, distance: 10.8
click at [168, 684] on div "[PERSON_NAME] - Accounts - [EMAIL_ADDRESS][DOMAIN_NAME] edit" at bounding box center [796, 689] width 1292 height 22
click at [155, 694] on div at bounding box center [157, 690] width 33 height 33
click at [1379, 99] on button "Options" at bounding box center [1385, 92] width 82 height 25
click at [1402, 169] on button "Email" at bounding box center [1396, 176] width 105 height 27
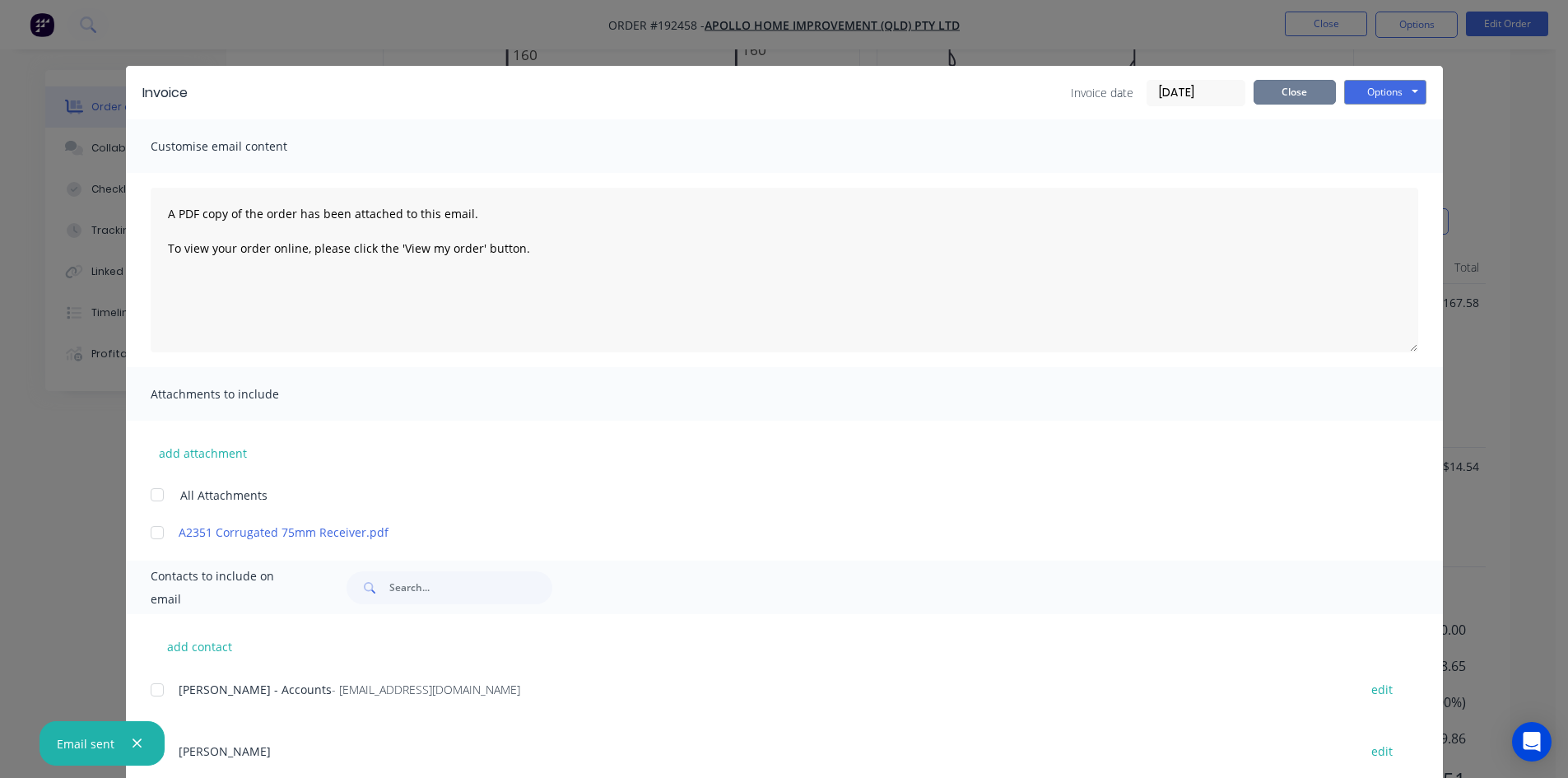
drag, startPoint x: 1299, startPoint y: 88, endPoint x: 1313, endPoint y: 78, distance: 17.2
click at [1299, 88] on button "Close" at bounding box center [1295, 92] width 82 height 25
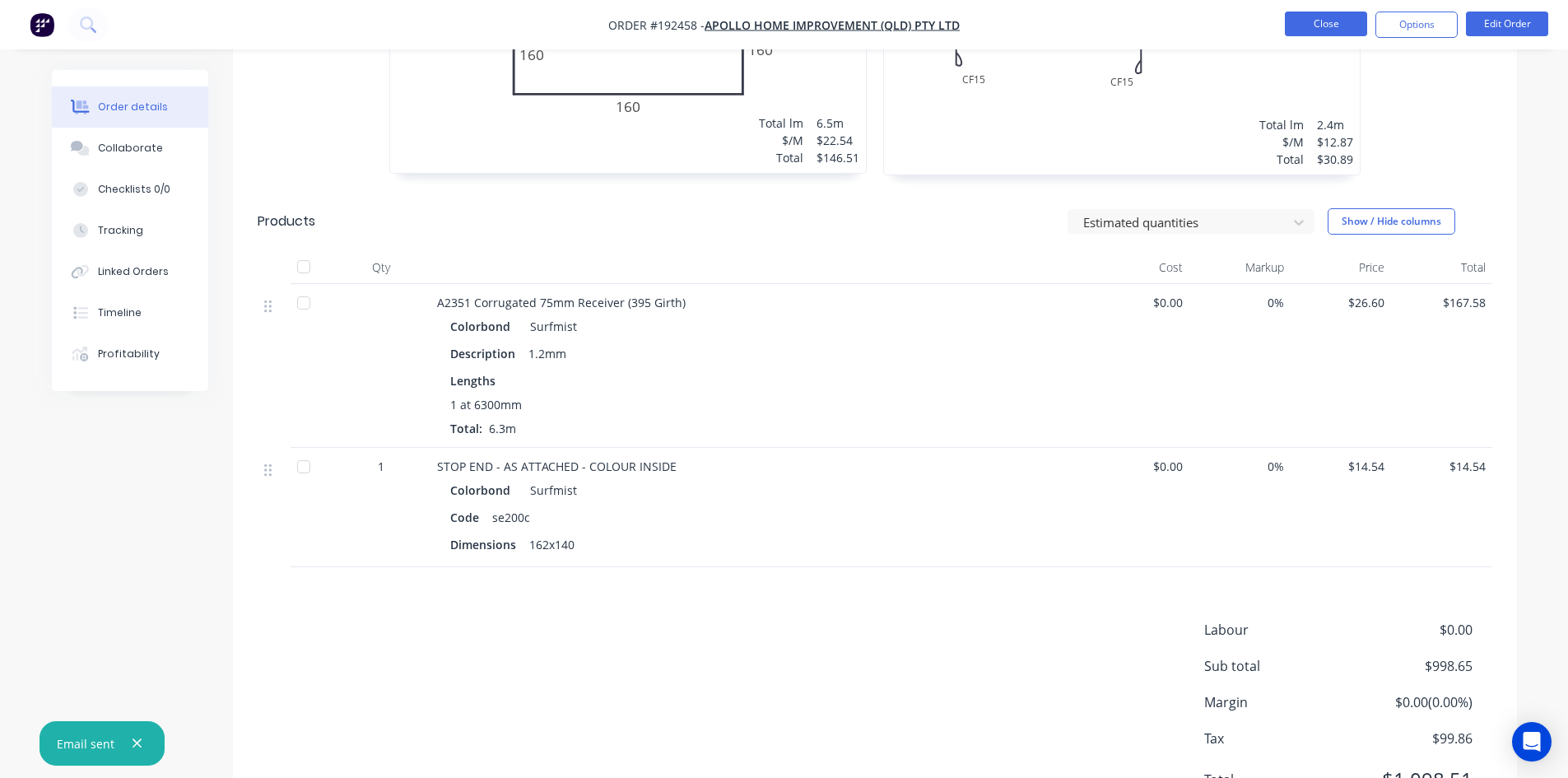
click at [1330, 28] on button "Close" at bounding box center [1326, 24] width 82 height 25
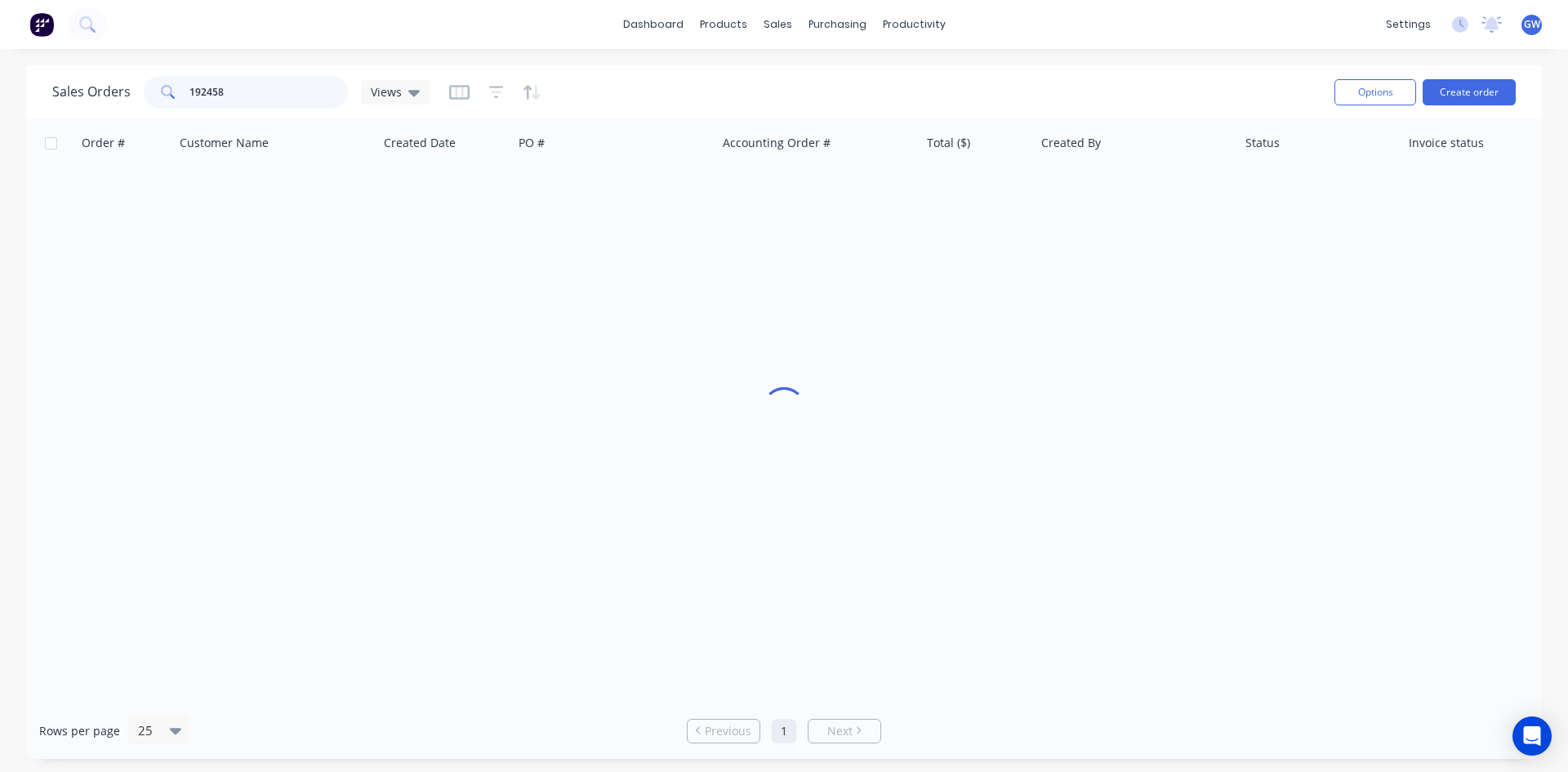
drag, startPoint x: 239, startPoint y: 89, endPoint x: 67, endPoint y: 70, distance: 173.0
click at [75, 89] on div "Sales Orders 192458 Views" at bounding box center [241, 92] width 377 height 32
type input "191809"
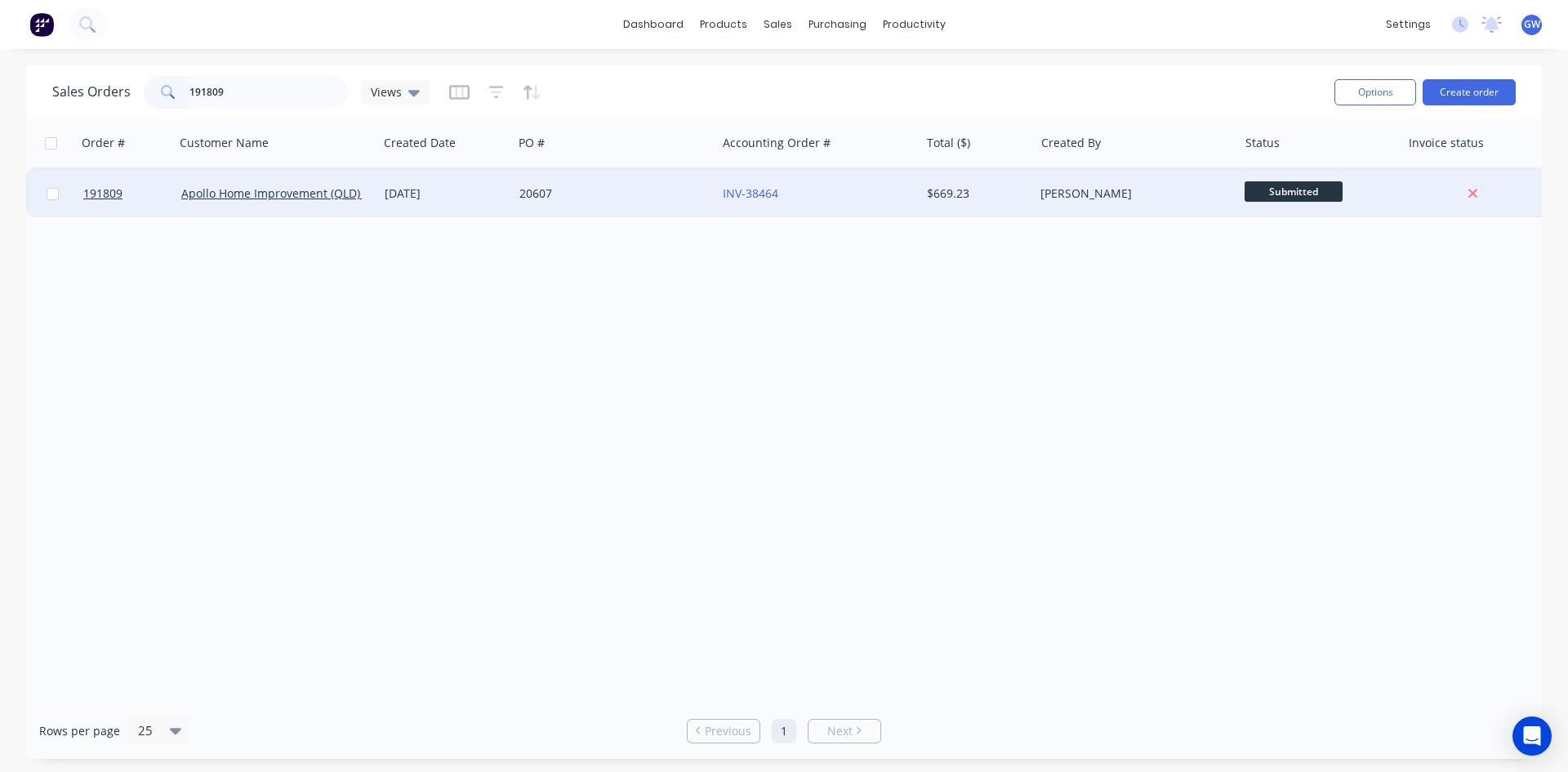
click at [956, 190] on div "$669.23" at bounding box center [974, 193] width 95 height 16
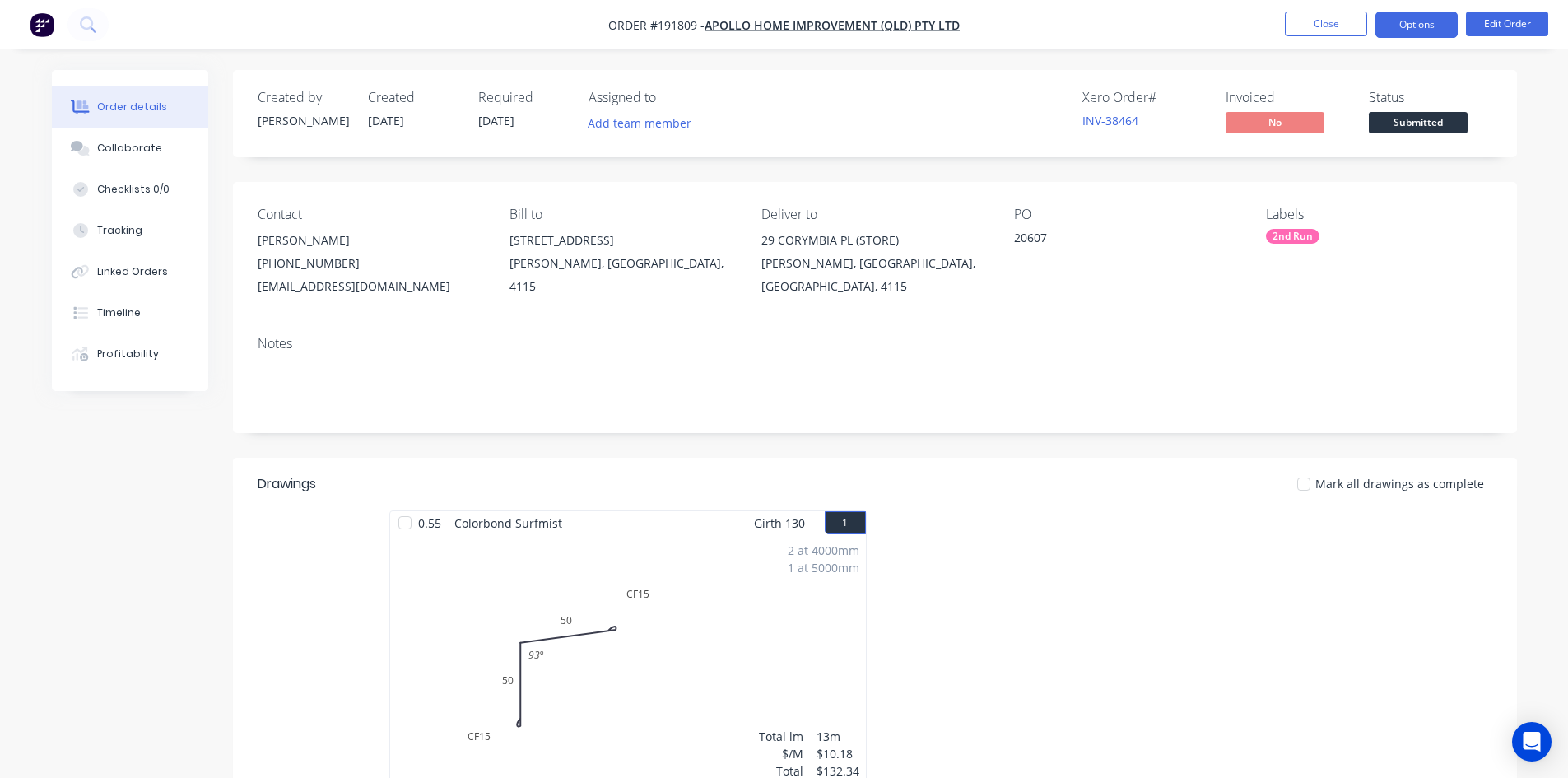
click at [1438, 26] on button "Options" at bounding box center [1416, 24] width 82 height 26
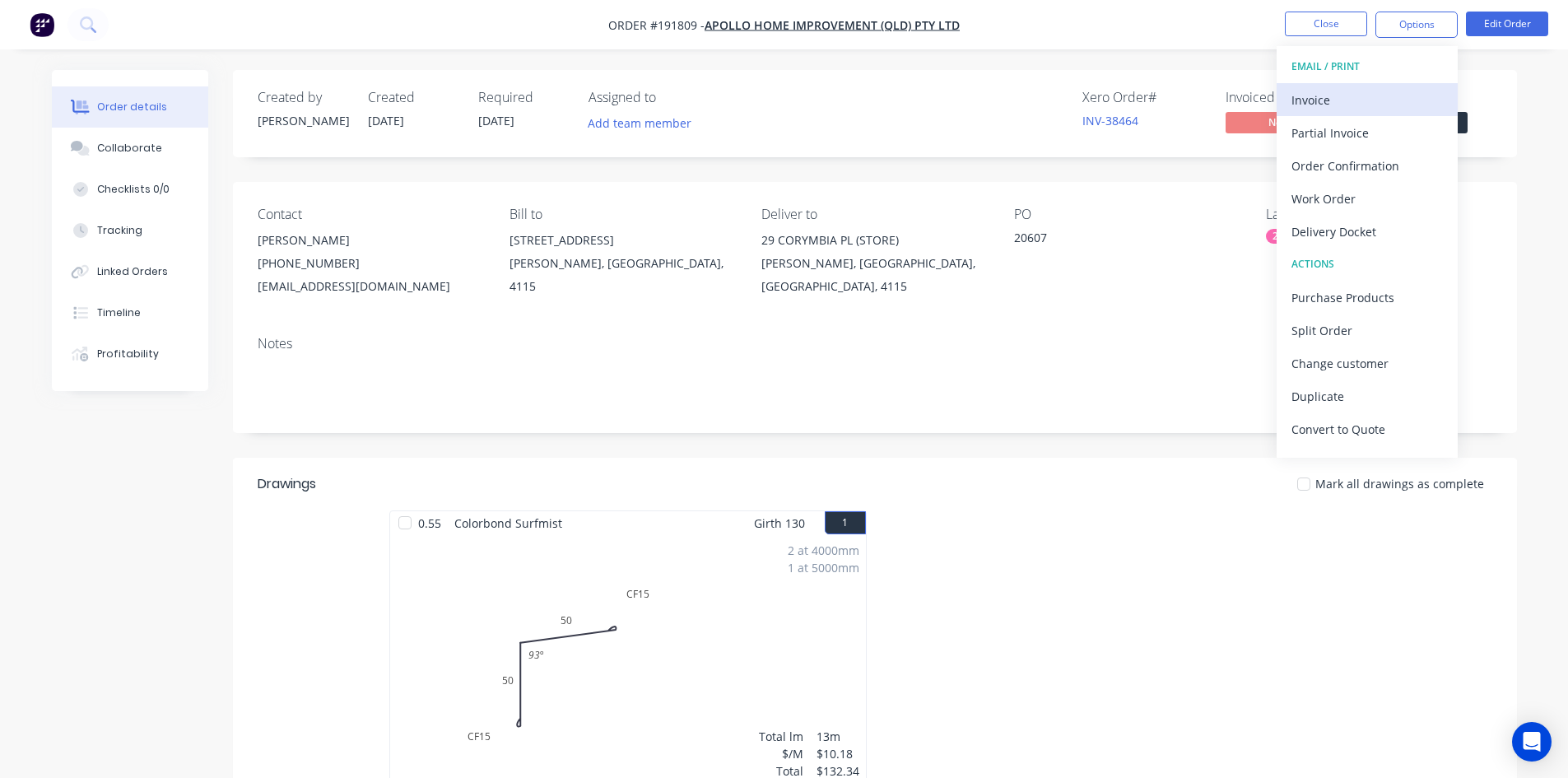
click at [1357, 96] on div "Invoice" at bounding box center [1368, 100] width 152 height 24
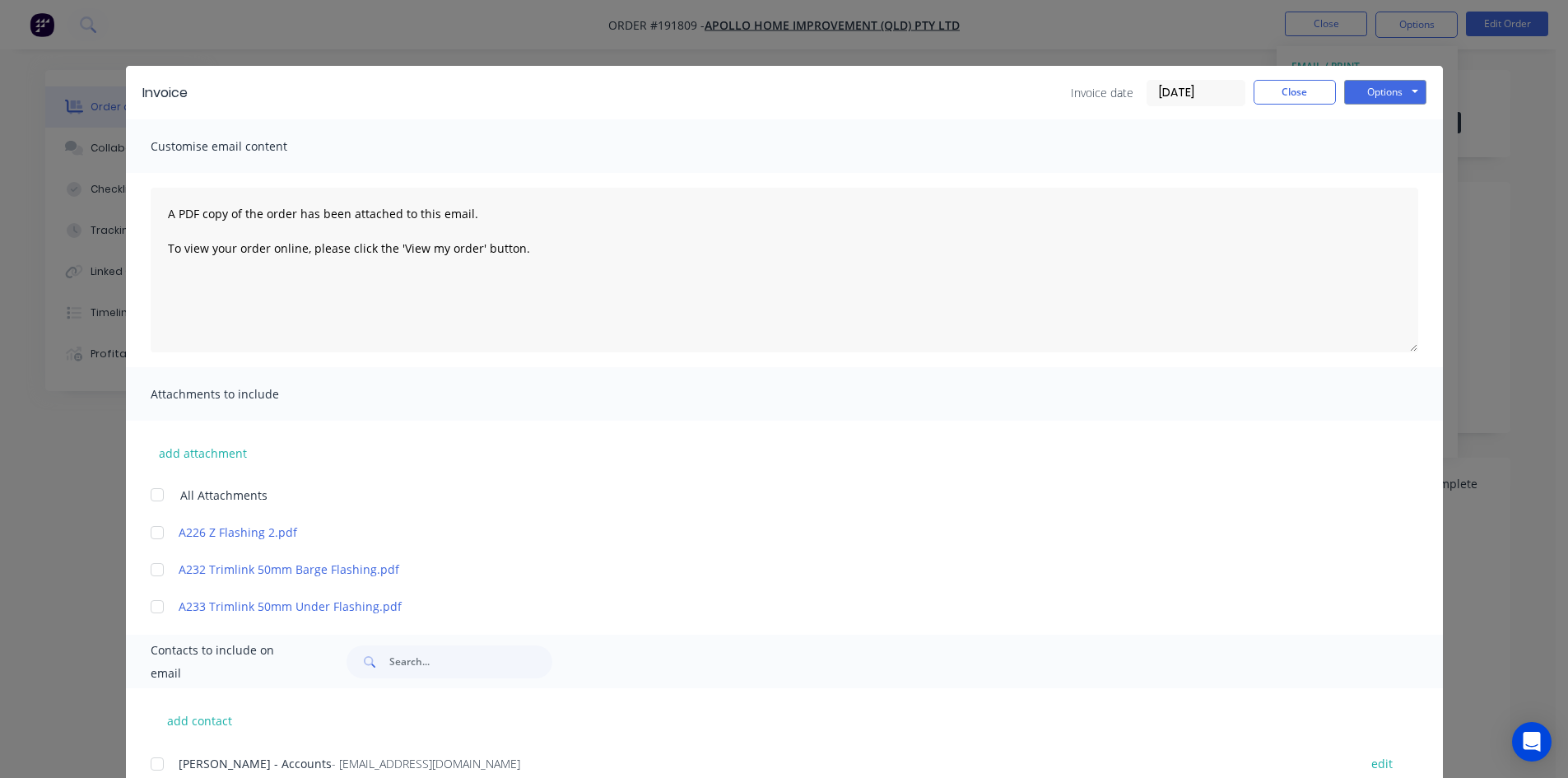
drag, startPoint x: 148, startPoint y: 762, endPoint x: 187, endPoint y: 735, distance: 47.4
click at [148, 762] on div at bounding box center [157, 764] width 33 height 33
click at [1374, 77] on div "Invoice Invoice date [DATE] Close Options Preview Print Email" at bounding box center [784, 93] width 1317 height 54
click at [1373, 90] on button "Options" at bounding box center [1385, 92] width 82 height 25
click at [1372, 179] on button "Email" at bounding box center [1396, 176] width 105 height 27
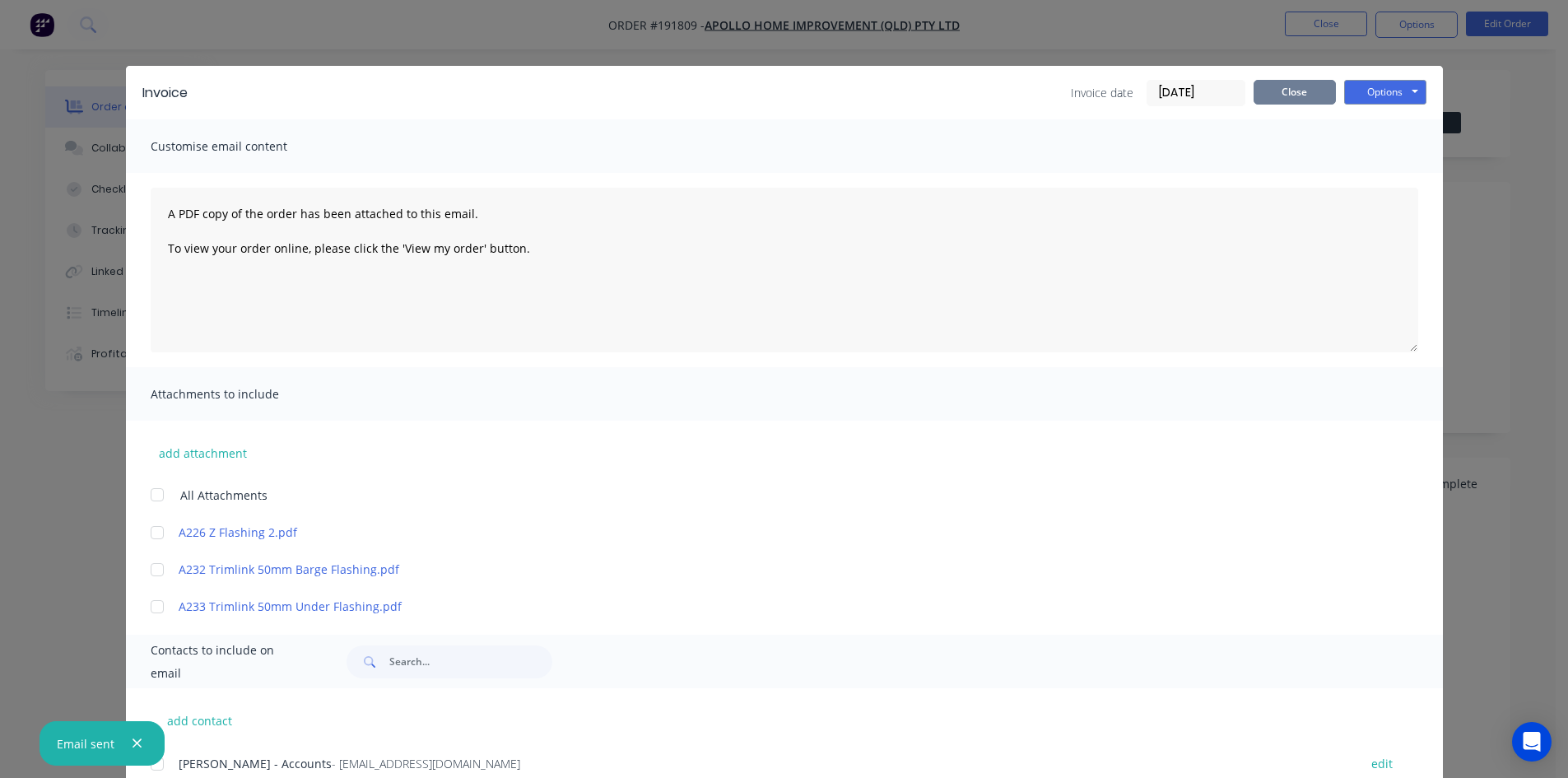
click at [1287, 91] on button "Close" at bounding box center [1295, 92] width 82 height 25
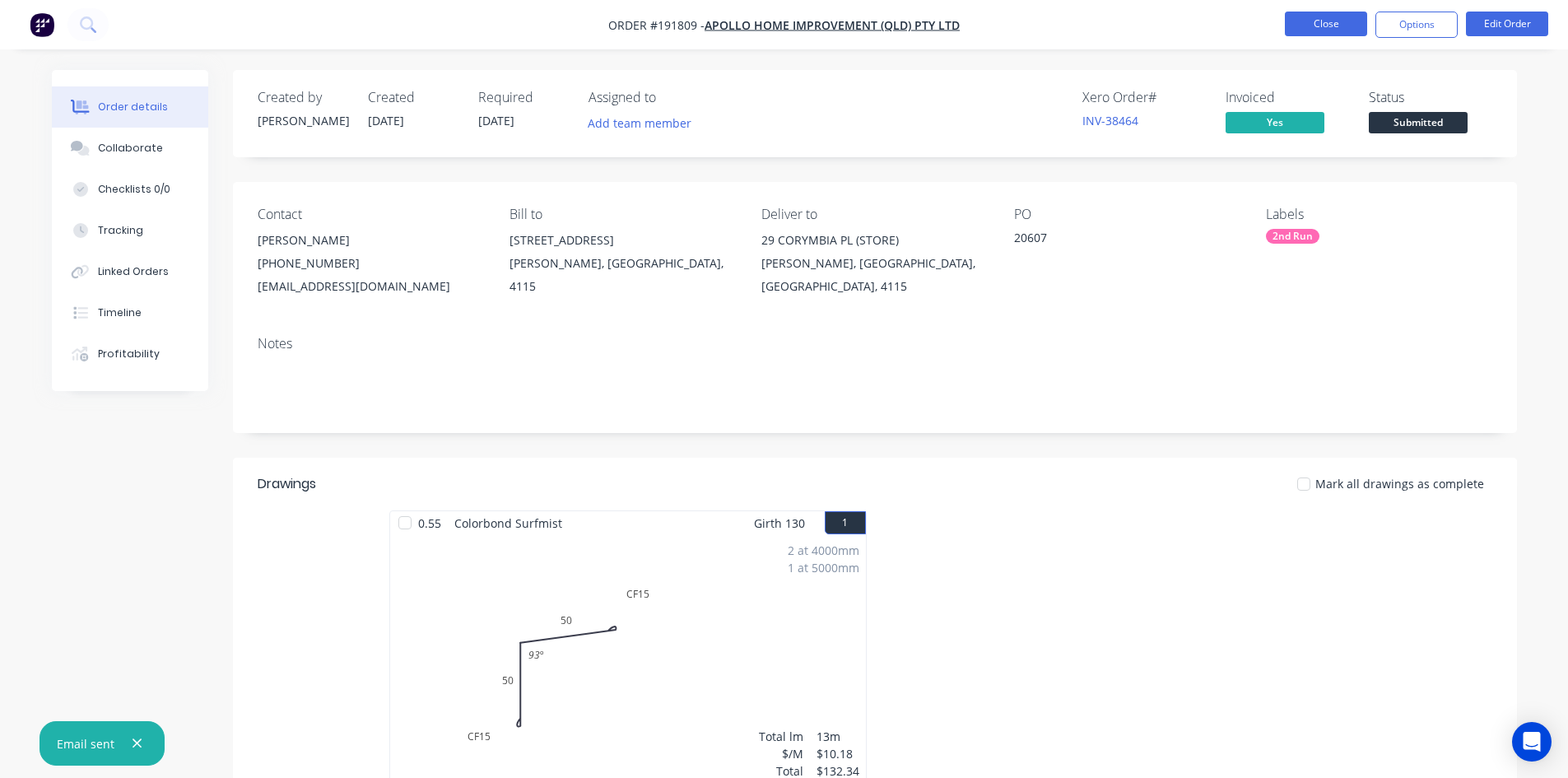
click at [1321, 20] on button "Close" at bounding box center [1326, 24] width 82 height 25
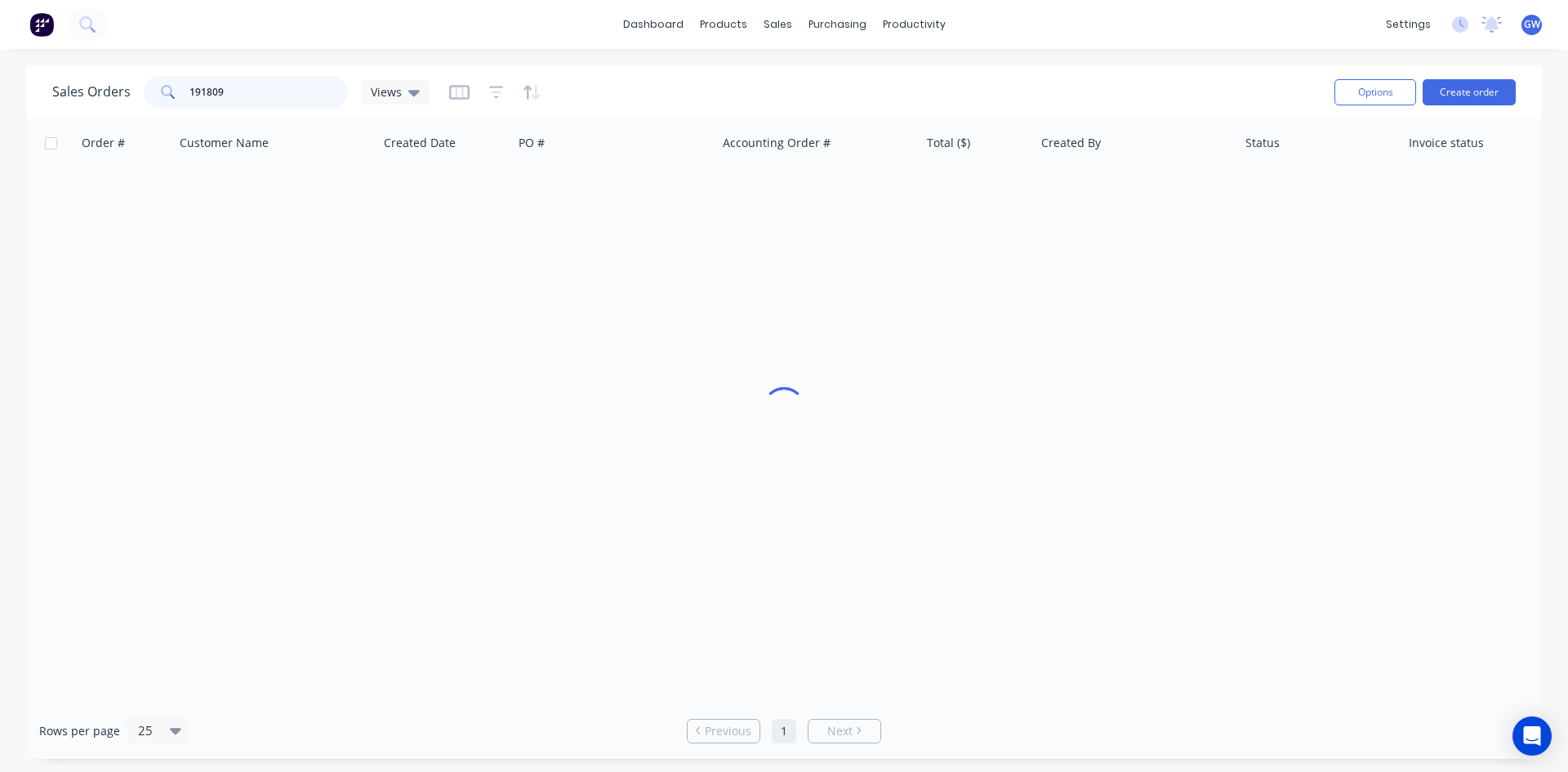
drag, startPoint x: 264, startPoint y: 87, endPoint x: 83, endPoint y: 87, distance: 181.0
click at [83, 87] on div "Sales Orders 191809 Views" at bounding box center [241, 92] width 377 height 32
type input "192689"
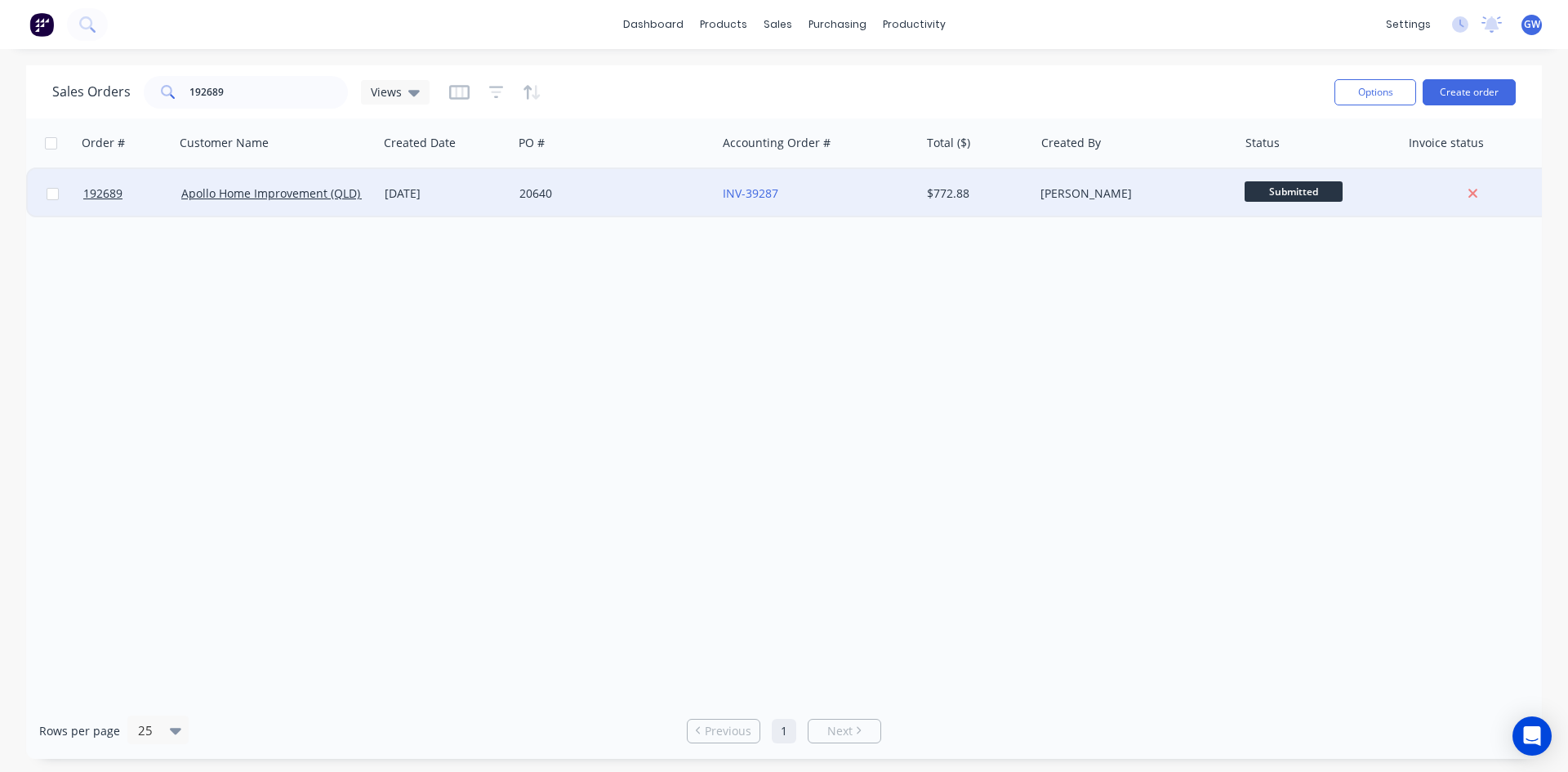
click at [941, 188] on div "$772.88" at bounding box center [974, 193] width 95 height 16
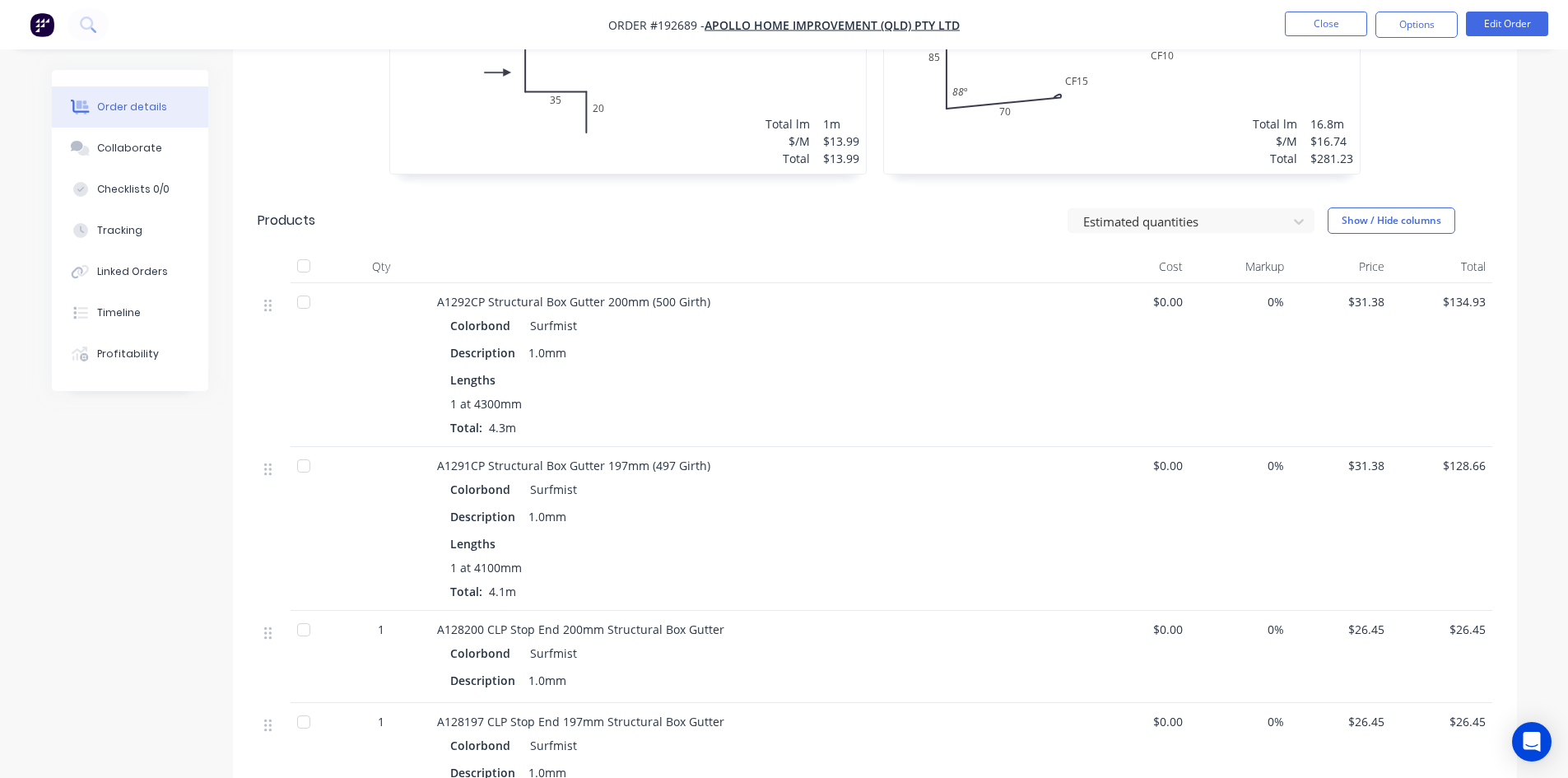
scroll to position [1216, 0]
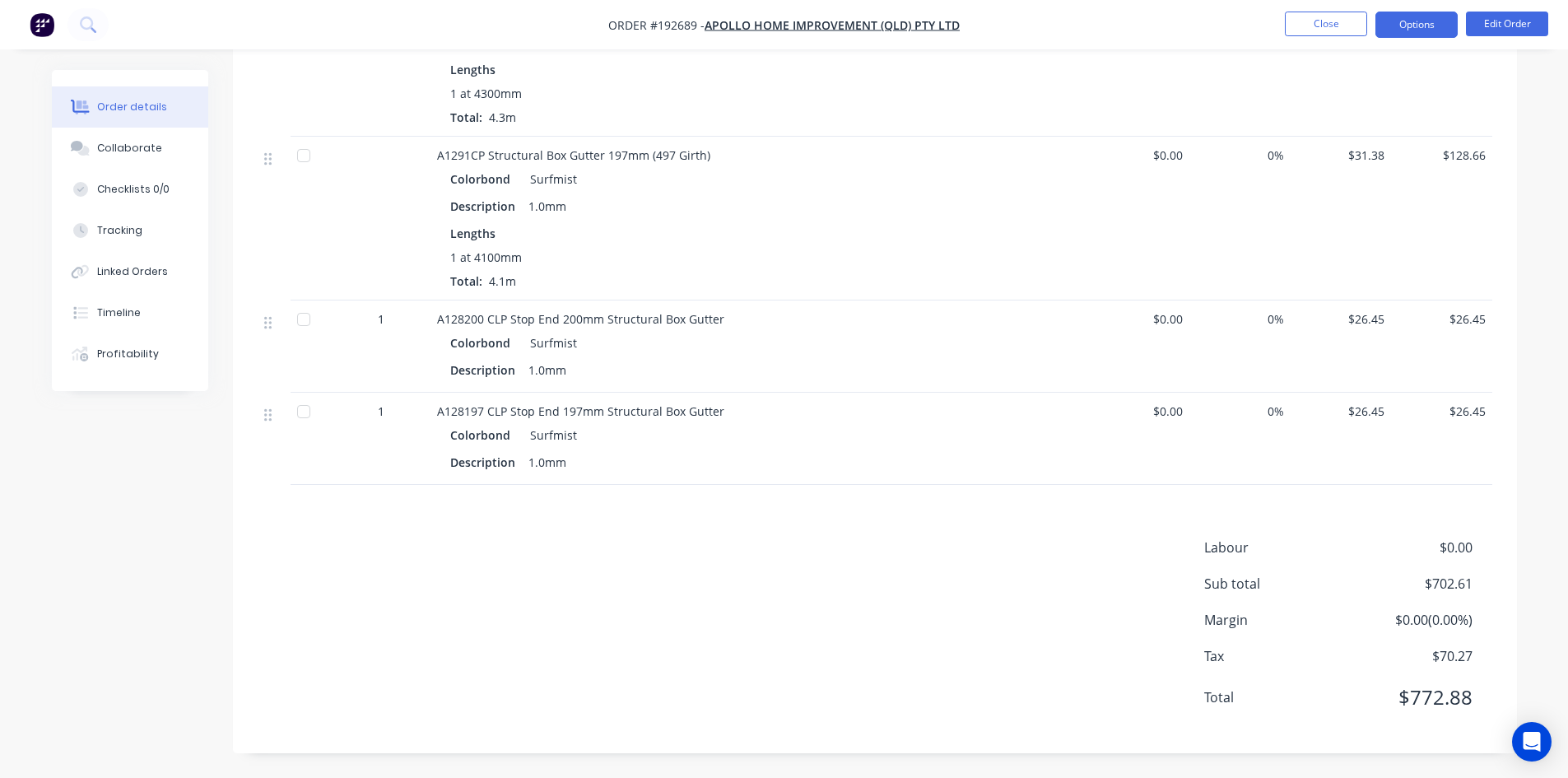
click at [1416, 17] on button "Options" at bounding box center [1416, 24] width 82 height 26
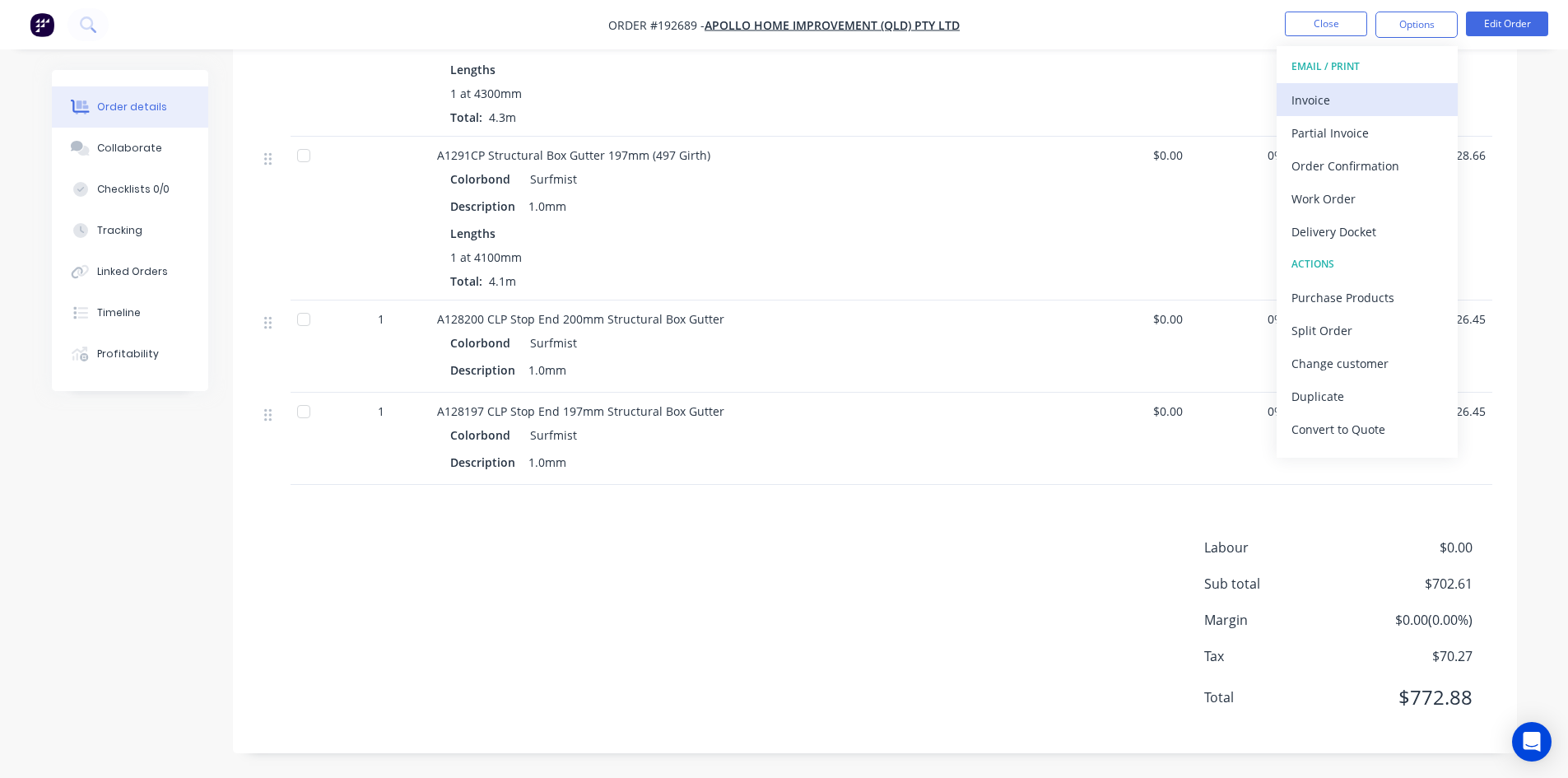
click at [1355, 89] on div "Invoice" at bounding box center [1368, 100] width 152 height 24
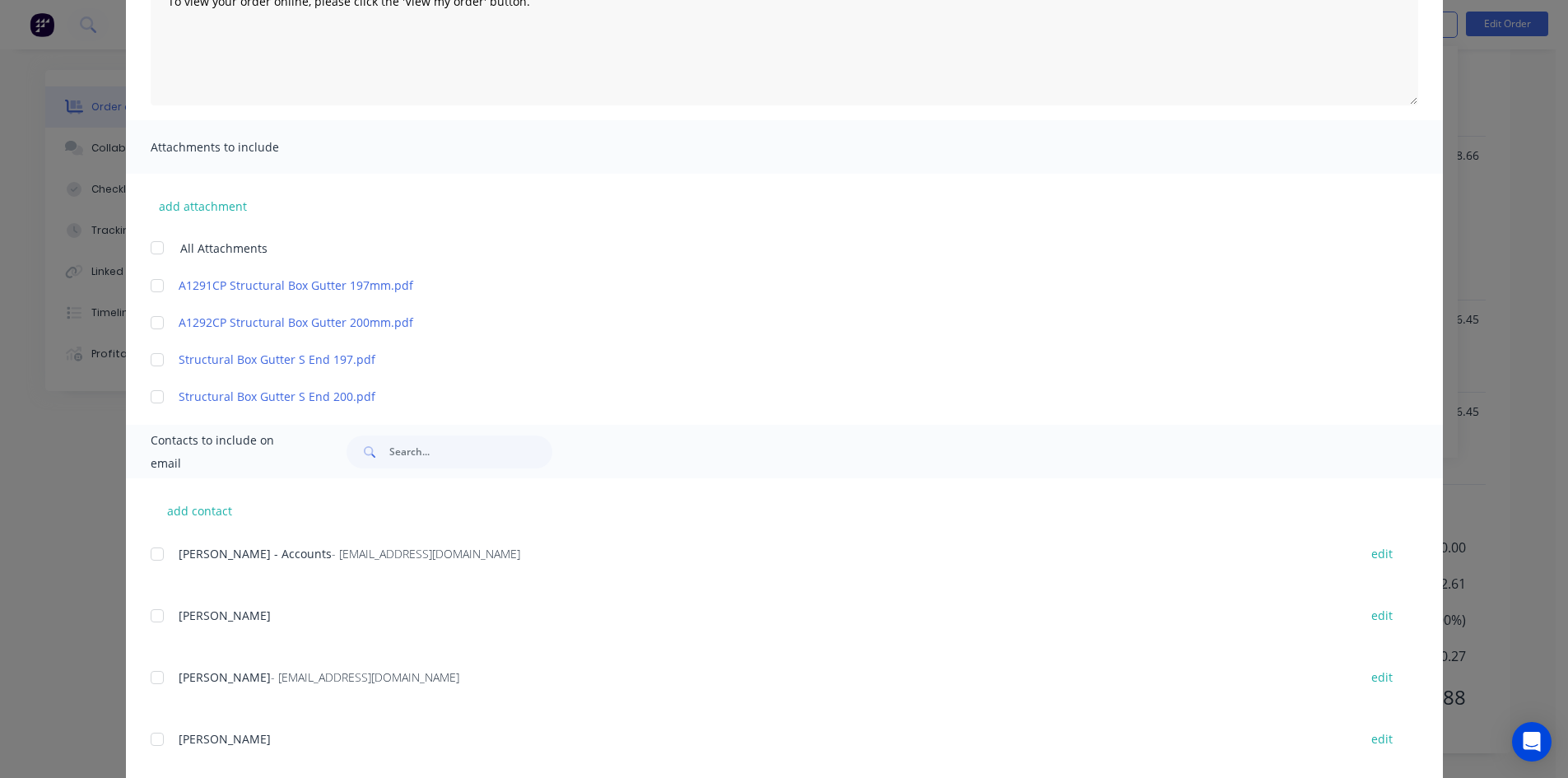
click at [152, 556] on div at bounding box center [157, 554] width 33 height 33
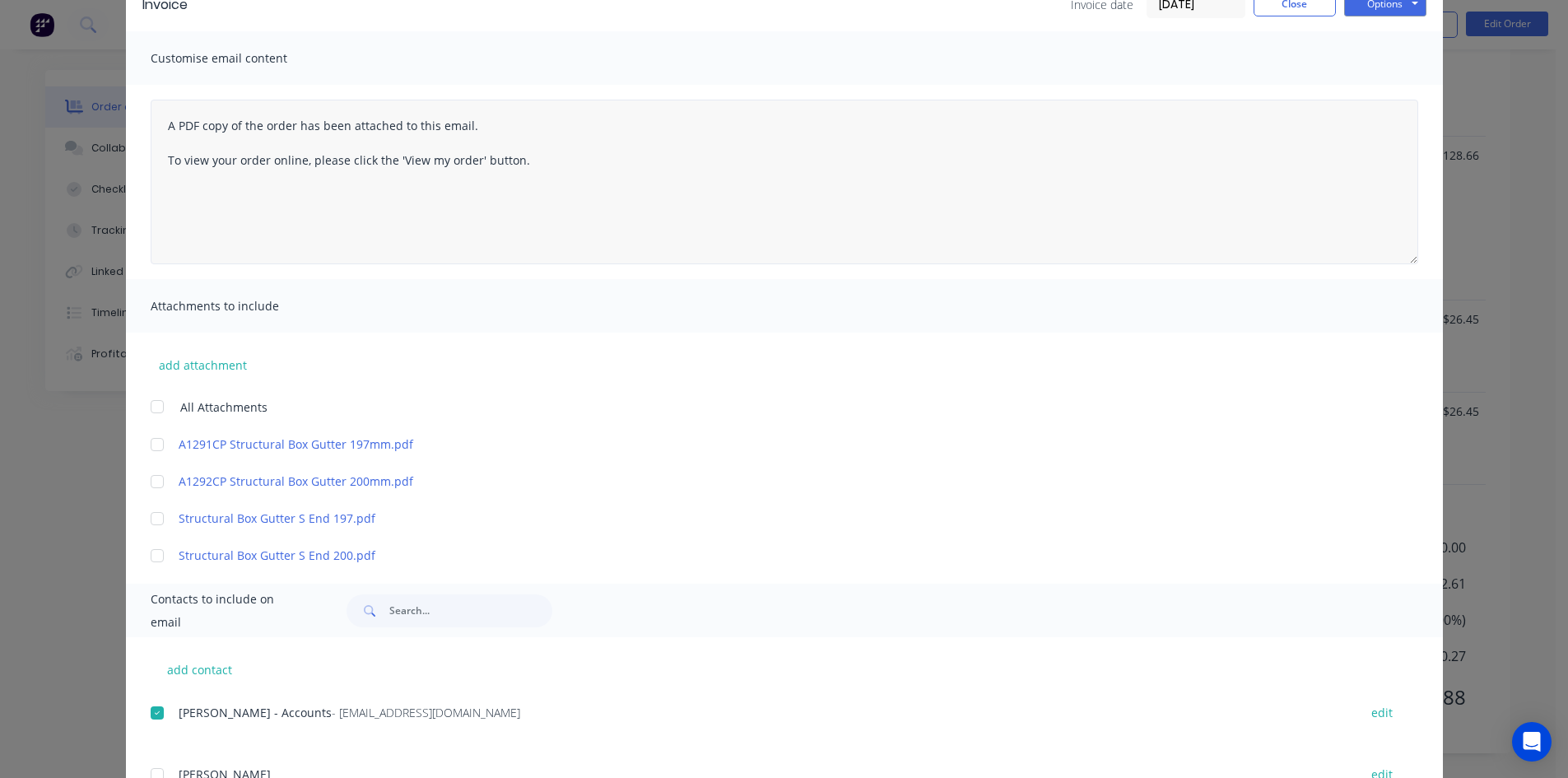
scroll to position [0, 0]
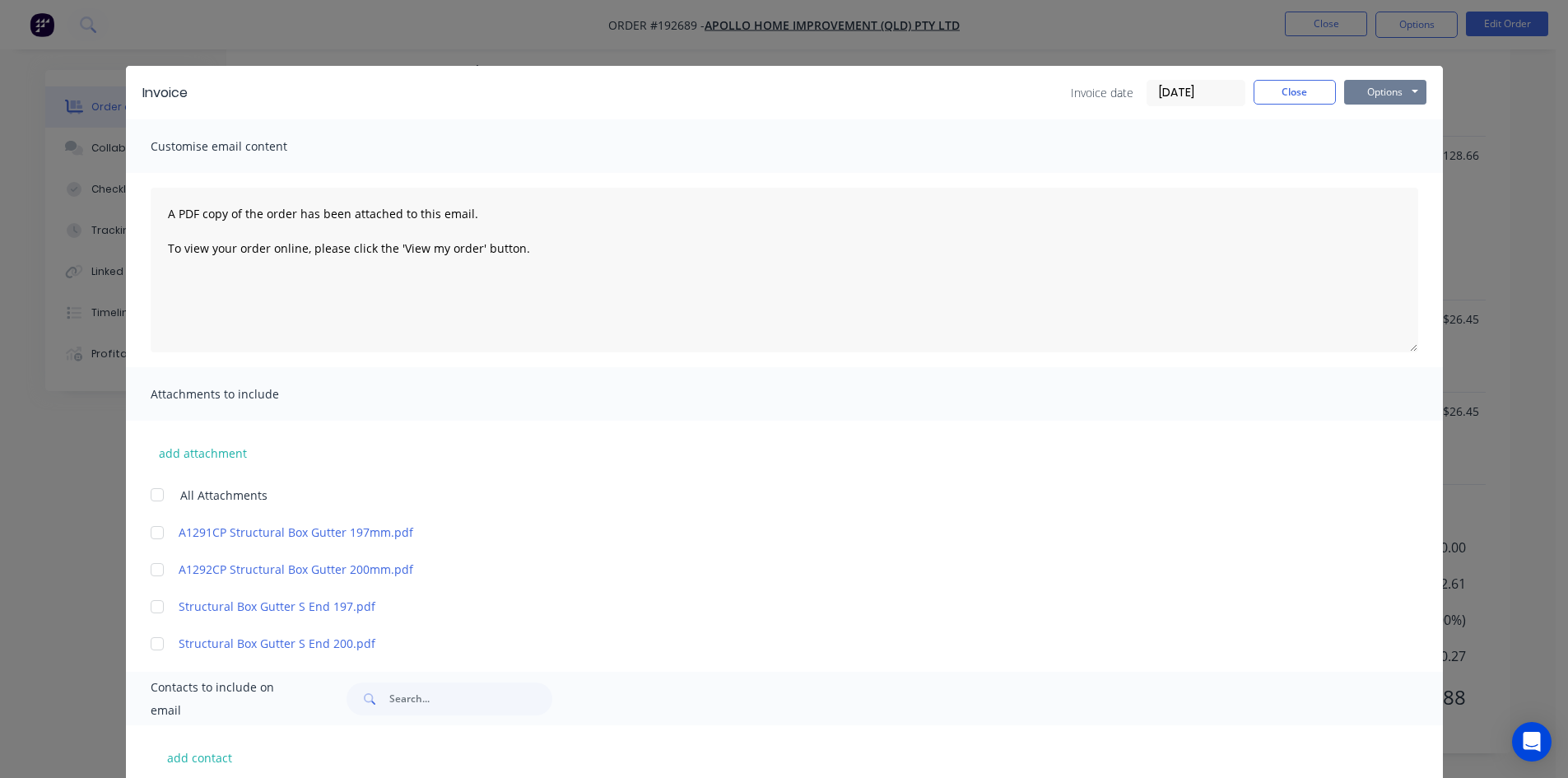
click at [1389, 88] on button "Options" at bounding box center [1385, 92] width 82 height 25
click at [1396, 171] on button "Email" at bounding box center [1396, 176] width 105 height 27
click at [1296, 99] on button "Close" at bounding box center [1295, 92] width 82 height 25
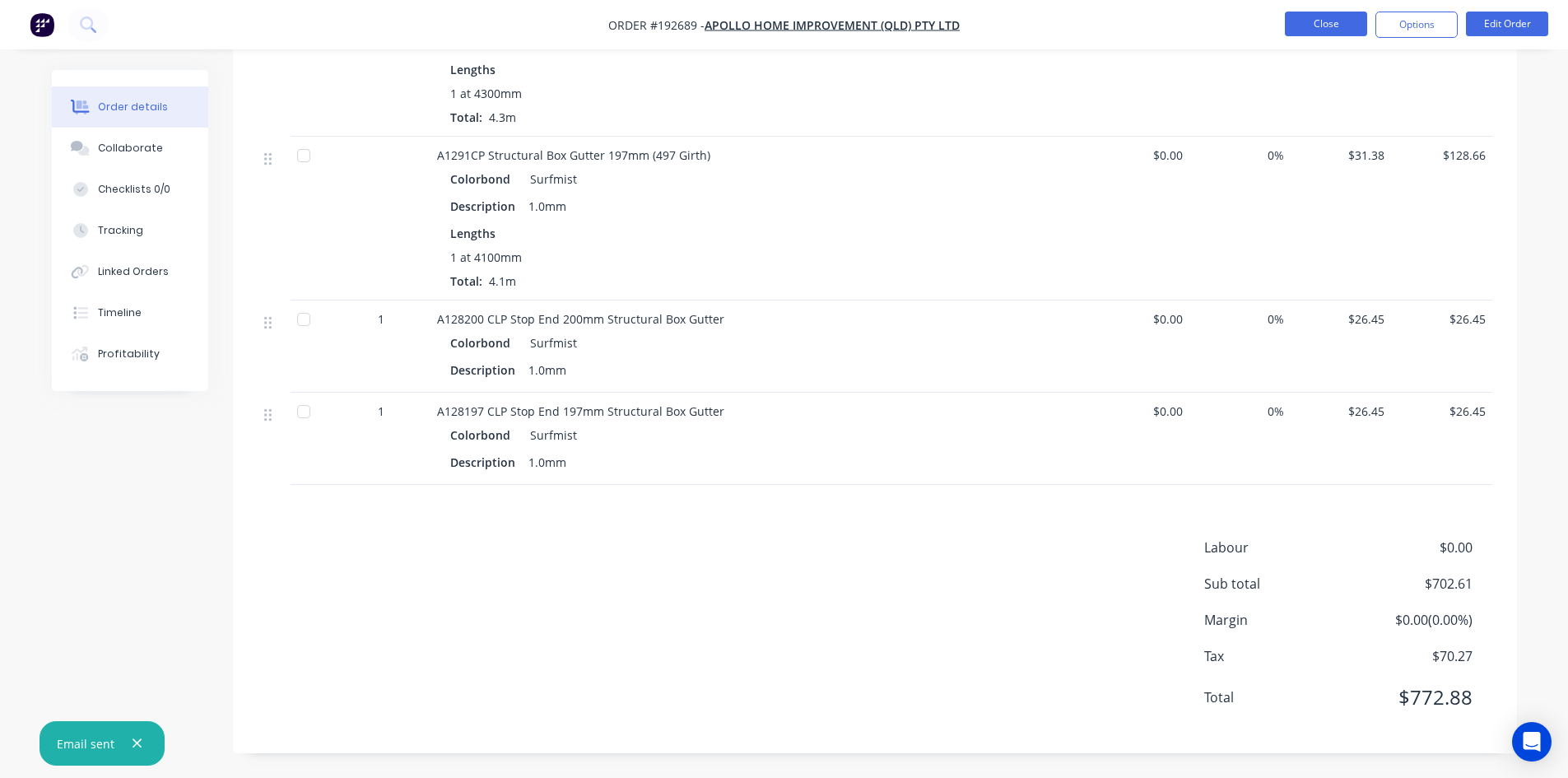
click at [1326, 28] on button "Close" at bounding box center [1326, 24] width 82 height 25
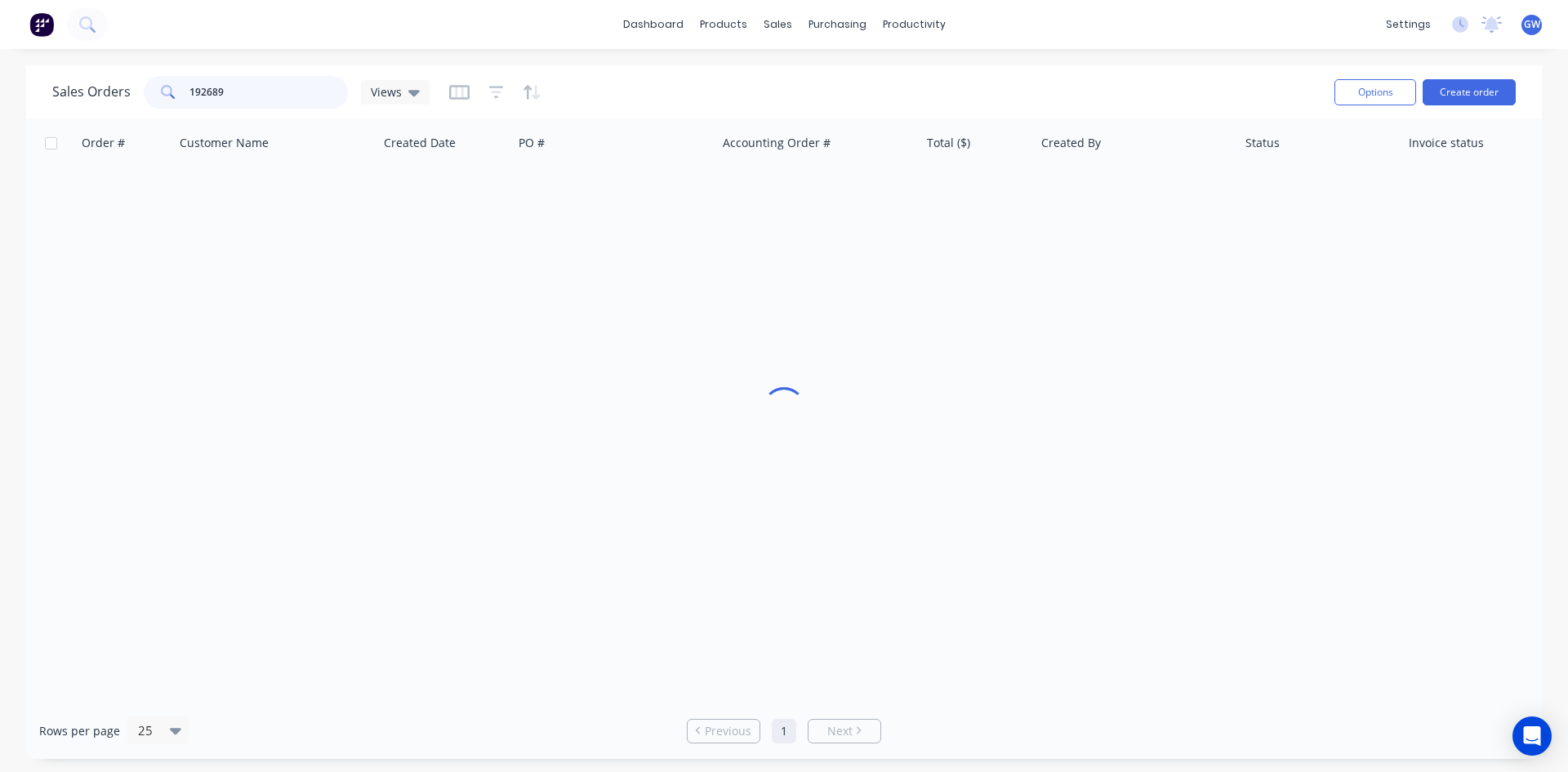
drag, startPoint x: 246, startPoint y: 89, endPoint x: 129, endPoint y: 79, distance: 117.4
click at [129, 79] on div "Sales Orders 192689 Views" at bounding box center [241, 92] width 377 height 32
type input "193563"
click at [1025, 193] on div "$58.20" at bounding box center [977, 193] width 101 height 16
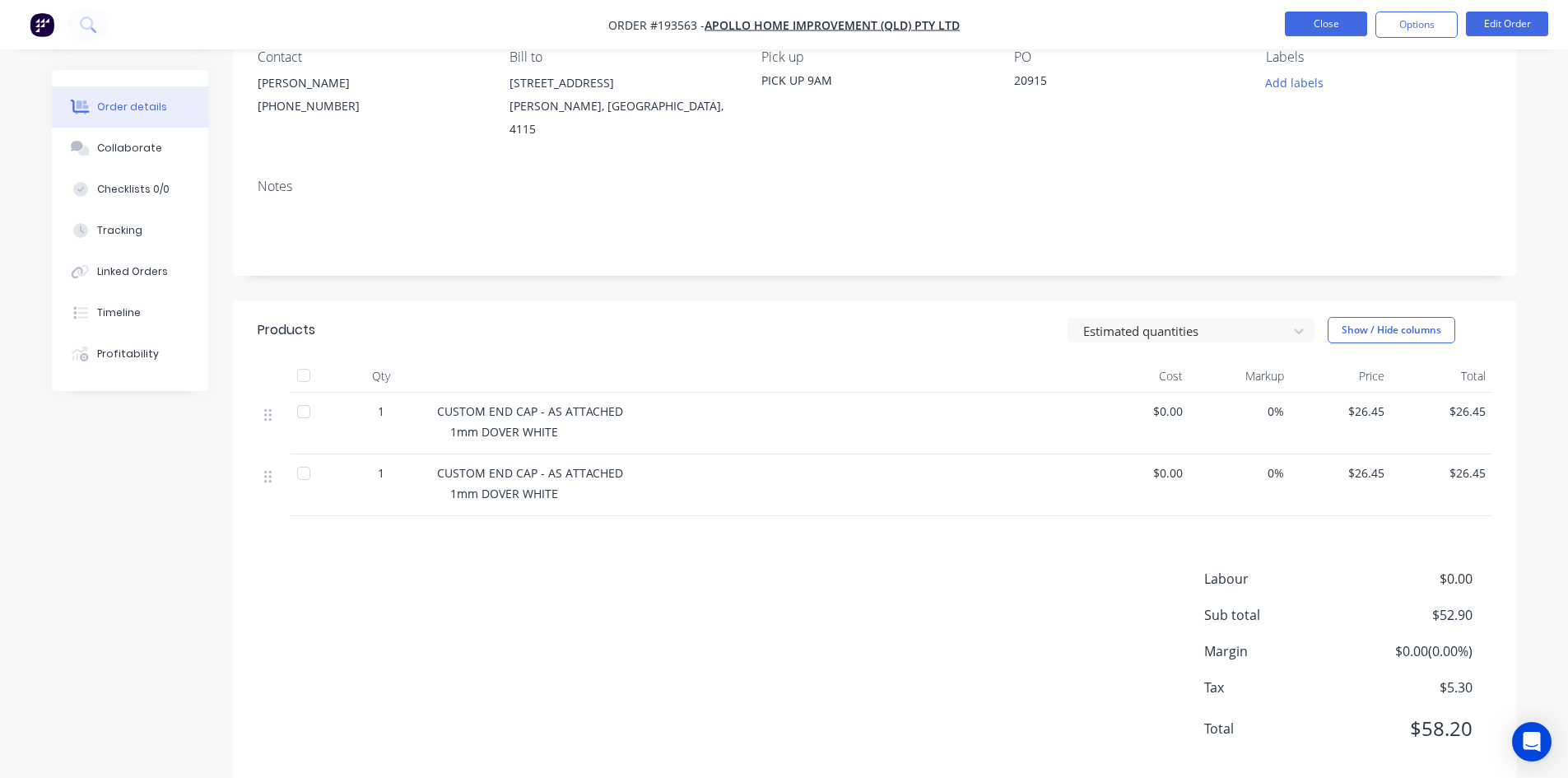
scroll to position [172, 0]
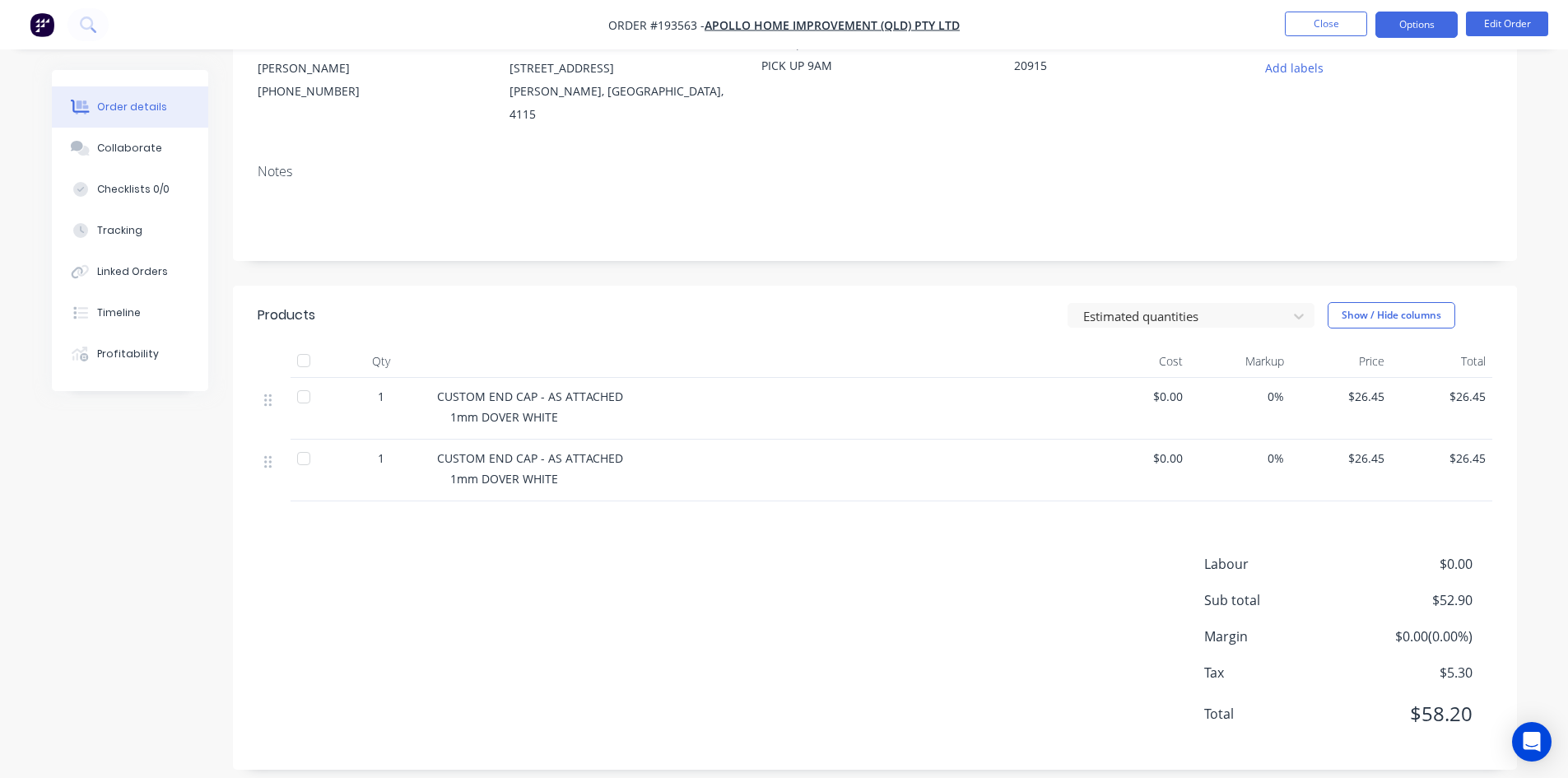
click at [1393, 16] on button "Options" at bounding box center [1416, 24] width 82 height 26
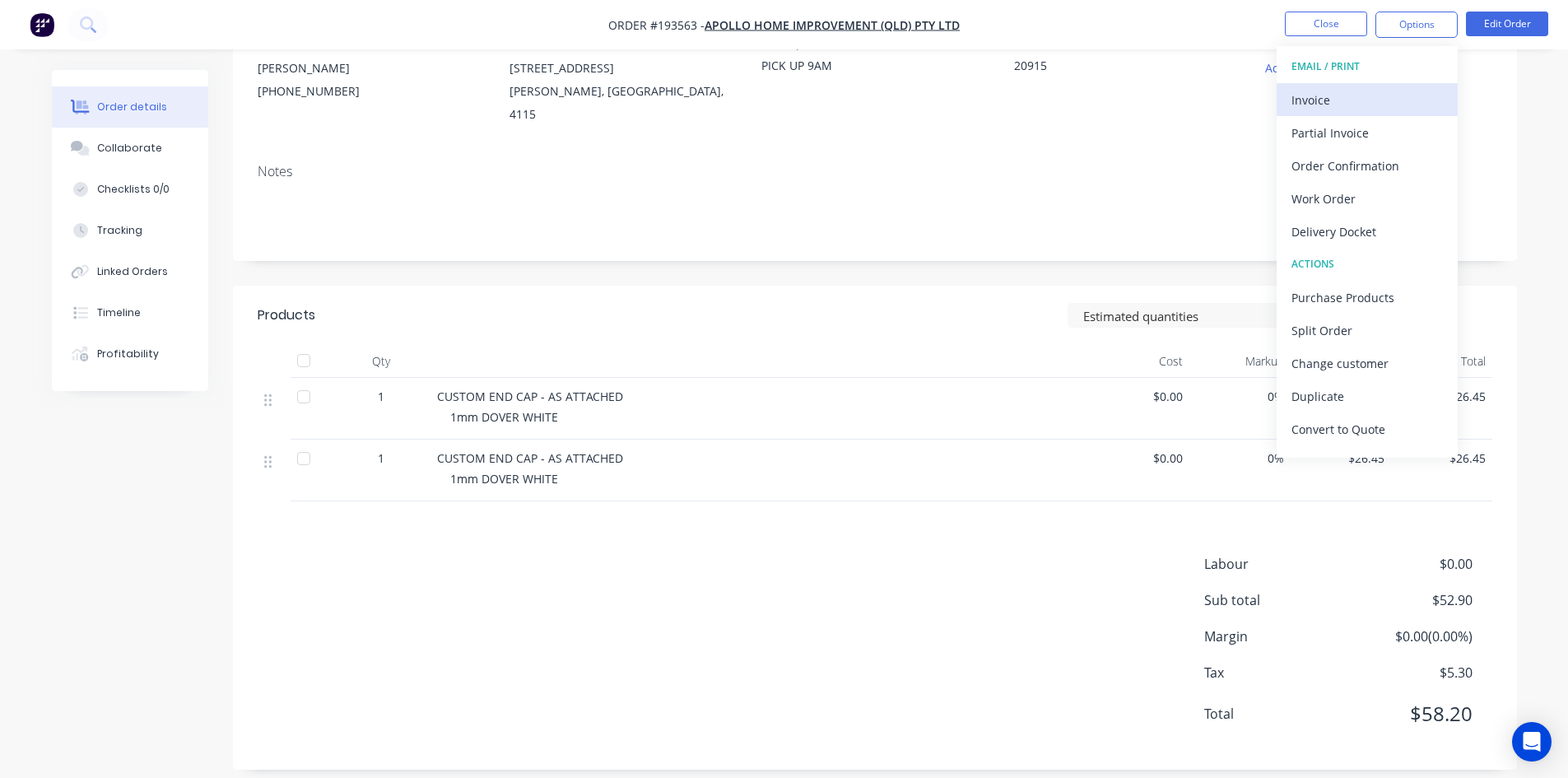
click at [1363, 88] on div "Invoice" at bounding box center [1368, 100] width 152 height 24
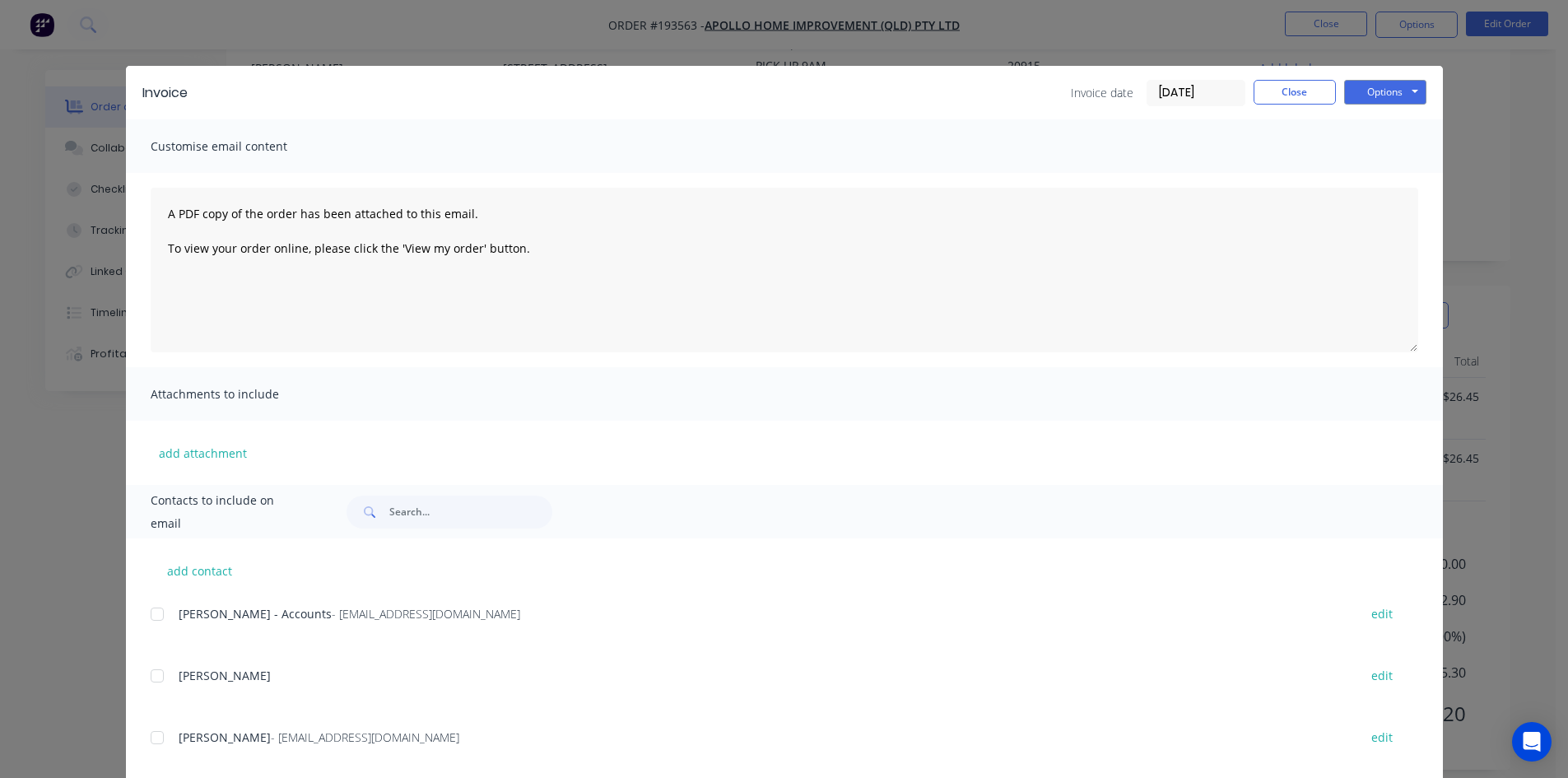
drag, startPoint x: 158, startPoint y: 609, endPoint x: 1379, endPoint y: 154, distance: 1303.0
click at [158, 608] on div at bounding box center [157, 614] width 33 height 33
drag, startPoint x: 1372, startPoint y: 95, endPoint x: 1379, endPoint y: 102, distance: 9.9
click at [1372, 96] on button "Options" at bounding box center [1385, 92] width 82 height 25
click at [1375, 172] on button "Email" at bounding box center [1396, 176] width 105 height 27
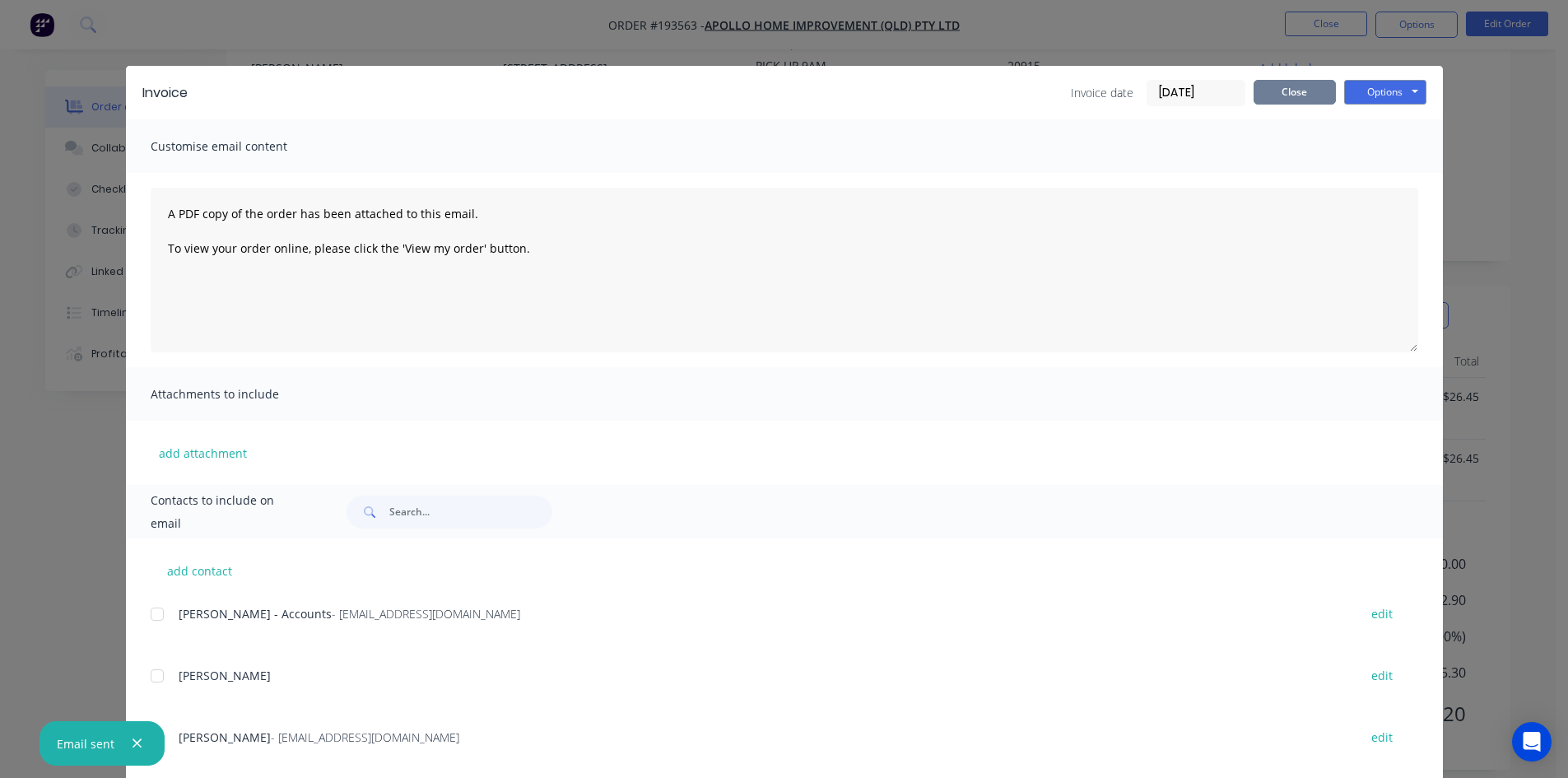
click at [1309, 83] on button "Close" at bounding box center [1295, 92] width 82 height 25
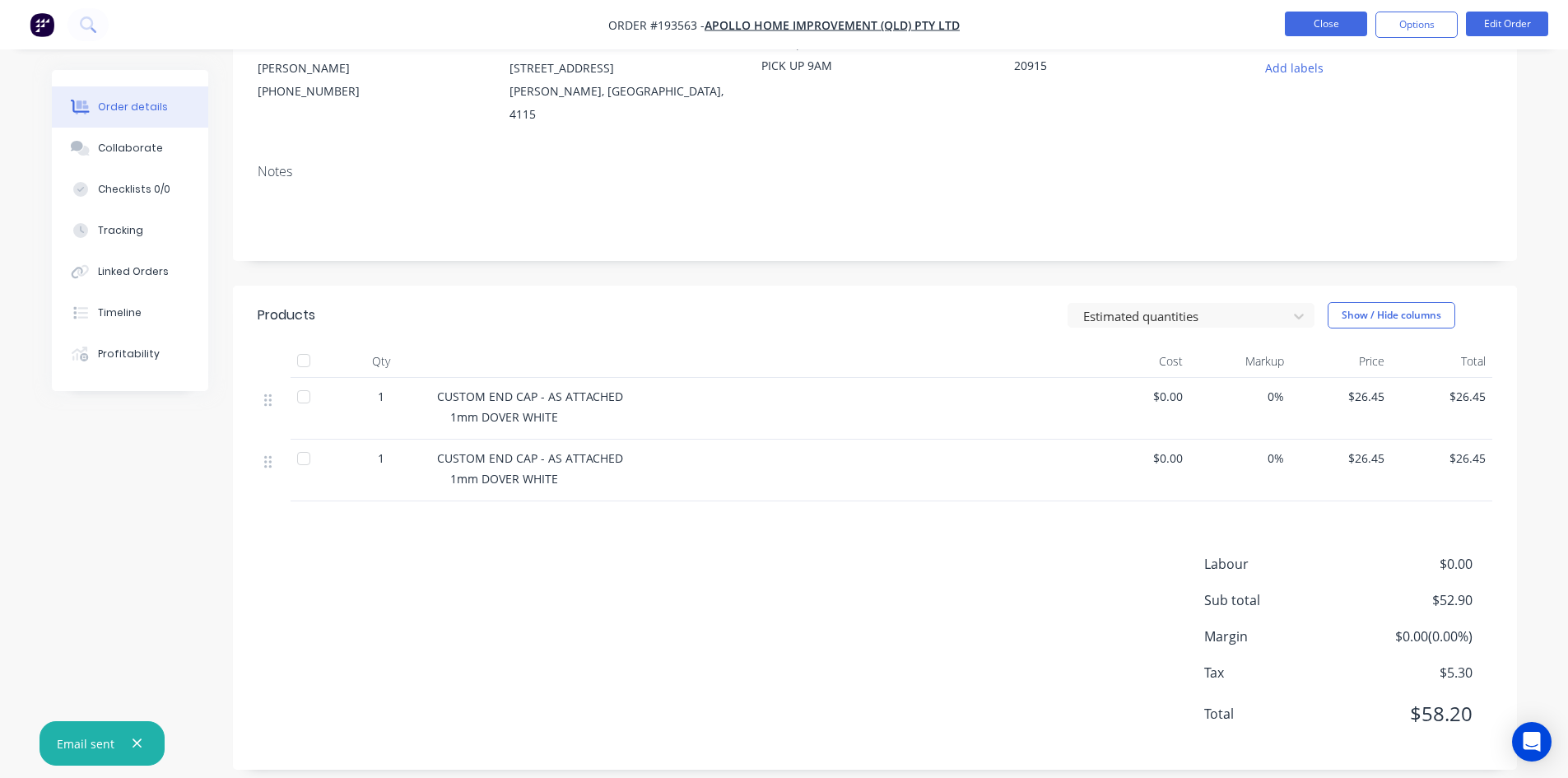
click at [1322, 20] on button "Close" at bounding box center [1326, 24] width 82 height 25
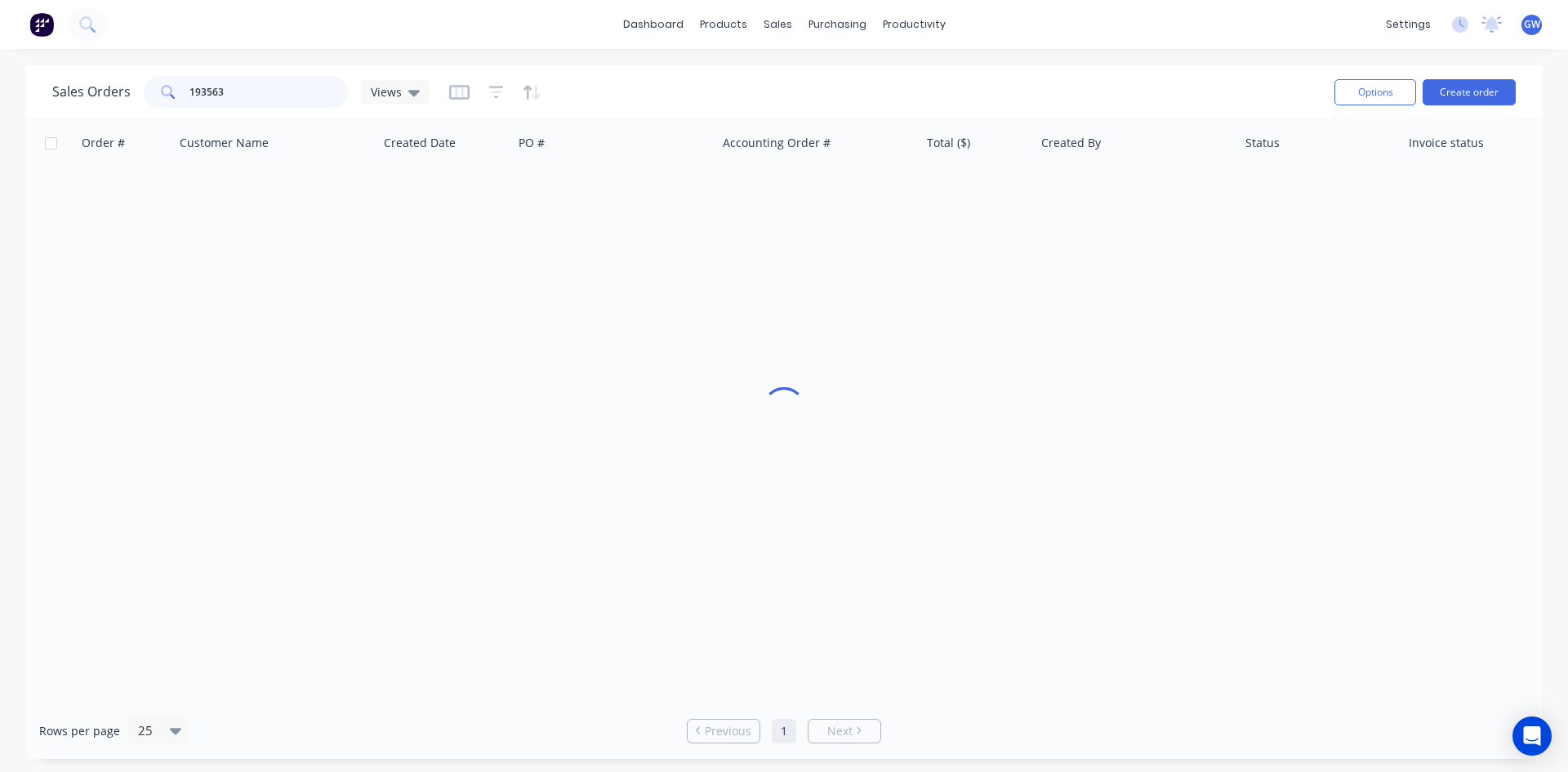
drag, startPoint x: 255, startPoint y: 78, endPoint x: 92, endPoint y: 80, distance: 163.0
click at [92, 80] on div "Sales Orders 193563 Views" at bounding box center [241, 92] width 377 height 32
type input "191259"
click at [941, 188] on div "$490.95" at bounding box center [974, 193] width 95 height 16
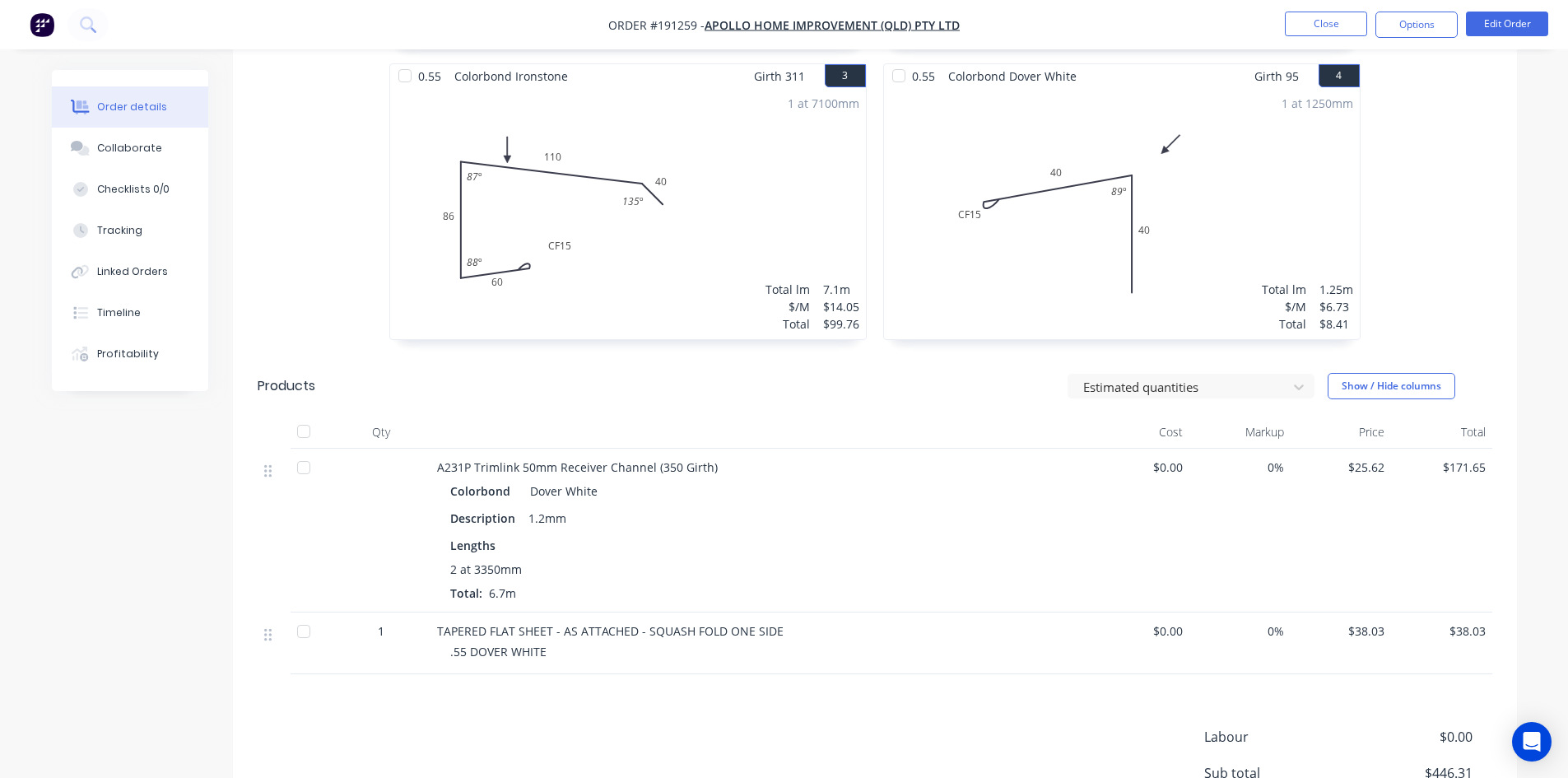
scroll to position [741, 0]
click at [1436, 32] on button "Options" at bounding box center [1416, 24] width 82 height 26
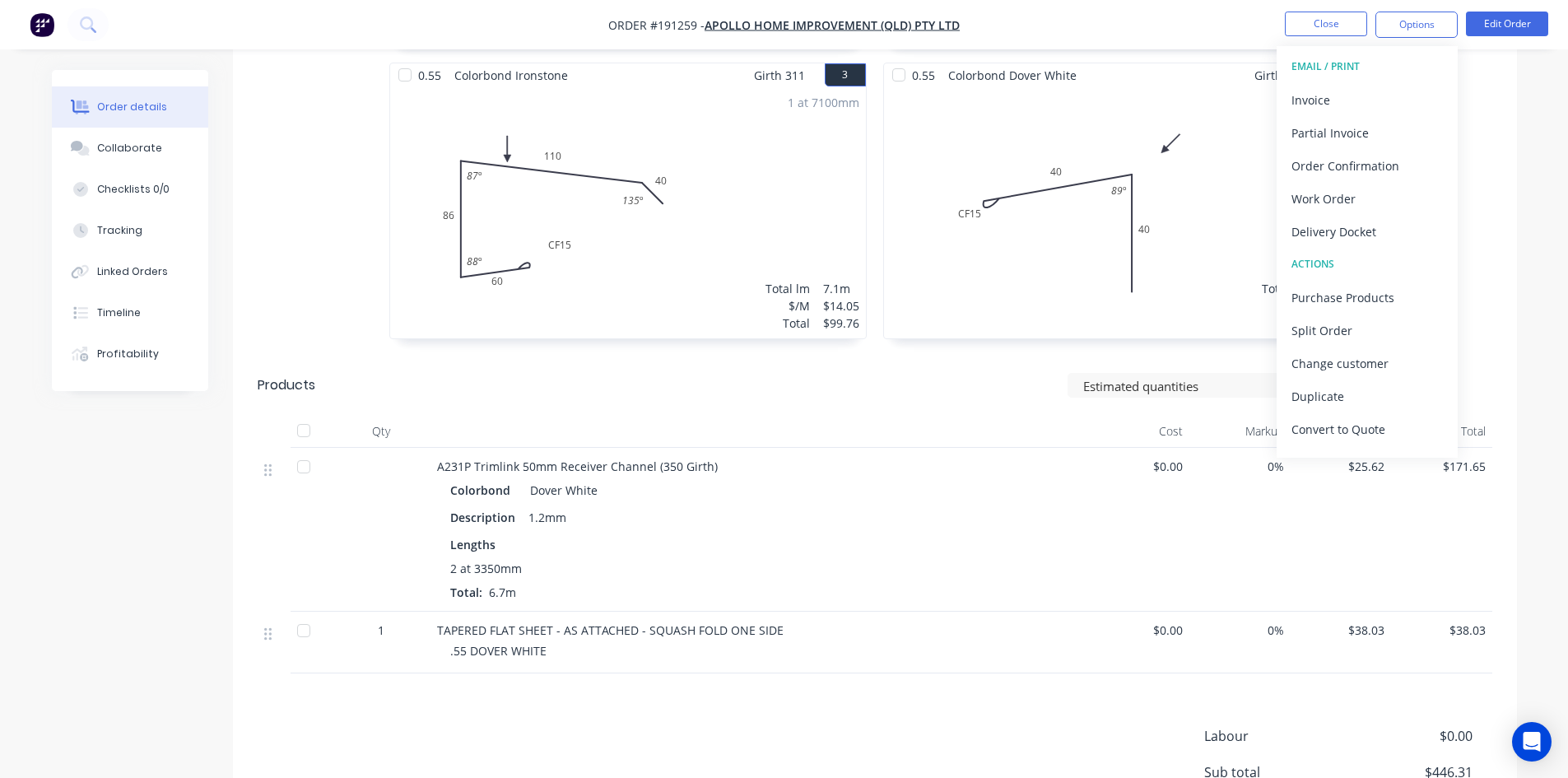
click at [1398, 88] on div "Invoice" at bounding box center [1368, 100] width 152 height 24
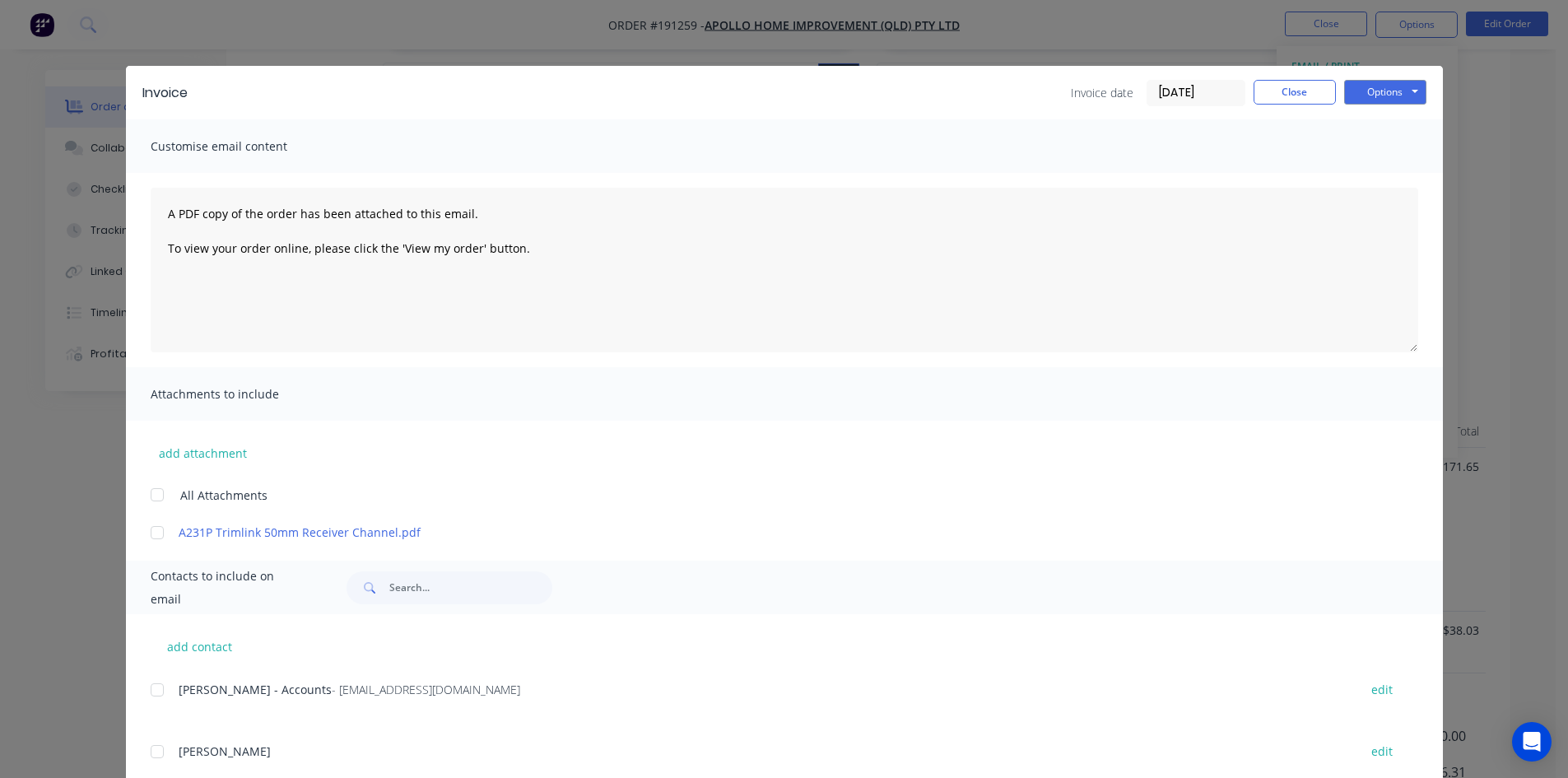
click at [139, 696] on div "add contact [PERSON_NAME] - Accounts - [EMAIL_ADDRESS][DOMAIN_NAME] edit [PERSO…" at bounding box center [784, 769] width 1317 height 311
click at [151, 691] on div at bounding box center [157, 690] width 33 height 33
click at [1397, 95] on button "Options" at bounding box center [1385, 92] width 82 height 25
click at [1380, 170] on button "Email" at bounding box center [1396, 176] width 105 height 27
click at [1278, 90] on button "Close" at bounding box center [1295, 92] width 82 height 25
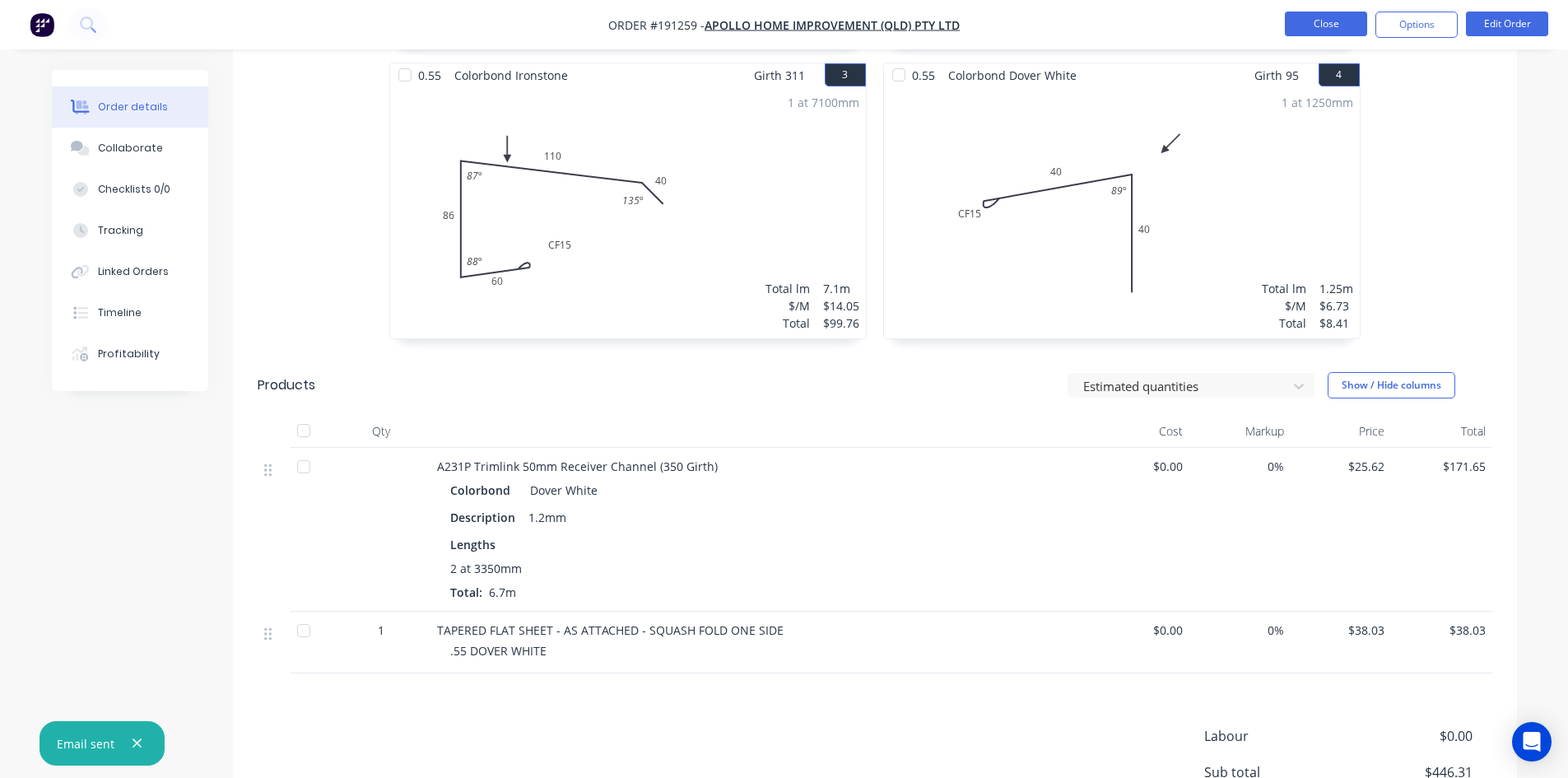
click at [1332, 20] on button "Close" at bounding box center [1326, 24] width 82 height 25
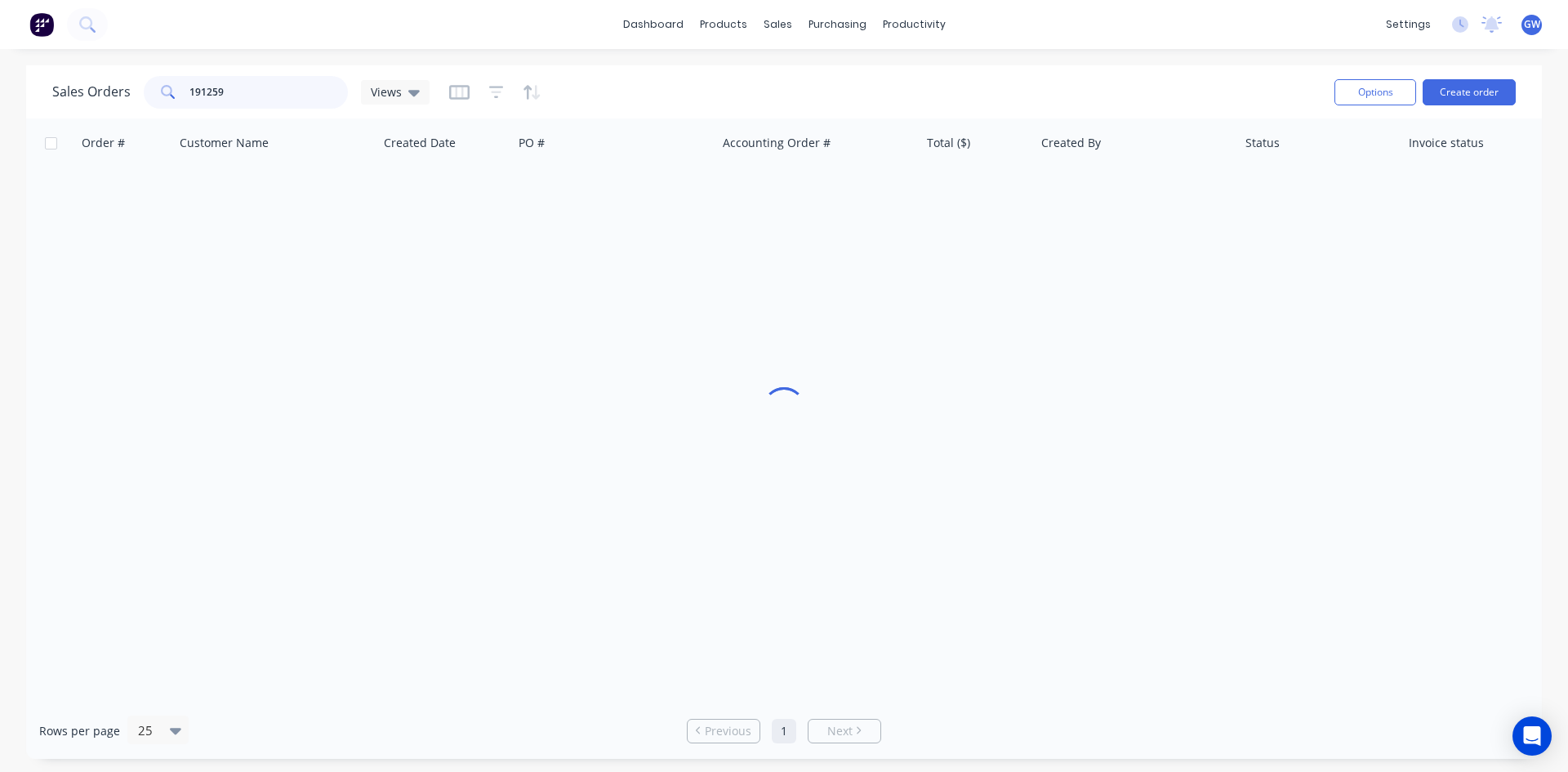
drag, startPoint x: 239, startPoint y: 98, endPoint x: 130, endPoint y: 77, distance: 111.0
click at [130, 77] on div "Sales Orders 191259 Views" at bounding box center [241, 92] width 377 height 32
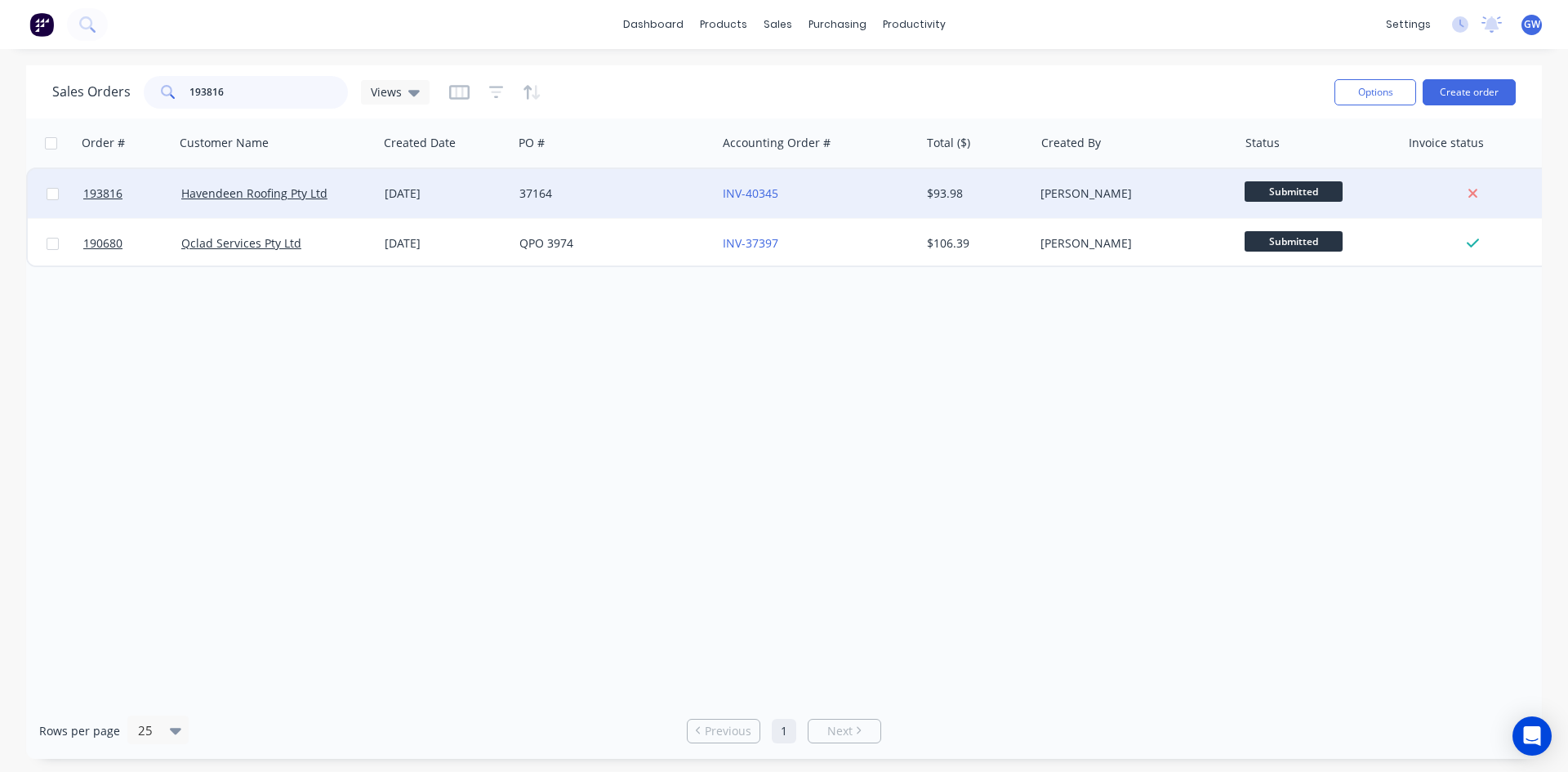
type input "193816"
click at [1166, 193] on div "[PERSON_NAME]" at bounding box center [1130, 193] width 182 height 16
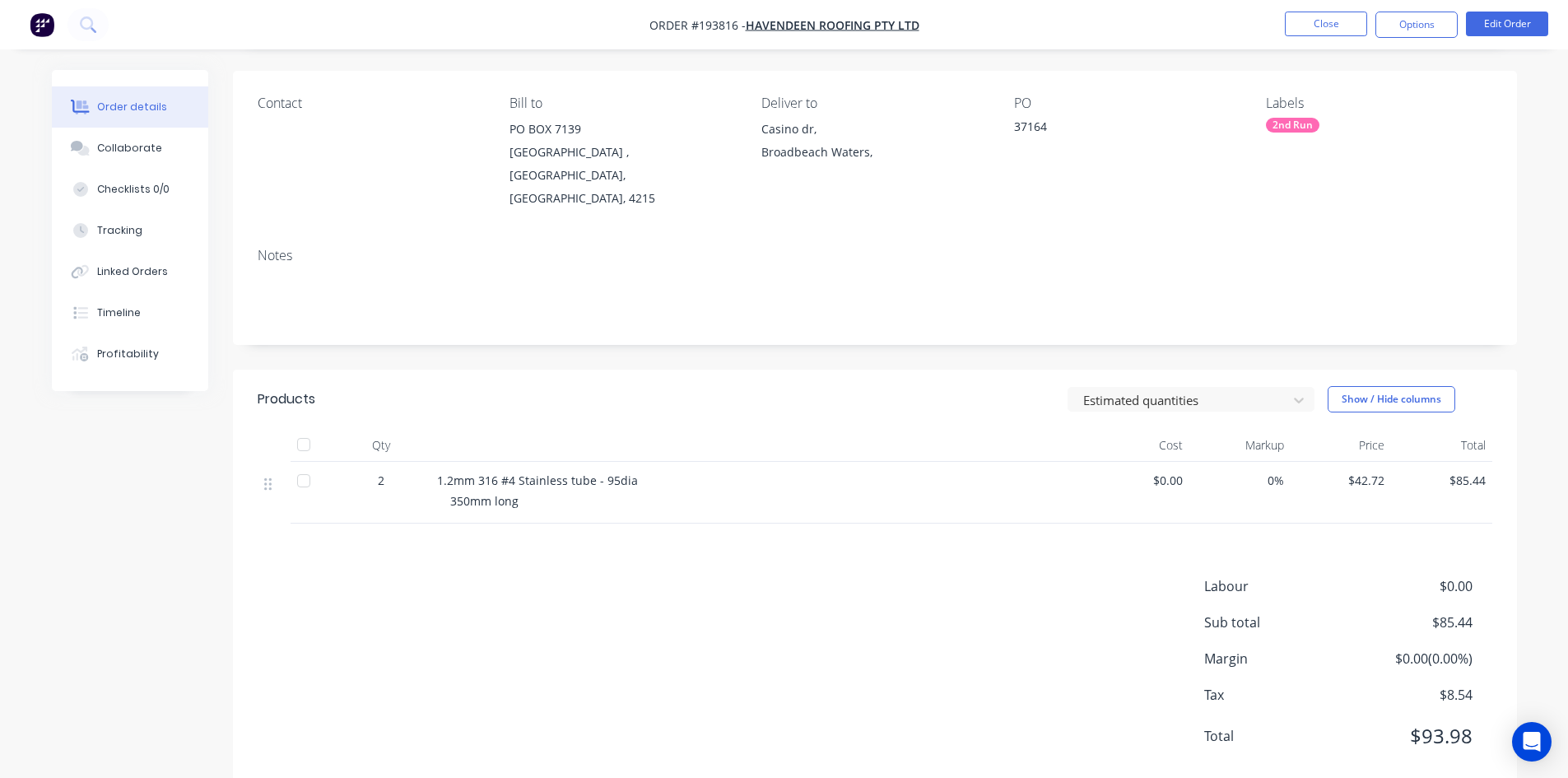
scroll to position [127, 0]
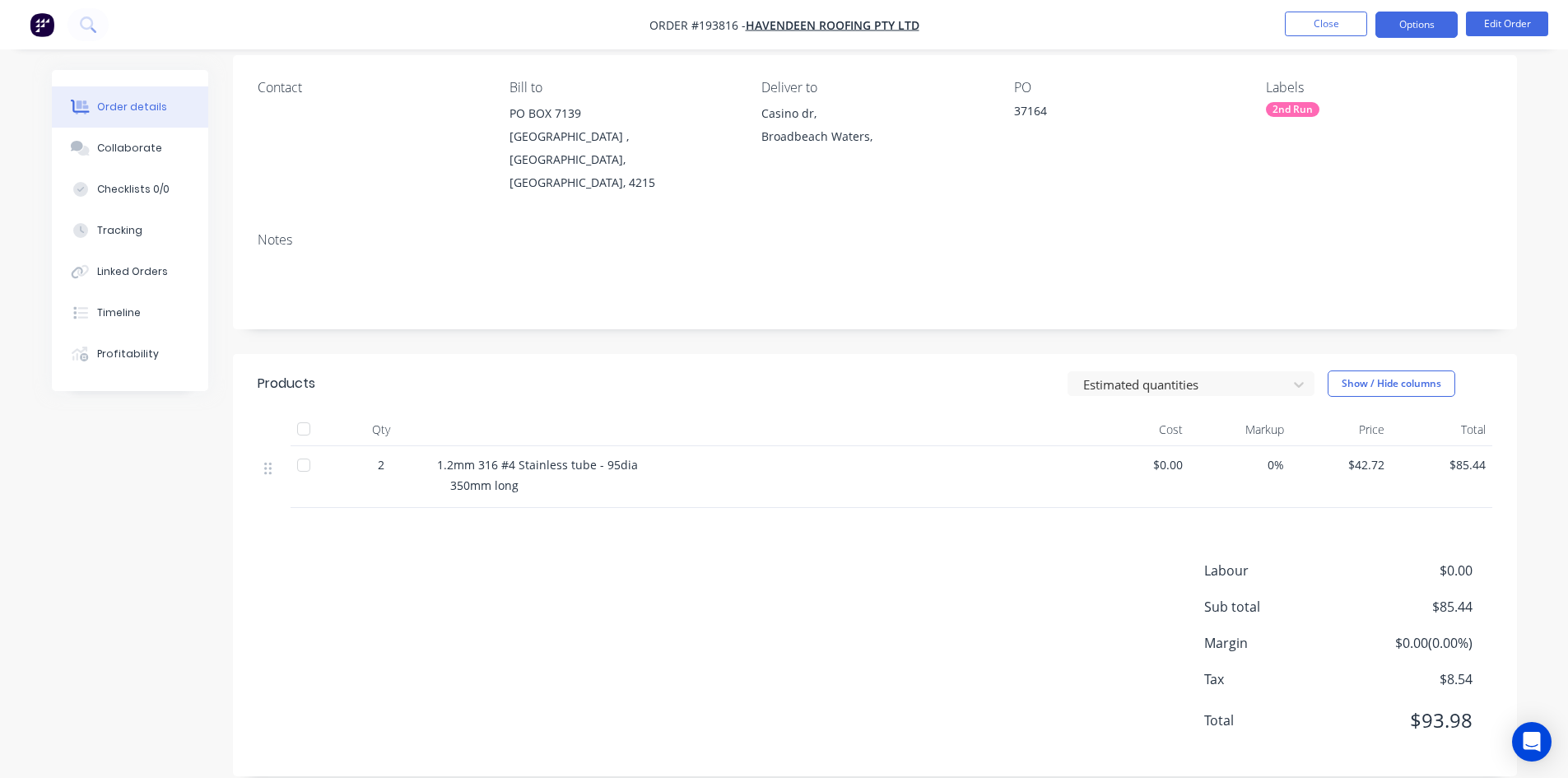
click at [1411, 25] on button "Options" at bounding box center [1416, 24] width 82 height 26
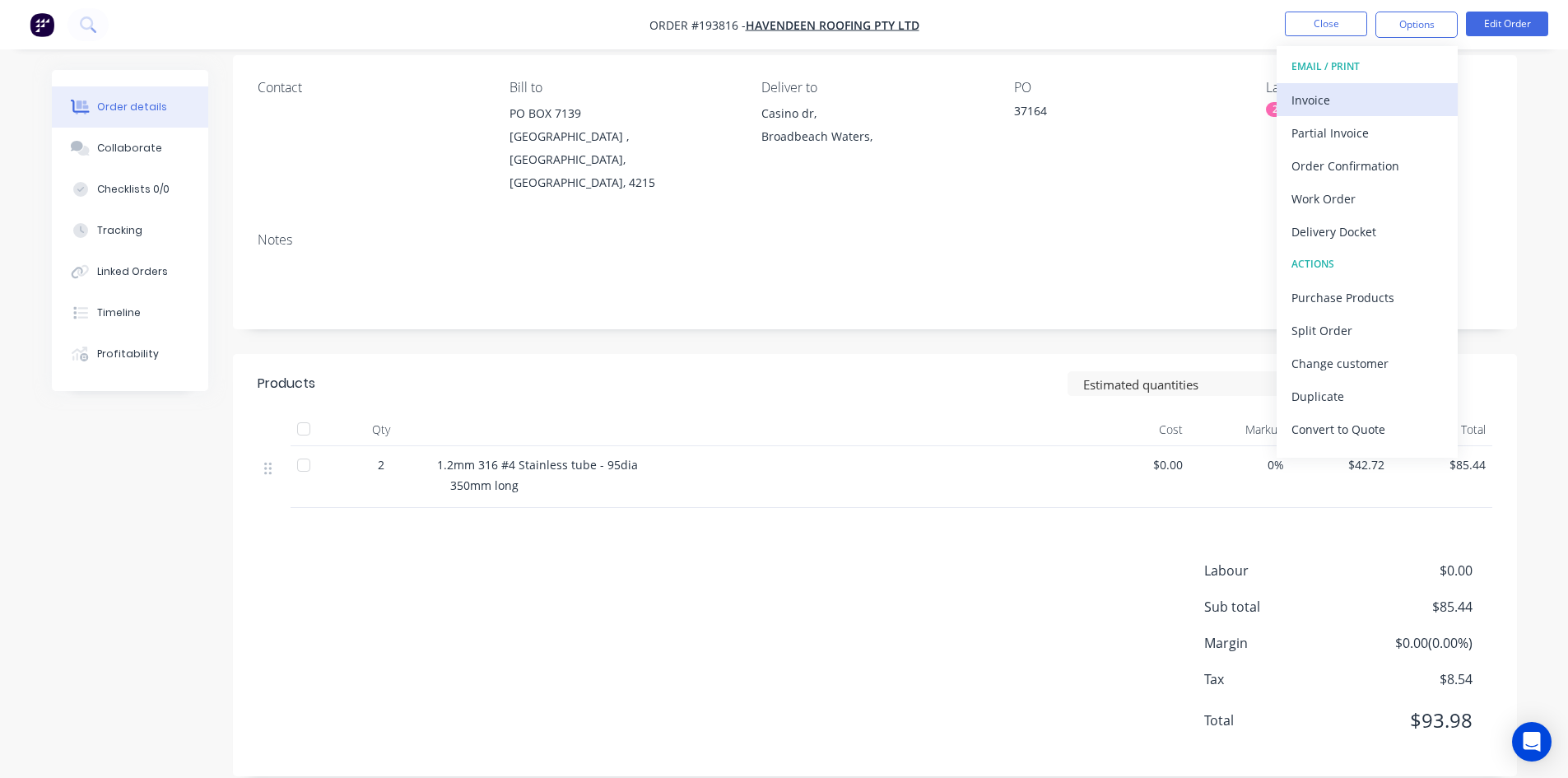
click at [1369, 90] on div "Invoice" at bounding box center [1368, 100] width 152 height 24
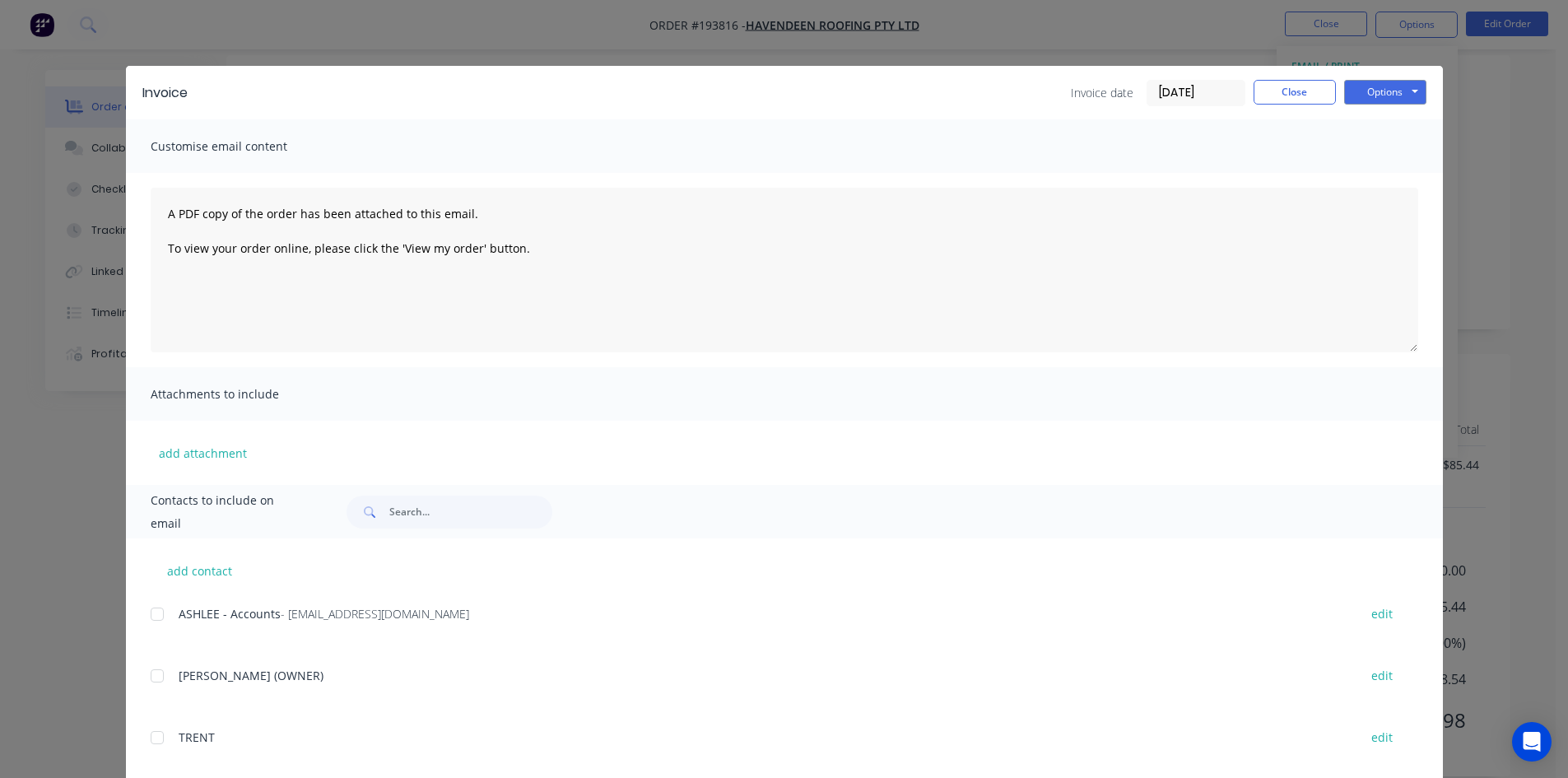
click at [151, 616] on div at bounding box center [157, 614] width 33 height 33
click at [1384, 86] on button "Options" at bounding box center [1385, 92] width 82 height 25
click at [1391, 169] on button "Email" at bounding box center [1396, 176] width 105 height 27
click at [1264, 91] on button "Close" at bounding box center [1295, 92] width 82 height 25
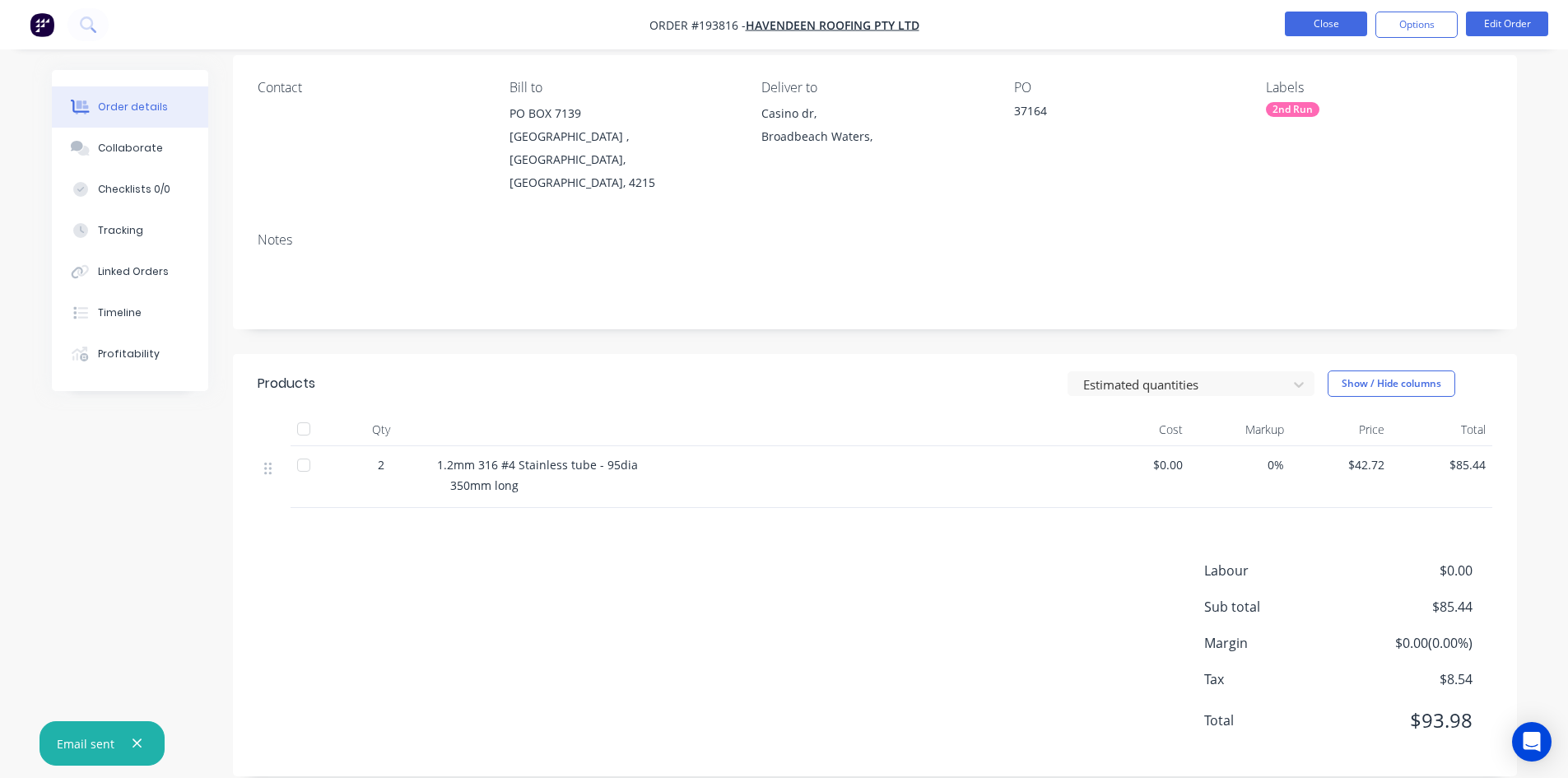
click at [1327, 26] on button "Close" at bounding box center [1326, 24] width 82 height 25
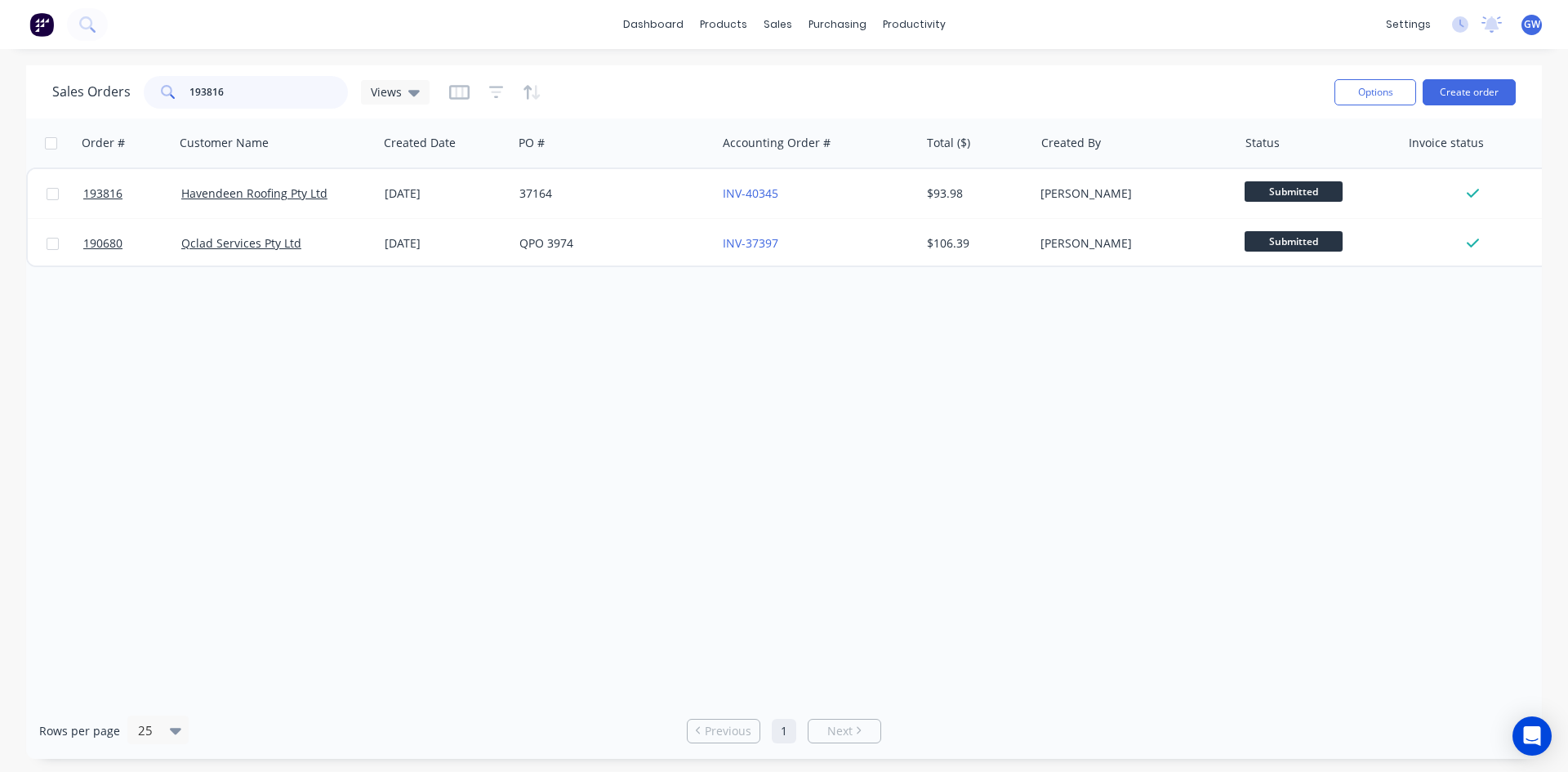
drag, startPoint x: 291, startPoint y: 89, endPoint x: 84, endPoint y: 86, distance: 207.0
click at [84, 86] on div "Sales Orders 193816 Views" at bounding box center [241, 92] width 377 height 32
drag, startPoint x: 265, startPoint y: 83, endPoint x: 50, endPoint y: 55, distance: 216.8
click at [50, 55] on div "dashboard products sales purchasing productivity dashboard products Product Cat…" at bounding box center [784, 386] width 1568 height 772
type input "193747"
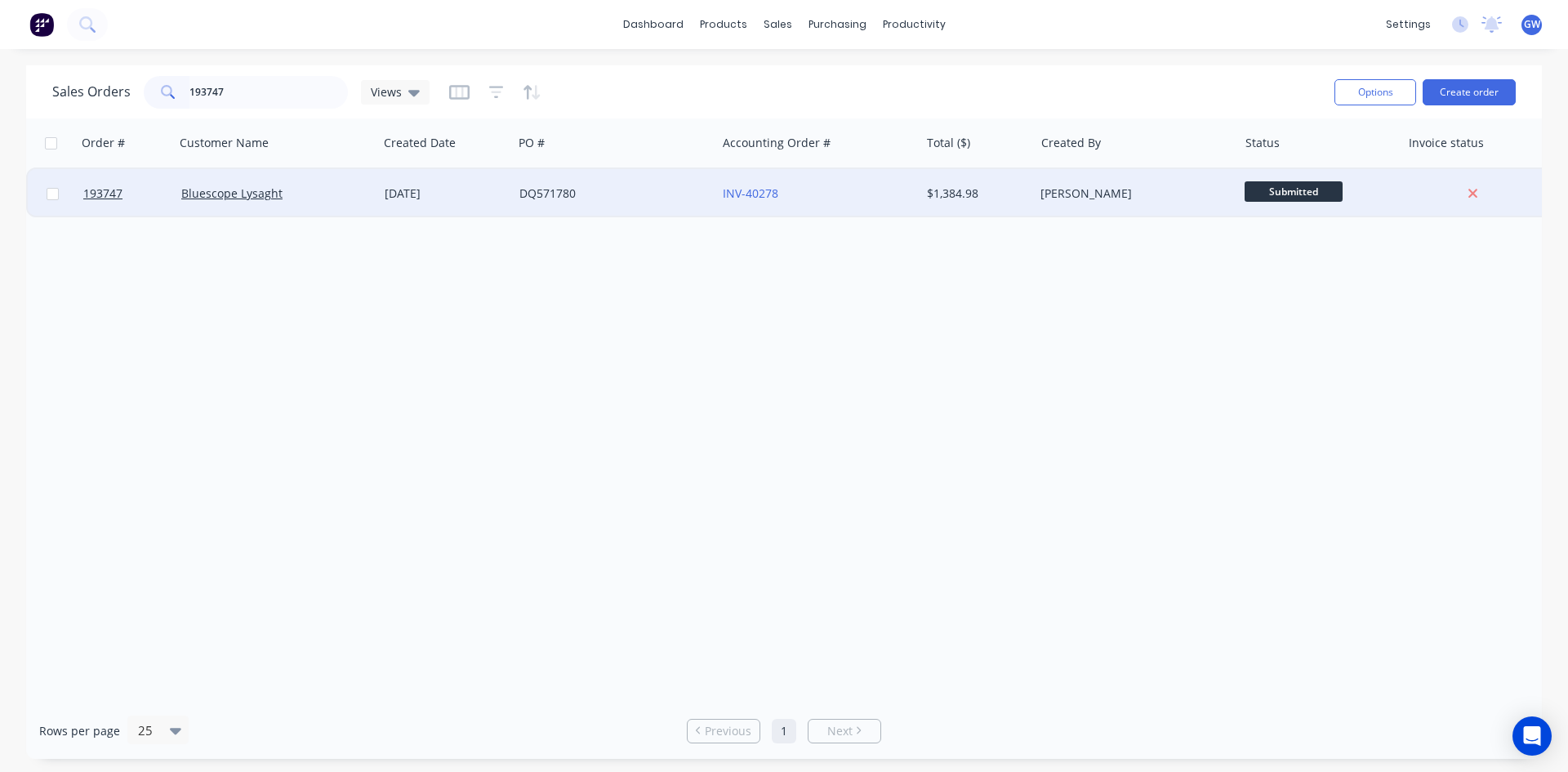
click at [931, 199] on div "$1,384.98" at bounding box center [974, 193] width 95 height 16
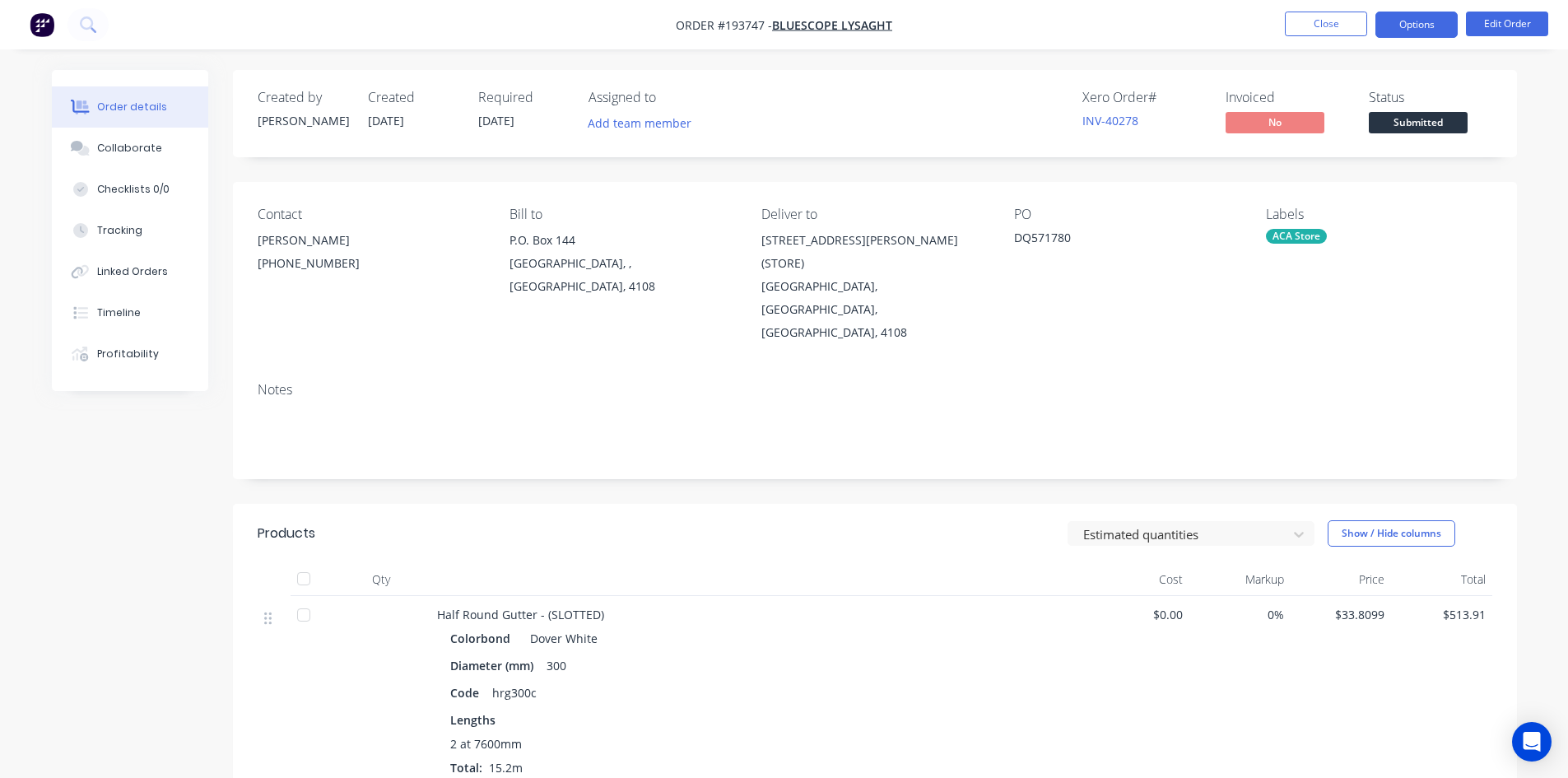
click at [1412, 26] on button "Options" at bounding box center [1416, 24] width 82 height 26
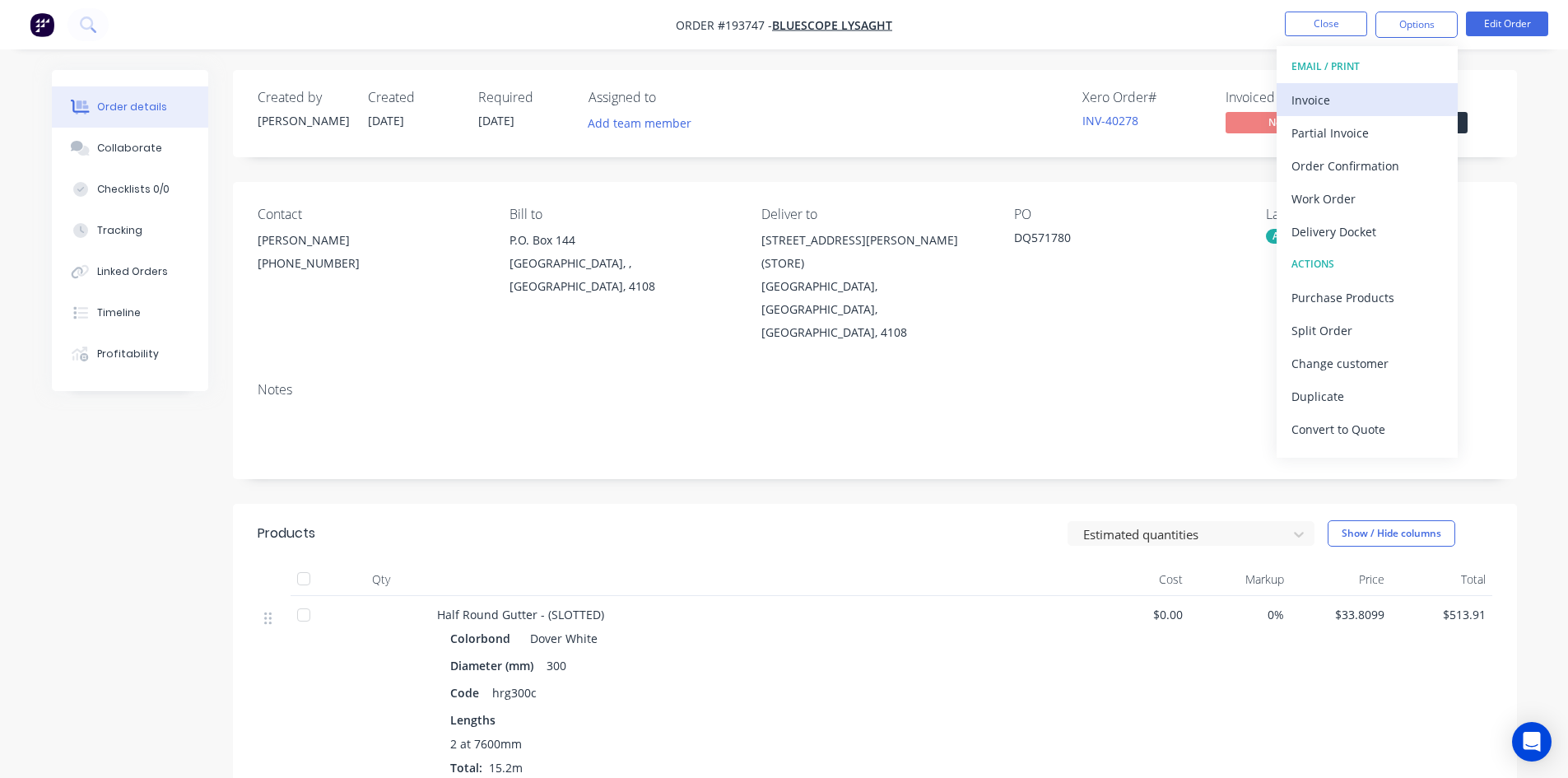
click at [1371, 100] on div "Invoice" at bounding box center [1368, 100] width 152 height 24
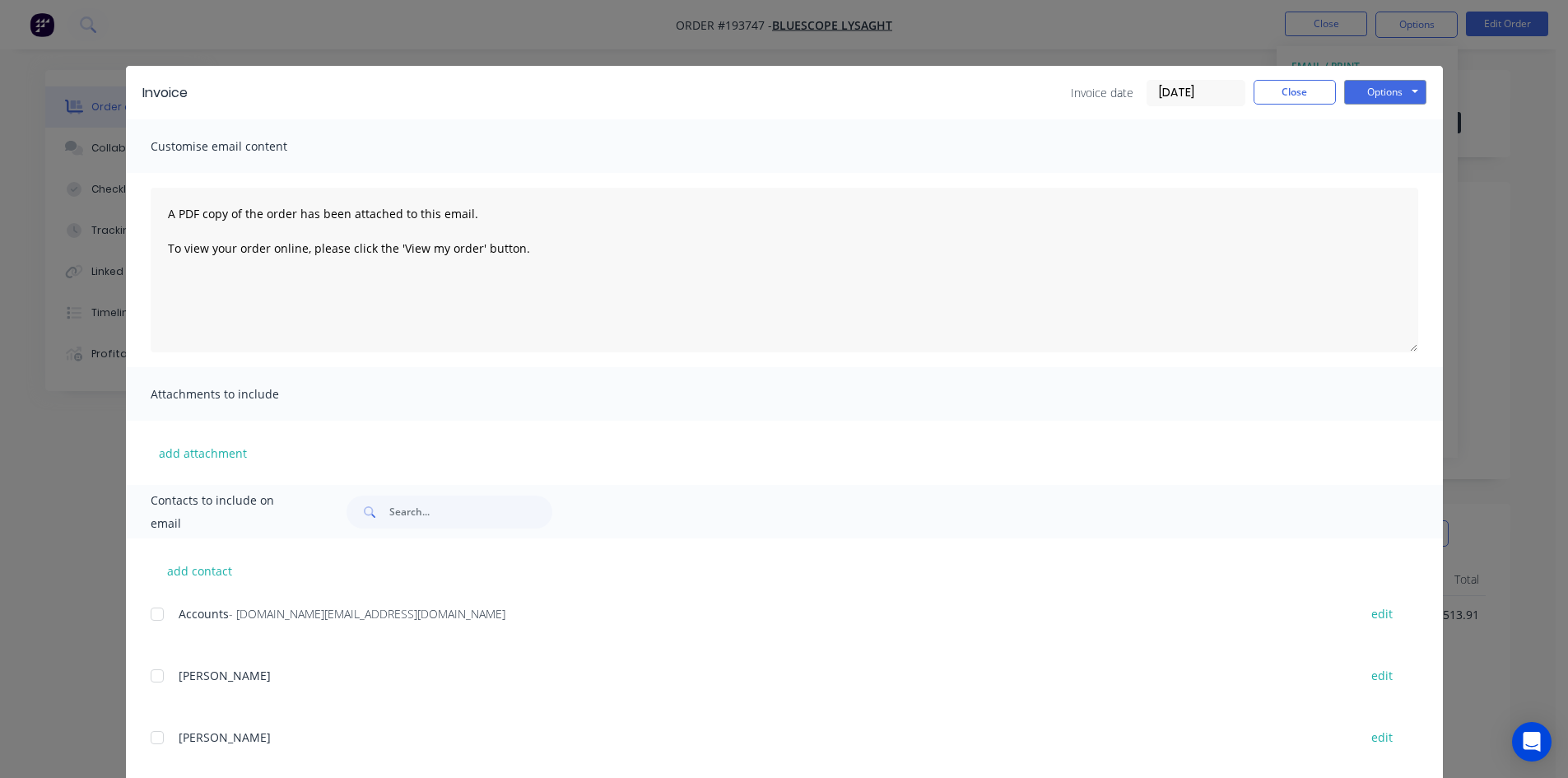
click at [157, 610] on div at bounding box center [157, 614] width 33 height 33
click at [1354, 86] on button "Options" at bounding box center [1385, 92] width 82 height 25
click at [1486, 293] on div "Invoice Invoice date [DATE] Close Options Preview Print Email Customise email c…" at bounding box center [784, 389] width 1568 height 778
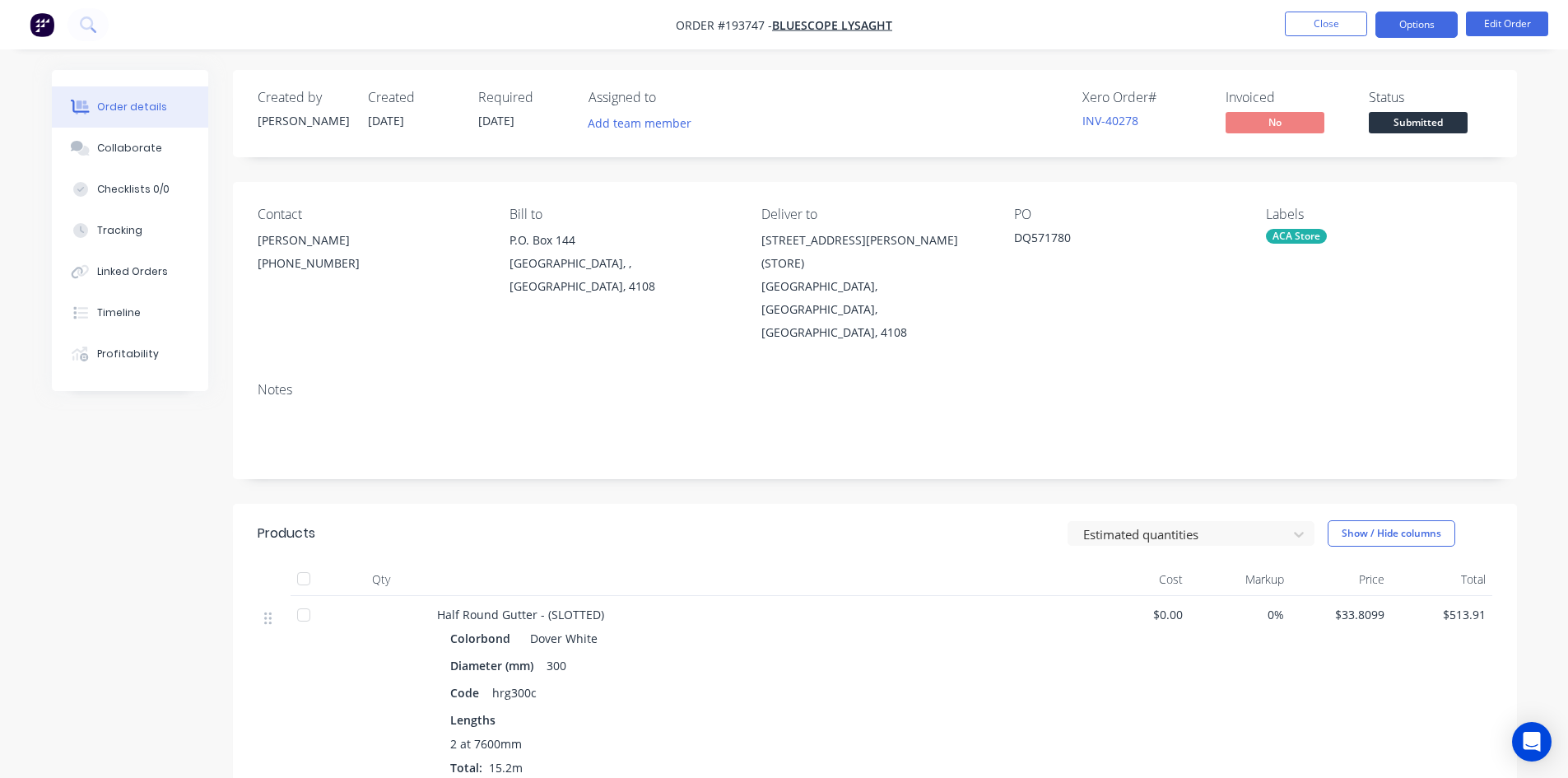
click at [1446, 32] on button "Options" at bounding box center [1416, 24] width 82 height 26
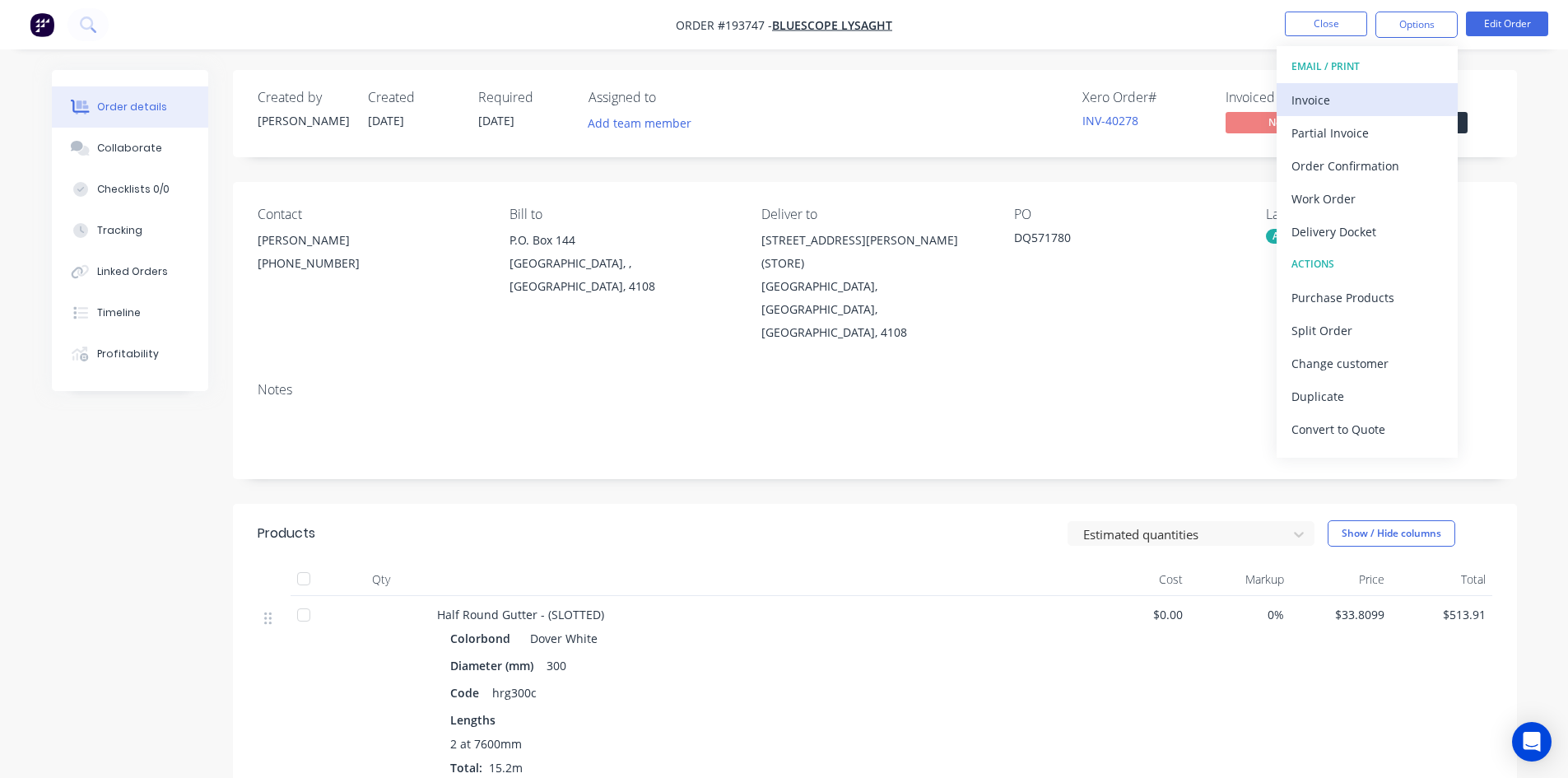
click at [1385, 96] on div "Invoice" at bounding box center [1368, 100] width 152 height 24
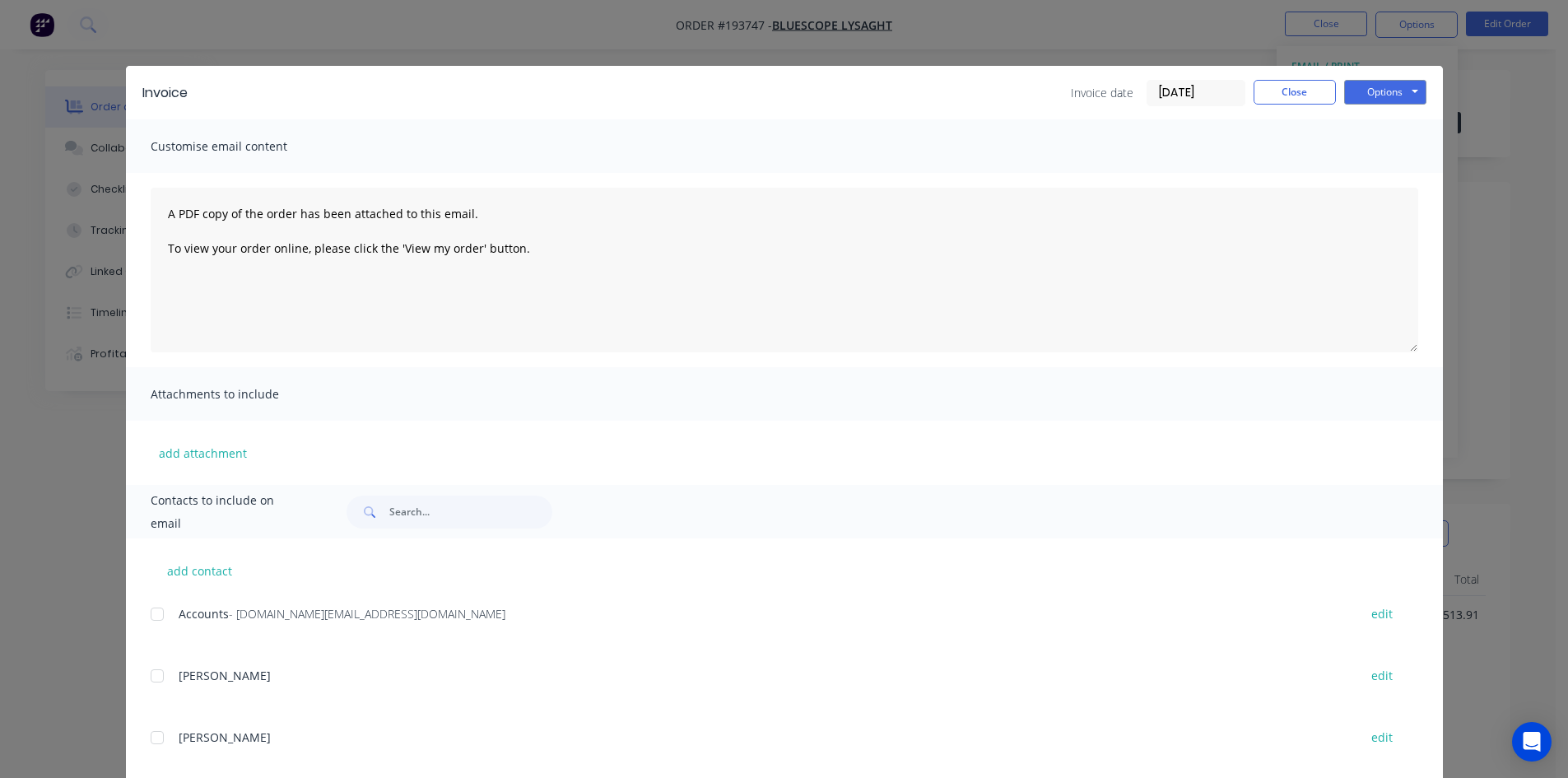
click at [152, 619] on div at bounding box center [157, 614] width 33 height 33
drag, startPoint x: 1396, startPoint y: 83, endPoint x: 1394, endPoint y: 102, distance: 19.1
click at [1396, 83] on button "Options" at bounding box center [1385, 92] width 82 height 25
click at [1391, 166] on button "Email" at bounding box center [1396, 176] width 105 height 27
click at [1287, 99] on button "Close" at bounding box center [1295, 92] width 82 height 25
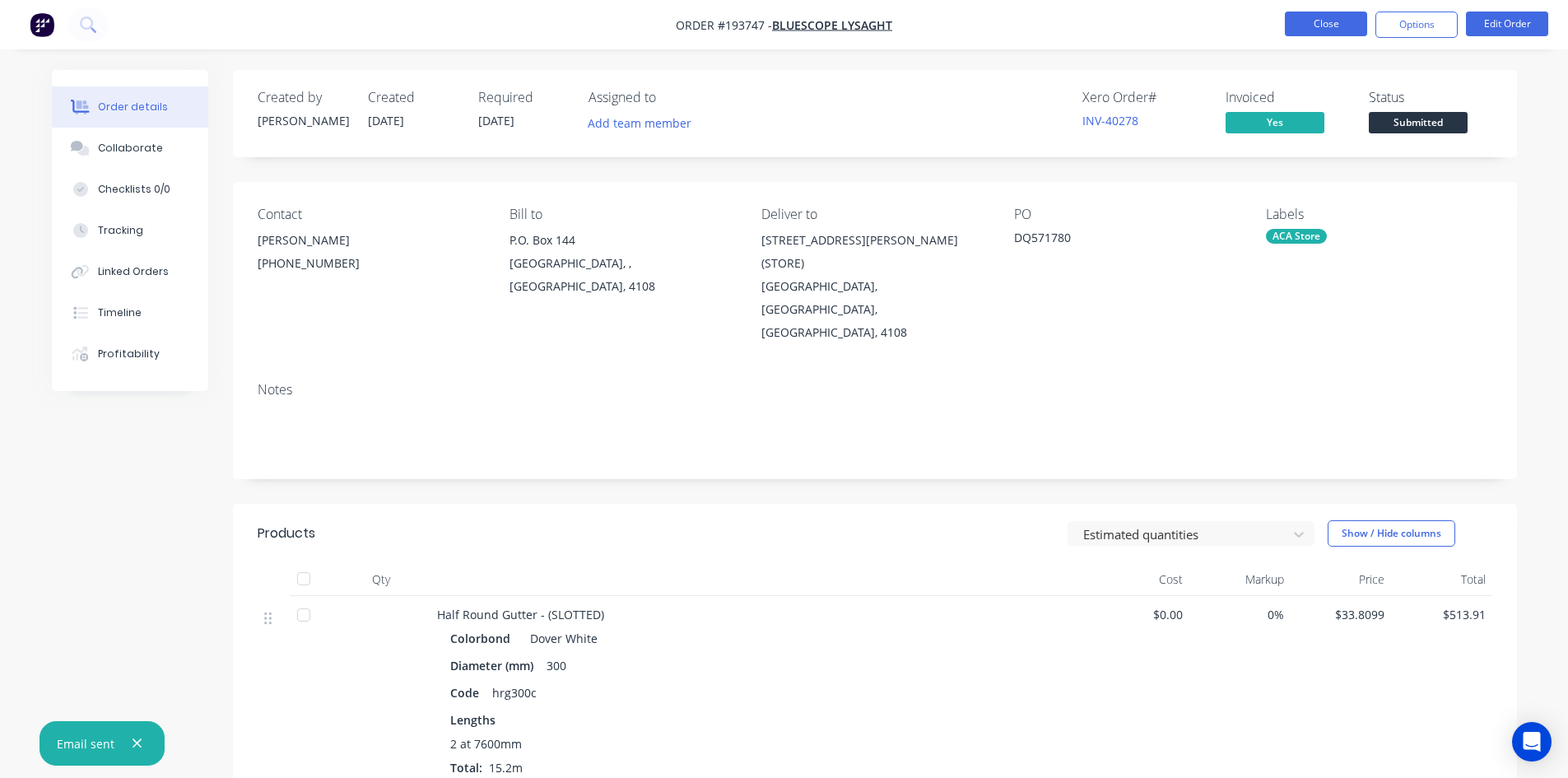
click at [1329, 29] on button "Close" at bounding box center [1326, 24] width 82 height 25
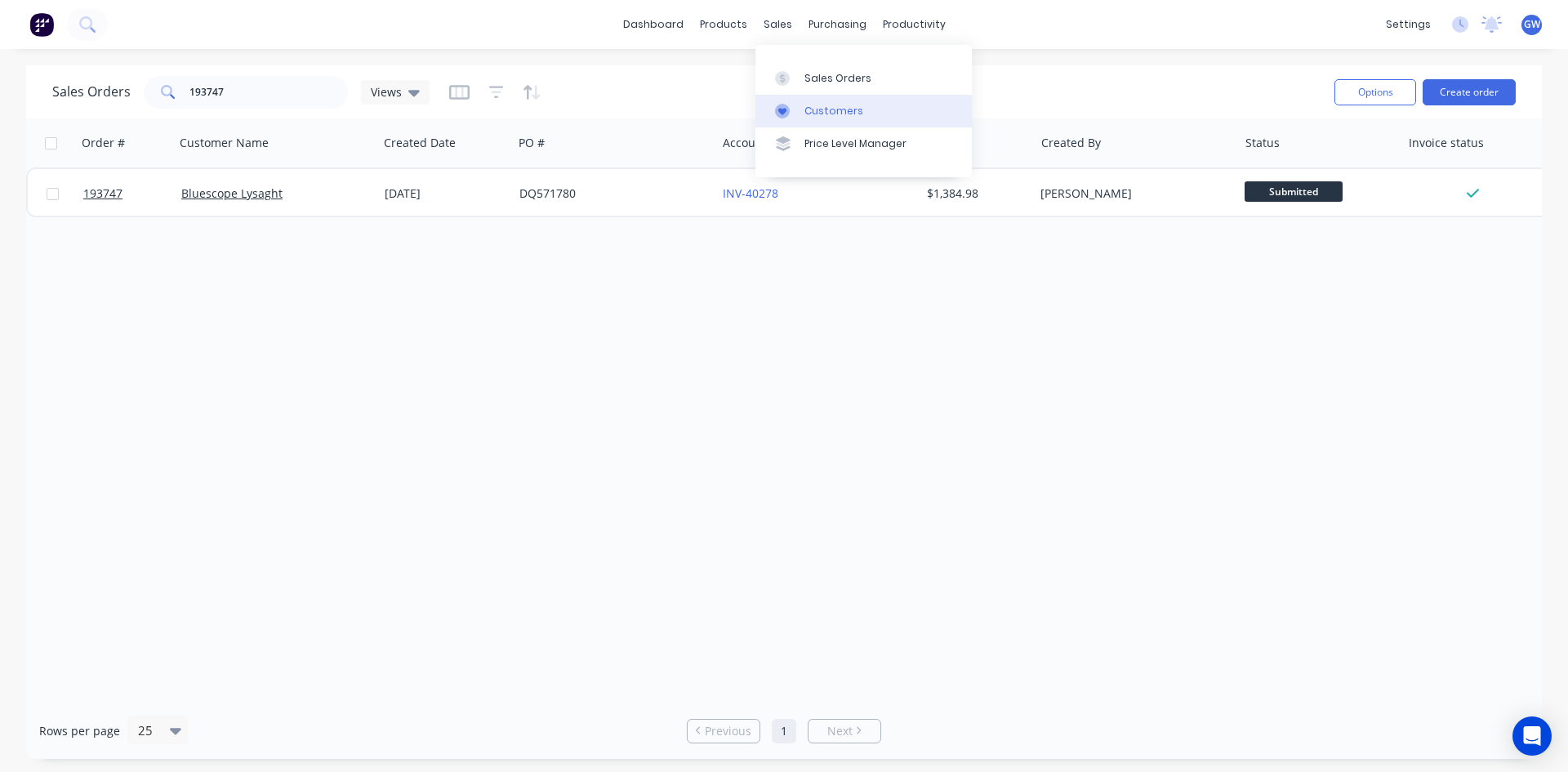
click at [817, 109] on div "Customers" at bounding box center [833, 110] width 59 height 14
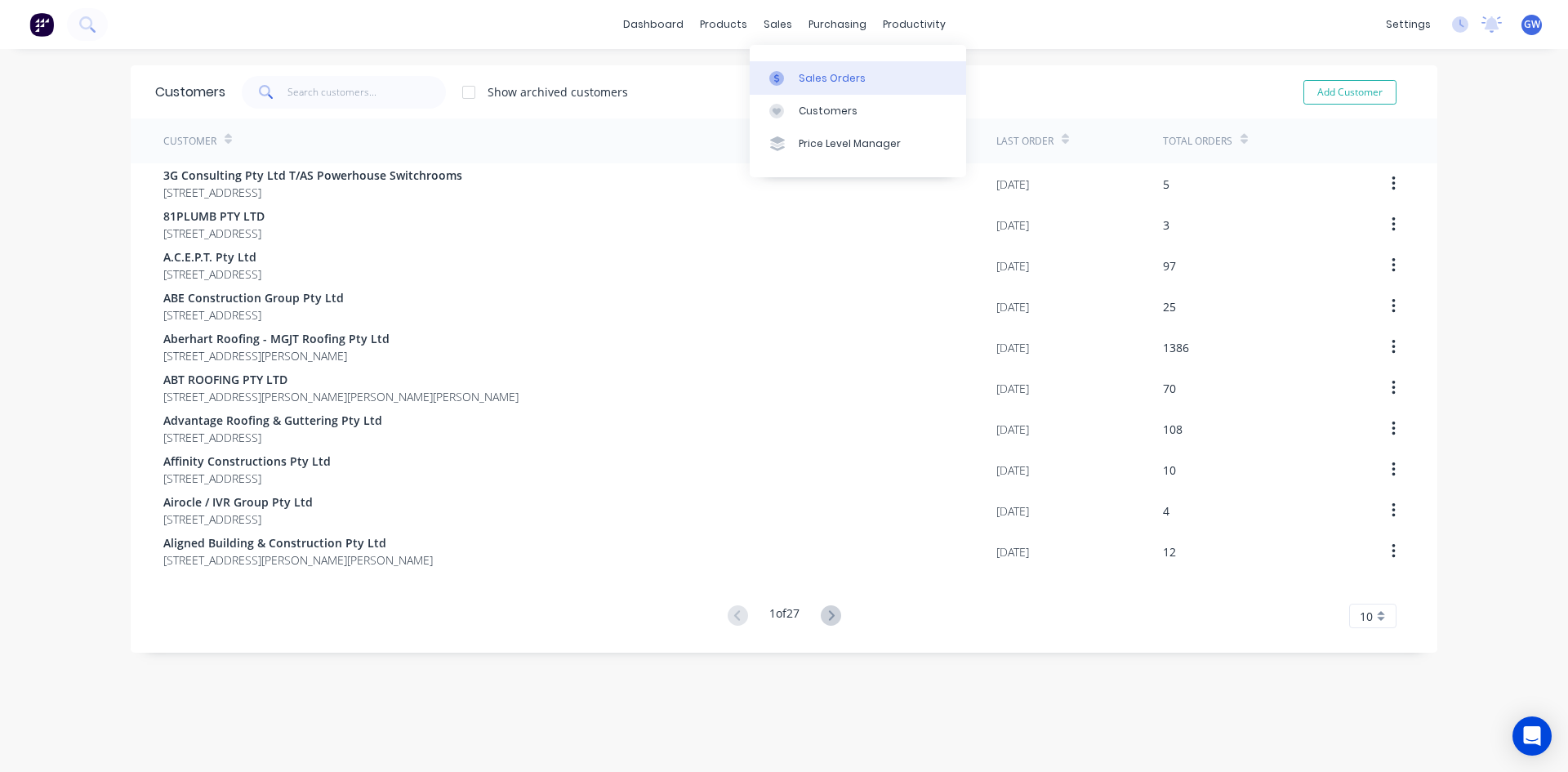
click at [830, 67] on link "Sales Orders" at bounding box center [857, 77] width 216 height 32
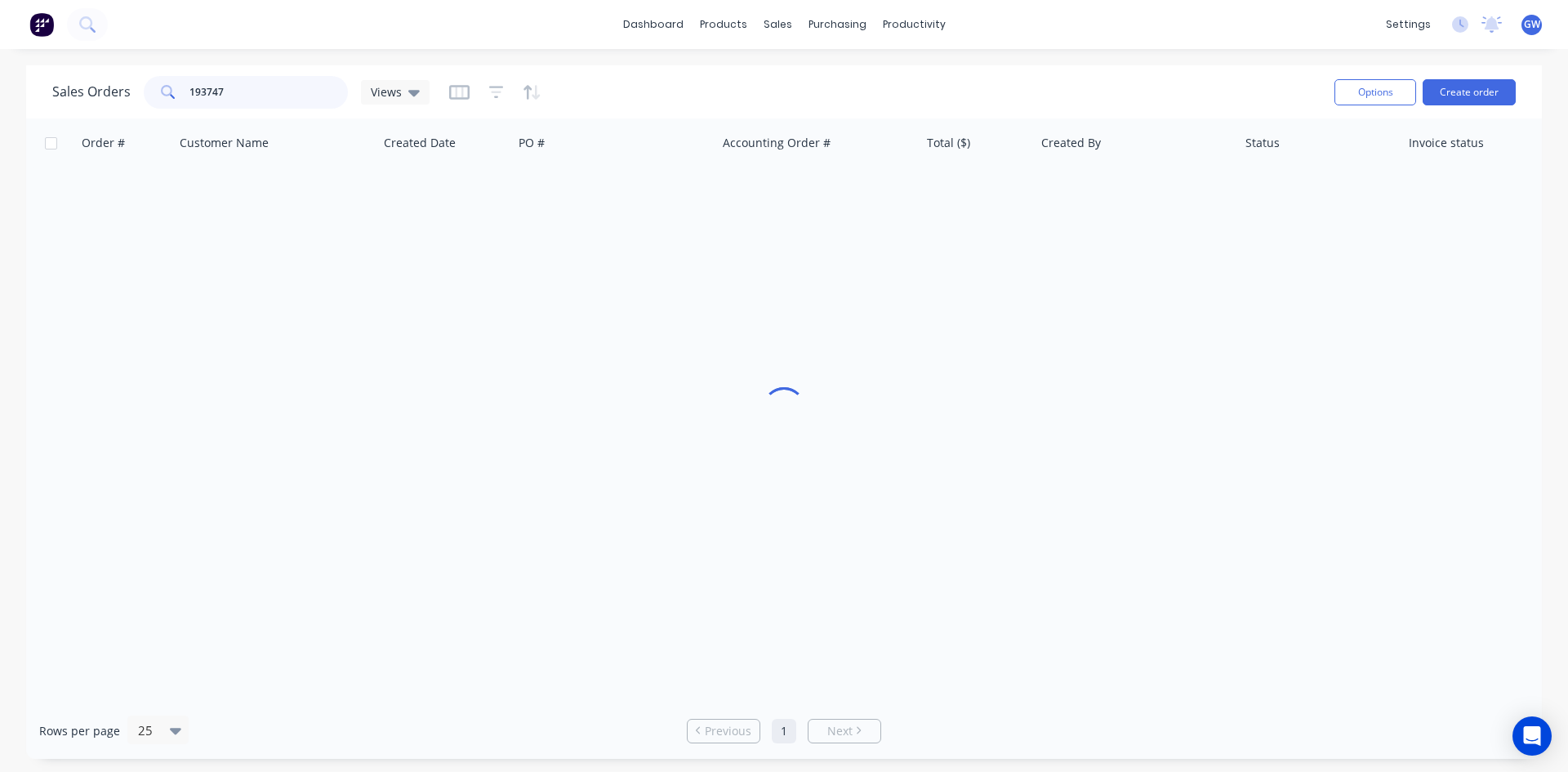
drag, startPoint x: 271, startPoint y: 105, endPoint x: 69, endPoint y: 122, distance: 202.7
click at [69, 122] on div "Sales Orders 193747 Views Options Create order Order # Customer Name Created Da…" at bounding box center [783, 412] width 1516 height 694
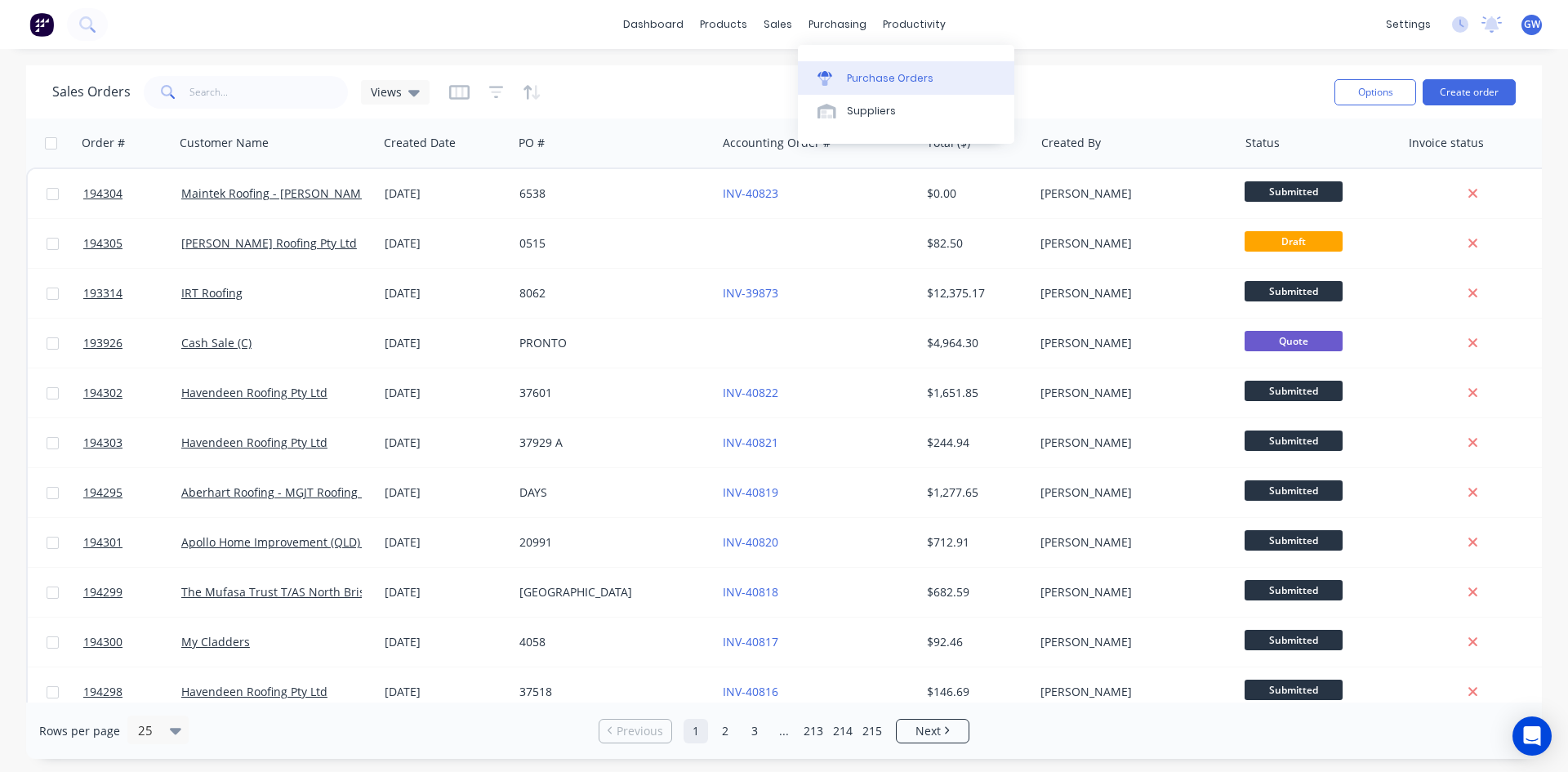
click at [872, 76] on div "Purchase Orders" at bounding box center [890, 78] width 87 height 14
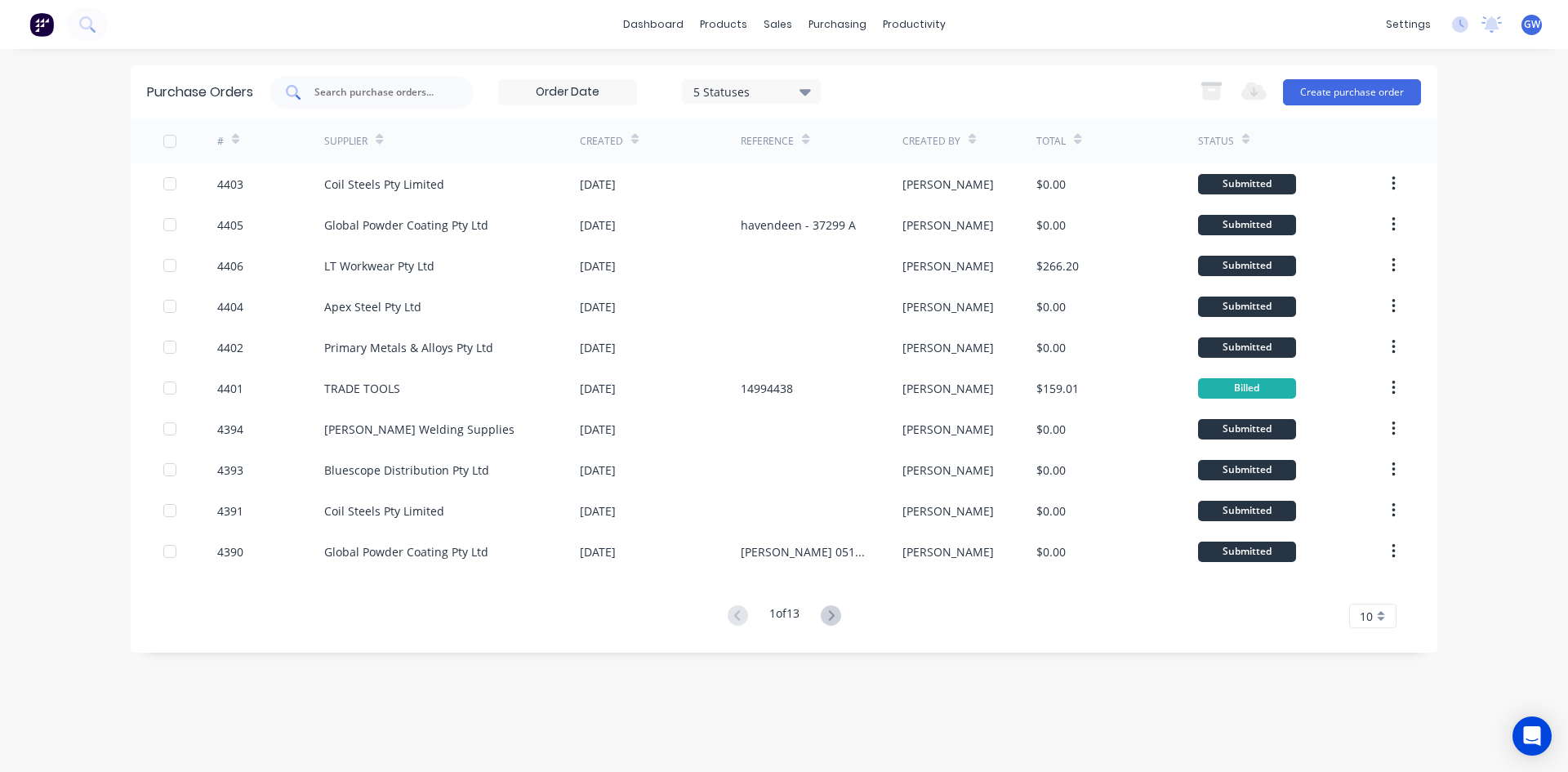
click at [363, 89] on input "text" at bounding box center [381, 91] width 135 height 16
type input "4337"
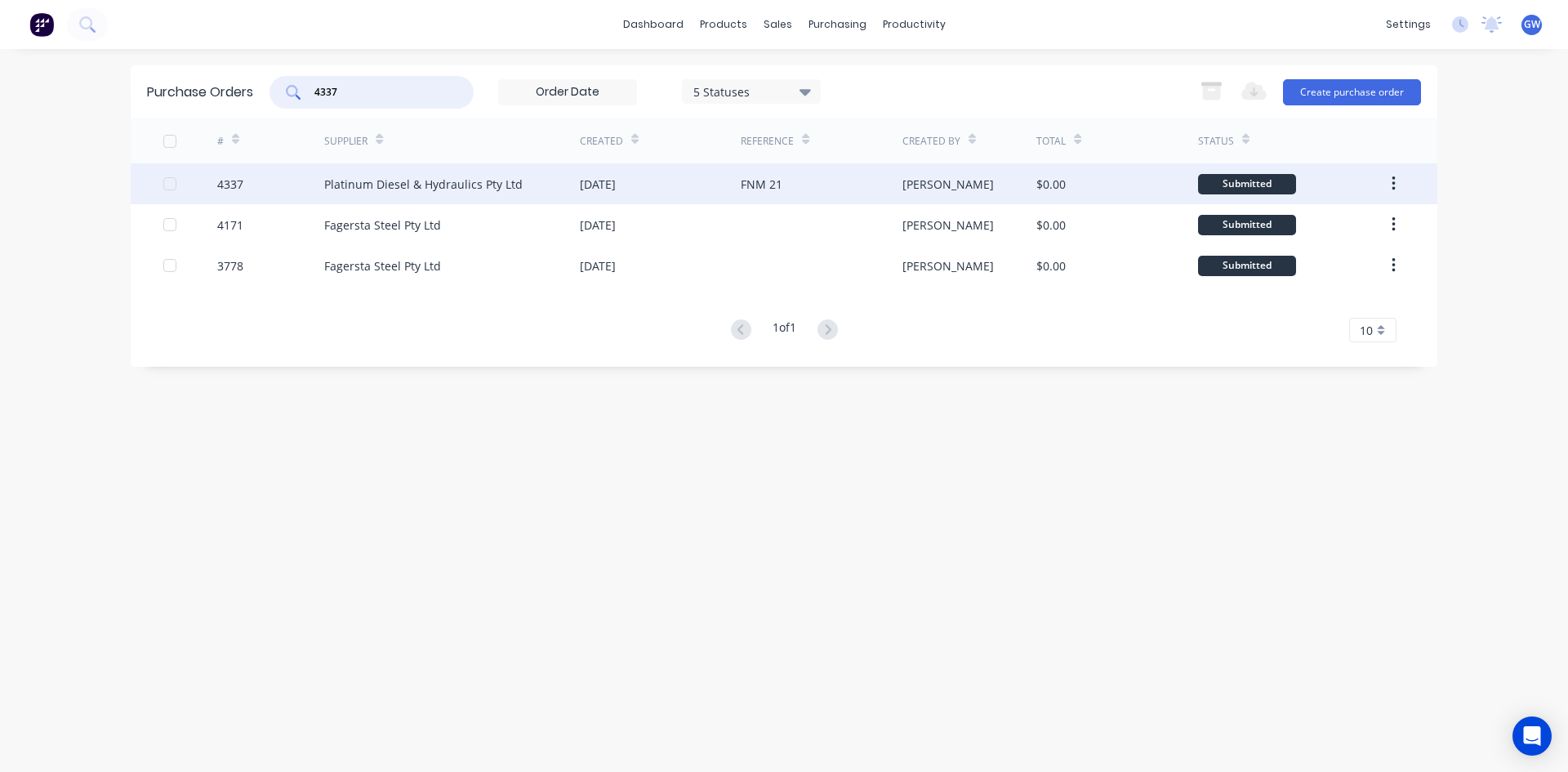
click at [842, 180] on div "FNM 21" at bounding box center [820, 184] width 161 height 41
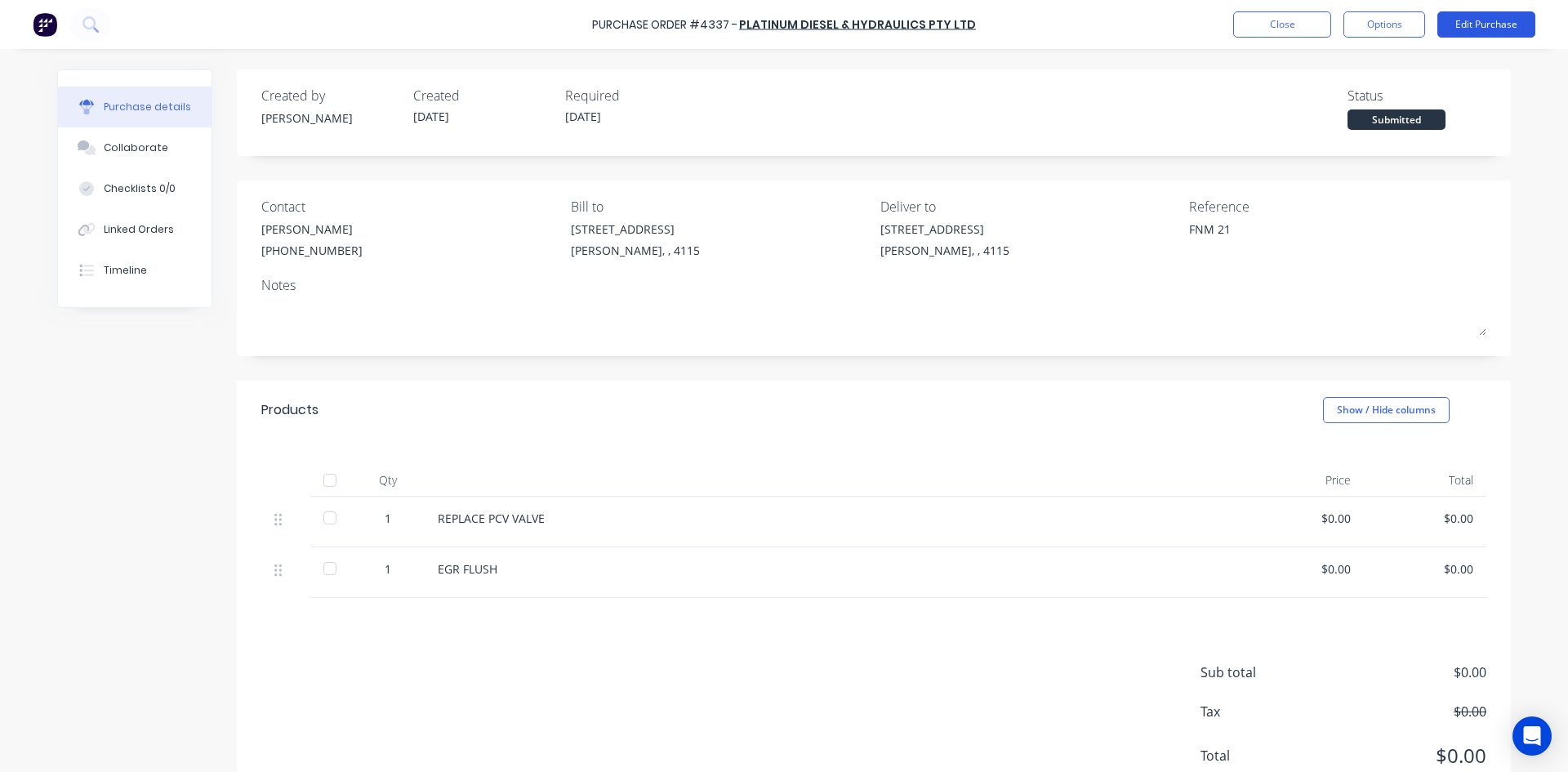
click at [1478, 26] on button "Edit Purchase" at bounding box center [1485, 24] width 98 height 26
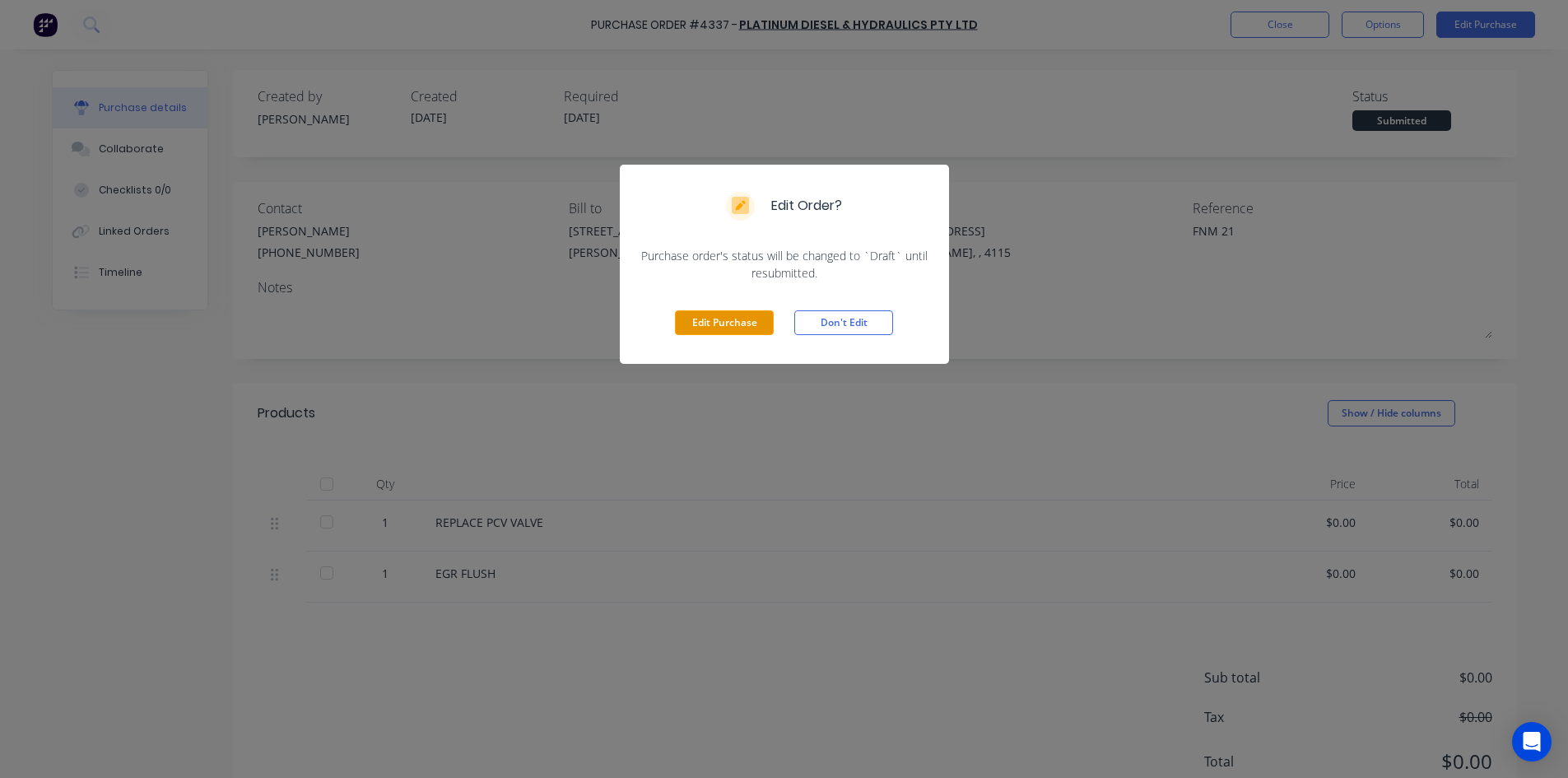
click at [734, 330] on button "Edit Purchase" at bounding box center [724, 323] width 99 height 25
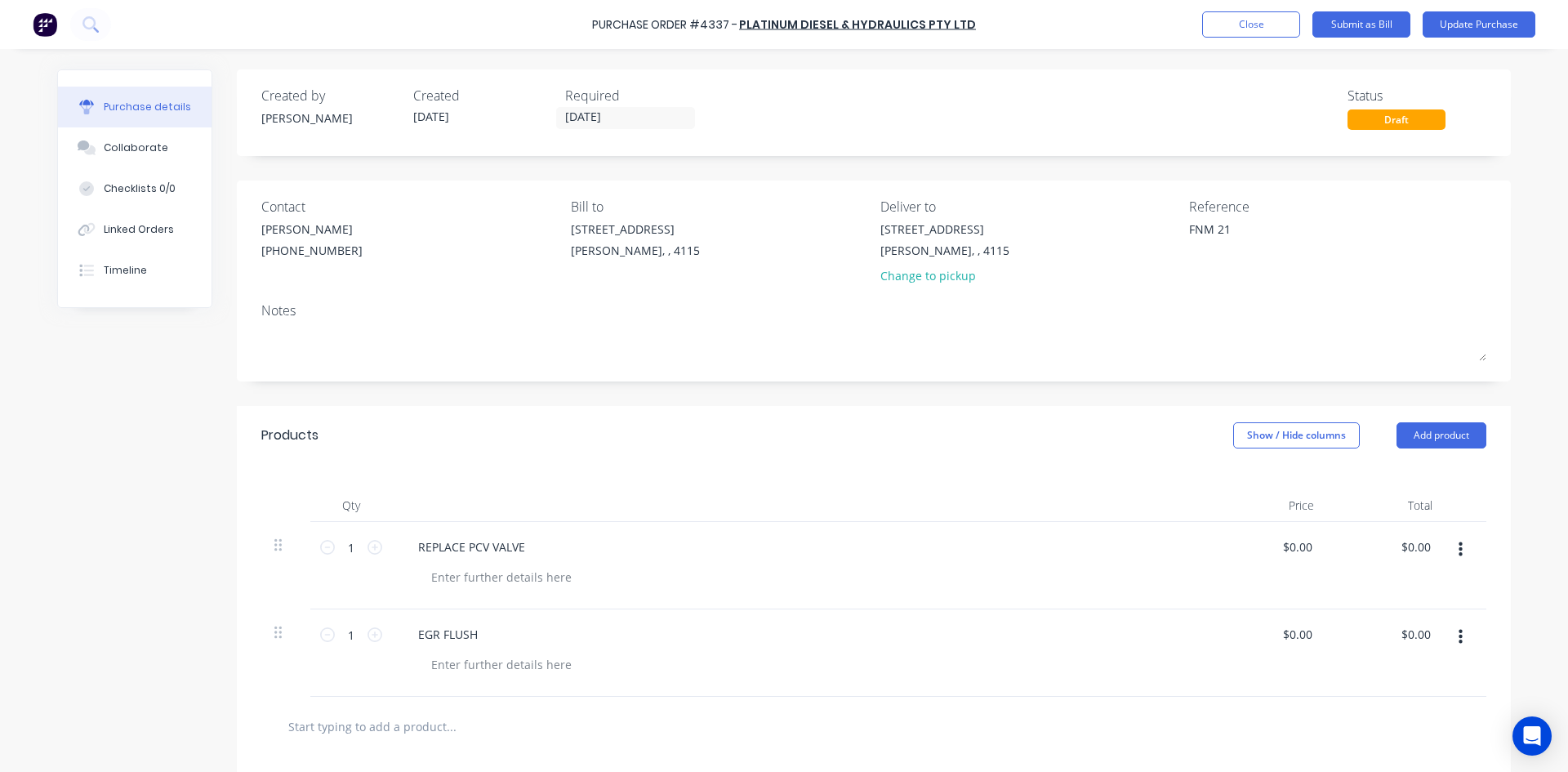
drag, startPoint x: 1237, startPoint y: 229, endPoint x: 1166, endPoint y: 221, distance: 71.4
click at [1166, 221] on div "Contact [PERSON_NAME] [PHONE_NUMBER] Bill to [STREET_ADDRESS][PERSON_NAME] Deli…" at bounding box center [873, 245] width 1225 height 95
click at [1189, 238] on textarea "FNM 21" at bounding box center [1291, 239] width 205 height 37
type textarea "x"
click at [1189, 233] on textarea "FNM 21" at bounding box center [1291, 239] width 205 height 37
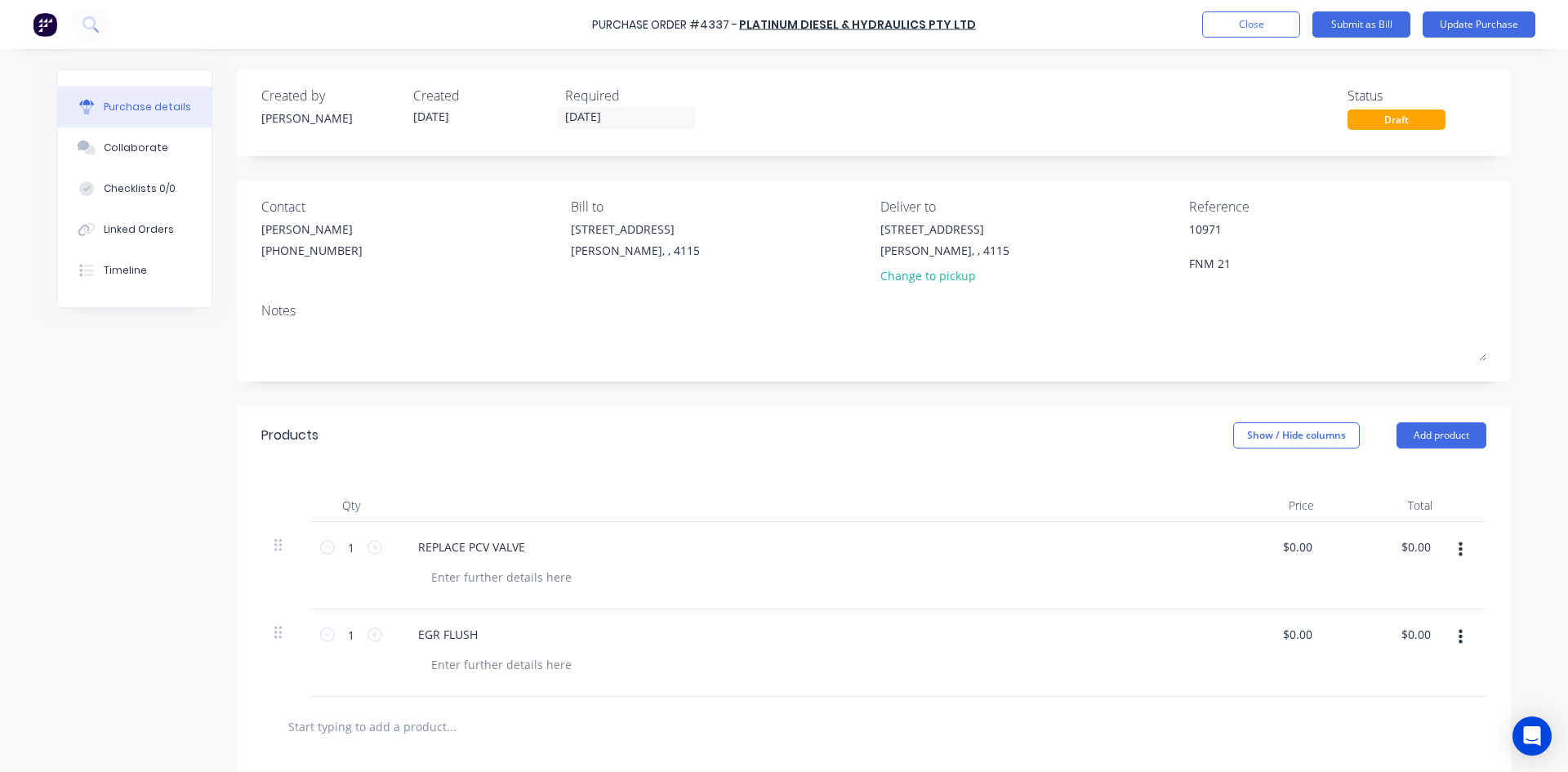
type textarea "10971 FNM 21"
type textarea "x"
type textarea "10971 FNM 21"
drag, startPoint x: 660, startPoint y: 448, endPoint x: 1292, endPoint y: 452, distance: 632.0
click at [661, 448] on div "Products Show / Hide columns Add product" at bounding box center [873, 436] width 1274 height 59
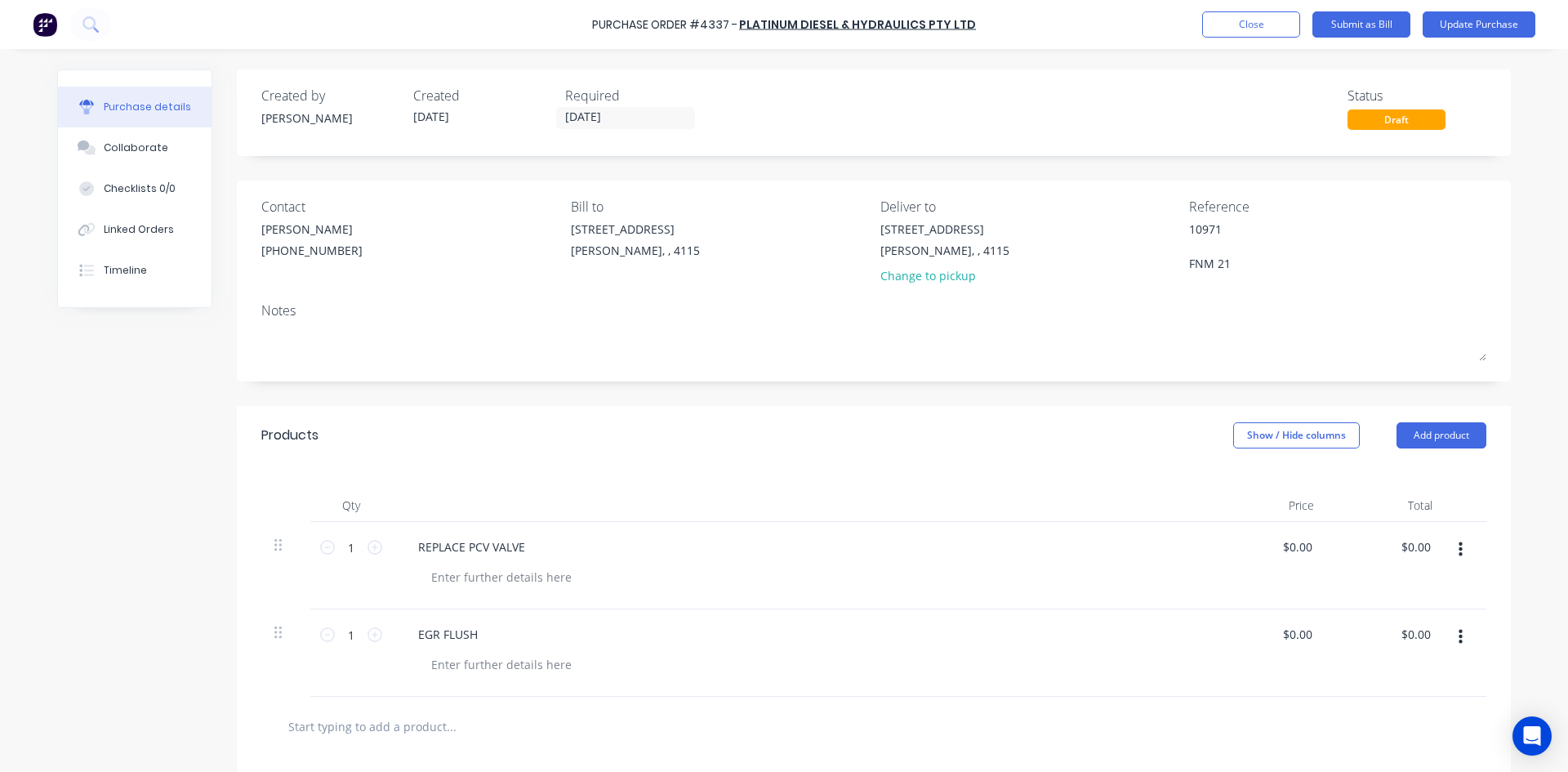
click at [1455, 421] on div "Products Show / Hide columns Add product" at bounding box center [873, 436] width 1274 height 59
click at [1454, 439] on button "Add product" at bounding box center [1441, 435] width 89 height 26
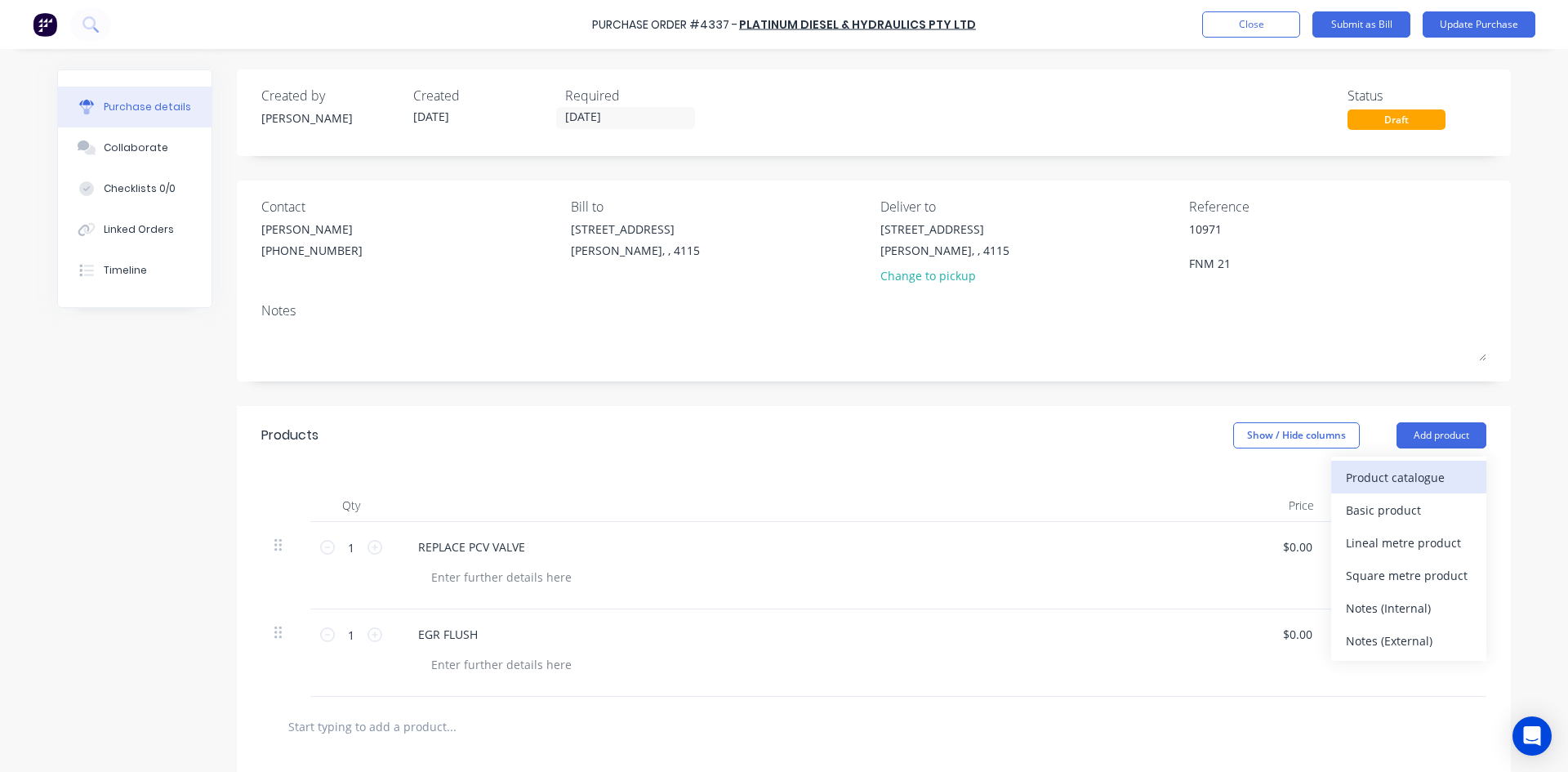
click at [1403, 484] on div "Product catalogue" at bounding box center [1408, 477] width 126 height 24
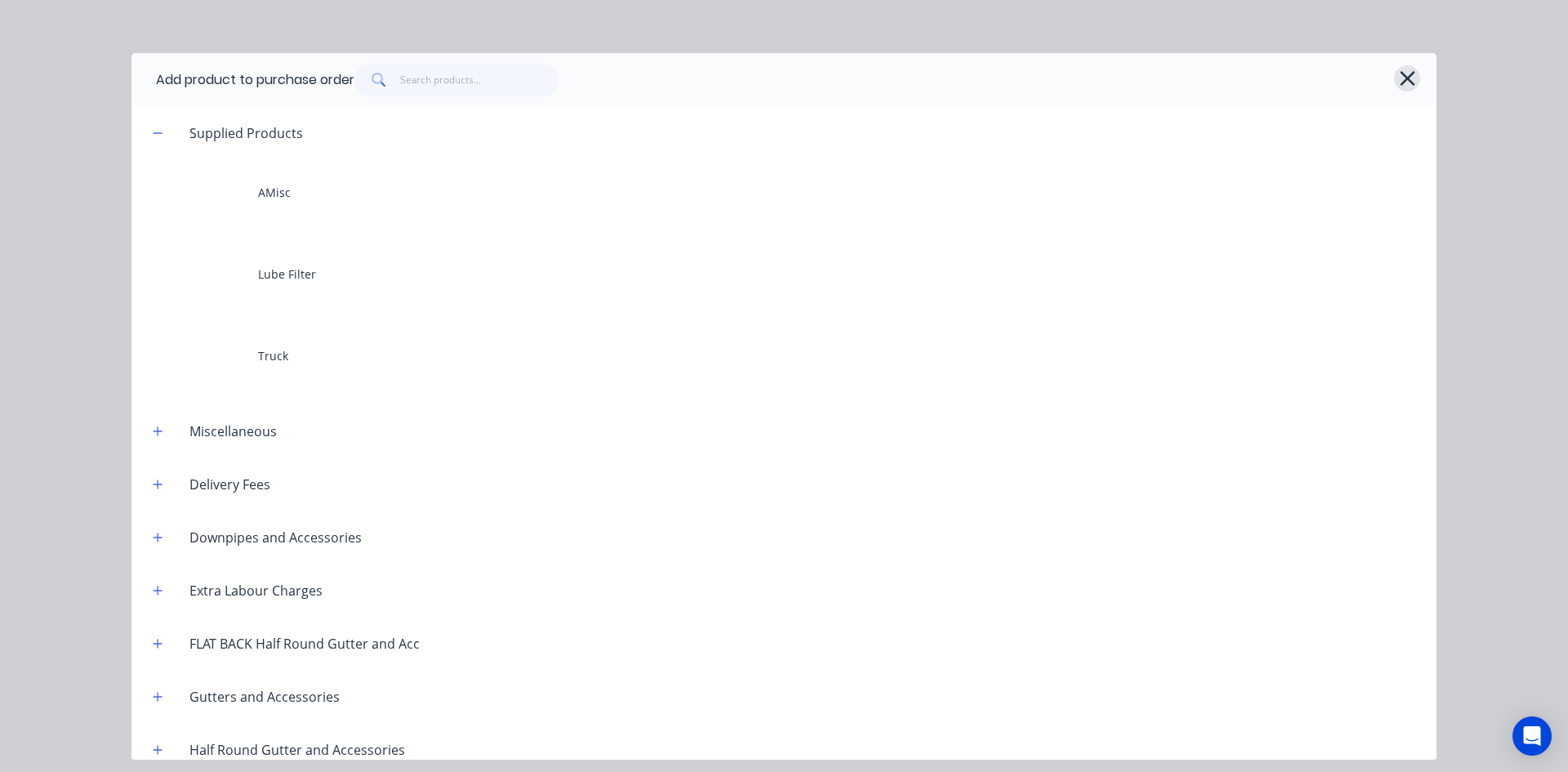
click at [1412, 81] on icon "button" at bounding box center [1407, 78] width 17 height 23
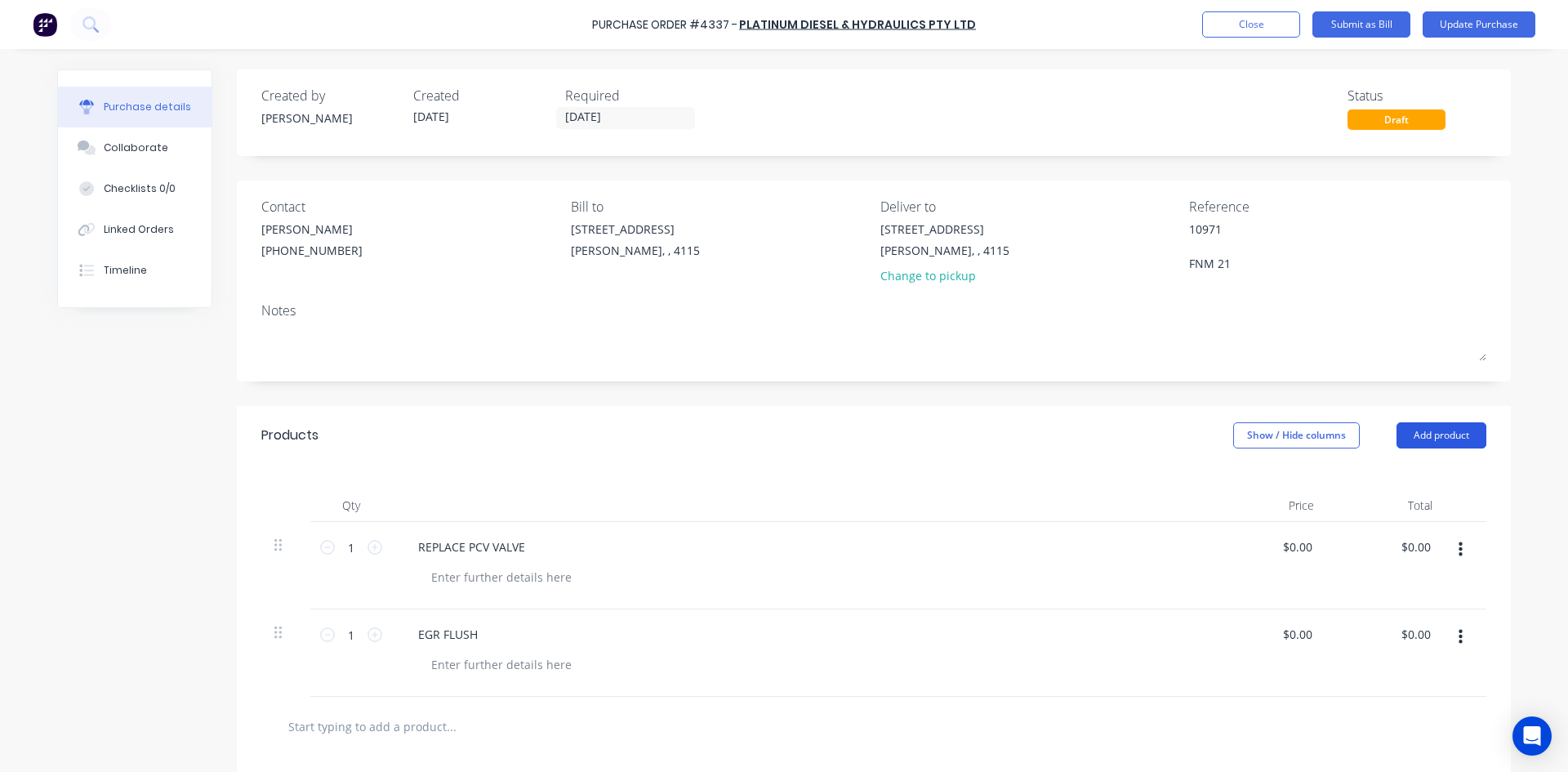
click at [1431, 435] on button "Add product" at bounding box center [1441, 435] width 89 height 26
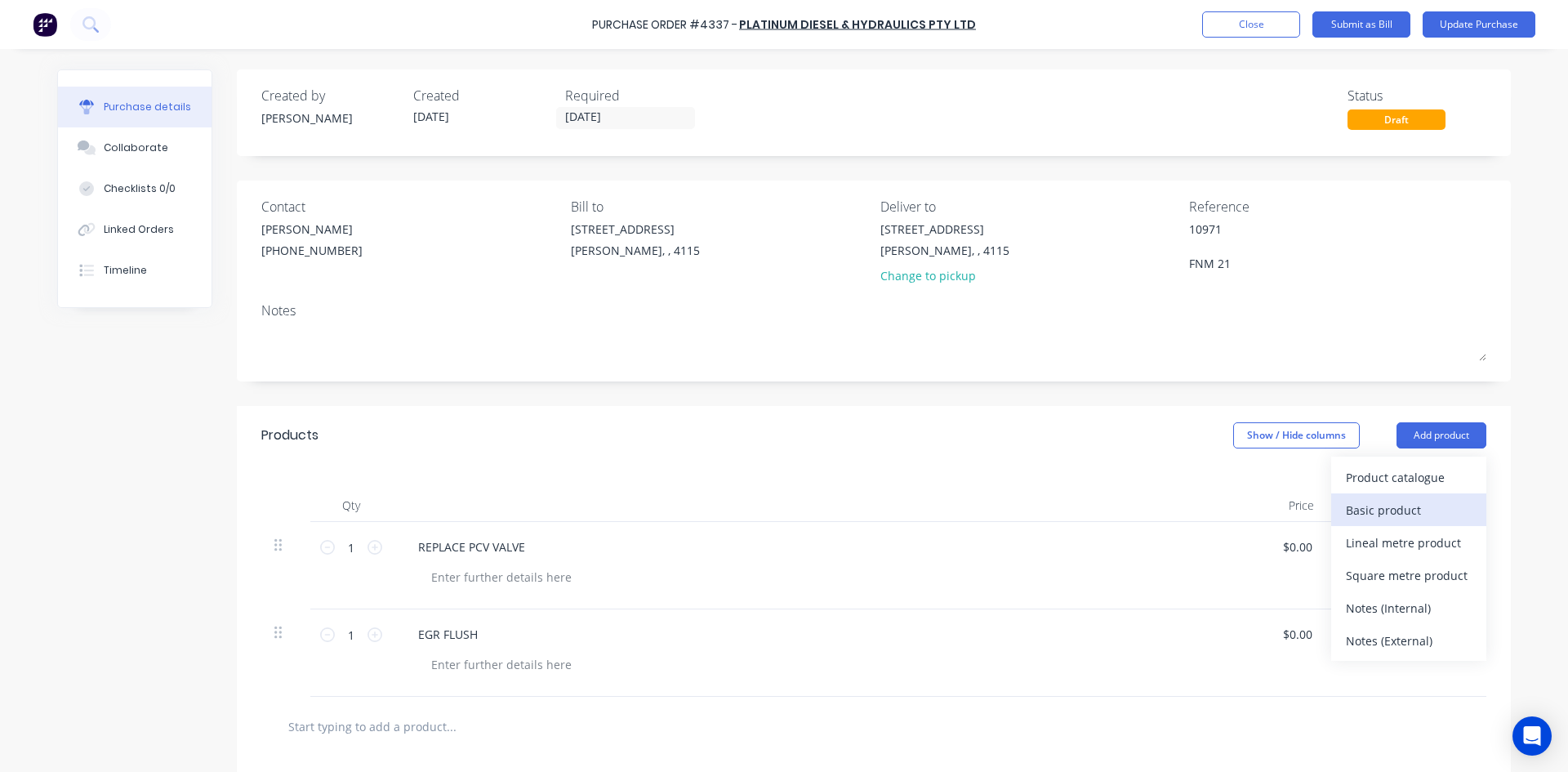
click at [1401, 514] on div "Basic product" at bounding box center [1408, 510] width 126 height 24
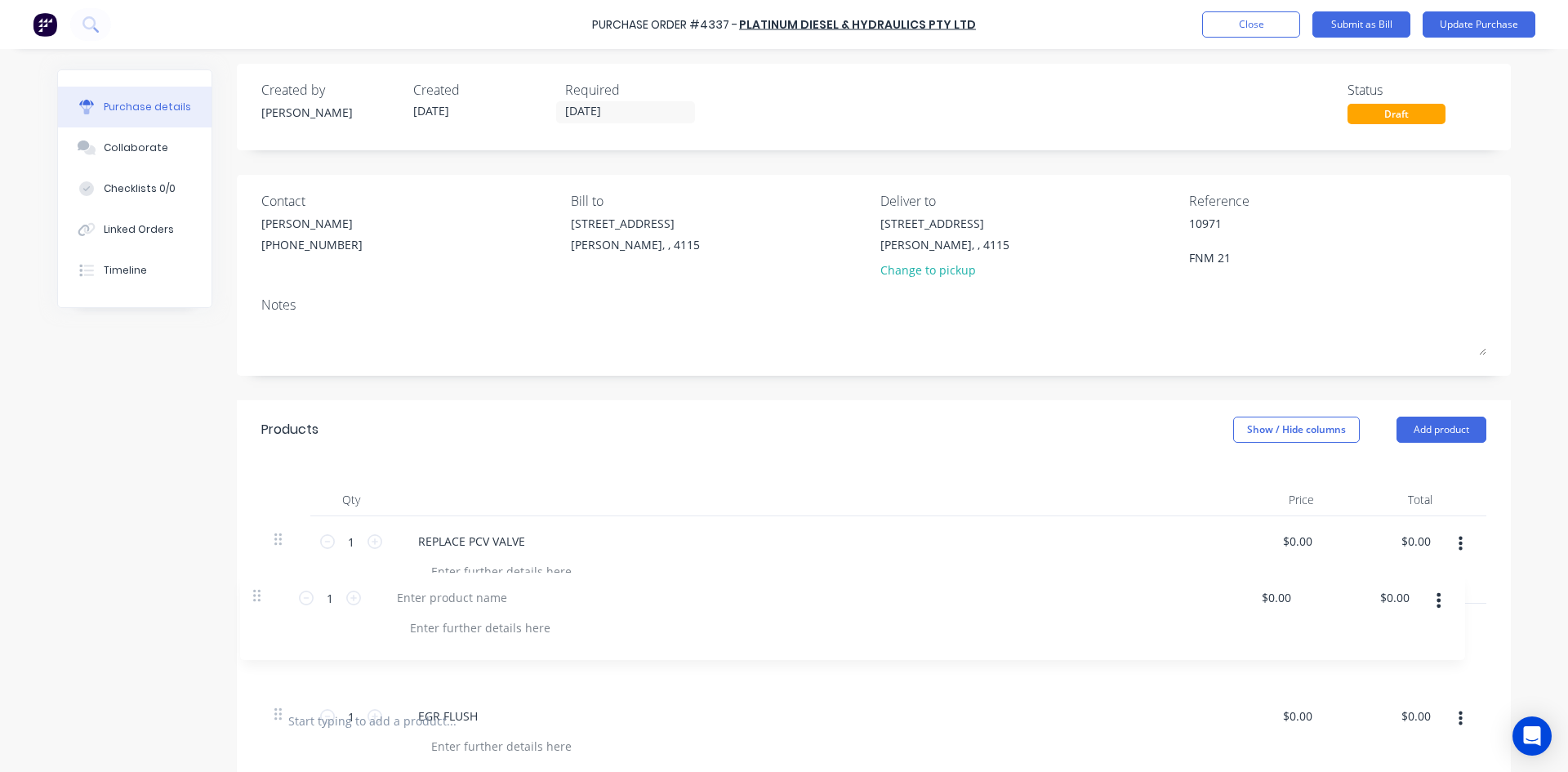
scroll to position [7, 0]
drag, startPoint x: 269, startPoint y: 715, endPoint x: 253, endPoint y: 498, distance: 217.6
click at [253, 498] on div "Qty Price Total 1 1 REPLACE PCV VALVE $0.00 $0.00 $0.00 $0.00 1 1 EGR FLUSH $0.…" at bounding box center [873, 574] width 1274 height 232
type textarea "x"
click at [458, 539] on div at bounding box center [473, 540] width 136 height 24
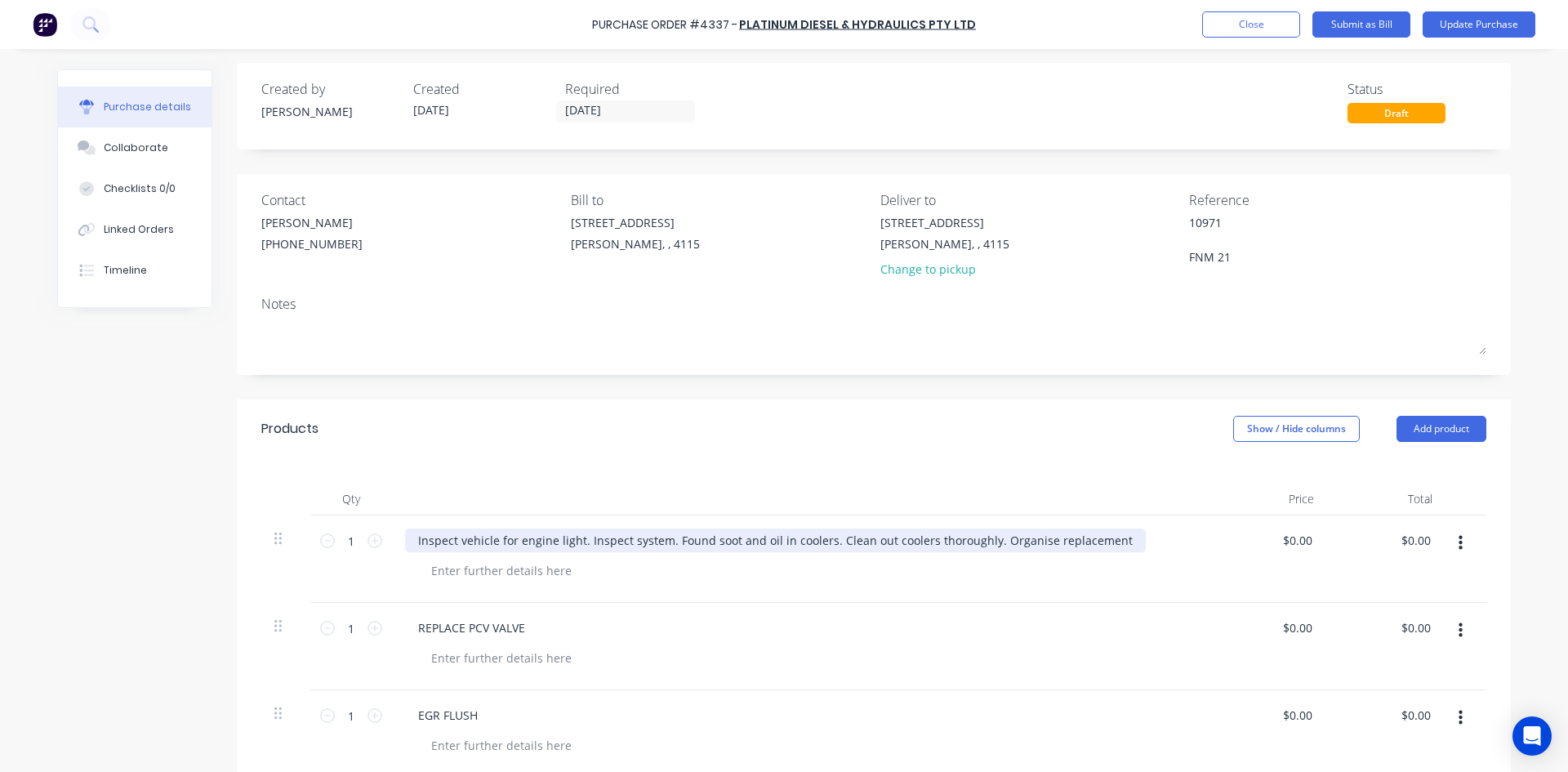
click at [1013, 540] on div "Inspect vehicle for engine light. Inspect system. Found soot and oil in coolers…" at bounding box center [775, 540] width 740 height 24
click at [1109, 542] on div "Inspect vehicle for engine light. Inspect system. Found soot and oil in coolers…" at bounding box center [775, 540] width 740 height 24
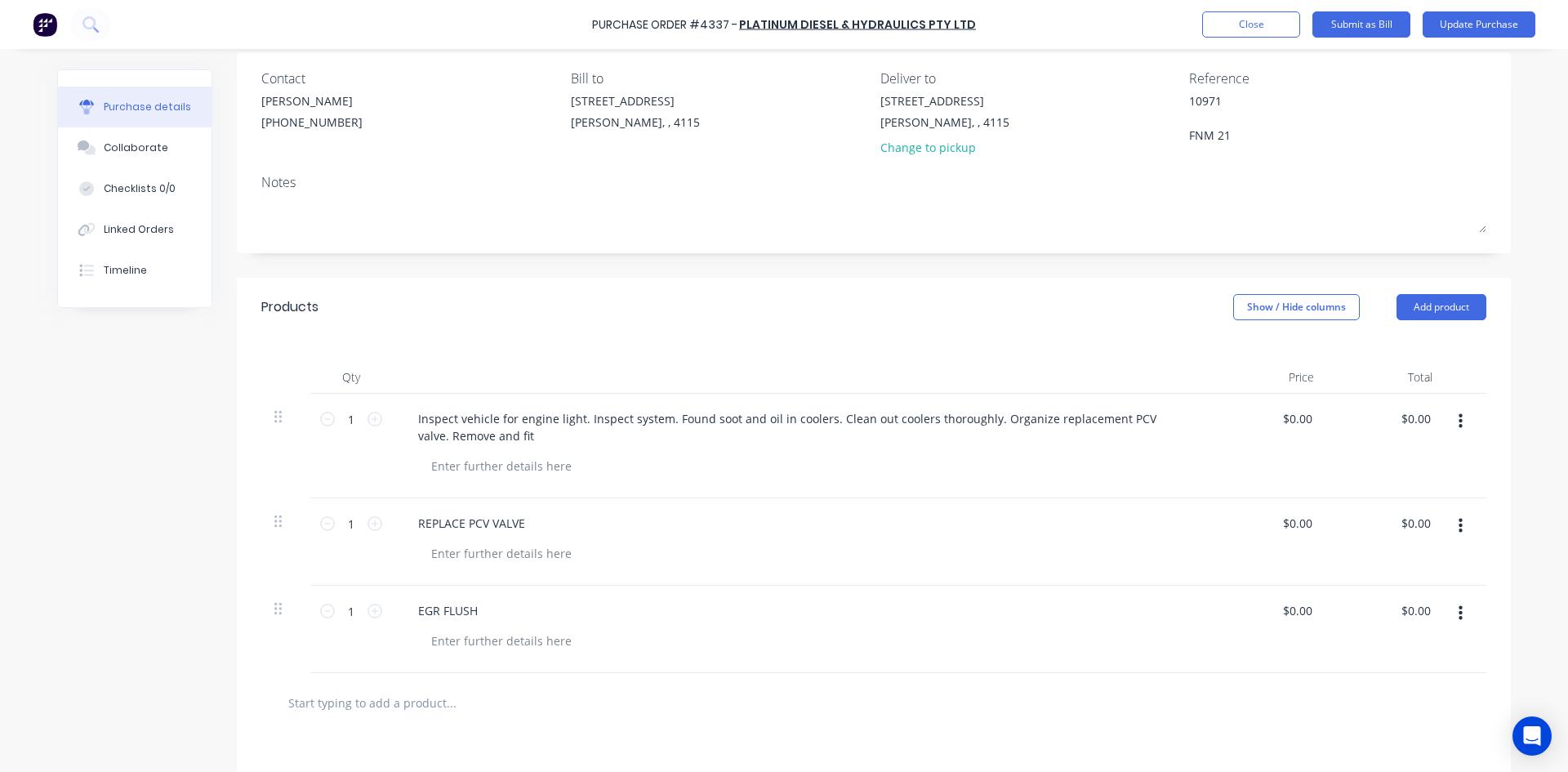
scroll to position [374, 0]
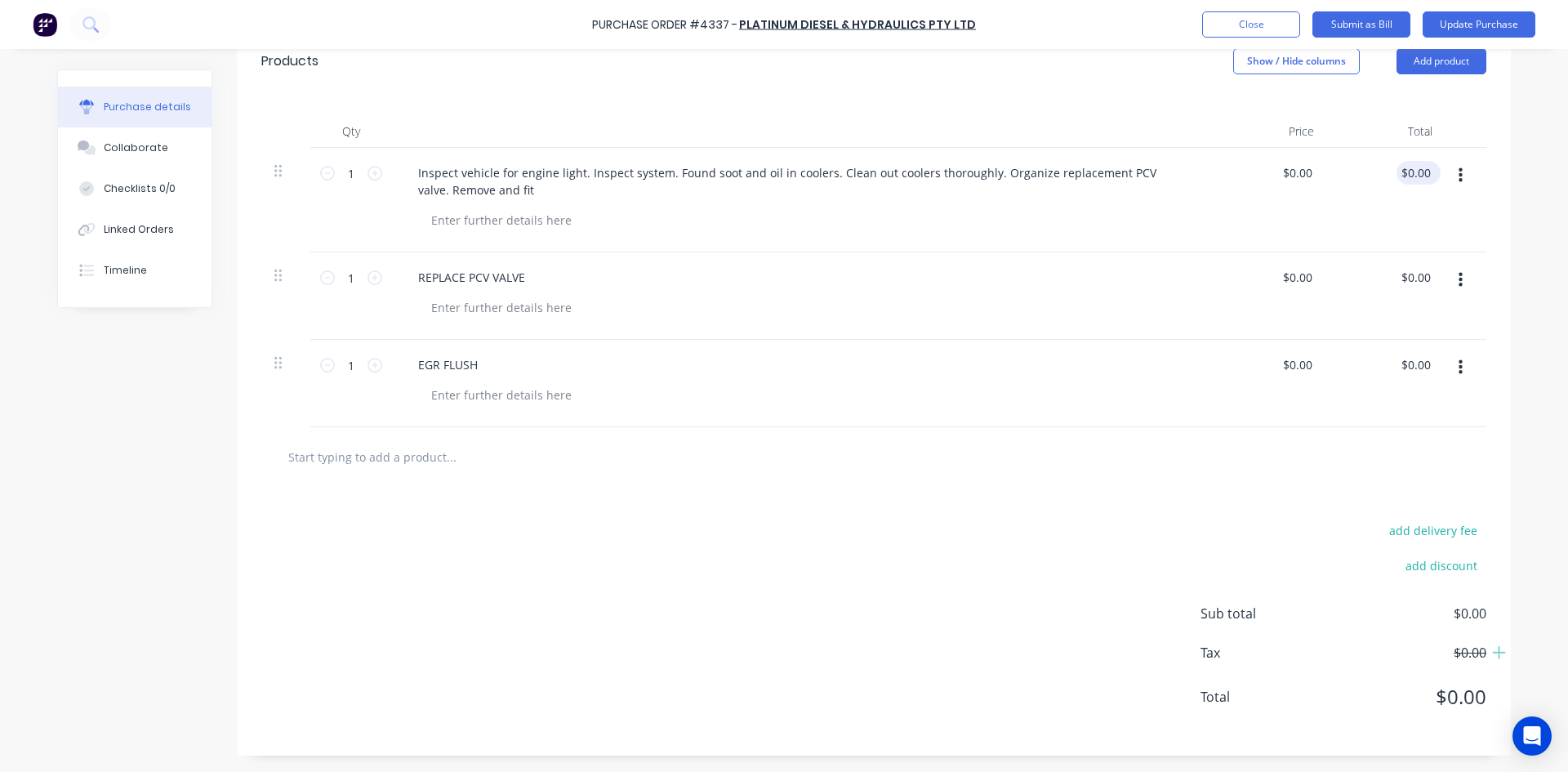
click at [1421, 177] on input "$0.00" at bounding box center [1415, 172] width 37 height 24
type textarea "x"
click at [1421, 177] on input "0.00" at bounding box center [1418, 172] width 31 height 24
type input "1482.78"
type textarea "x"
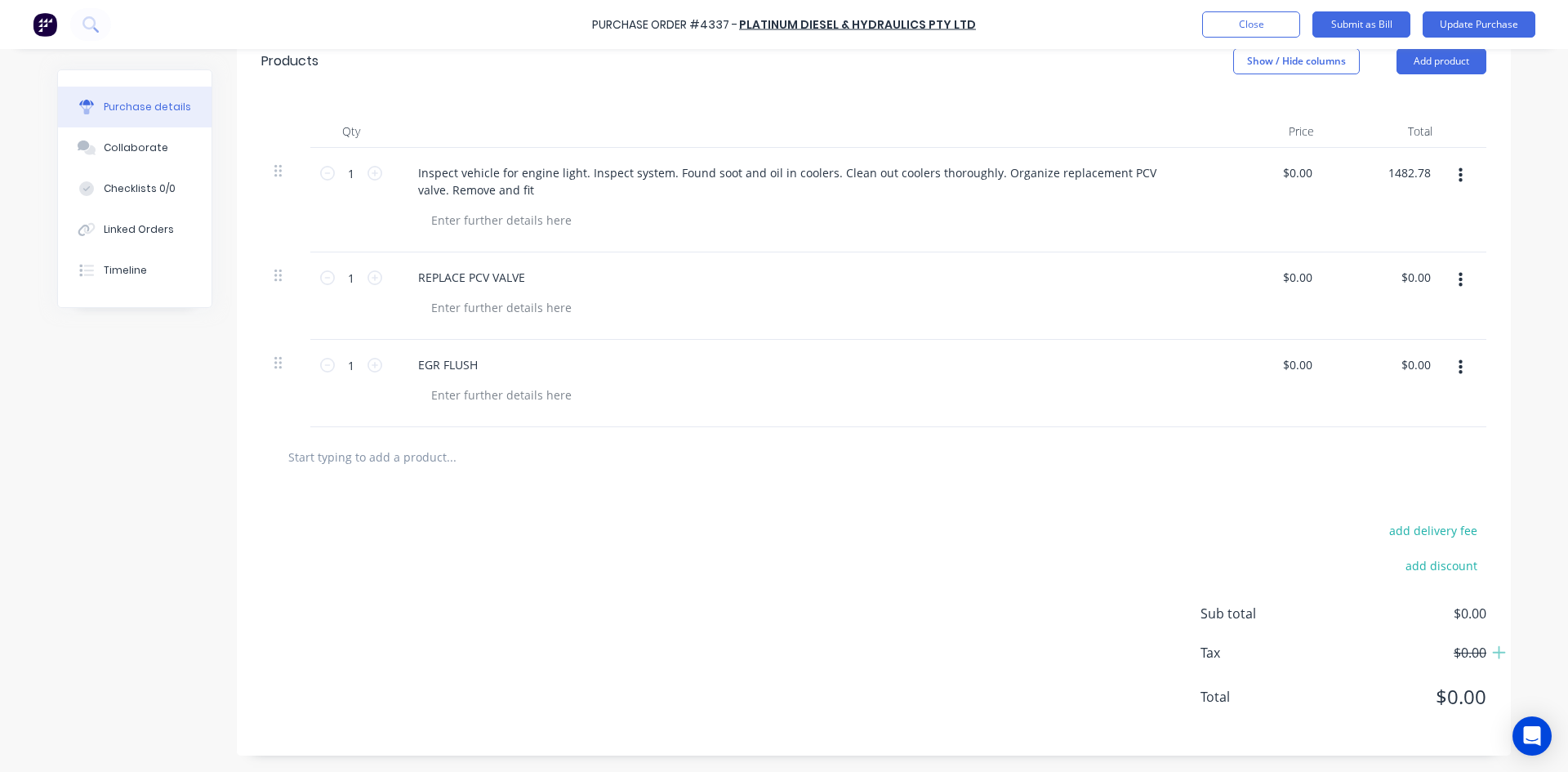
type input "$1,482.78"
click at [965, 468] on div at bounding box center [873, 457] width 1199 height 32
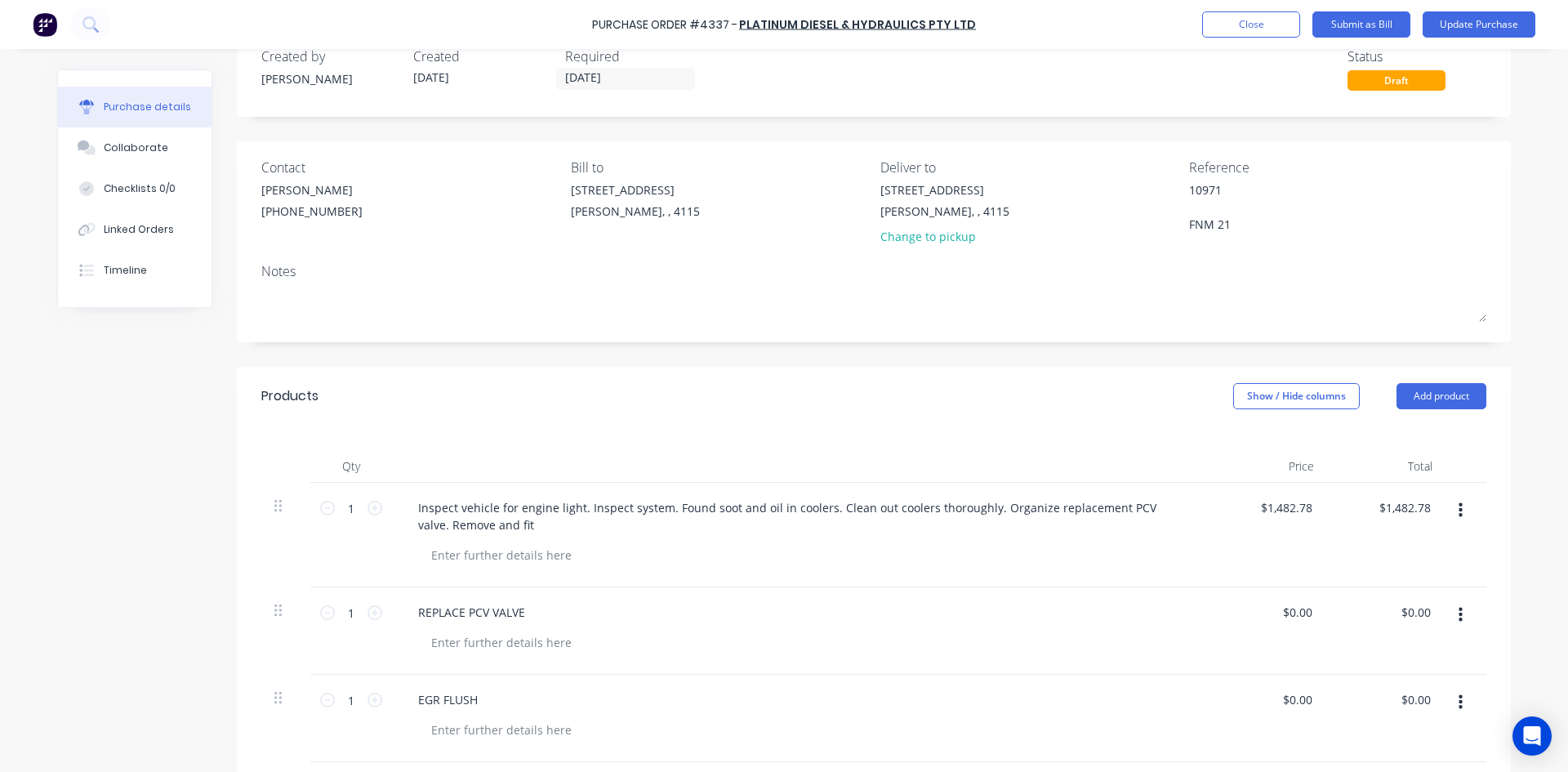
scroll to position [0, 0]
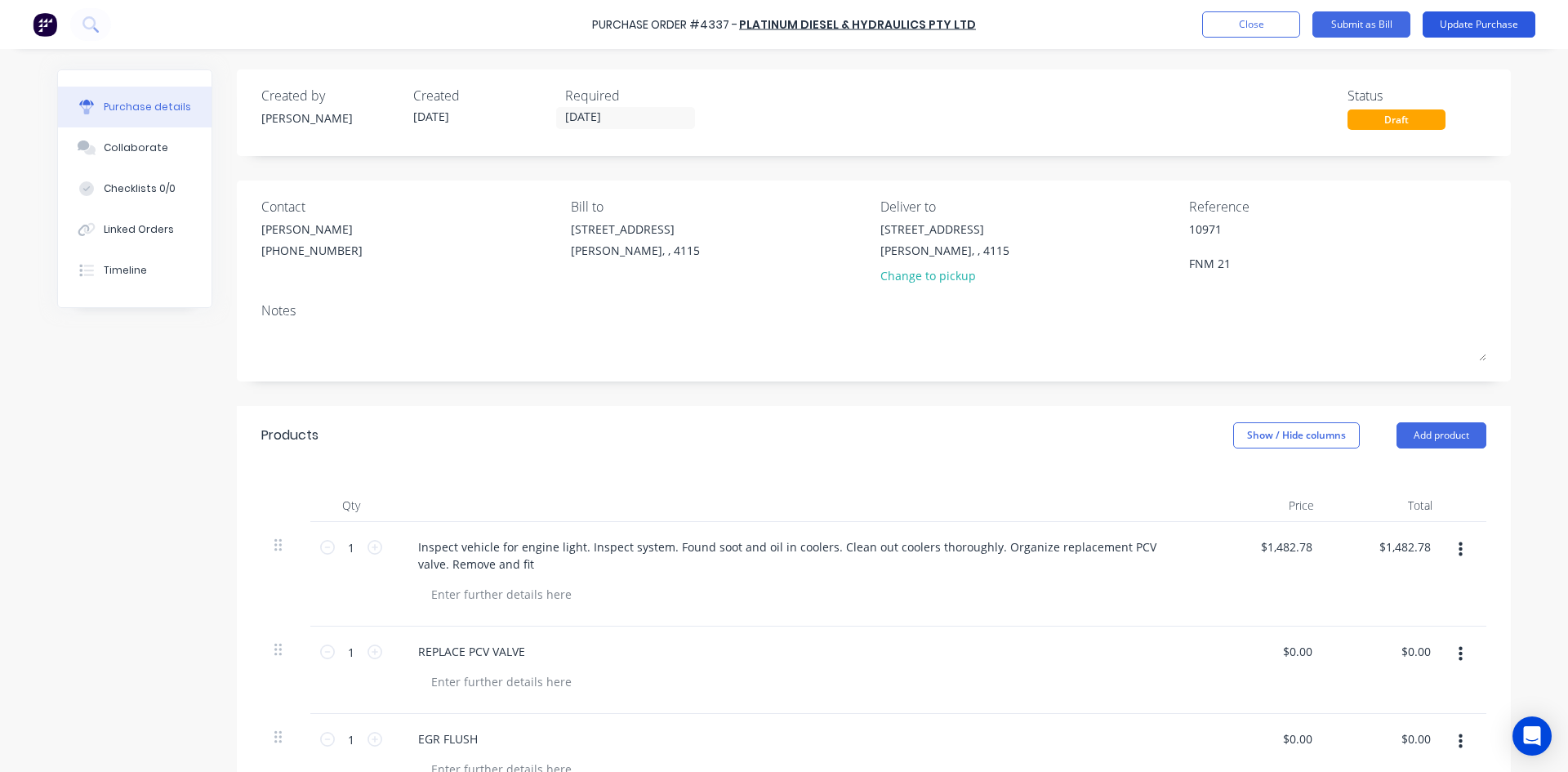
click at [1461, 28] on button "Update Purchase" at bounding box center [1479, 24] width 112 height 26
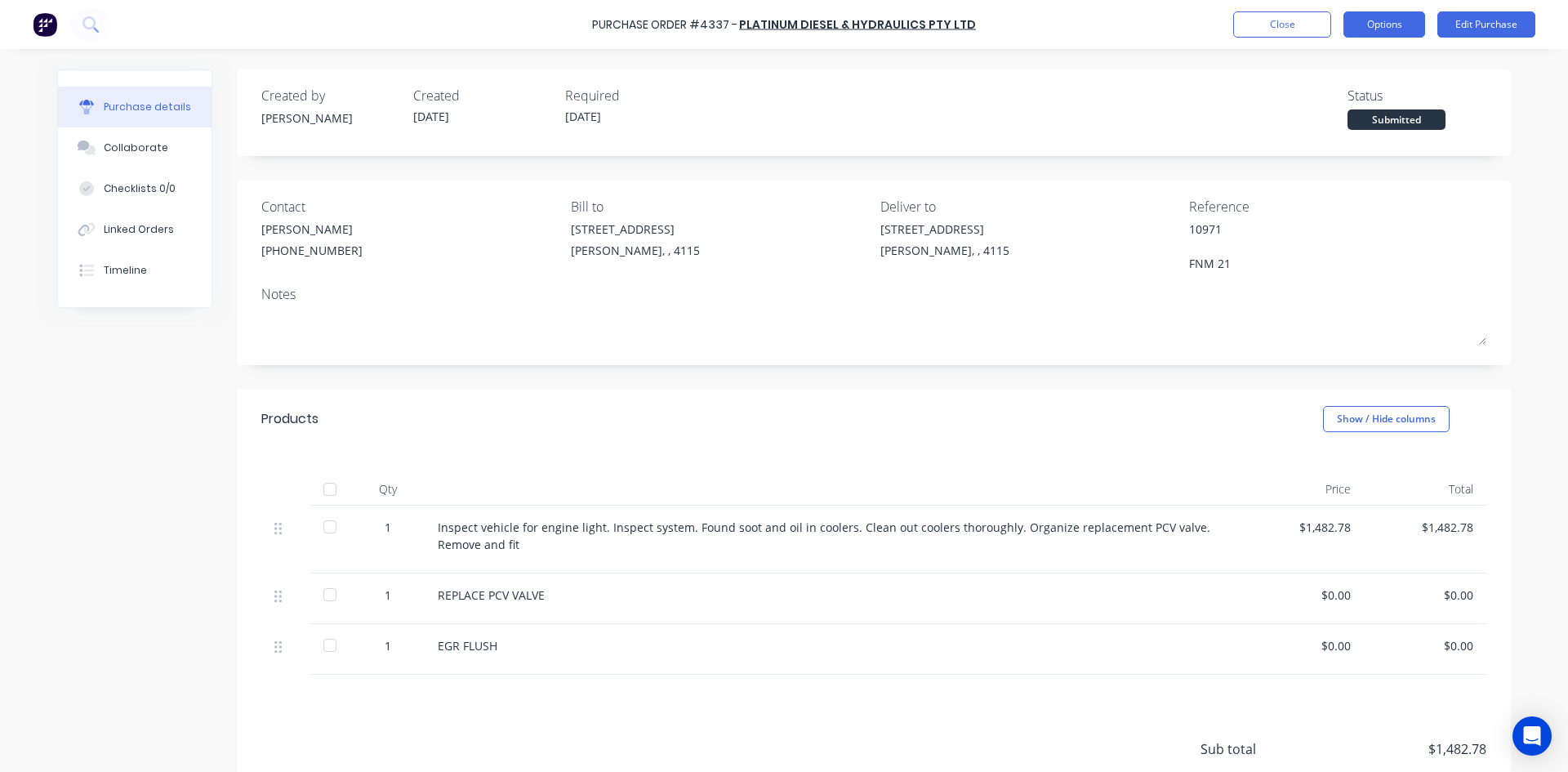
click at [1408, 28] on button "Options" at bounding box center [1384, 24] width 82 height 26
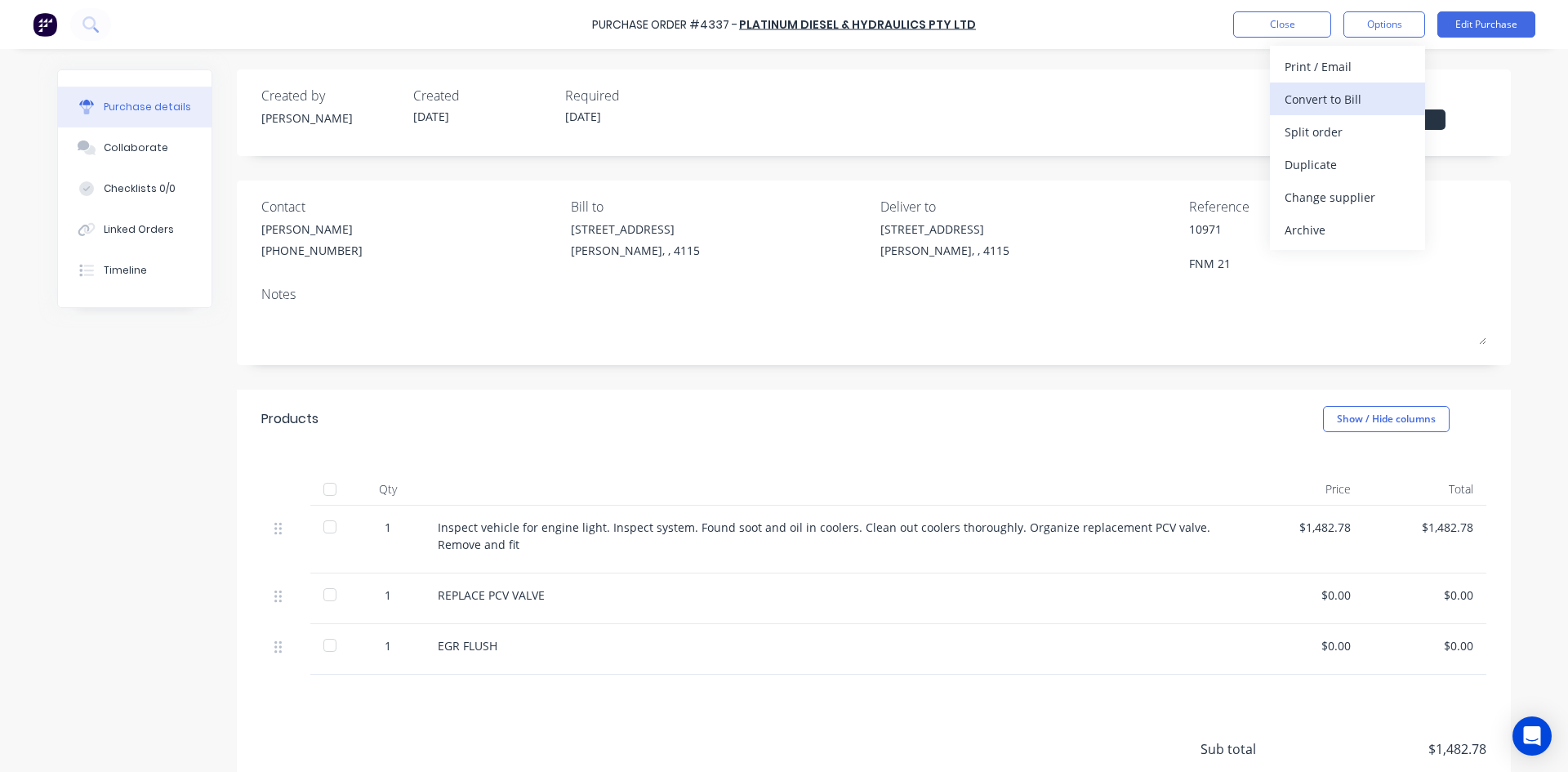
click at [1384, 94] on div "Convert to Bill" at bounding box center [1347, 99] width 126 height 24
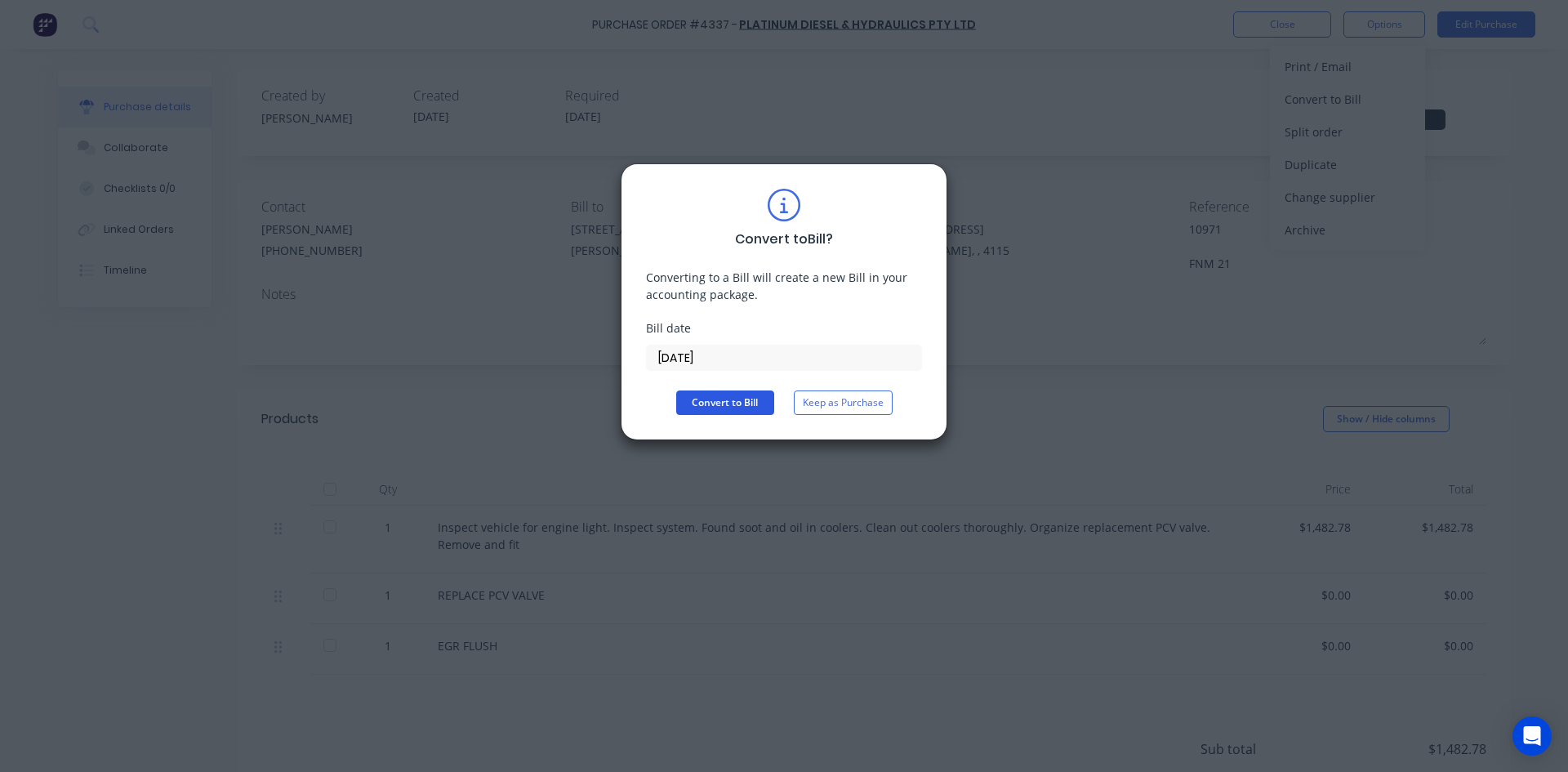
click at [754, 410] on button "Convert to Bill" at bounding box center [725, 403] width 98 height 25
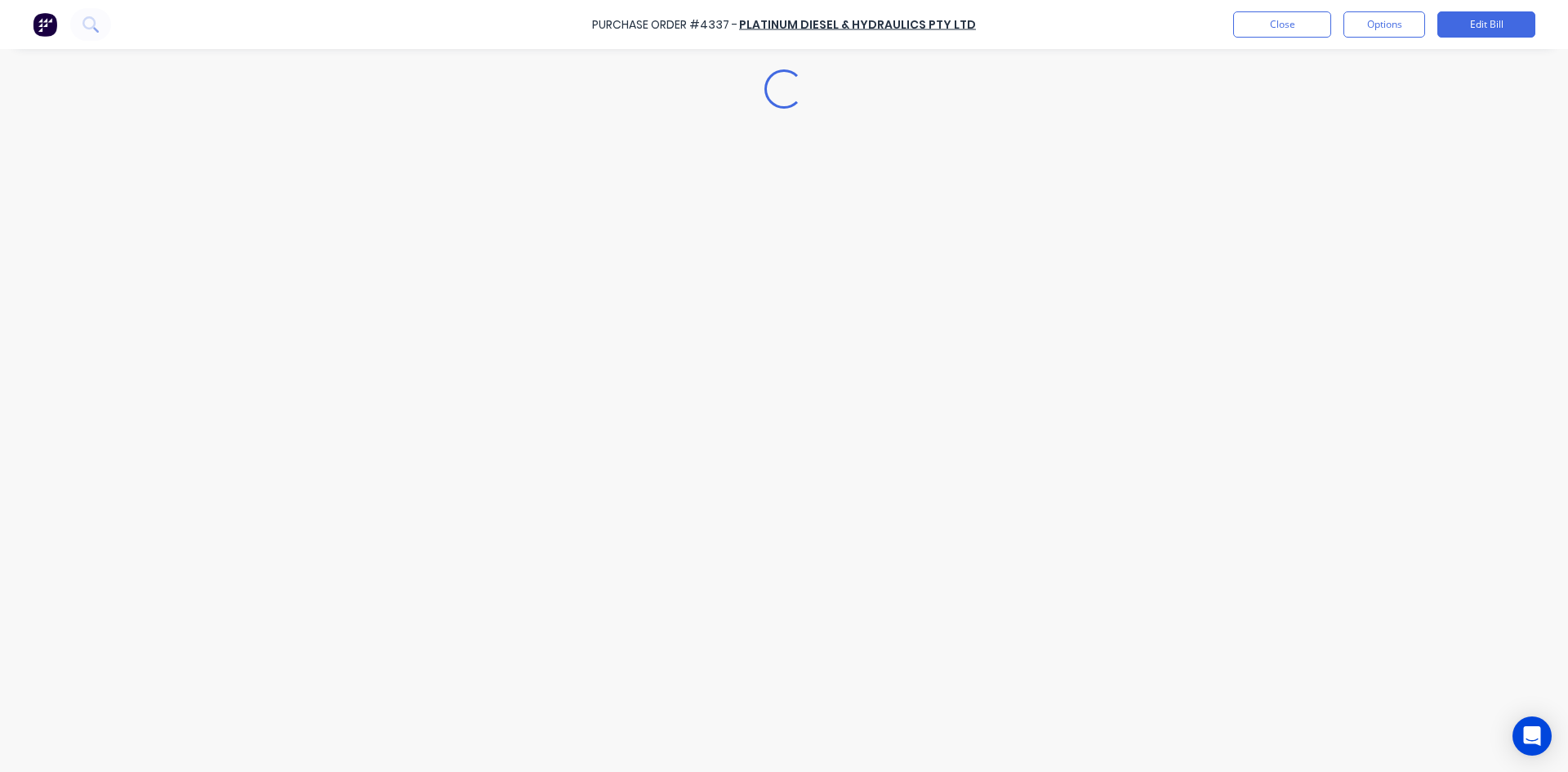
type textarea "x"
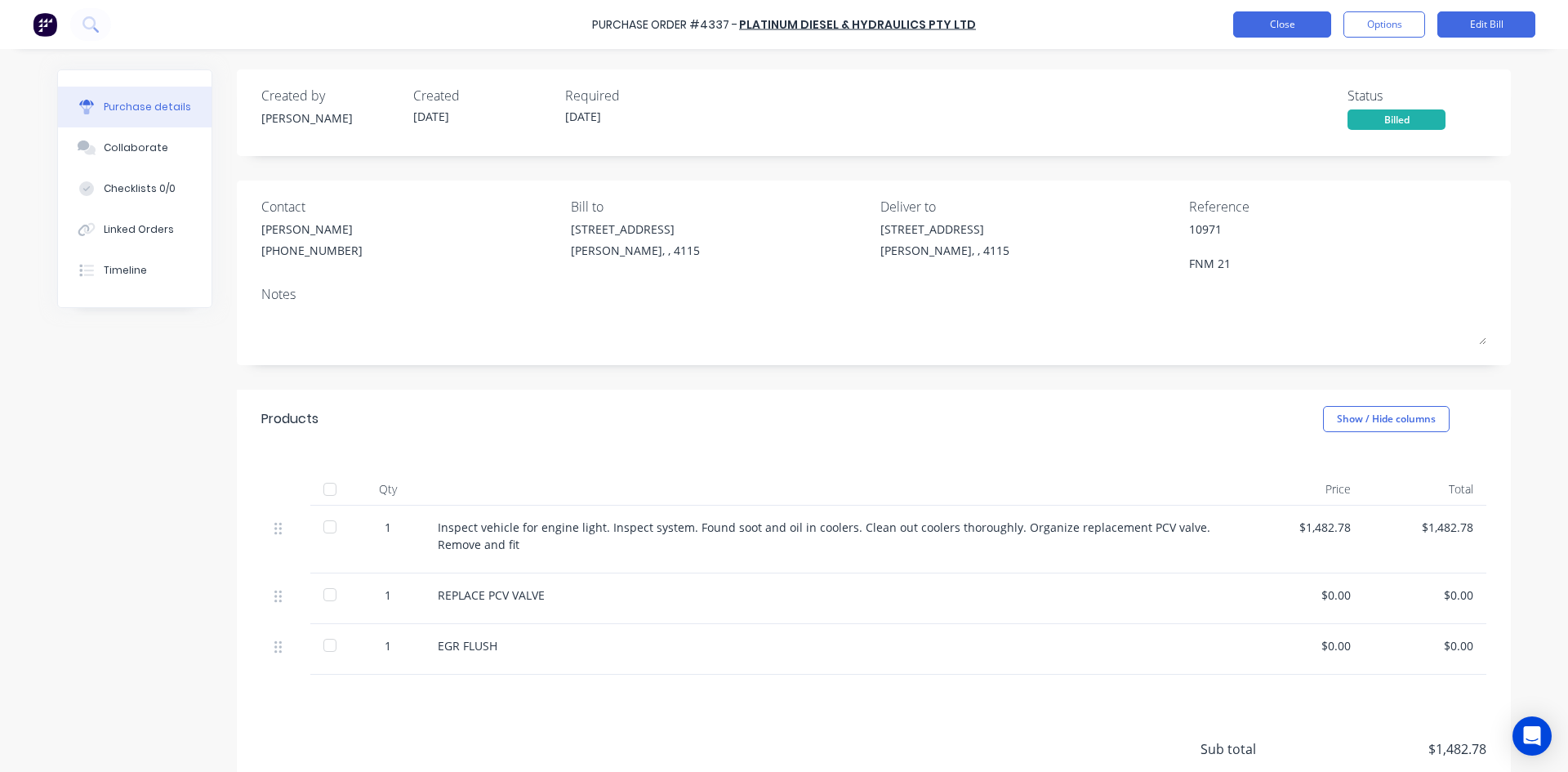
click at [1264, 20] on button "Close" at bounding box center [1282, 24] width 98 height 26
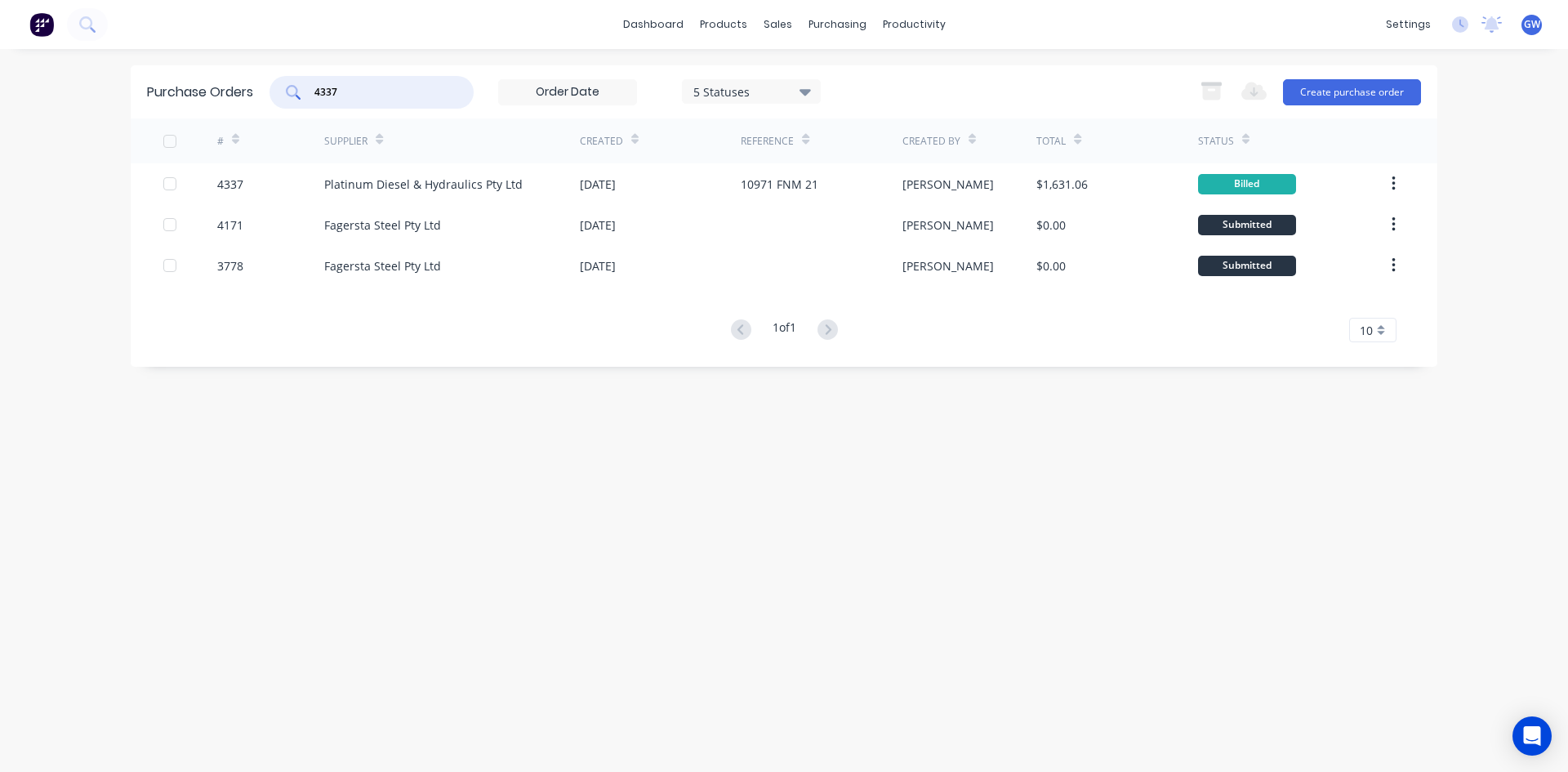
drag, startPoint x: 372, startPoint y: 89, endPoint x: 246, endPoint y: 72, distance: 127.1
click at [246, 72] on div "Purchase Orders 4337 5 Statuses 5 Statuses Export to Excel (XLSX) Create purcha…" at bounding box center [783, 92] width 1306 height 53
type input "3"
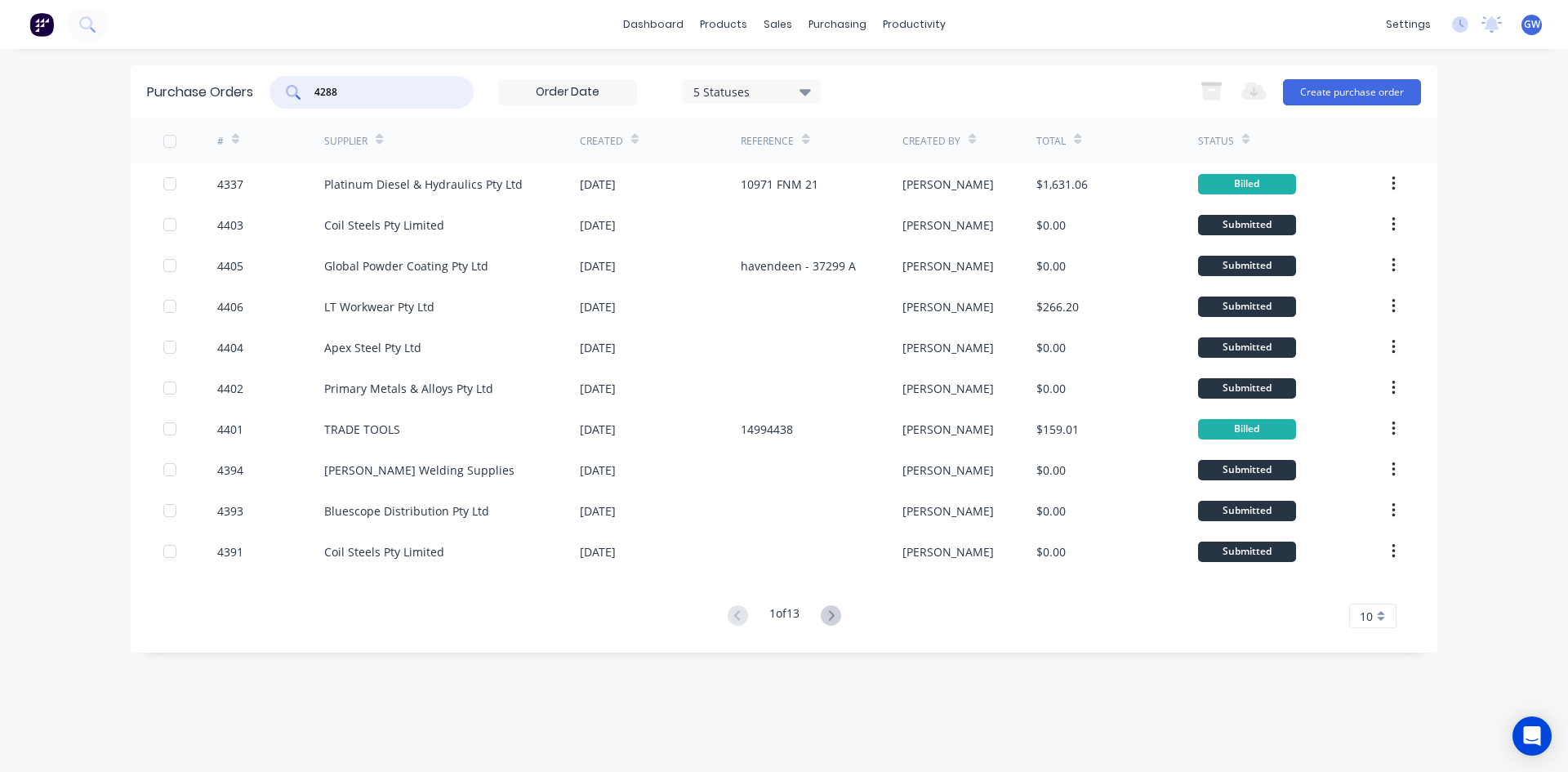
type input "4288"
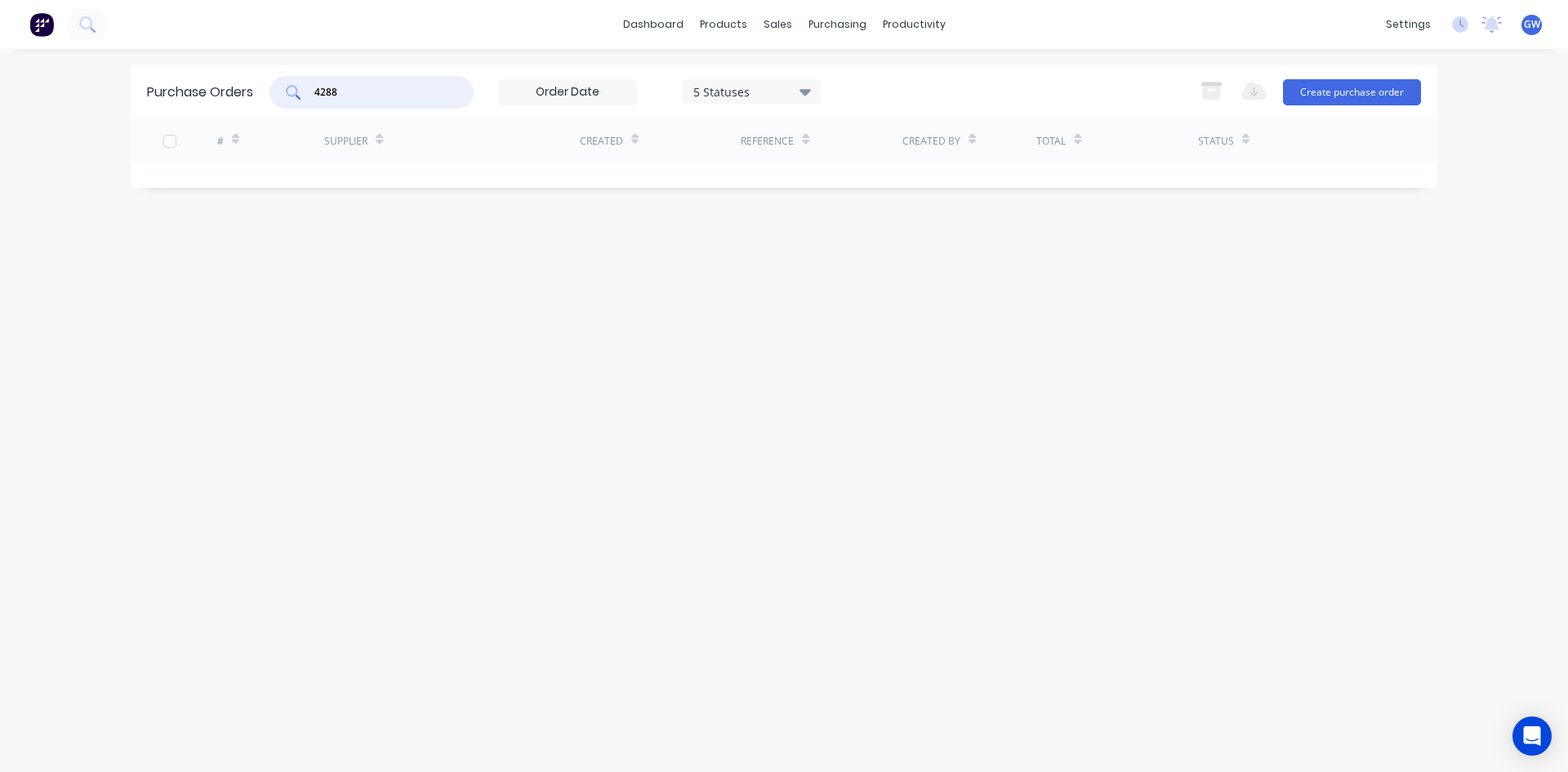
click at [811, 97] on icon at bounding box center [805, 91] width 11 height 18
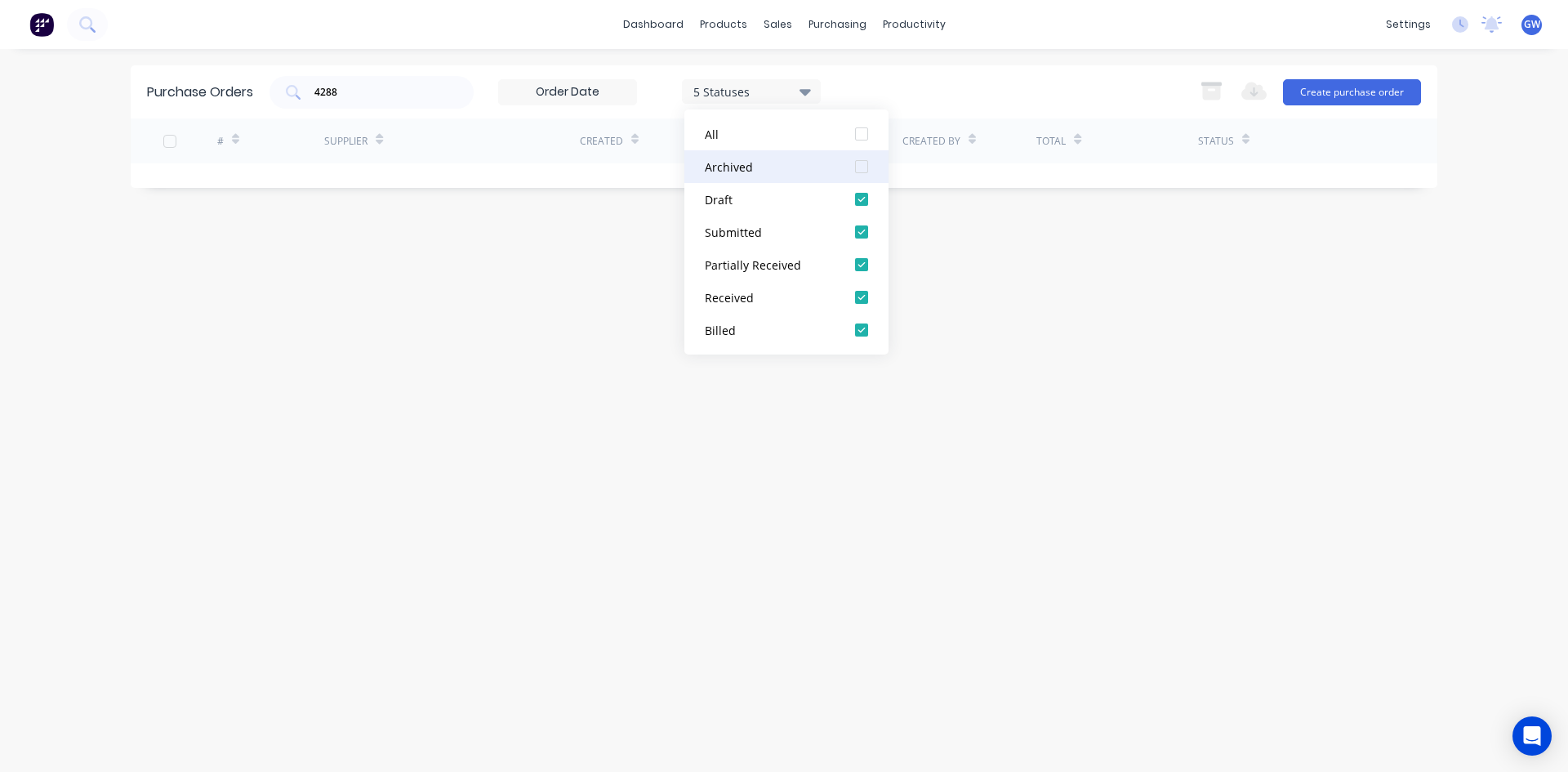
click at [844, 168] on button "Archived" at bounding box center [786, 167] width 205 height 32
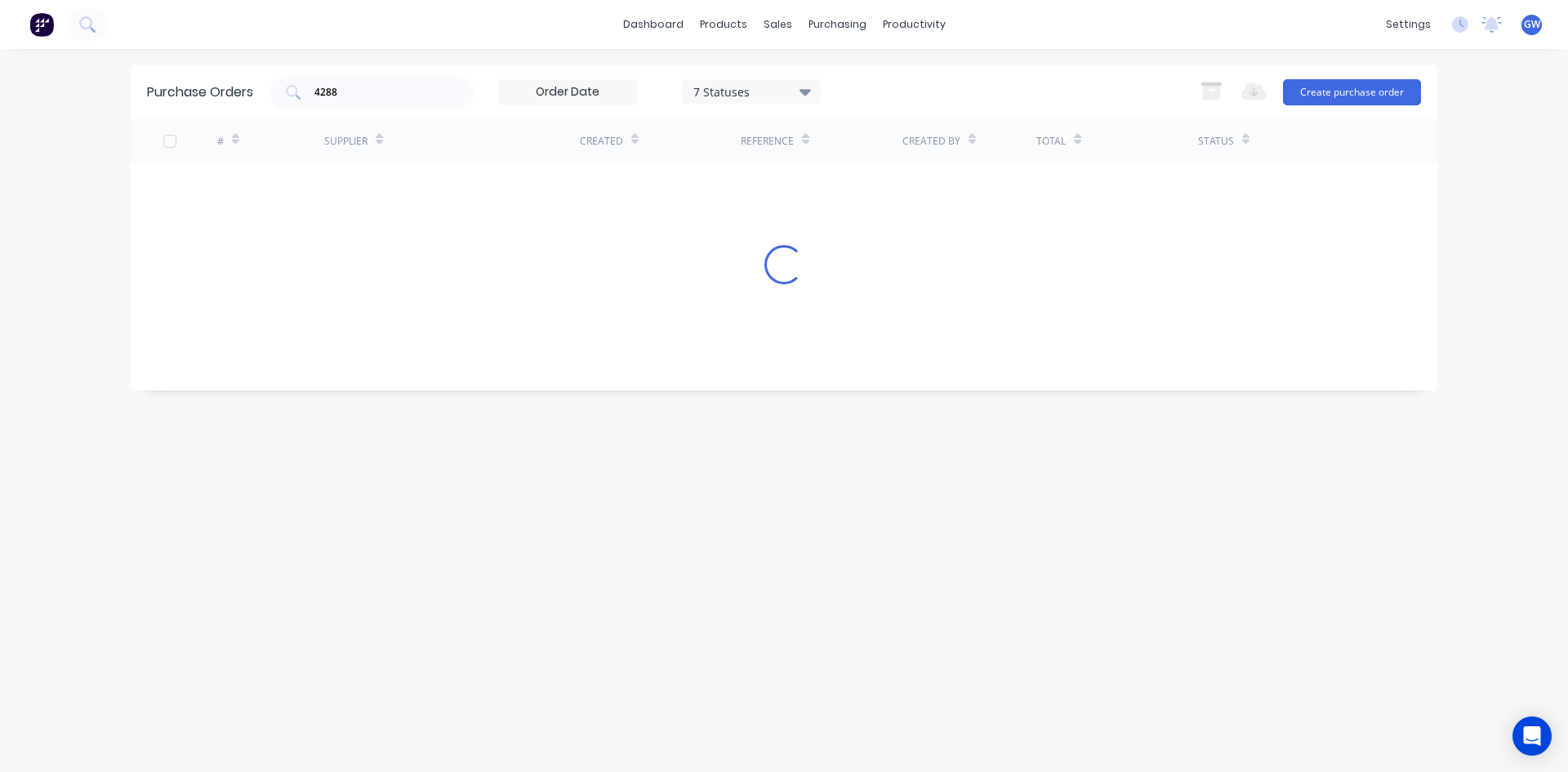
click at [964, 88] on div "4288 7 Statuses 7 Statuses Export to Excel (XLSX) Create purchase order" at bounding box center [845, 92] width 1151 height 32
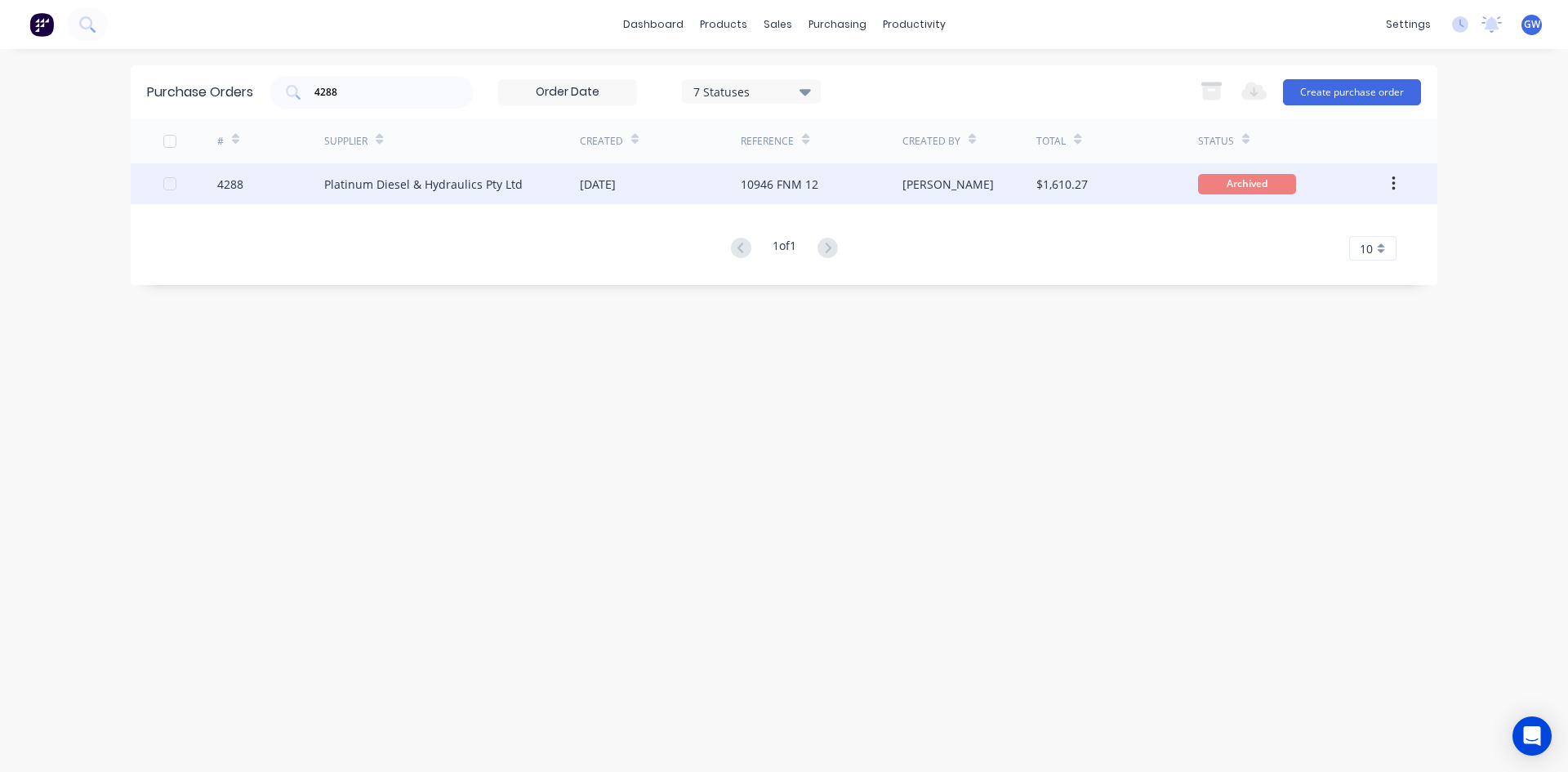
click at [980, 186] on div "[PERSON_NAME]" at bounding box center [970, 184] width 135 height 41
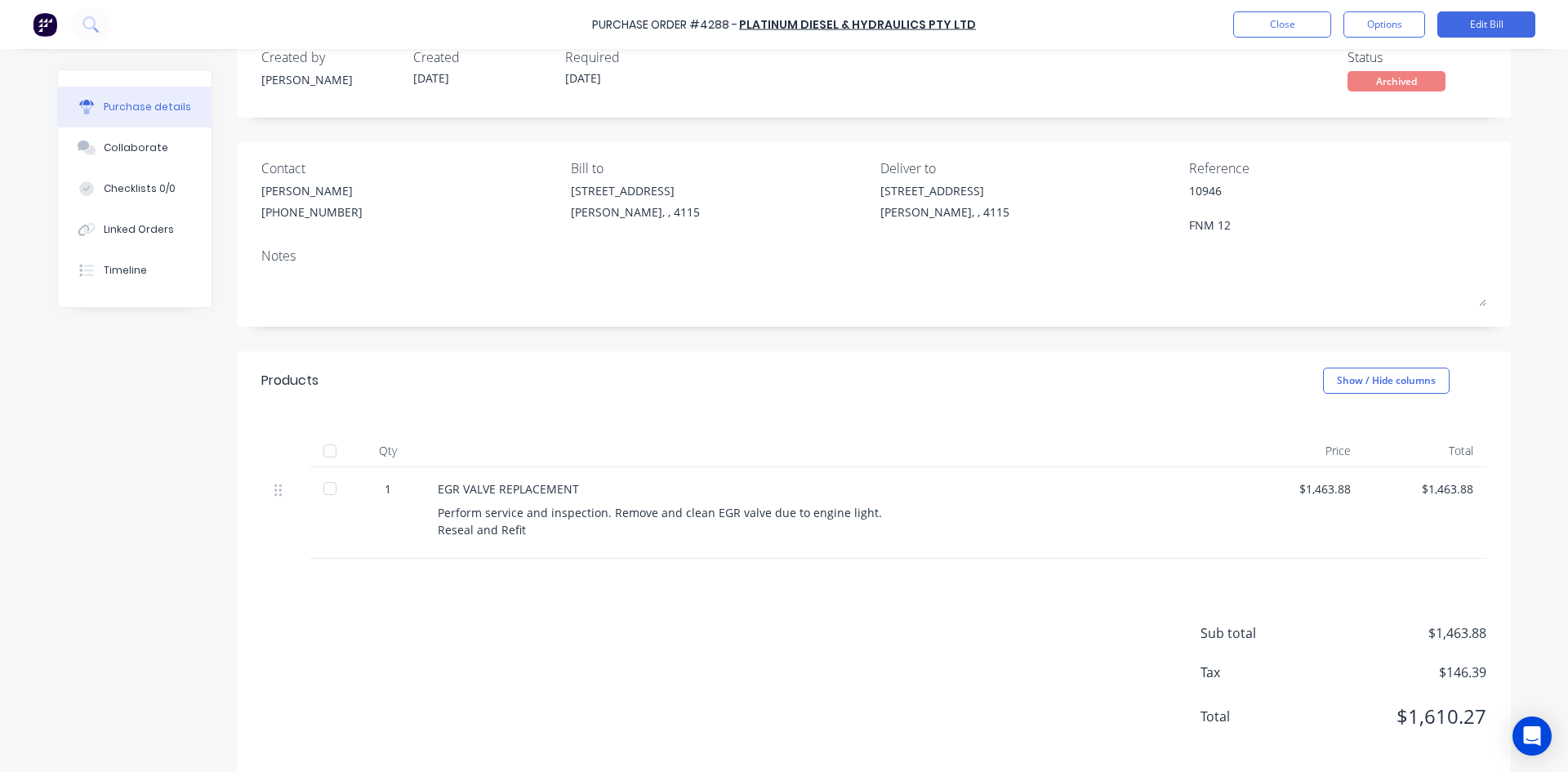
scroll to position [58, 0]
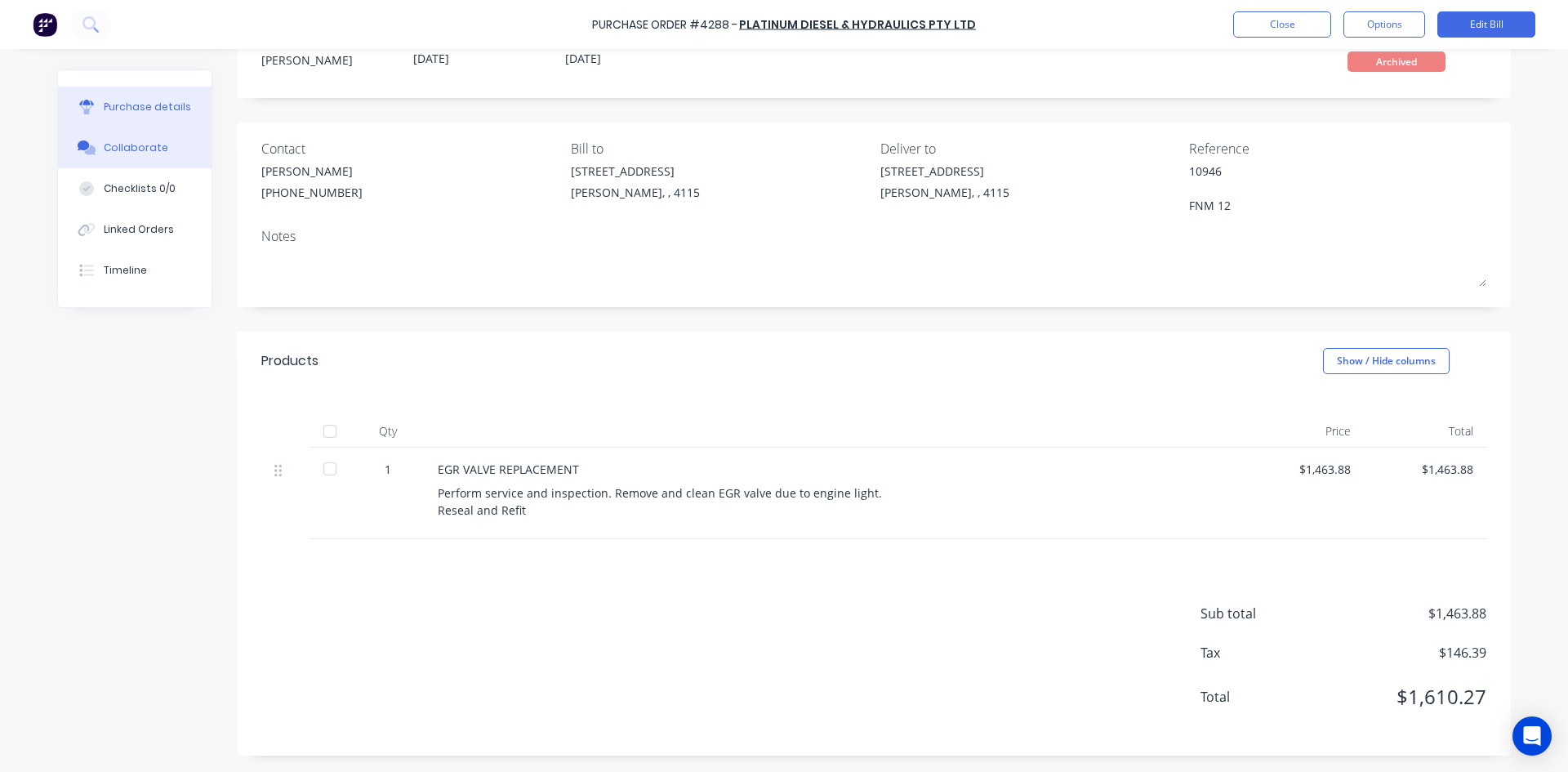
click at [158, 140] on button "Collaborate" at bounding box center [134, 148] width 153 height 41
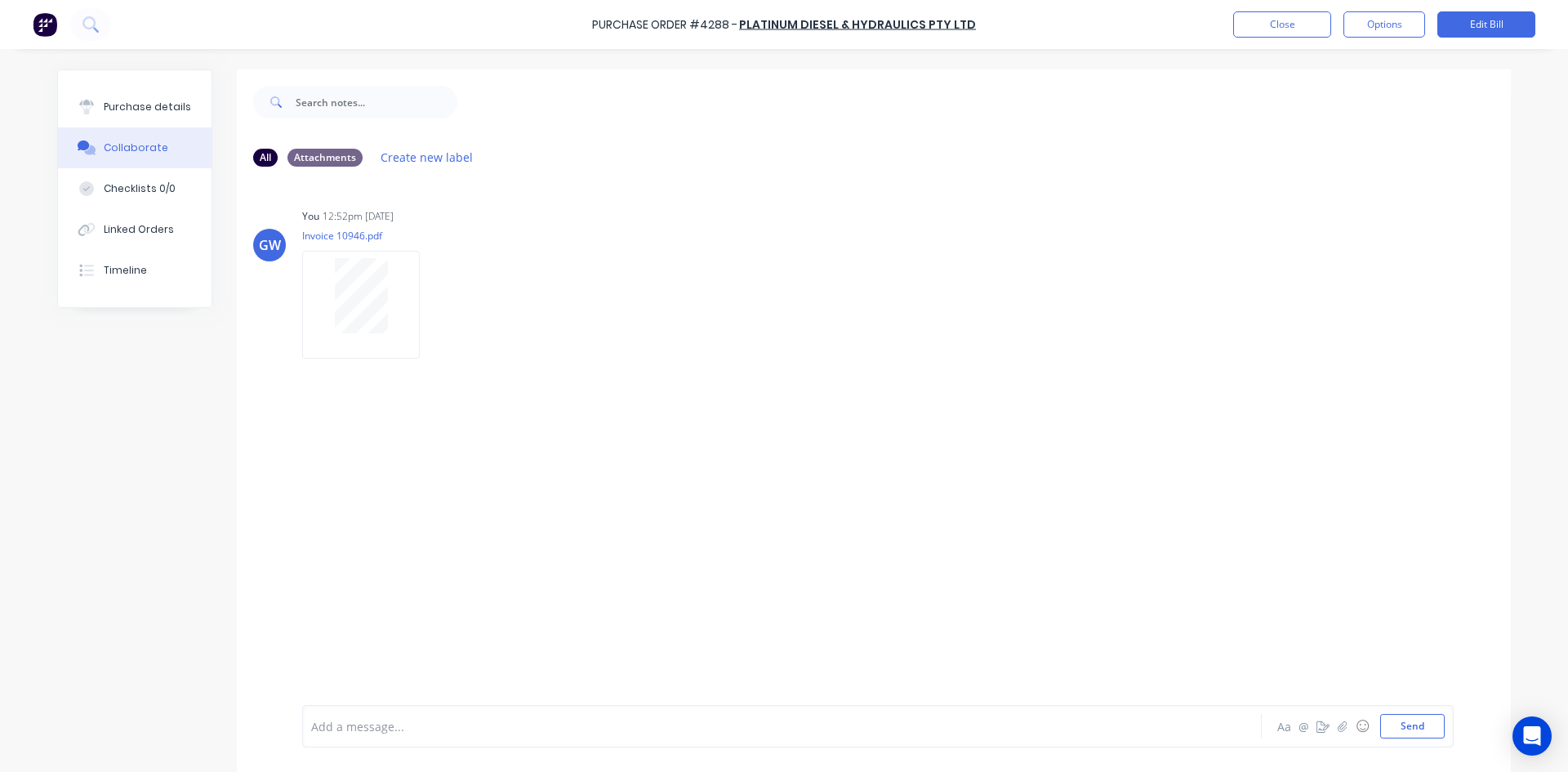
click at [170, 133] on button "Collaborate" at bounding box center [134, 148] width 153 height 41
click at [147, 111] on div "Purchase details" at bounding box center [147, 107] width 88 height 14
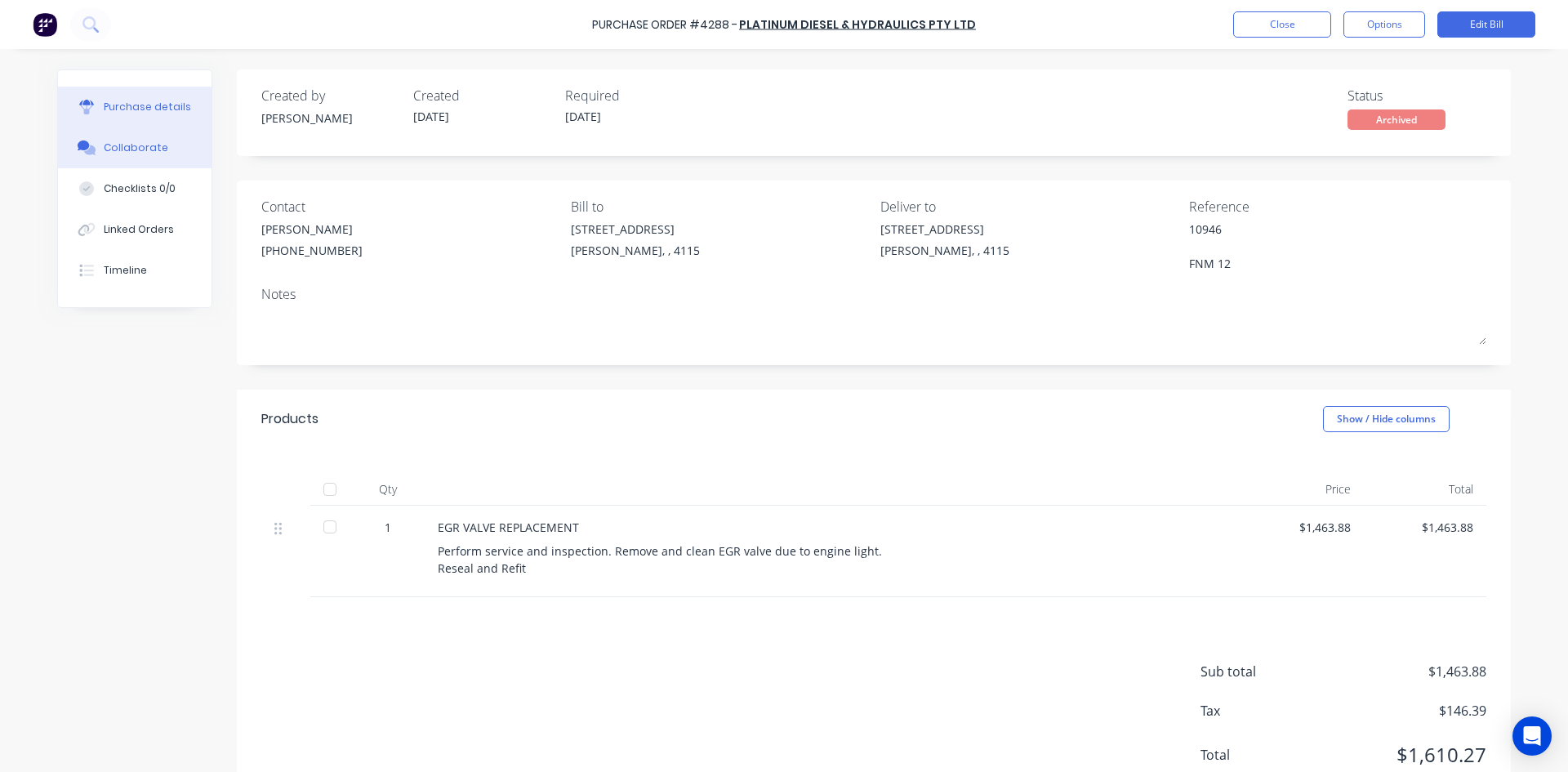
click at [145, 164] on button "Collaborate" at bounding box center [134, 148] width 153 height 41
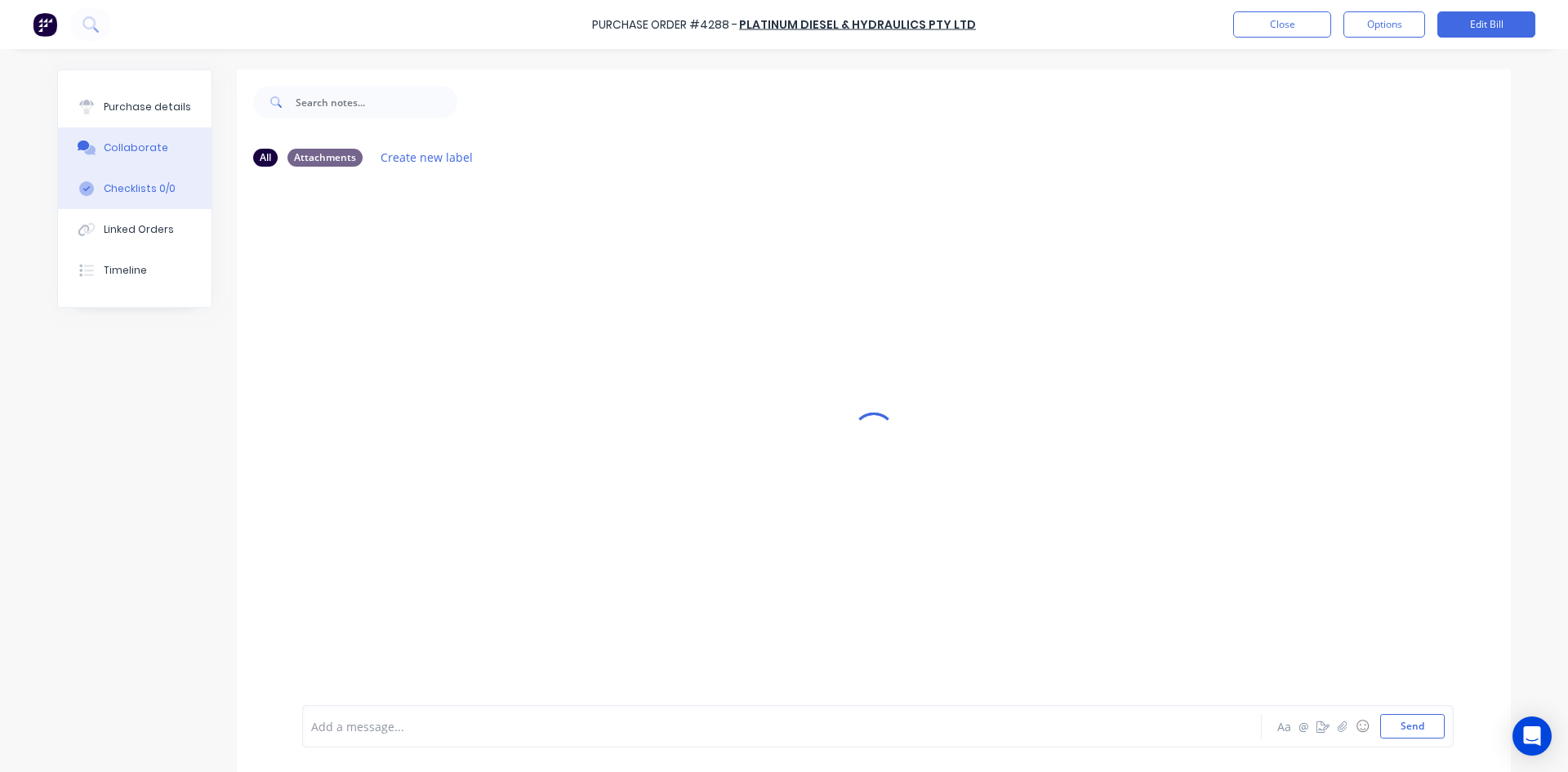
click at [147, 200] on button "Checklists 0/0" at bounding box center [134, 188] width 153 height 41
type textarea "x"
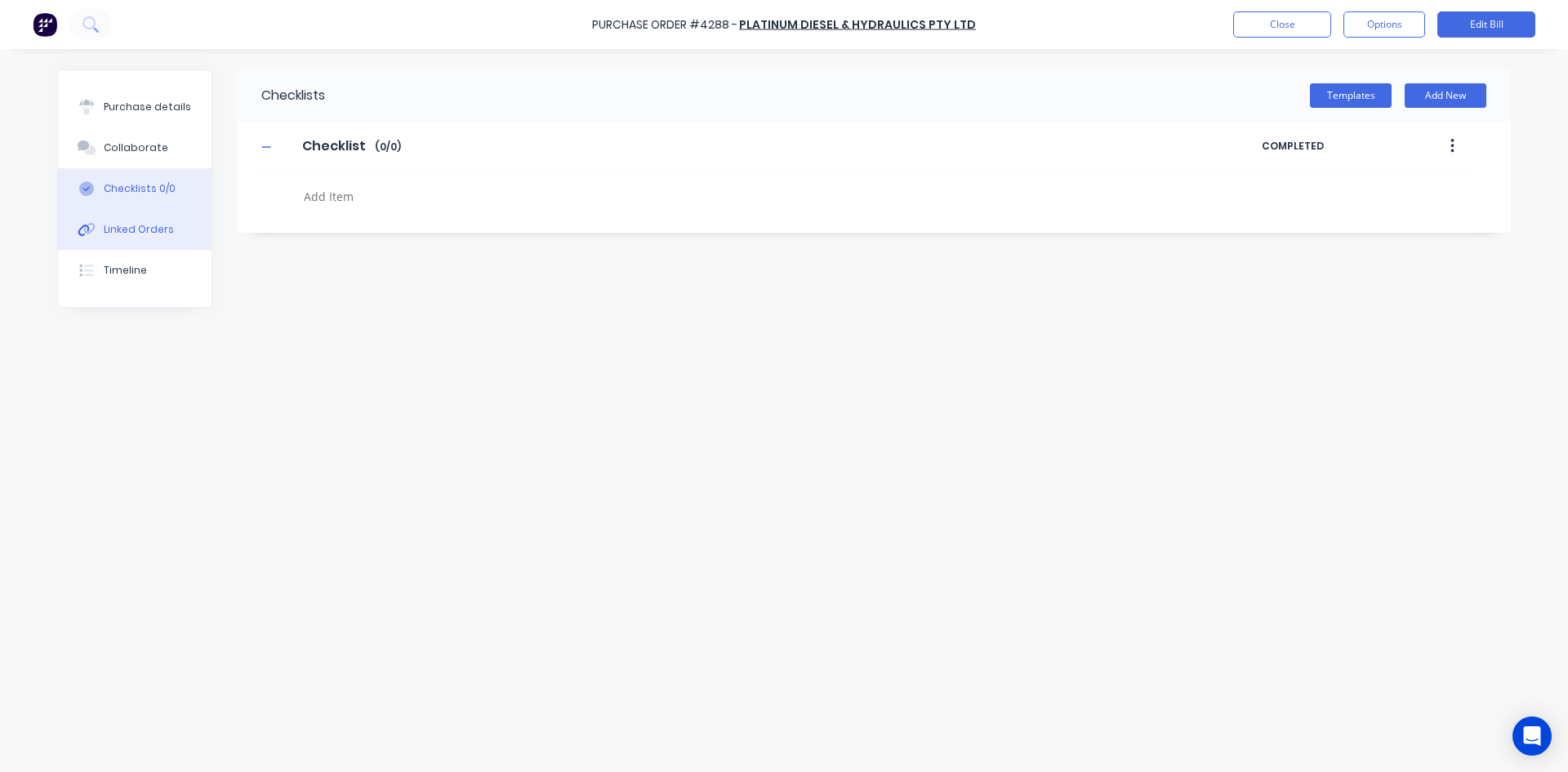
click at [146, 228] on div "Linked Orders" at bounding box center [139, 228] width 70 height 14
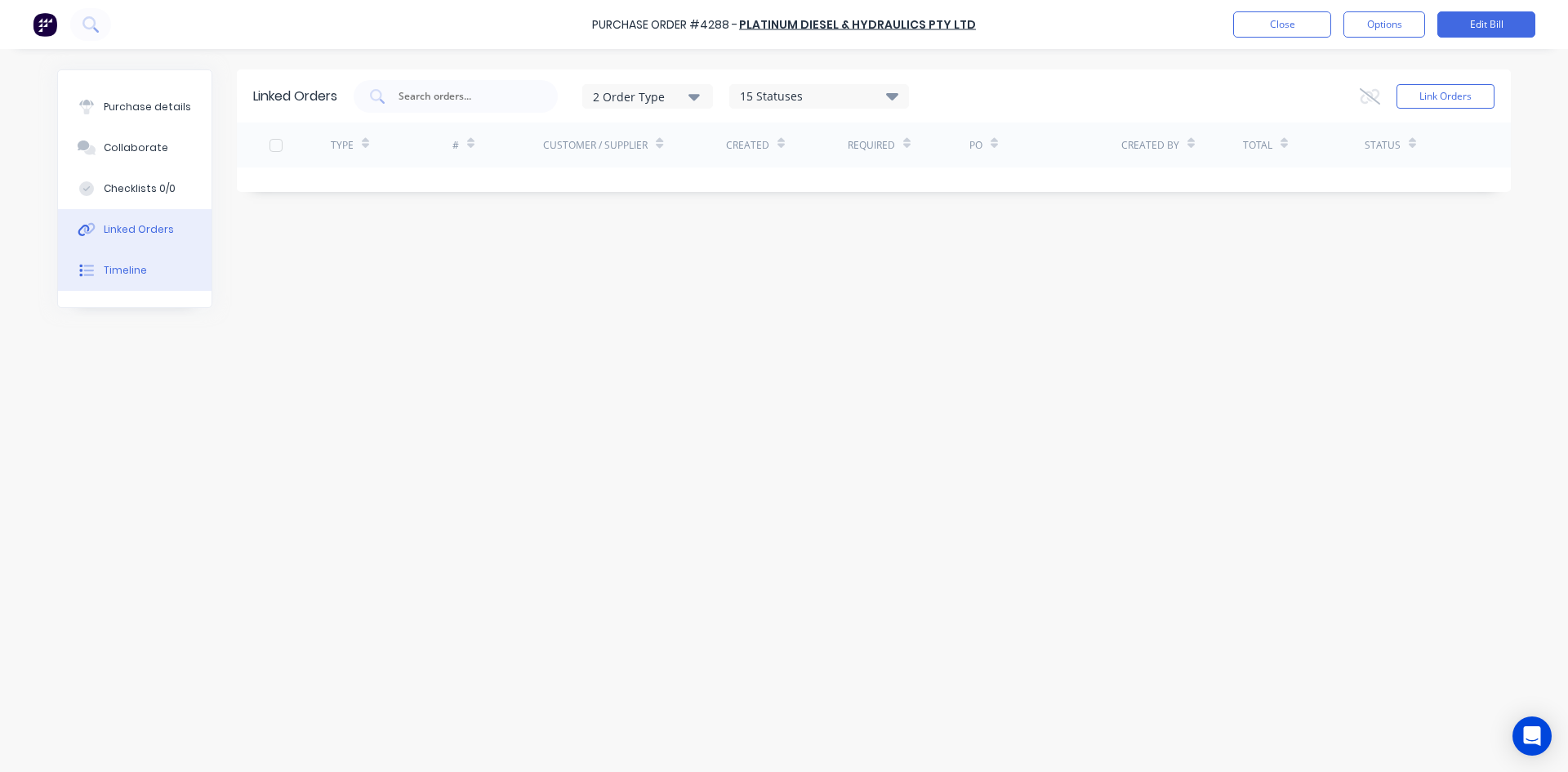
click at [141, 258] on button "Timeline" at bounding box center [134, 270] width 153 height 41
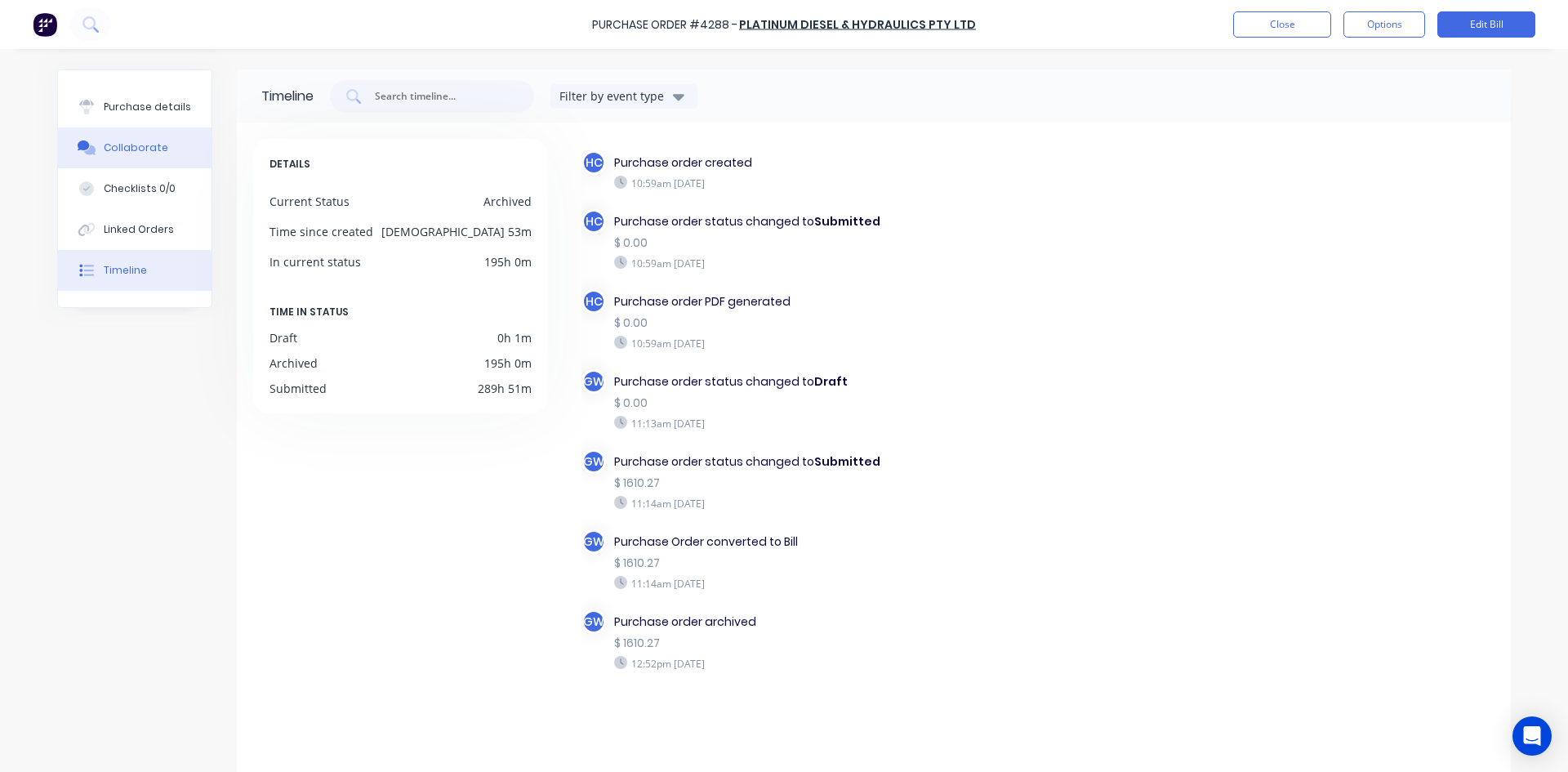
click at [170, 161] on button "Collaborate" at bounding box center [134, 148] width 153 height 41
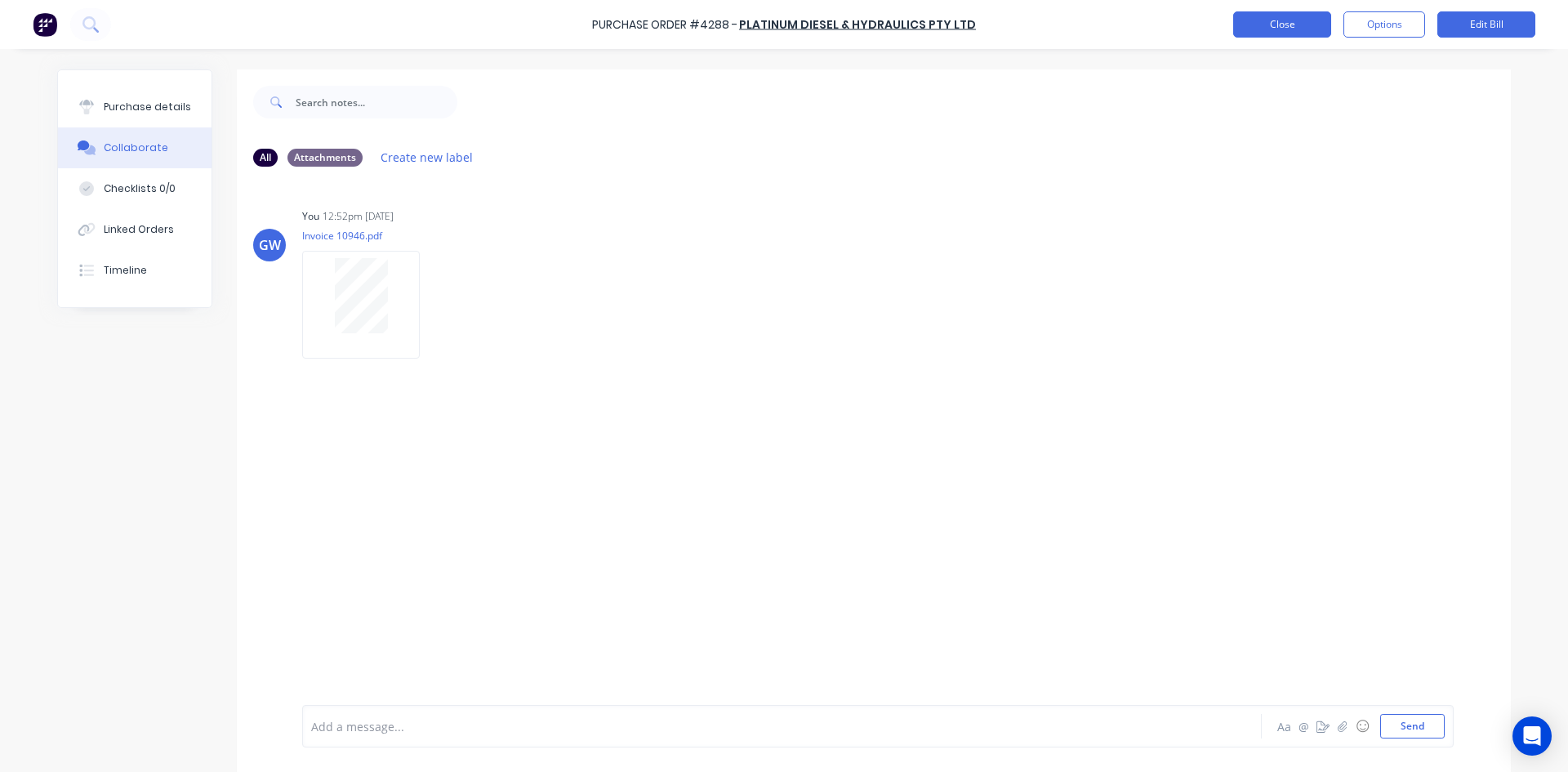
click at [1296, 26] on button "Close" at bounding box center [1282, 24] width 98 height 26
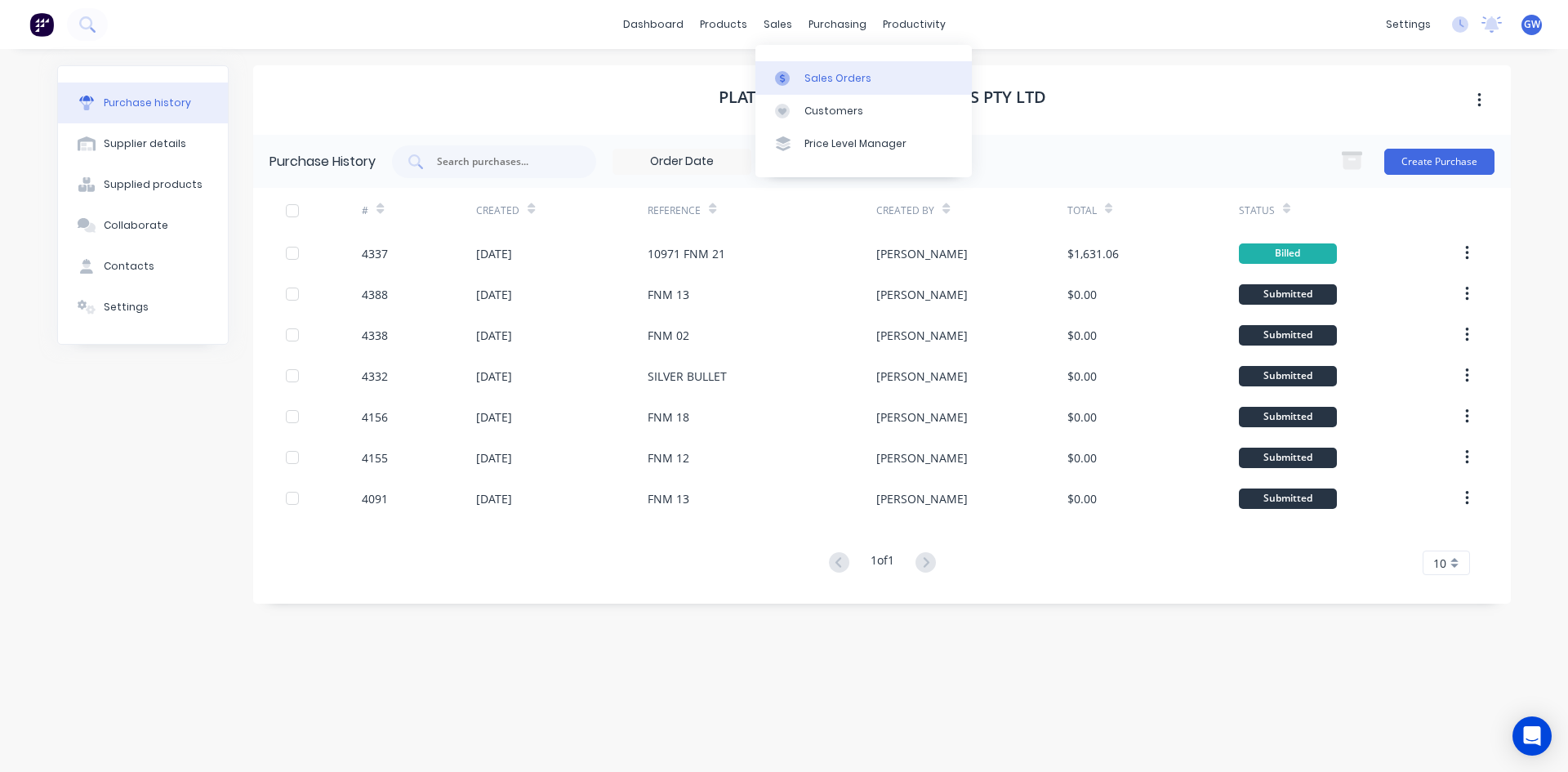
click at [806, 76] on div "Sales Orders" at bounding box center [837, 78] width 67 height 14
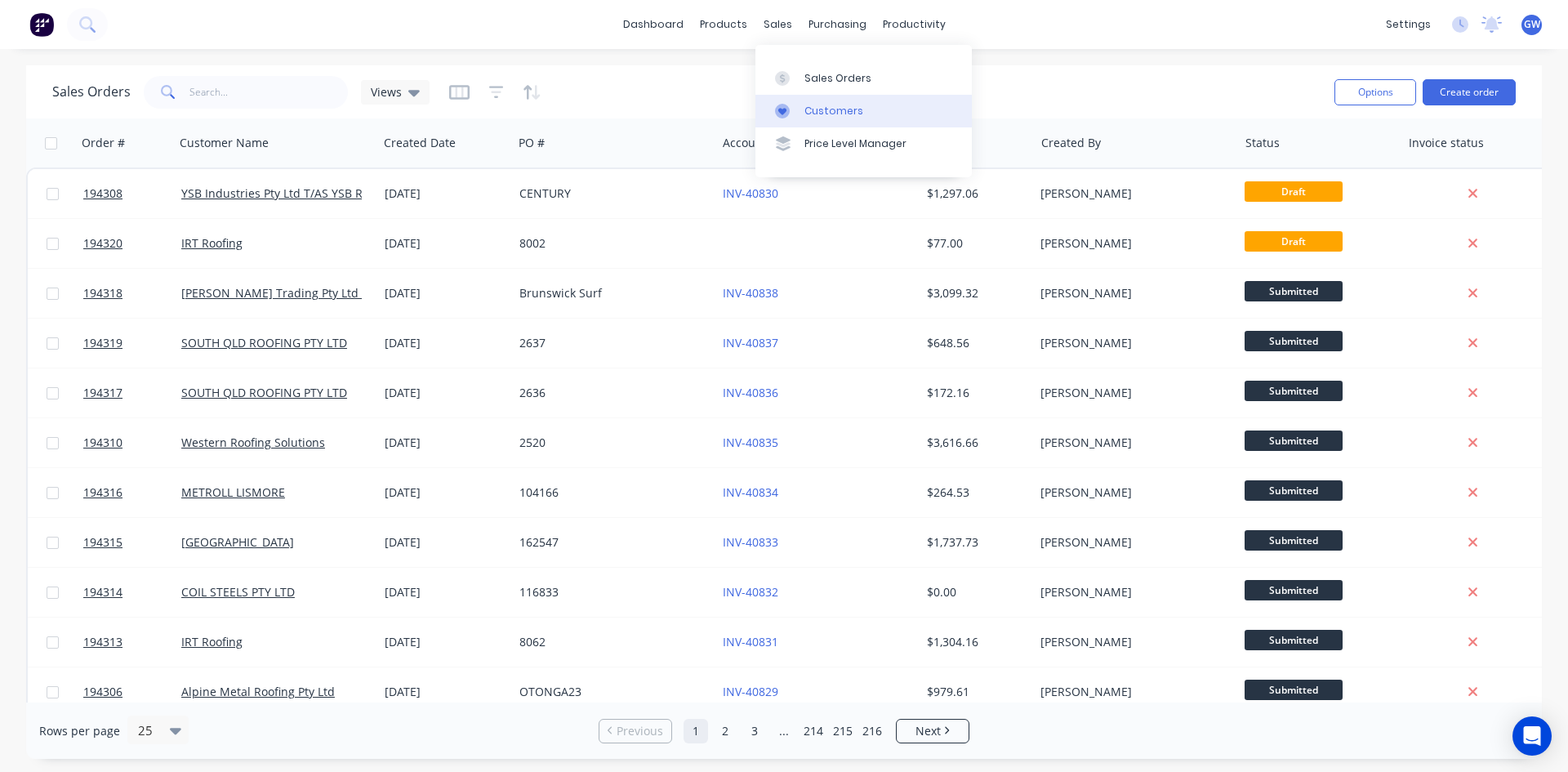
click at [822, 118] on link "Customers" at bounding box center [863, 111] width 216 height 32
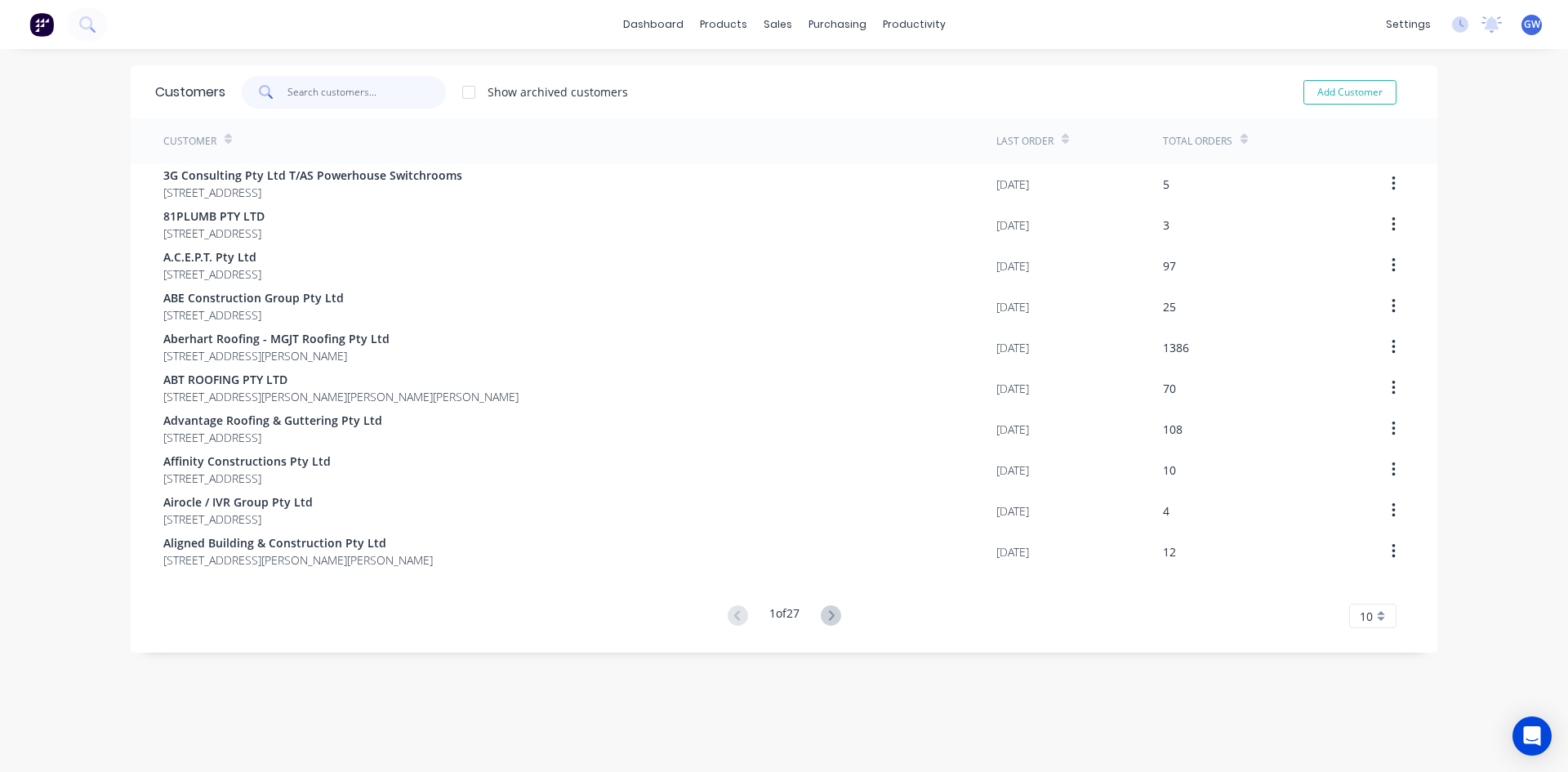
click at [319, 83] on input "text" at bounding box center [366, 92] width 159 height 32
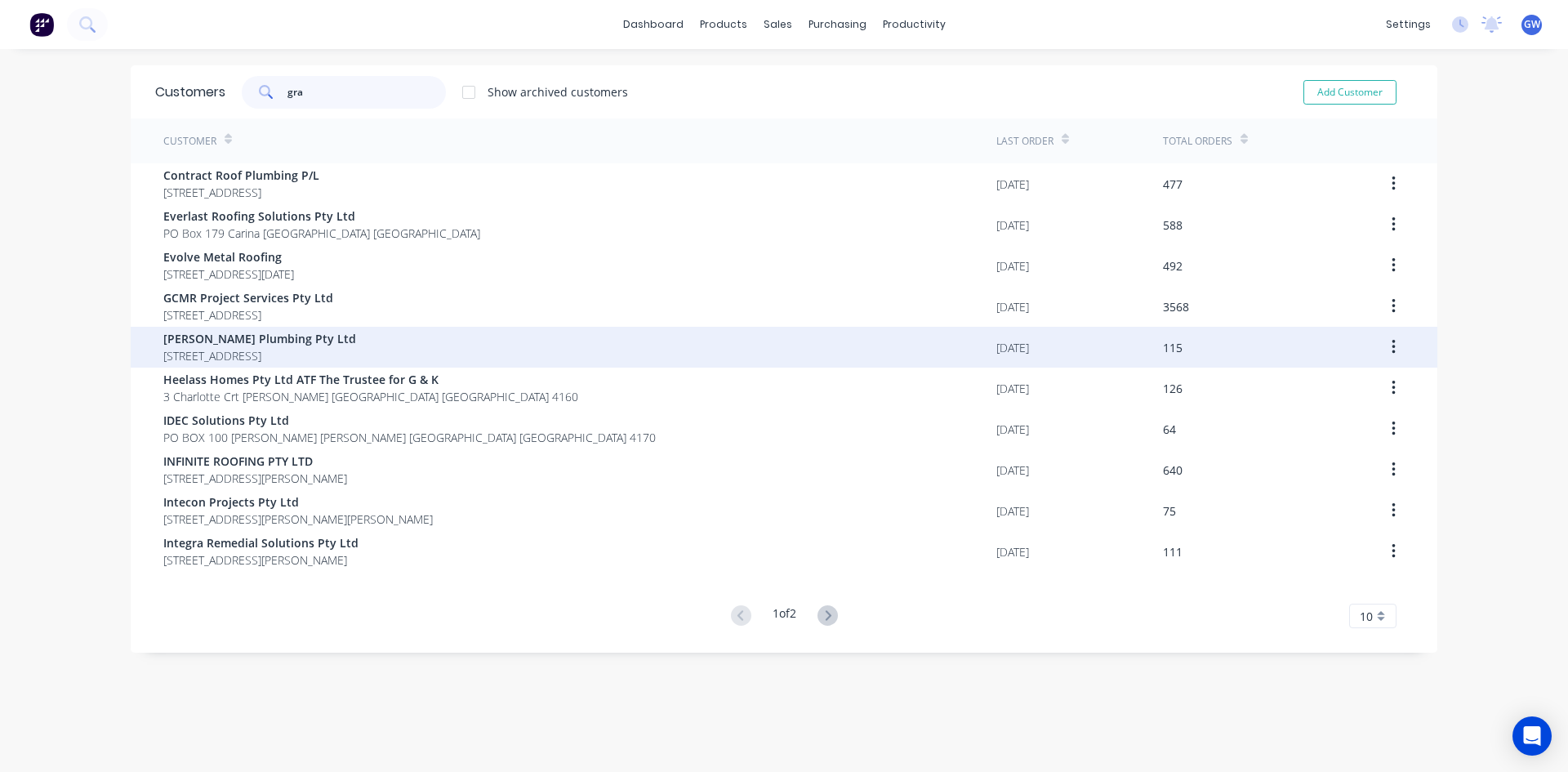
type input "gra"
click at [341, 336] on span "[PERSON_NAME] Plumbing Pty Ltd" at bounding box center [260, 339] width 193 height 17
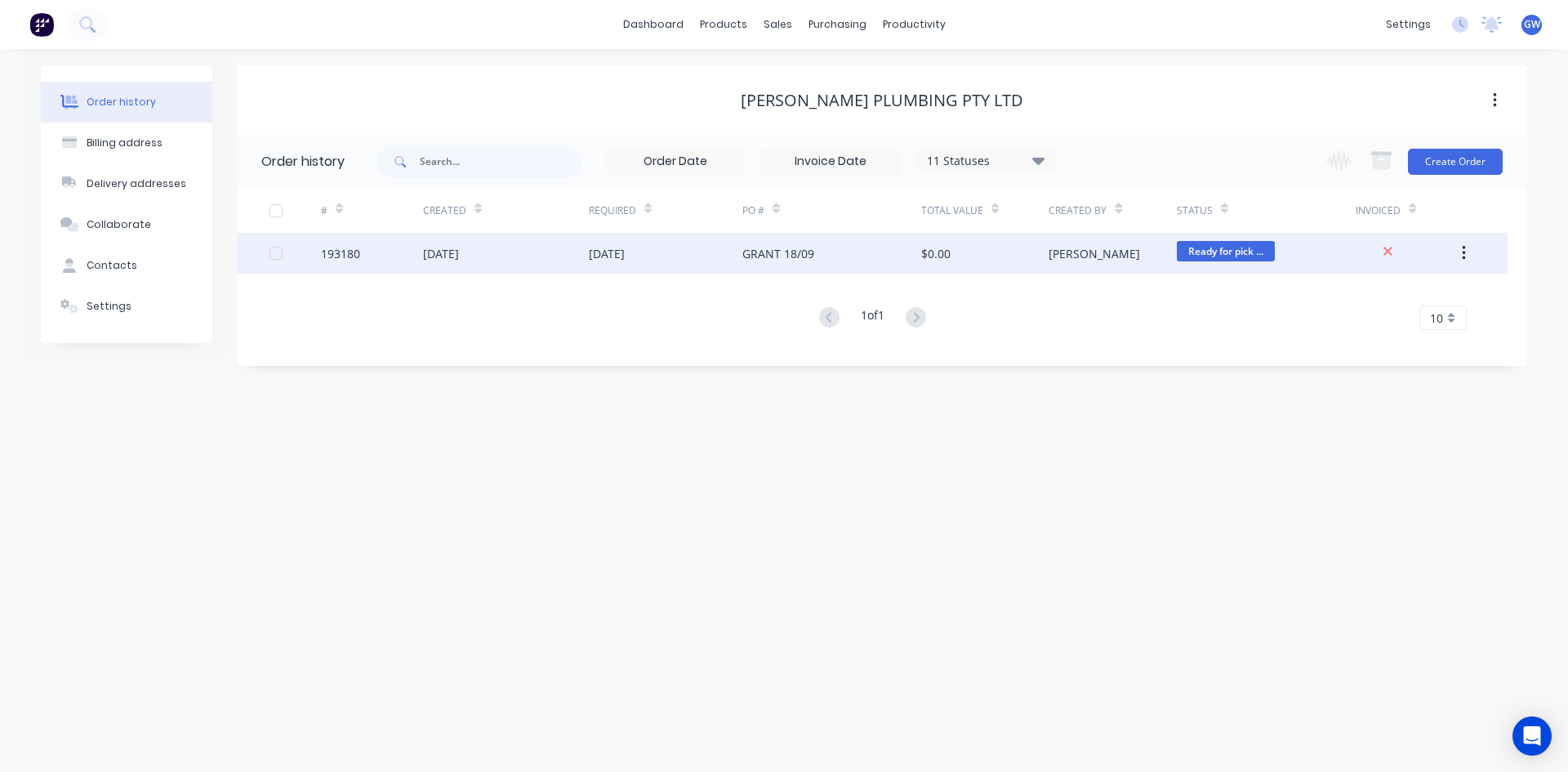
click at [1018, 270] on div "$0.00" at bounding box center [985, 253] width 127 height 41
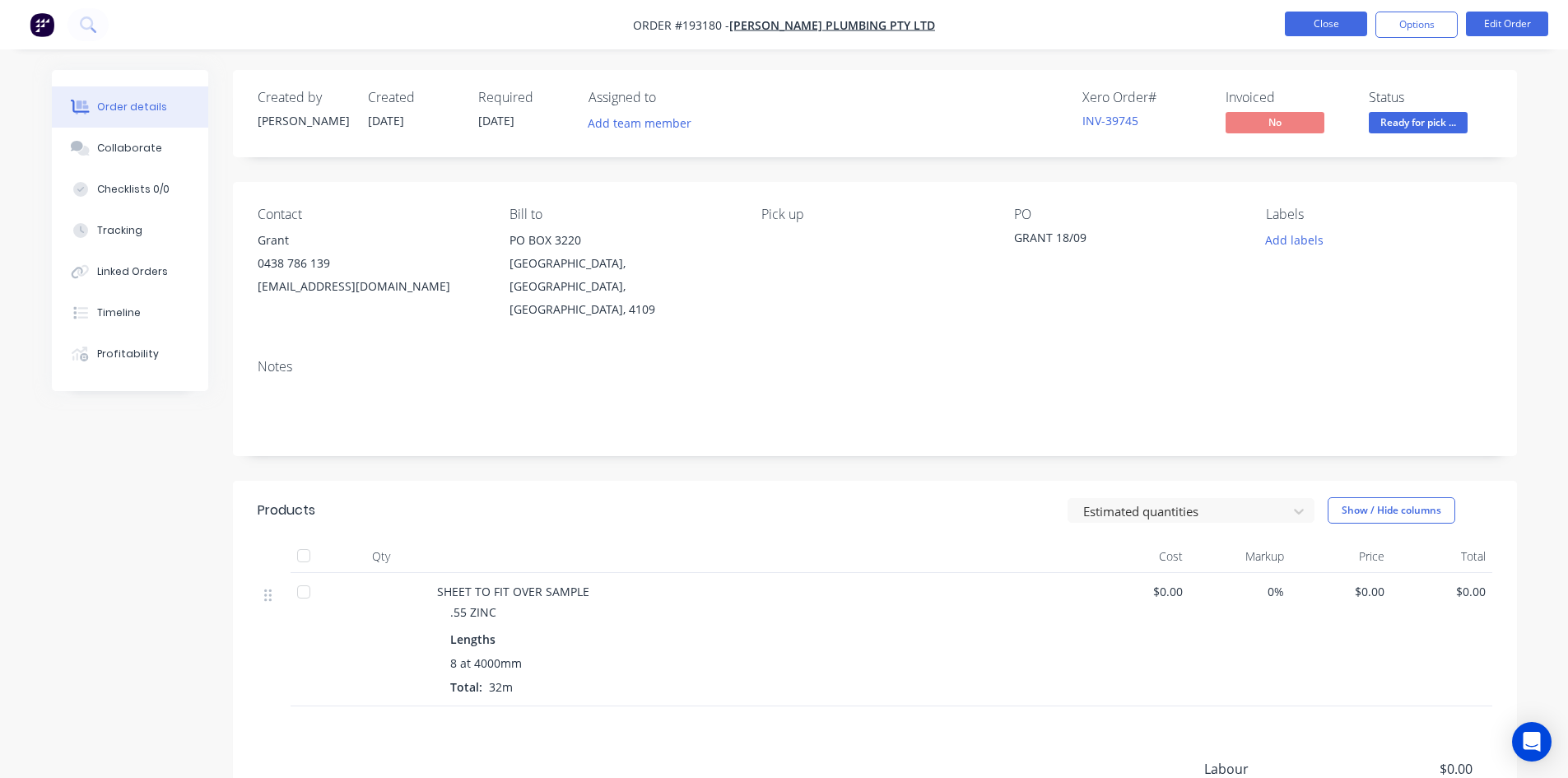
click at [1351, 16] on button "Close" at bounding box center [1326, 24] width 82 height 25
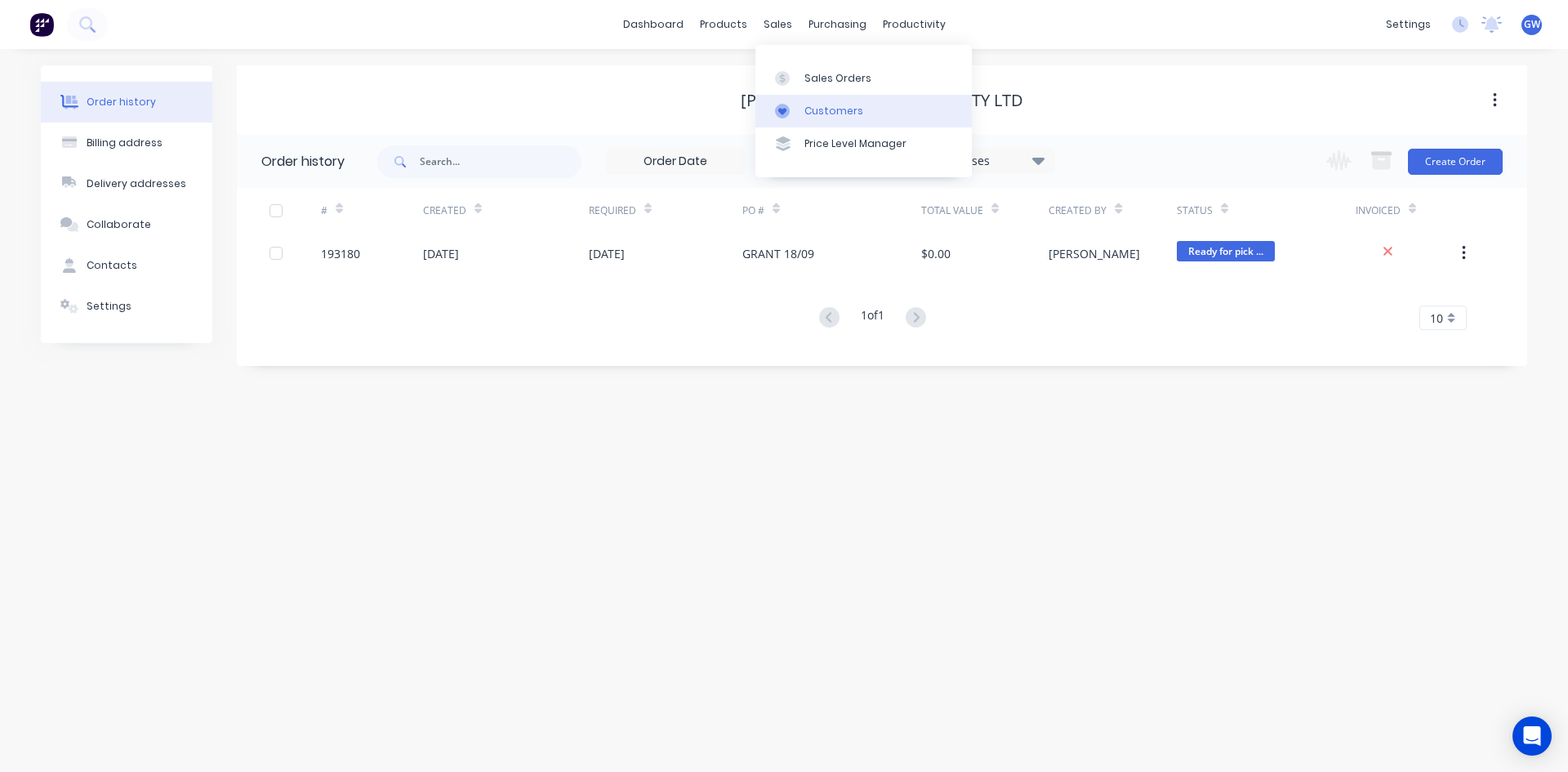
click at [836, 111] on div "Customers" at bounding box center [833, 110] width 59 height 14
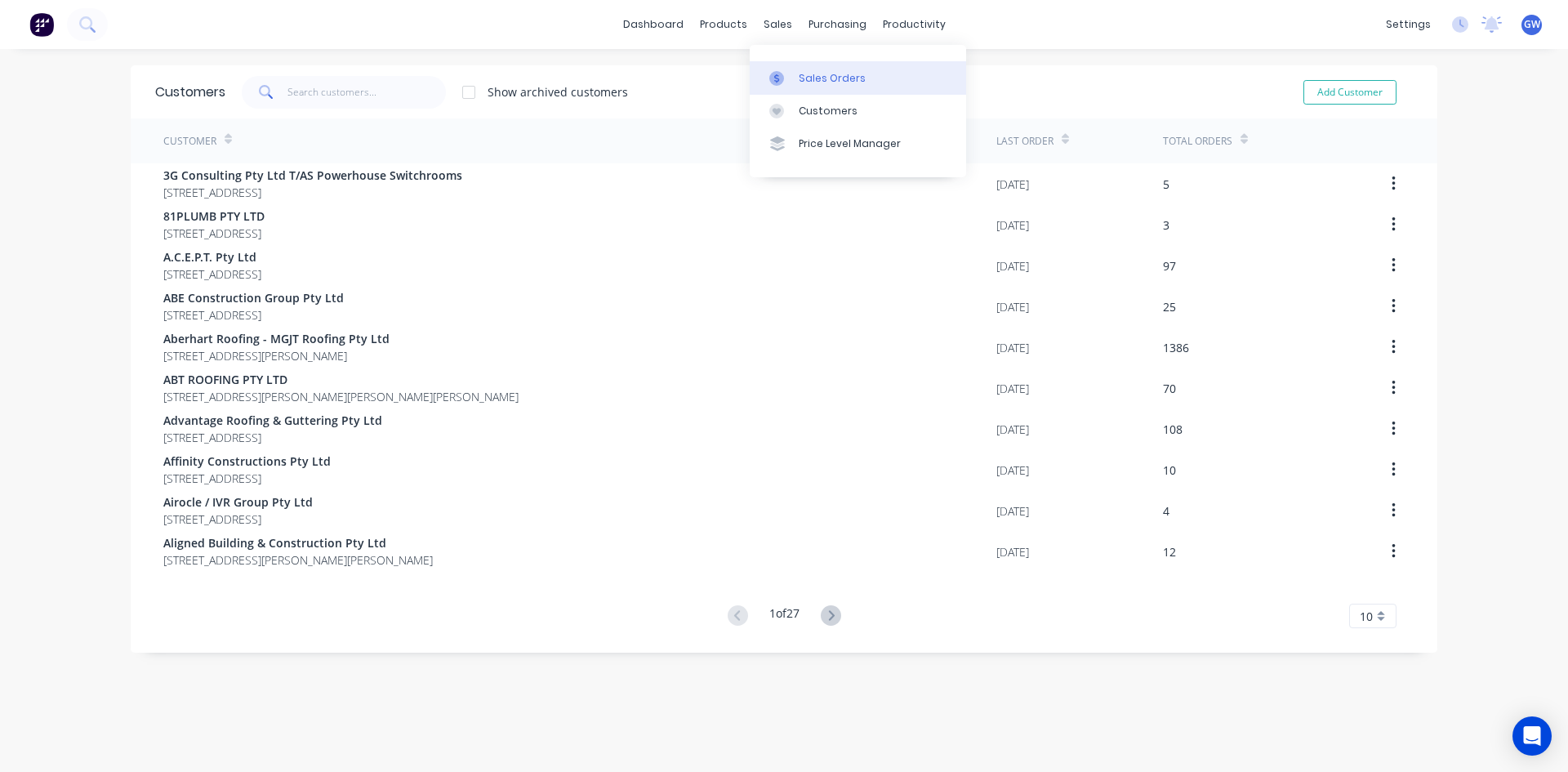
click at [794, 89] on link "Sales Orders" at bounding box center [857, 77] width 216 height 32
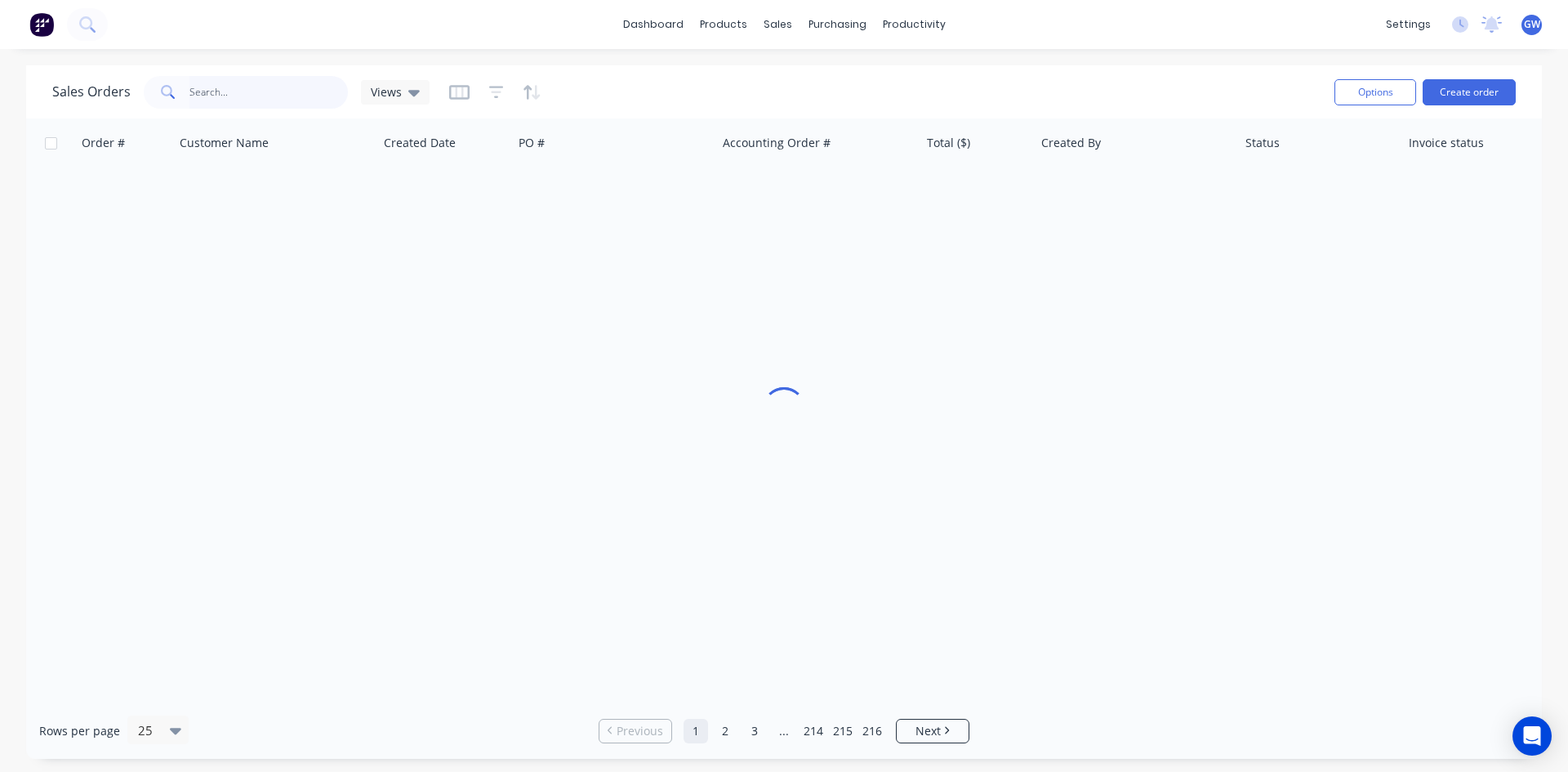
click at [289, 101] on input "text" at bounding box center [268, 92] width 159 height 32
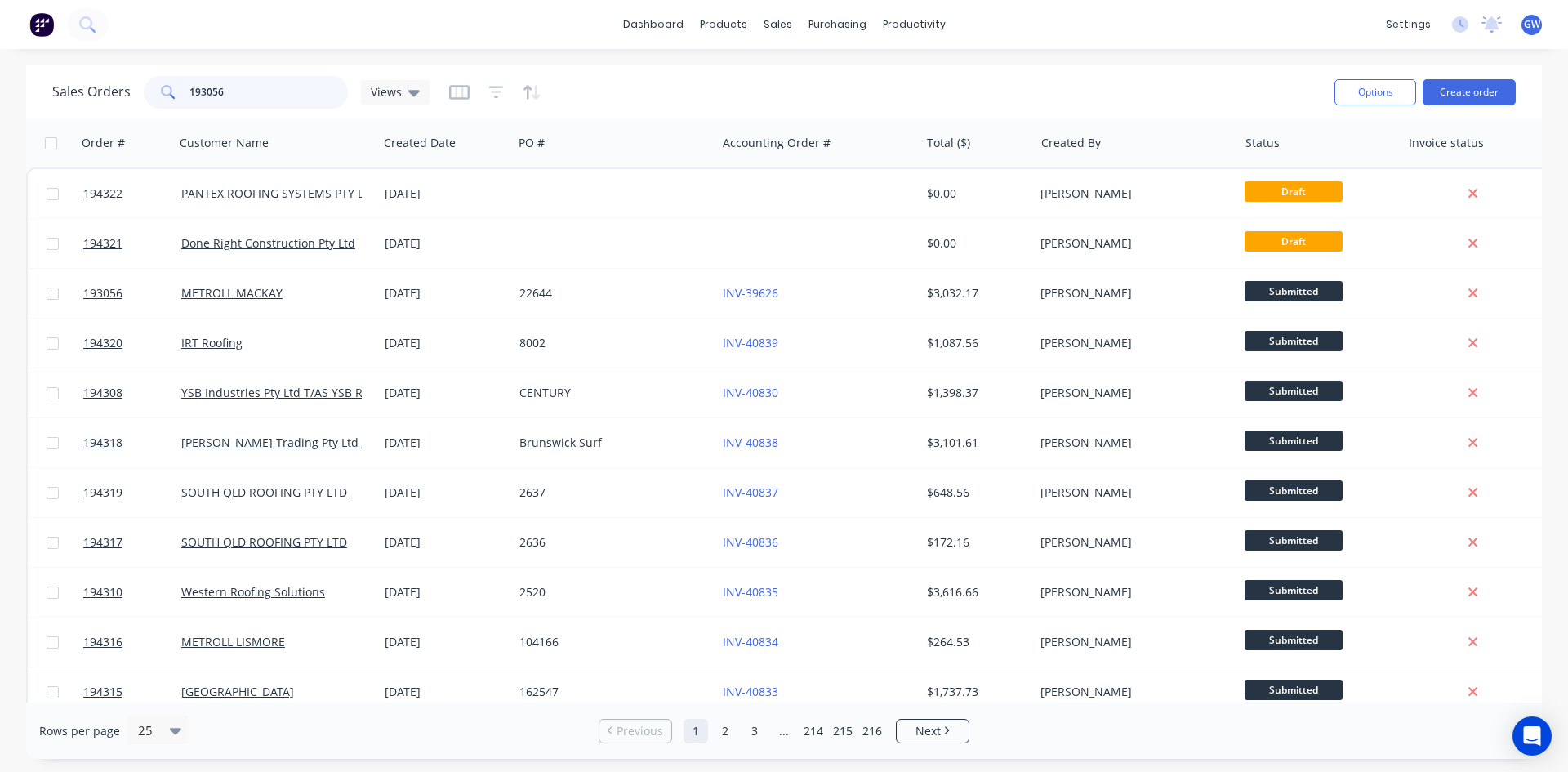
type input "193056"
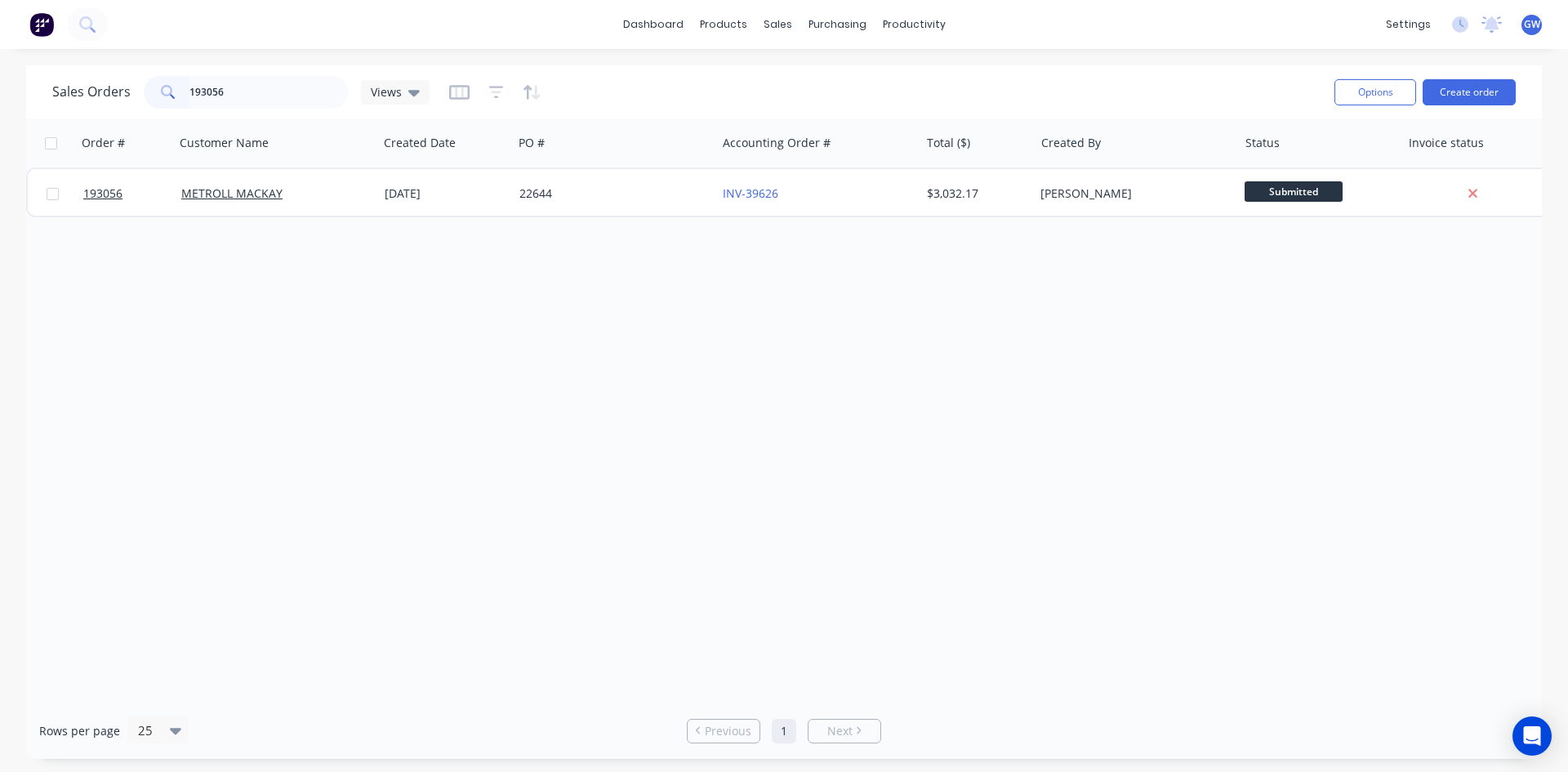
click at [1001, 196] on div "$3,032.17" at bounding box center [974, 193] width 95 height 16
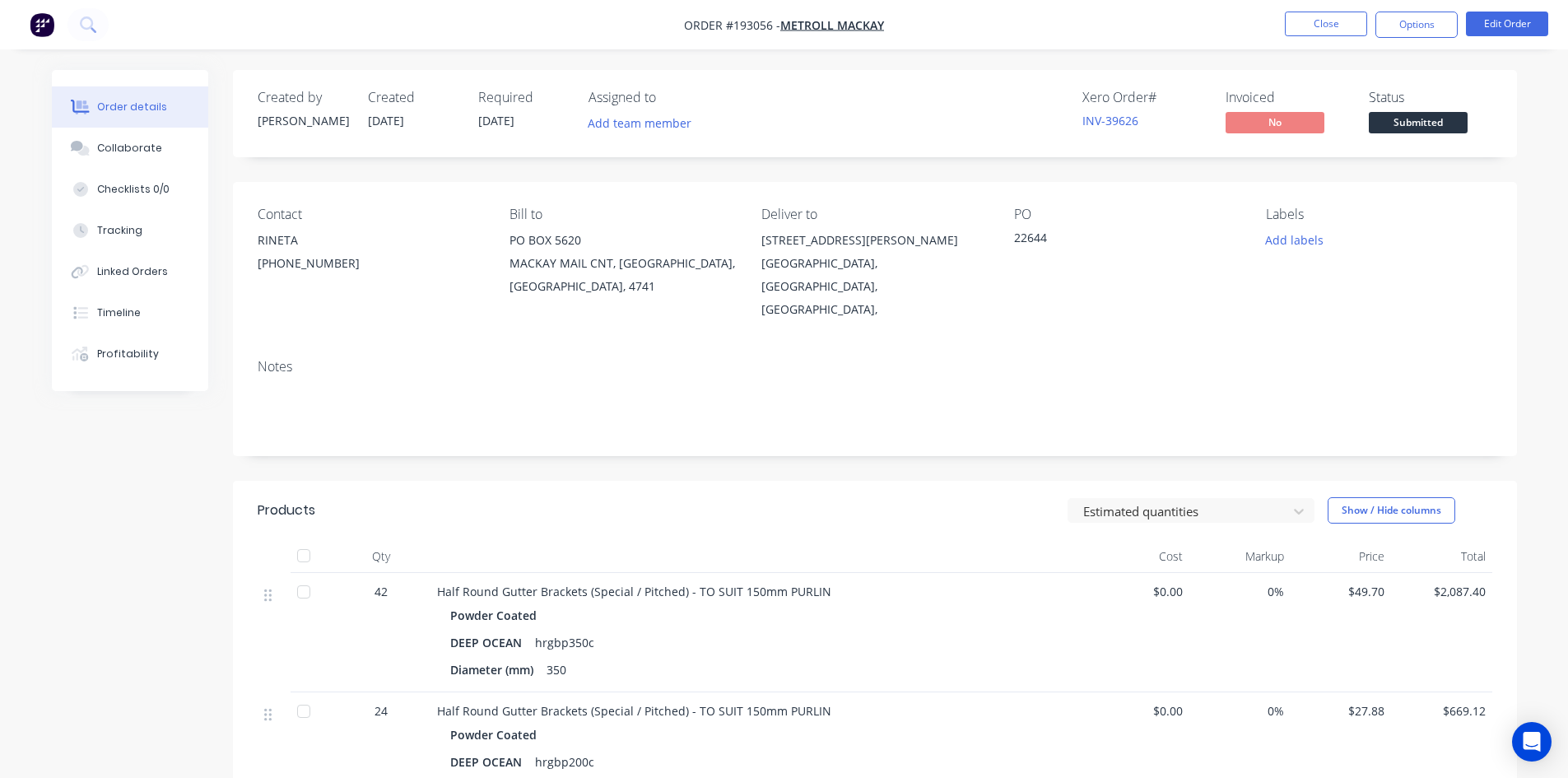
click at [1429, 10] on nav "Order #193056 - METROLL MACKAY Close Options Edit Order" at bounding box center [784, 24] width 1568 height 49
click at [1422, 27] on button "Options" at bounding box center [1416, 24] width 82 height 26
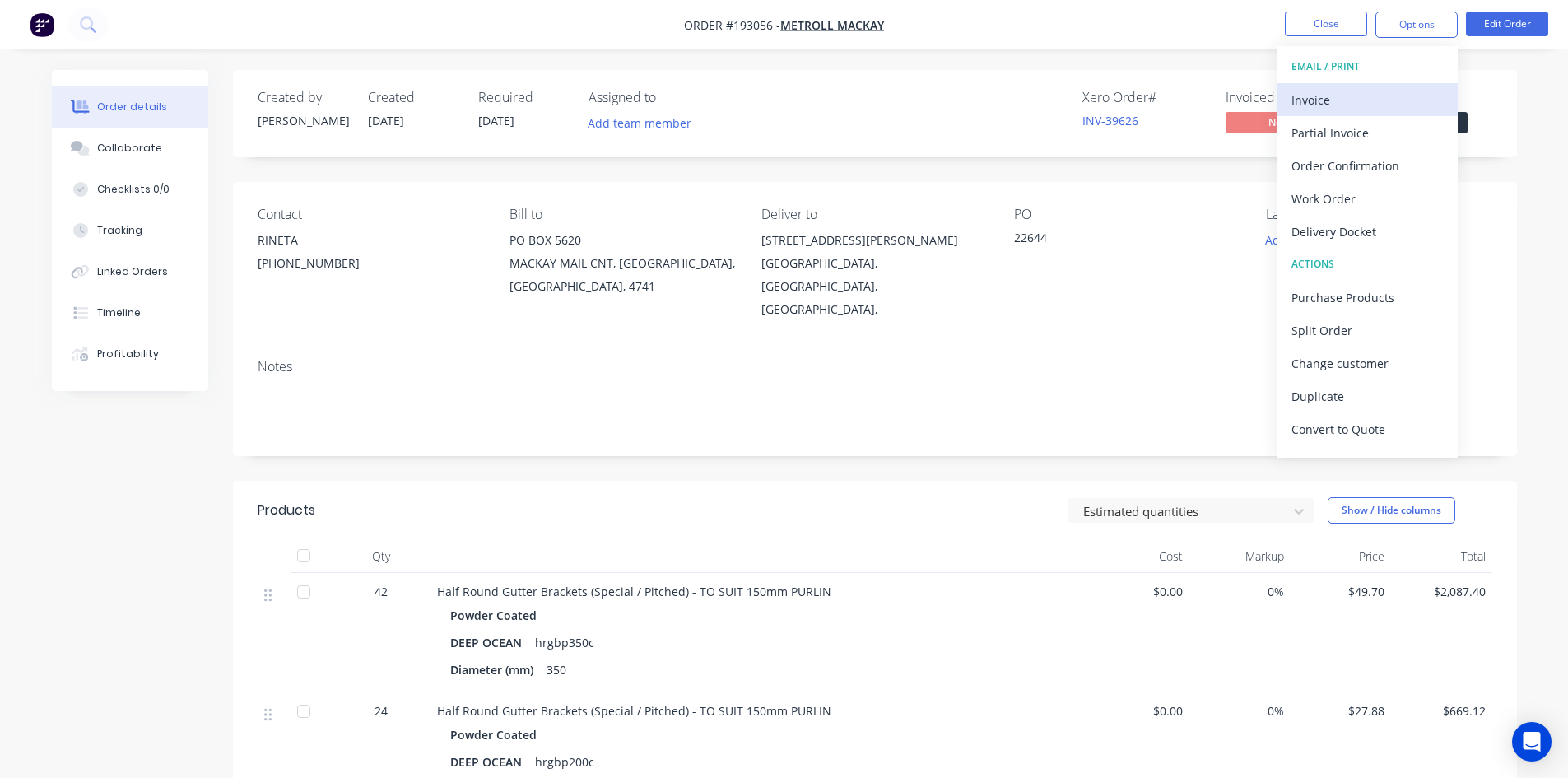
click at [1358, 91] on div "Invoice" at bounding box center [1368, 100] width 152 height 24
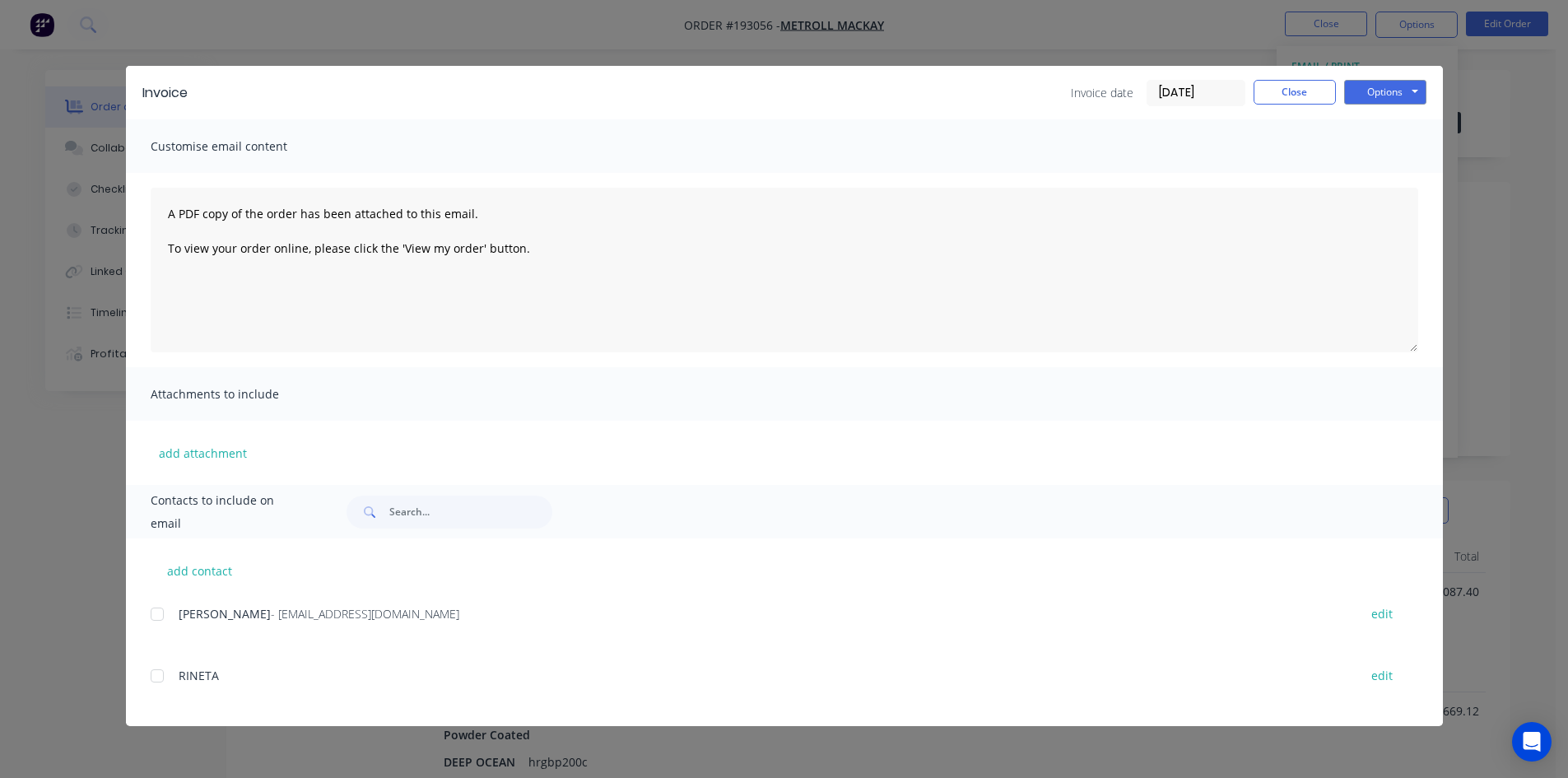
click at [159, 613] on div at bounding box center [157, 614] width 33 height 33
click at [1371, 98] on button "Options" at bounding box center [1385, 92] width 82 height 25
click at [1351, 166] on button "Email" at bounding box center [1396, 176] width 105 height 27
click at [1284, 101] on button "Close" at bounding box center [1295, 92] width 82 height 25
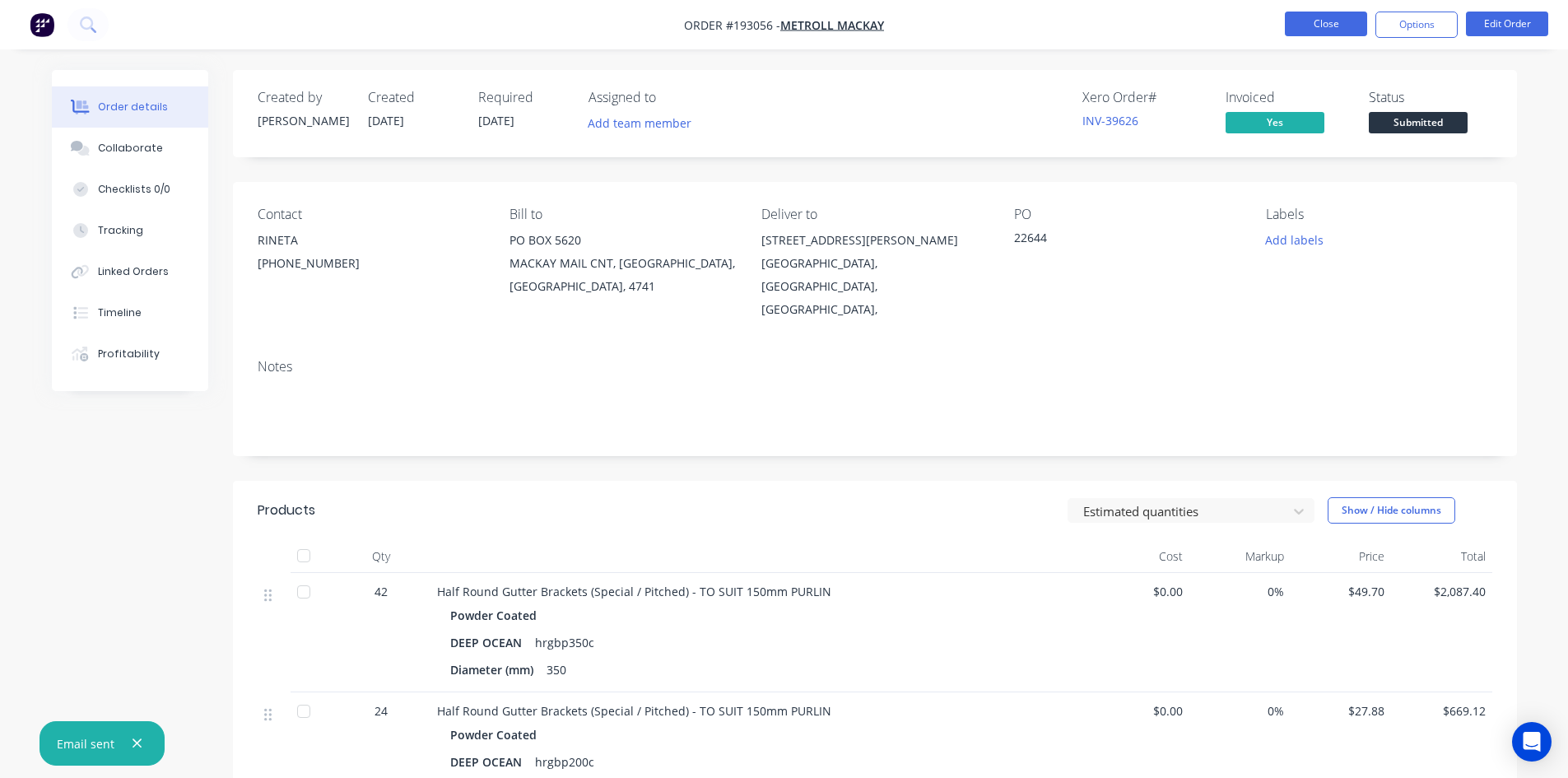
drag, startPoint x: 1338, startPoint y: 28, endPoint x: 1325, endPoint y: 24, distance: 13.6
click at [1325, 24] on button "Close" at bounding box center [1326, 24] width 82 height 25
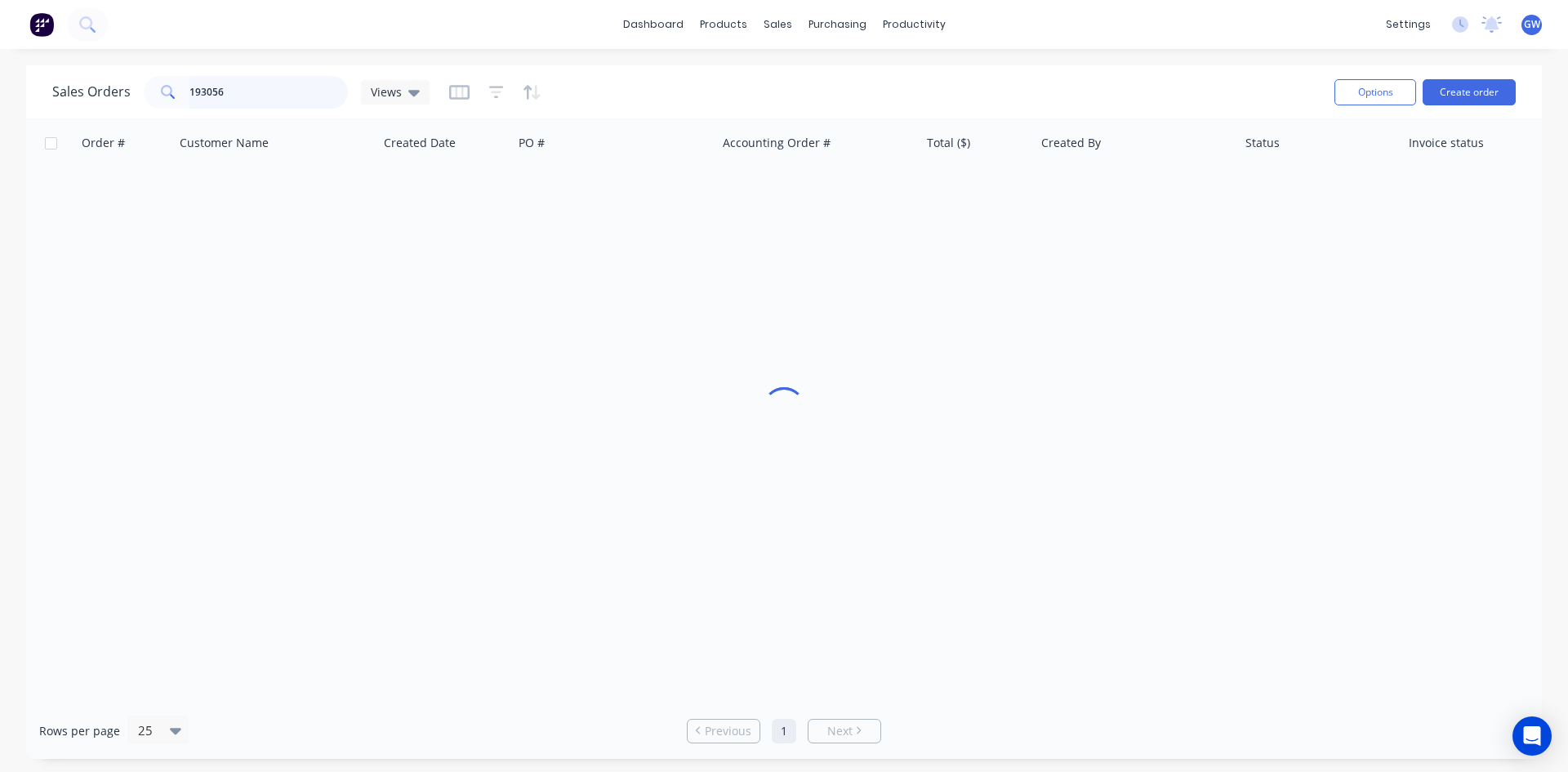
click at [237, 80] on input "193056" at bounding box center [268, 92] width 159 height 32
type input "193683"
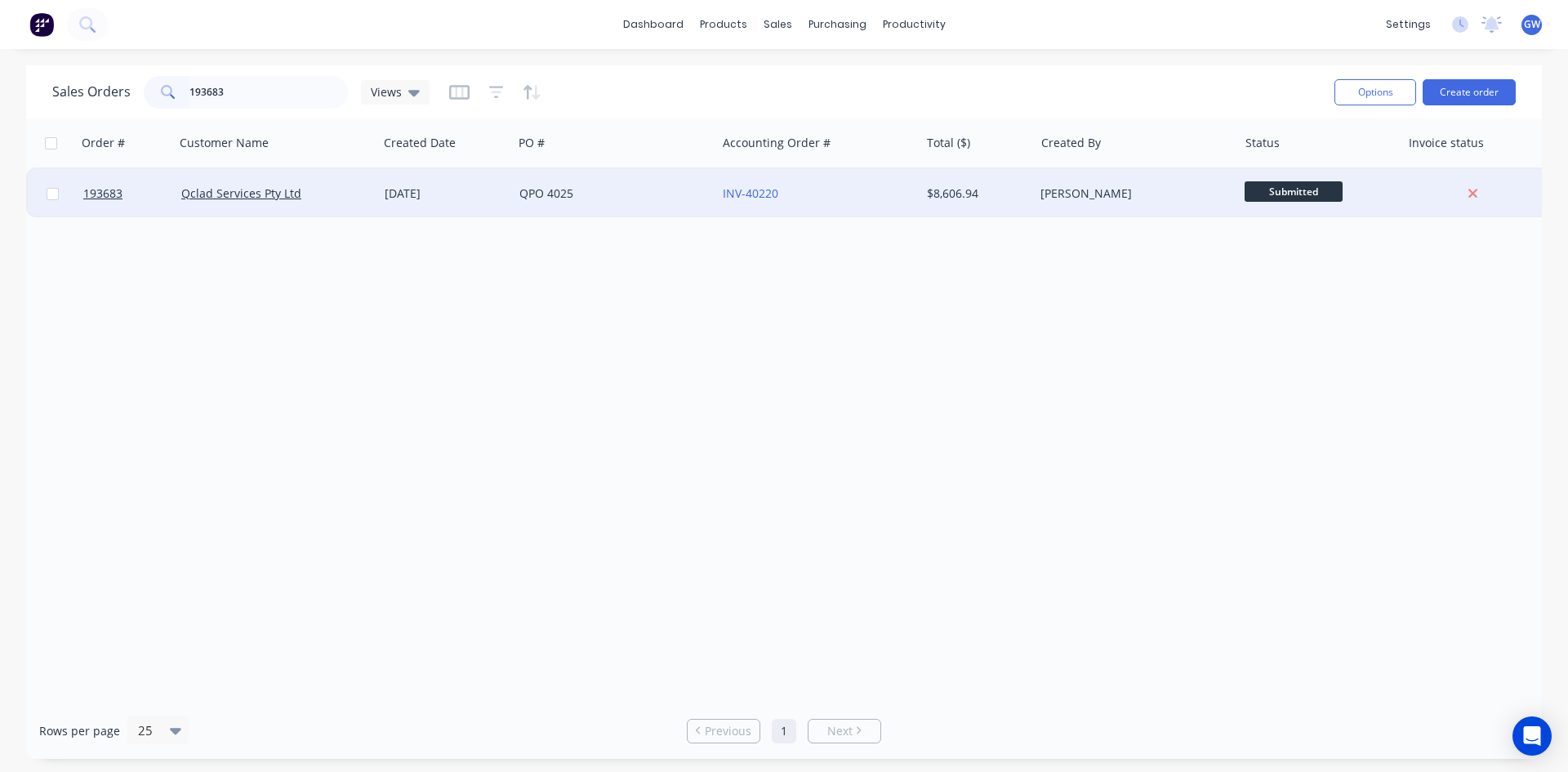
click at [900, 202] on div "INV-40220" at bounding box center [818, 193] width 204 height 49
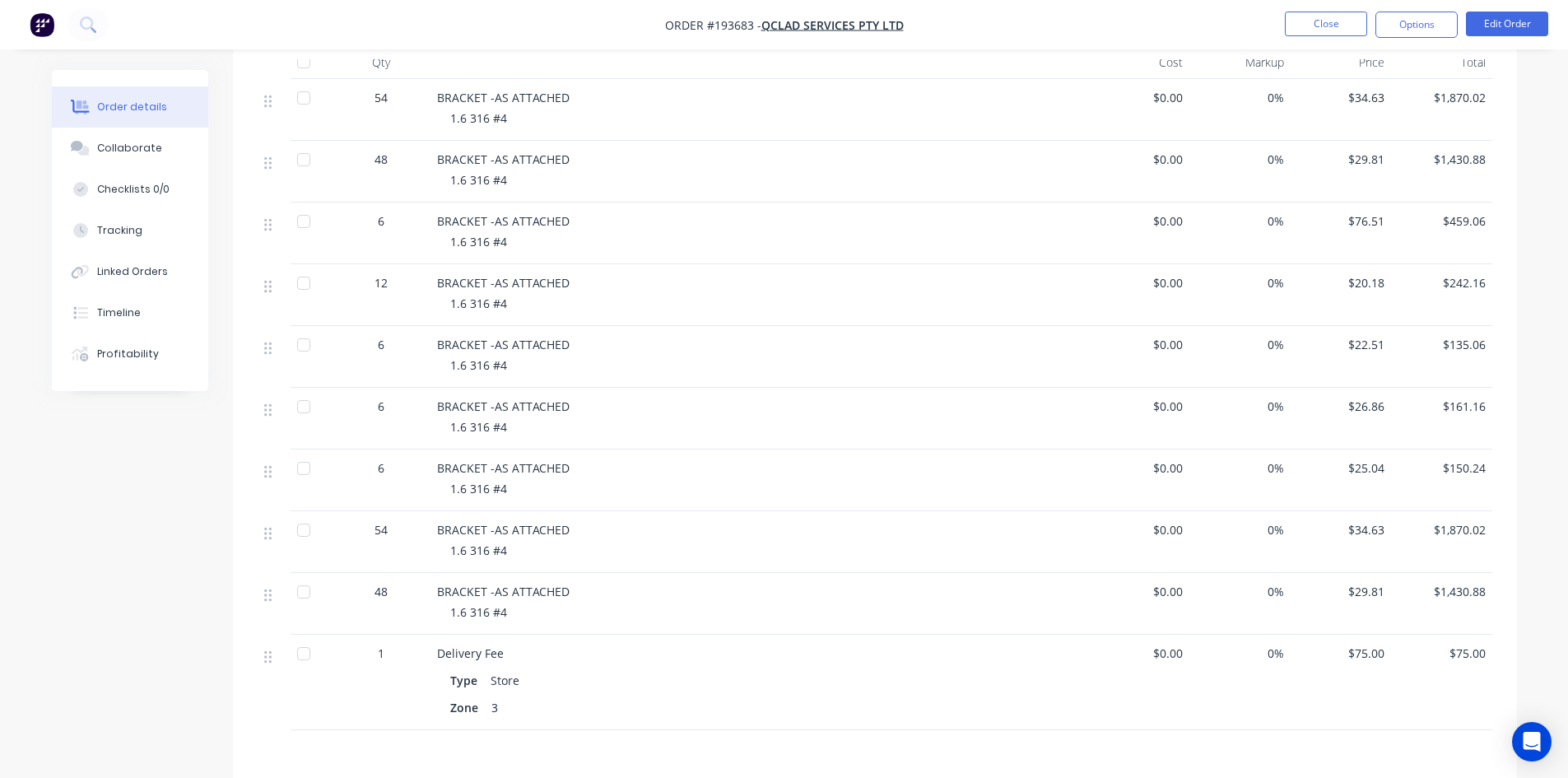
scroll to position [717, 0]
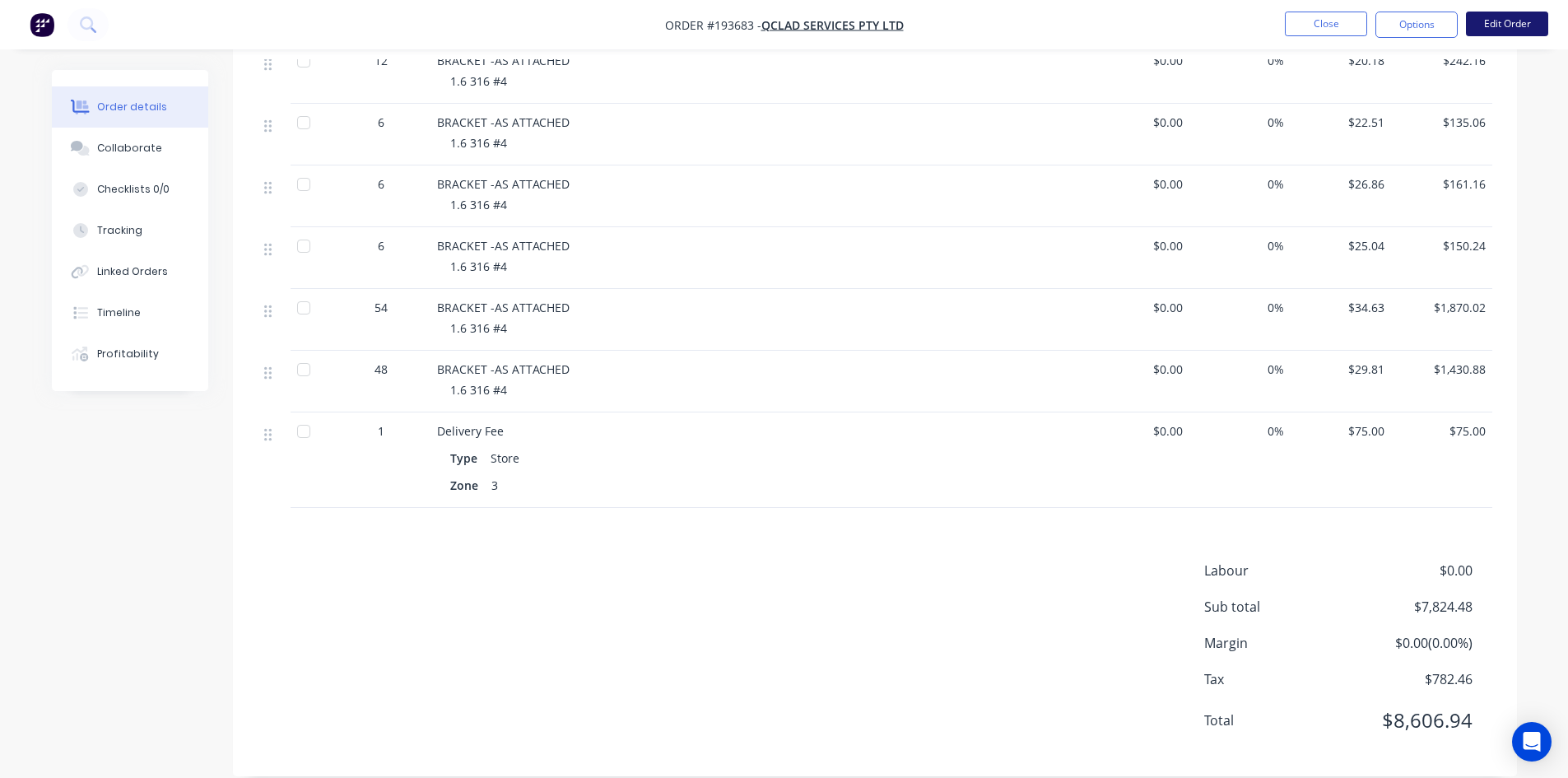
click at [1501, 26] on button "Edit Order" at bounding box center [1507, 24] width 82 height 25
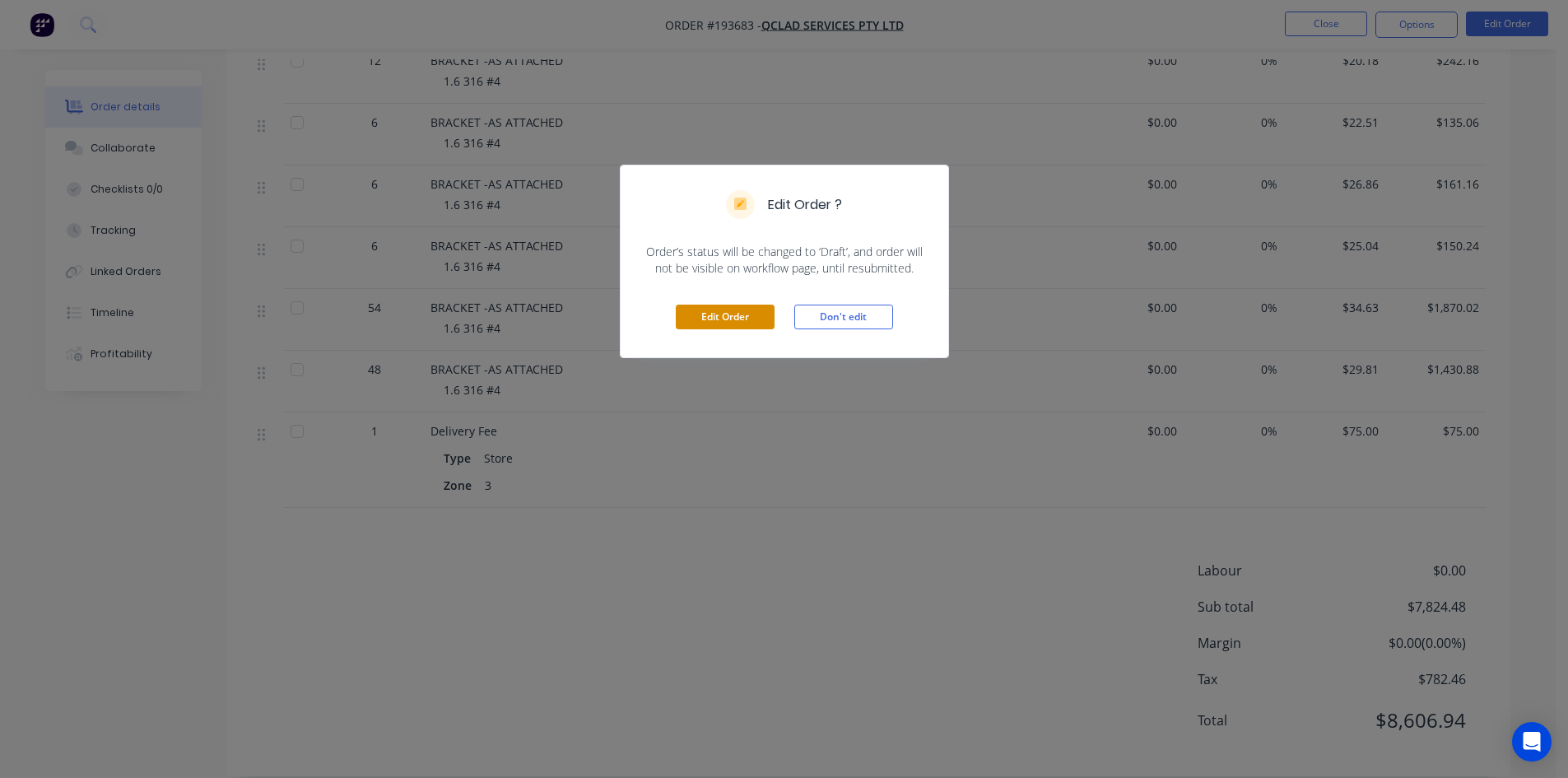
click at [717, 310] on button "Edit Order" at bounding box center [725, 318] width 99 height 25
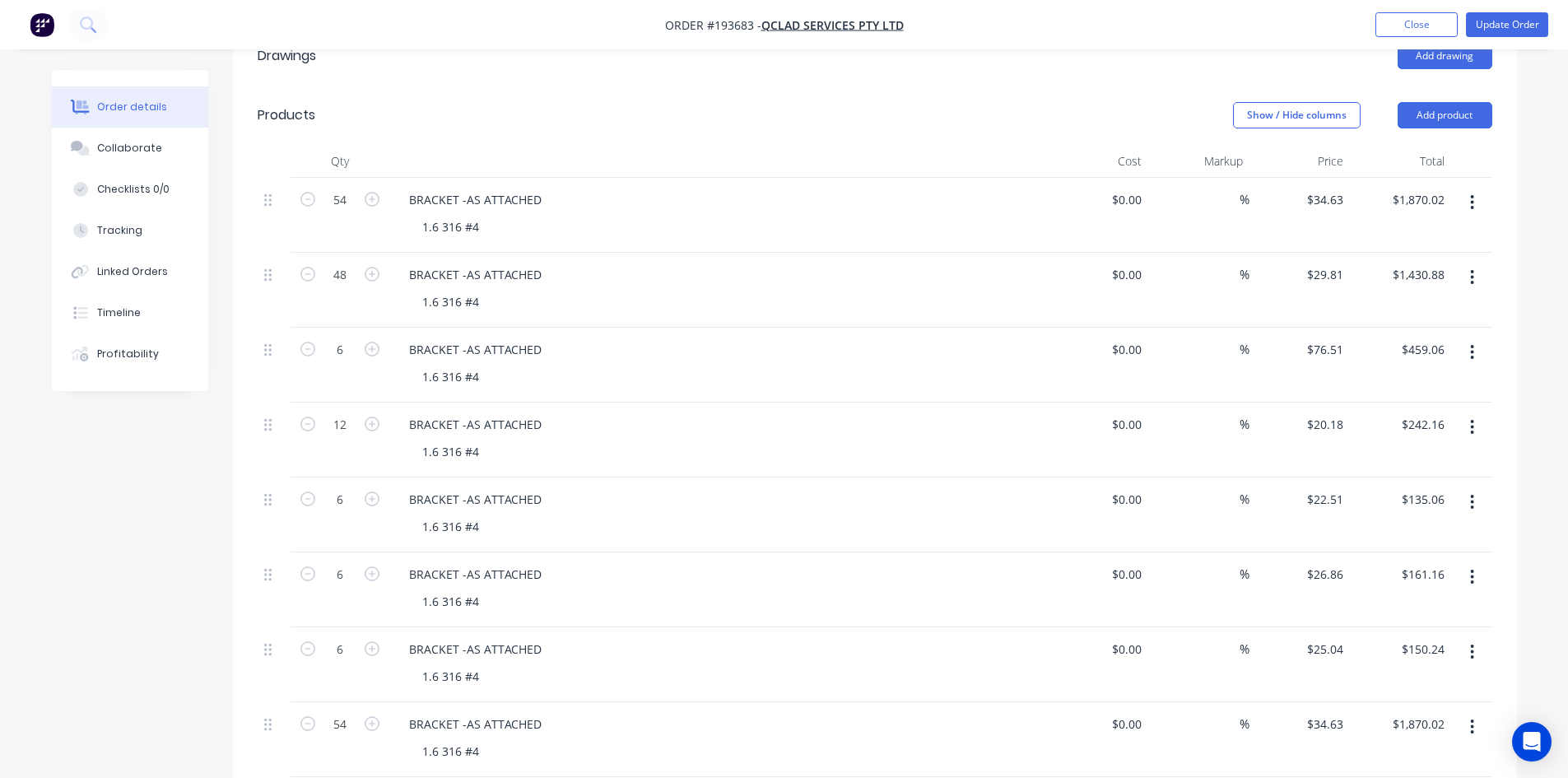
scroll to position [494, 0]
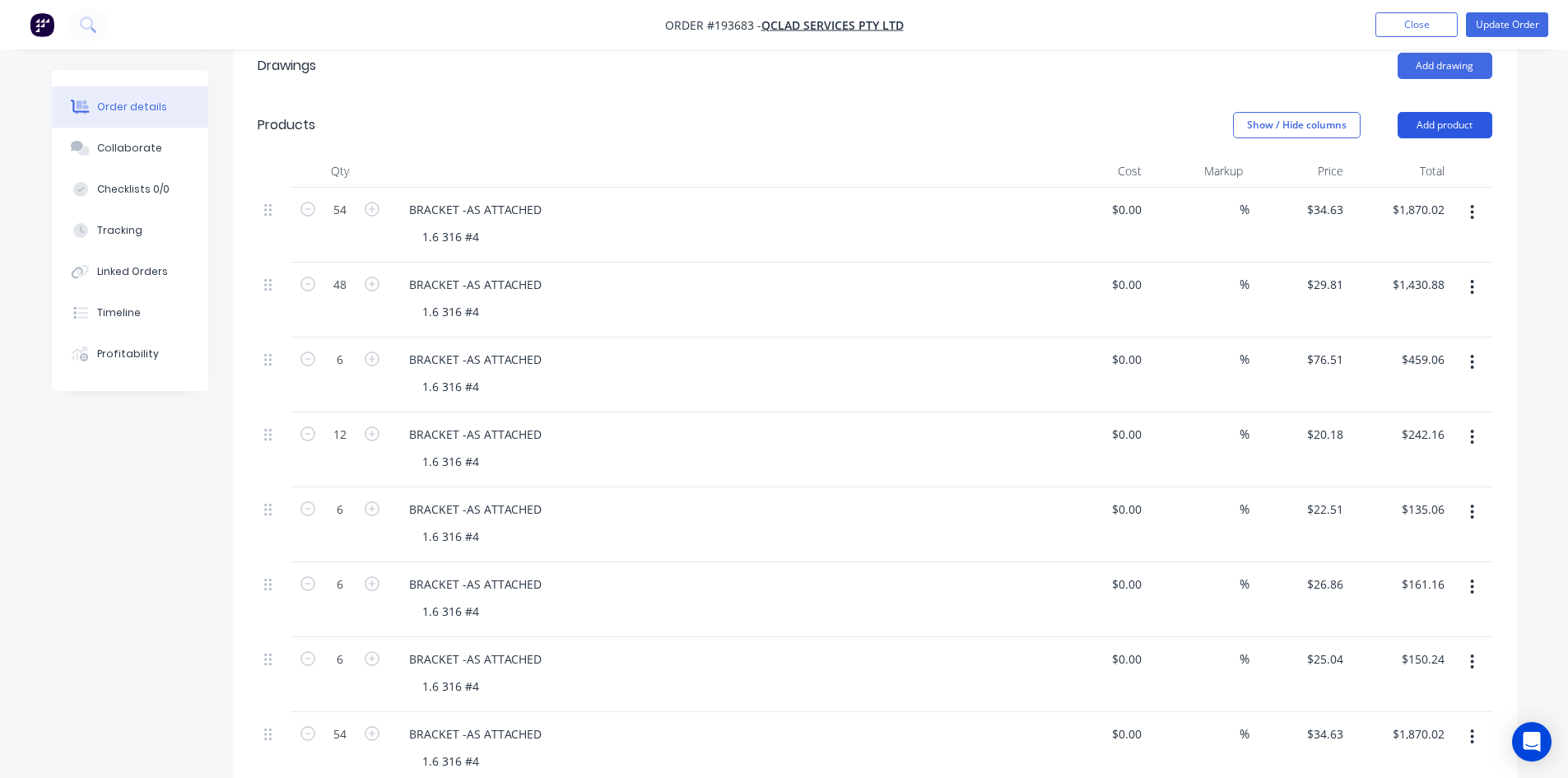
click at [1433, 112] on button "Add product" at bounding box center [1444, 125] width 95 height 26
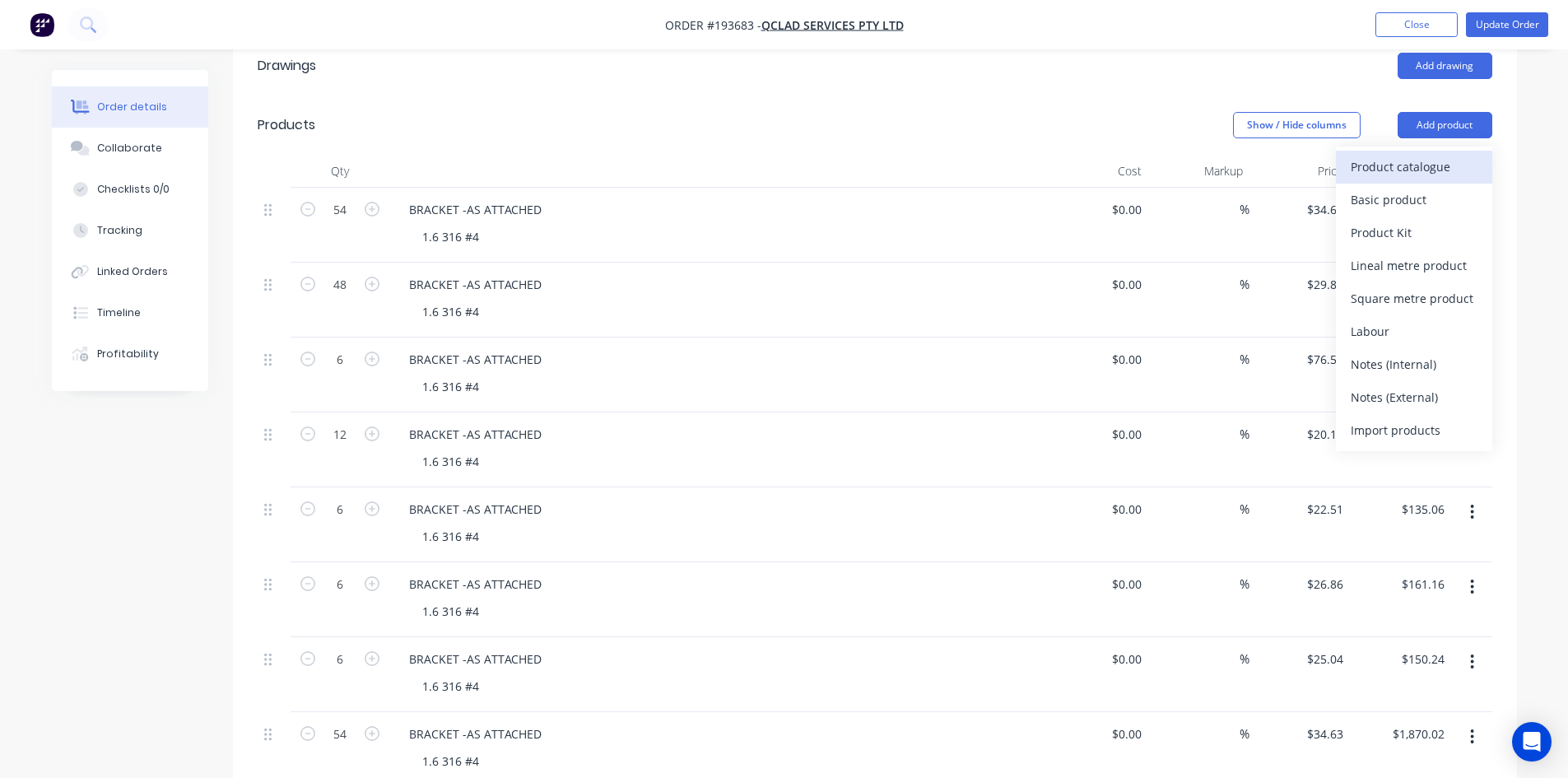
click at [1448, 154] on div "Product catalogue" at bounding box center [1414, 166] width 127 height 24
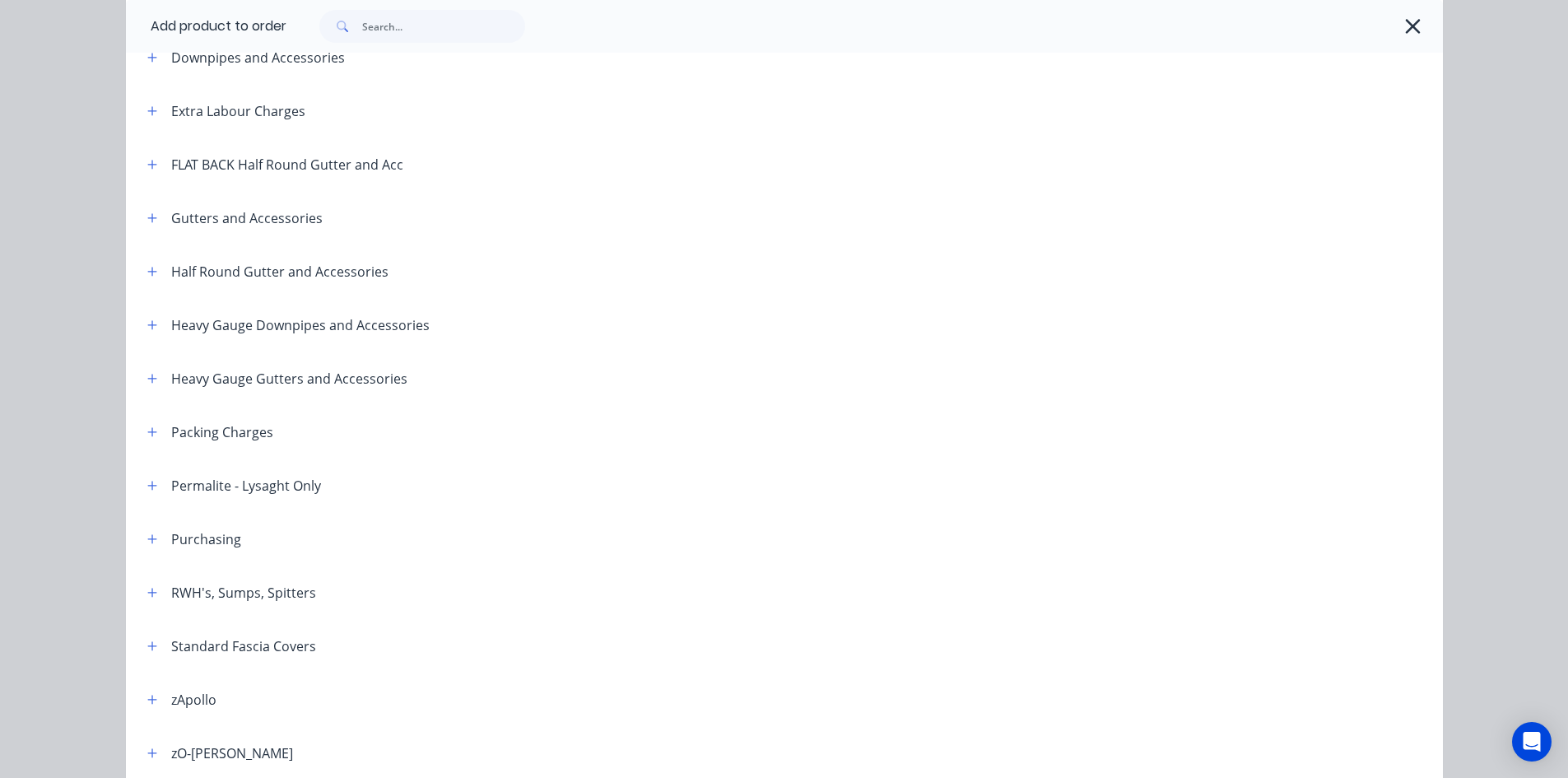
scroll to position [247, 0]
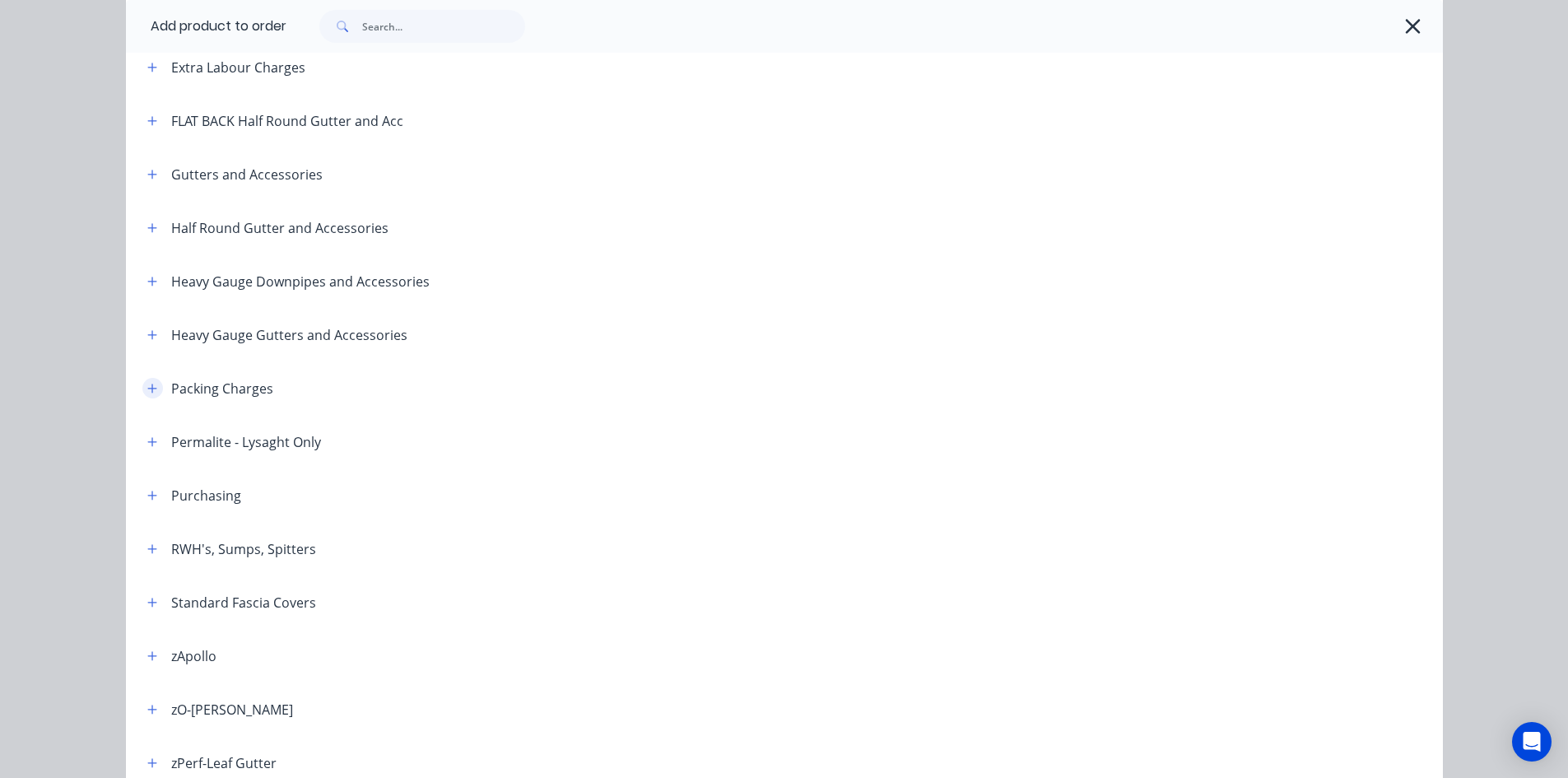
click at [142, 398] on button "button" at bounding box center [152, 388] width 20 height 20
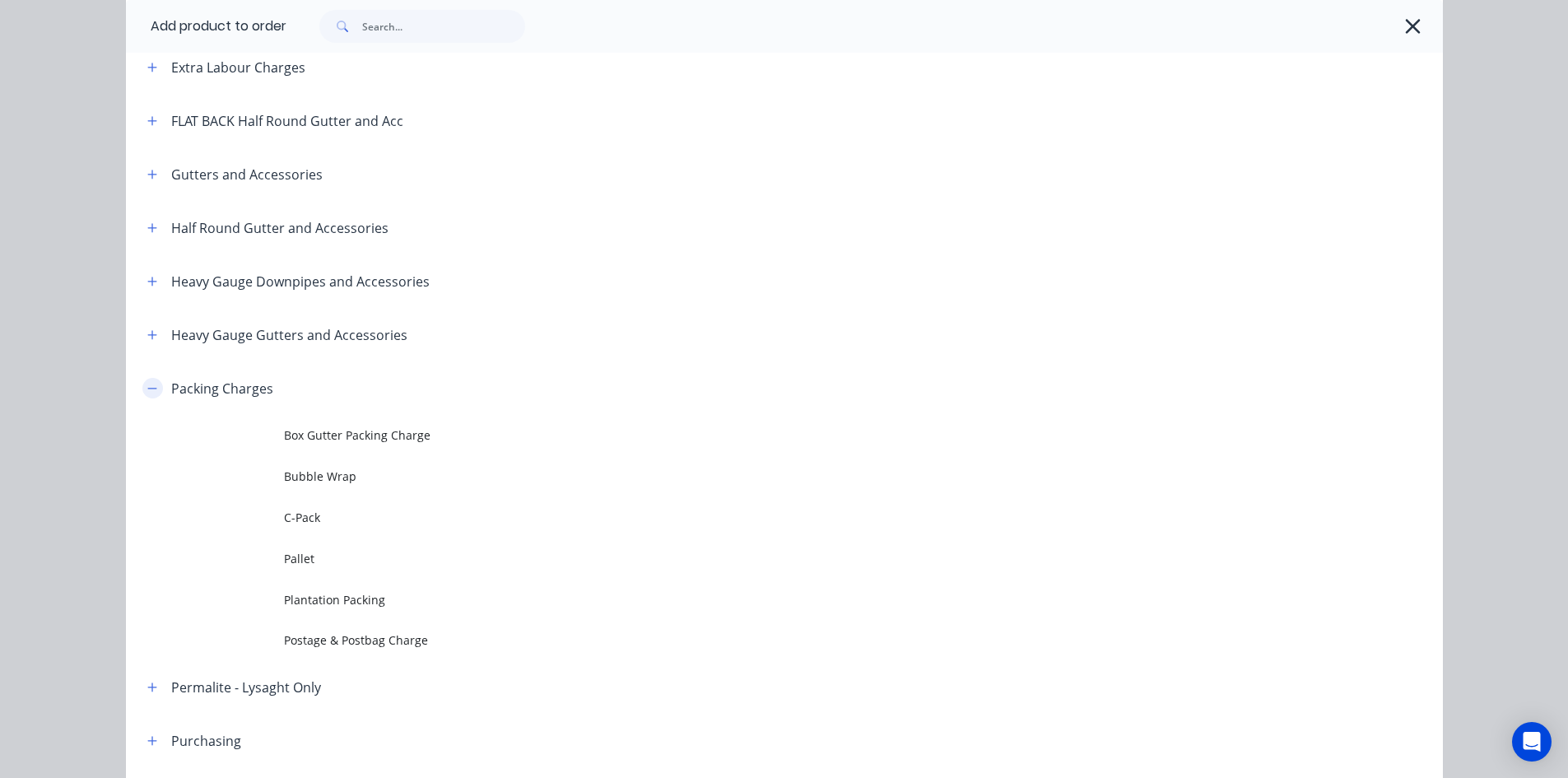
click at [148, 387] on icon "button" at bounding box center [152, 389] width 10 height 12
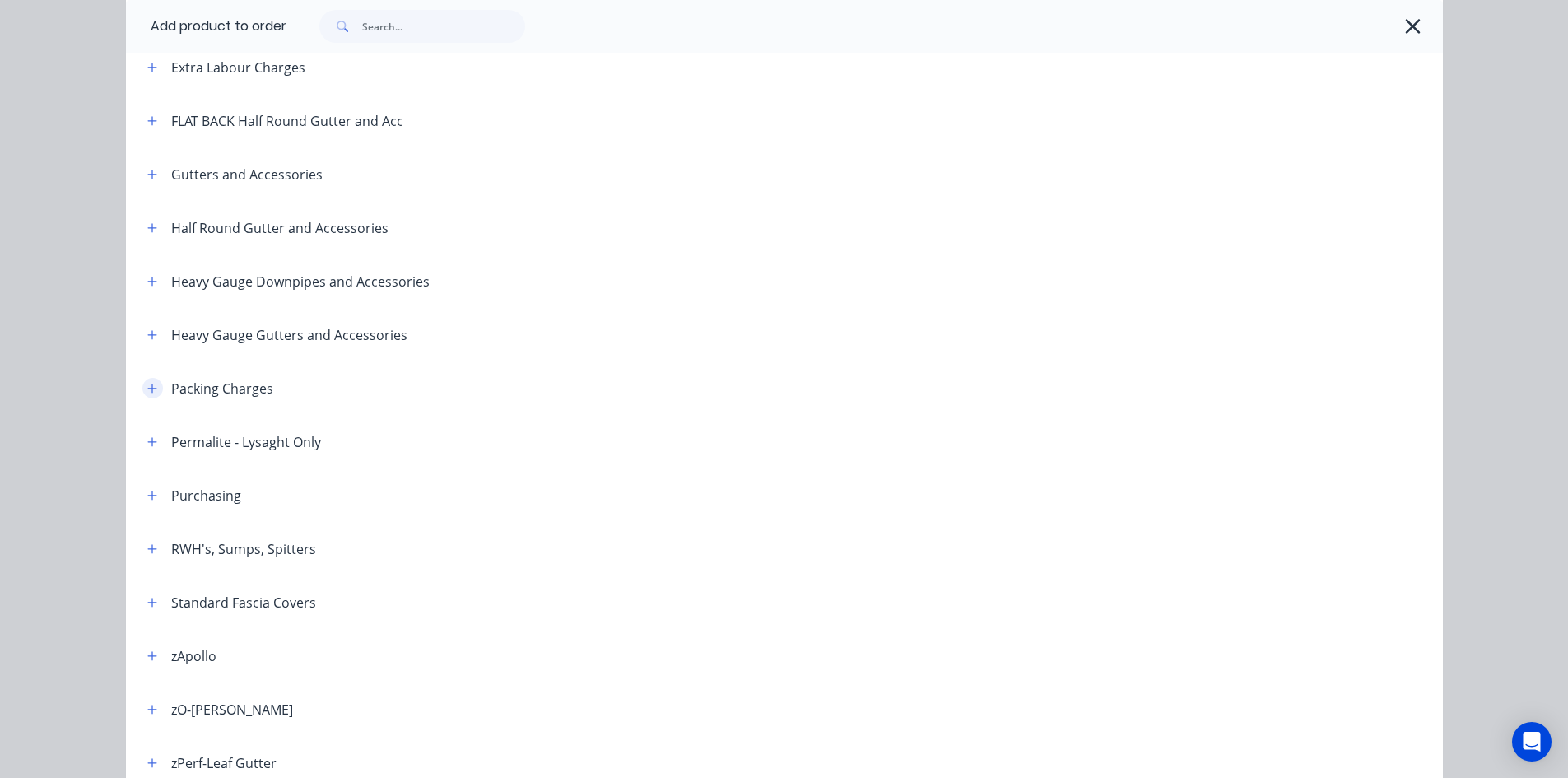
click at [148, 387] on icon "button" at bounding box center [152, 389] width 10 height 12
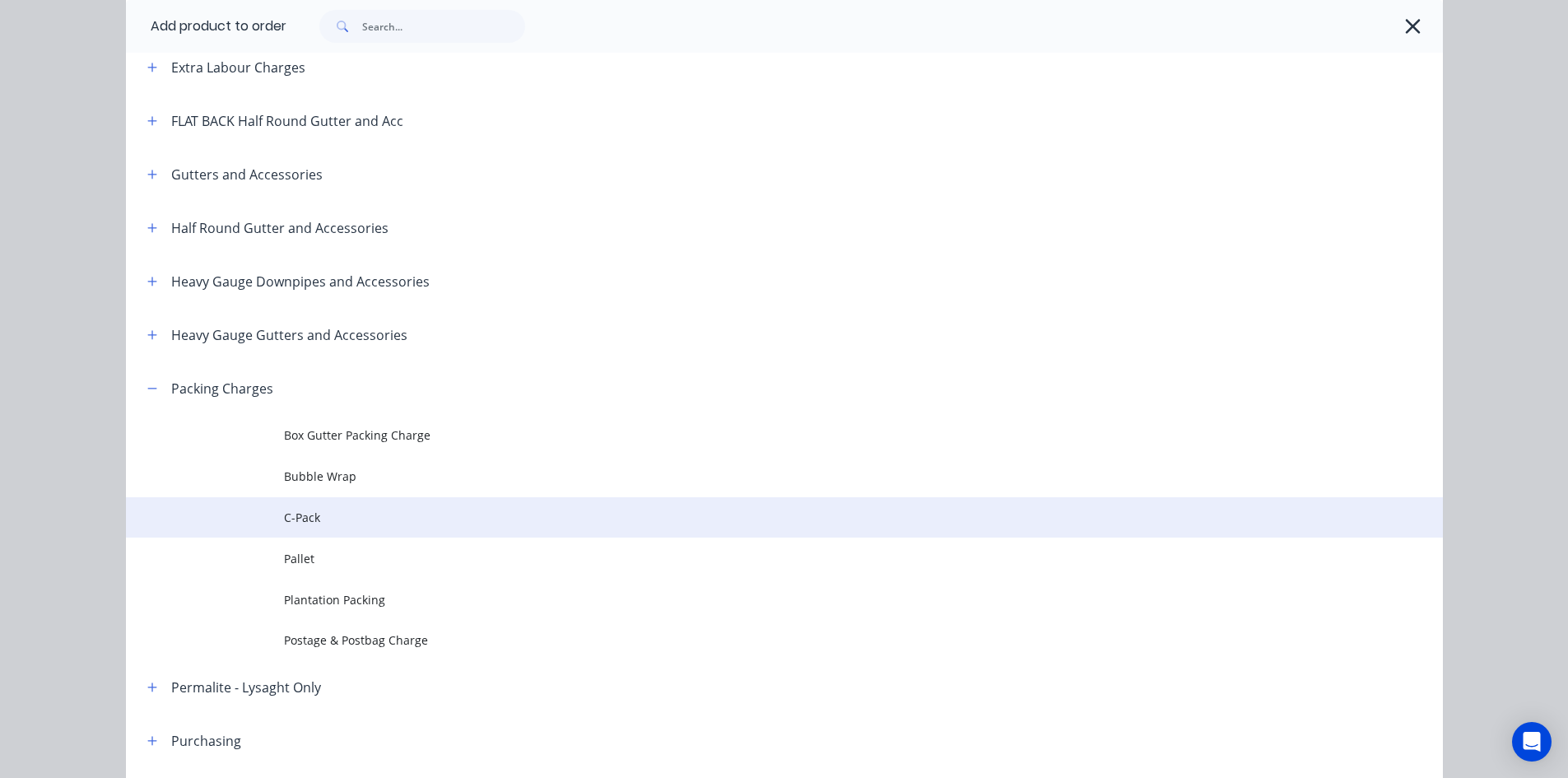
click at [356, 520] on span "C-Pack" at bounding box center [747, 517] width 926 height 17
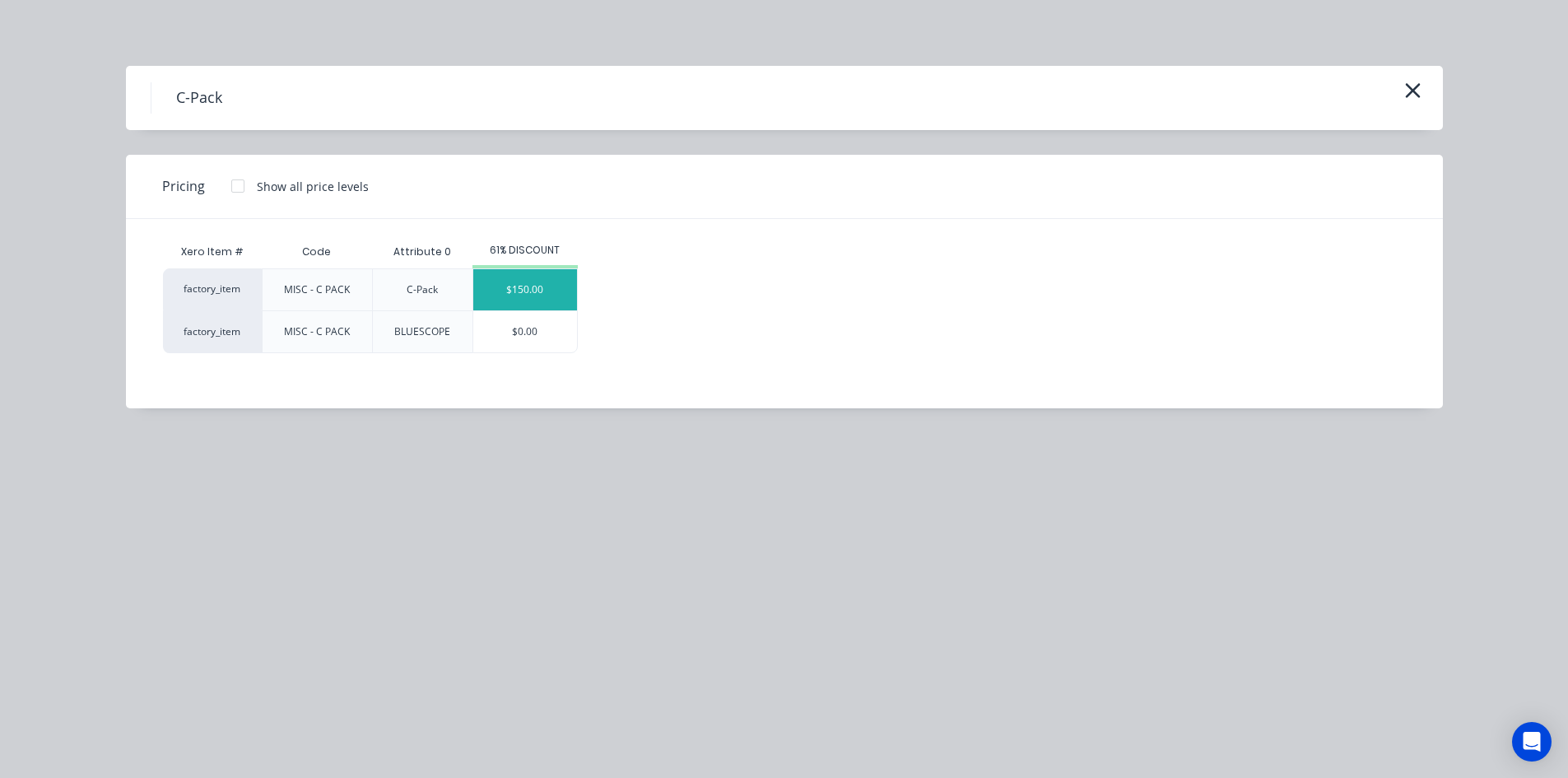
click at [526, 296] on div "$150.00" at bounding box center [525, 290] width 104 height 41
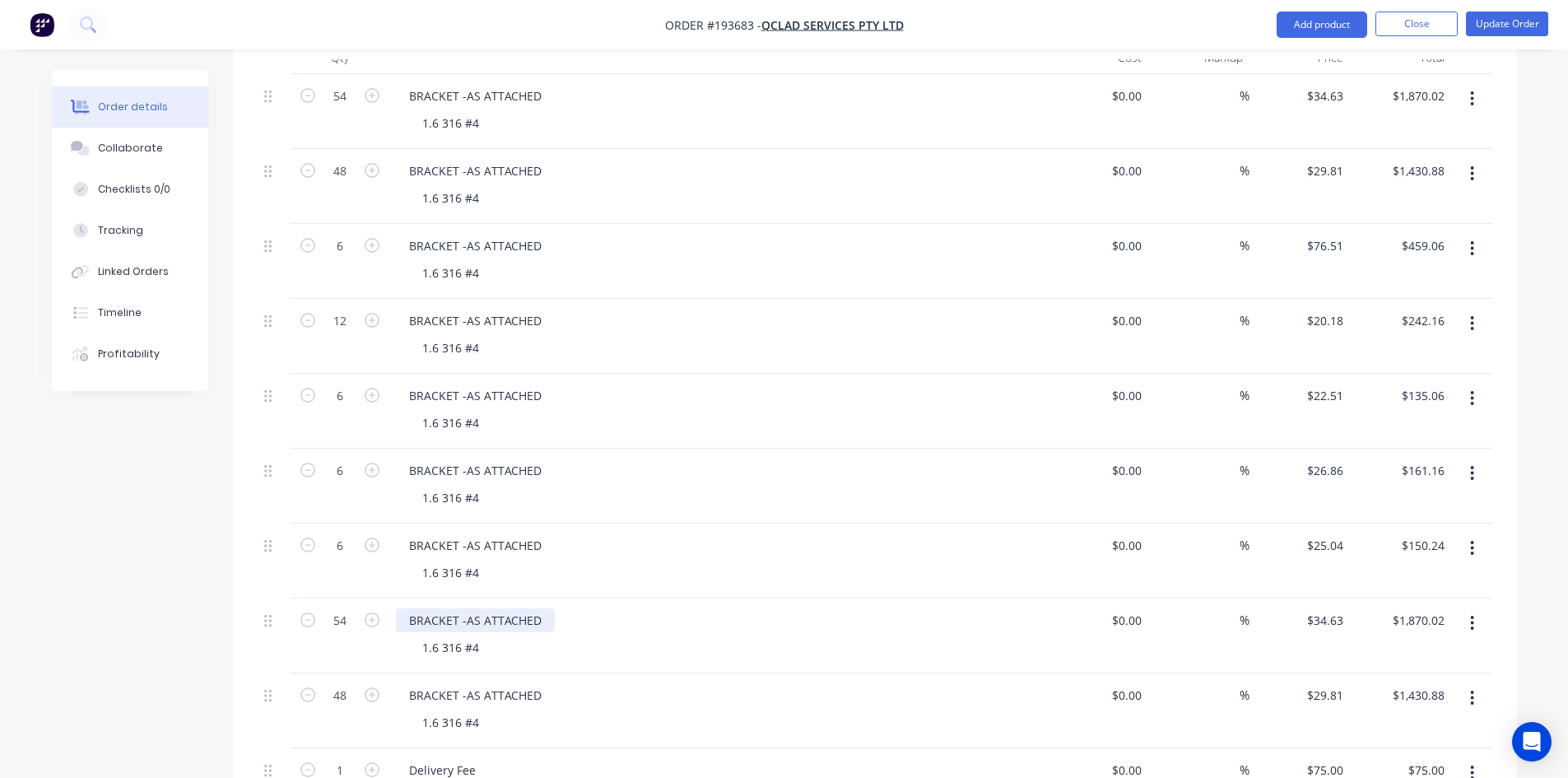
scroll to position [823, 0]
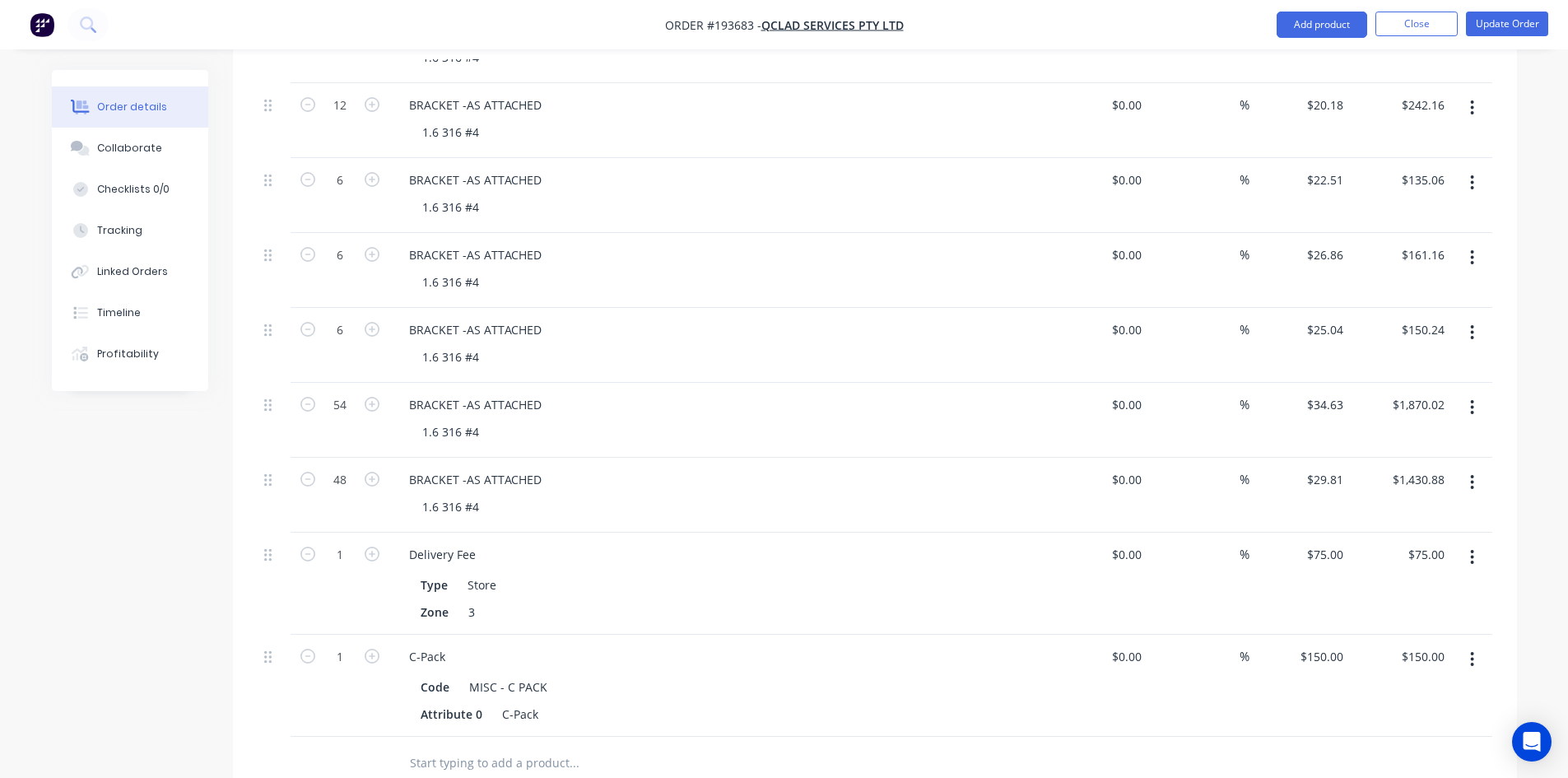
drag, startPoint x: 269, startPoint y: 646, endPoint x: 271, endPoint y: 613, distance: 33.1
click at [271, 635] on div at bounding box center [274, 686] width 33 height 102
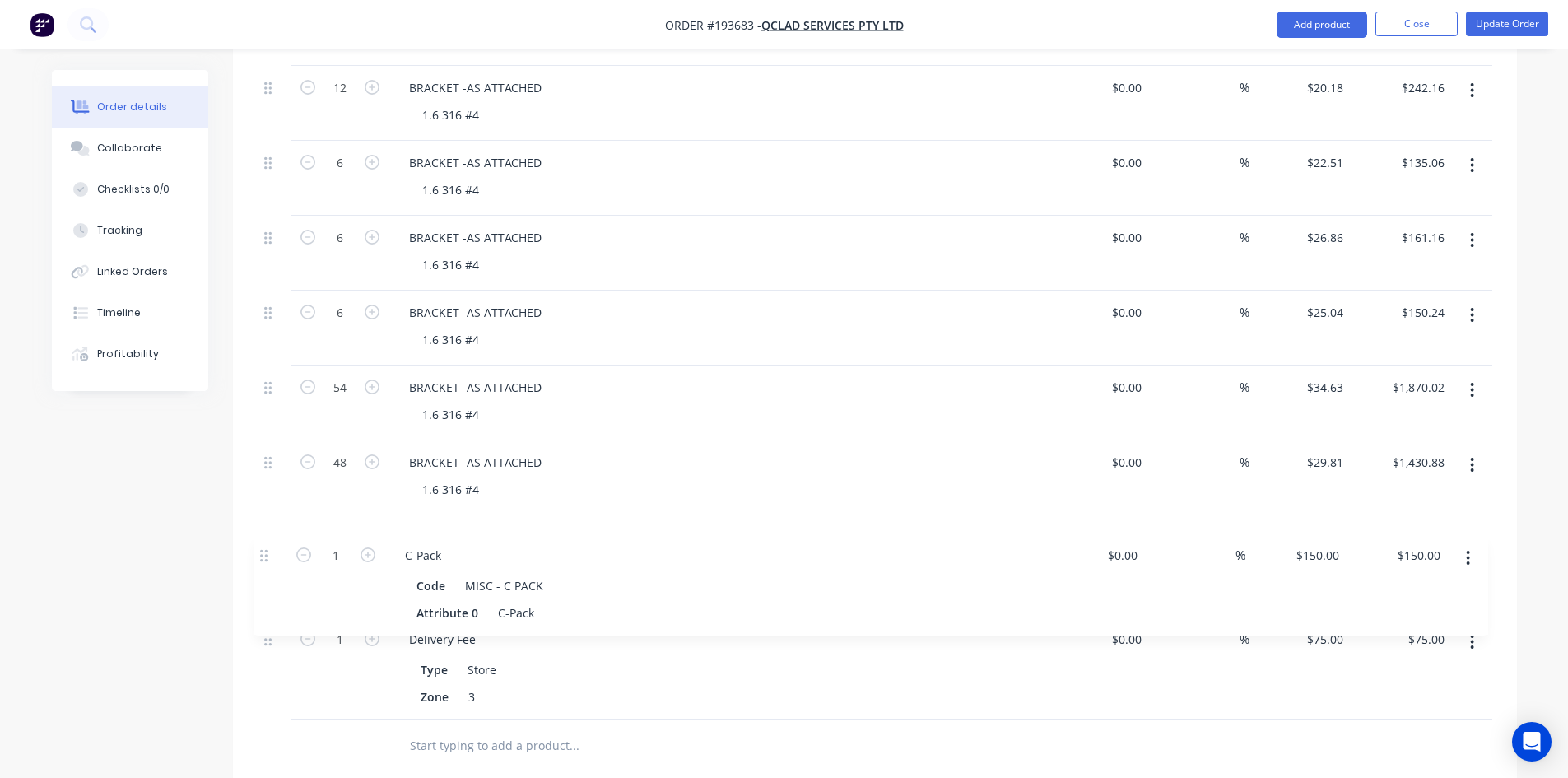
drag, startPoint x: 267, startPoint y: 630, endPoint x: 263, endPoint y: 537, distance: 93.1
click at [263, 537] on div "54 BRACKET -AS ATTACHED 1.6 316 #4 $0.00 $0.00 % $34.63 $34.63 $1,870.02 $1,870…" at bounding box center [875, 280] width 1234 height 879
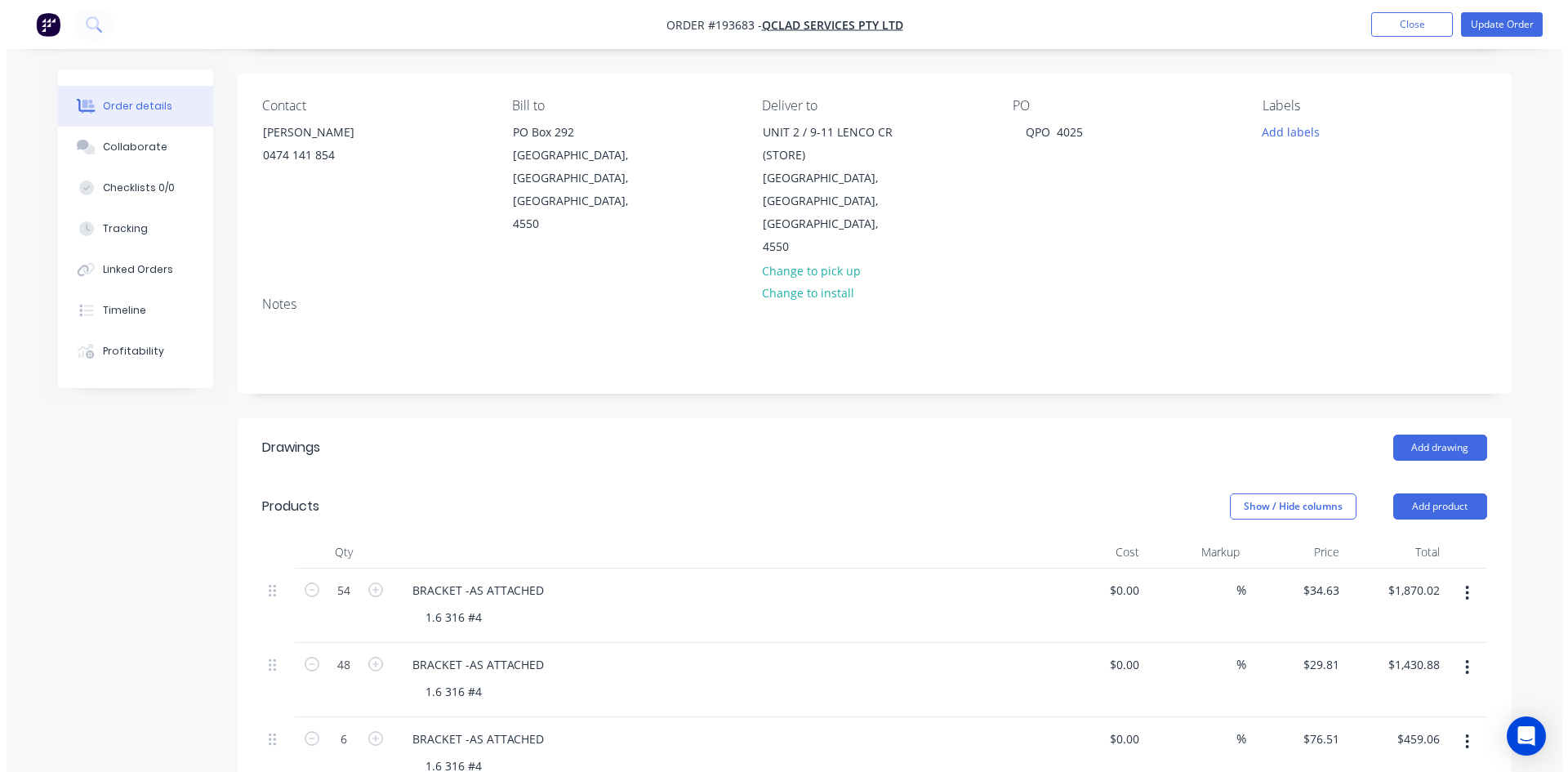
scroll to position [0, 0]
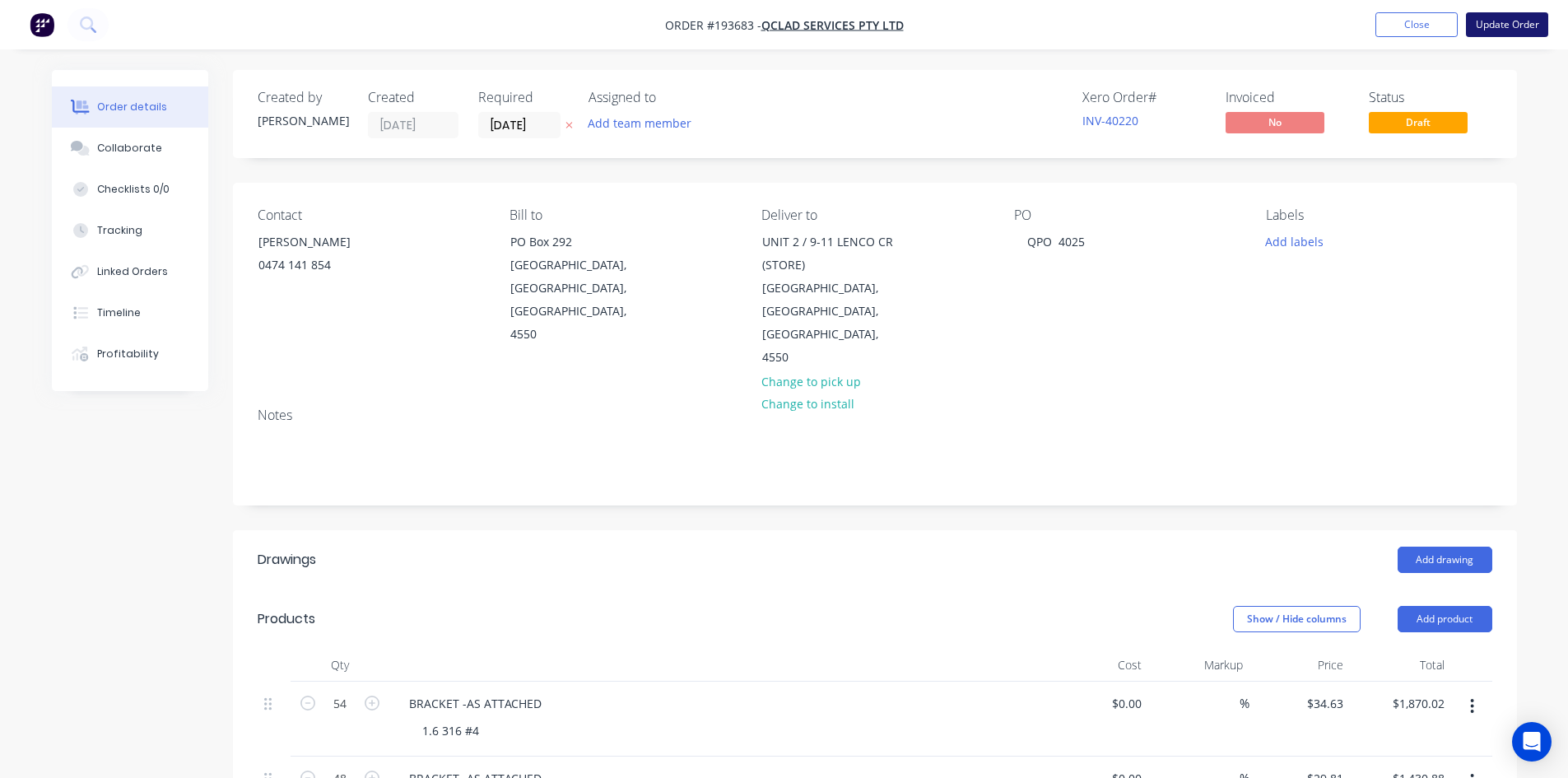
click at [1511, 18] on button "Update Order" at bounding box center [1507, 25] width 82 height 25
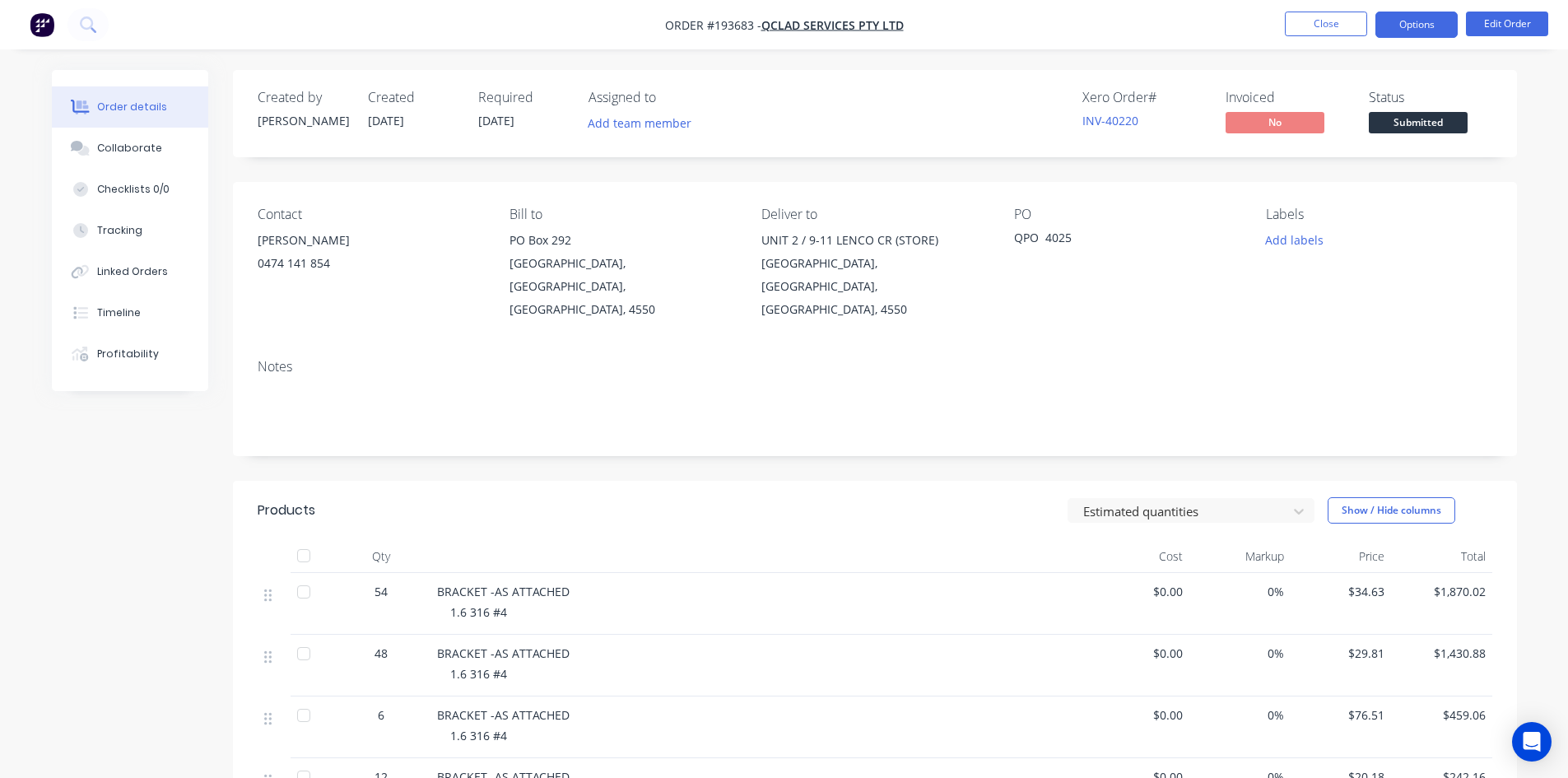
click at [1409, 32] on button "Options" at bounding box center [1416, 24] width 82 height 26
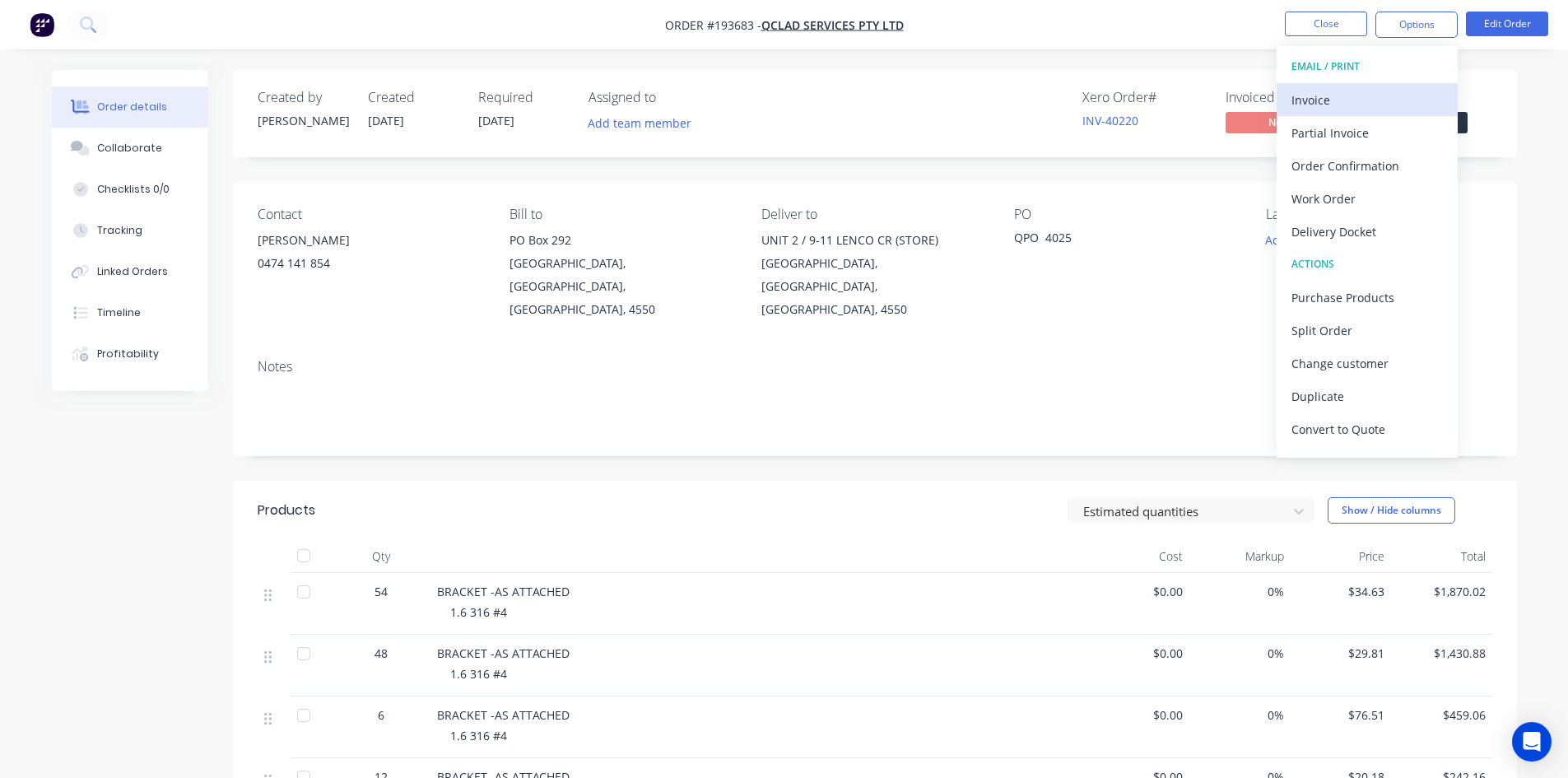
click at [1345, 101] on div "Invoice" at bounding box center [1368, 100] width 152 height 24
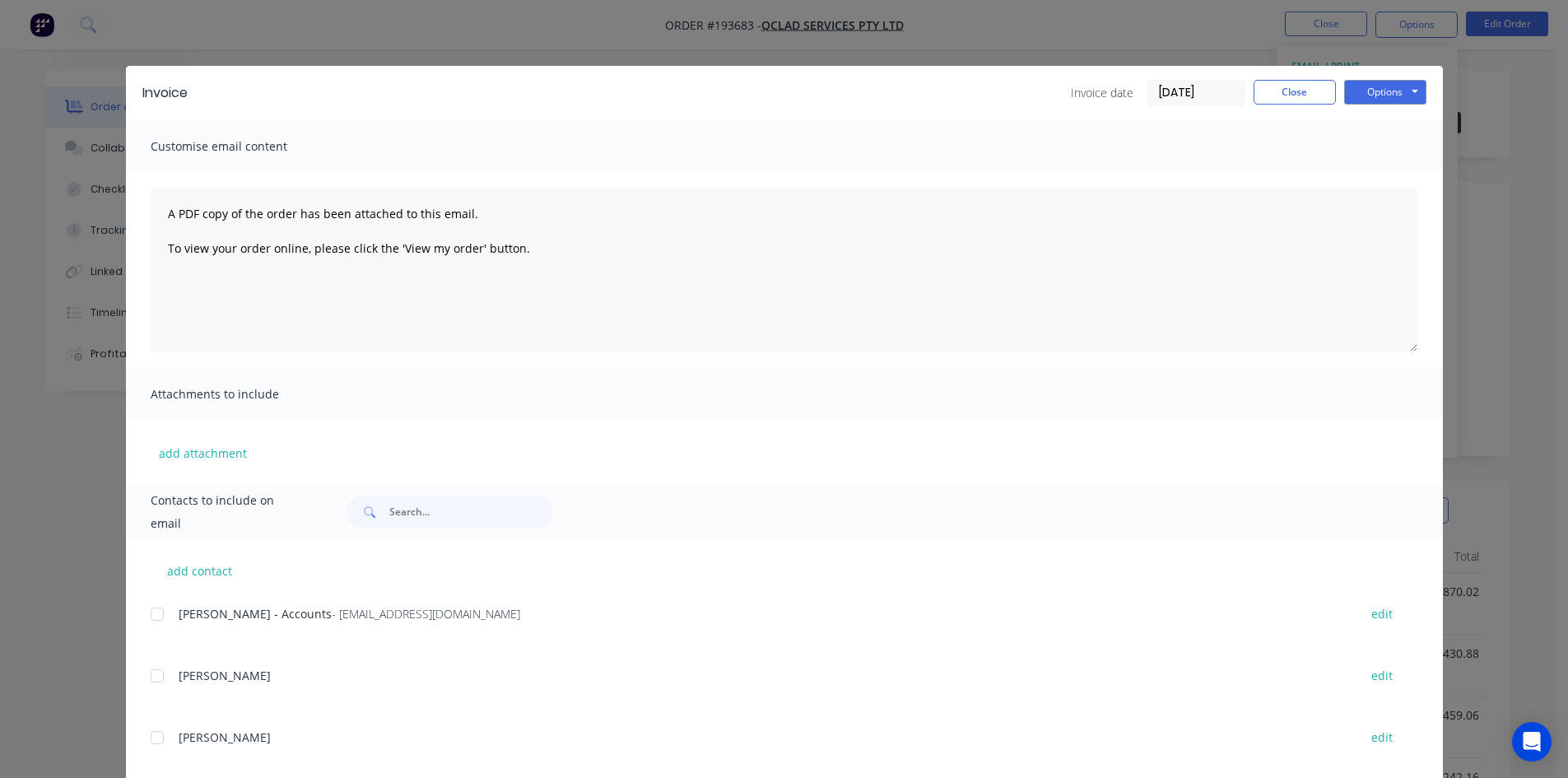
click at [153, 613] on div at bounding box center [157, 614] width 33 height 33
click at [1357, 95] on button "Options" at bounding box center [1385, 92] width 82 height 25
click at [1355, 172] on button "Email" at bounding box center [1396, 176] width 105 height 27
click at [1311, 102] on button "Close" at bounding box center [1295, 92] width 82 height 25
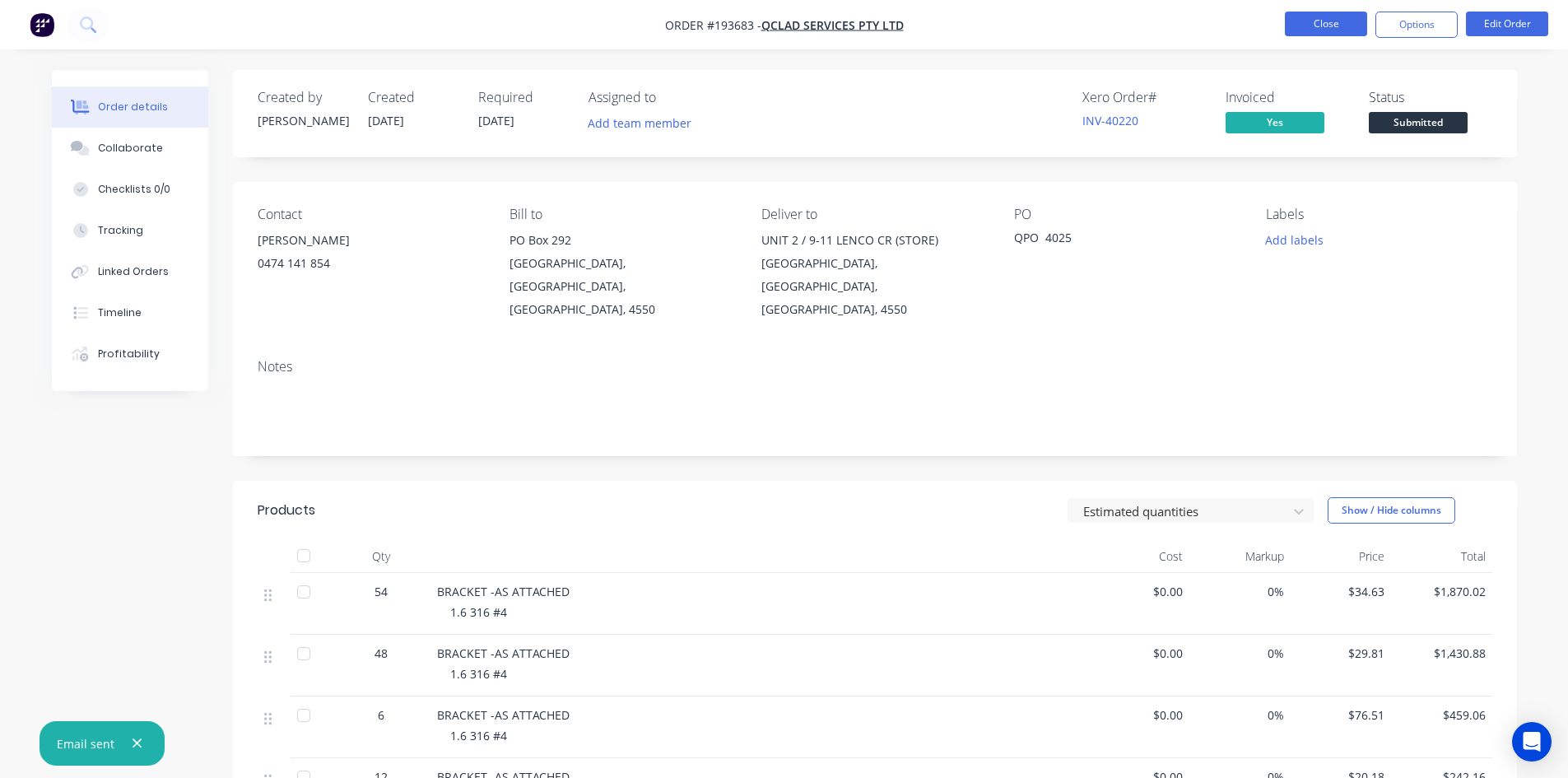
click at [1317, 30] on button "Close" at bounding box center [1326, 24] width 82 height 25
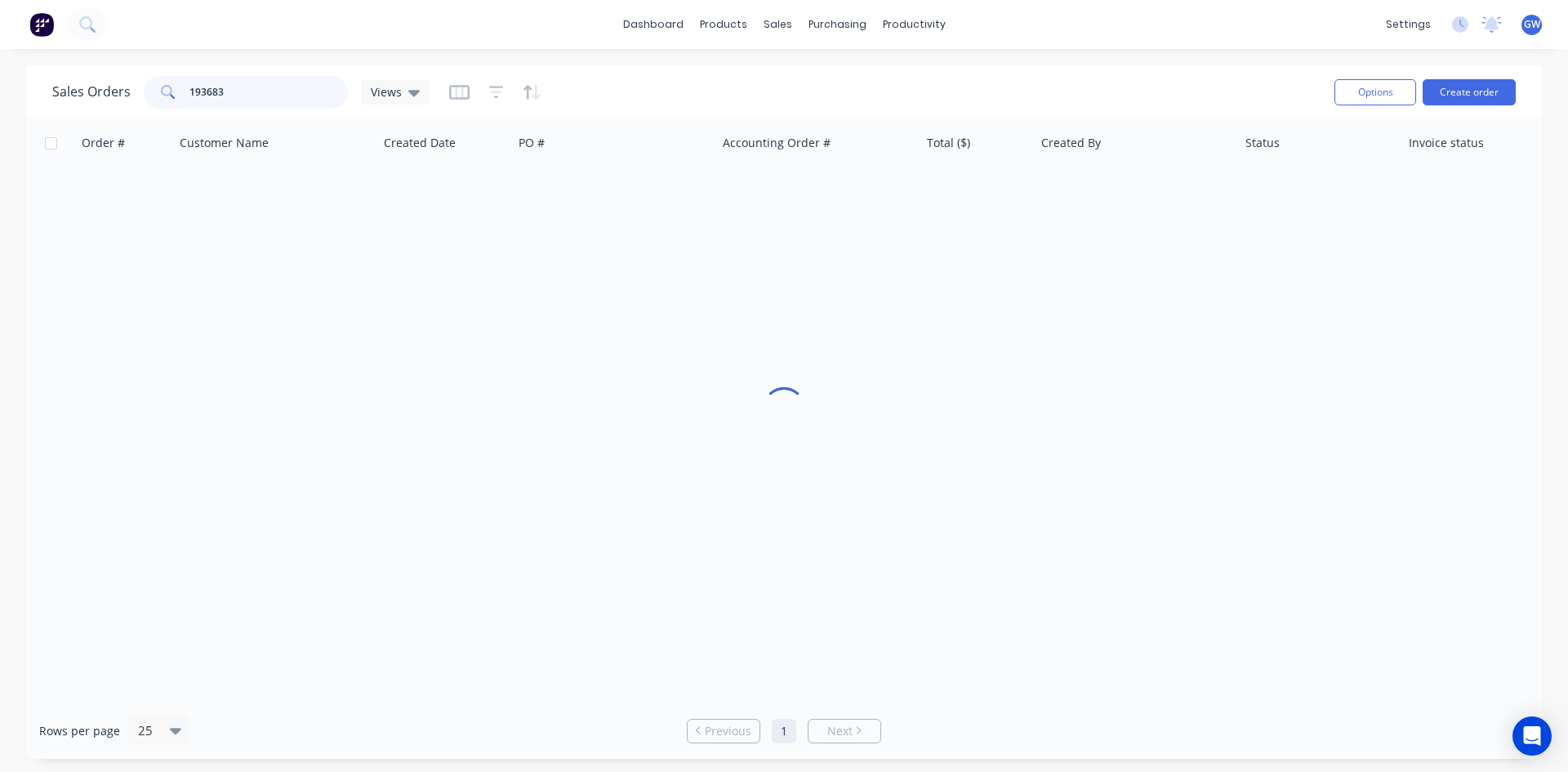
drag, startPoint x: 160, startPoint y: 87, endPoint x: 140, endPoint y: 87, distance: 20.0
click at [140, 87] on div "Sales Orders 193683 Views" at bounding box center [241, 92] width 377 height 32
type input "193314"
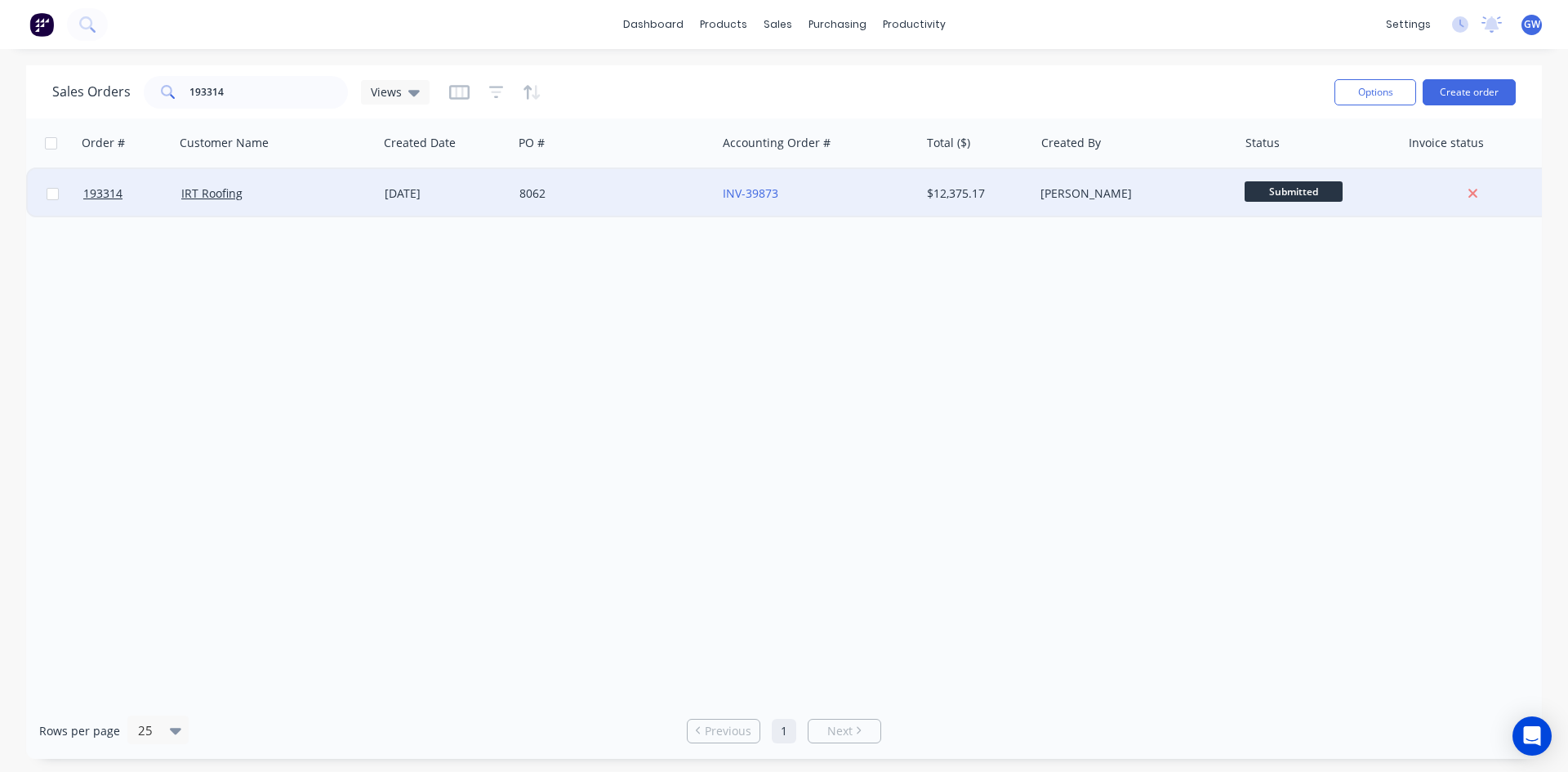
click at [1023, 188] on div "$12,375.17" at bounding box center [977, 193] width 101 height 16
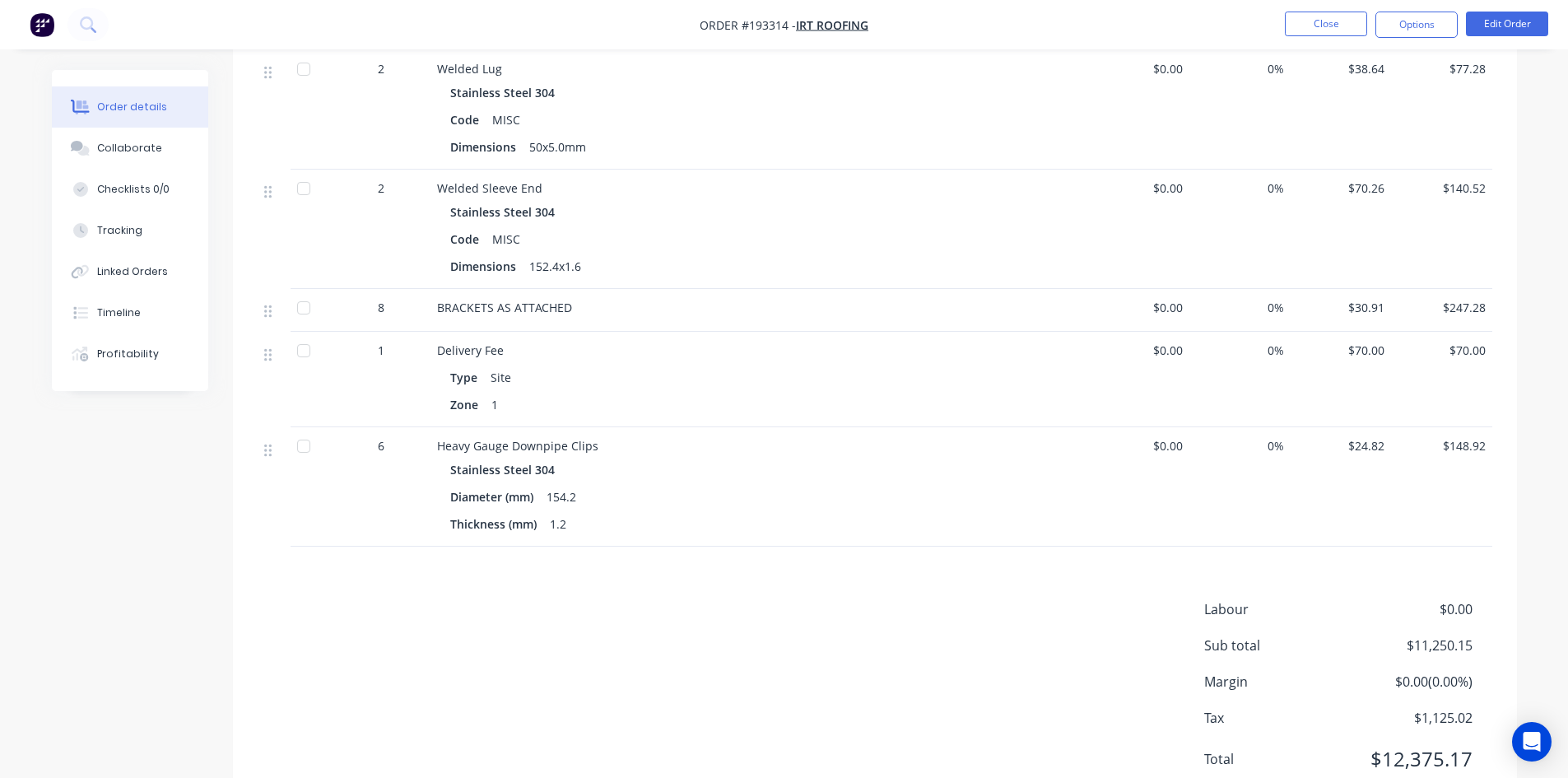
scroll to position [969, 0]
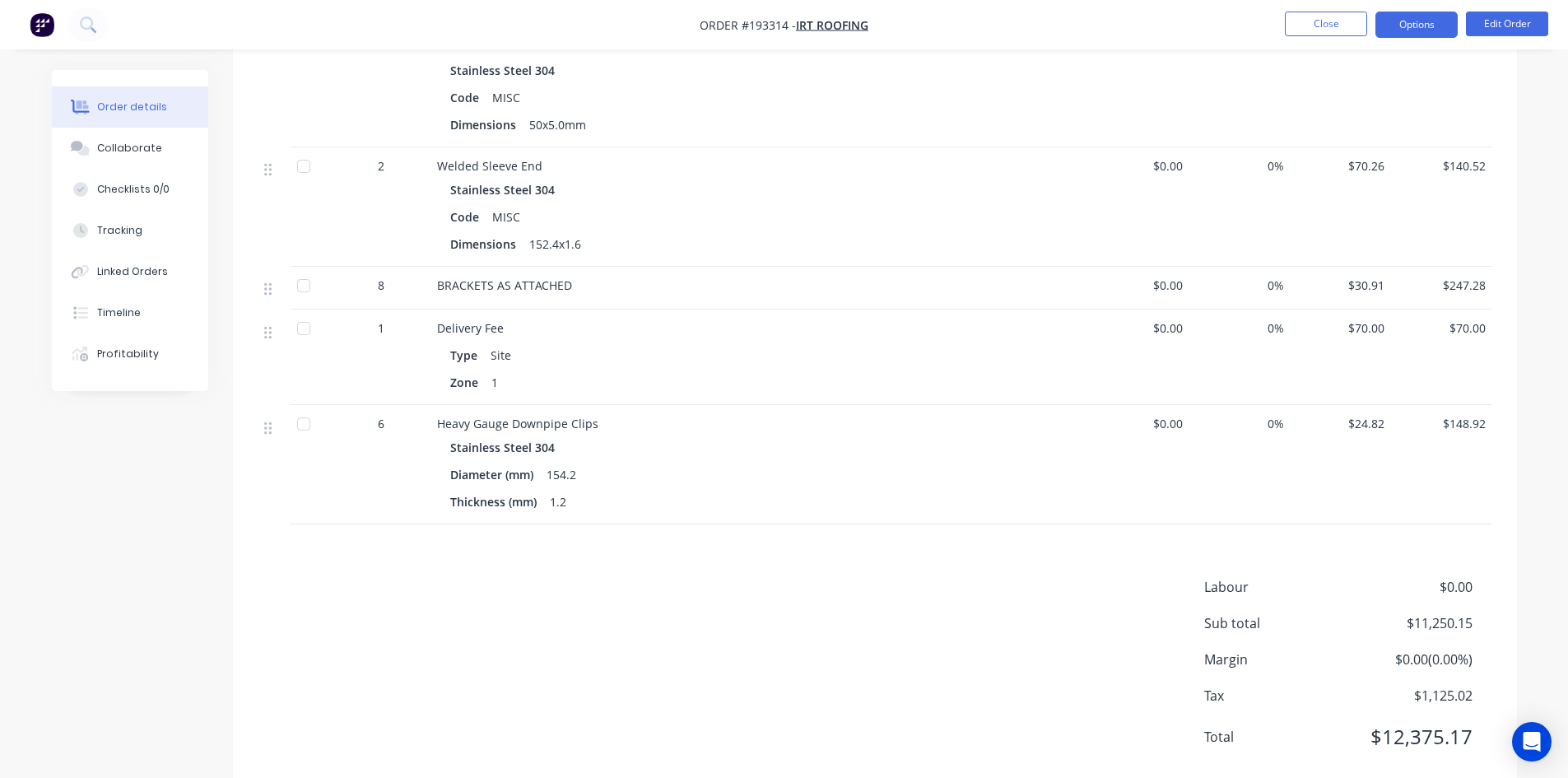
click at [1419, 20] on button "Options" at bounding box center [1416, 24] width 82 height 26
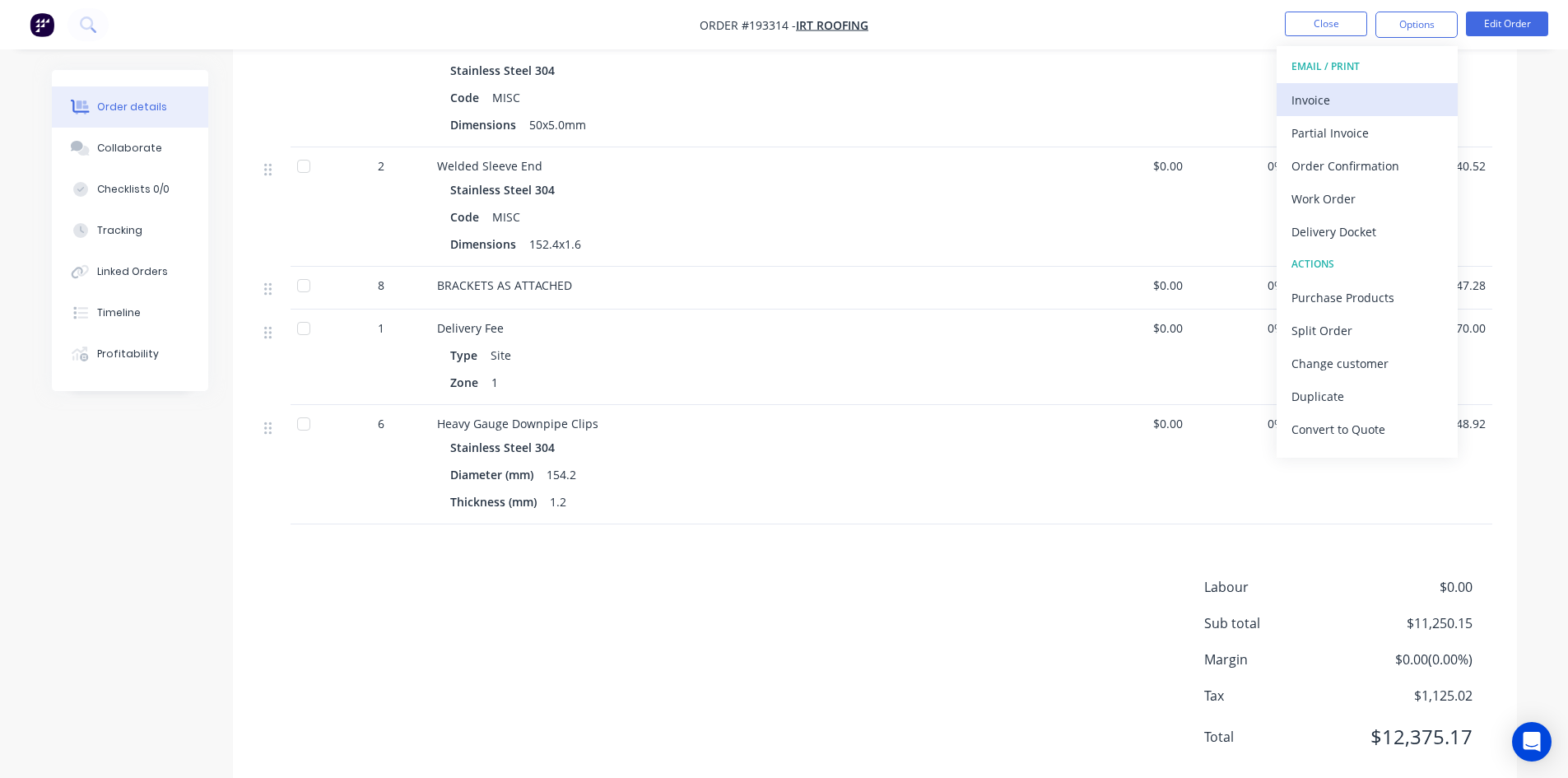
click at [1369, 94] on div "Invoice" at bounding box center [1368, 100] width 152 height 24
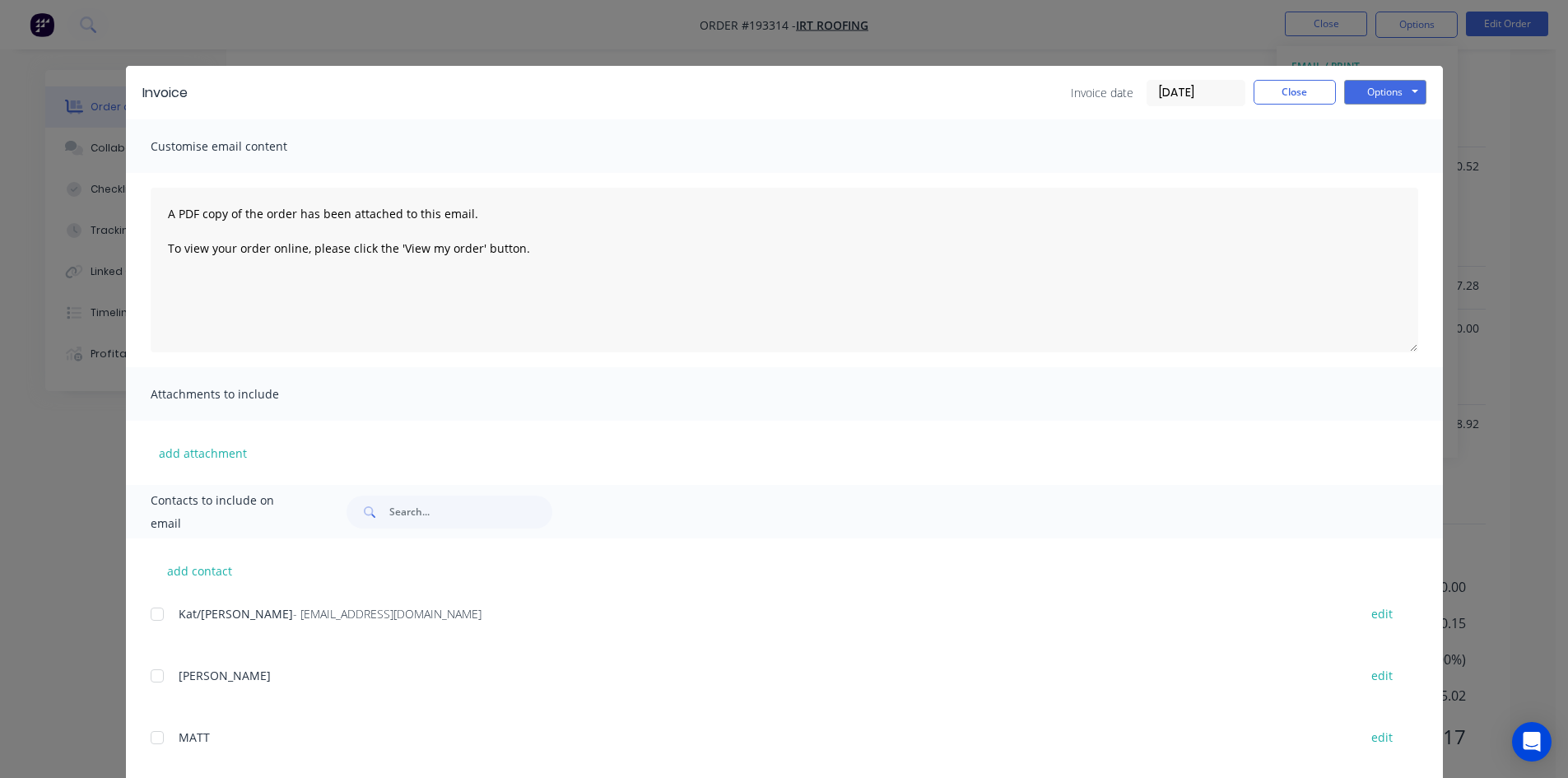
click at [169, 618] on div "Kat/[PERSON_NAME] - [EMAIL_ADDRESS][DOMAIN_NAME] edit" at bounding box center [796, 613] width 1292 height 22
click at [159, 617] on div at bounding box center [157, 614] width 33 height 33
click at [1406, 95] on button "Options" at bounding box center [1385, 92] width 82 height 25
click at [1400, 177] on button "Email" at bounding box center [1396, 176] width 105 height 27
click at [1298, 104] on button "Close" at bounding box center [1295, 92] width 82 height 25
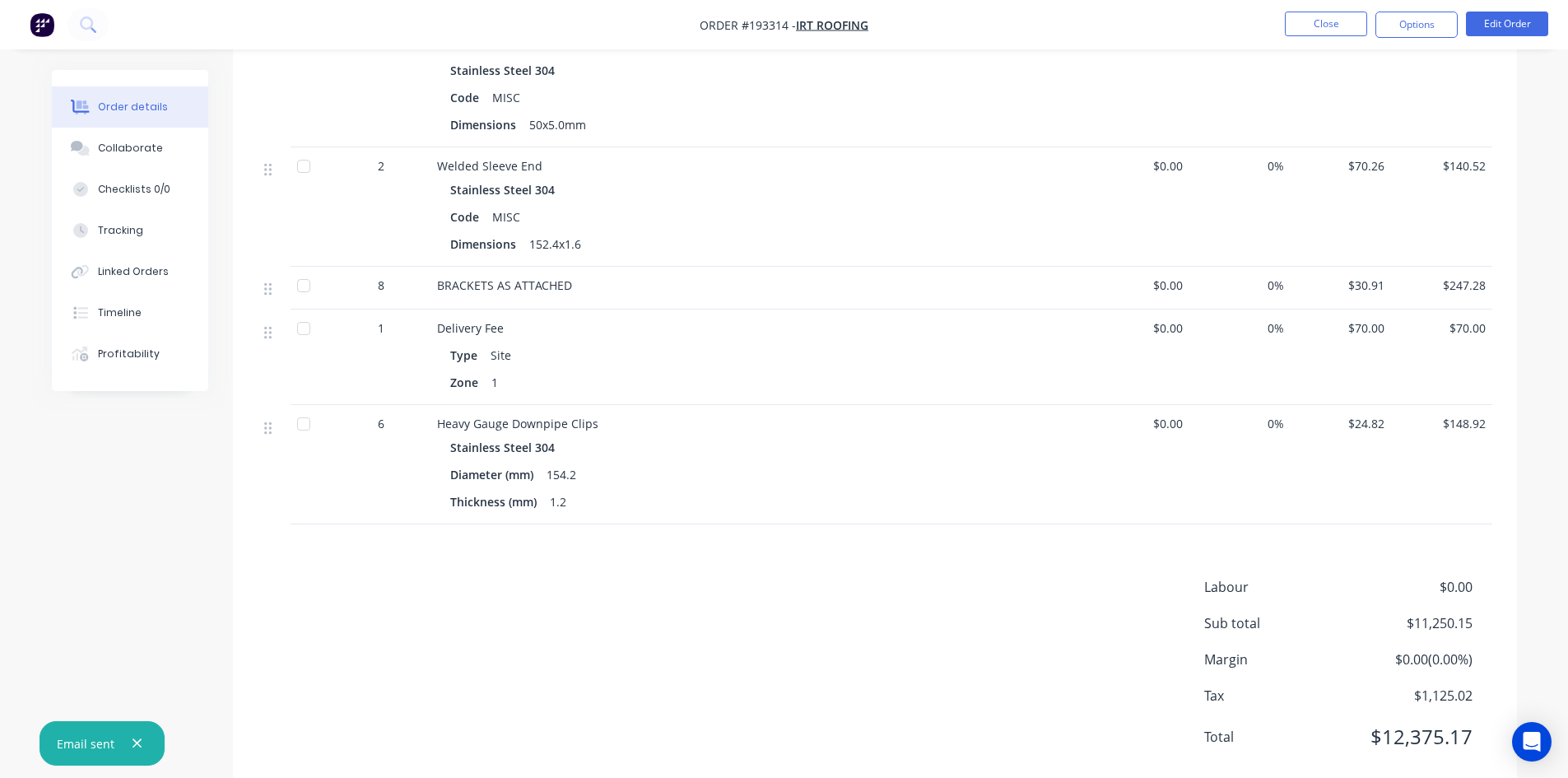
click at [1332, 10] on nav "Order #193314 - IRT Roofing Close Options Edit Order" at bounding box center [784, 24] width 1568 height 49
click at [1316, 20] on button "Close" at bounding box center [1326, 24] width 82 height 25
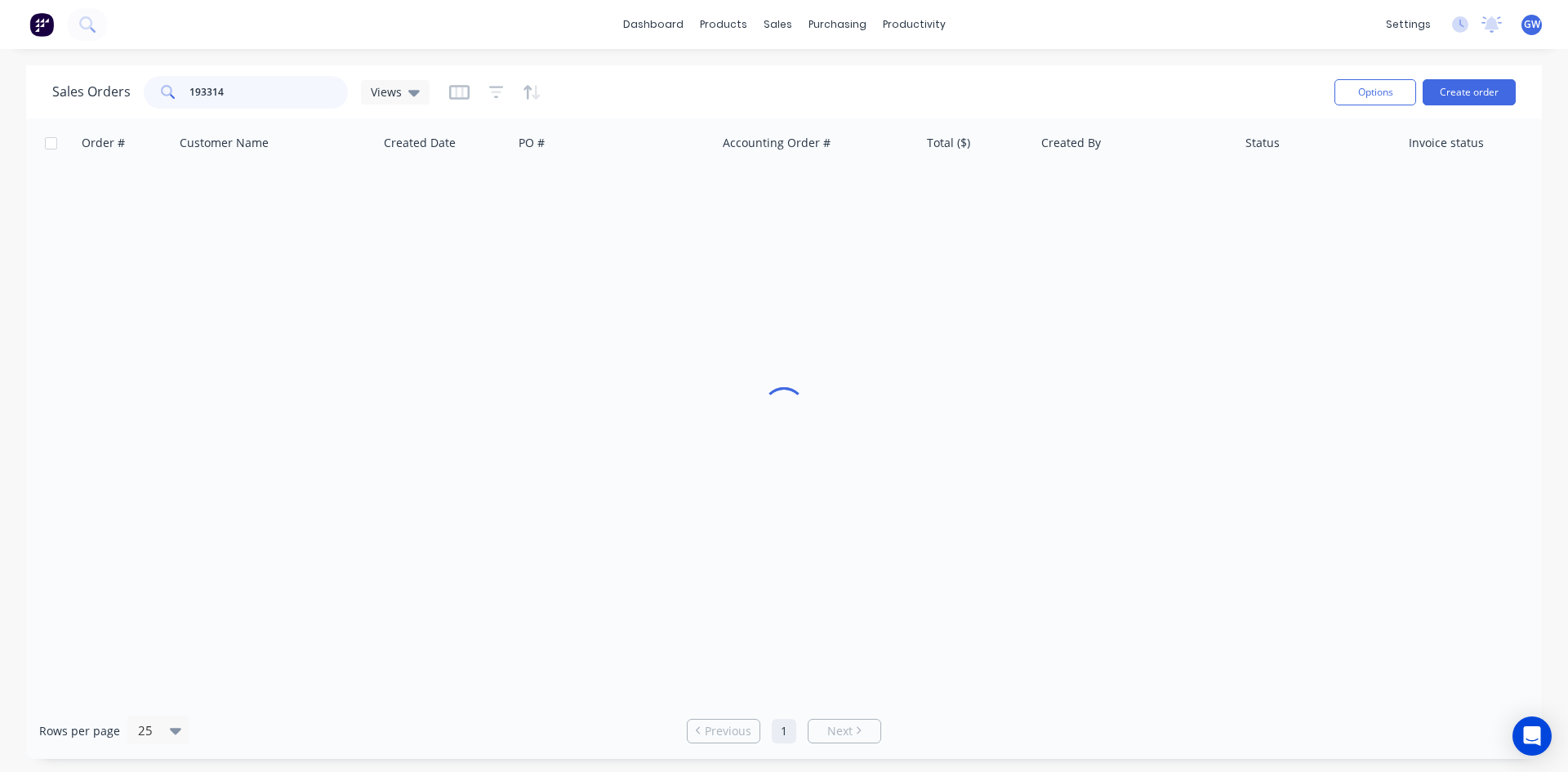
drag, startPoint x: 228, startPoint y: 84, endPoint x: 134, endPoint y: 85, distance: 94.0
click at [134, 85] on div "Sales Orders 193314 Views" at bounding box center [241, 92] width 377 height 32
type input "1"
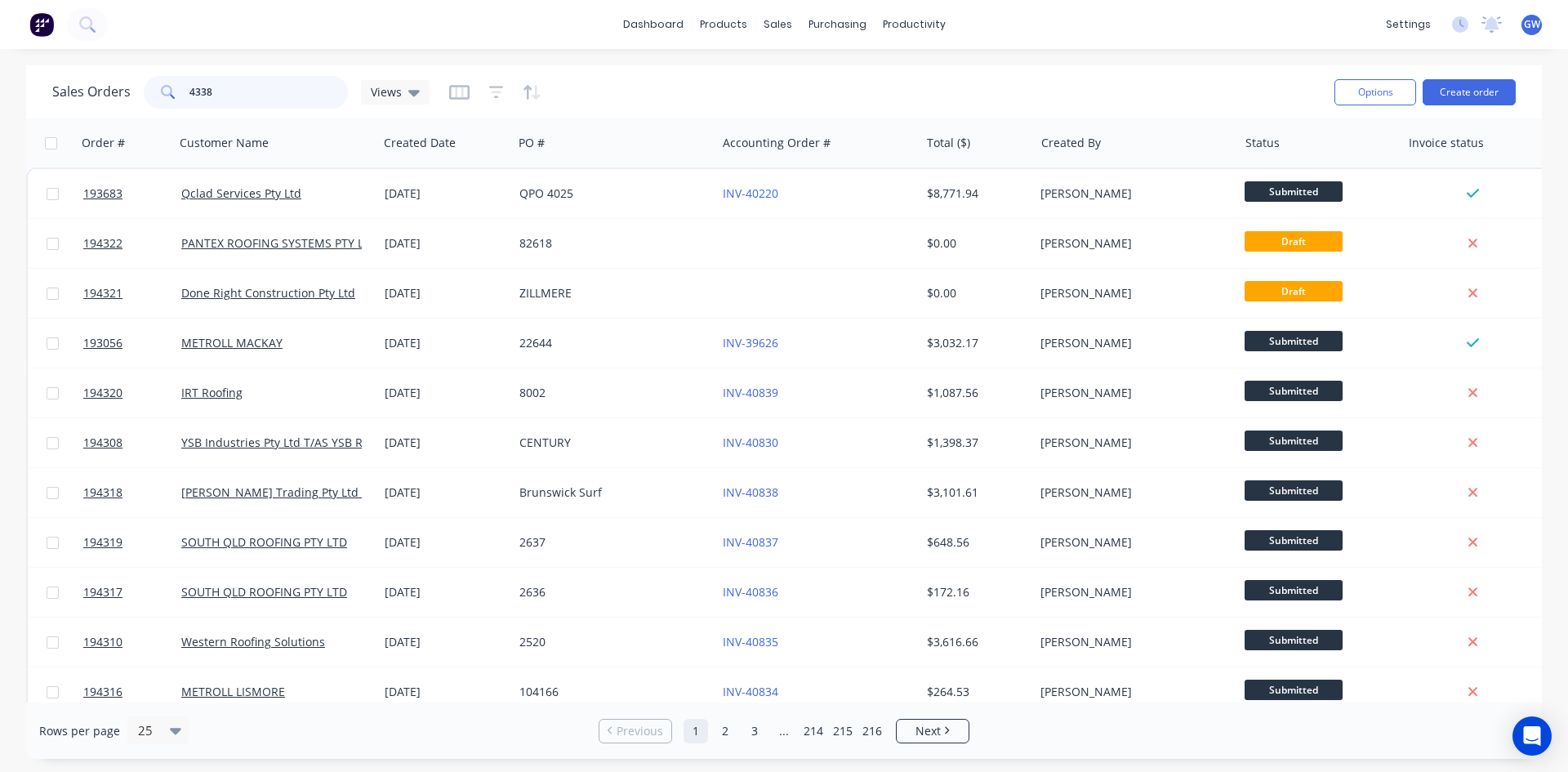
type input "4338"
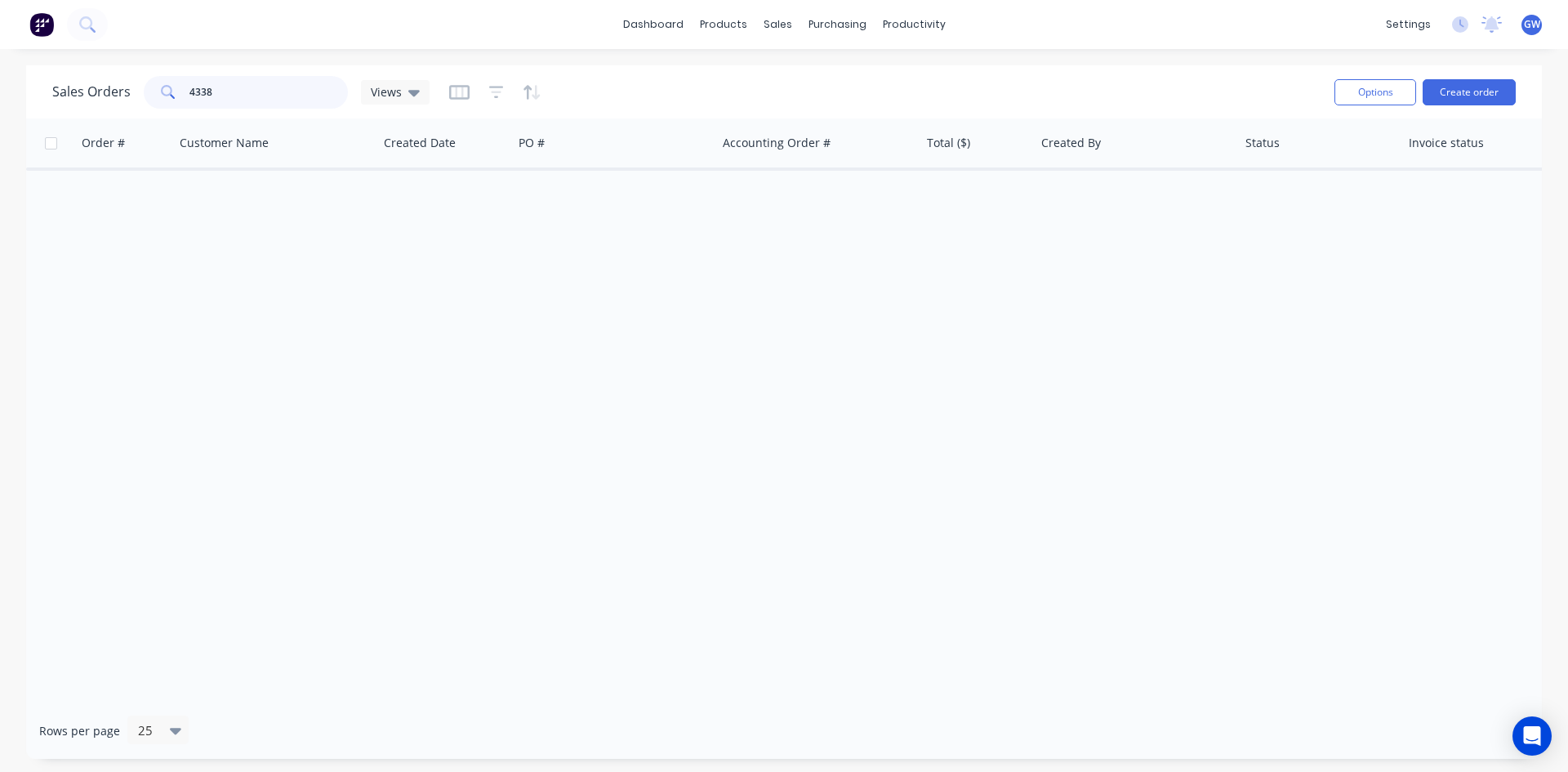
drag, startPoint x: 265, startPoint y: 89, endPoint x: 72, endPoint y: 83, distance: 193.1
click at [72, 83] on div "Sales Orders 4338 Views" at bounding box center [241, 92] width 377 height 32
click at [857, 66] on link "Purchase Orders" at bounding box center [905, 77] width 216 height 32
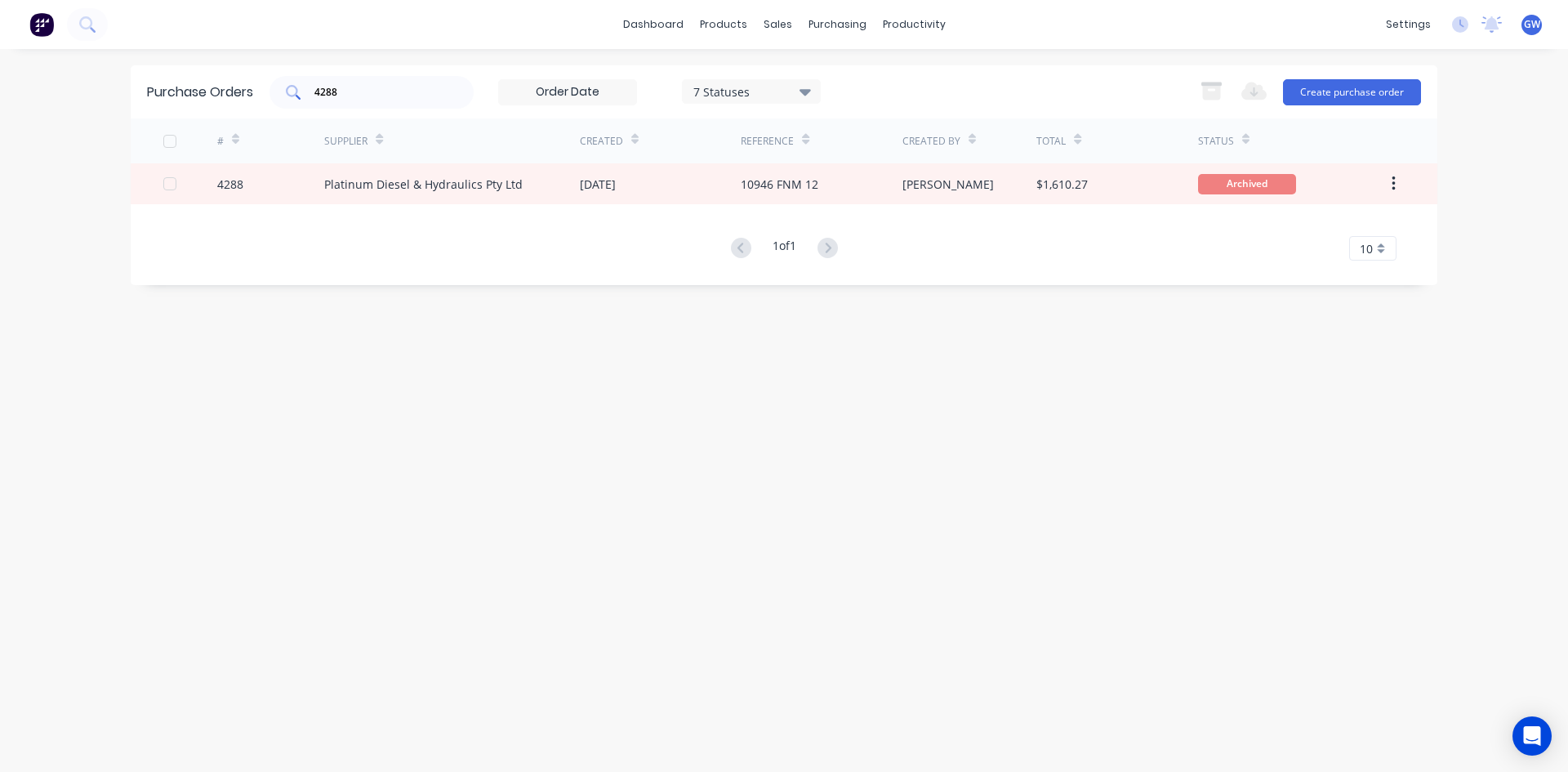
click at [389, 100] on input "4288" at bounding box center [381, 91] width 135 height 16
type input "4338"
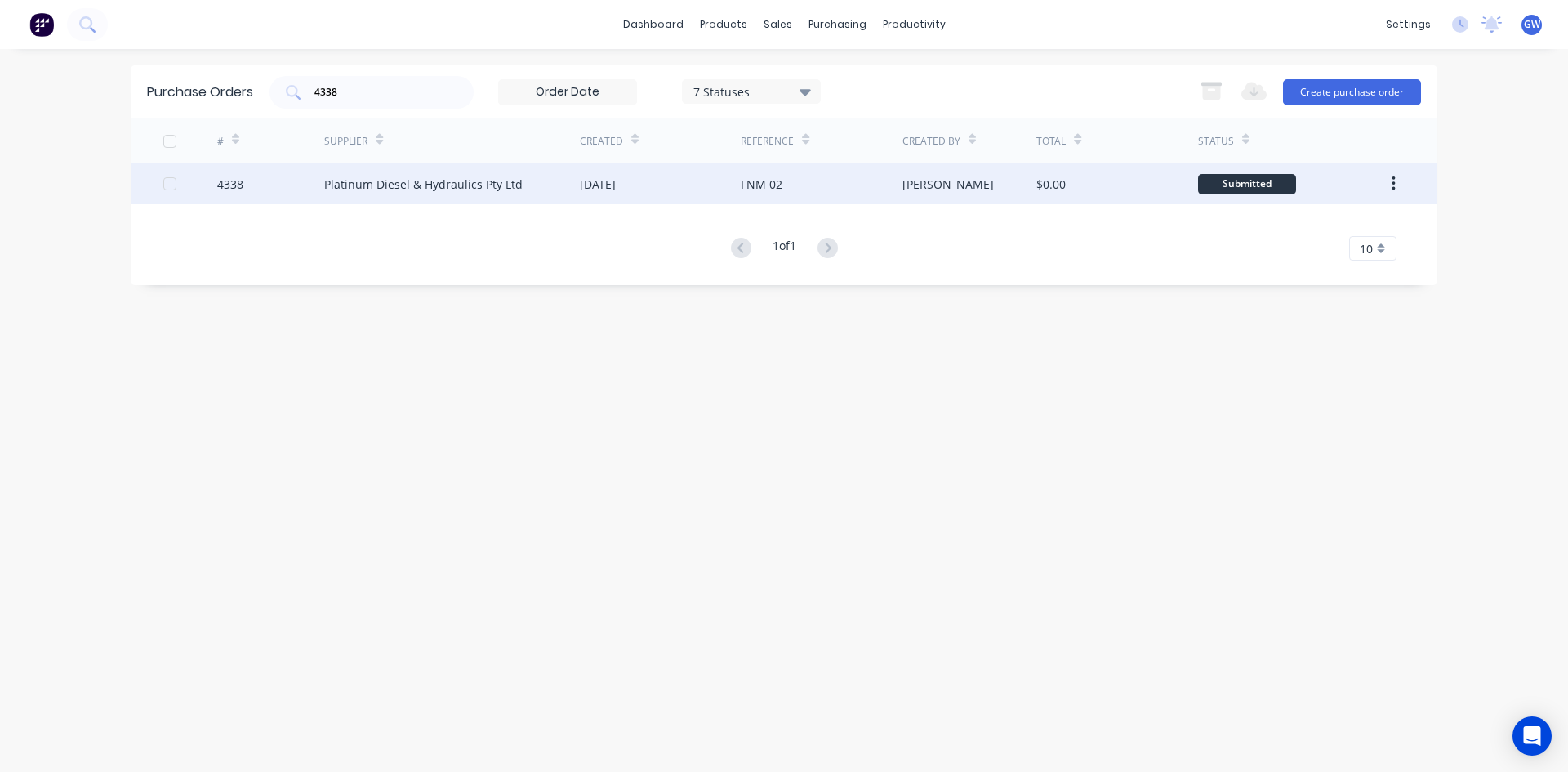
click at [783, 174] on div "FNM 02" at bounding box center [820, 184] width 161 height 41
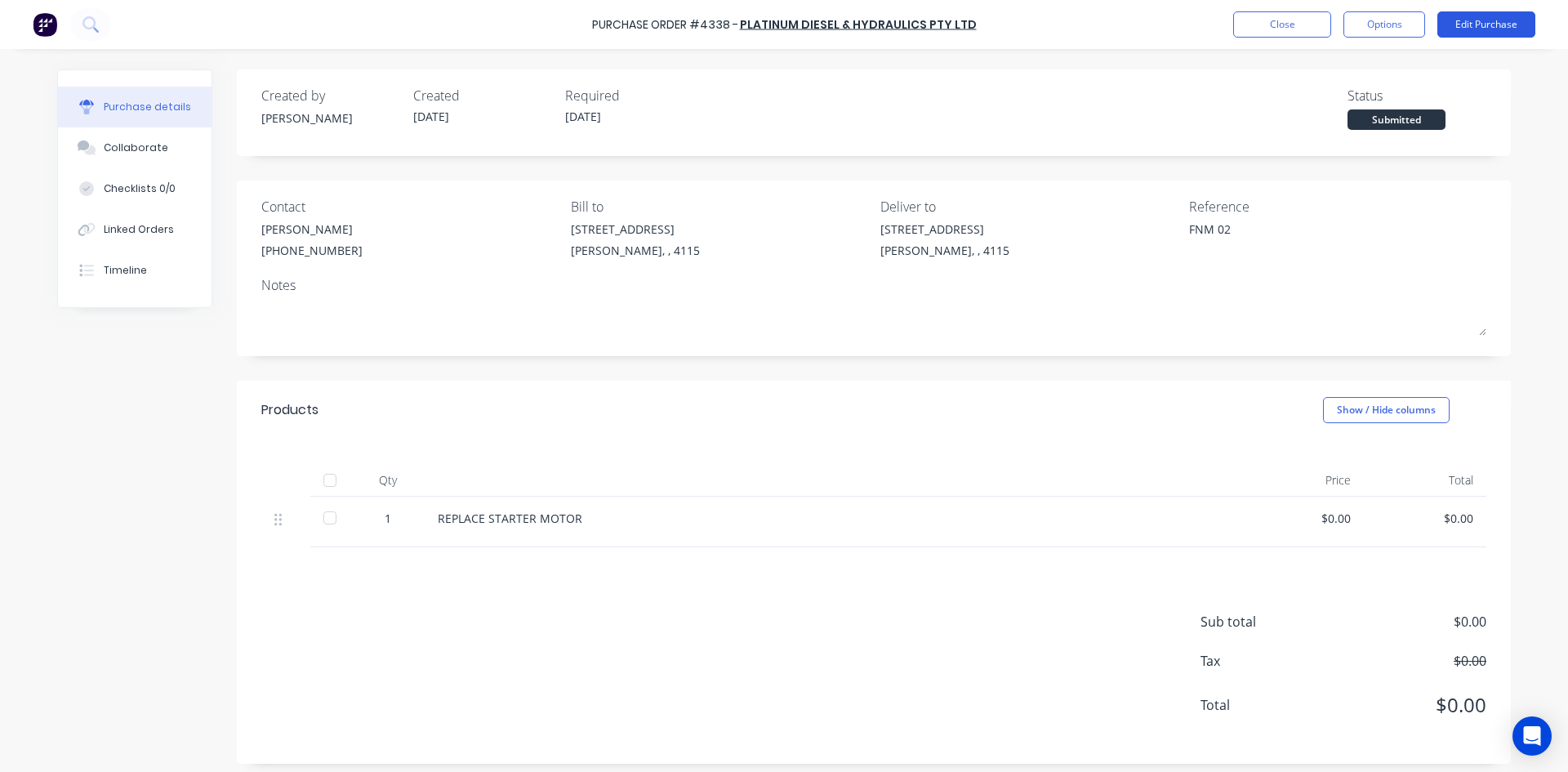
click at [1458, 30] on button "Edit Purchase" at bounding box center [1485, 24] width 98 height 26
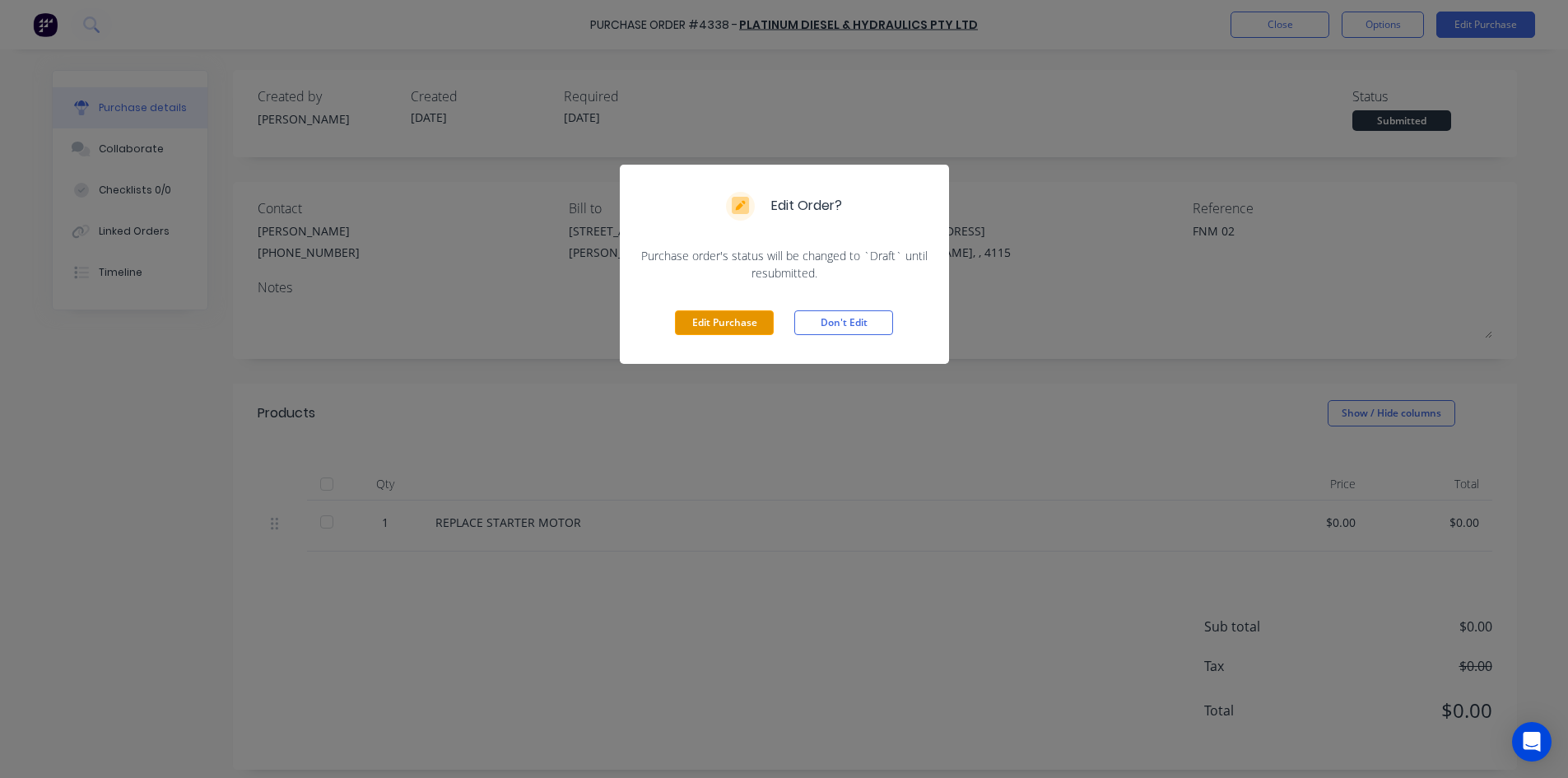
click at [714, 316] on button "Edit Purchase" at bounding box center [724, 323] width 99 height 25
type textarea "x"
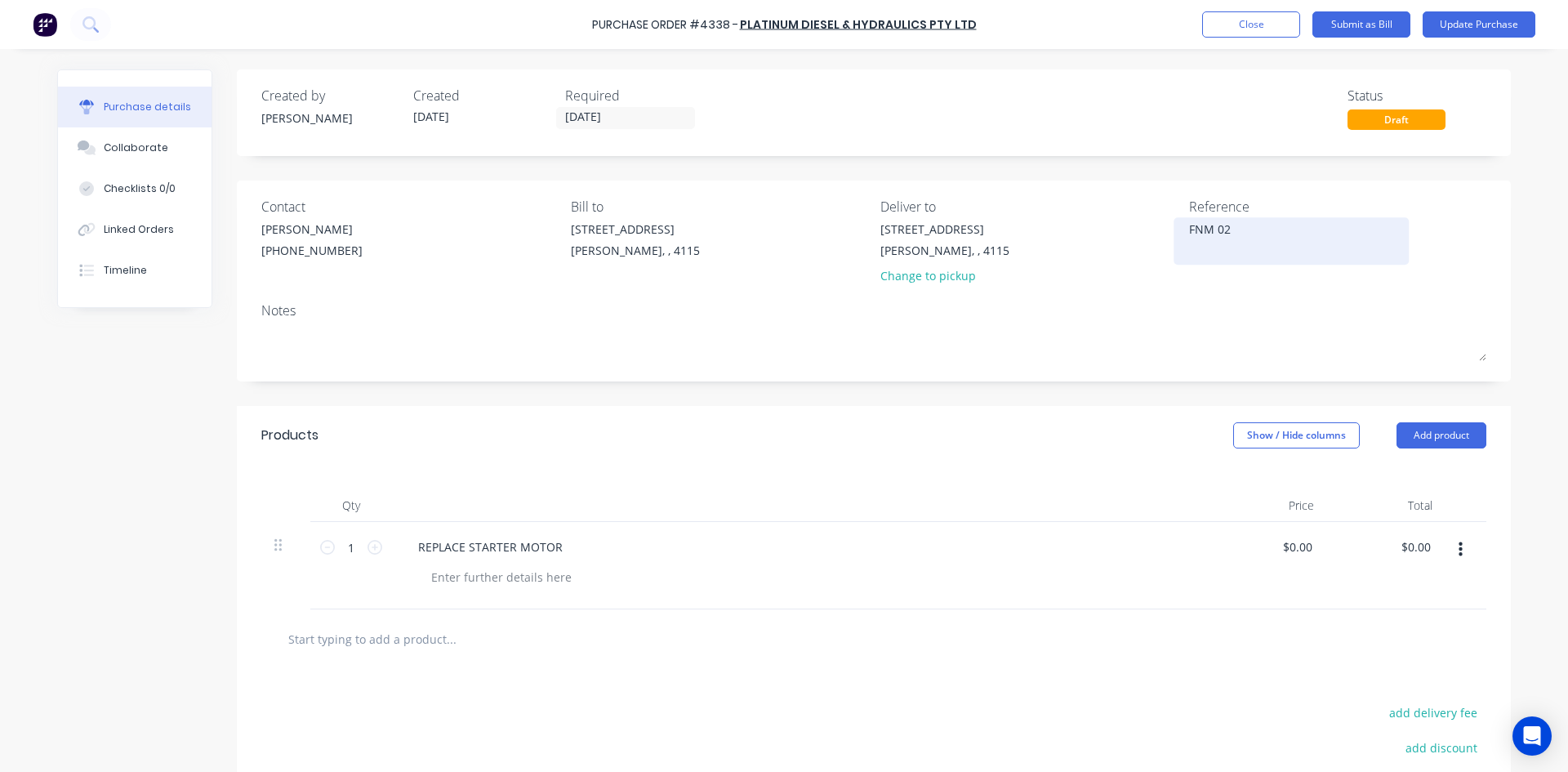
click at [1189, 229] on textarea "FNM 02" at bounding box center [1291, 239] width 205 height 37
type textarea "10942 FNM 02"
type textarea "x"
type textarea "10942 FNM 02"
click at [525, 572] on div at bounding box center [500, 577] width 167 height 24
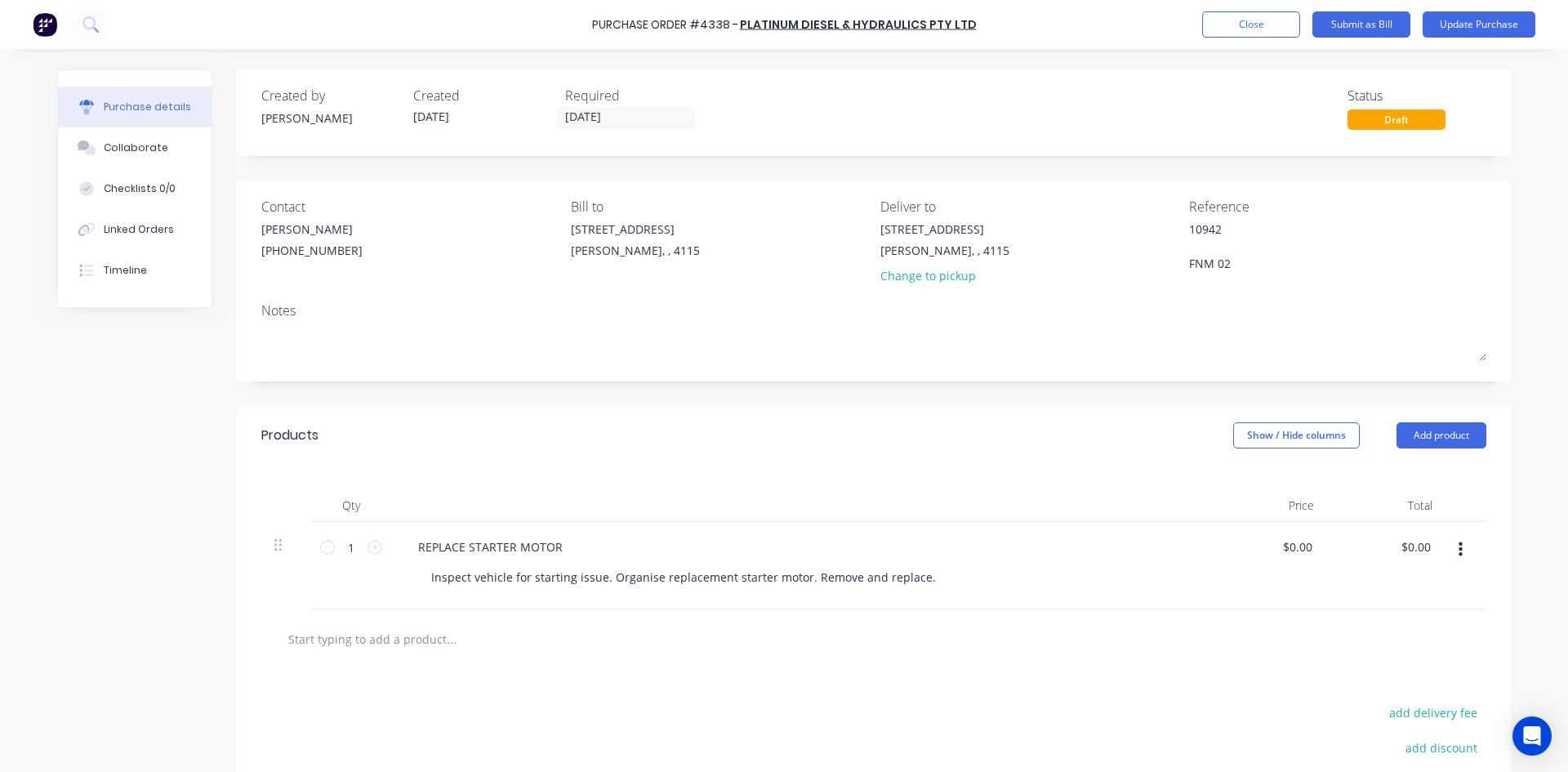
click at [989, 419] on div "Products Show / Hide columns Add product" at bounding box center [873, 436] width 1274 height 59
type textarea "x"
type input "0.00"
click at [1401, 553] on input "0.00" at bounding box center [1415, 546] width 37 height 24
type textarea "x"
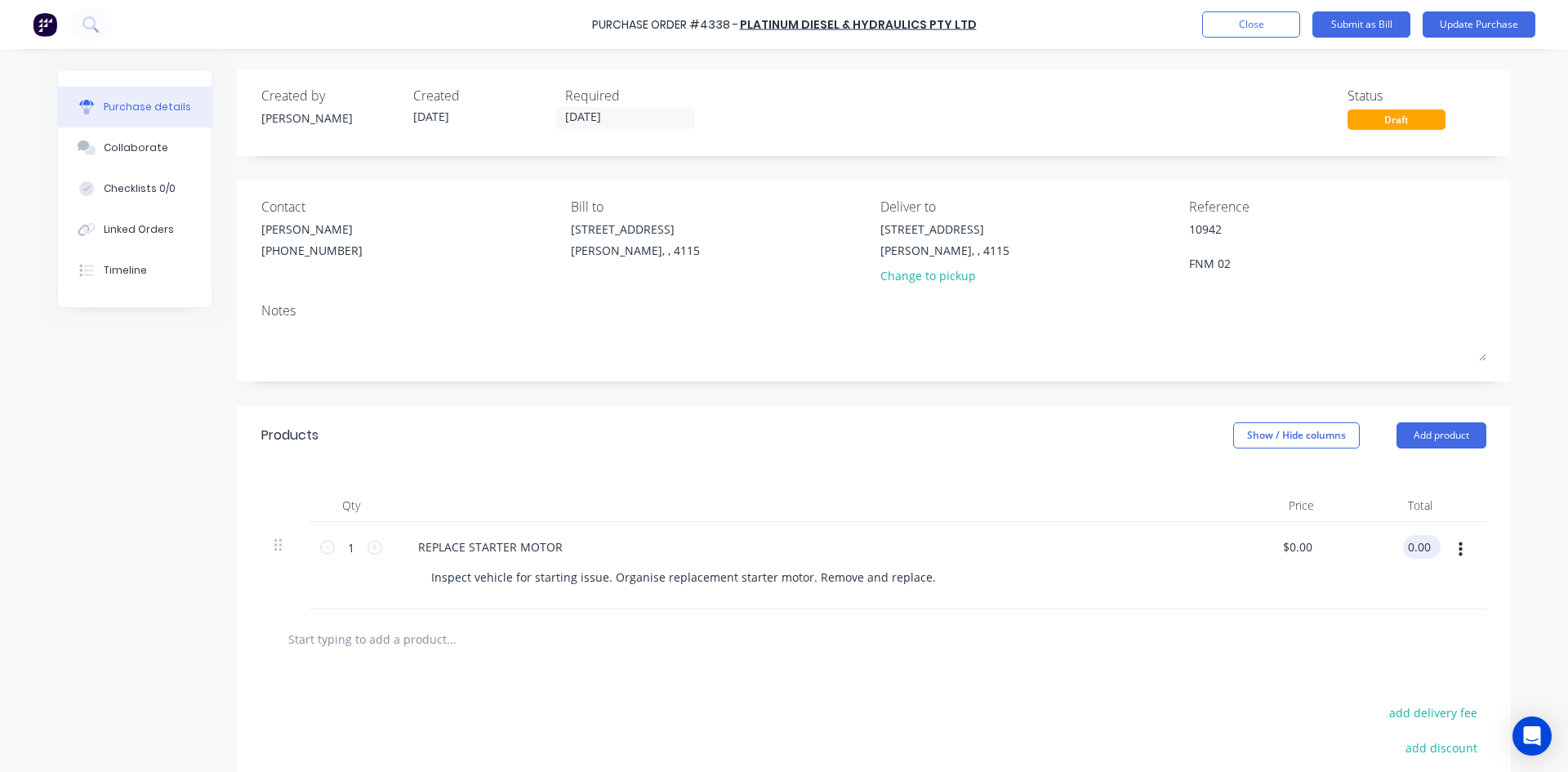
click at [1402, 553] on input "0.00" at bounding box center [1418, 546] width 31 height 24
type input "1418.88"
type textarea "x"
type input "$1,418.88"
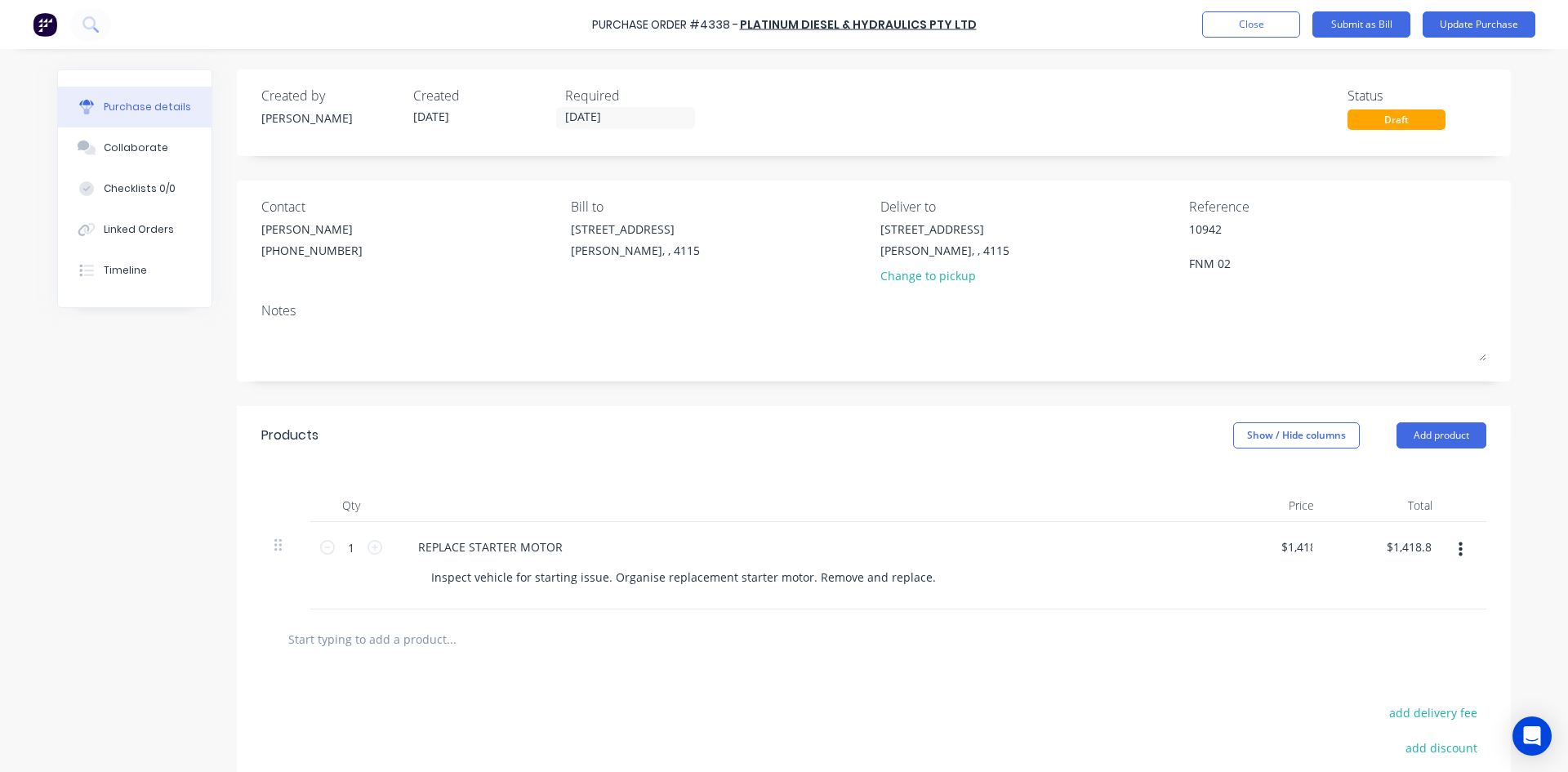
click at [965, 452] on div "Products Show / Hide columns Add product" at bounding box center [873, 436] width 1274 height 59
click at [1450, 22] on button "Update Purchase" at bounding box center [1479, 24] width 112 height 26
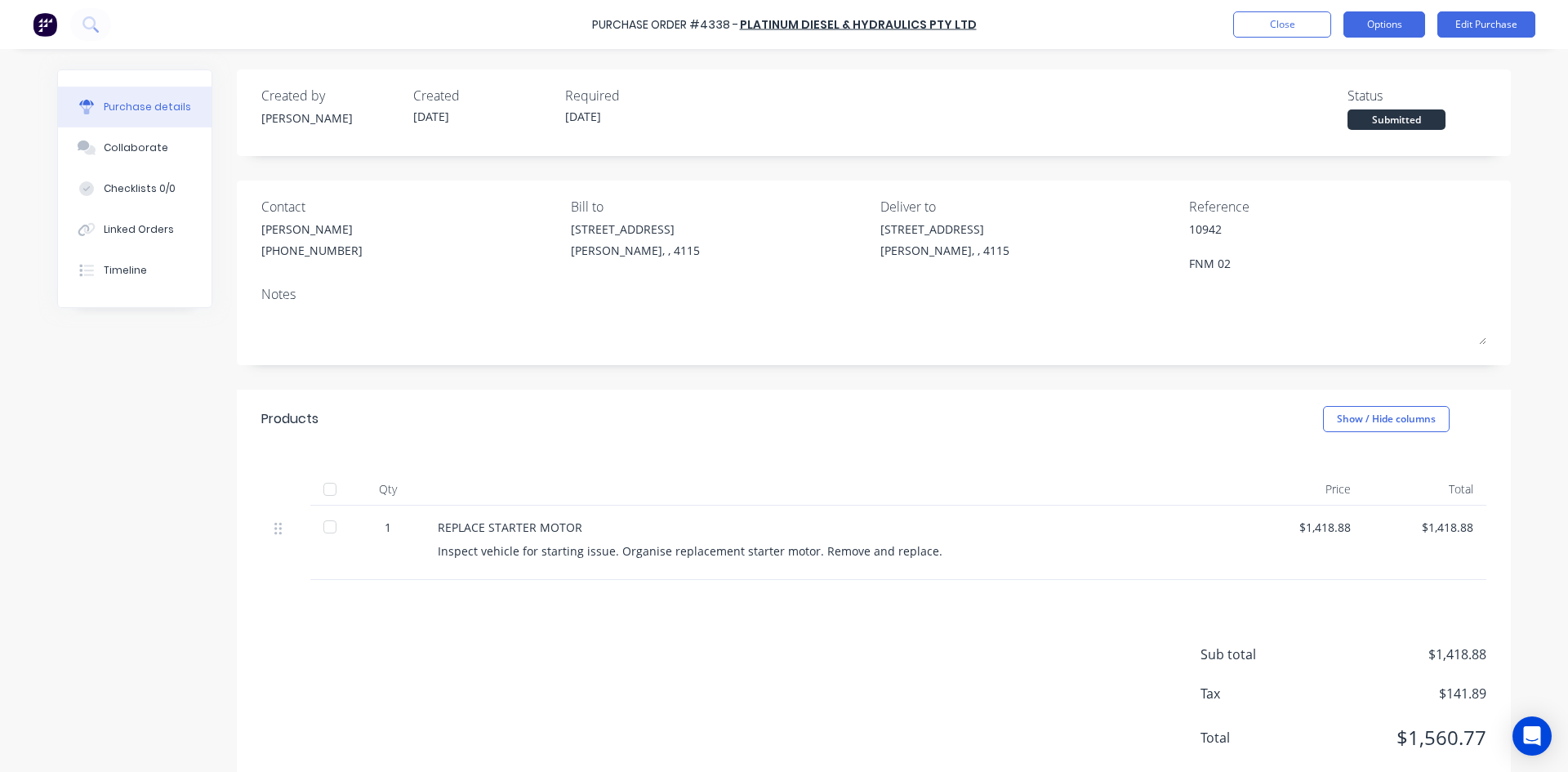
click at [1398, 20] on button "Options" at bounding box center [1384, 24] width 82 height 26
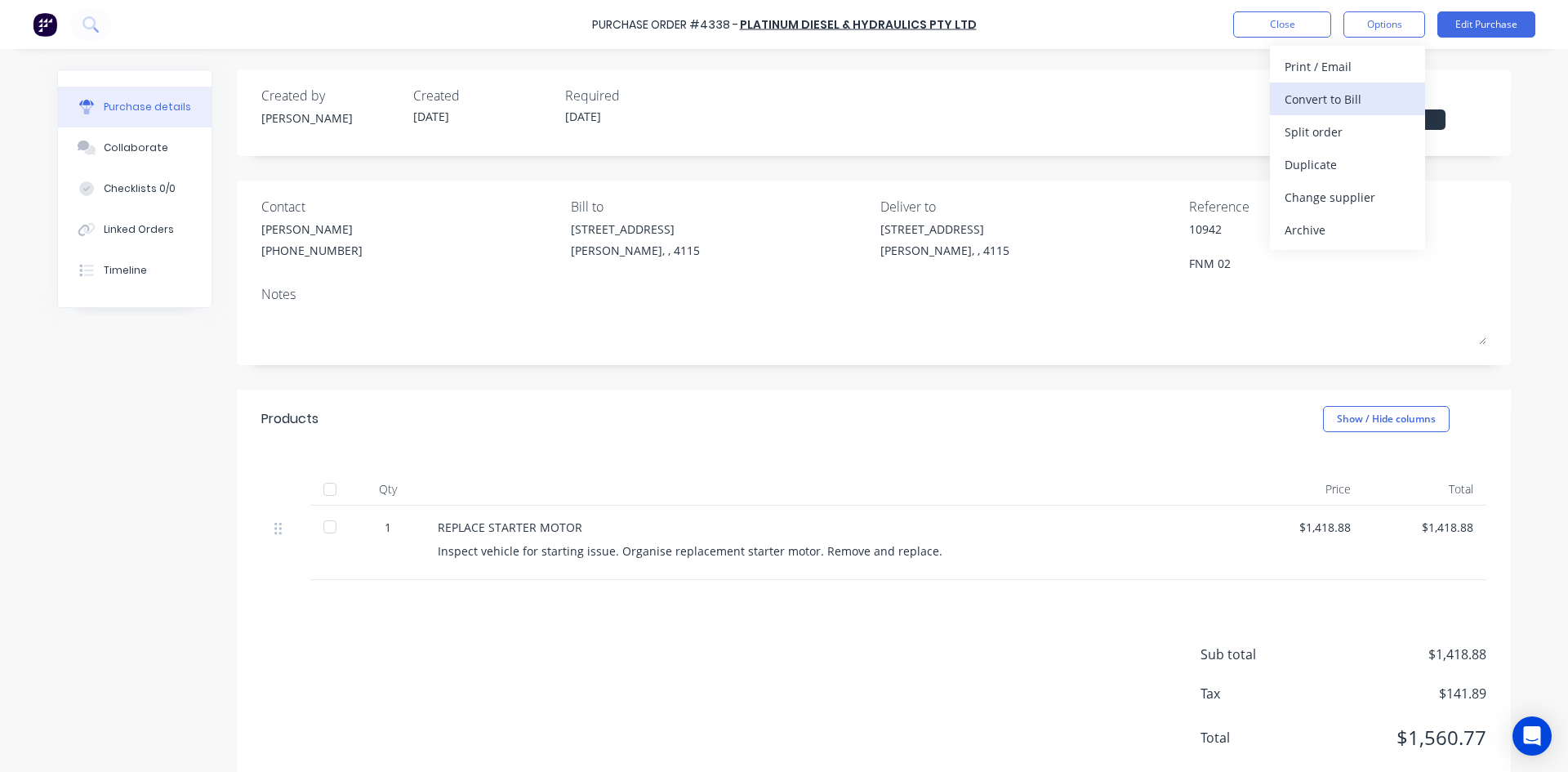
click at [1349, 98] on div "Convert to Bill" at bounding box center [1347, 99] width 126 height 24
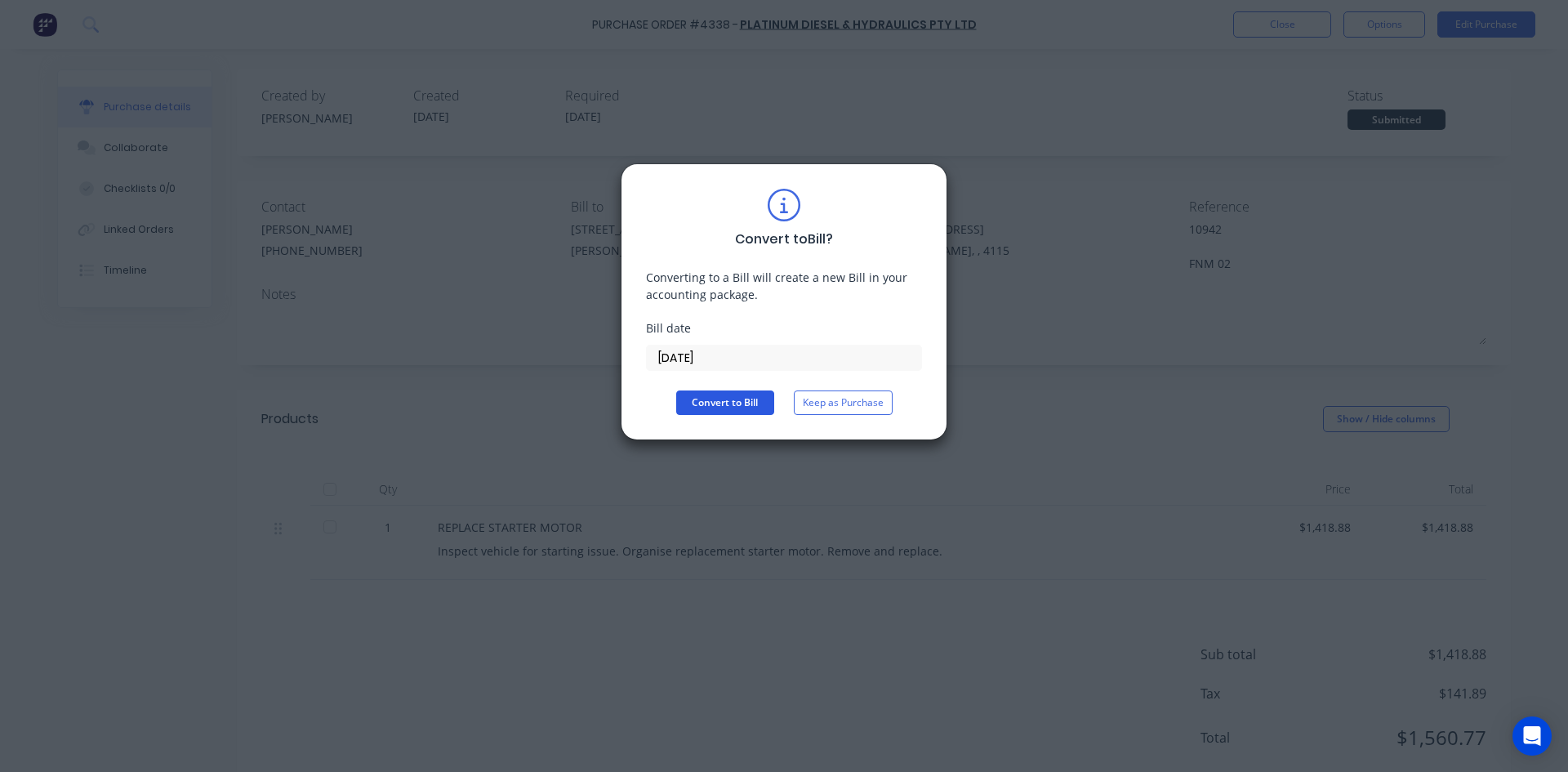
click at [725, 401] on button "Convert to Bill" at bounding box center [725, 403] width 98 height 25
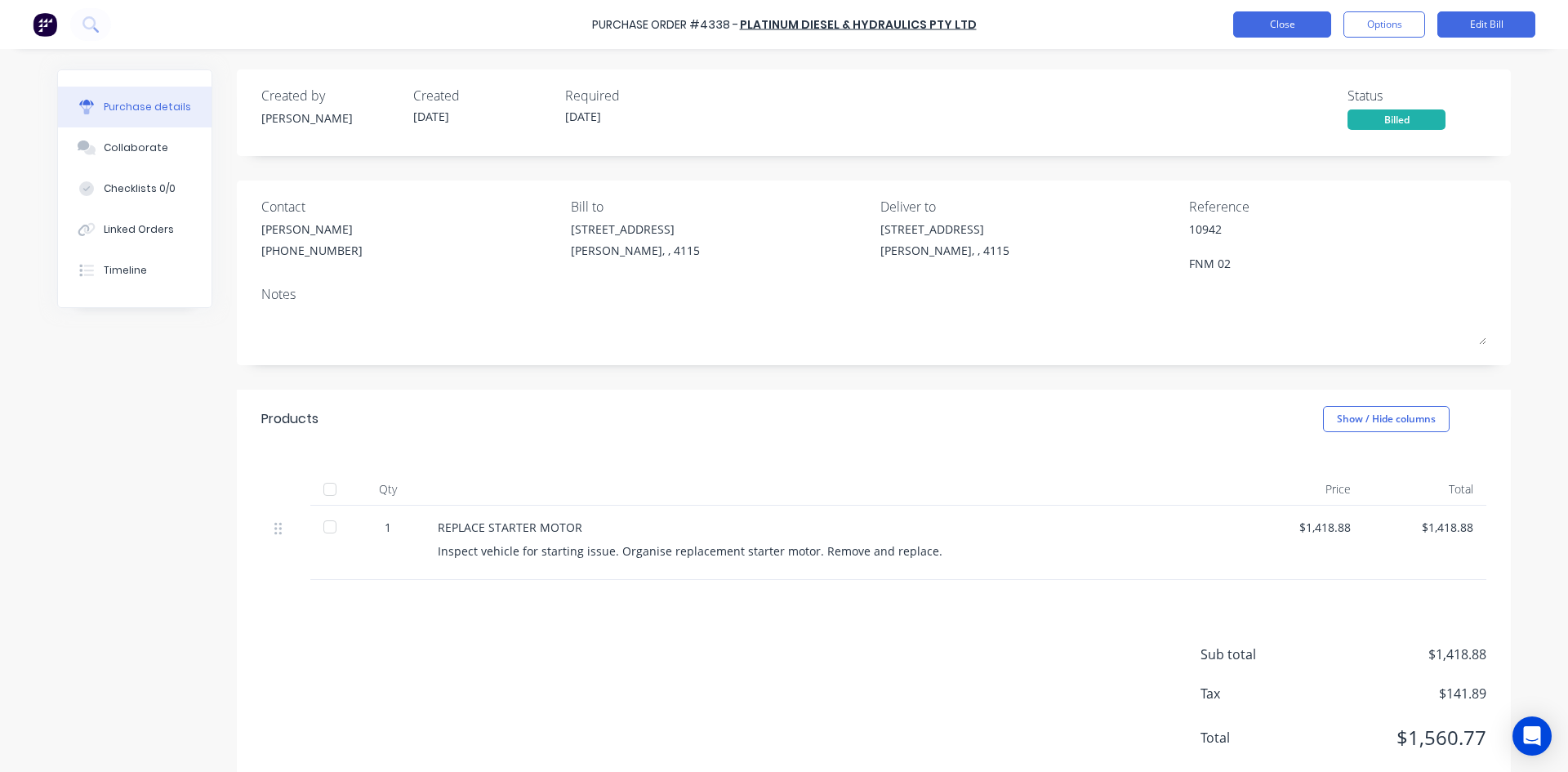
click at [1291, 26] on button "Close" at bounding box center [1282, 24] width 98 height 26
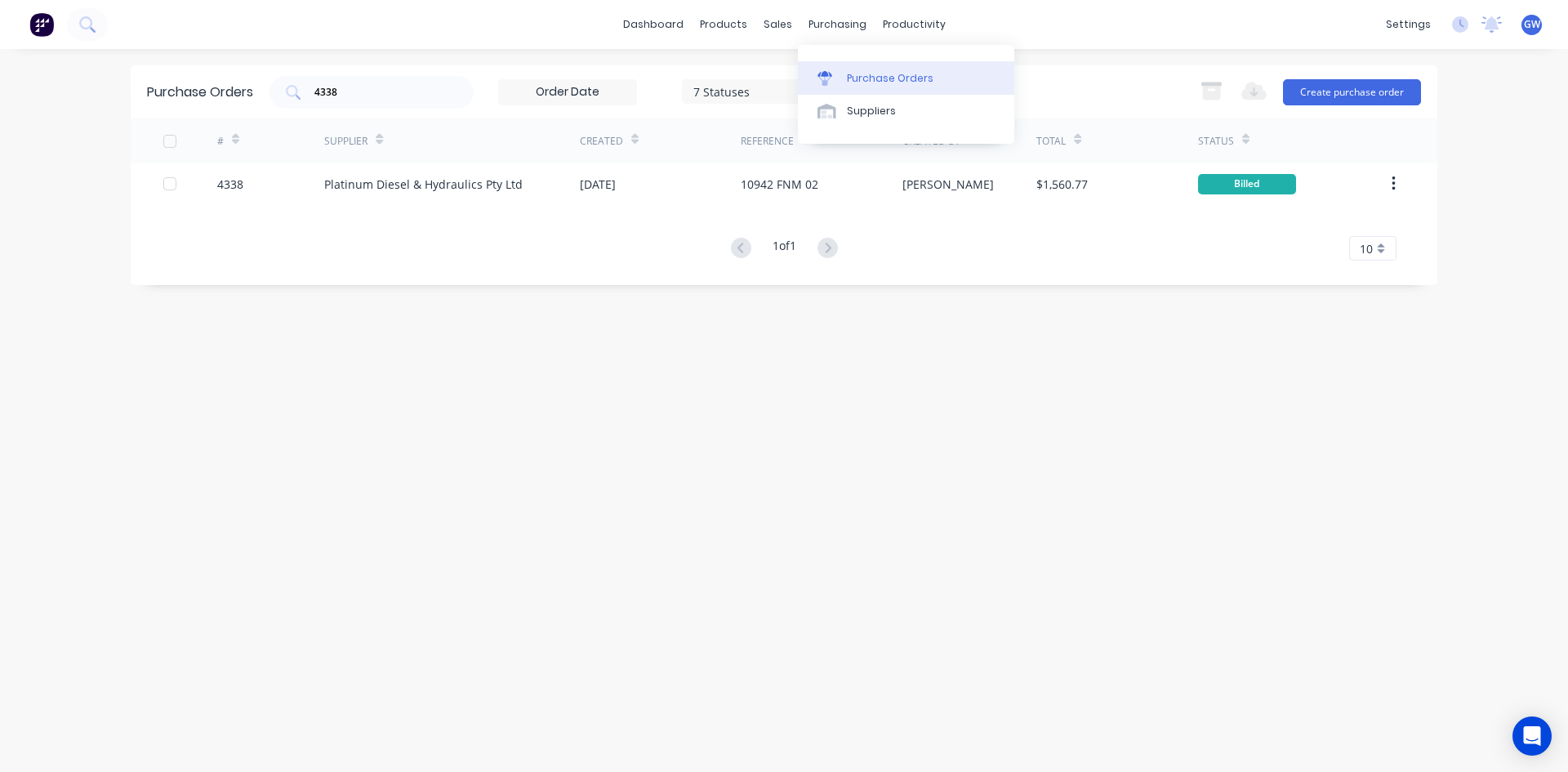
drag, startPoint x: 869, startPoint y: 101, endPoint x: 800, endPoint y: 92, distance: 69.6
click at [868, 101] on link "Suppliers" at bounding box center [905, 111] width 216 height 32
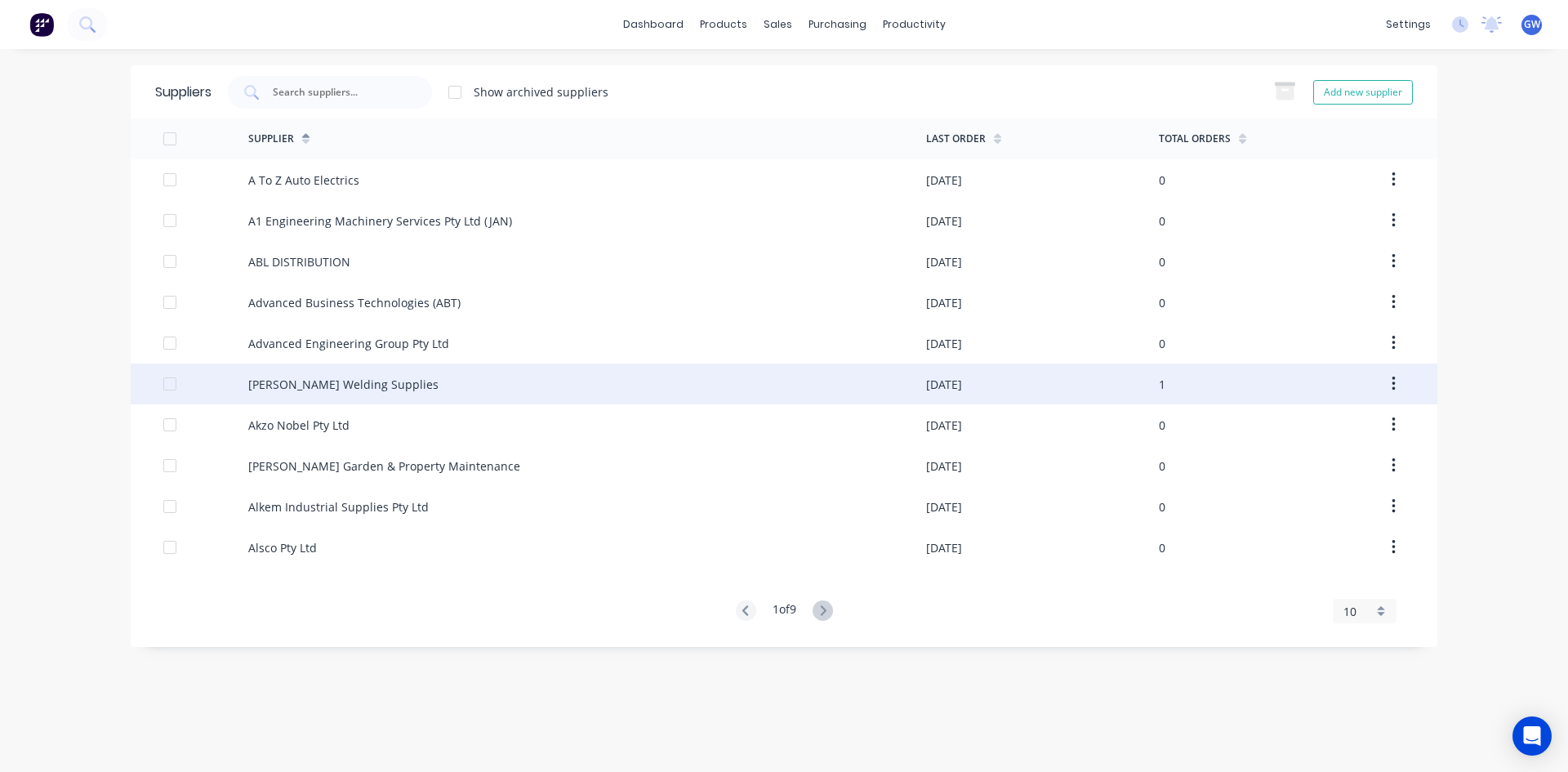
click at [540, 389] on div "[PERSON_NAME] Welding Supplies" at bounding box center [587, 384] width 677 height 41
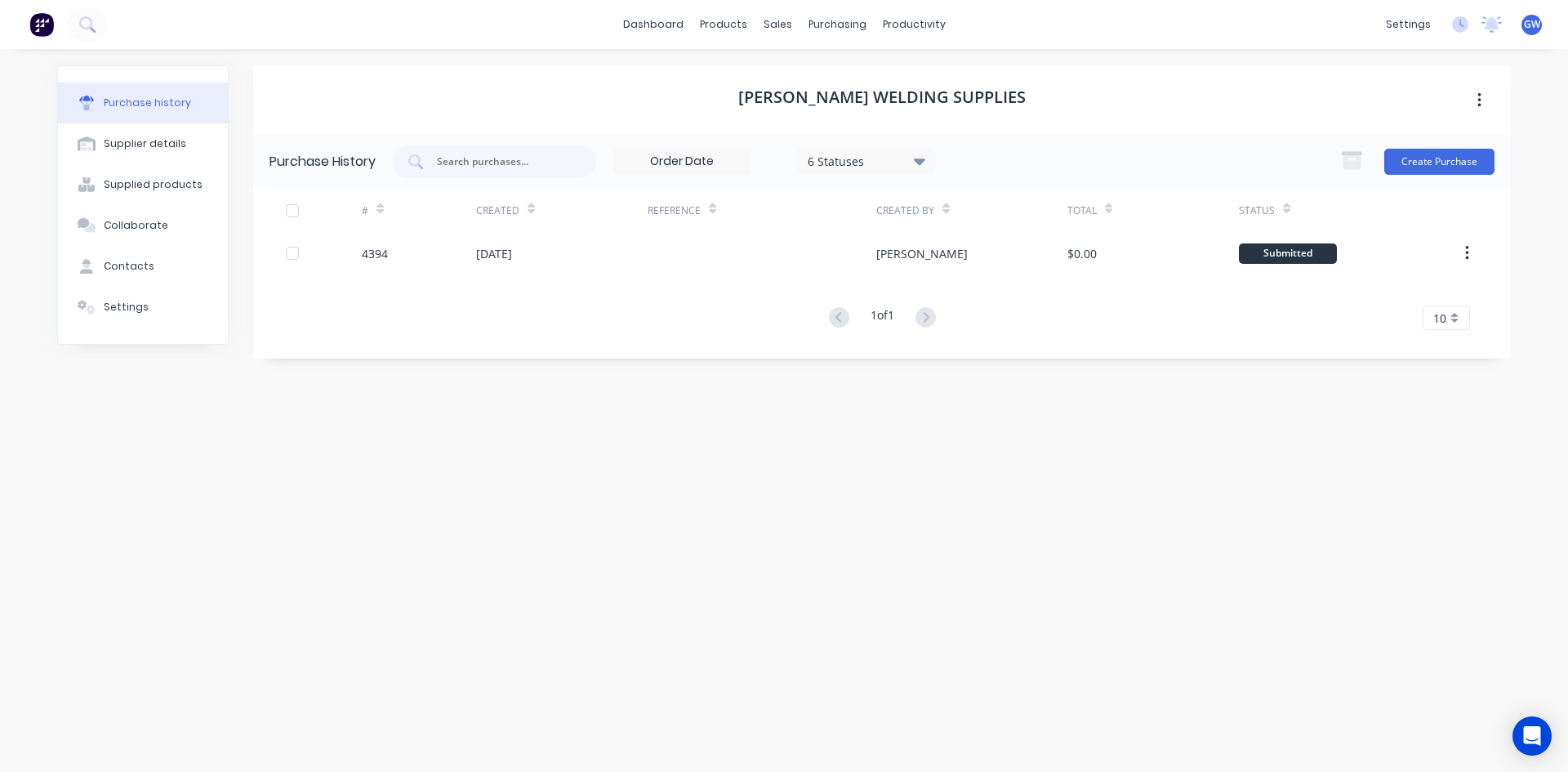
drag, startPoint x: 907, startPoint y: 160, endPoint x: 922, endPoint y: 171, distance: 18.6
click at [915, 165] on div "6 Statuses" at bounding box center [866, 161] width 117 height 17
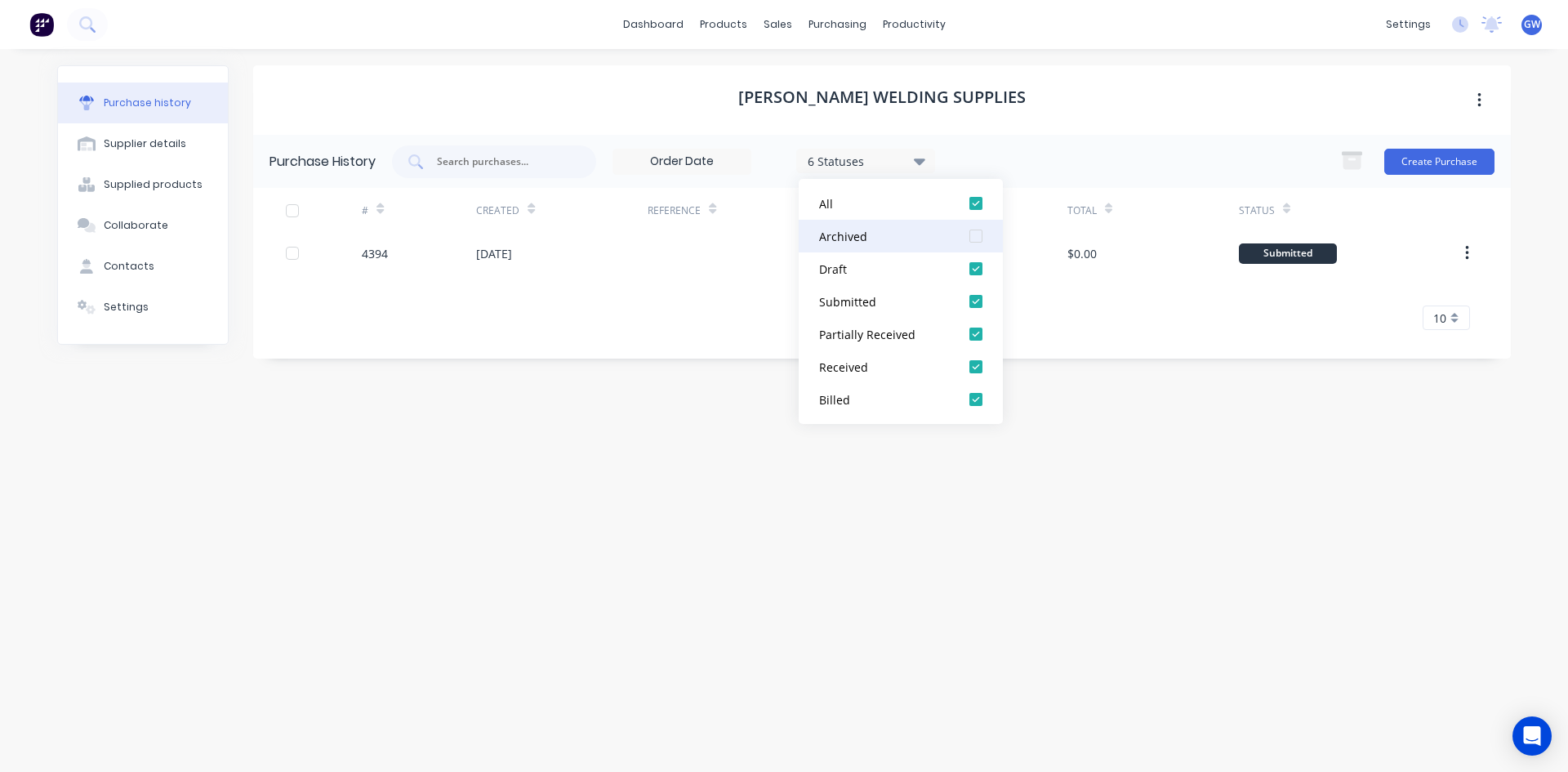
click at [976, 236] on div at bounding box center [975, 236] width 32 height 32
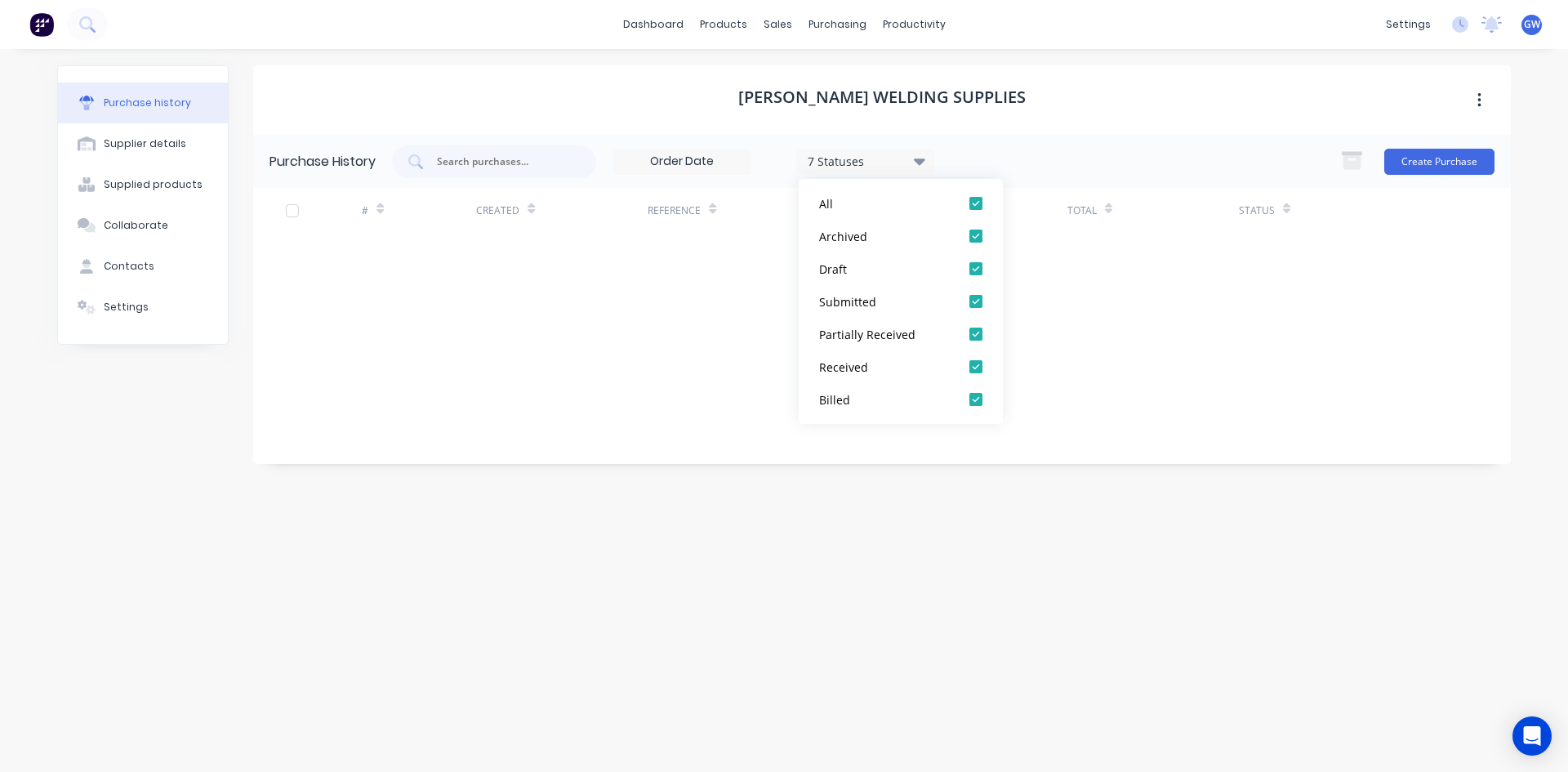
click at [1124, 112] on div "[PERSON_NAME] Welding Supplies" at bounding box center [882, 100] width 1258 height 69
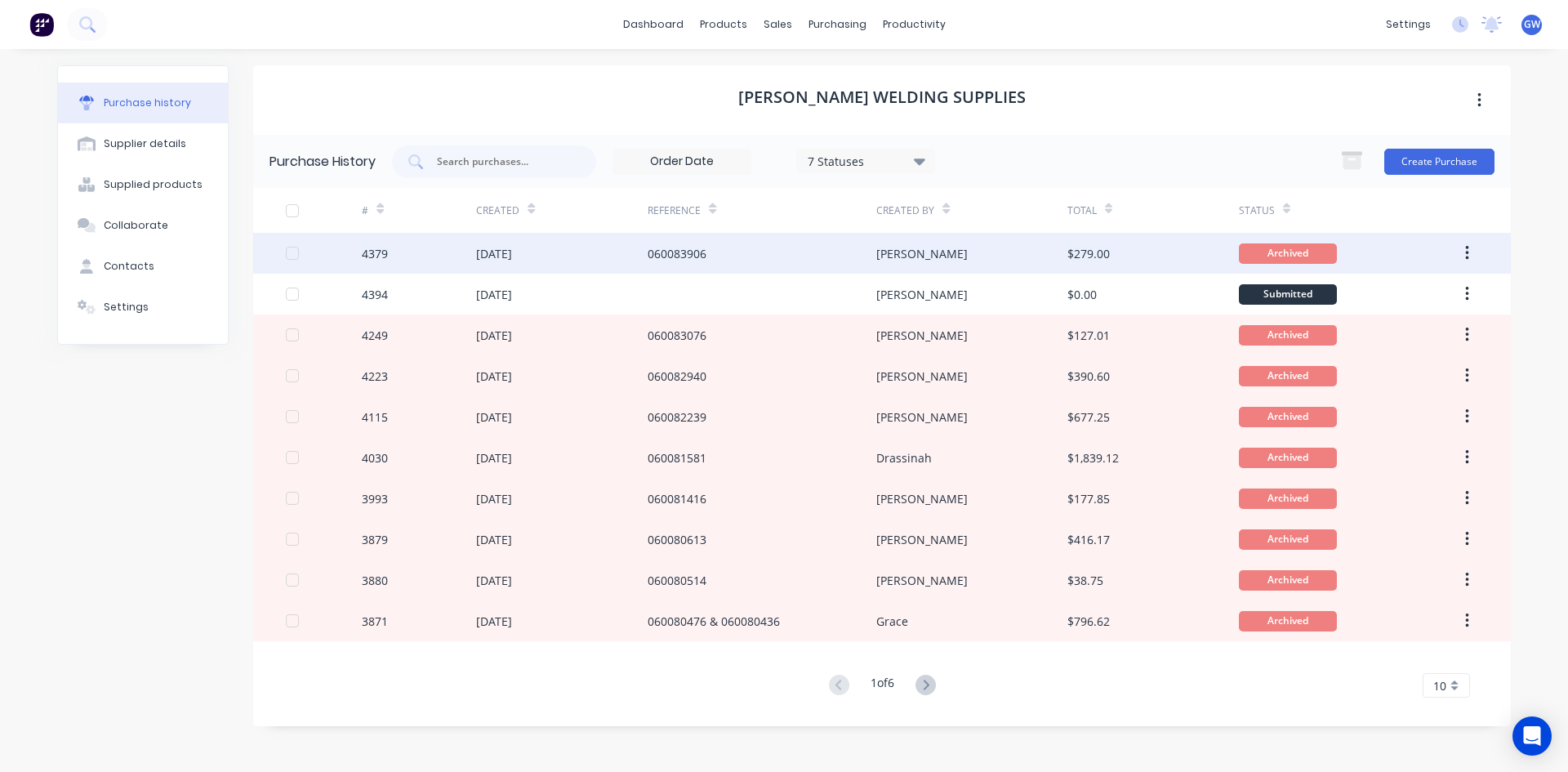
click at [946, 259] on div "[PERSON_NAME]" at bounding box center [971, 253] width 190 height 41
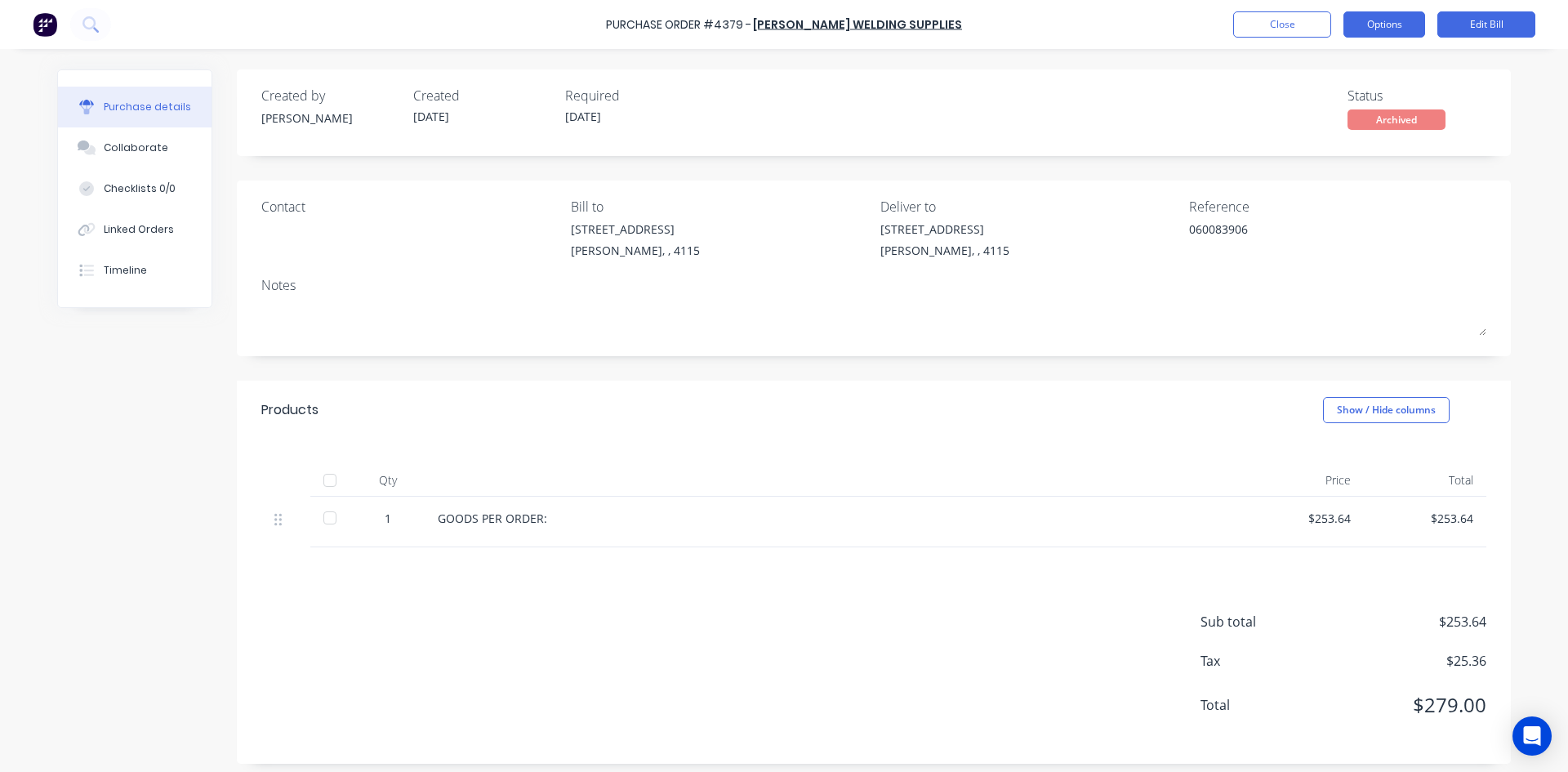
click at [1382, 27] on button "Options" at bounding box center [1384, 24] width 82 height 26
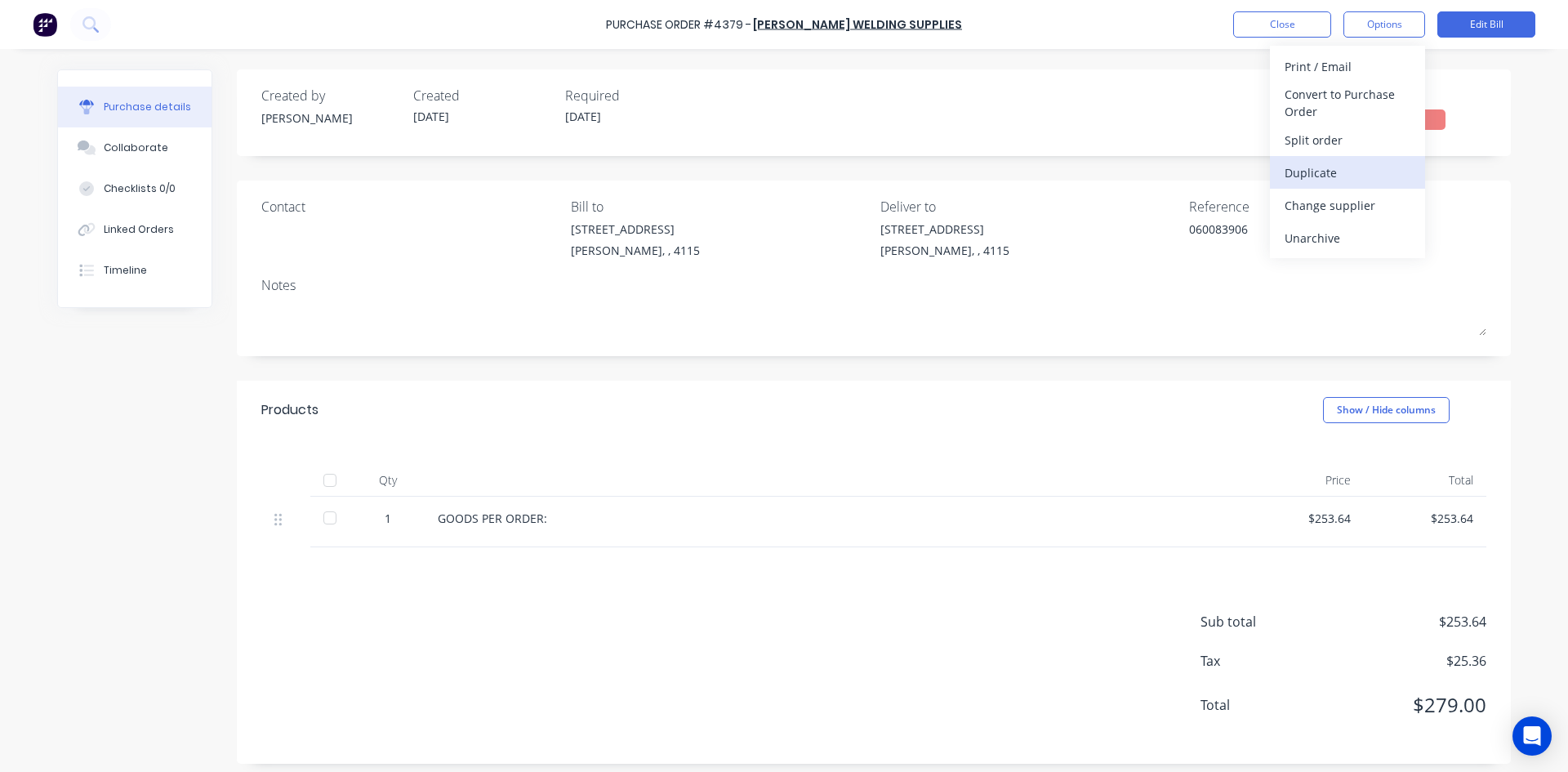
click at [1338, 175] on div "Duplicate" at bounding box center [1347, 172] width 126 height 24
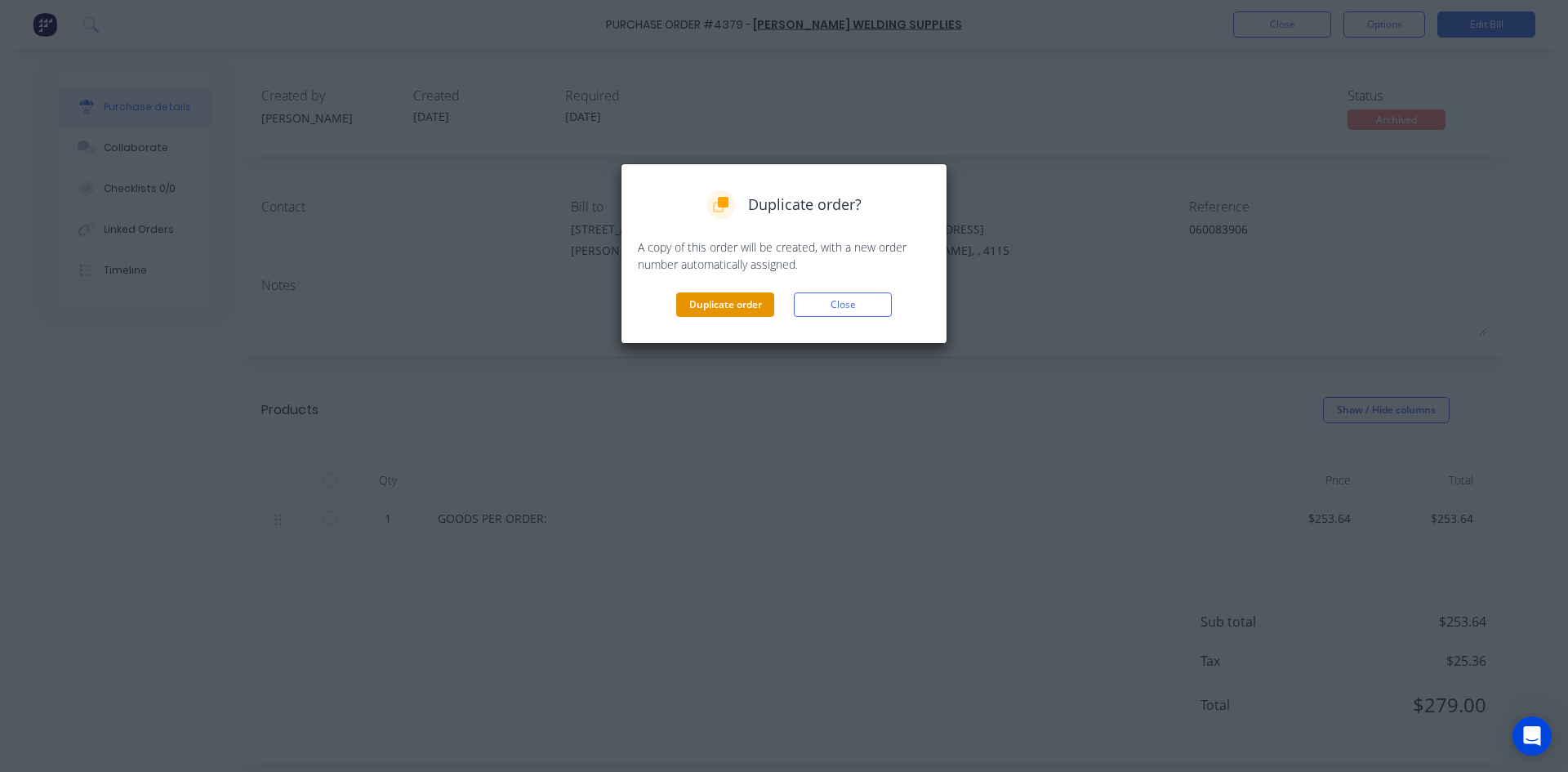
click at [748, 303] on button "Duplicate order" at bounding box center [725, 305] width 98 height 25
type textarea "x"
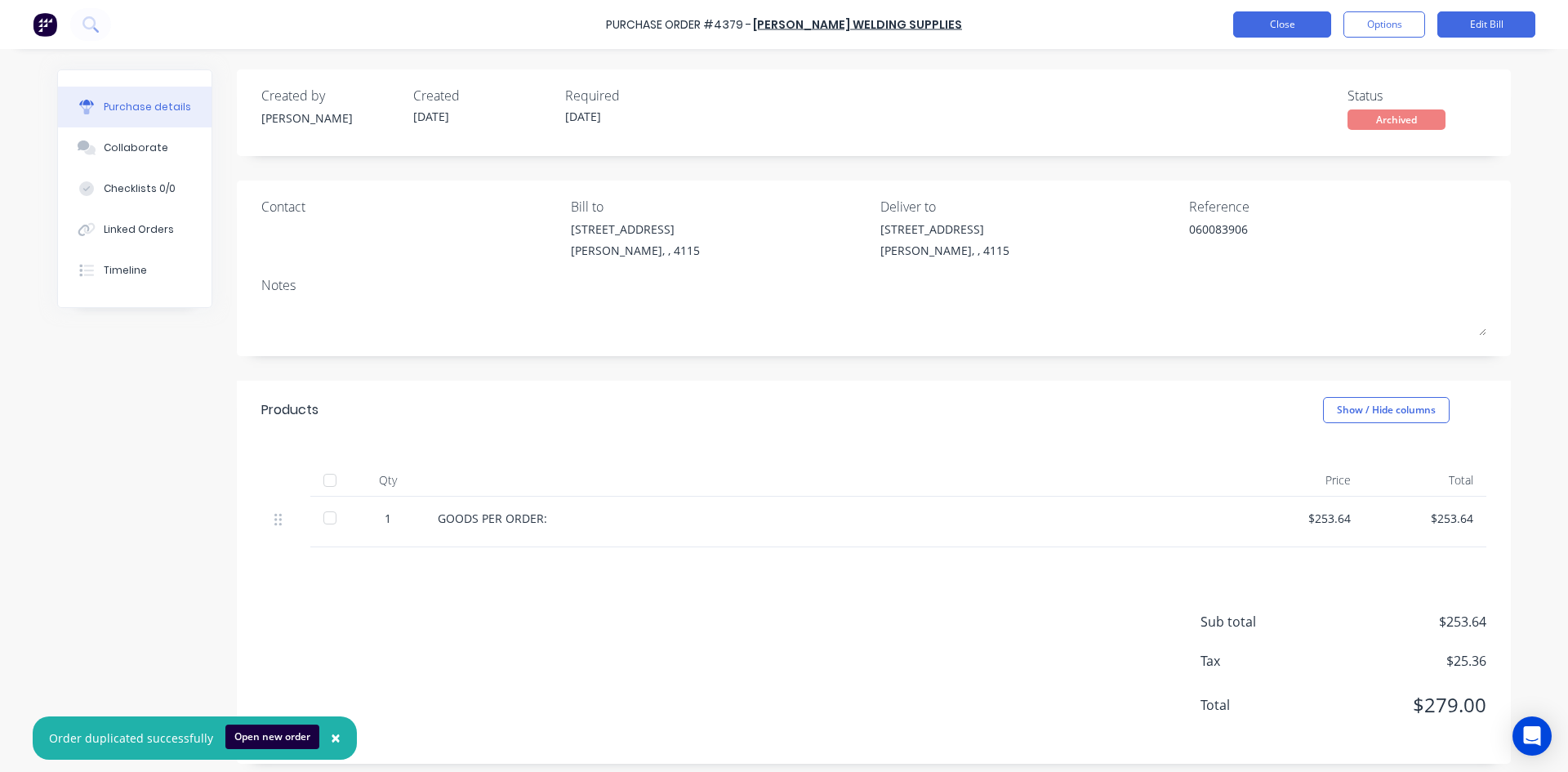
click at [1316, 23] on button "Close" at bounding box center [1282, 24] width 98 height 26
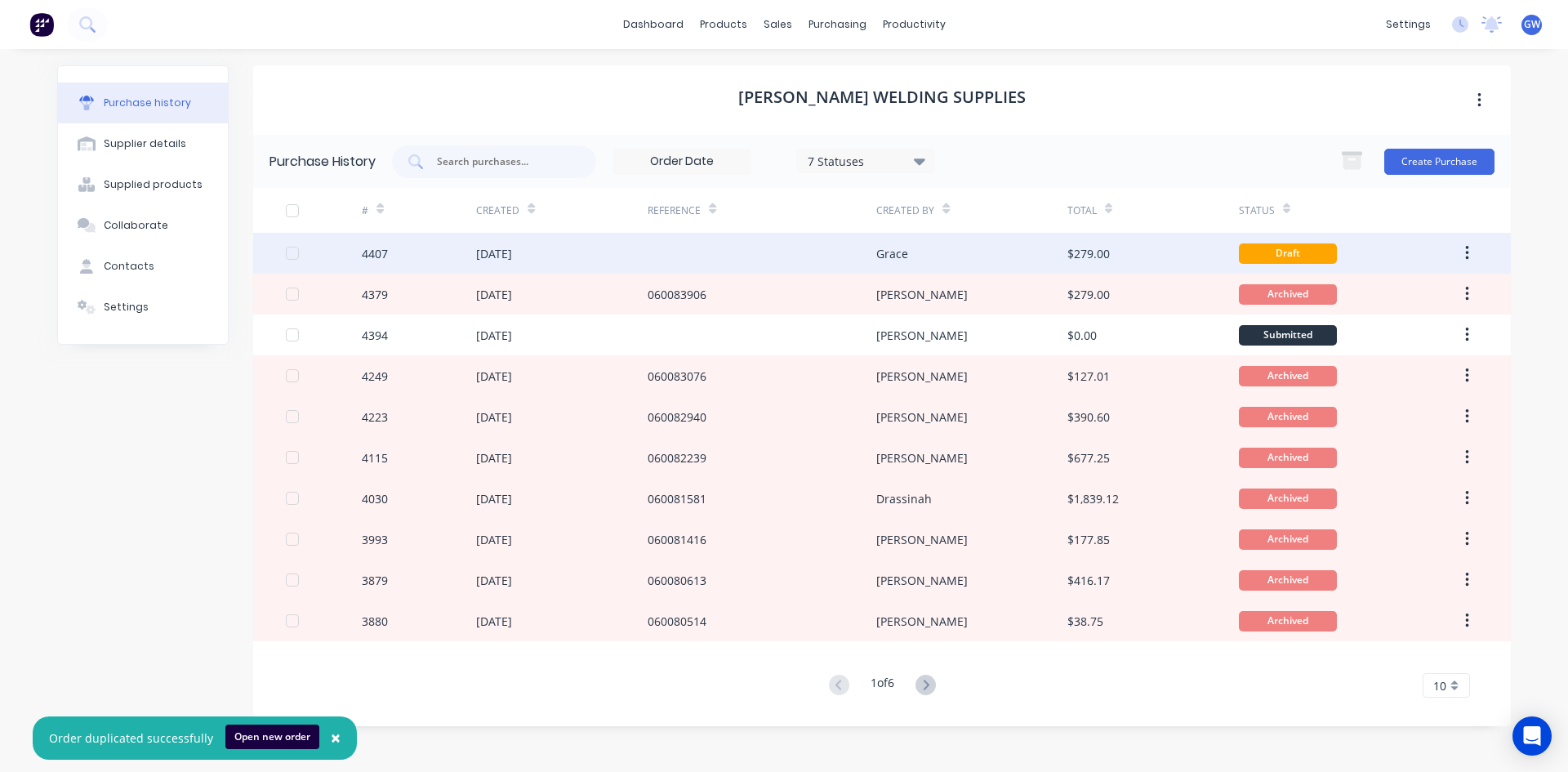
click at [759, 251] on div at bounding box center [762, 253] width 228 height 41
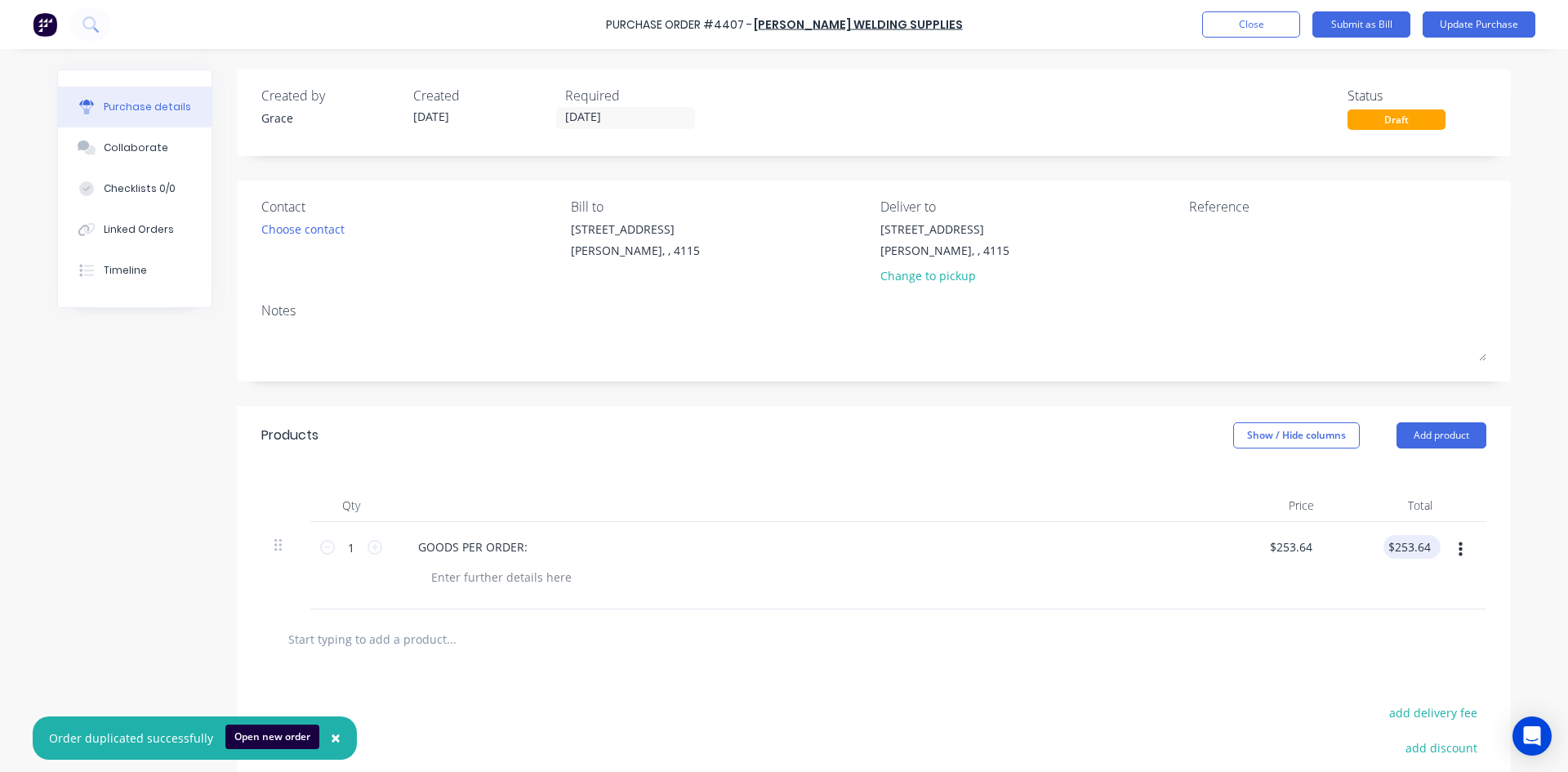
type input "253.64"
drag, startPoint x: 1384, startPoint y: 544, endPoint x: 1528, endPoint y: 547, distance: 144.0
click at [1528, 547] on div "× Order duplicated successfully Open new order Purchase Order #4407 - [PERSON_N…" at bounding box center [784, 386] width 1568 height 772
click at [1394, 545] on input "253.64" at bounding box center [1412, 546] width 44 height 24
drag, startPoint x: 1392, startPoint y: 546, endPoint x: 1427, endPoint y: 549, distance: 35.1
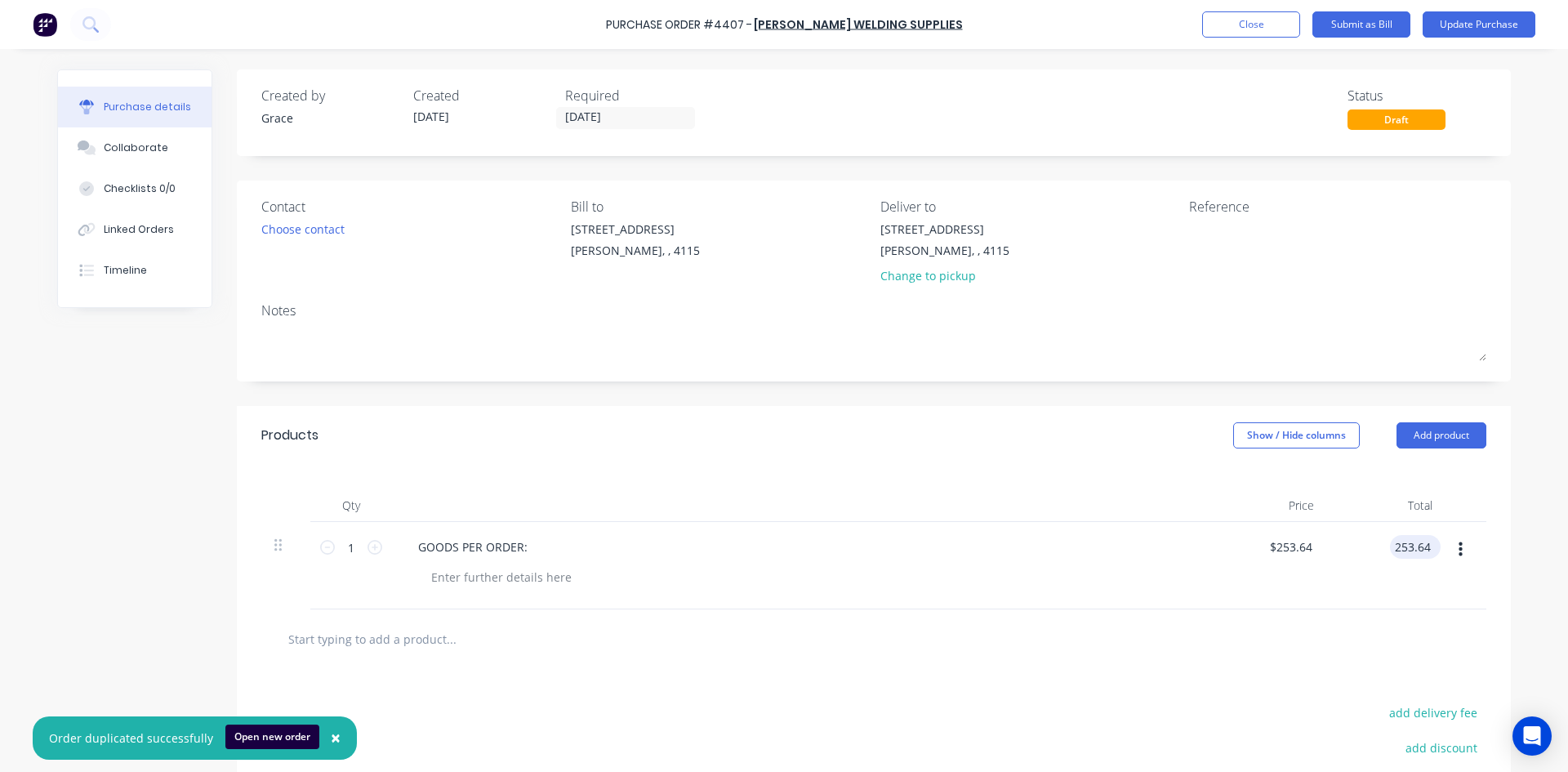
click at [1427, 549] on input "253.64" at bounding box center [1412, 546] width 44 height 24
type input "156"
type input "$156.00"
click at [1138, 637] on div at bounding box center [873, 639] width 1199 height 32
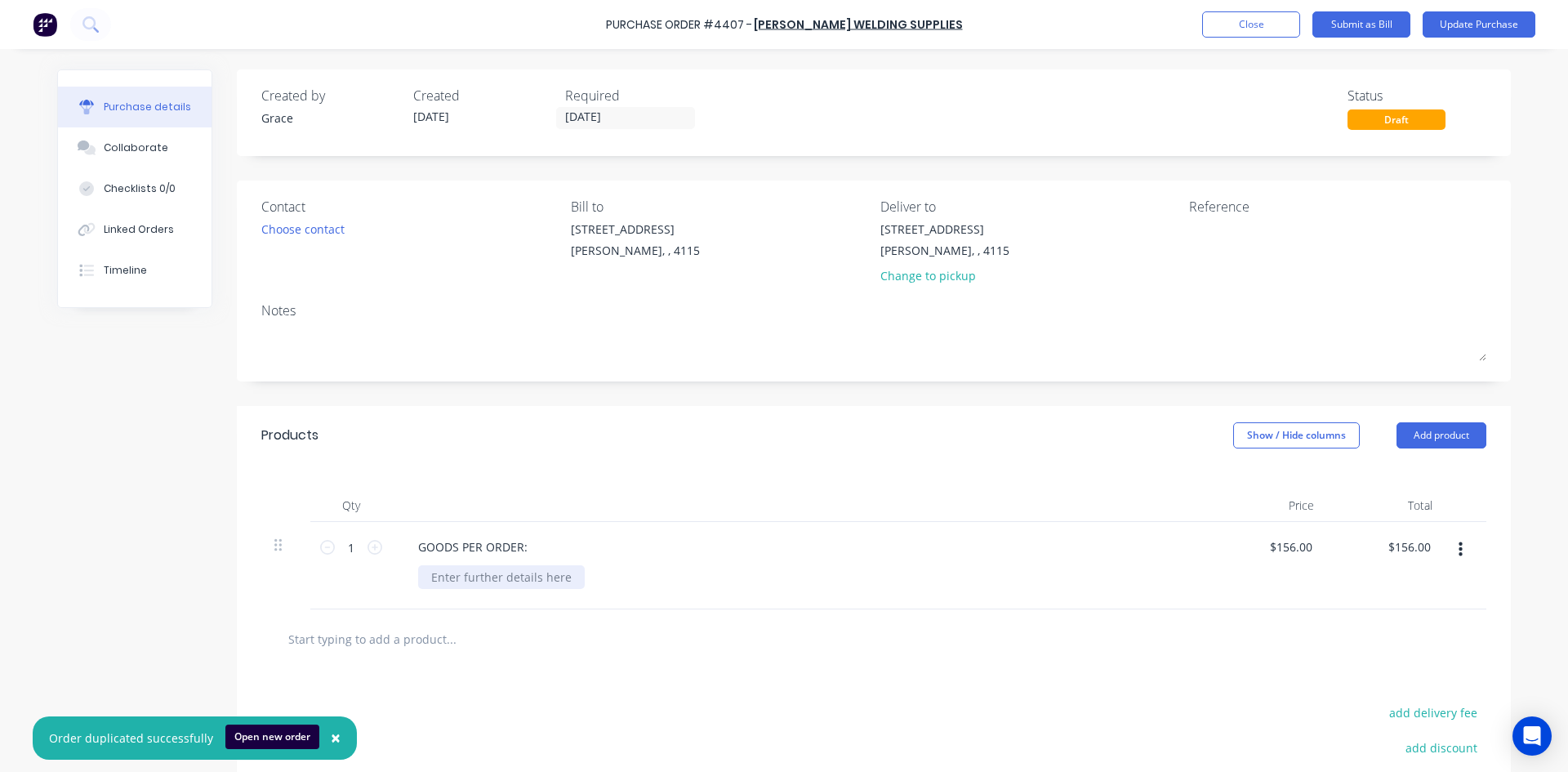
click at [489, 573] on div at bounding box center [500, 577] width 167 height 24
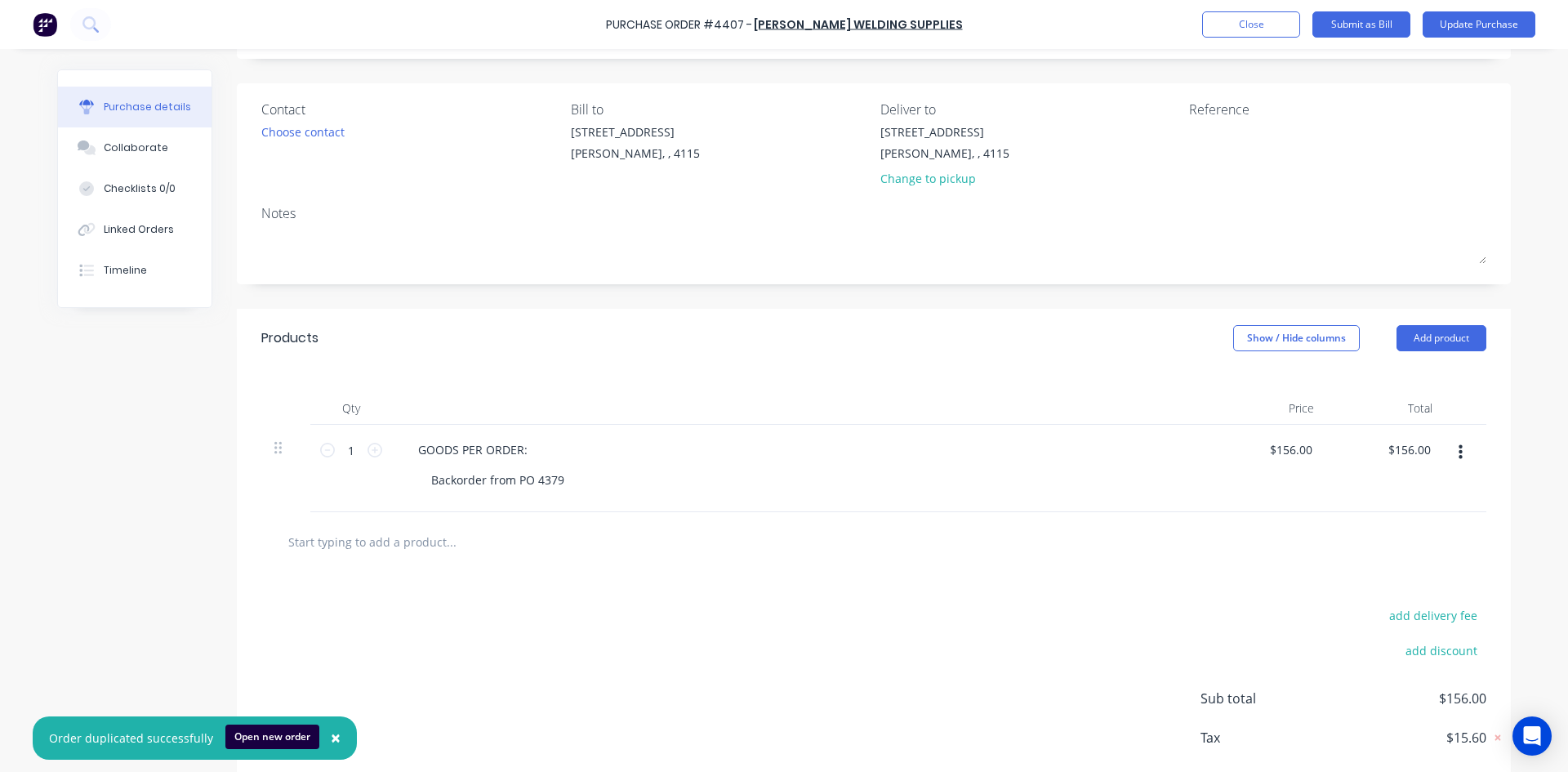
scroll to position [182, 0]
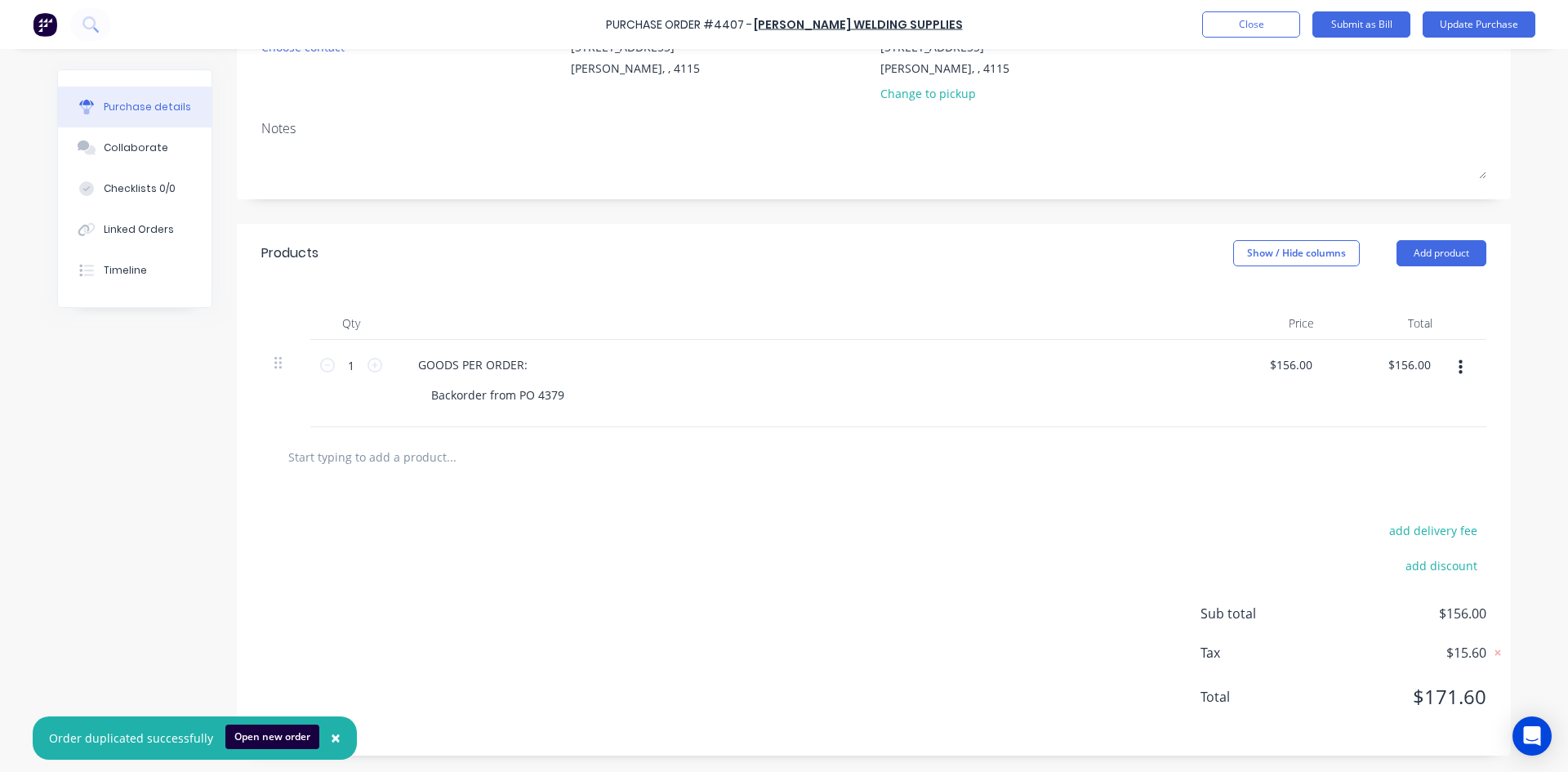
click at [331, 733] on span "×" at bounding box center [336, 738] width 10 height 23
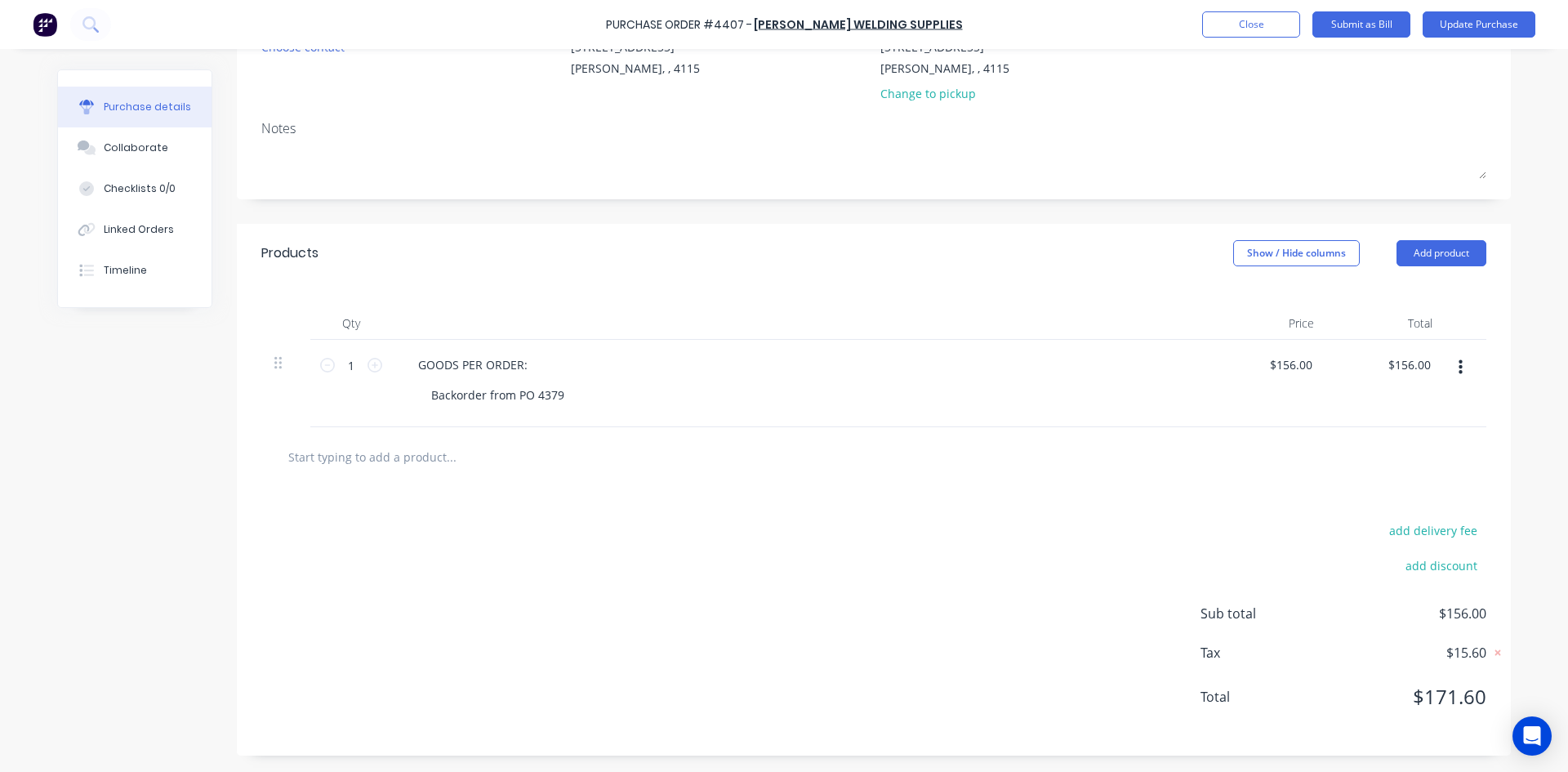
scroll to position [0, 0]
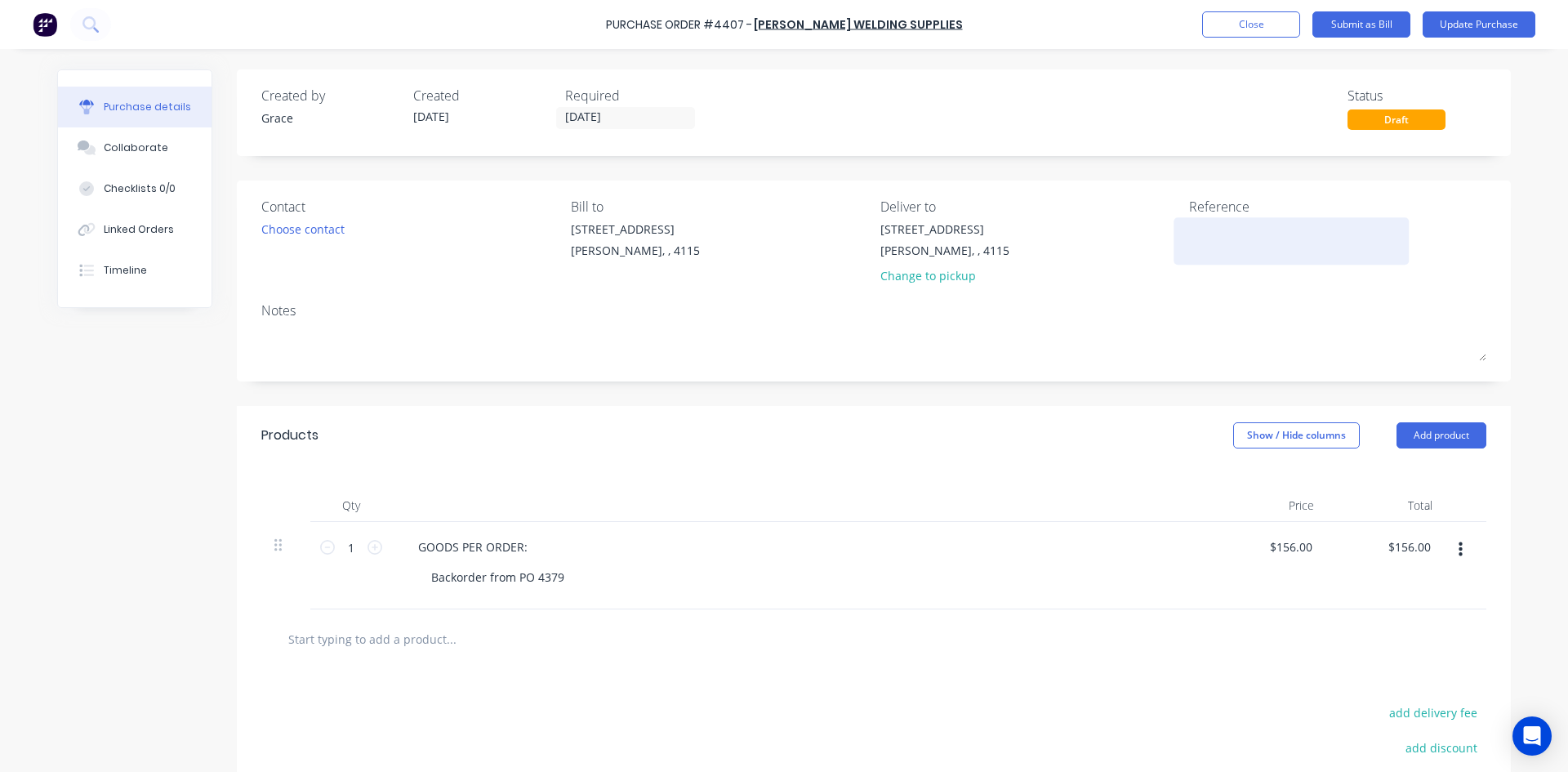
click at [1253, 243] on textarea at bounding box center [1291, 239] width 205 height 37
type textarea "x"
type textarea "0"
type textarea "x"
type textarea "06"
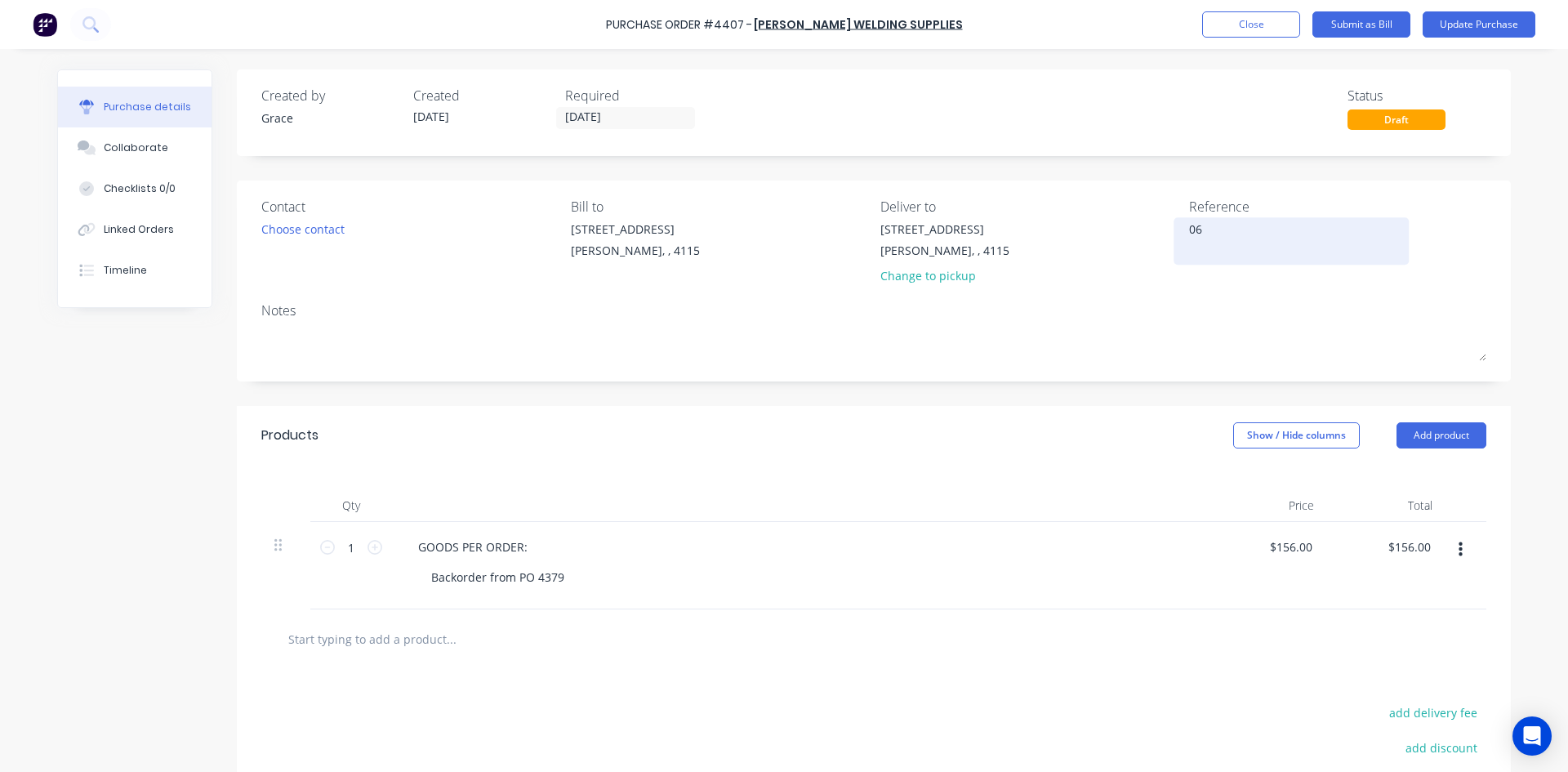
type textarea "x"
type textarea "060"
type textarea "x"
type textarea "0600"
type textarea "x"
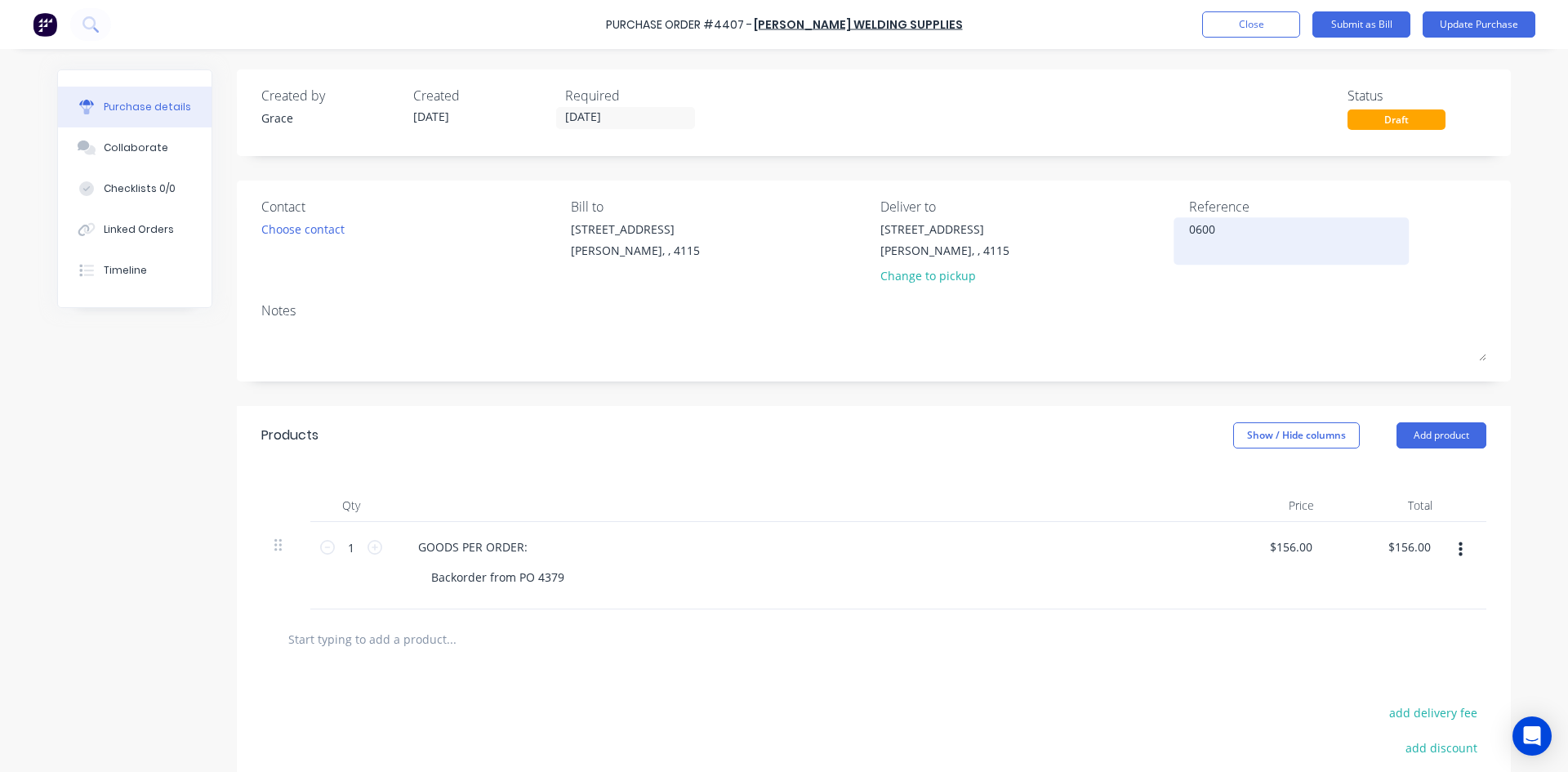
type textarea "06008"
type textarea "x"
type textarea "060084"
type textarea "x"
type textarea "0600840"
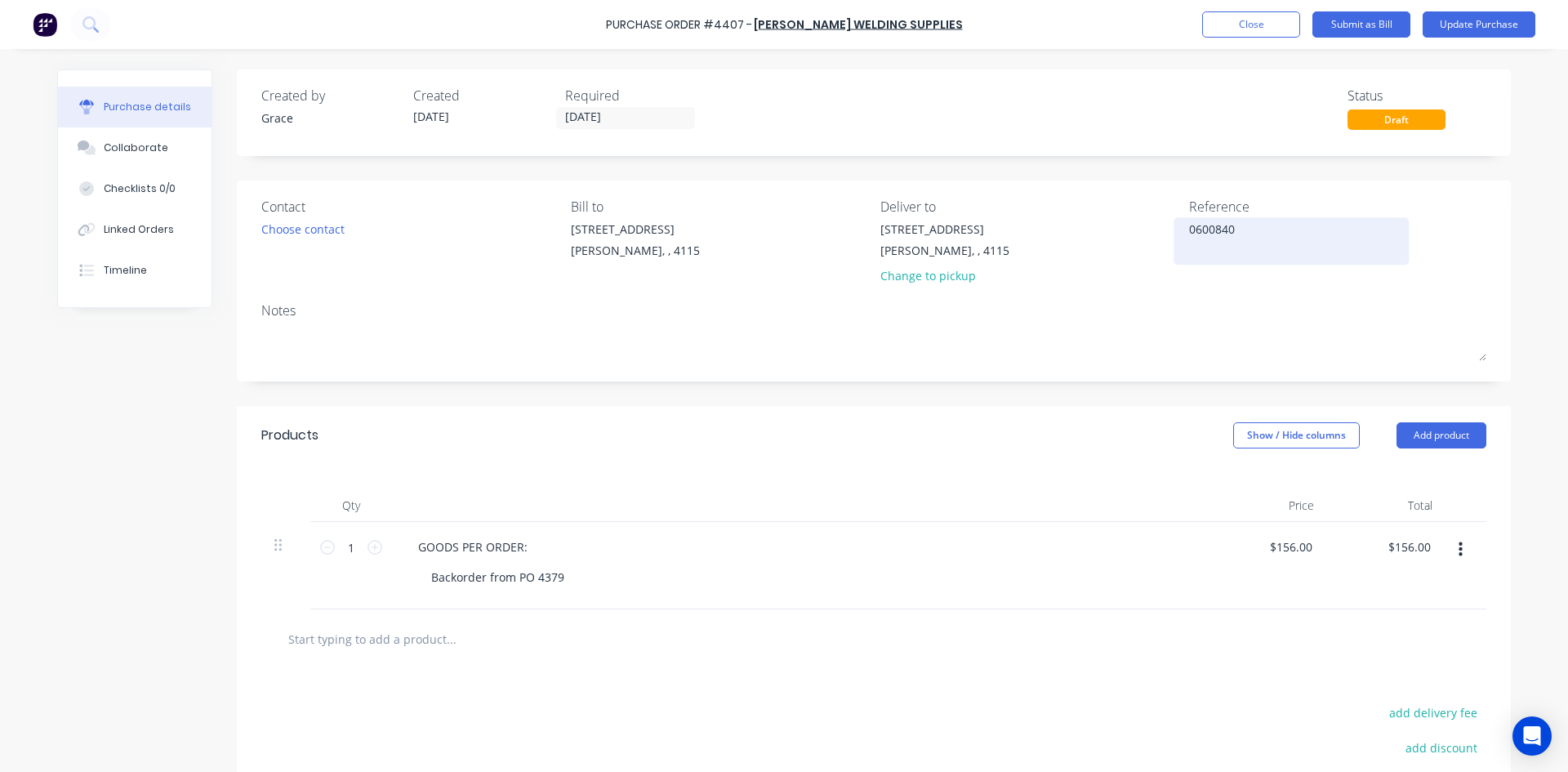
type textarea "x"
type textarea "06008401"
type textarea "x"
type textarea "060084013"
type textarea "x"
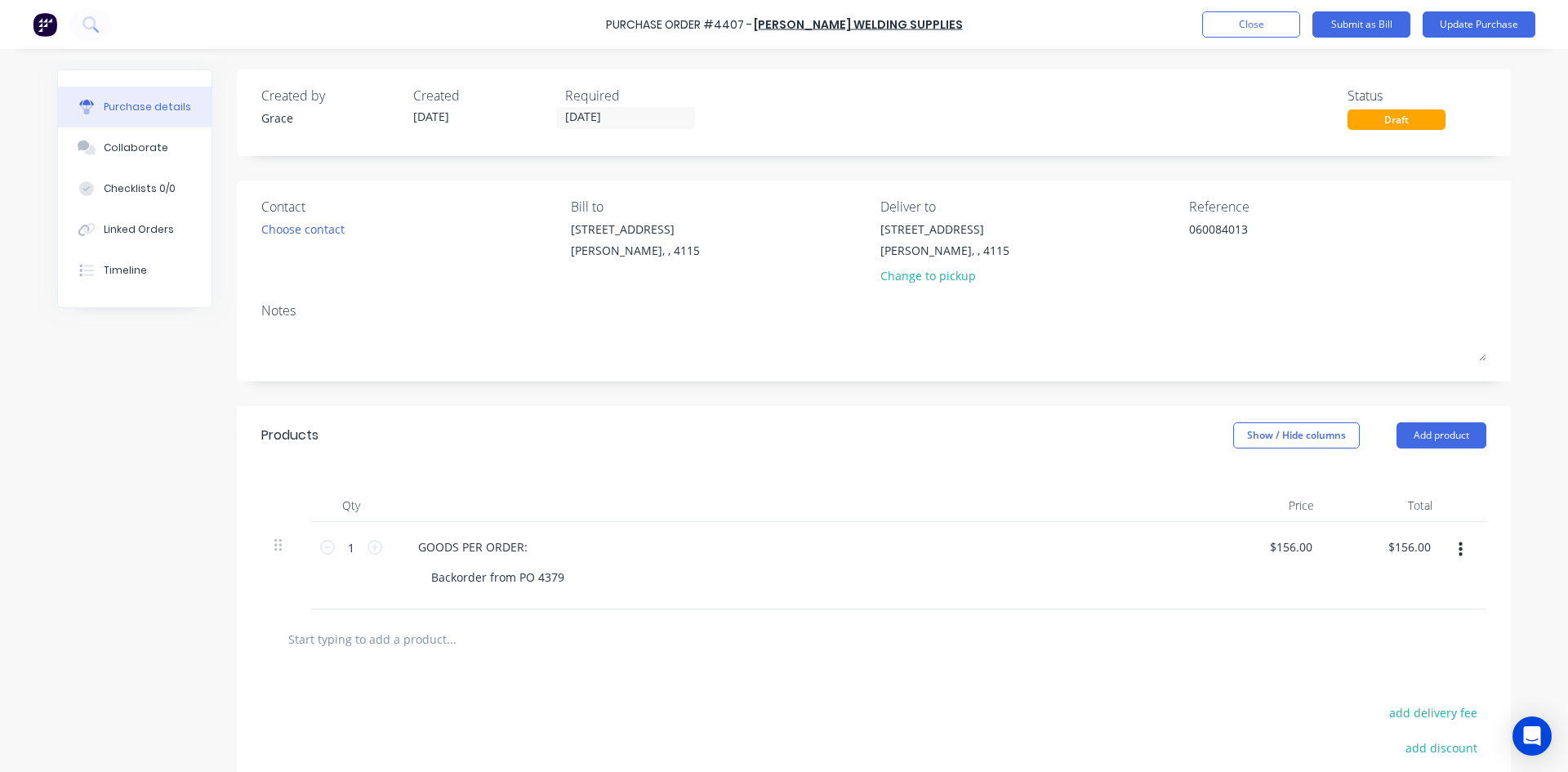
type textarea "060084013"
click at [1161, 461] on div "Products Show / Hide columns Add product" at bounding box center [873, 436] width 1274 height 59
click at [1487, 25] on button "Update Purchase" at bounding box center [1479, 24] width 112 height 26
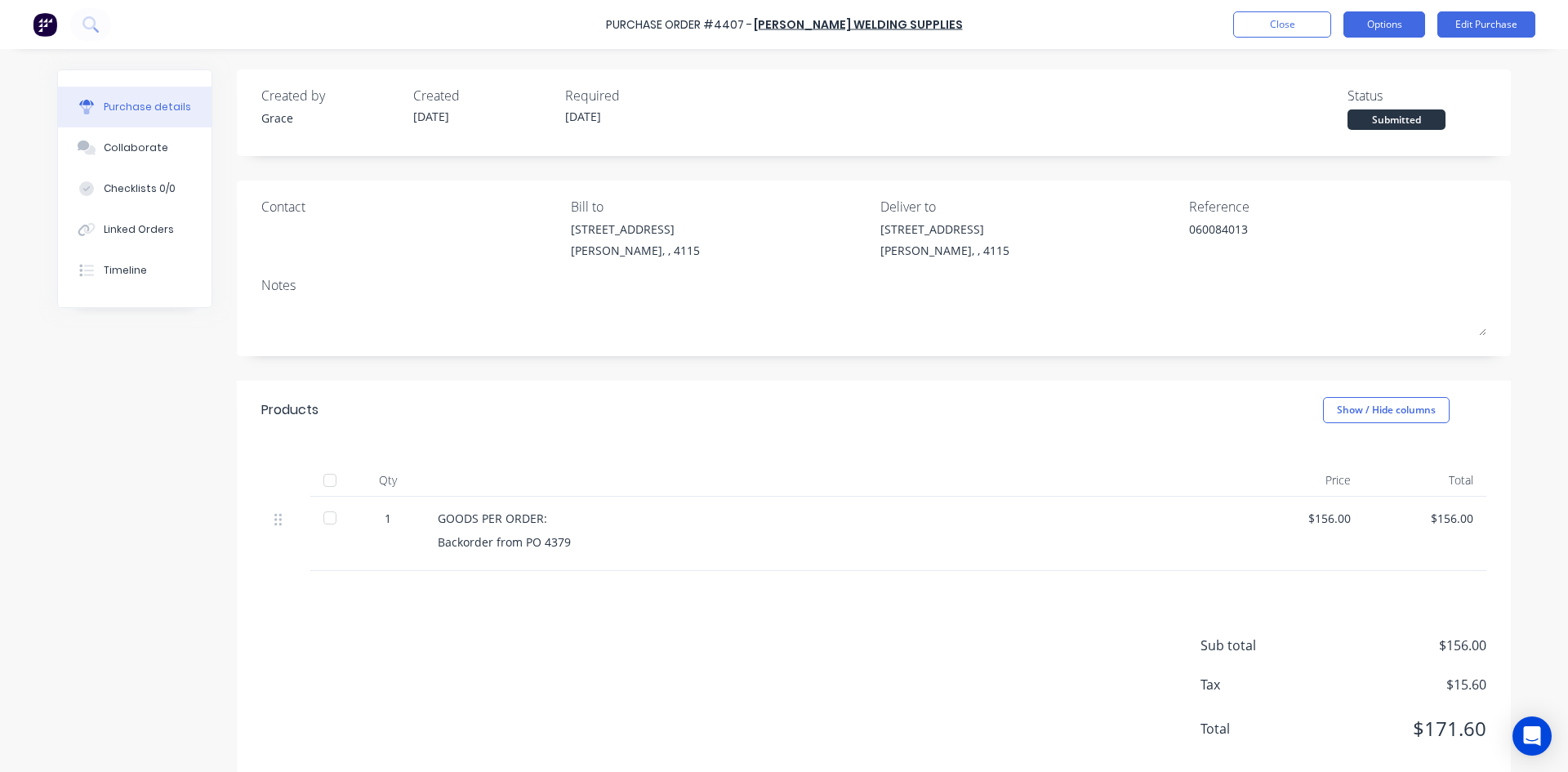
click at [1408, 17] on button "Options" at bounding box center [1384, 24] width 82 height 26
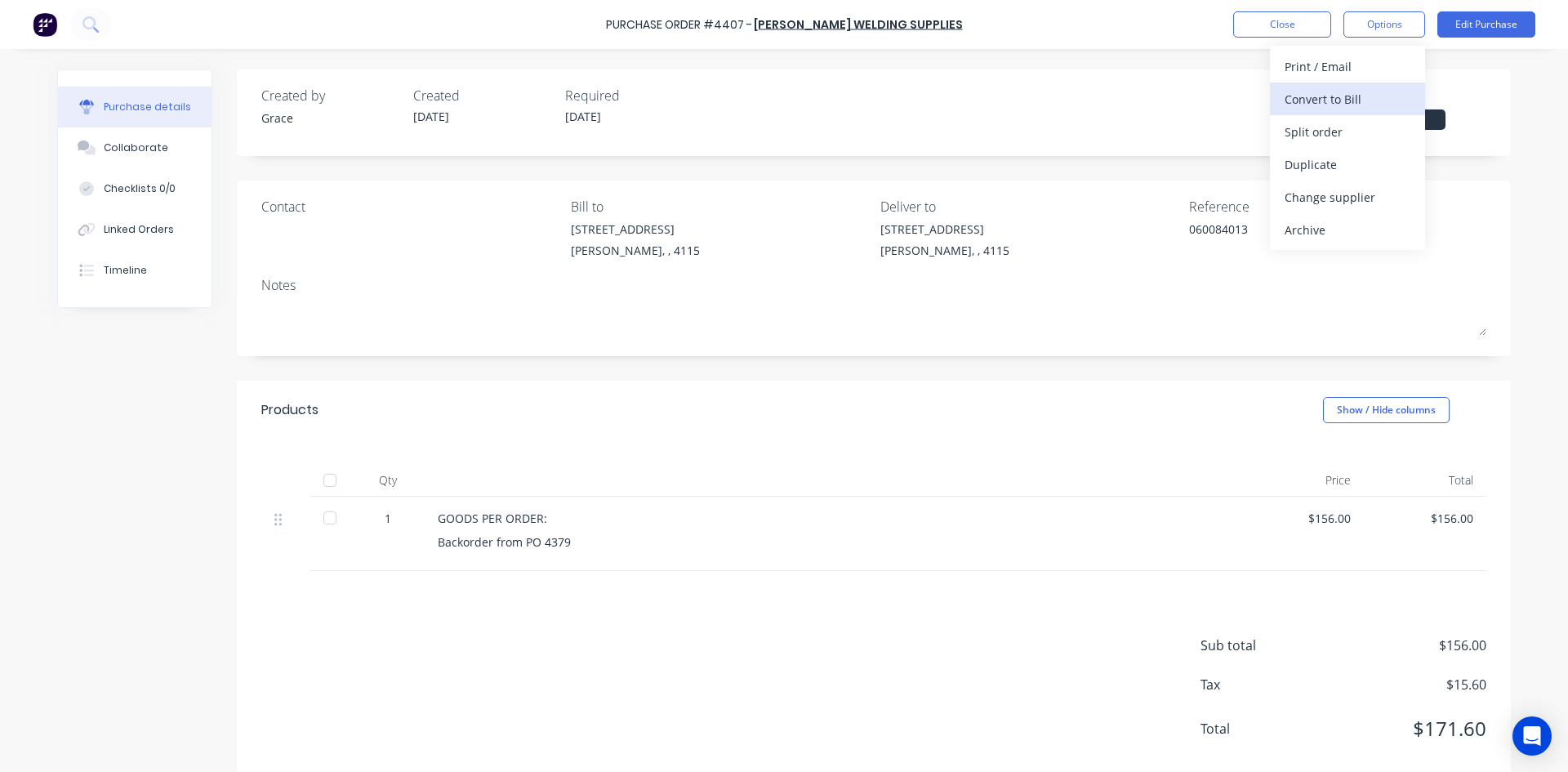
click at [1357, 95] on div "Convert to Bill" at bounding box center [1347, 99] width 126 height 24
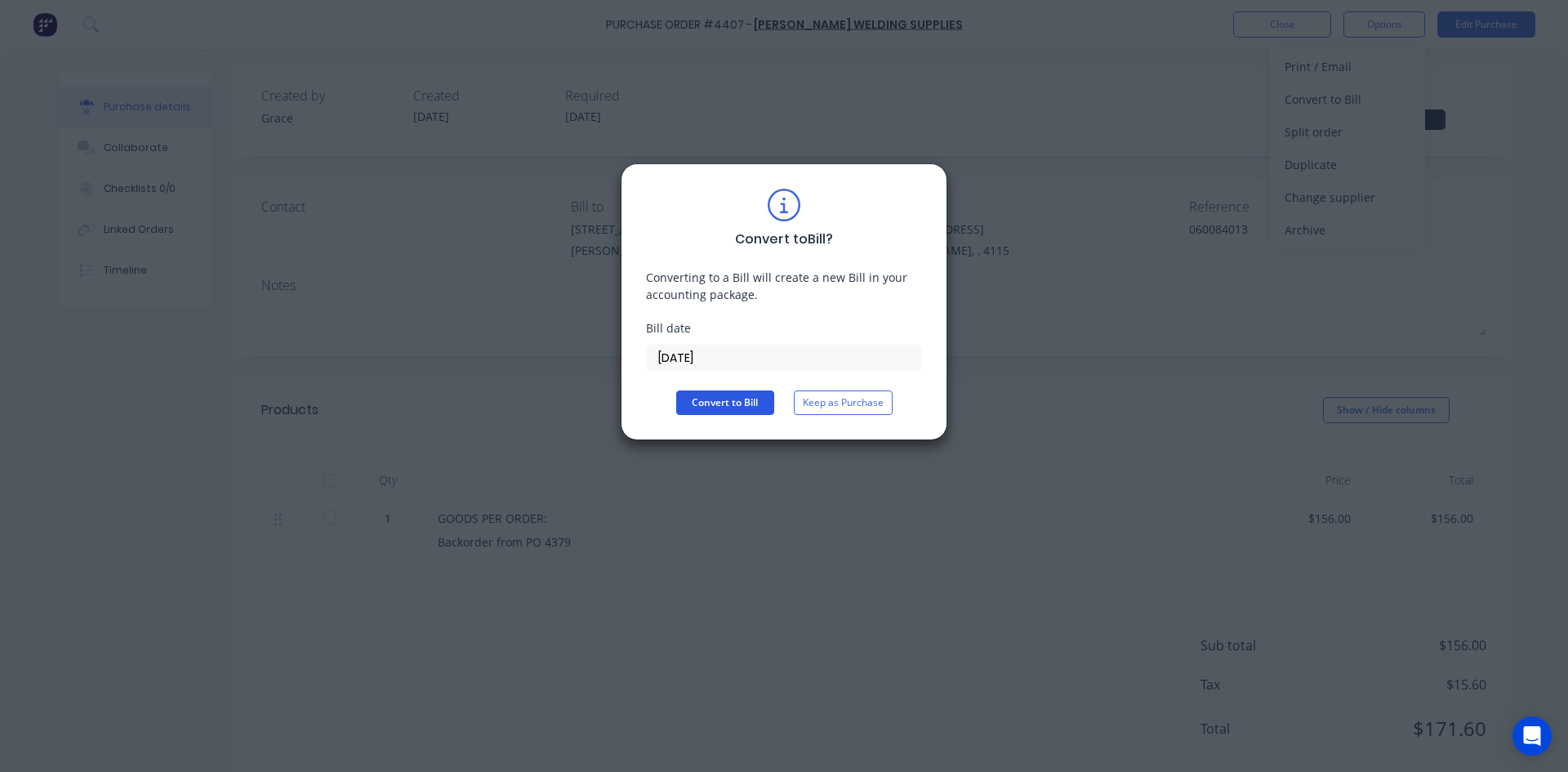
click at [716, 403] on button "Convert to Bill" at bounding box center [725, 403] width 98 height 25
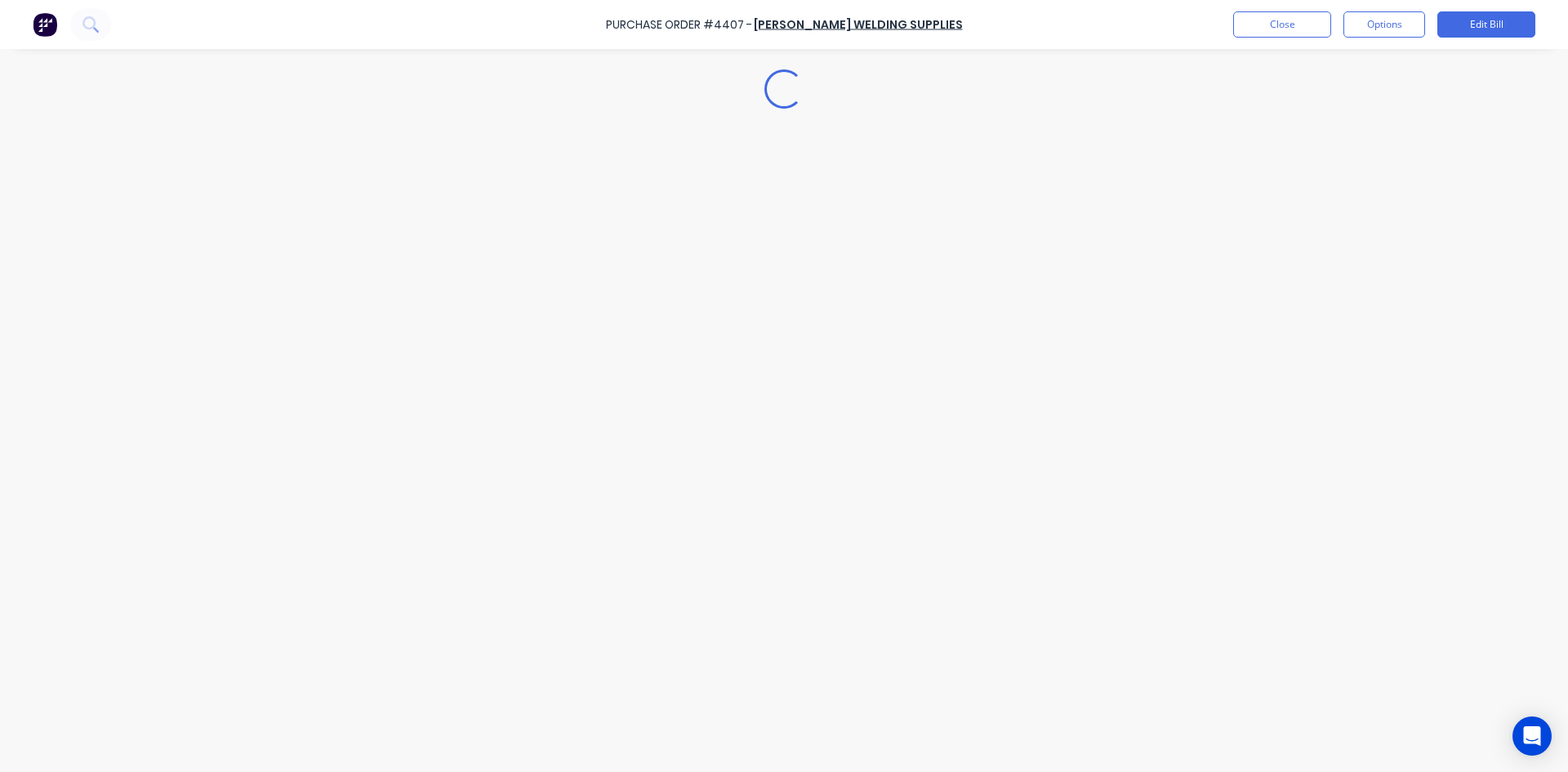
type textarea "x"
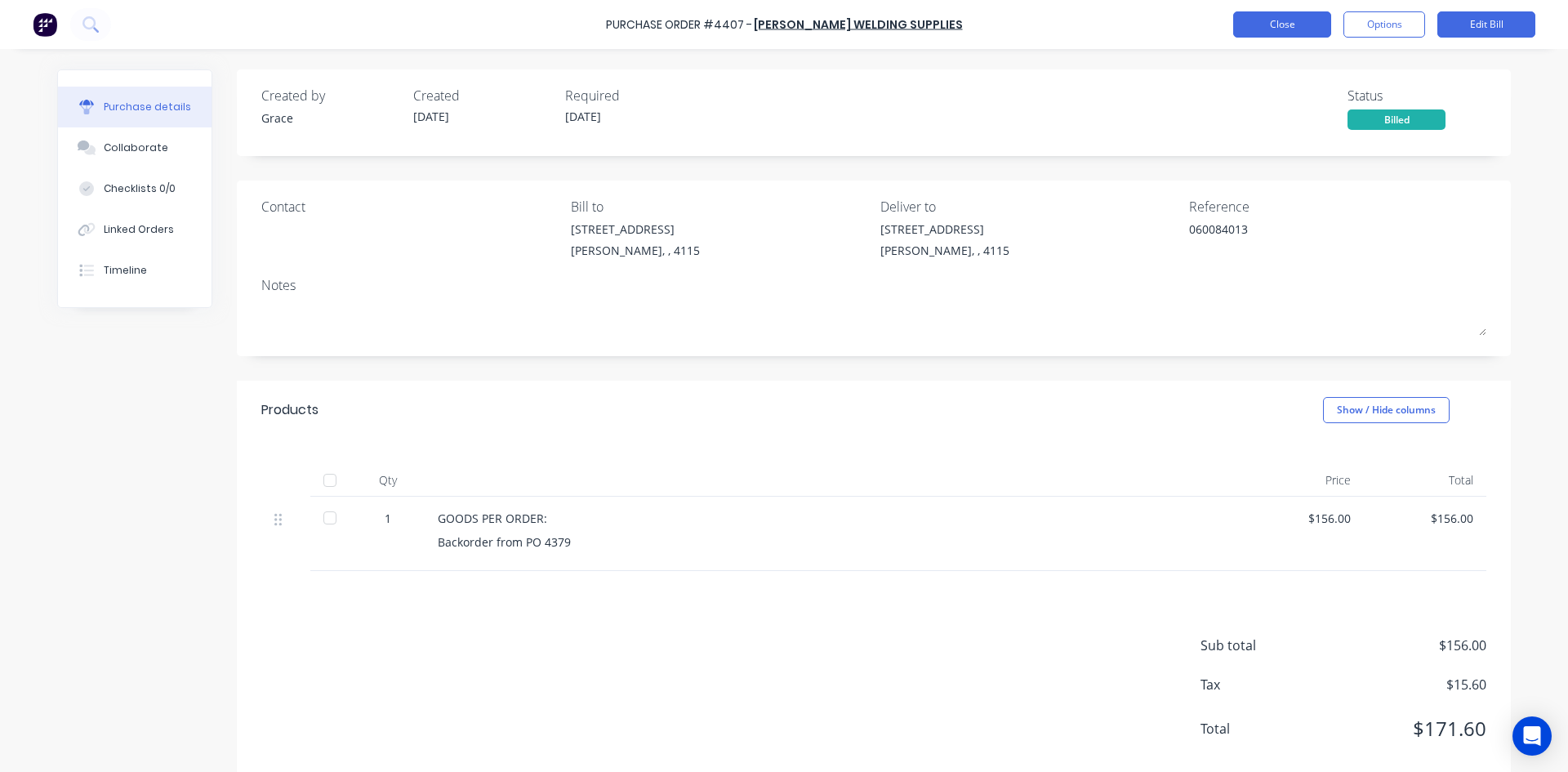
click at [1254, 23] on button "Close" at bounding box center [1282, 24] width 98 height 26
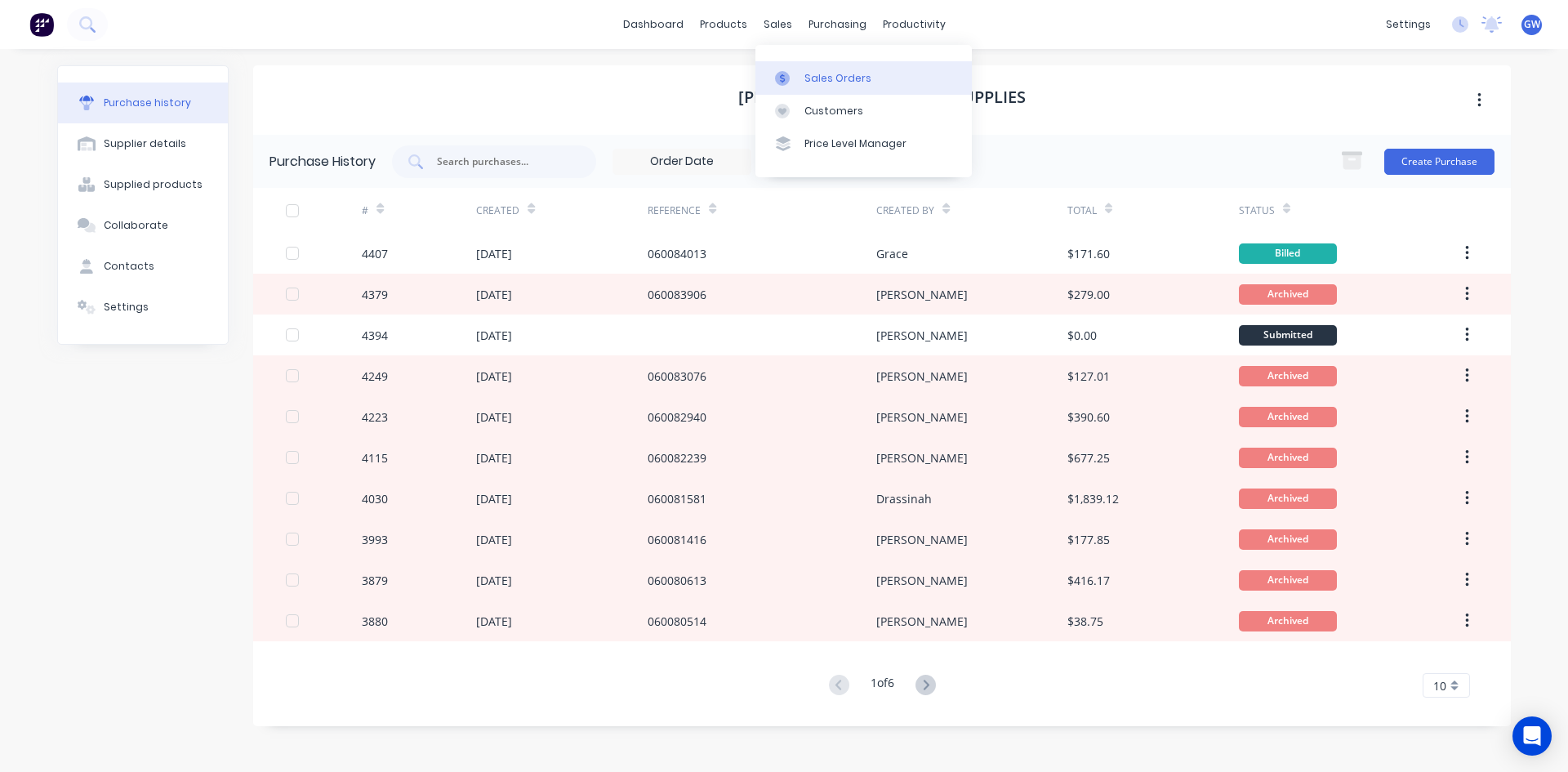
click at [809, 75] on div "Sales Orders" at bounding box center [837, 78] width 67 height 14
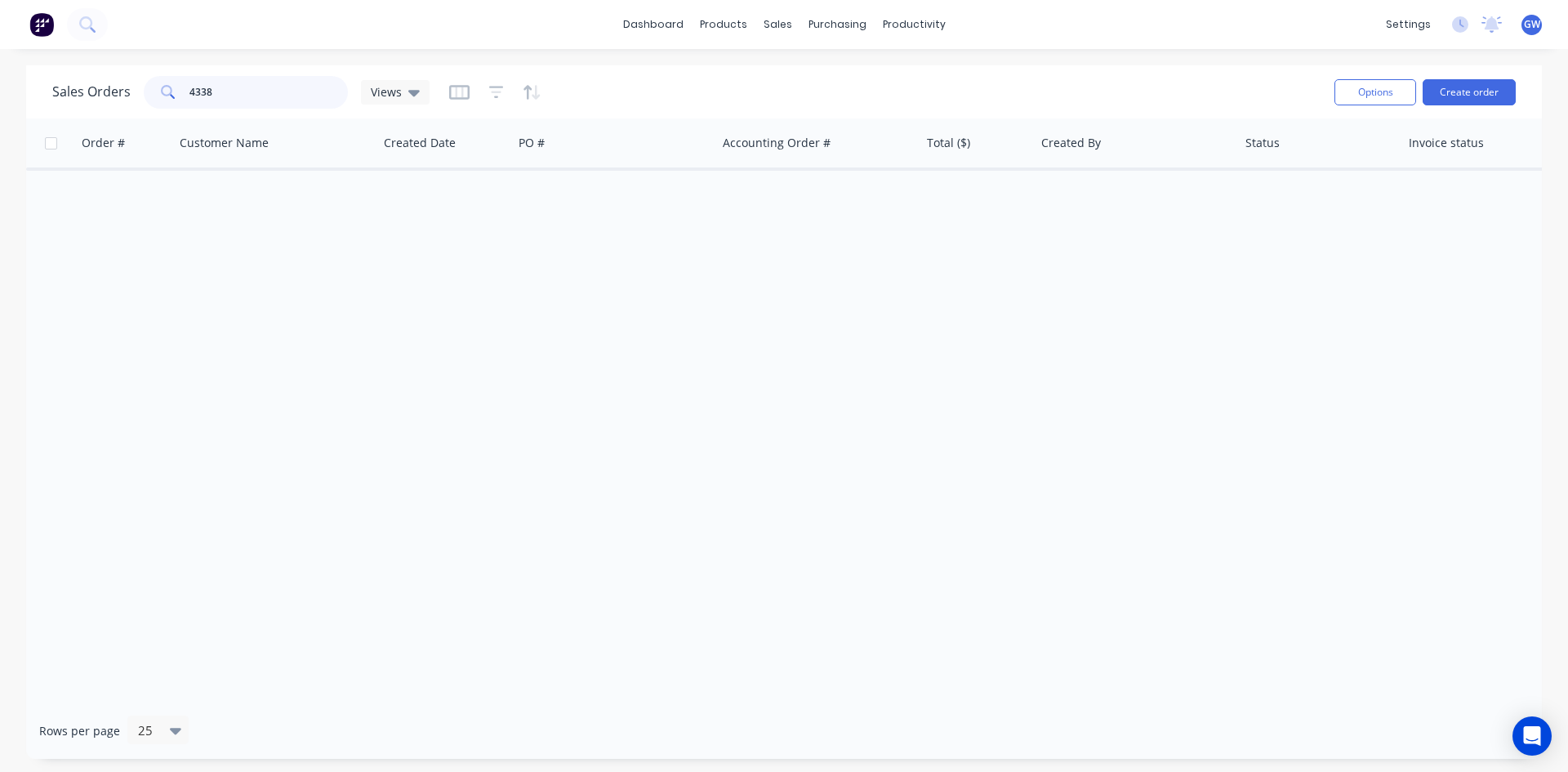
drag, startPoint x: 254, startPoint y: 89, endPoint x: 78, endPoint y: 89, distance: 176.0
click at [78, 89] on div "Sales Orders 4338 Views" at bounding box center [241, 92] width 377 height 32
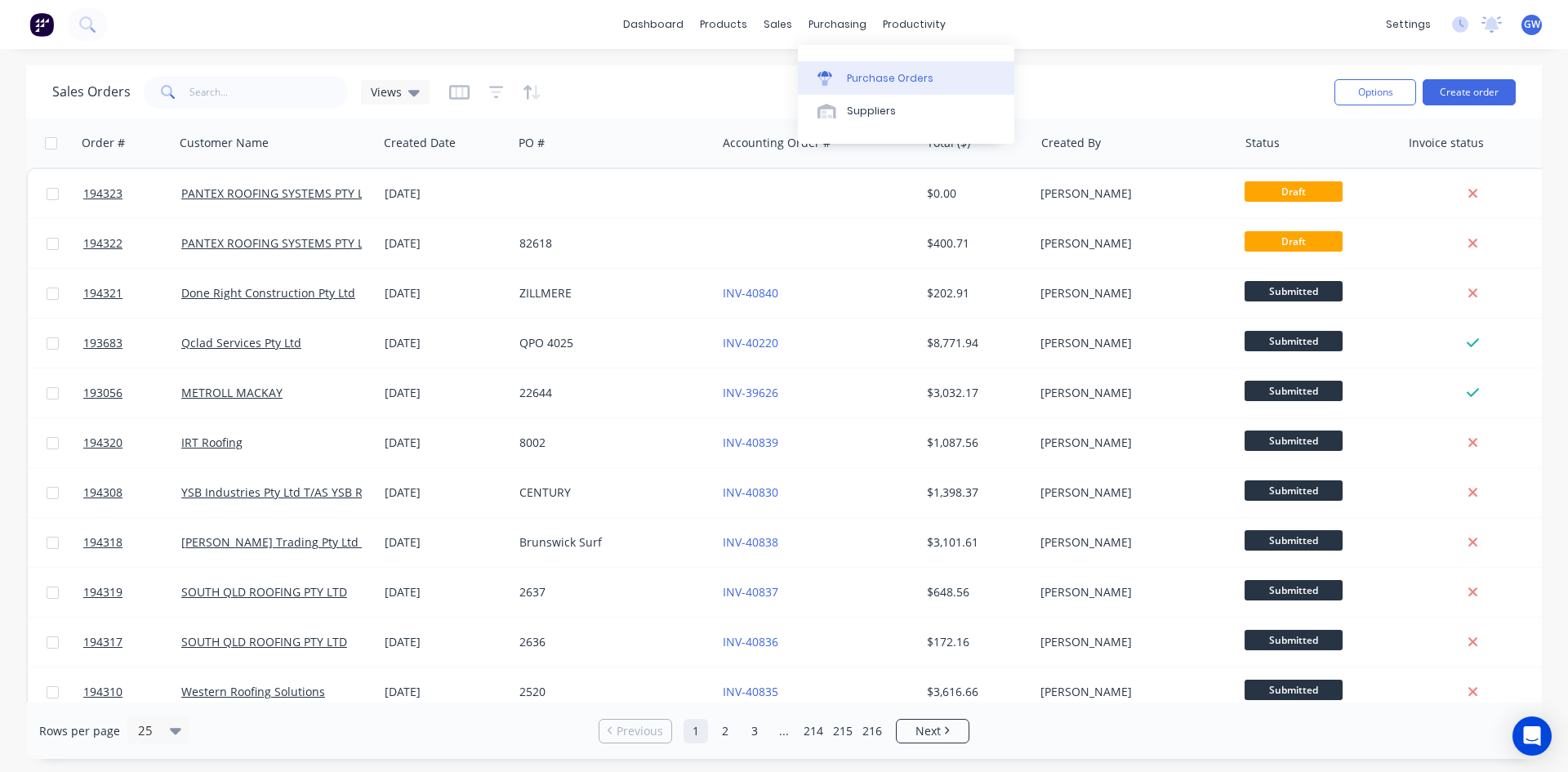
click at [883, 67] on link "Purchase Orders" at bounding box center [905, 77] width 216 height 32
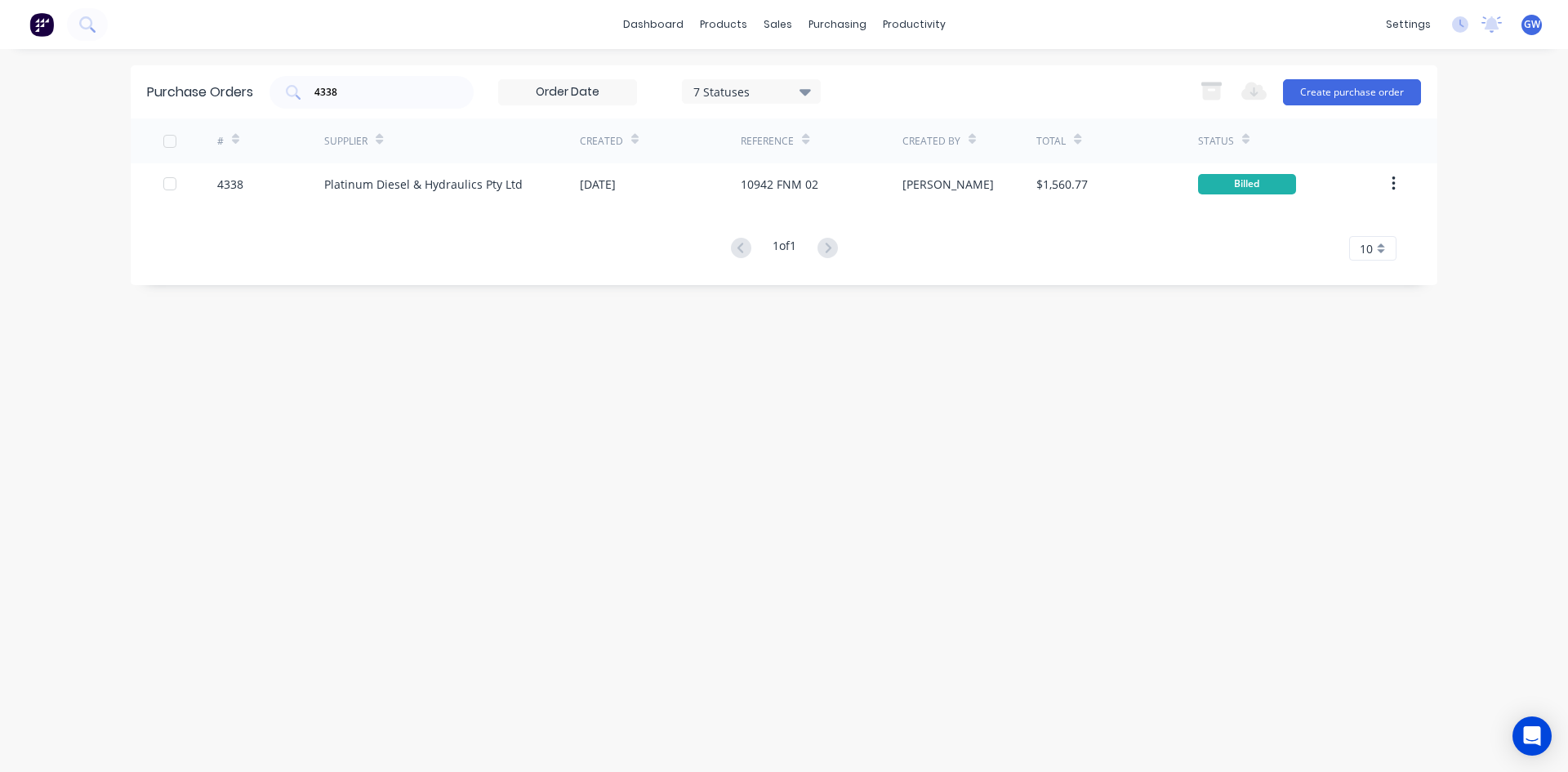
drag, startPoint x: 433, startPoint y: 89, endPoint x: 27, endPoint y: 91, distance: 406.0
click at [27, 91] on div "dashboard products sales purchasing productivity dashboard products Product Cat…" at bounding box center [784, 386] width 1568 height 772
click at [350, 86] on input "4338" at bounding box center [381, 91] width 135 height 16
type input "4288"
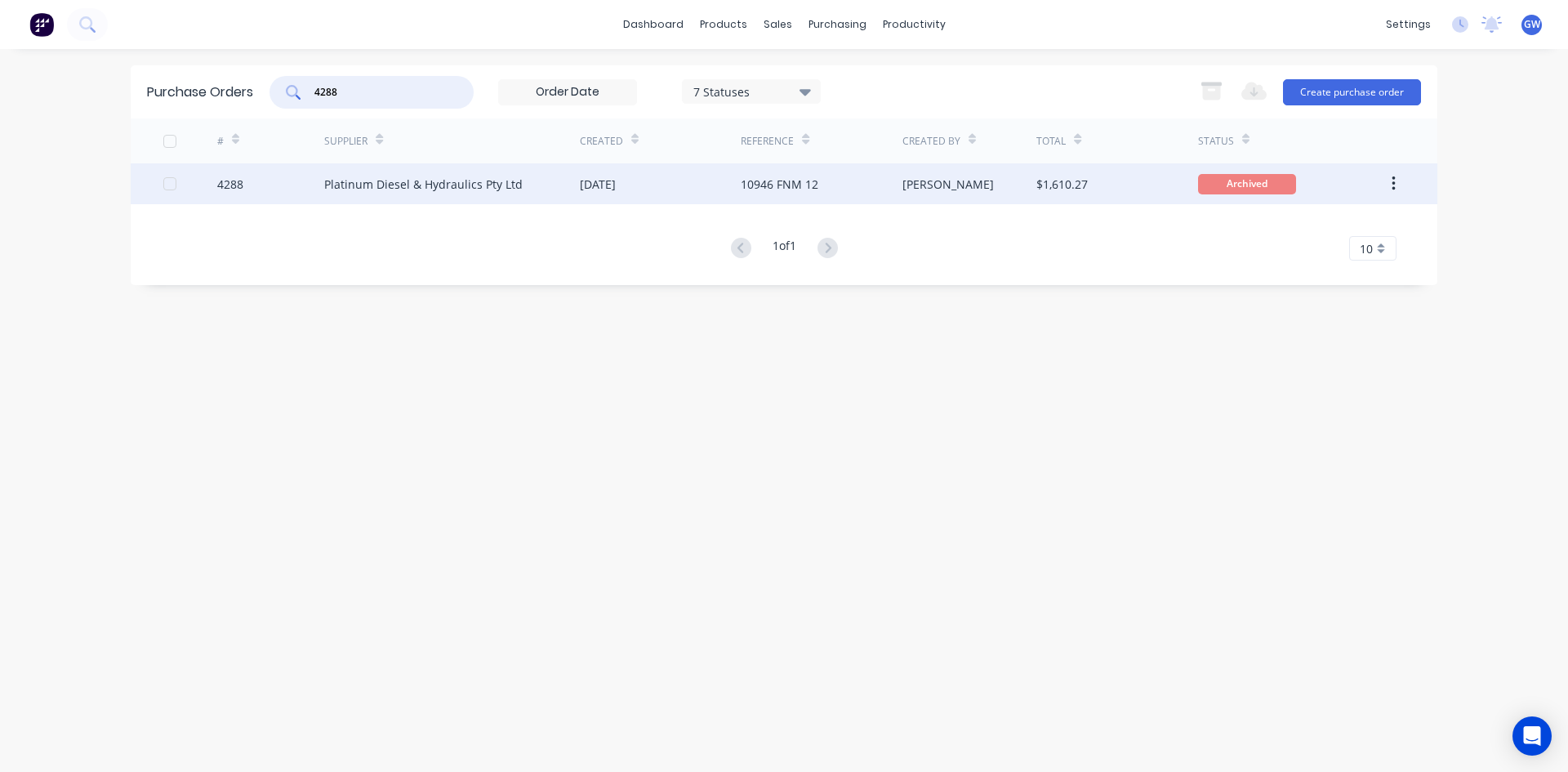
click at [836, 184] on div "10946 FNM 12" at bounding box center [820, 184] width 161 height 41
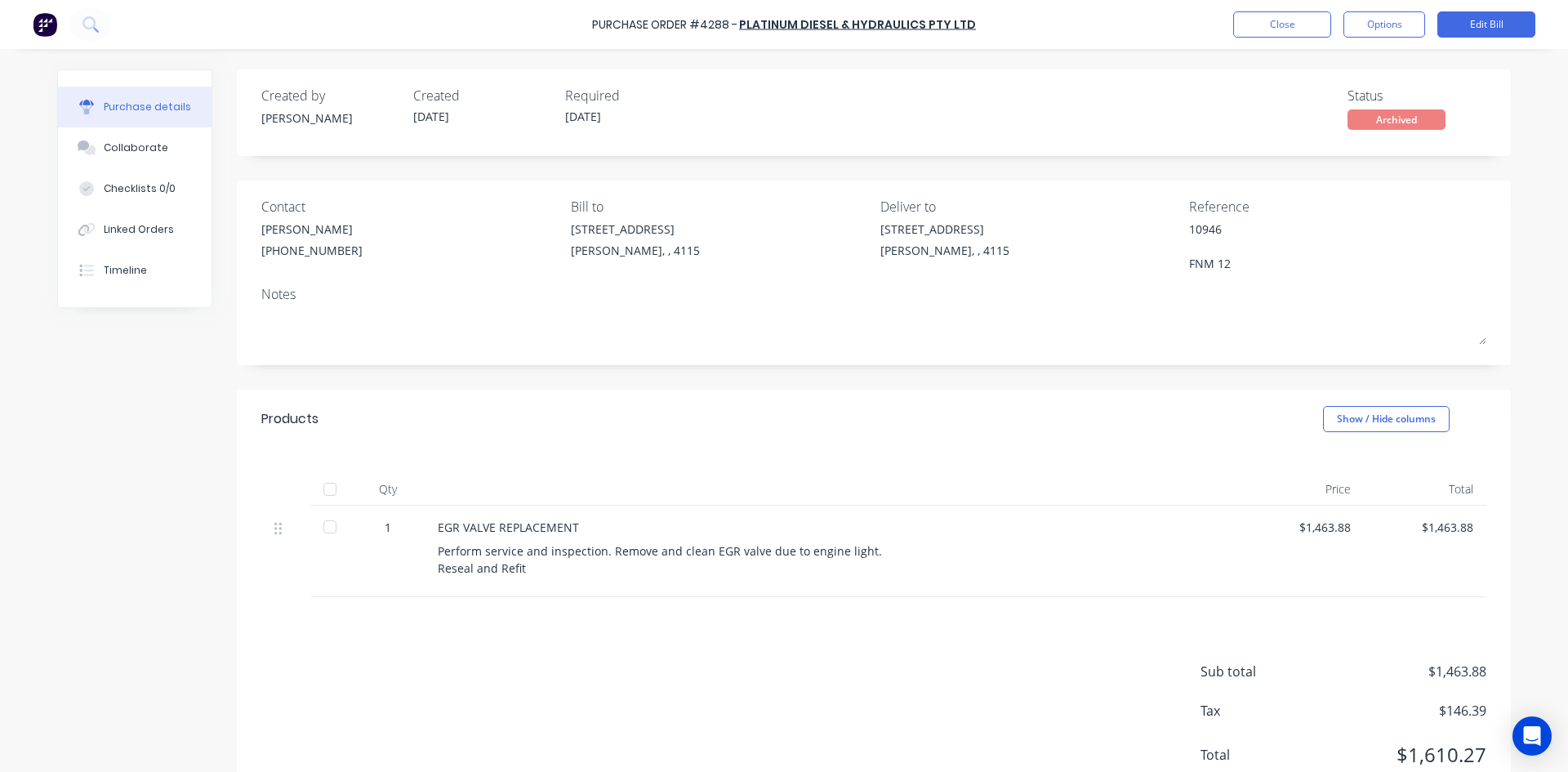
click at [27, 154] on div "Purchase Order #4288 - Platinum Diesel & Hydraulics Pty Ltd Close Options Edit …" at bounding box center [784, 386] width 1568 height 772
click at [95, 147] on button "Collaborate" at bounding box center [134, 148] width 153 height 41
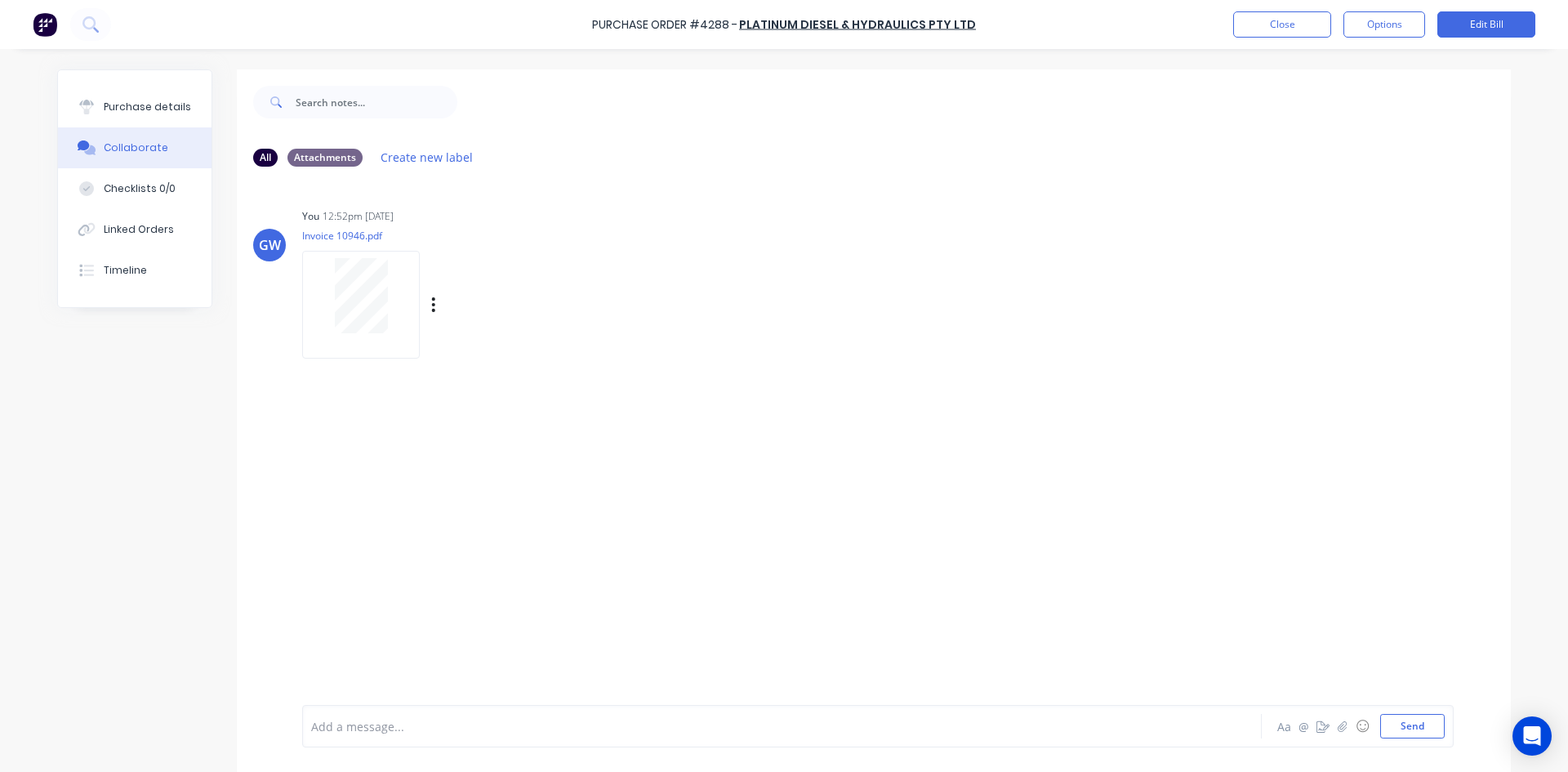
click at [325, 263] on div at bounding box center [361, 295] width 103 height 75
click at [878, 28] on link "Platinum Diesel & Hydraulics Pty Ltd" at bounding box center [857, 24] width 237 height 16
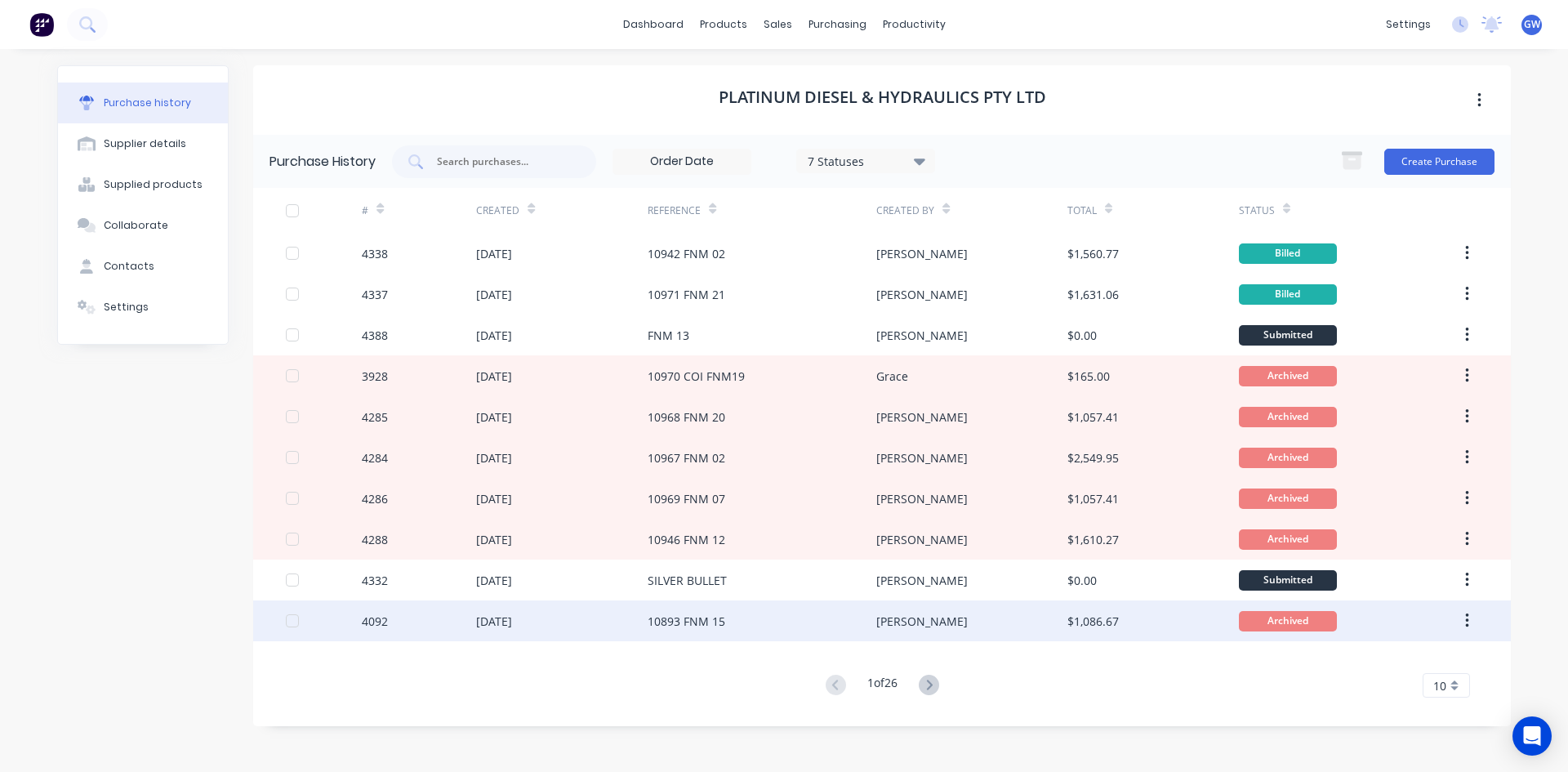
click at [871, 623] on div "10893 FNM 15" at bounding box center [762, 621] width 228 height 41
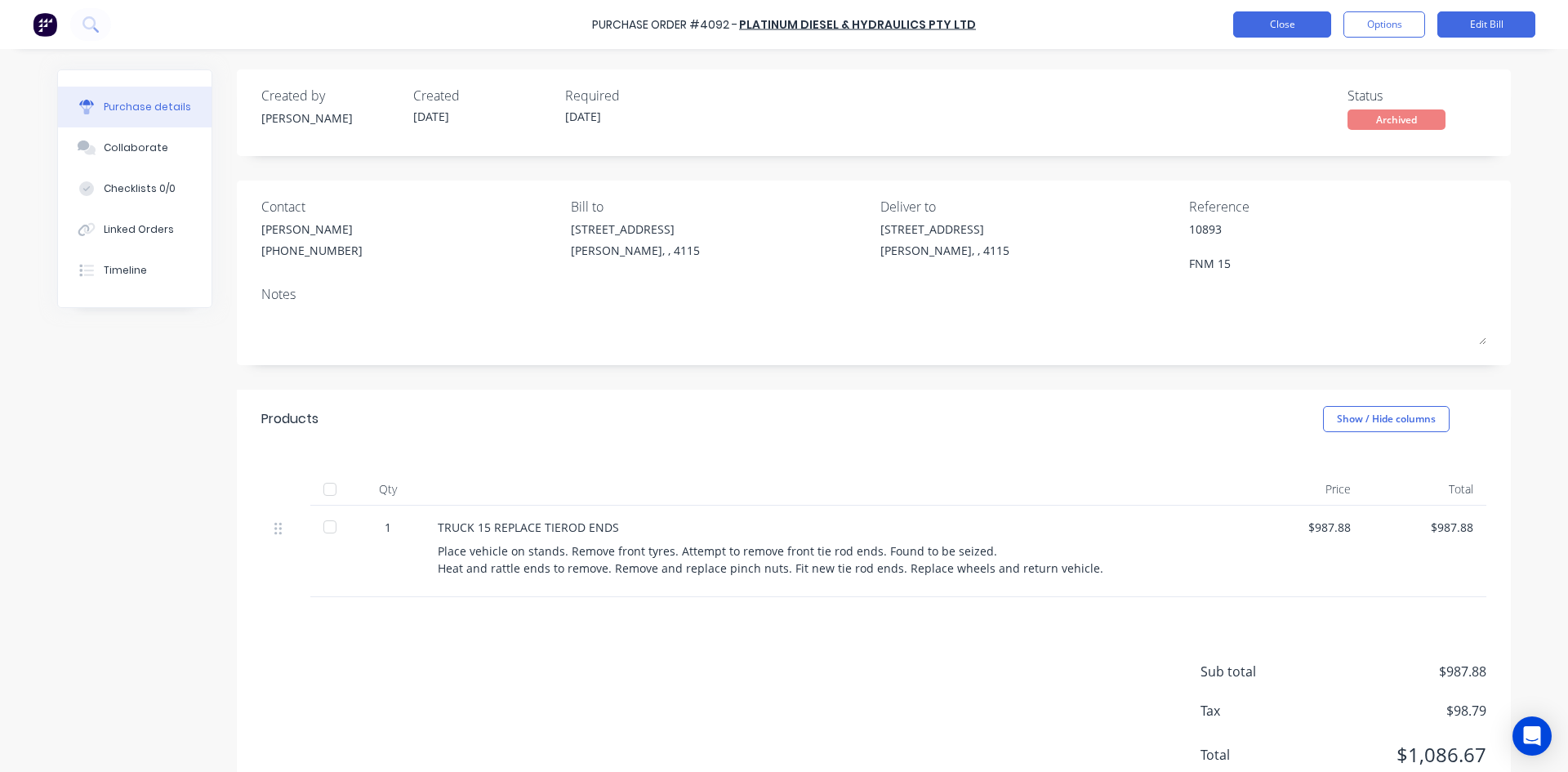
click at [1316, 31] on button "Close" at bounding box center [1282, 24] width 98 height 26
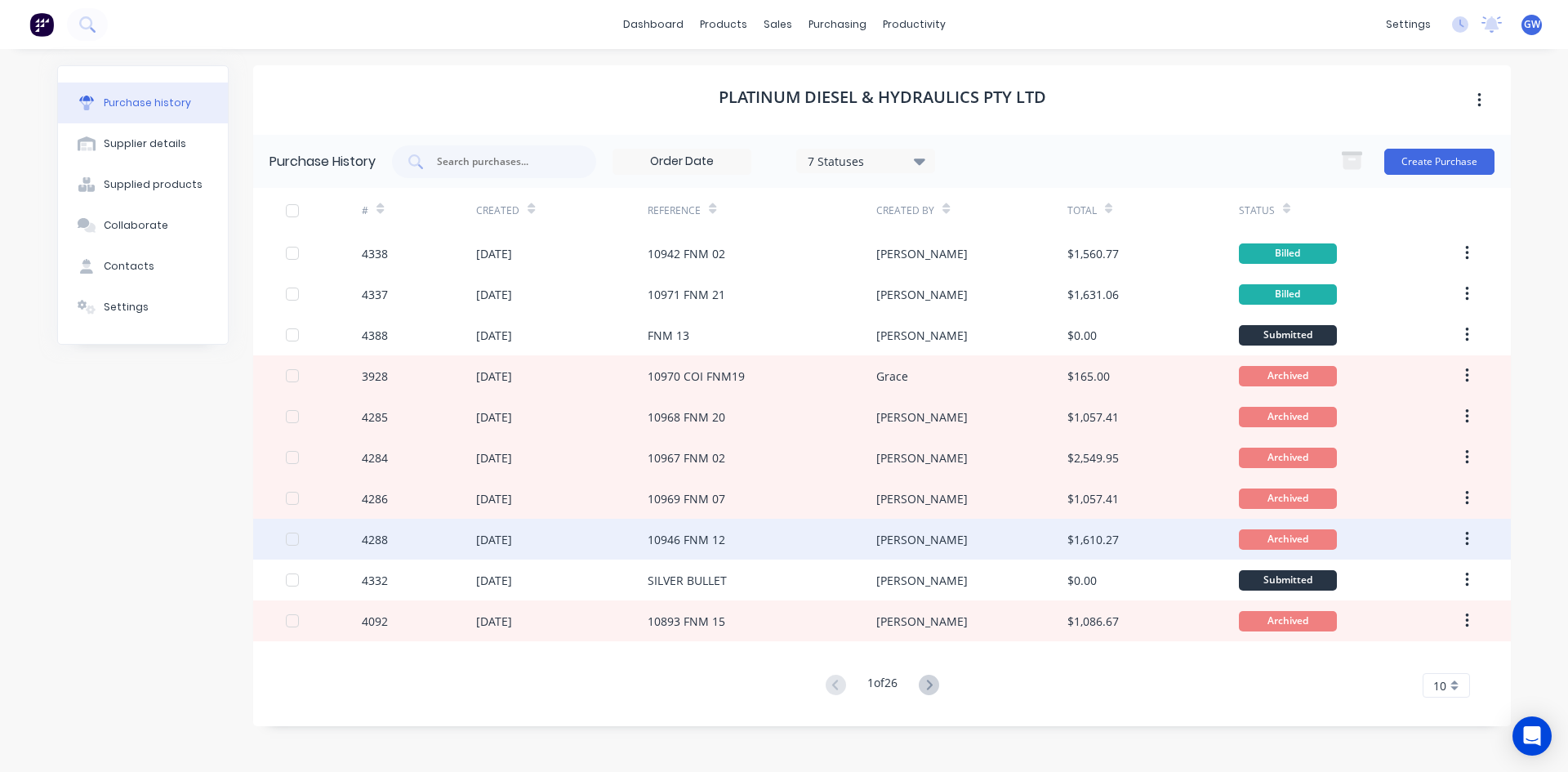
click at [965, 539] on div "[PERSON_NAME]" at bounding box center [971, 539] width 190 height 41
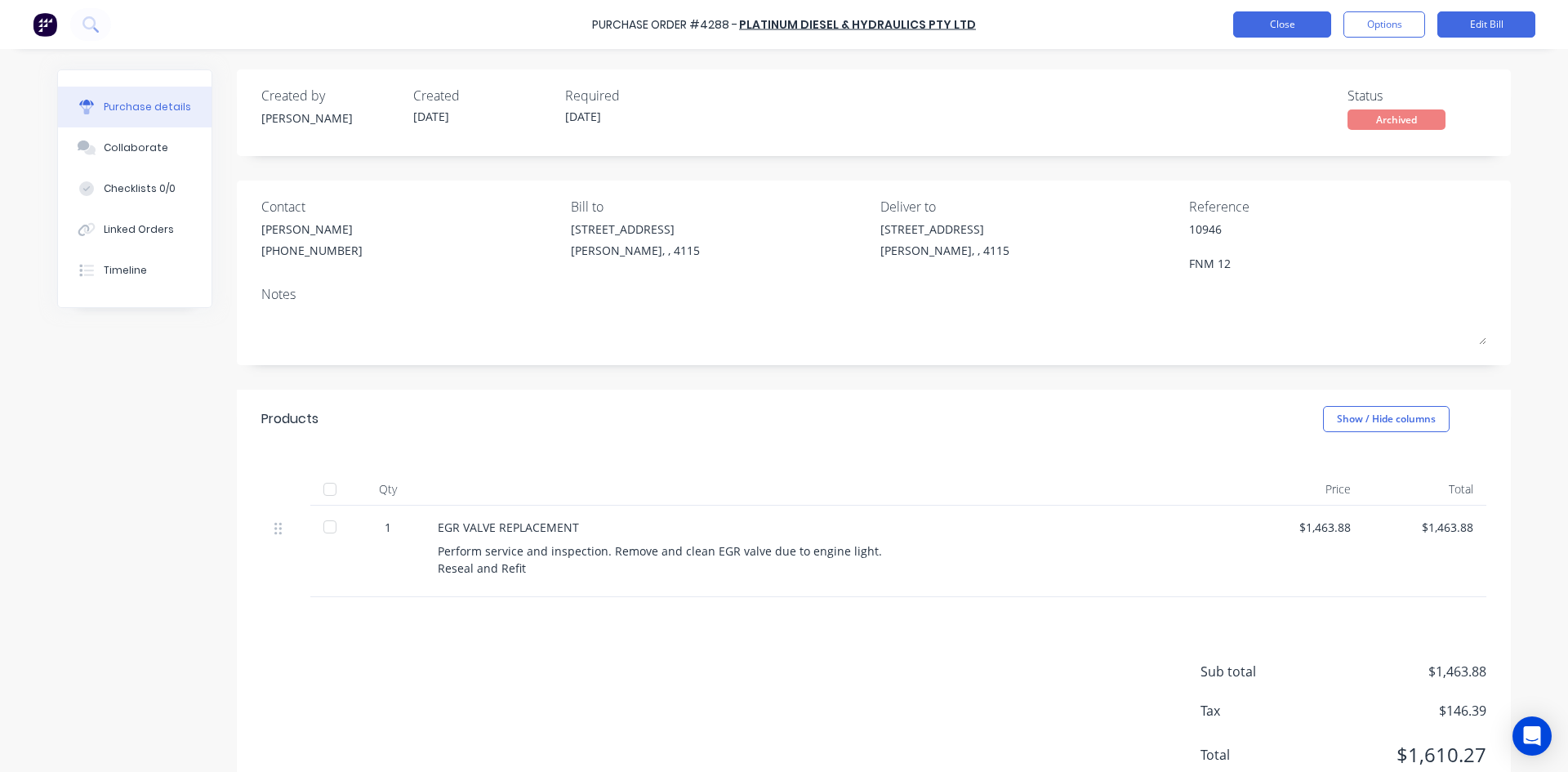
click at [1304, 30] on button "Close" at bounding box center [1282, 24] width 98 height 26
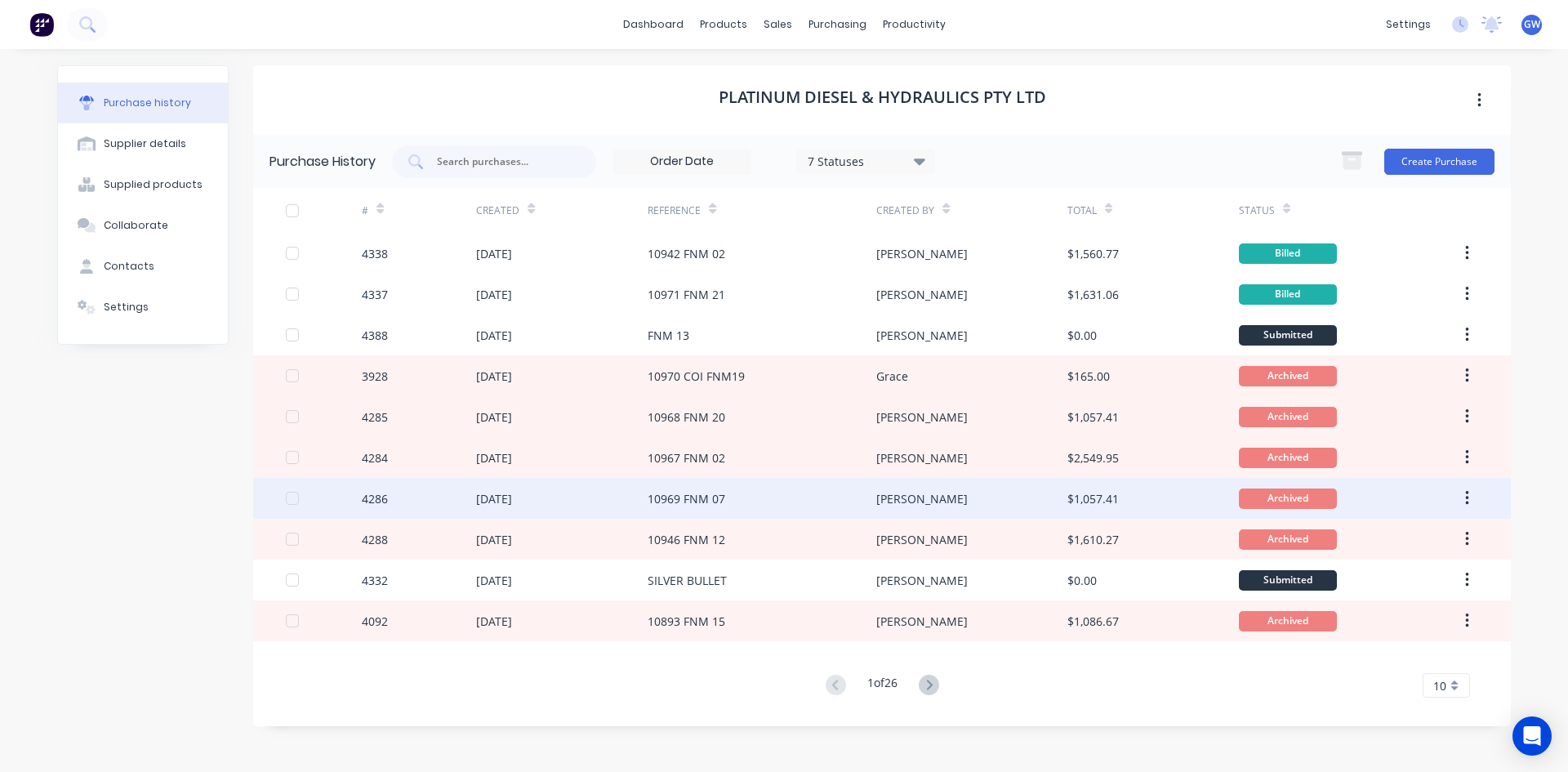
click at [867, 517] on div "10969 FNM 07" at bounding box center [762, 498] width 228 height 41
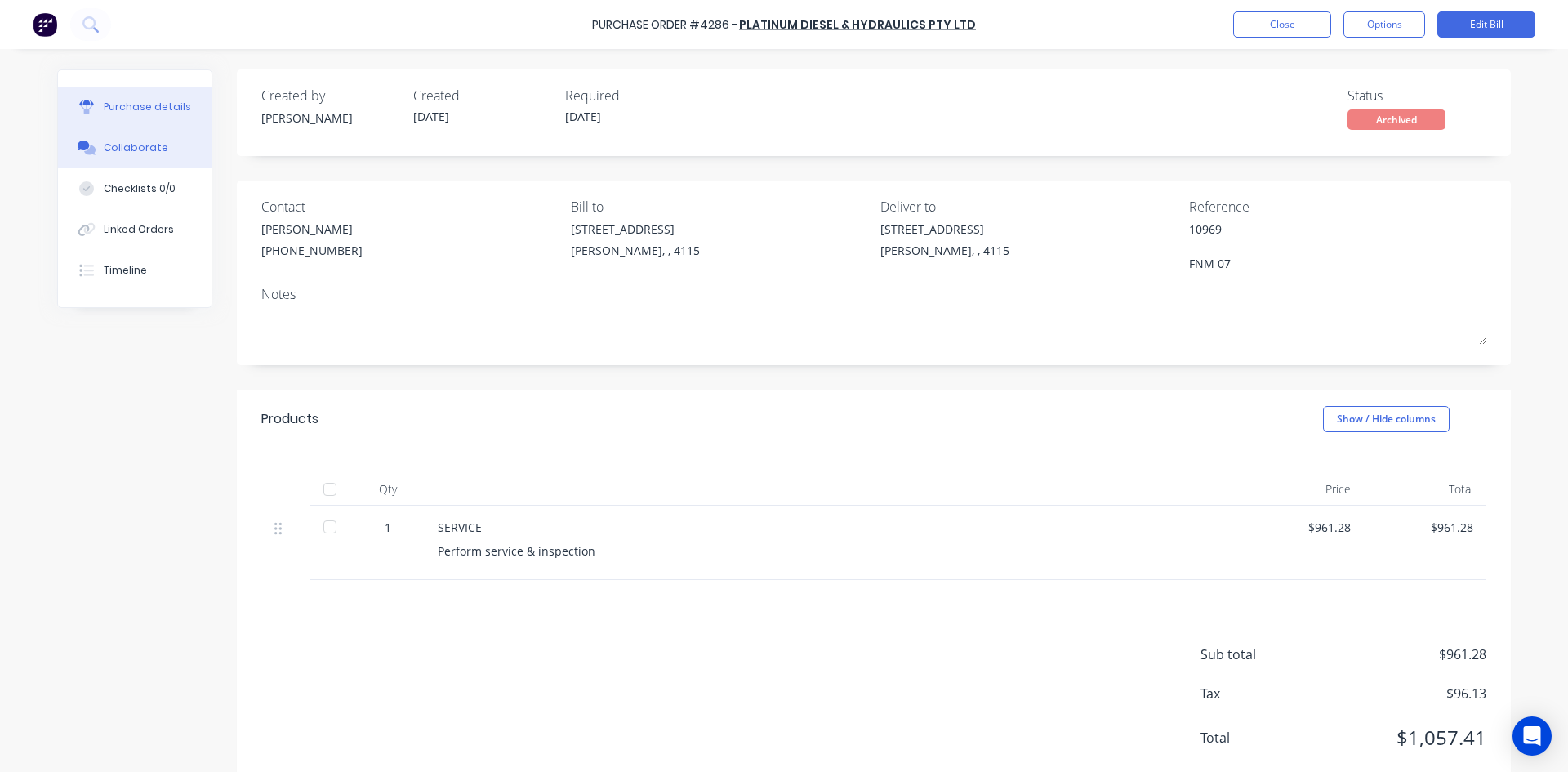
click at [157, 132] on button "Collaborate" at bounding box center [134, 148] width 153 height 41
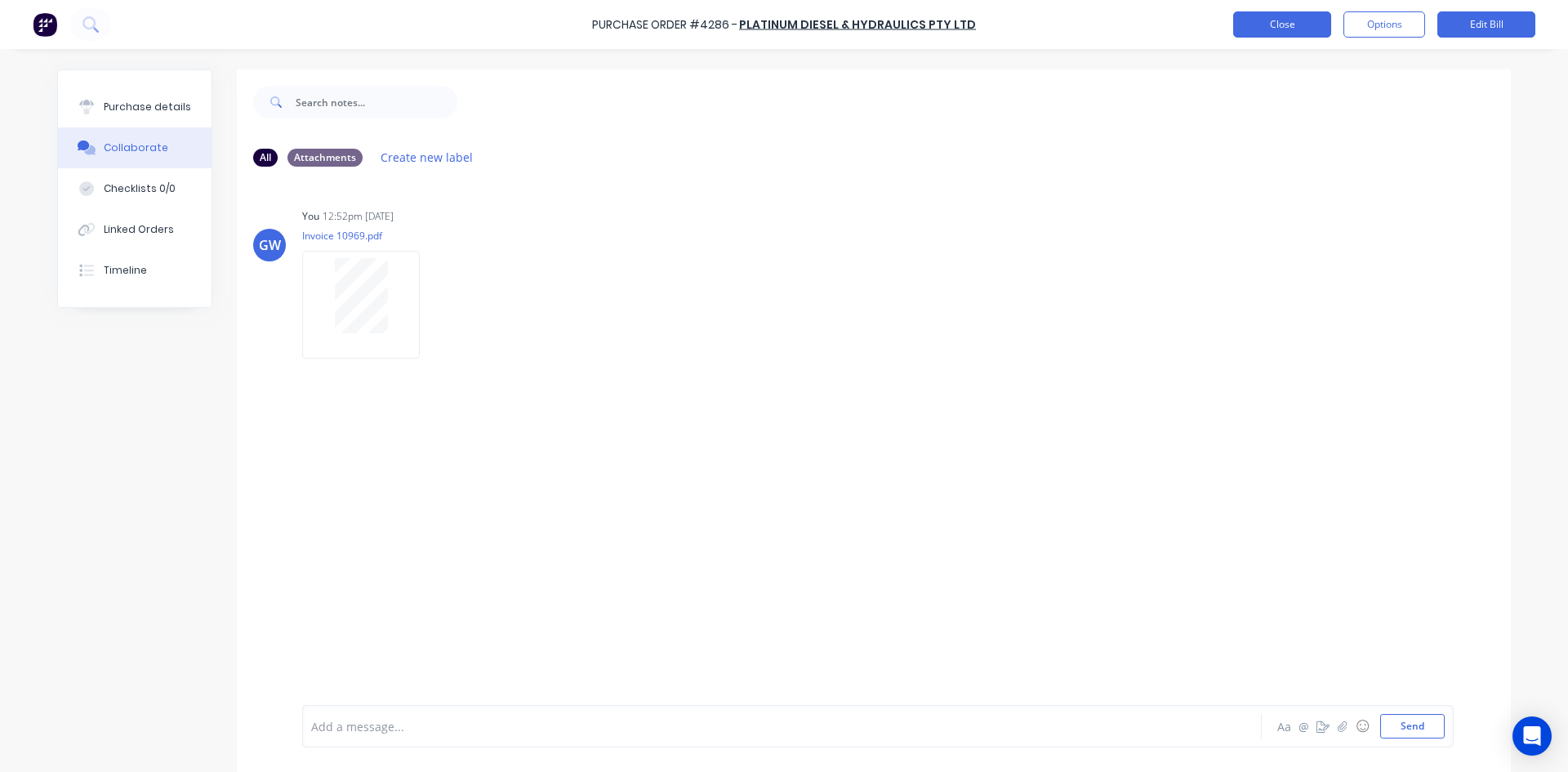
click at [1265, 21] on button "Close" at bounding box center [1282, 24] width 98 height 26
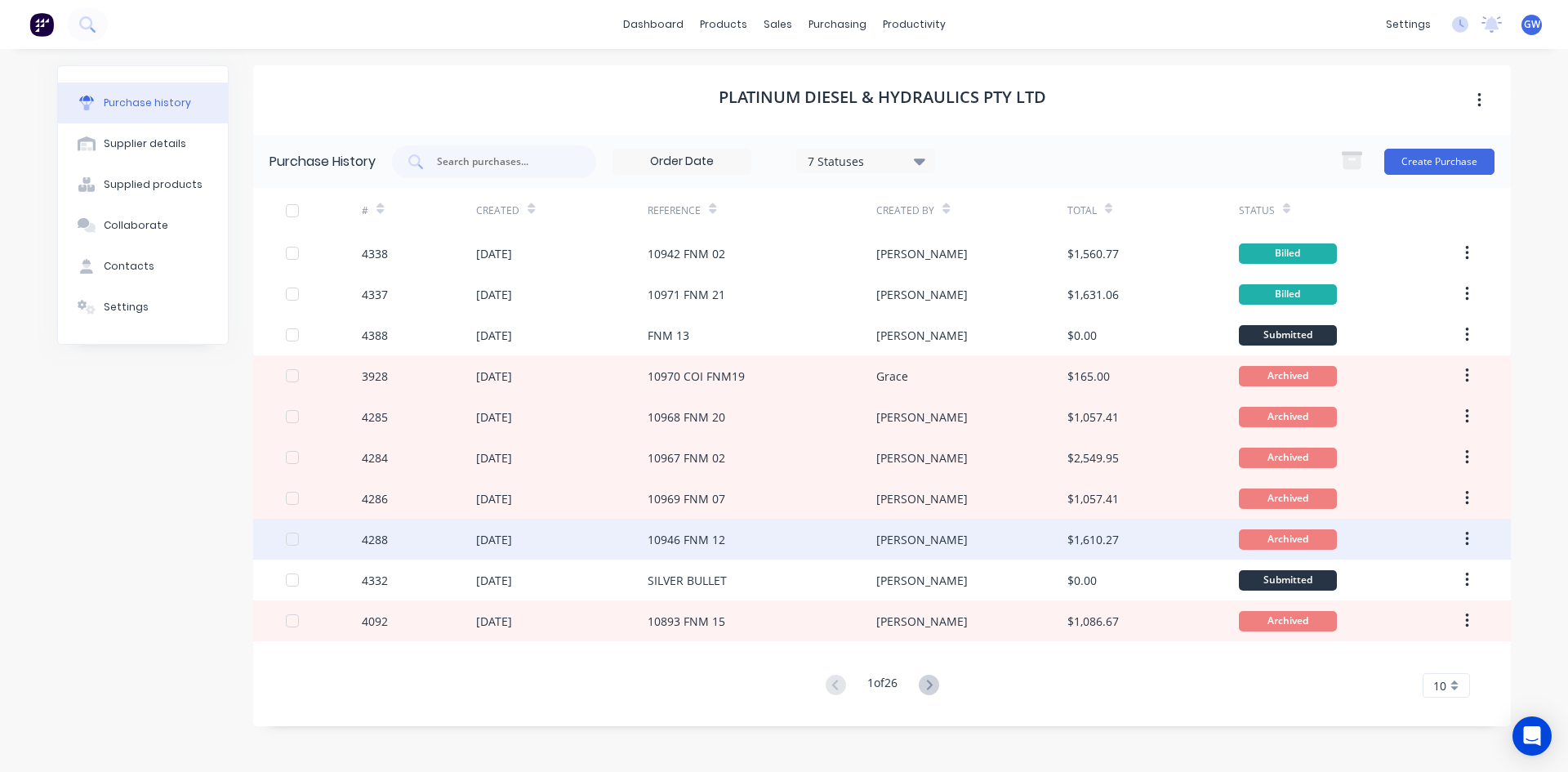
click at [510, 536] on div "[DATE]" at bounding box center [494, 540] width 36 height 17
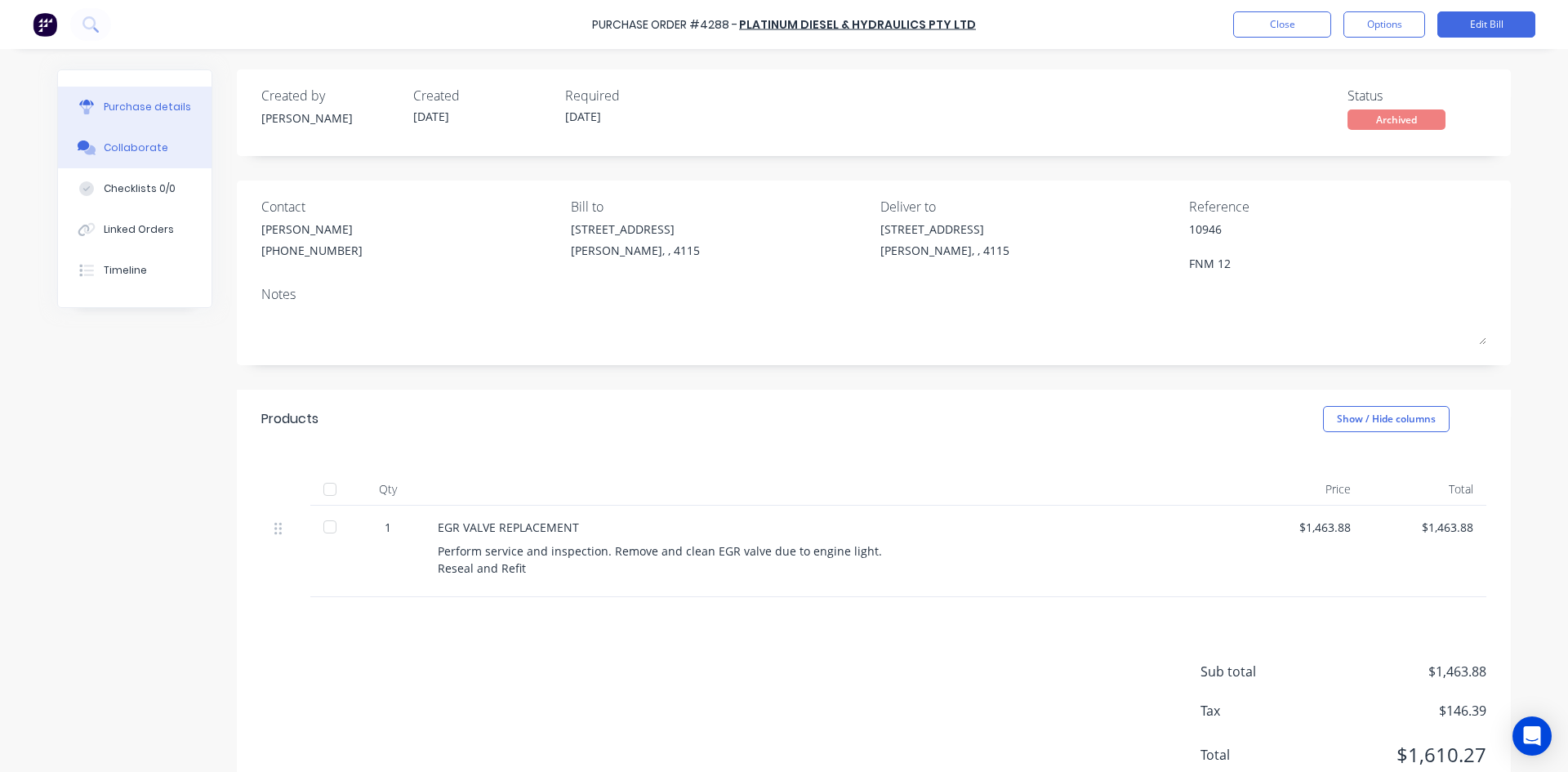
click at [138, 148] on div "Collaborate" at bounding box center [136, 148] width 65 height 14
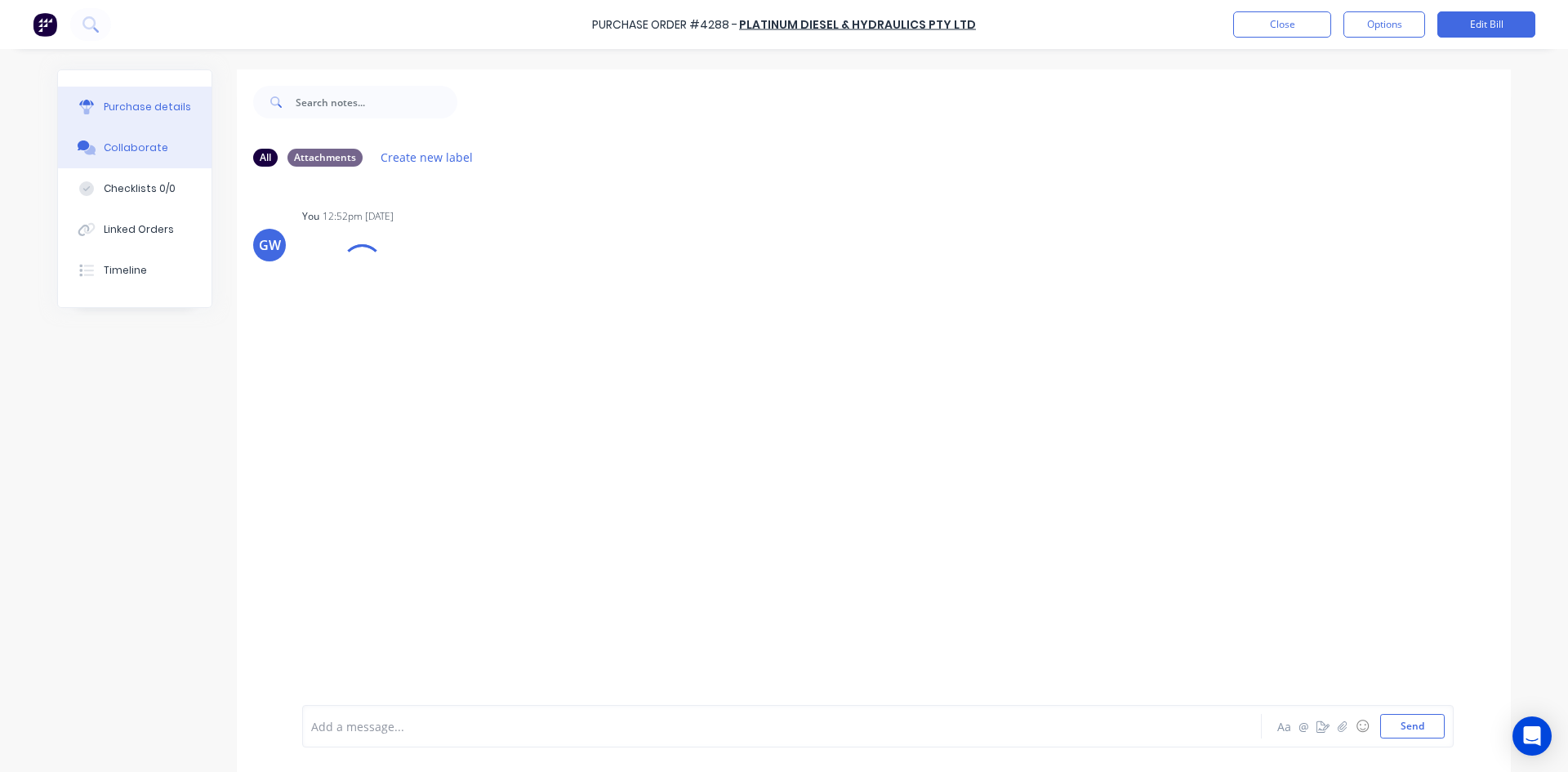
click at [127, 101] on div "Purchase details" at bounding box center [147, 107] width 88 height 14
type textarea "x"
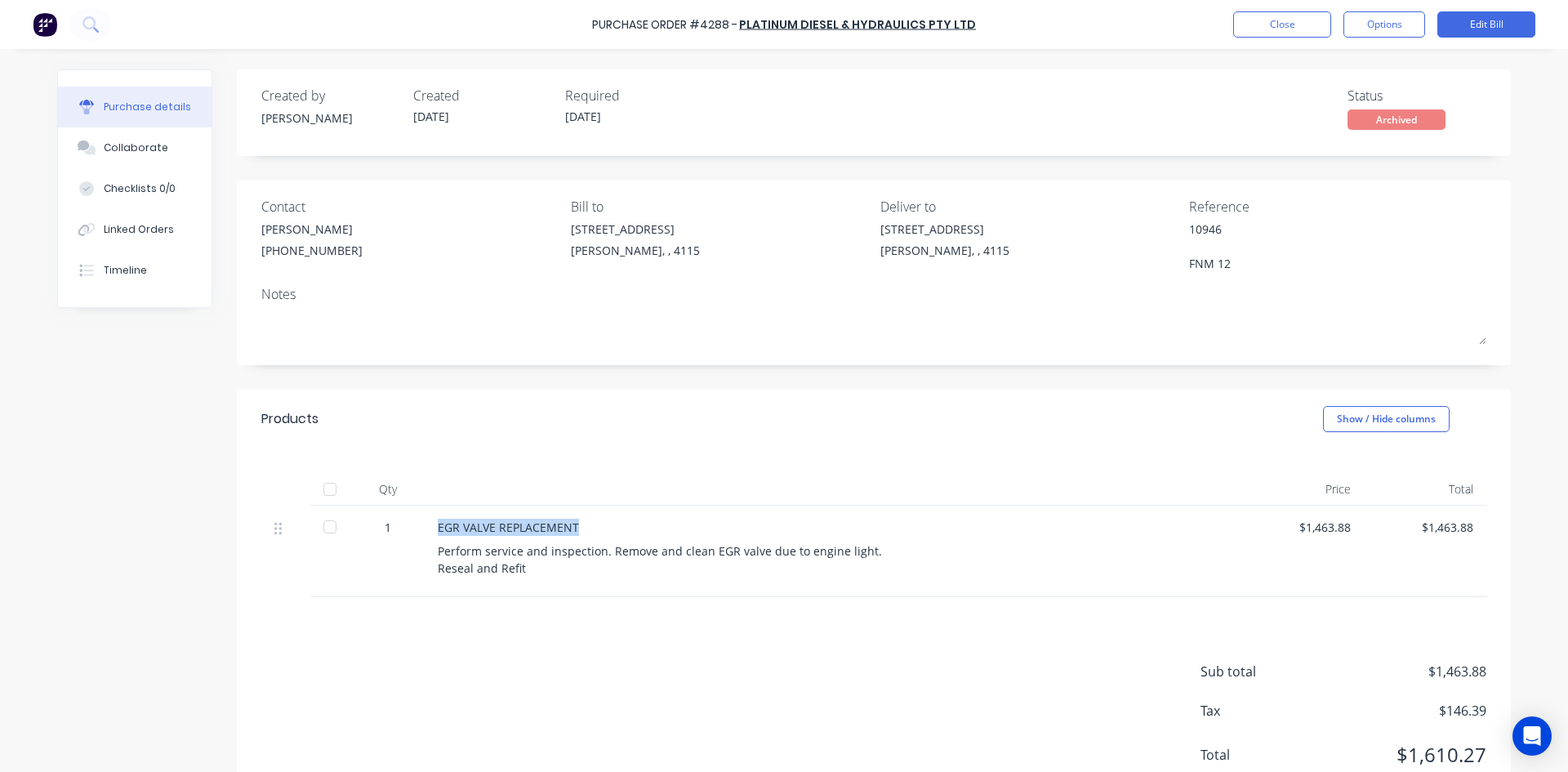
drag, startPoint x: 579, startPoint y: 523, endPoint x: 418, endPoint y: 527, distance: 161.0
click at [424, 527] on div "EGR VALVE REPLACEMENT Perform service and inspection. Remove and clean EGR valv…" at bounding box center [833, 551] width 816 height 91
click at [872, 470] on div "Qty Price Total 1 EGR VALVE REPLACEMENT Perform service and inspection. Remove …" at bounding box center [873, 523] width 1274 height 148
